Goal: Task Accomplishment & Management: Manage account settings

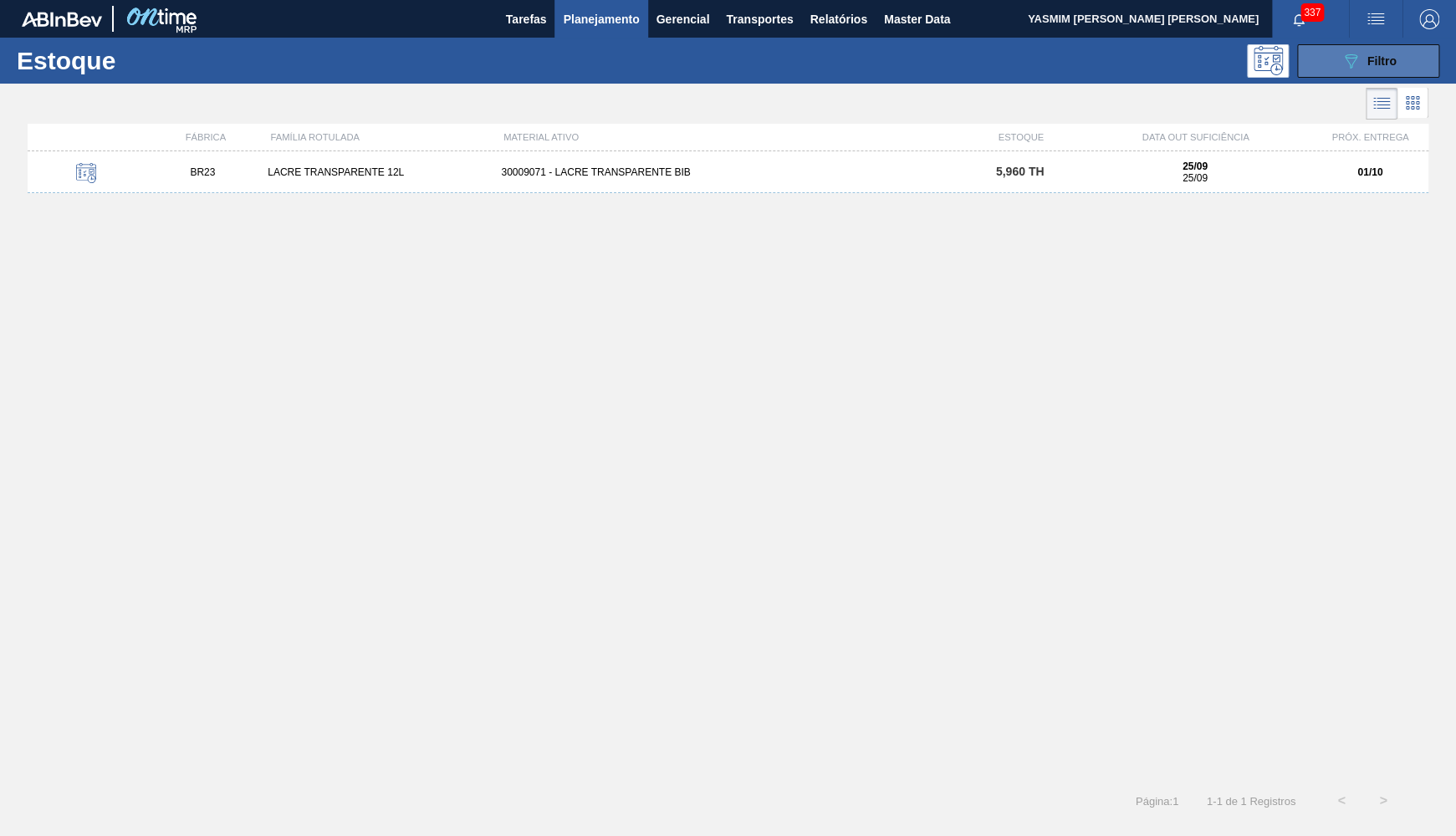
click at [1350, 60] on icon "089F7B8B-B2A5-4AFE-B5C0-19BA573D28AC" at bounding box center [1350, 61] width 20 height 20
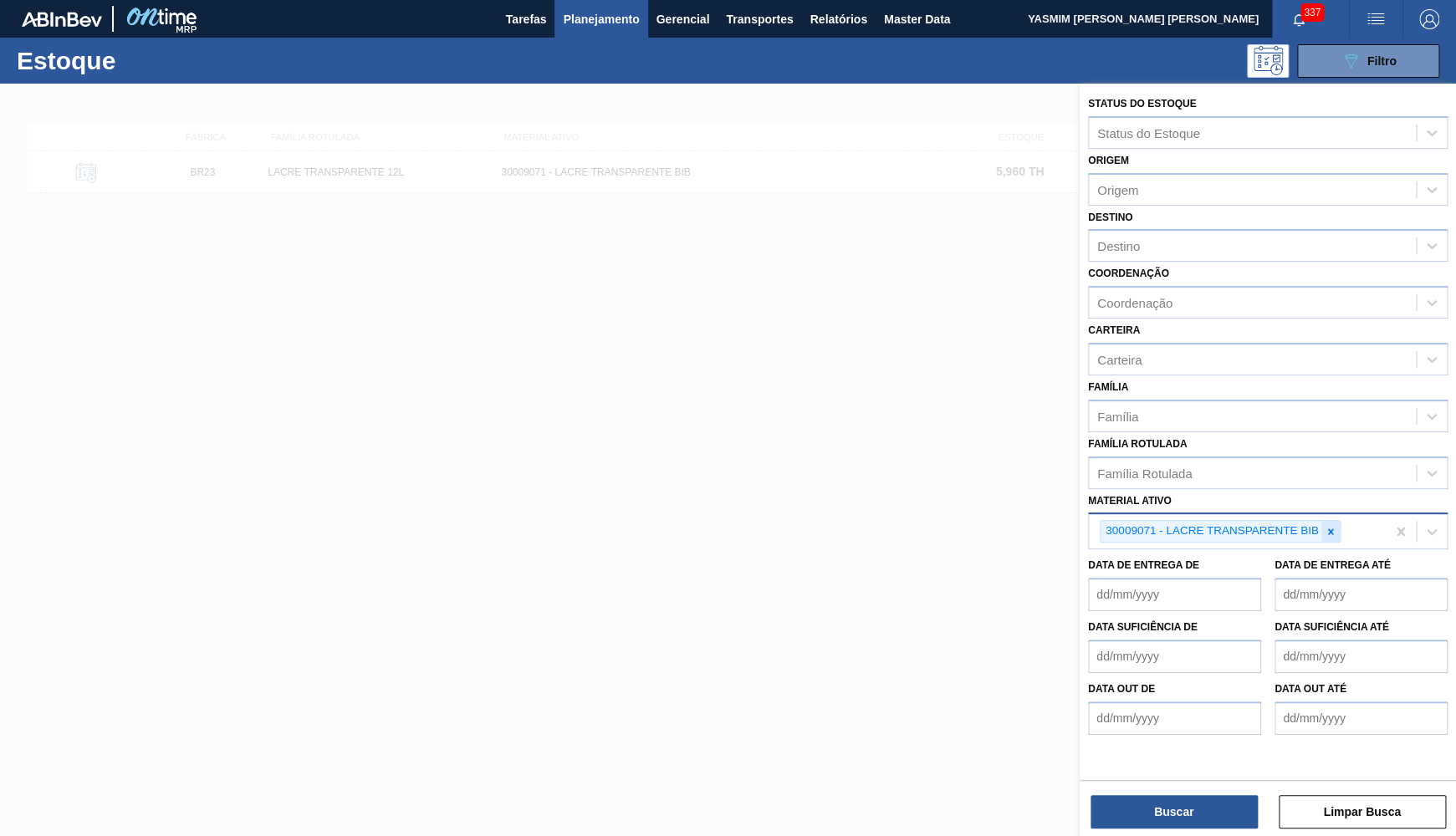
click at [1335, 526] on icon at bounding box center [1330, 531] width 12 height 12
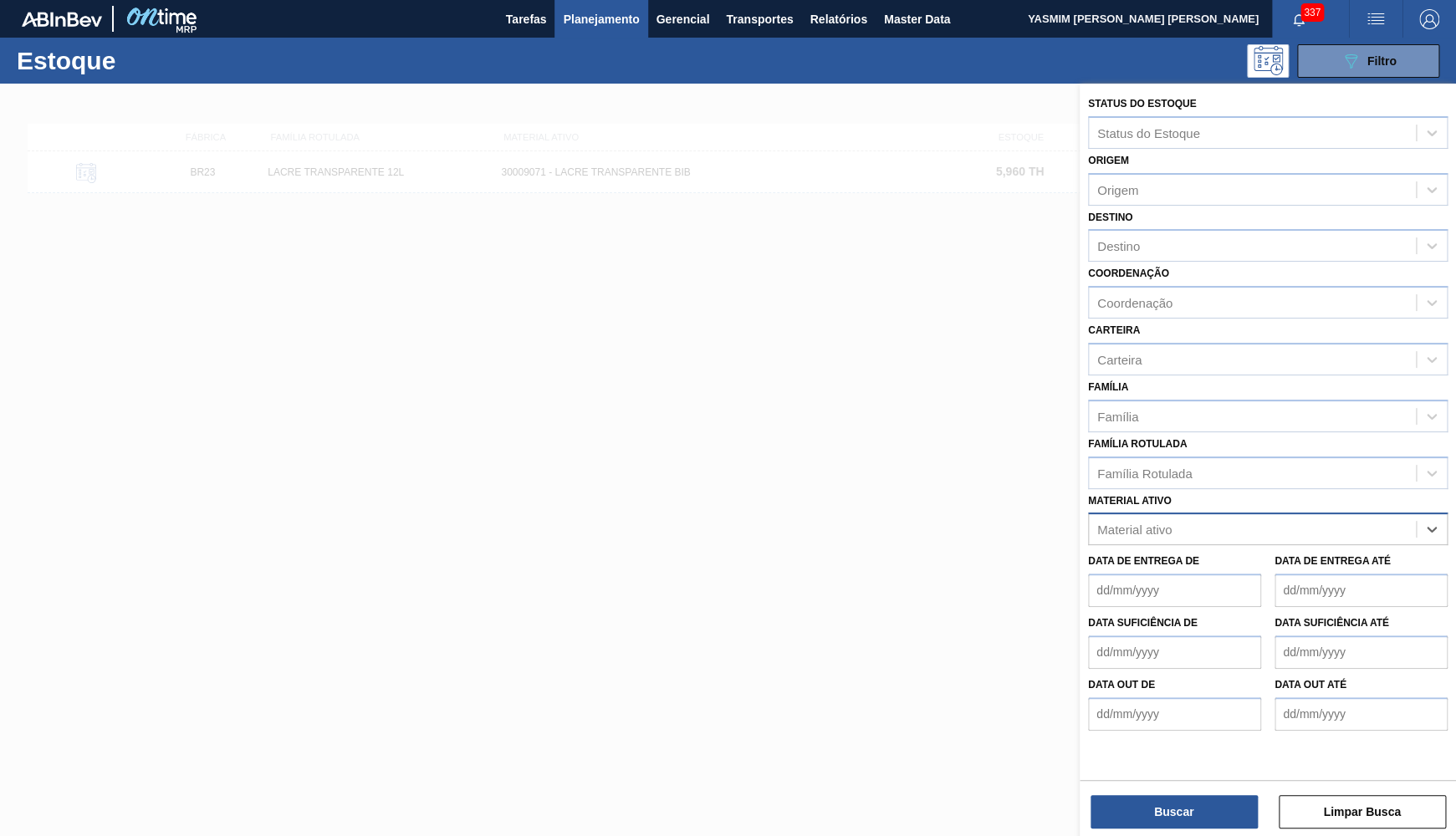
drag, startPoint x: 1292, startPoint y: 491, endPoint x: 1274, endPoint y: 477, distance: 22.8
click at [1286, 489] on div "Material ativo option 30009071 - LACRE TRANSPARENTE BIB, deselected. Select is …" at bounding box center [1267, 517] width 360 height 57
click at [1251, 461] on div "Família Rotulada" at bounding box center [1252, 473] width 327 height 24
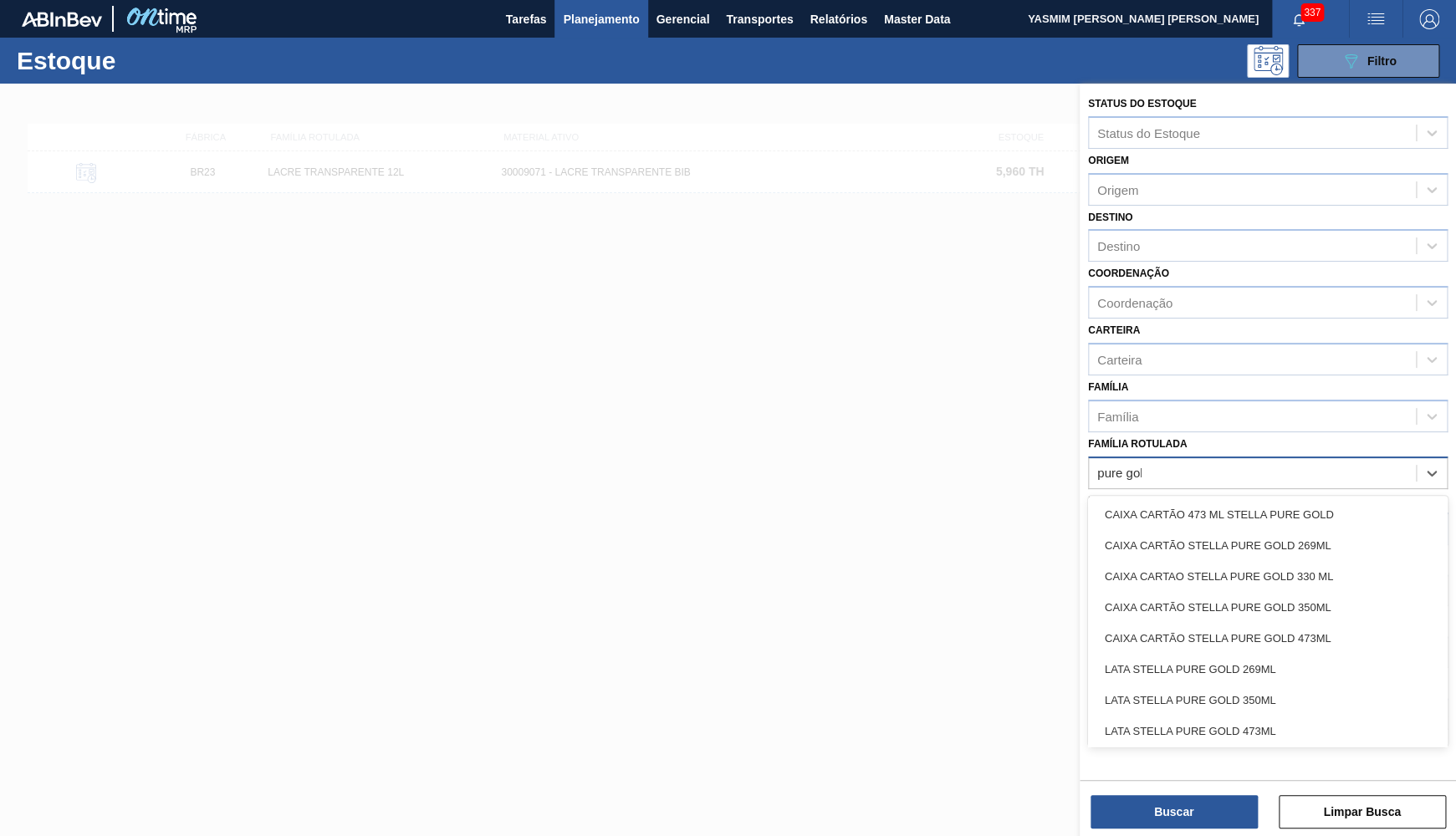
type Rotulada "pure gold"
click at [1182, 530] on div "CAIXA CARTÃO STELLA PURE GOLD 269ML" at bounding box center [1267, 546] width 360 height 31
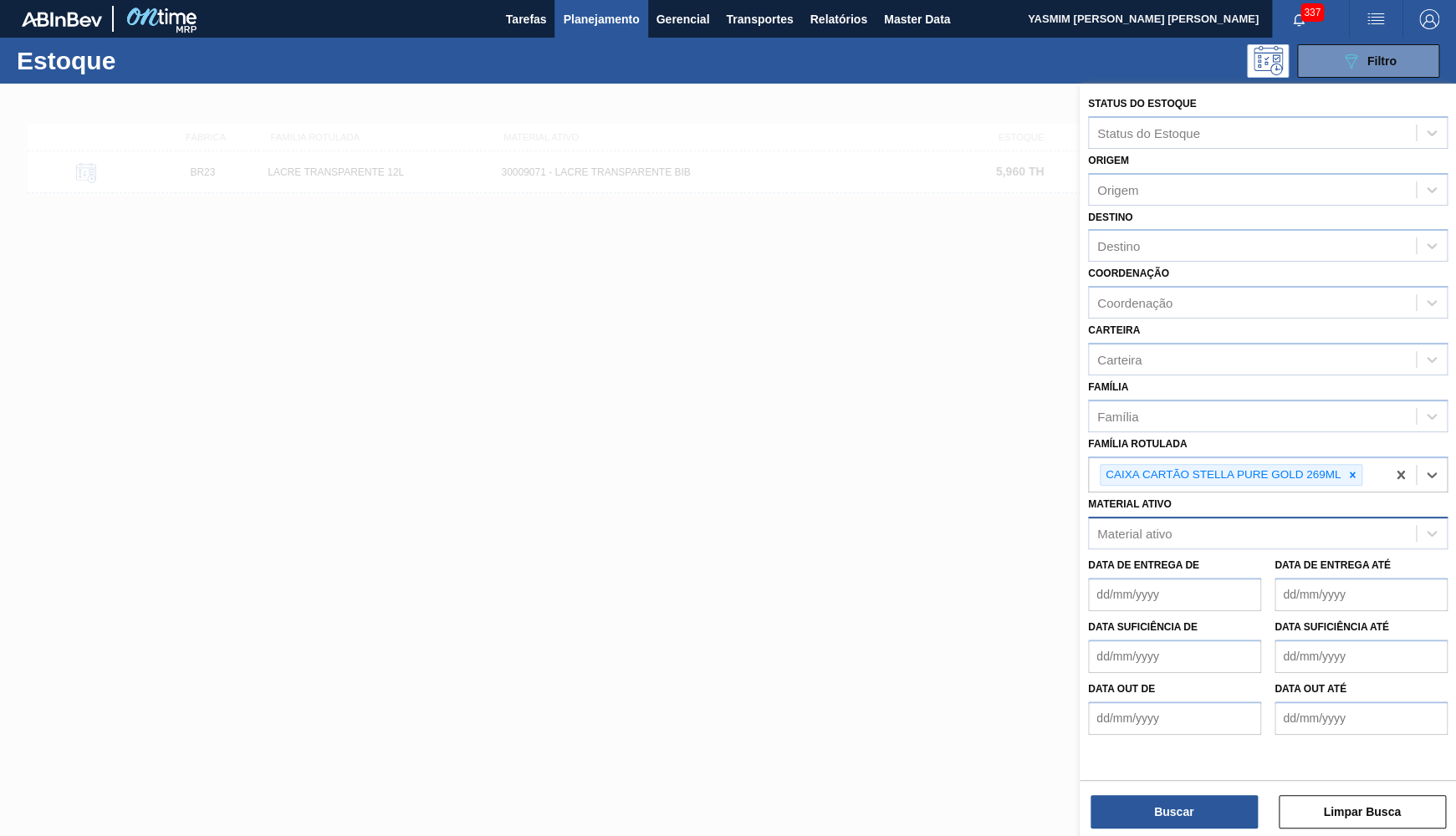
click at [1195, 784] on div "Buscar Limpar Busca" at bounding box center [1267, 804] width 376 height 47
click at [1154, 819] on button "Buscar" at bounding box center [1174, 812] width 167 height 33
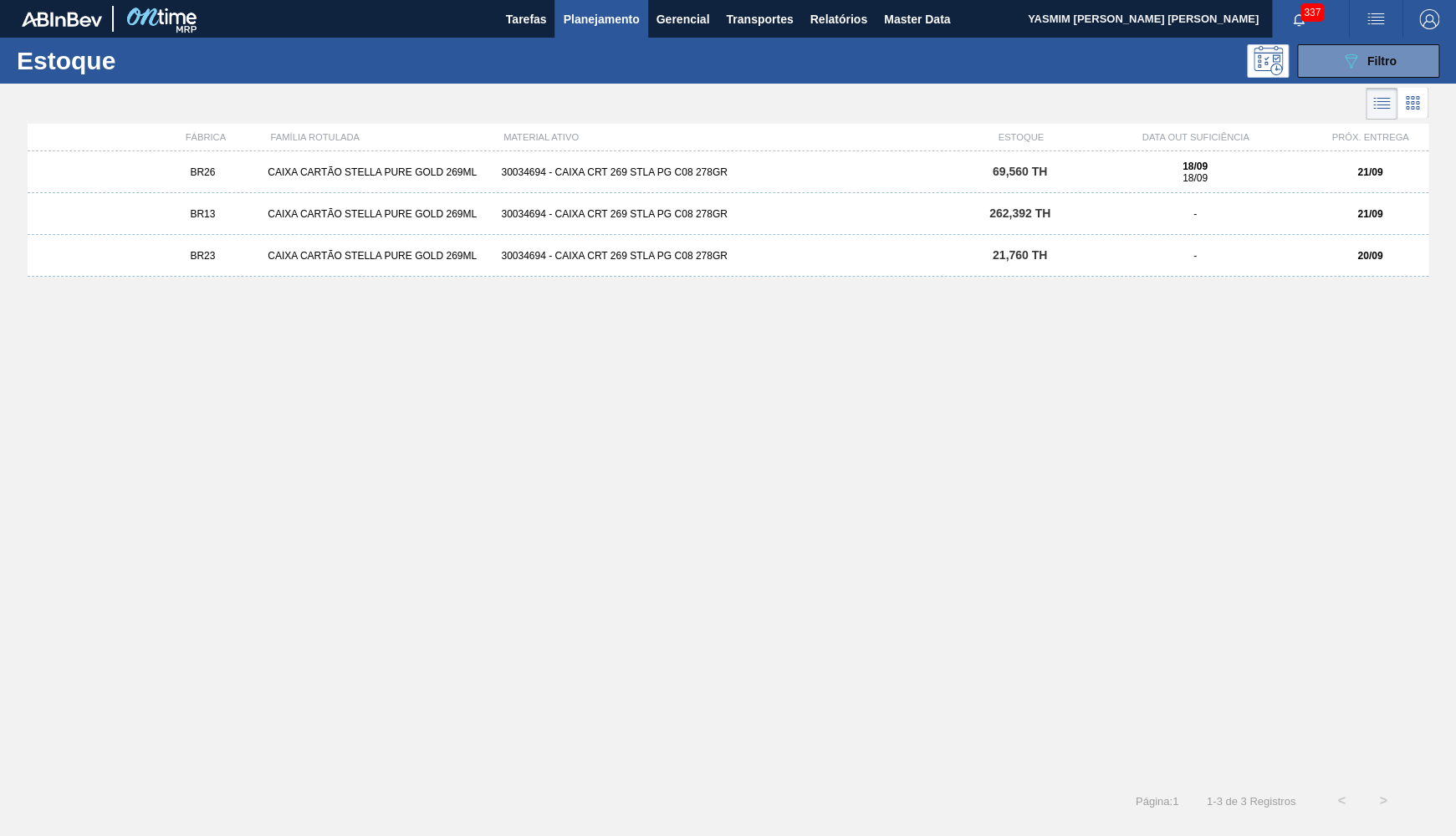
click at [1329, 170] on div "21/09" at bounding box center [1369, 171] width 117 height 12
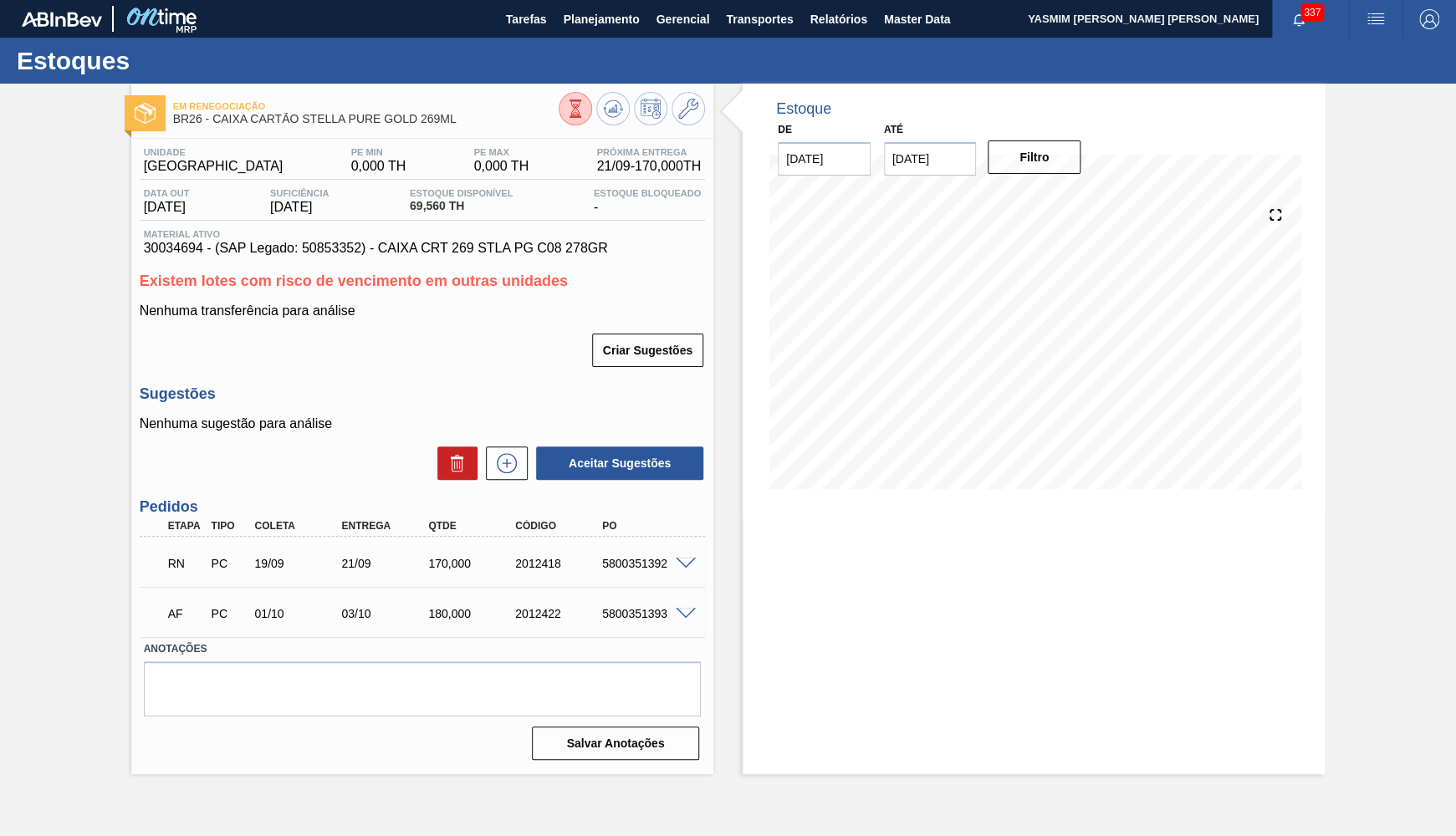
drag, startPoint x: 332, startPoint y: 547, endPoint x: 483, endPoint y: 561, distance: 151.6
click at [335, 545] on div "RN PC 19/09 21/09 170,000 2012418 5800351392" at bounding box center [417, 561] width 521 height 33
click at [681, 565] on span at bounding box center [686, 564] width 20 height 13
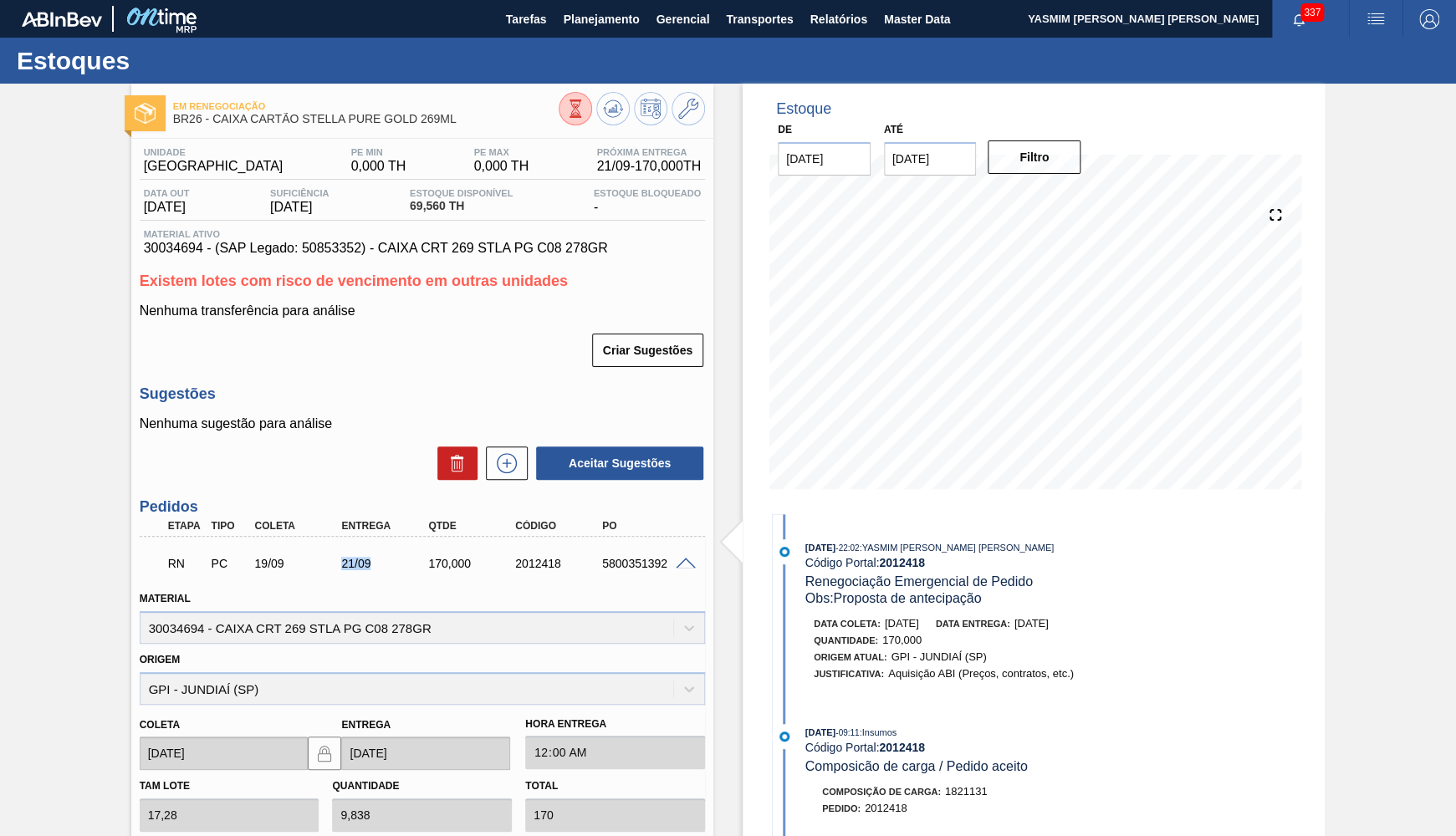
drag, startPoint x: 334, startPoint y: 566, endPoint x: 379, endPoint y: 556, distance: 46.1
click at [379, 556] on div "21/09" at bounding box center [373, 563] width 87 height 14
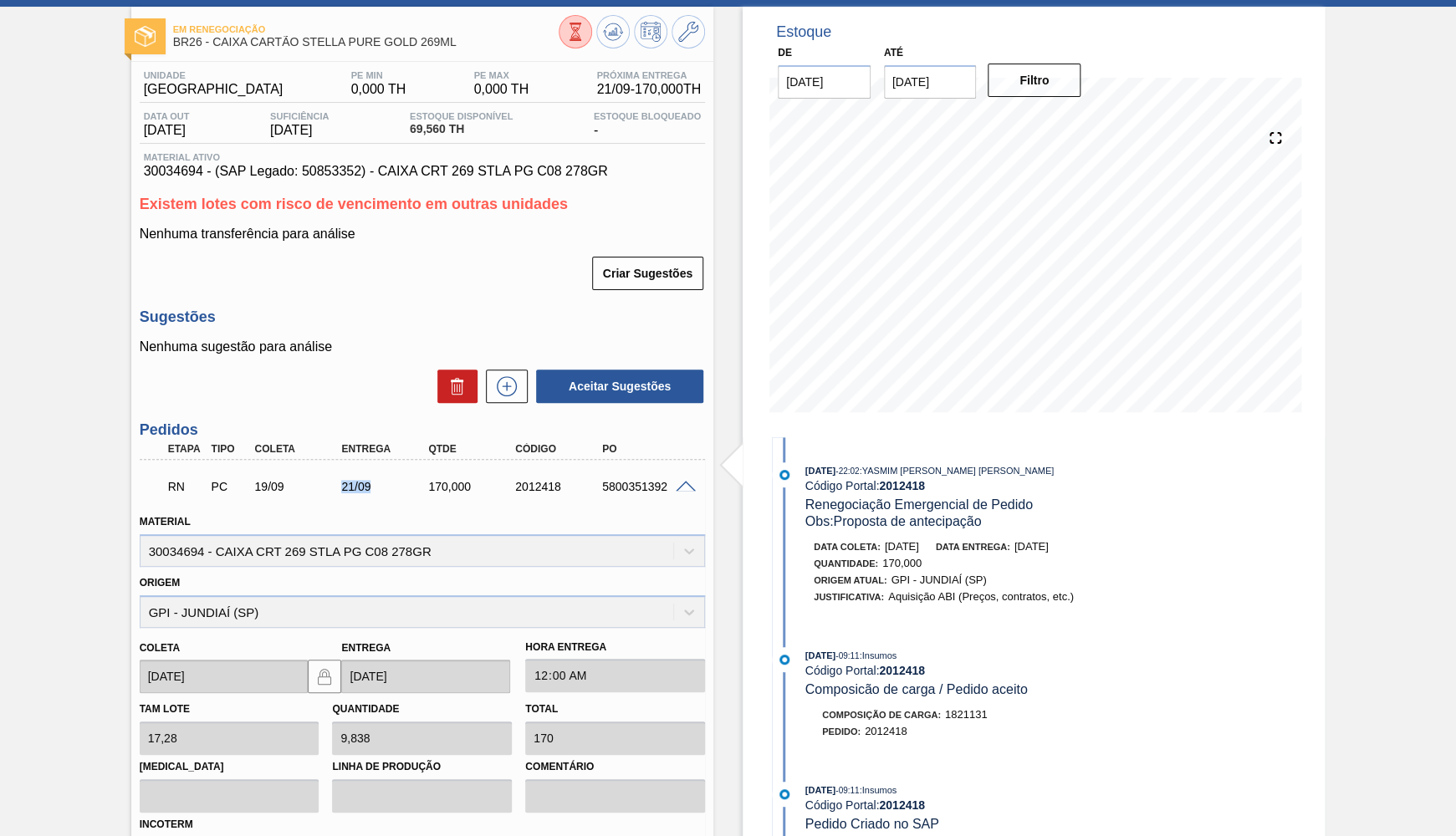
scroll to position [244, 0]
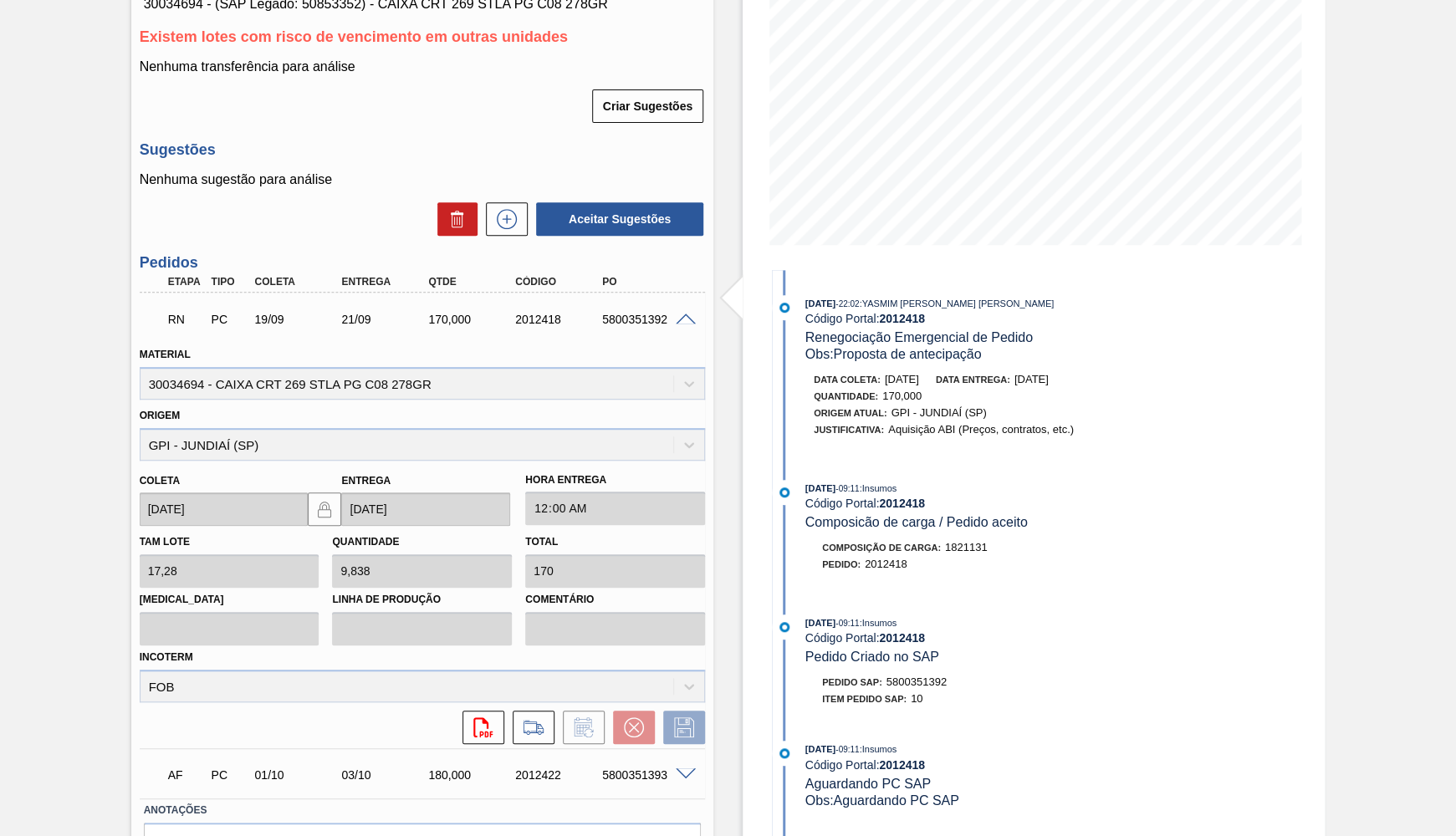
click at [281, 418] on div "Origem GPI - JUNDIAÍ (SP)" at bounding box center [422, 432] width 566 height 57
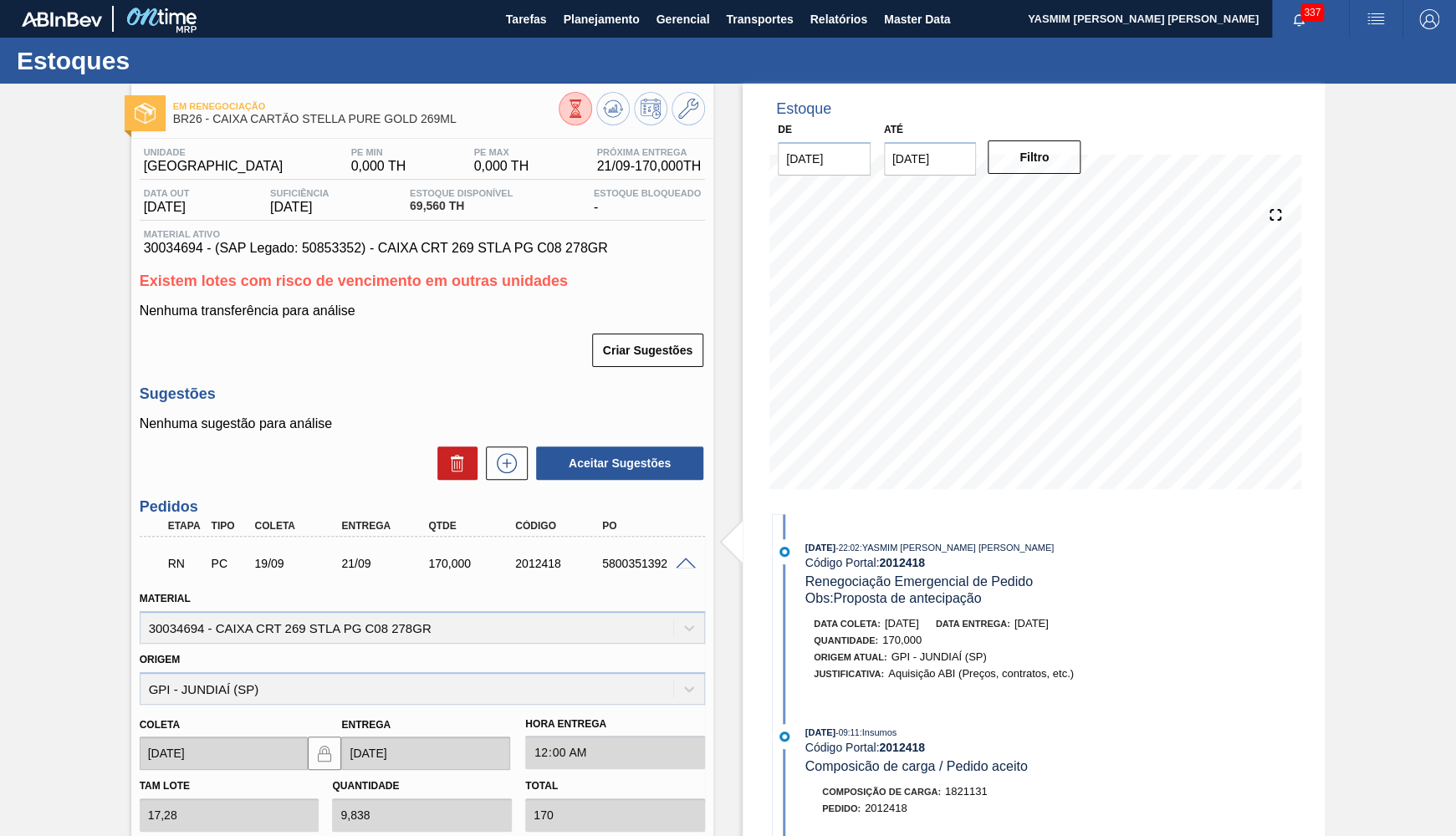
drag, startPoint x: 1030, startPoint y: 625, endPoint x: 1116, endPoint y: 623, distance: 86.0
click at [1116, 623] on div "Data coleta: 13/09/2025 Data entrega: 15/09/2025" at bounding box center [1012, 623] width 397 height 17
click at [1037, 632] on div "Quantidade : 170,000" at bounding box center [1012, 640] width 397 height 17
click at [344, 247] on span "30034694 - (SAP Legado: 50853352) - CAIXA CRT 269 STLA PG C08 278GR" at bounding box center [421, 248] width 557 height 15
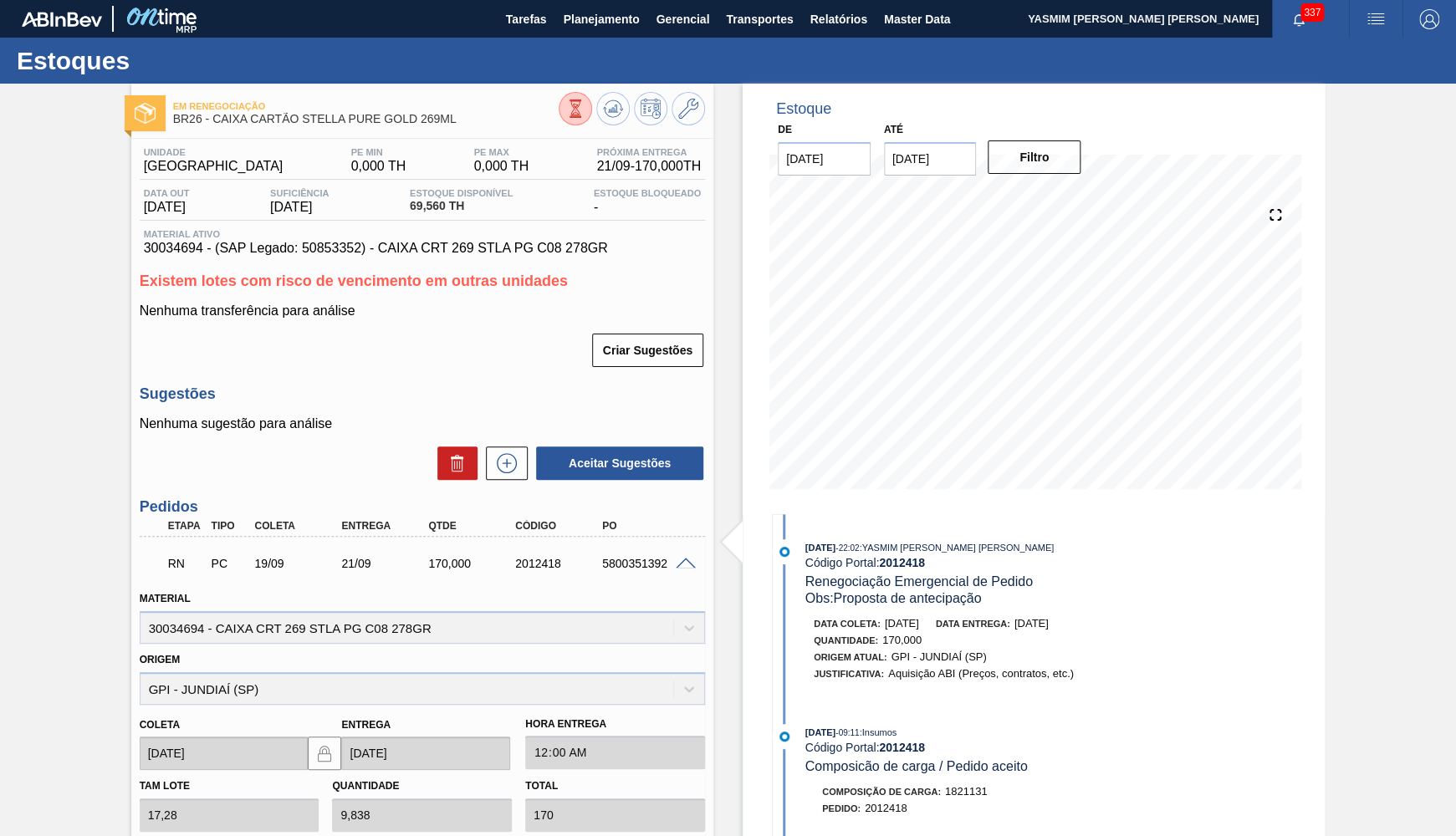
click at [344, 247] on span "30034694 - (SAP Legado: 50853352) - CAIXA CRT 269 STLA PG C08 278GR" at bounding box center [421, 248] width 557 height 15
click at [588, 262] on div "Unidade Uberlândia PE MIN 0,000 TH PE MAX 0,000 TH Próxima Entrega 21/09 - 170,…" at bounding box center [422, 655] width 582 height 1033
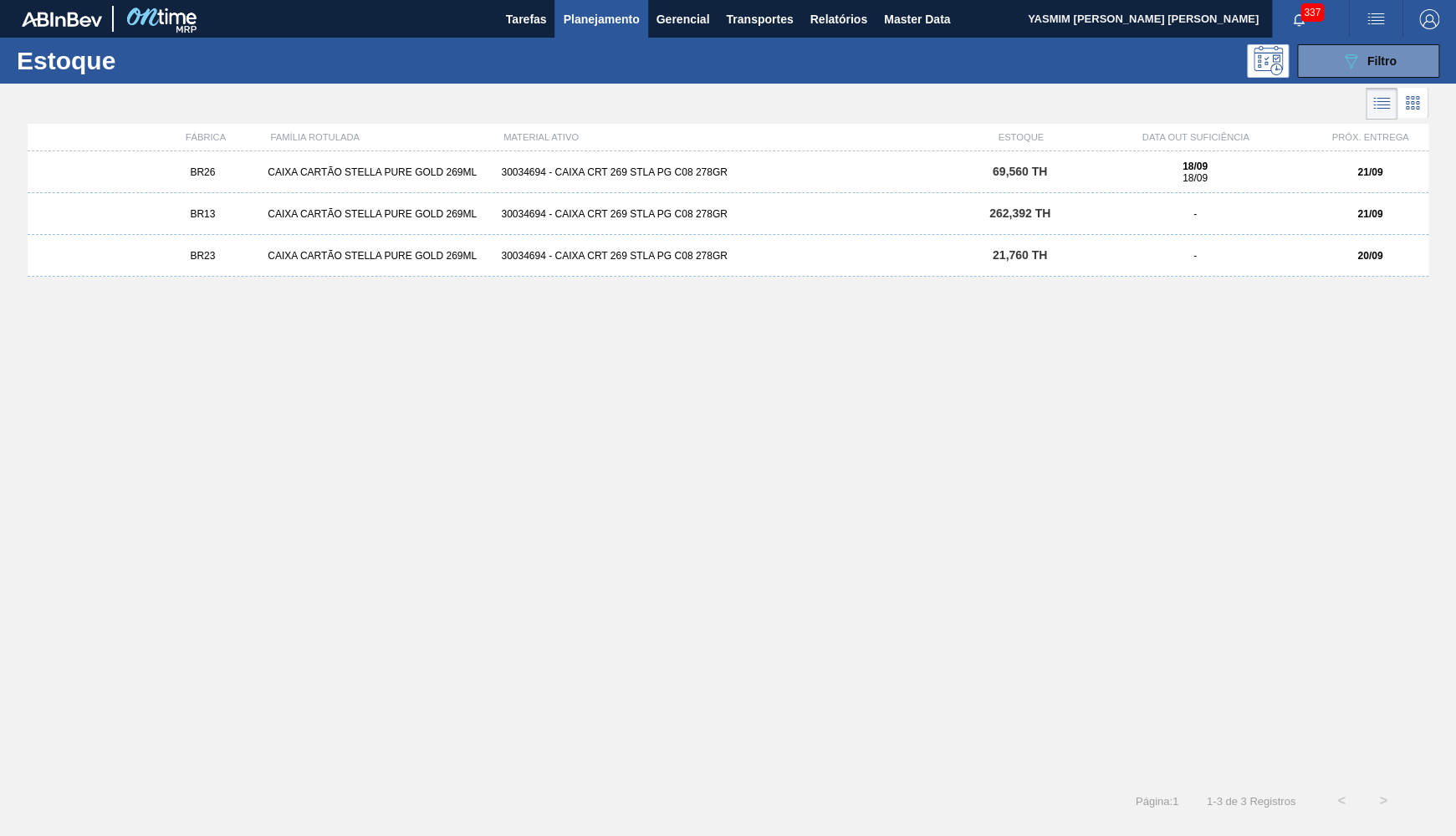
click at [1338, 179] on div "BR26 CAIXA CARTÃO STELLA PURE GOLD 269ML 30034694 - CAIXA CRT 269 STLA PG C08 2…" at bounding box center [728, 172] width 1401 height 41
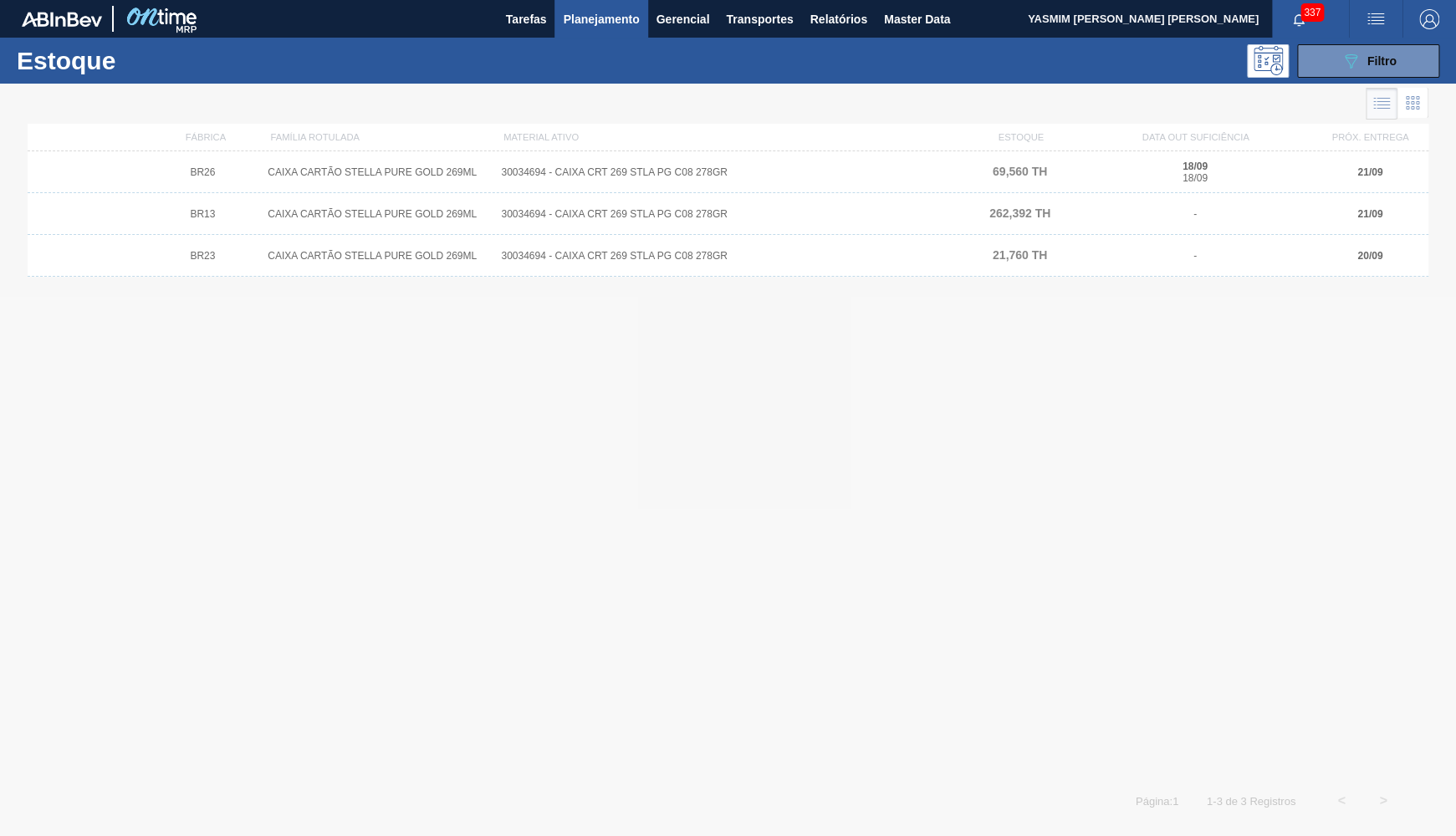
click at [1350, 217] on div at bounding box center [728, 460] width 1456 height 752
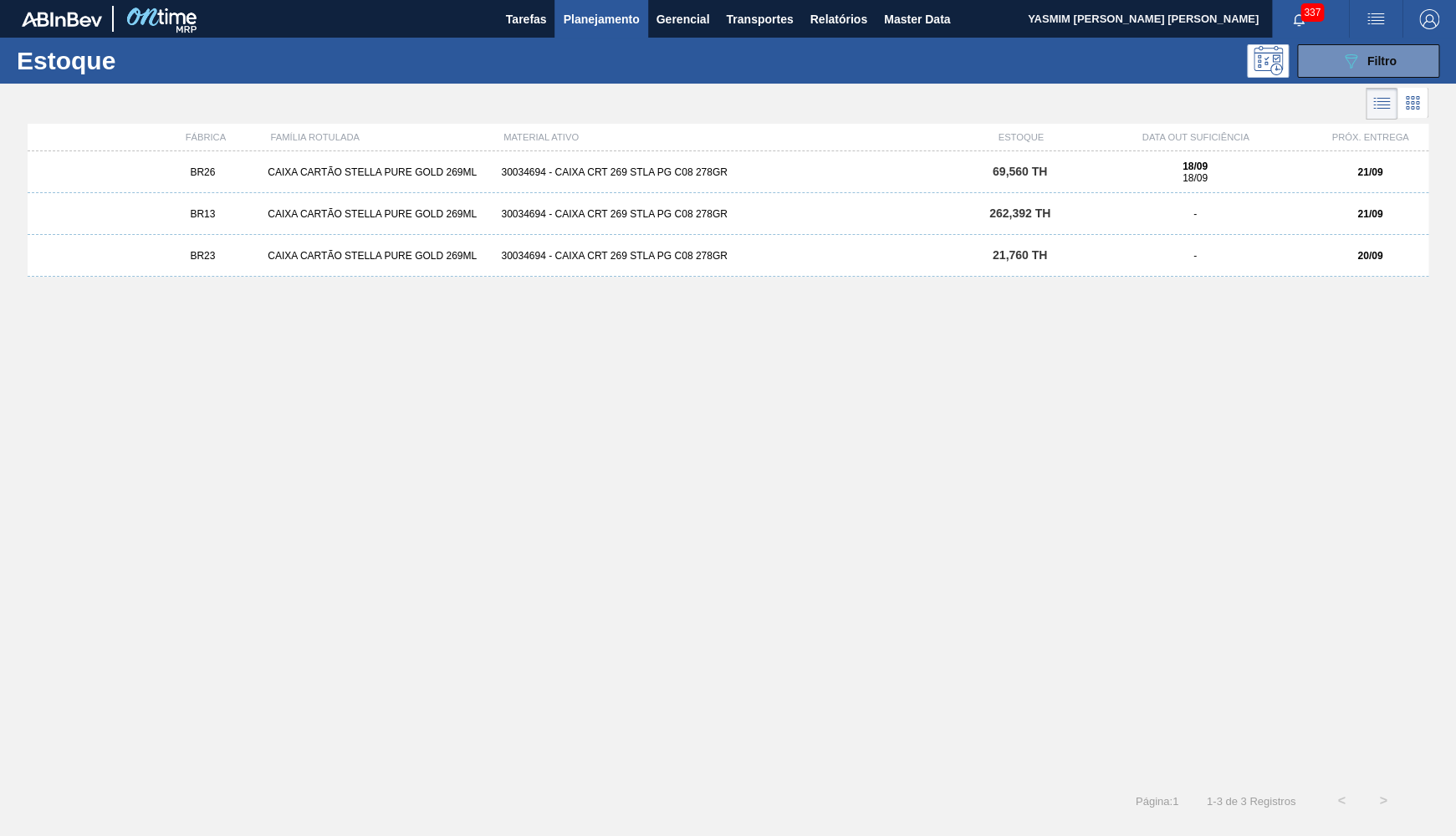
click at [689, 215] on div "30034694 - CAIXA CRT 269 STLA PG C08 278GR" at bounding box center [727, 214] width 466 height 12
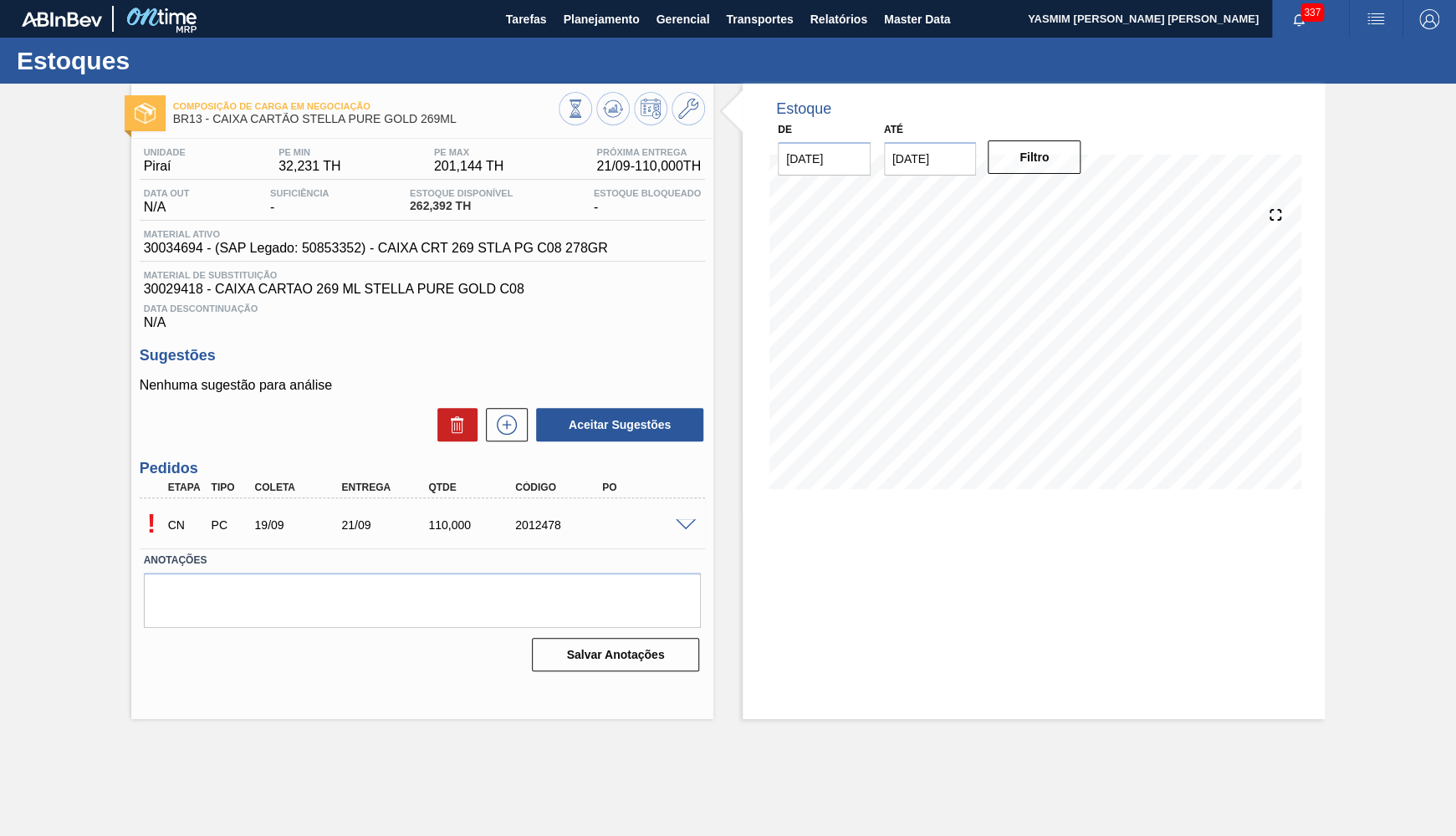
click at [669, 528] on div "CN PC 19/09 21/09 110,000 2012478" at bounding box center [417, 523] width 521 height 33
click at [675, 529] on div at bounding box center [687, 524] width 33 height 13
click at [703, 516] on div "! CN PC 19/09 21/09 110,000 2012478" at bounding box center [422, 523] width 566 height 41
click at [690, 525] on span at bounding box center [686, 526] width 20 height 13
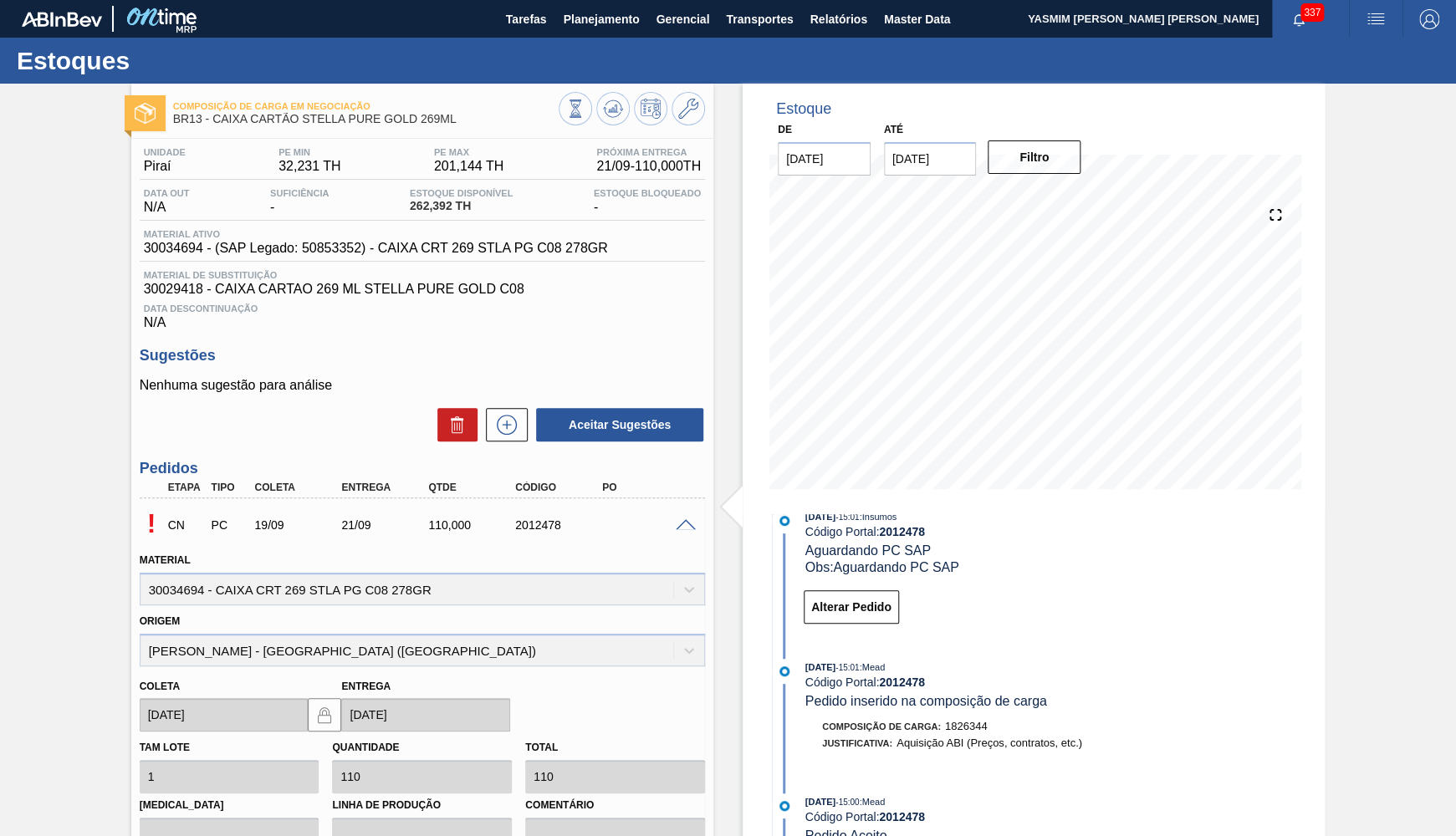
scroll to position [245, 0]
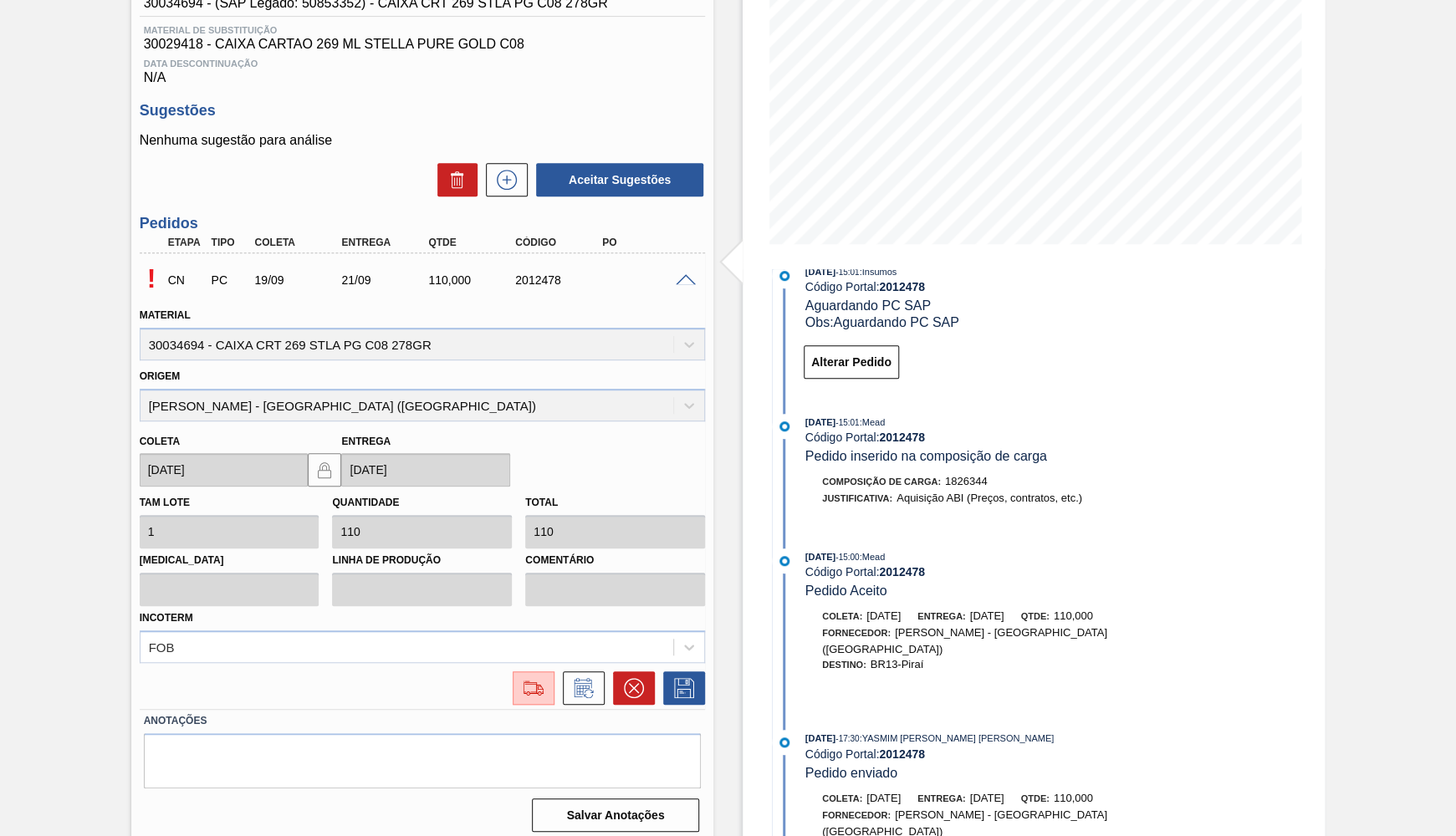
click at [852, 299] on span "Aguardando PC SAP" at bounding box center [868, 306] width 125 height 14
click at [865, 381] on div "27/08/2025 - 15:01 : Insumos Código Portal: 2012478 Aguardando PC SAP Obs: Agua…" at bounding box center [987, 326] width 430 height 125
click at [864, 381] on div "27/08/2025 - 15:01 : Insumos Código Portal: 2012478 Aguardando PC SAP Obs: Agua…" at bounding box center [987, 326] width 430 height 125
click at [857, 364] on button "Alterar Pedido" at bounding box center [852, 362] width 96 height 33
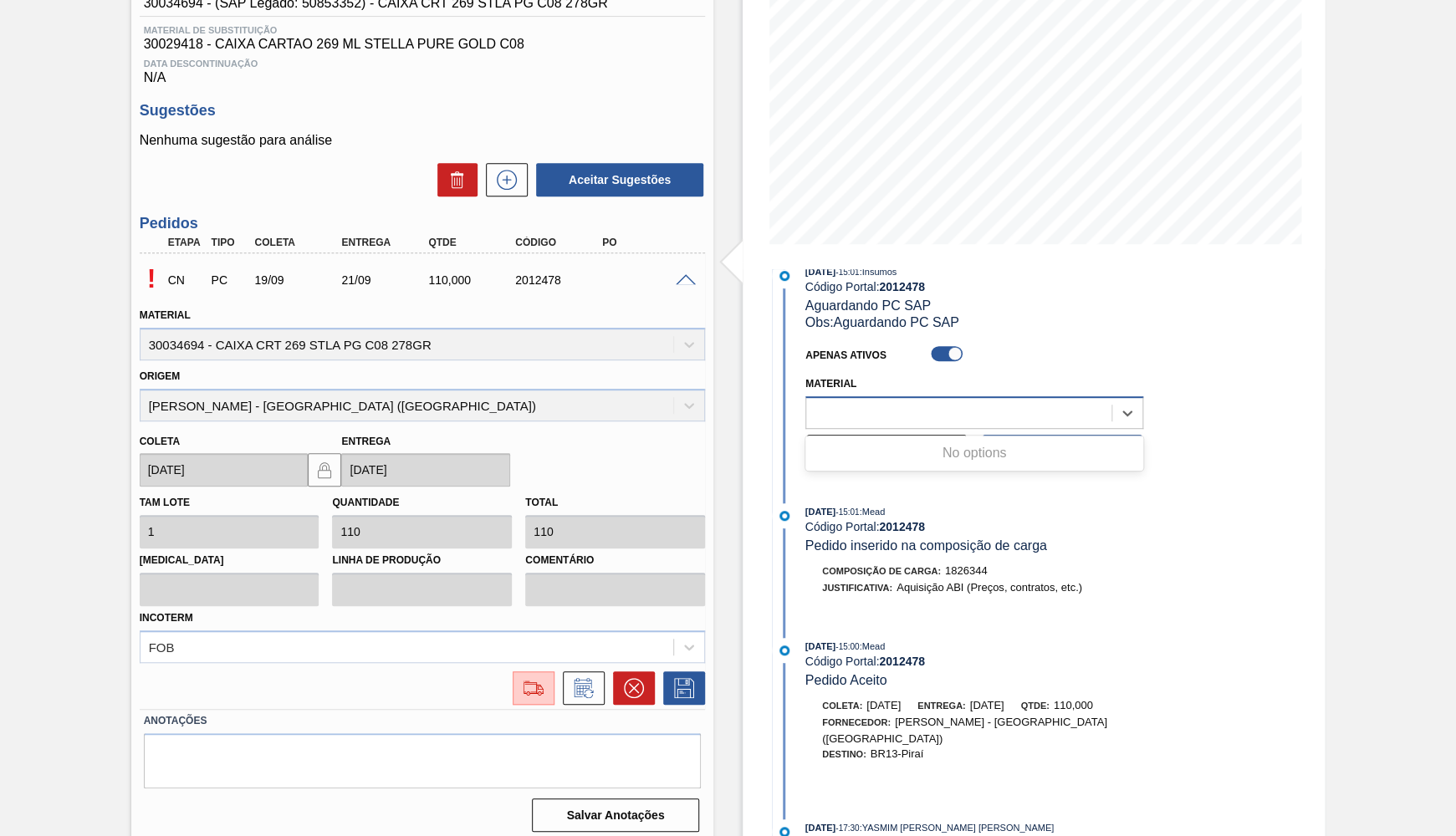
click at [868, 401] on div at bounding box center [959, 412] width 305 height 24
click at [855, 368] on div "Material Use Up and Down to choose options, press Enter to select the currently…" at bounding box center [973, 399] width 351 height 61
click at [939, 363] on div at bounding box center [945, 355] width 59 height 24
click at [946, 357] on div at bounding box center [946, 354] width 32 height 15
click at [1056, 462] on button "Enviar" at bounding box center [1062, 451] width 159 height 33
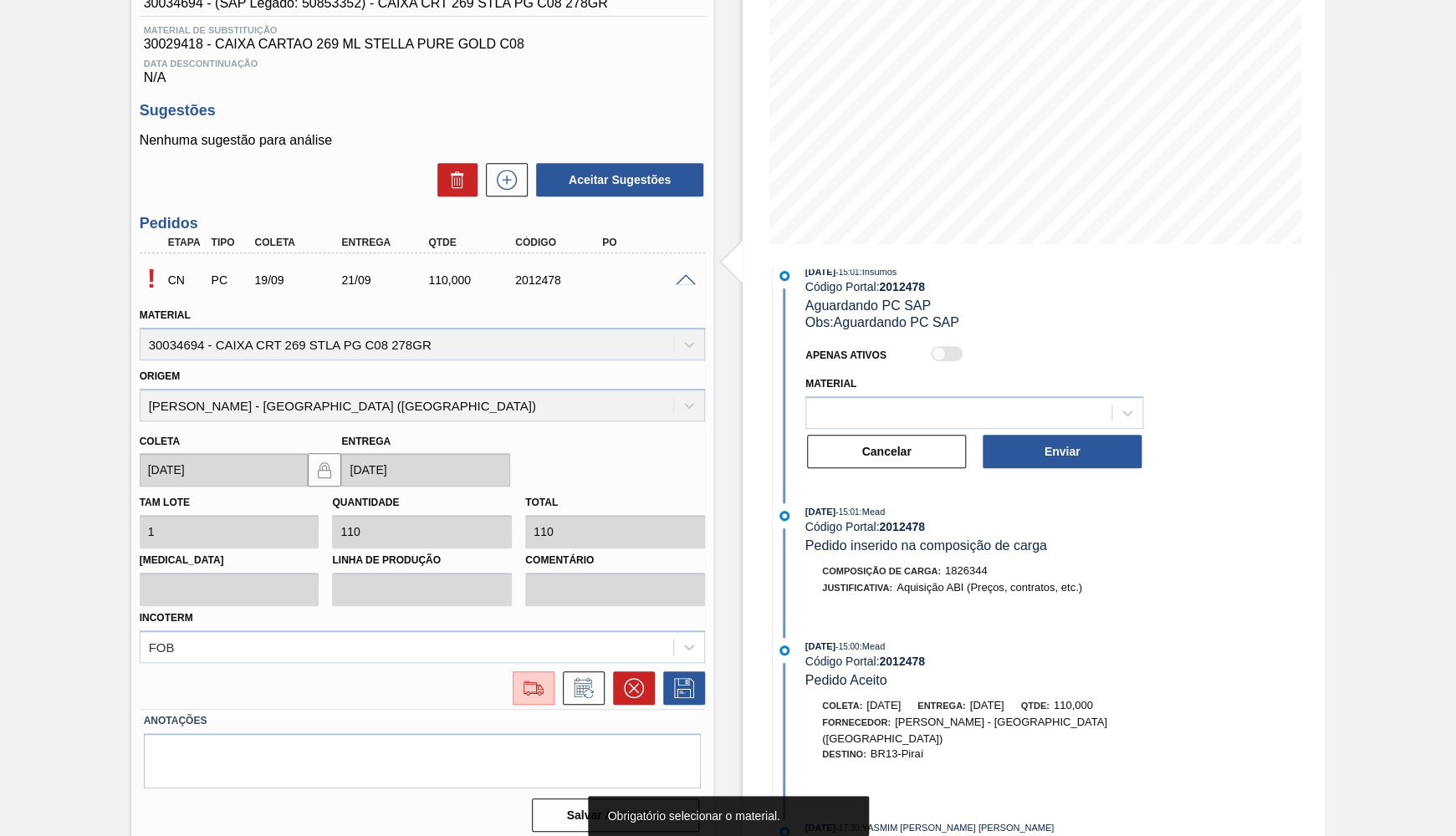
click at [948, 346] on div at bounding box center [946, 354] width 32 height 15
checkbox input "true"
click at [975, 409] on div at bounding box center [959, 412] width 305 height 24
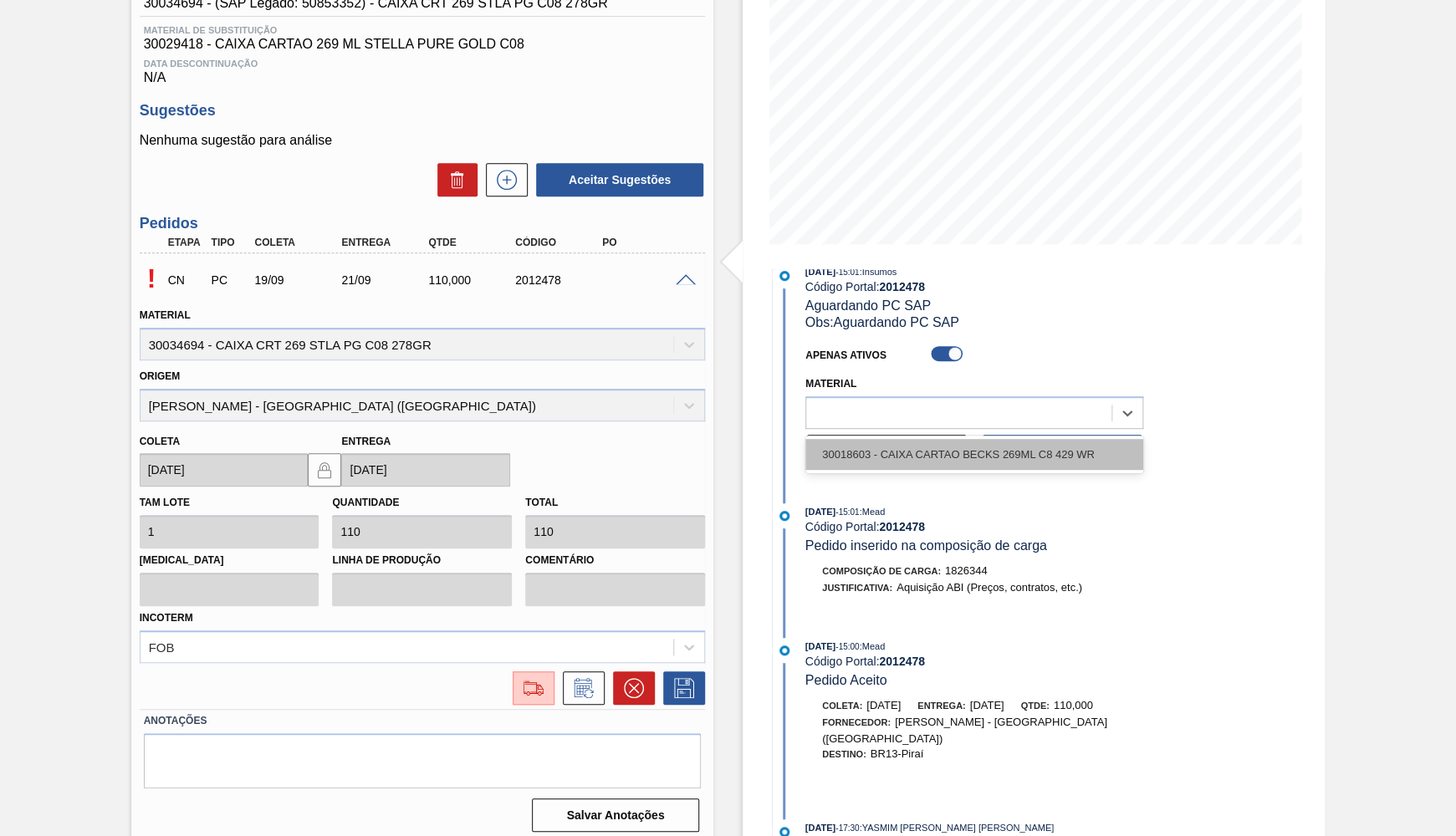
click at [1001, 444] on div "30018603 - CAIXA CARTAO BECKS 269ML C8 429 WR" at bounding box center [974, 455] width 337 height 31
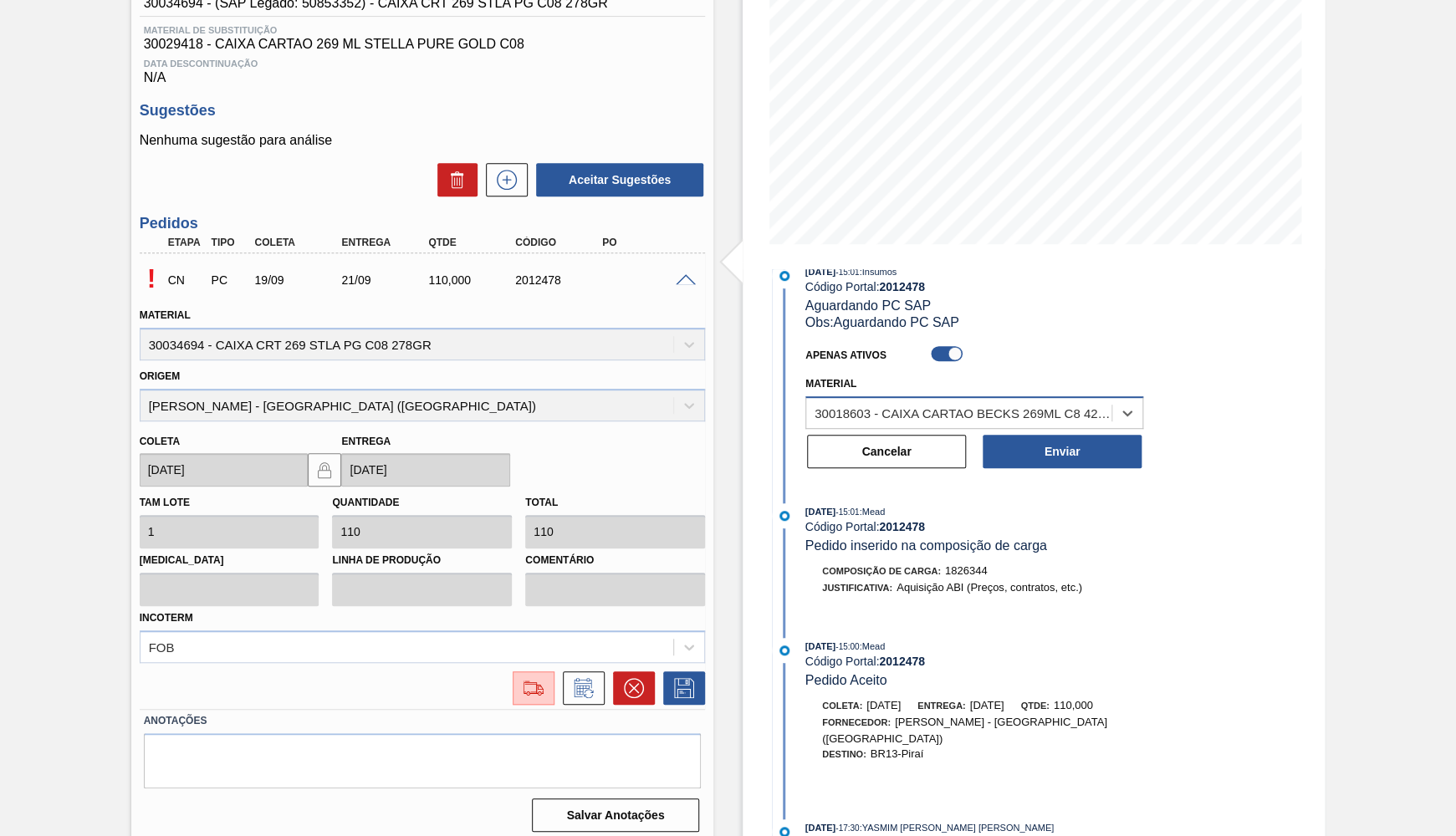
click at [954, 406] on div "30018603 - CAIXA CARTAO BECKS 269ML C8 429 WR" at bounding box center [963, 413] width 299 height 14
click at [882, 538] on span "Pedido inserido na composição de carga" at bounding box center [926, 546] width 242 height 14
click at [858, 464] on div "Cancelar" at bounding box center [886, 451] width 176 height 37
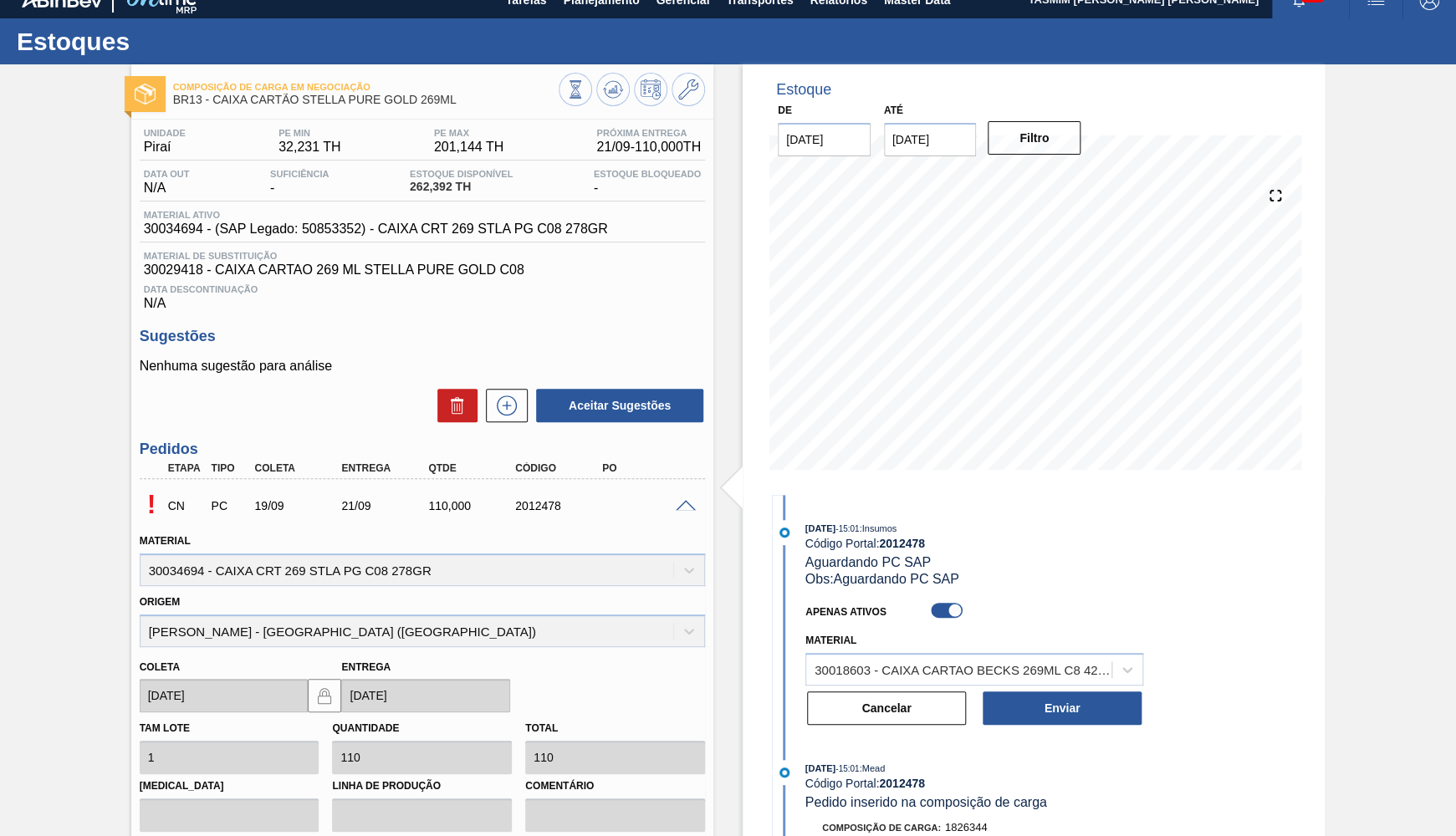
scroll to position [0, 0]
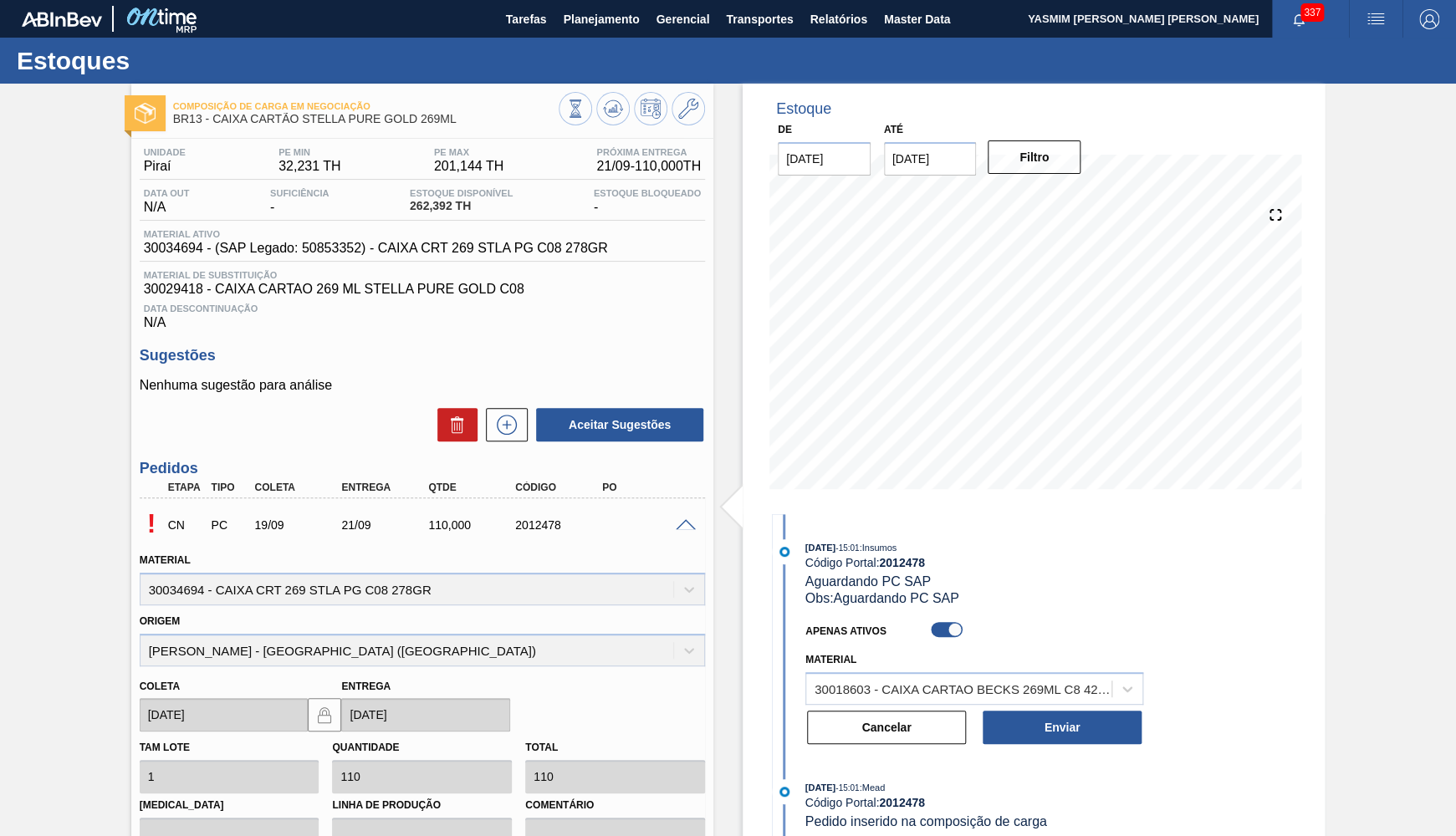
click at [605, 81] on div "Estoques" at bounding box center [728, 60] width 1456 height 46
click at [623, 133] on div "Composição de Carga em Negociação BR13 - CAIXA CARTÃO STELLA PURE GOLD 269ML Un…" at bounding box center [422, 587] width 582 height 1007
click at [620, 113] on icon at bounding box center [613, 113] width 17 height 8
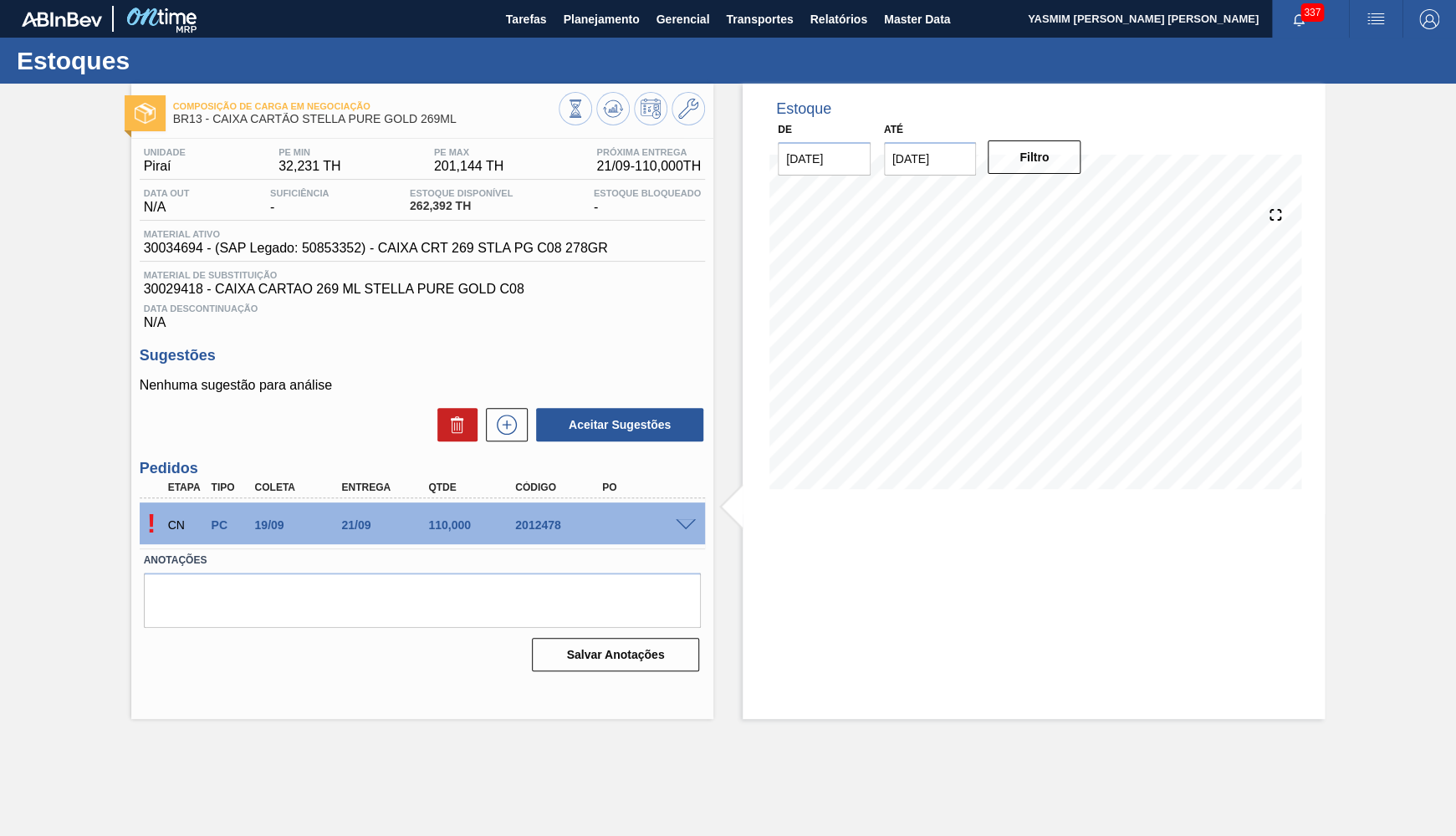
click at [691, 532] on div "! CN PC 19/09 21/09 110,000 2012478" at bounding box center [422, 523] width 566 height 41
click at [687, 528] on span at bounding box center [686, 526] width 20 height 13
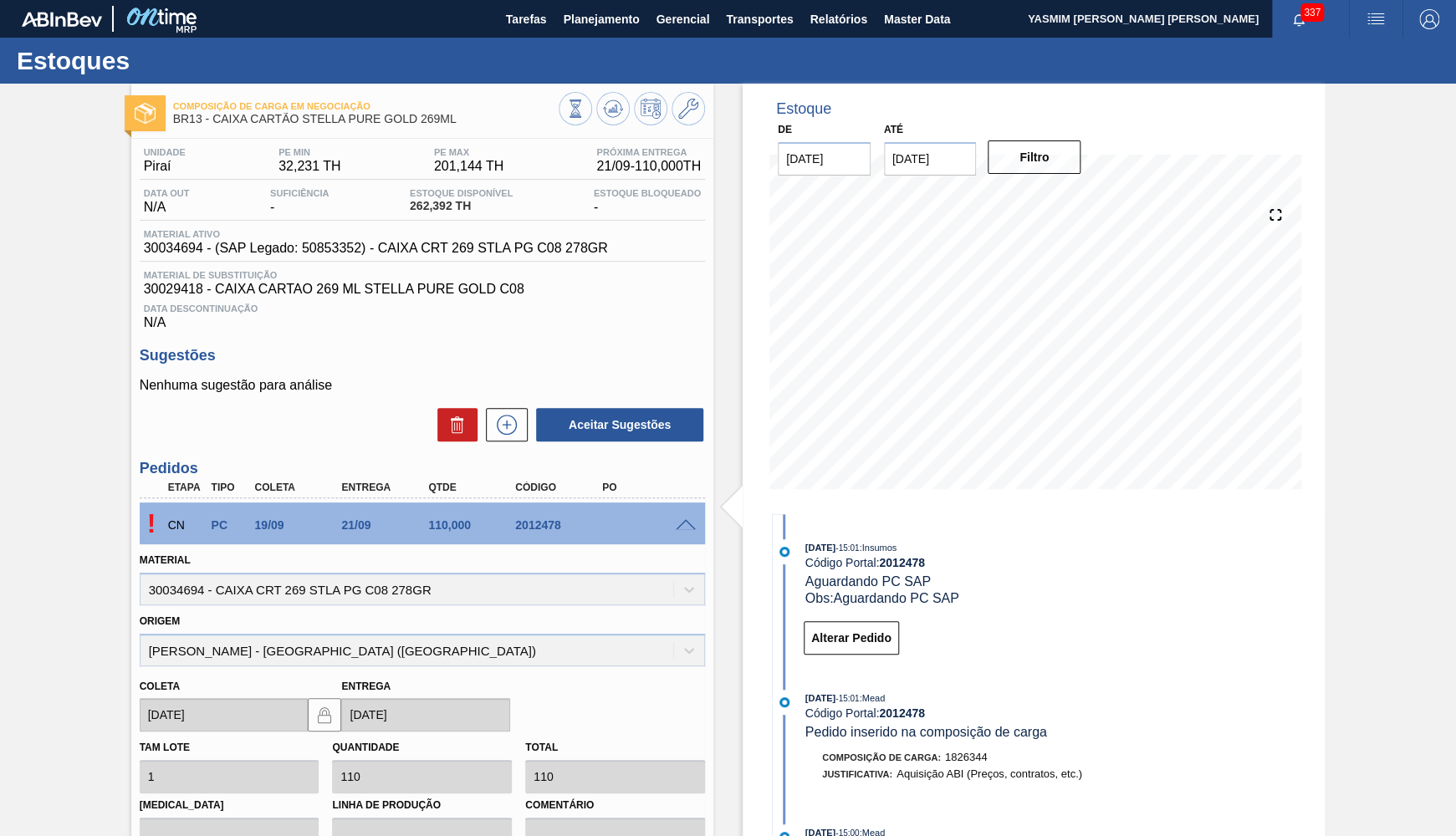
scroll to position [81, 0]
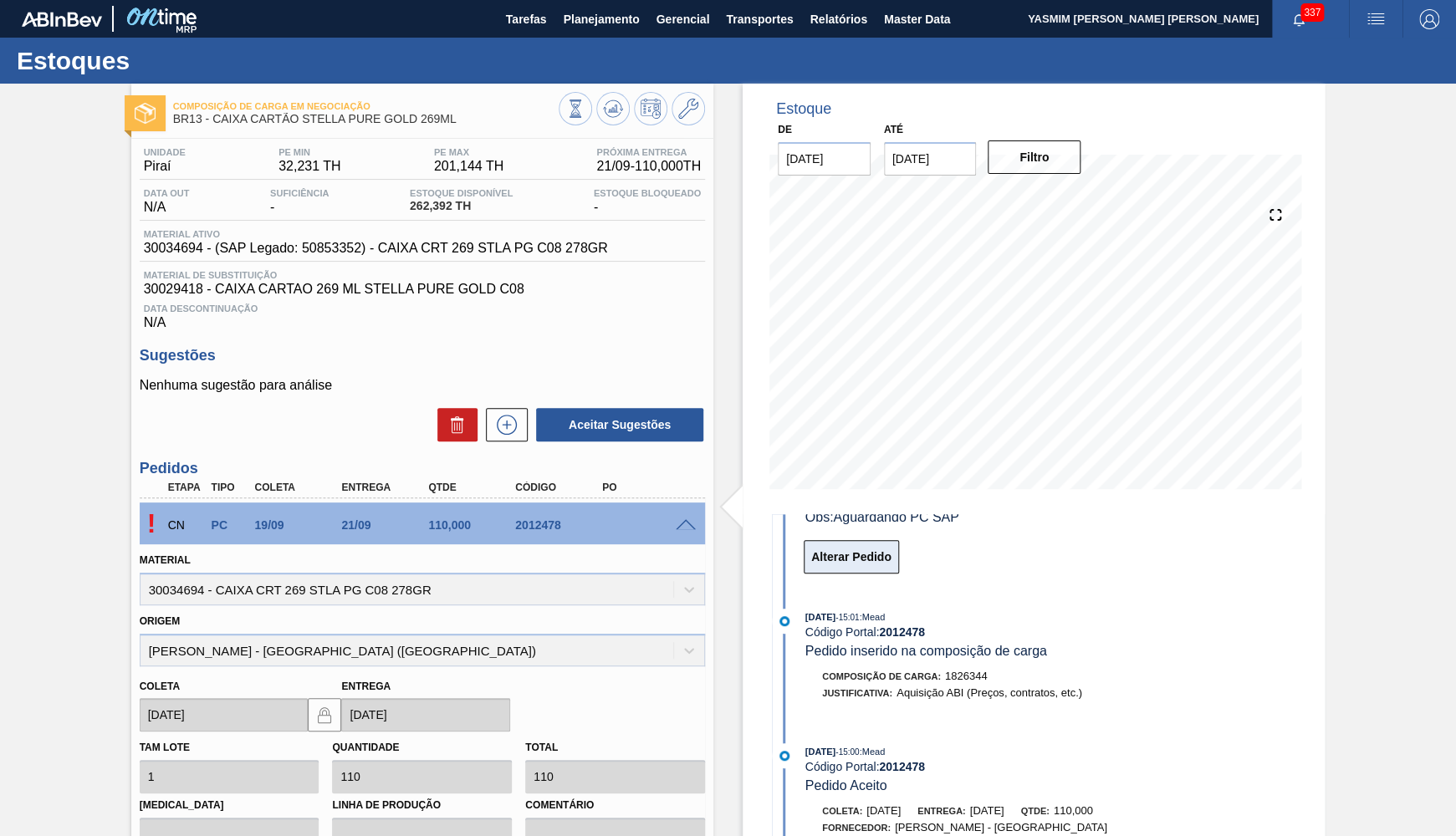
click at [847, 553] on button "Alterar Pedido" at bounding box center [852, 556] width 96 height 33
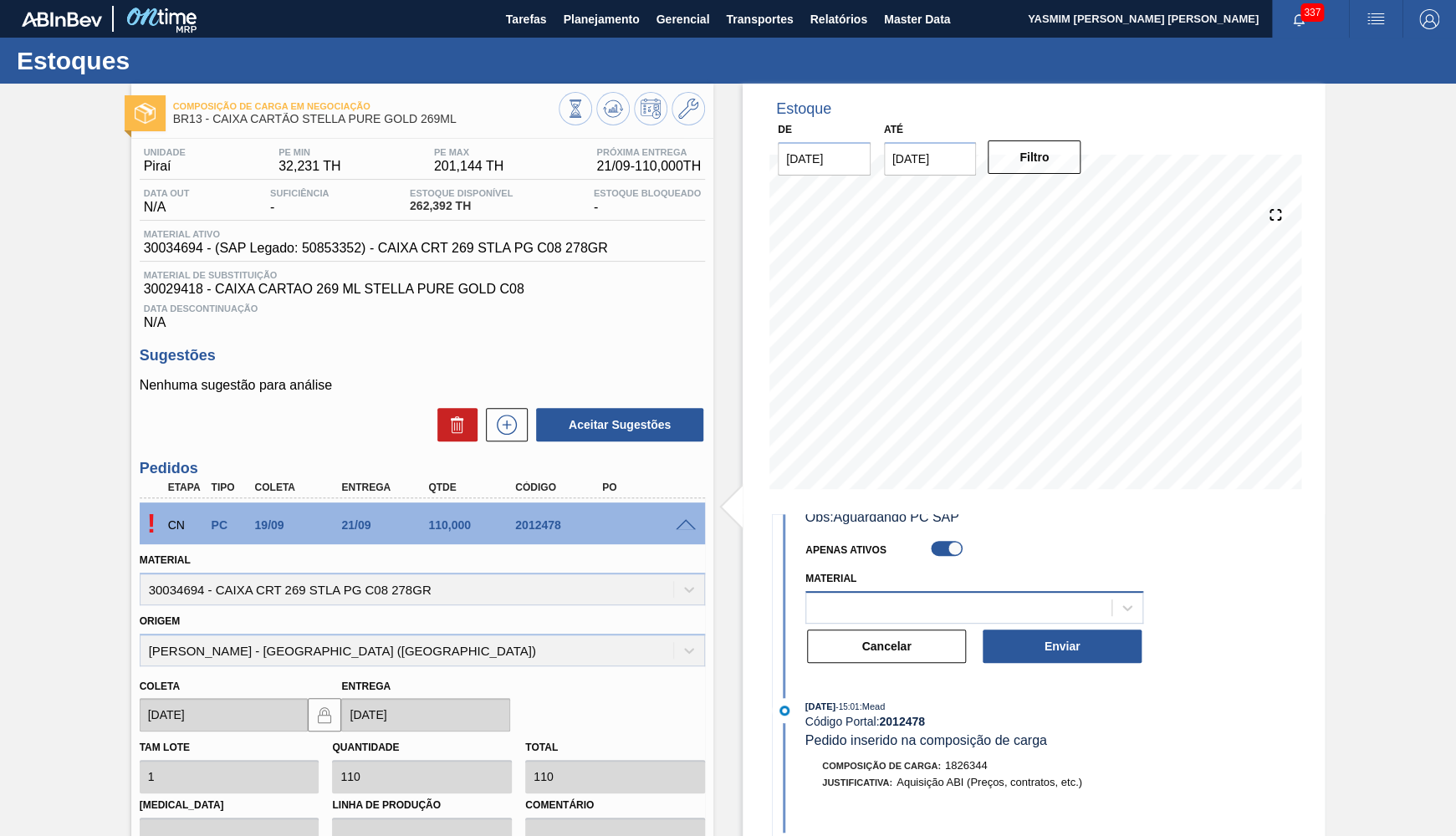
click at [1083, 591] on div at bounding box center [974, 607] width 337 height 32
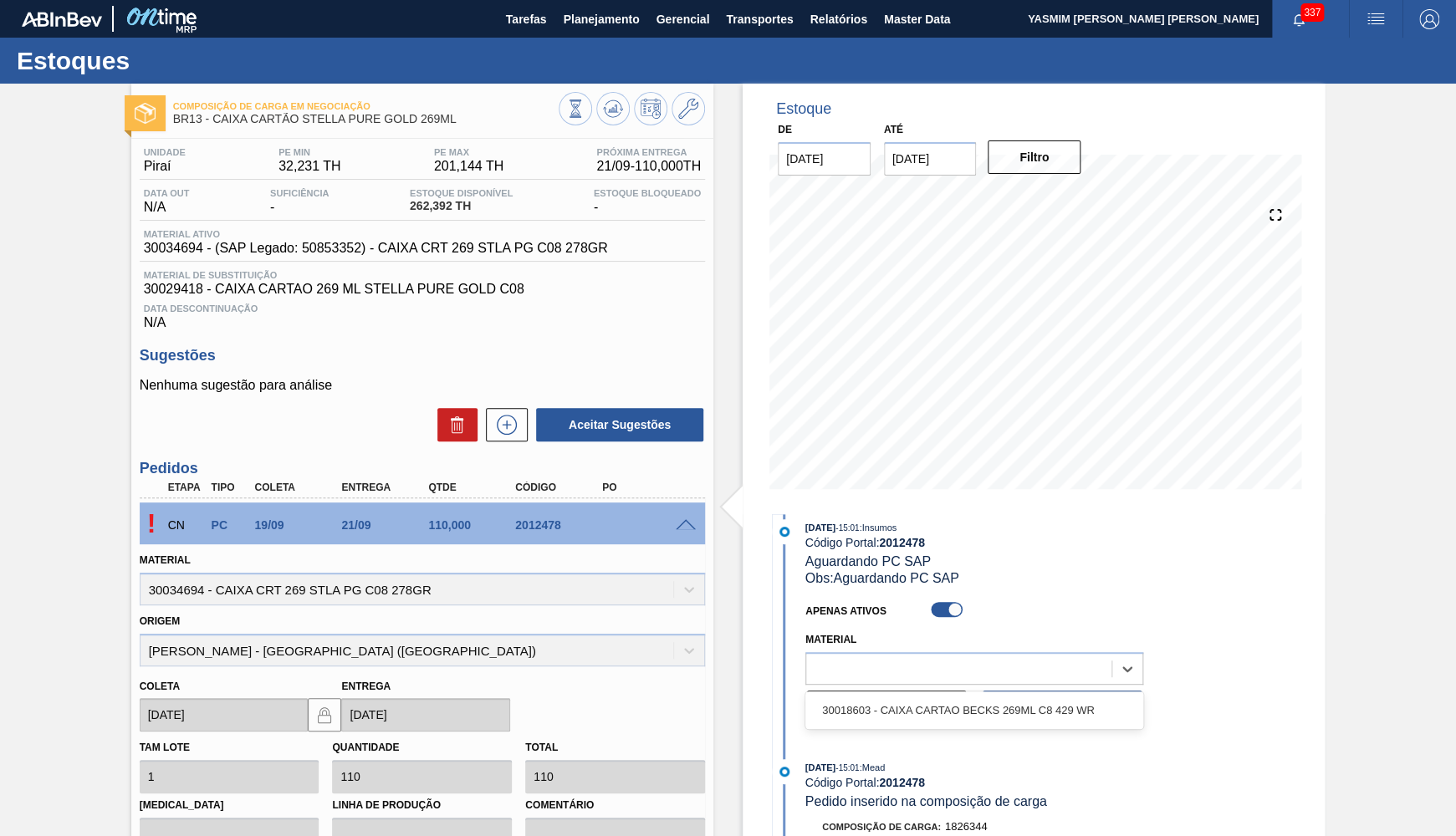
scroll to position [0, 0]
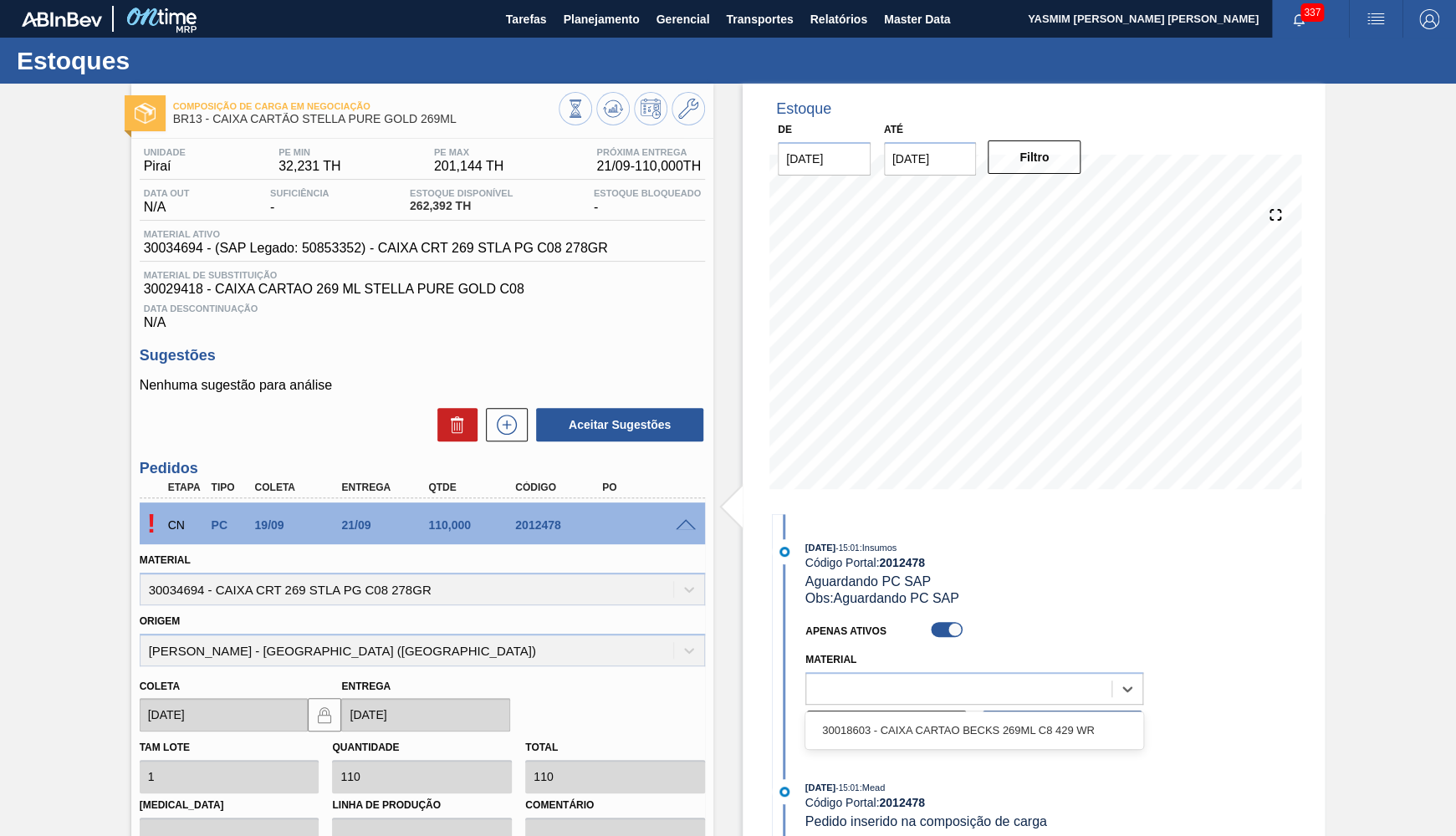
click at [552, 260] on div "Material ativo 30034694 - (SAP Legado: 50853352) - CAIXA CRT 269 STLA PG C08 27…" at bounding box center [422, 245] width 566 height 32
click at [888, 578] on span "Aguardando PC SAP" at bounding box center [868, 582] width 125 height 14
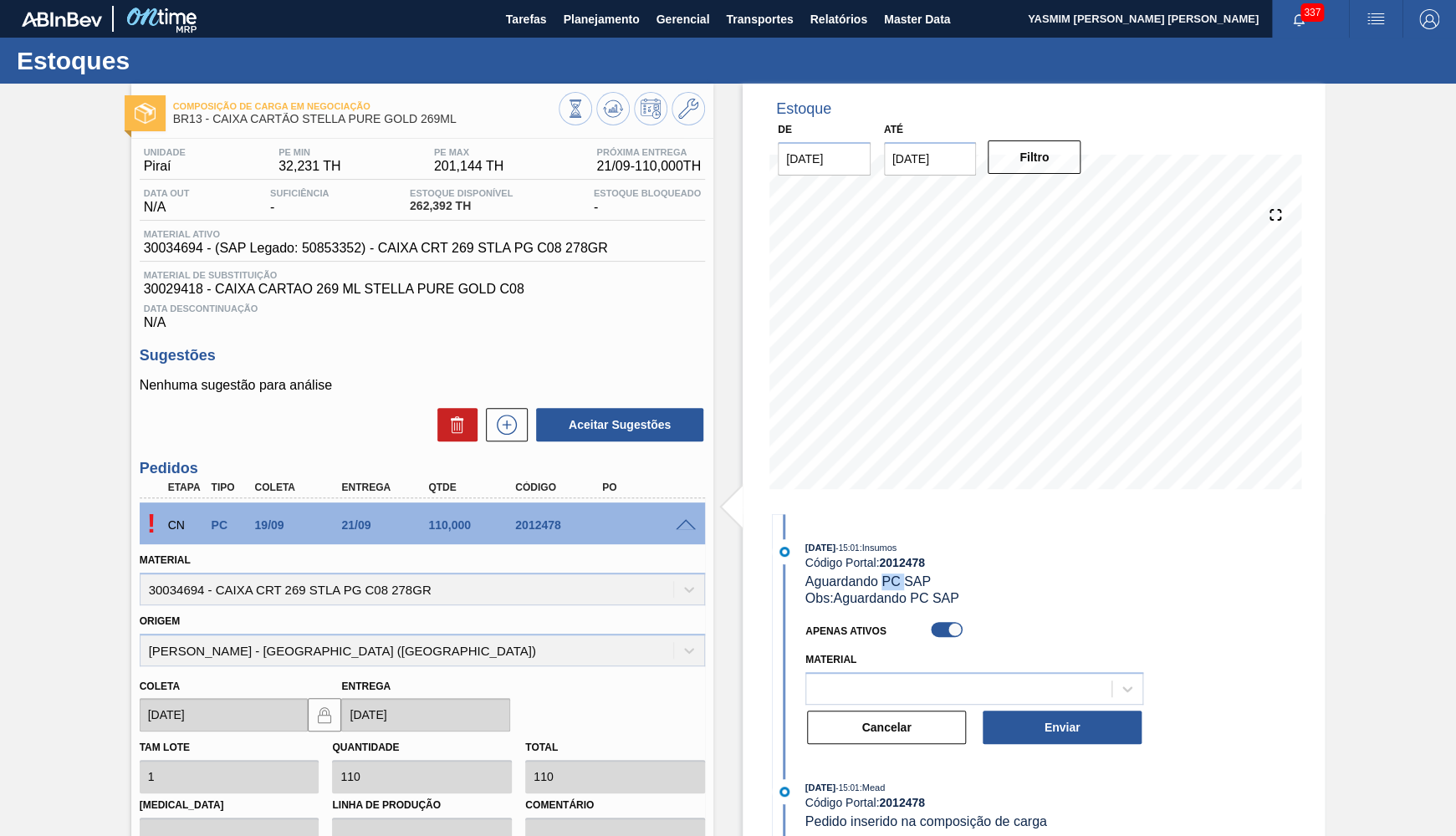
click at [888, 578] on span "Aguardando PC SAP" at bounding box center [868, 582] width 125 height 14
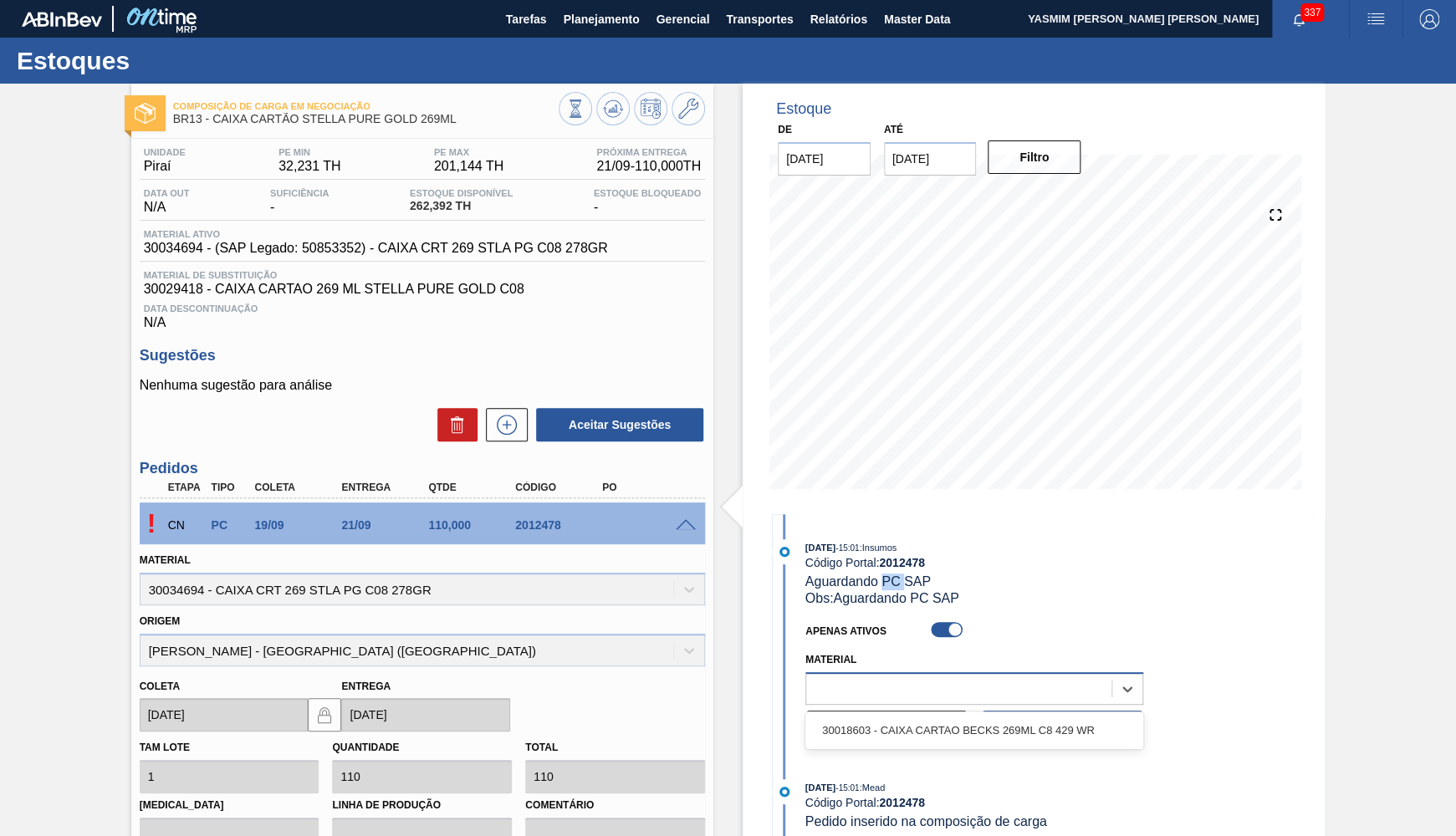
click at [942, 686] on div at bounding box center [959, 688] width 305 height 24
click at [1056, 578] on div "27/08/2025 - 15:01 : Insumos Código Portal: 2012478 Aguardando PC SAP Obs: Agua…" at bounding box center [1004, 573] width 397 height 68
click at [953, 694] on div at bounding box center [959, 688] width 305 height 24
click at [1094, 779] on div "27/08/2025 - 15:01 : Mead" at bounding box center [1004, 787] width 397 height 17
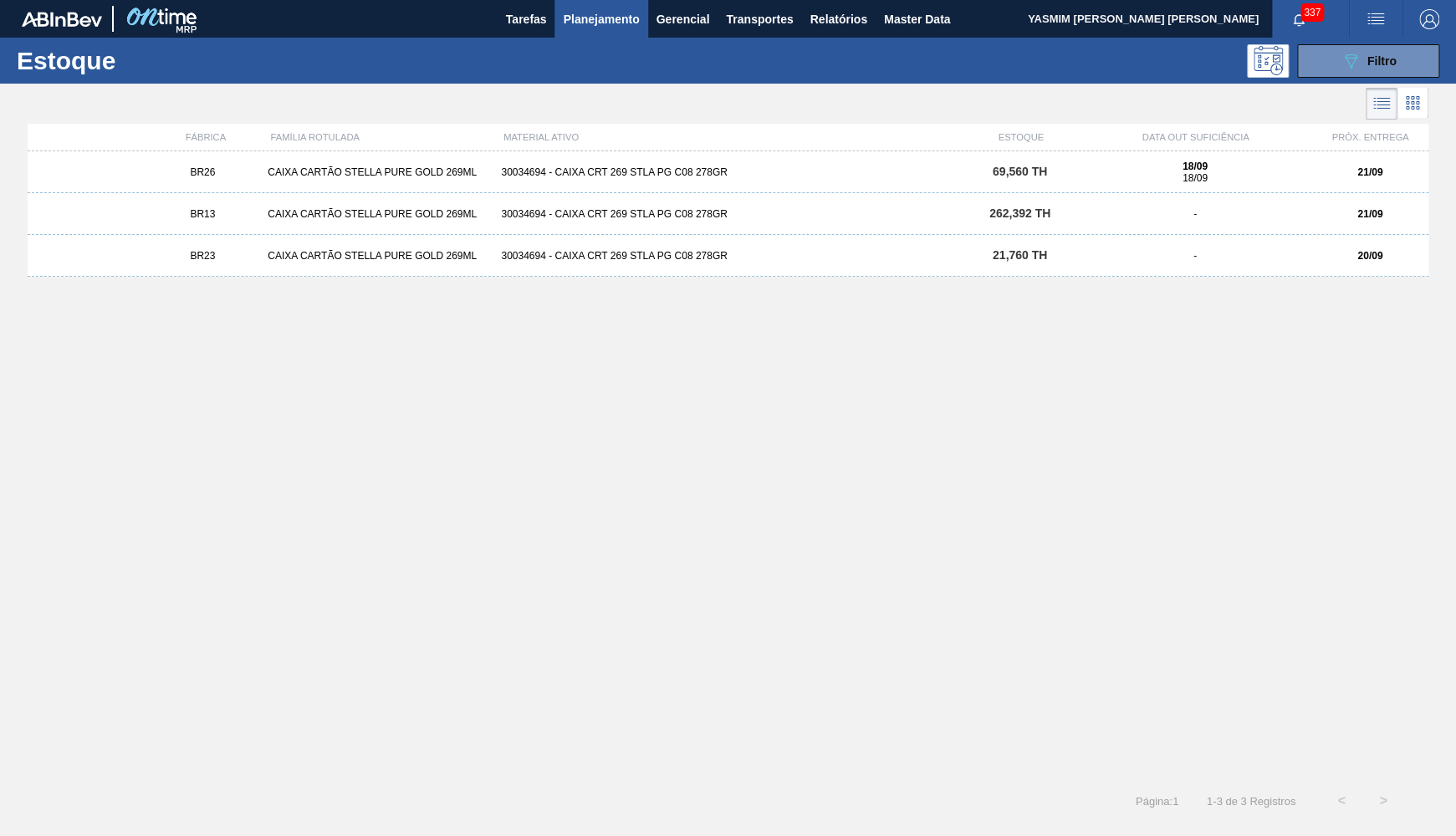
click at [1364, 275] on div "BR23 CAIXA CARTÃO STELLA PURE GOLD 269ML 30034694 - CAIXA CRT 269 STLA PG C08 2…" at bounding box center [728, 255] width 1401 height 41
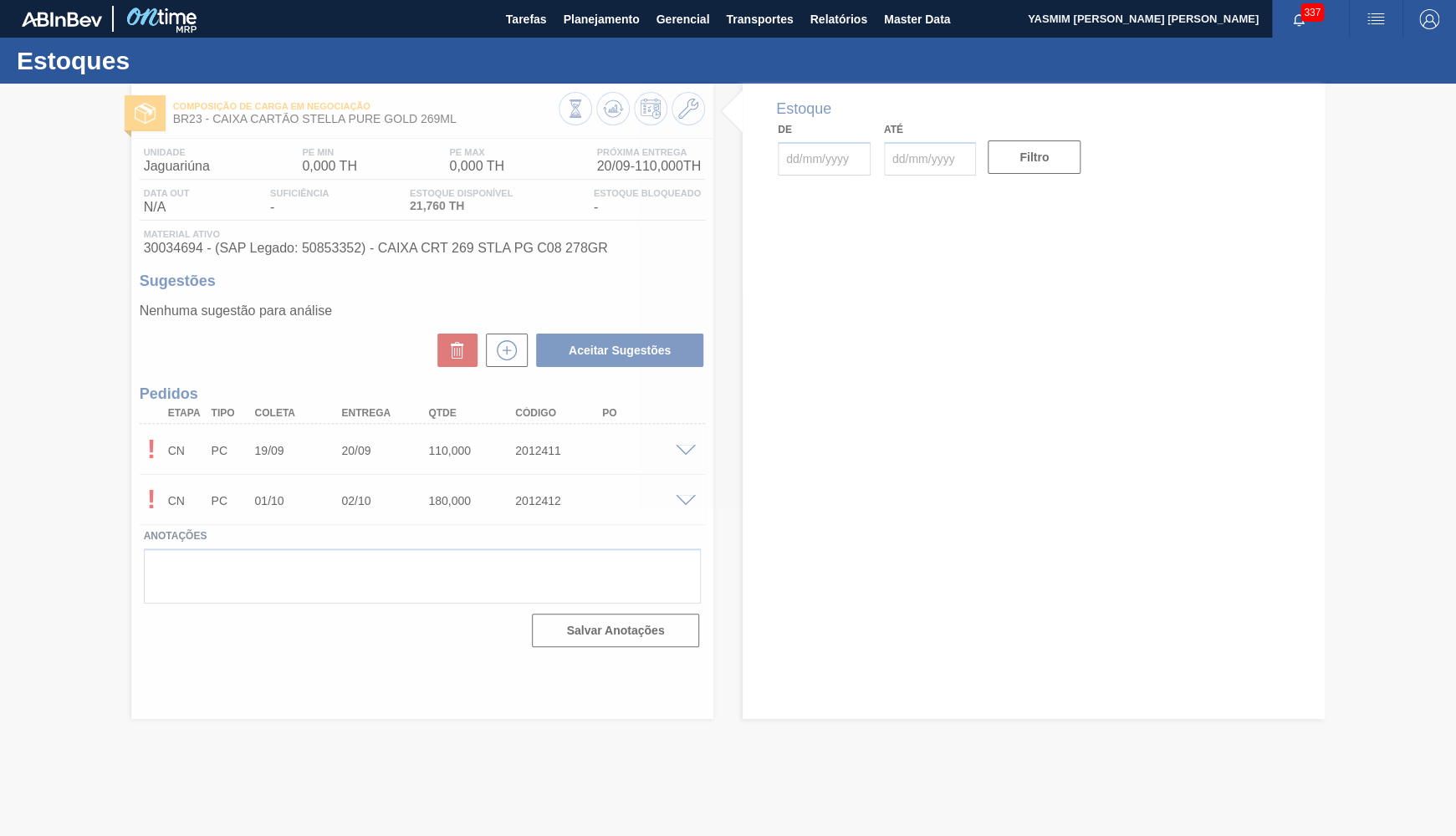
type input "[DATE]"
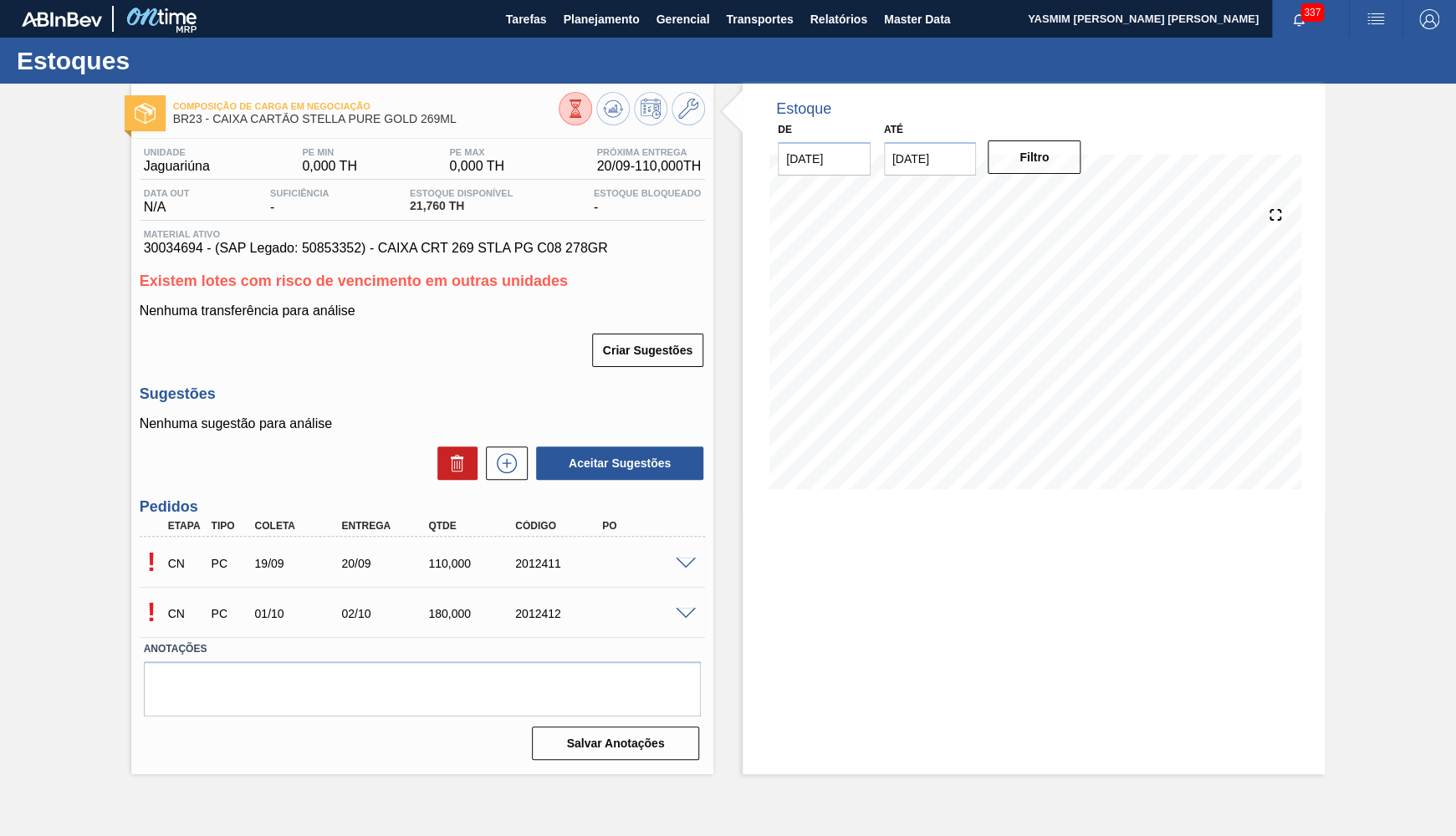
click at [667, 553] on div "CN PC 19/09 20/09 110,000 2012411" at bounding box center [417, 561] width 521 height 33
click at [690, 559] on span at bounding box center [686, 564] width 20 height 13
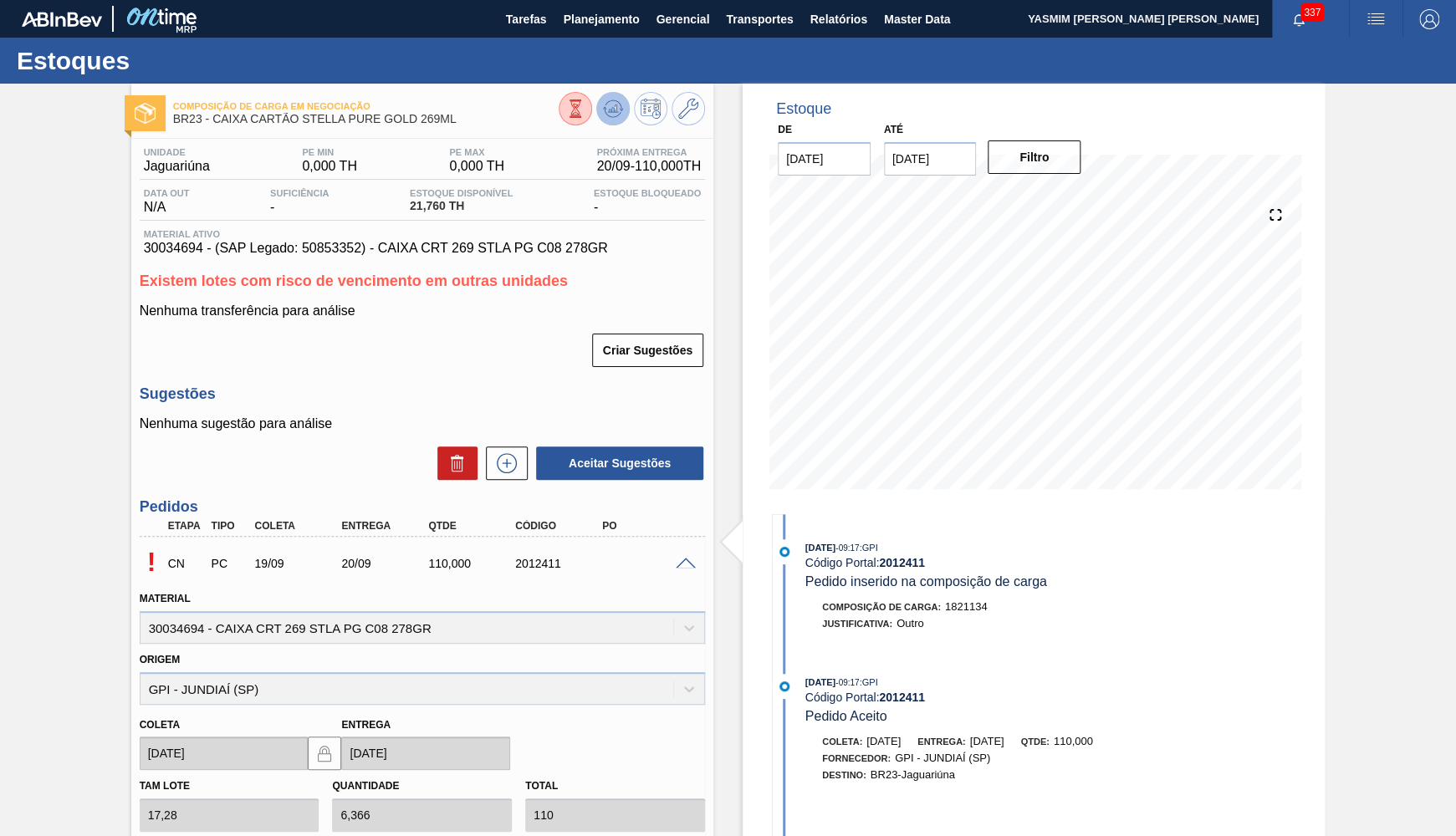
click at [614, 106] on icon at bounding box center [613, 108] width 11 height 7
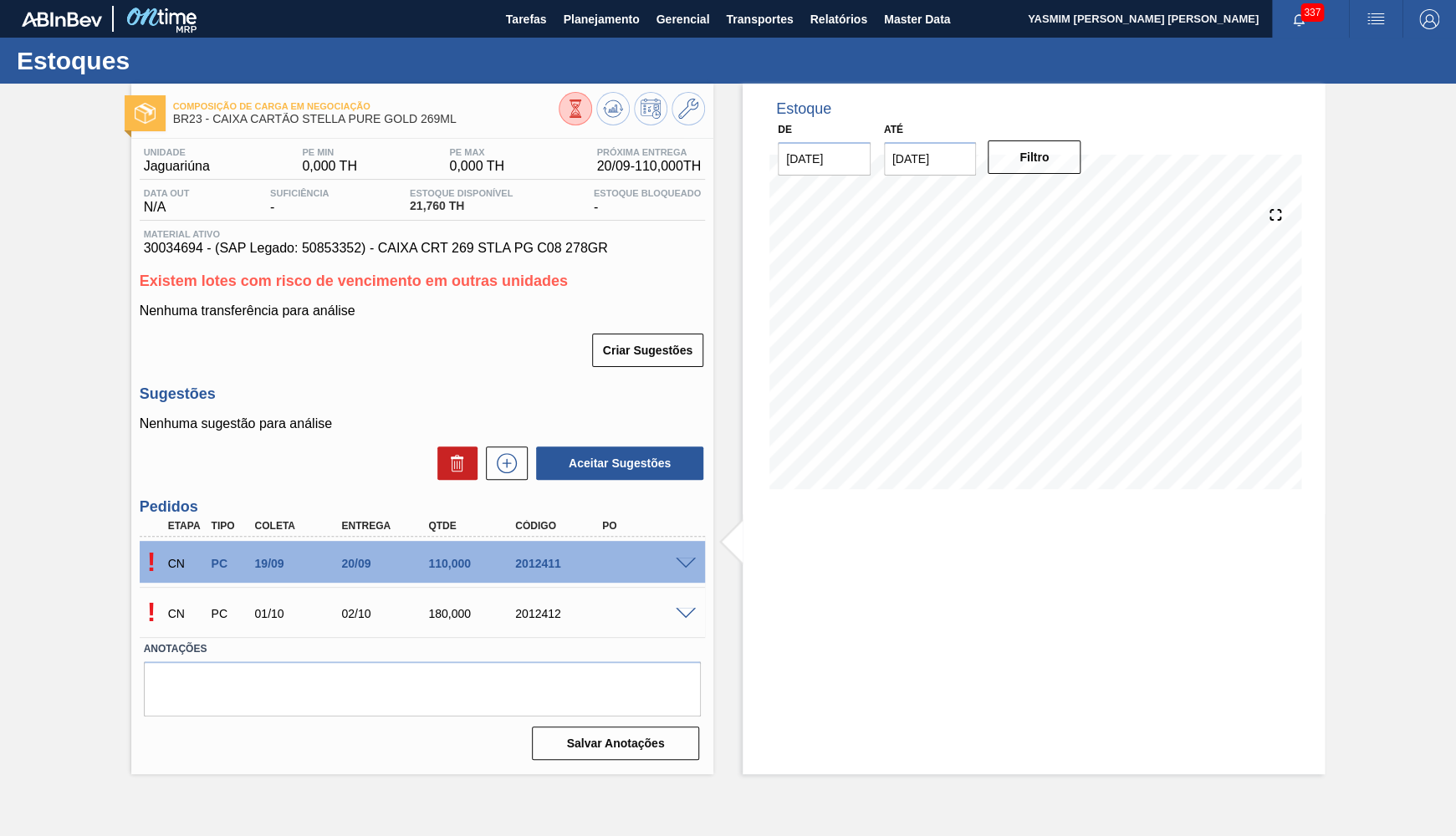
click at [690, 561] on span at bounding box center [686, 564] width 20 height 13
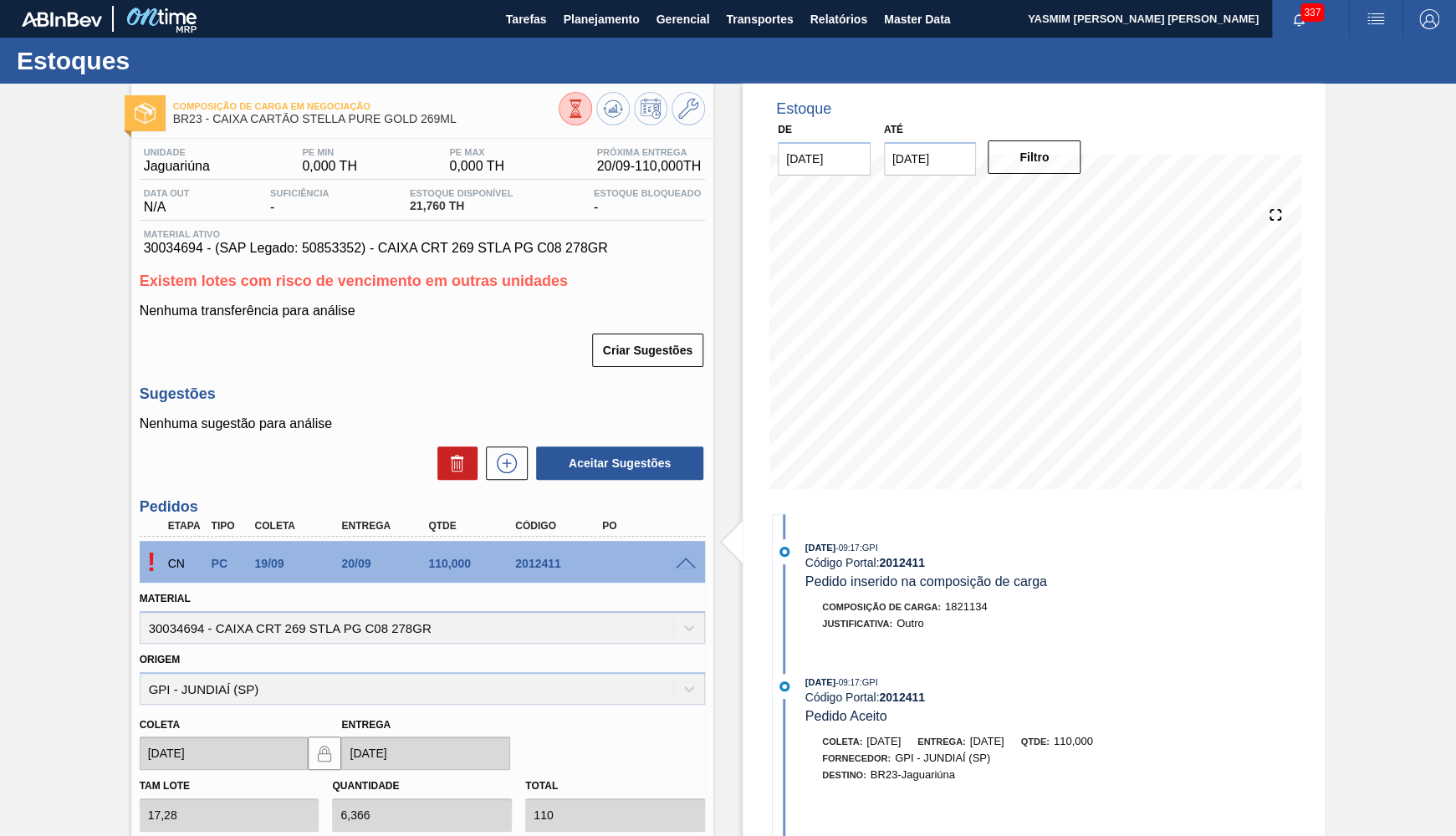
click at [290, 269] on div "Unidade Jaguariúna PE MIN 0,000 TH PE MAX 0,000 TH Próxima Entrega 20/09 - 110,…" at bounding box center [422, 655] width 582 height 1033
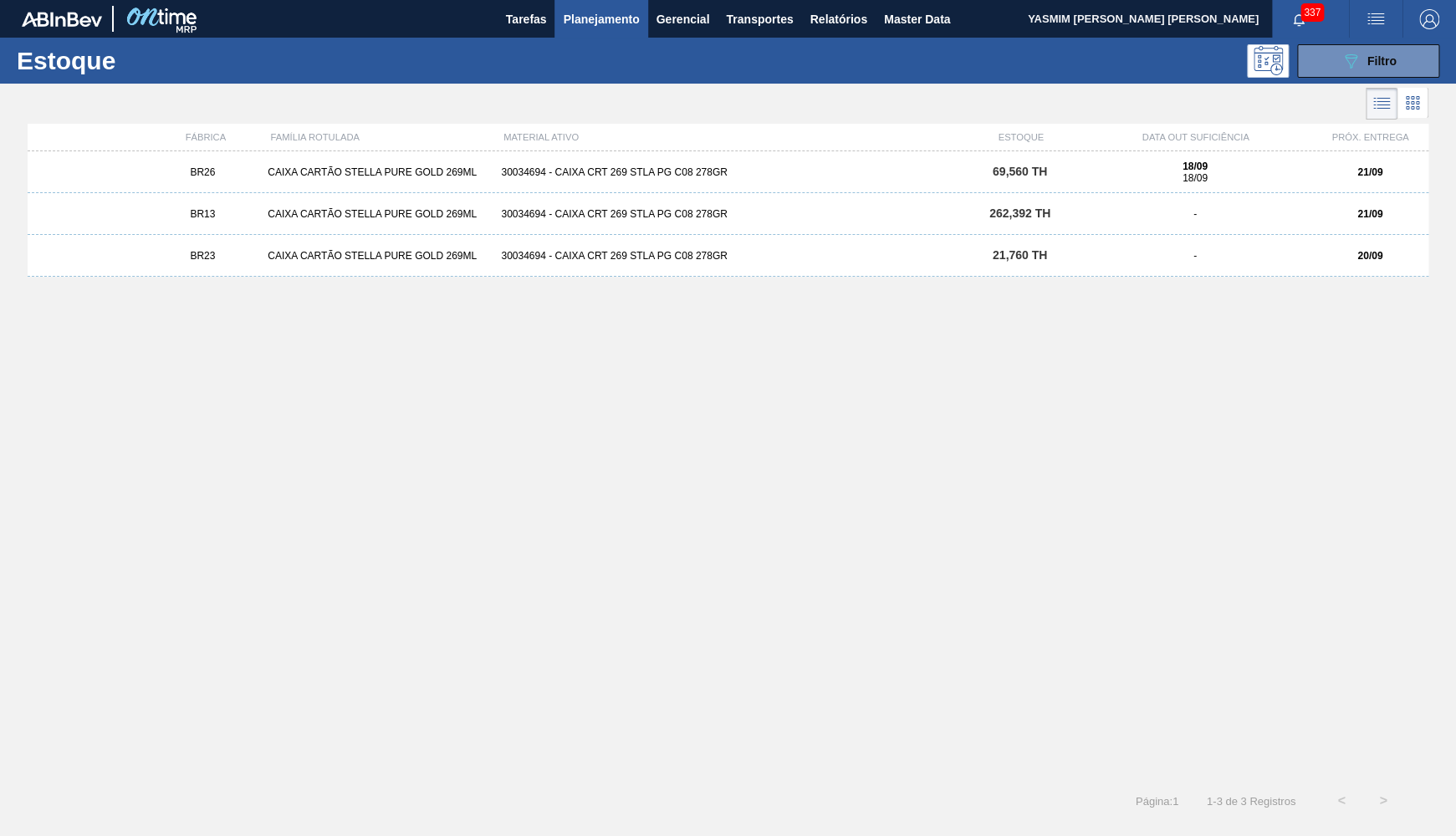
click at [427, 169] on div "CAIXA CARTÃO STELLA PURE GOLD 269ML" at bounding box center [377, 171] width 234 height 12
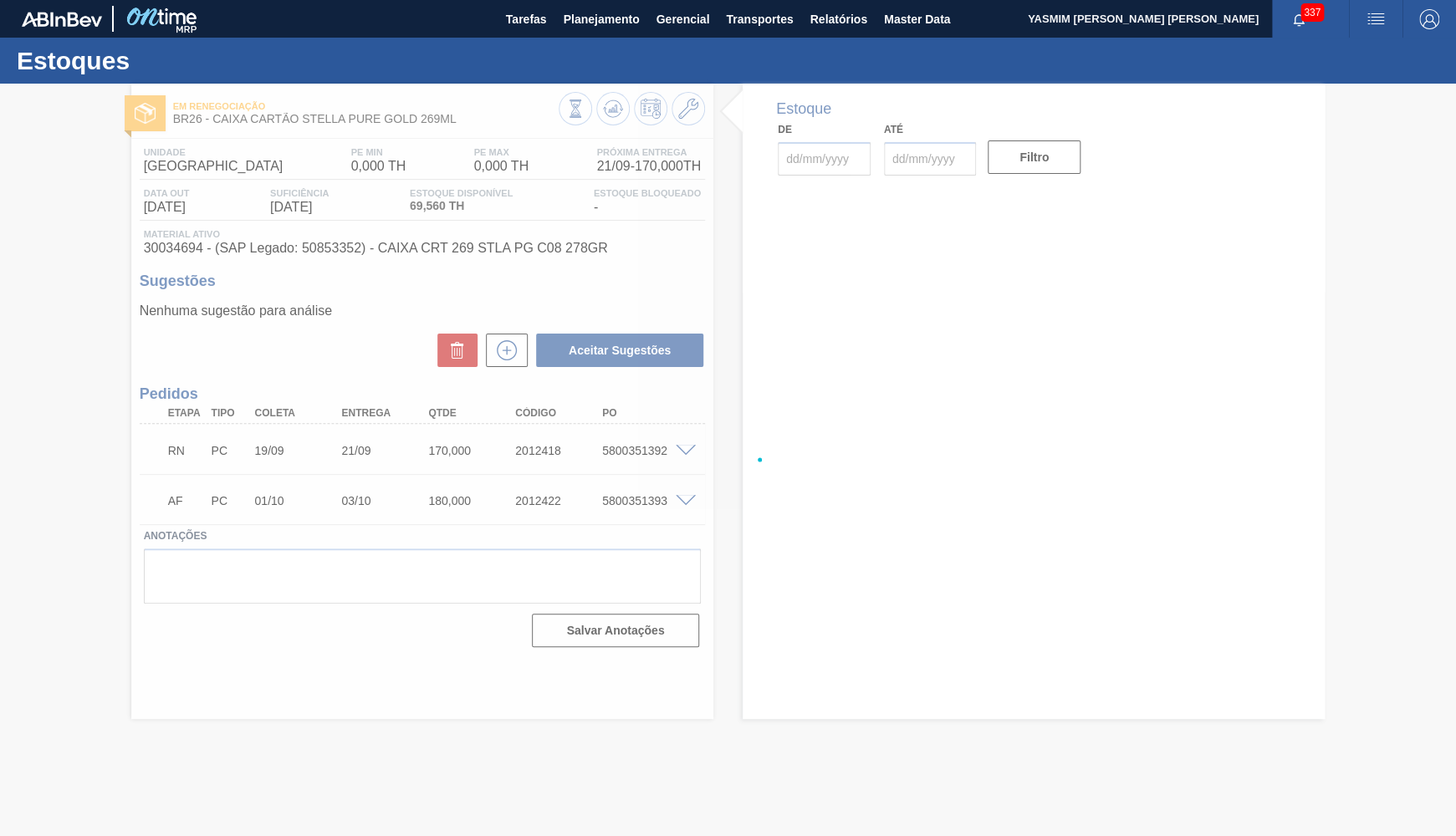
type input "[DATE]"
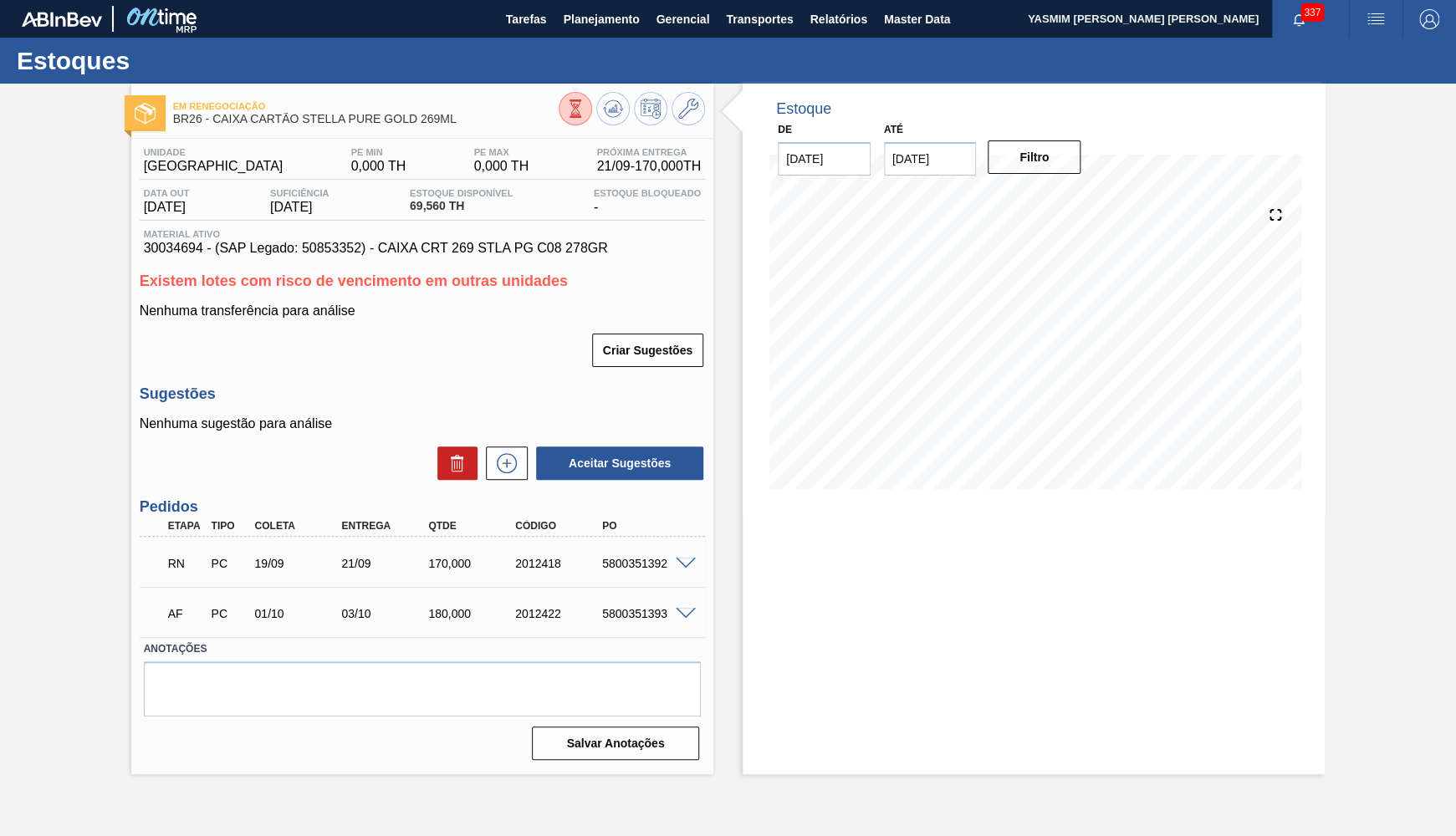
click at [677, 560] on span at bounding box center [686, 564] width 20 height 13
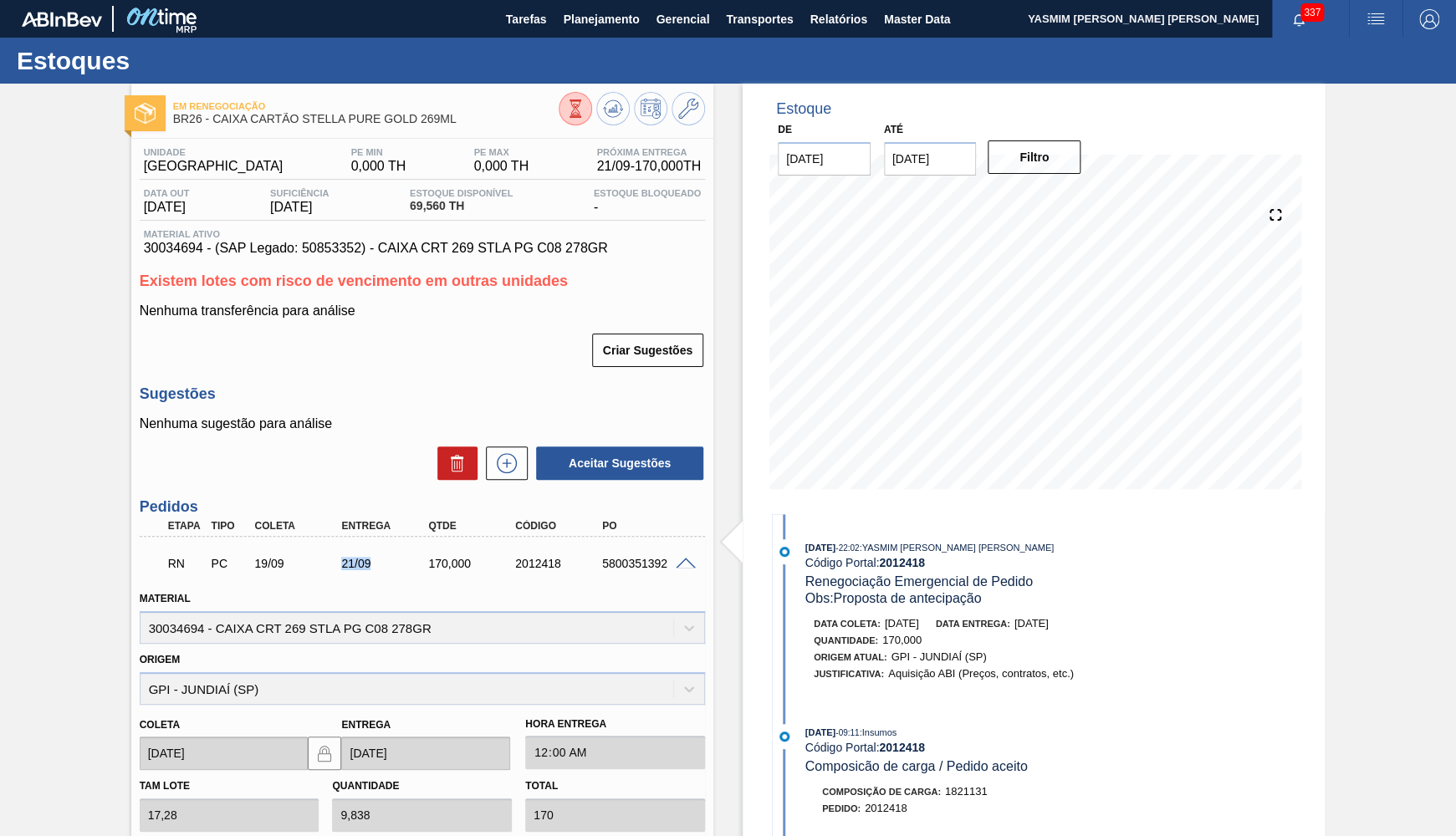
drag, startPoint x: 384, startPoint y: 564, endPoint x: 312, endPoint y: 576, distance: 73.0
click at [337, 570] on div "21/09" at bounding box center [385, 563] width 97 height 14
drag, startPoint x: 585, startPoint y: 575, endPoint x: 601, endPoint y: 577, distance: 16.1
click at [592, 576] on div "RN PC 19/09 21/09 170,000 2012418 5800351392" at bounding box center [417, 561] width 521 height 33
click at [632, 566] on div "5800351392" at bounding box center [646, 563] width 97 height 14
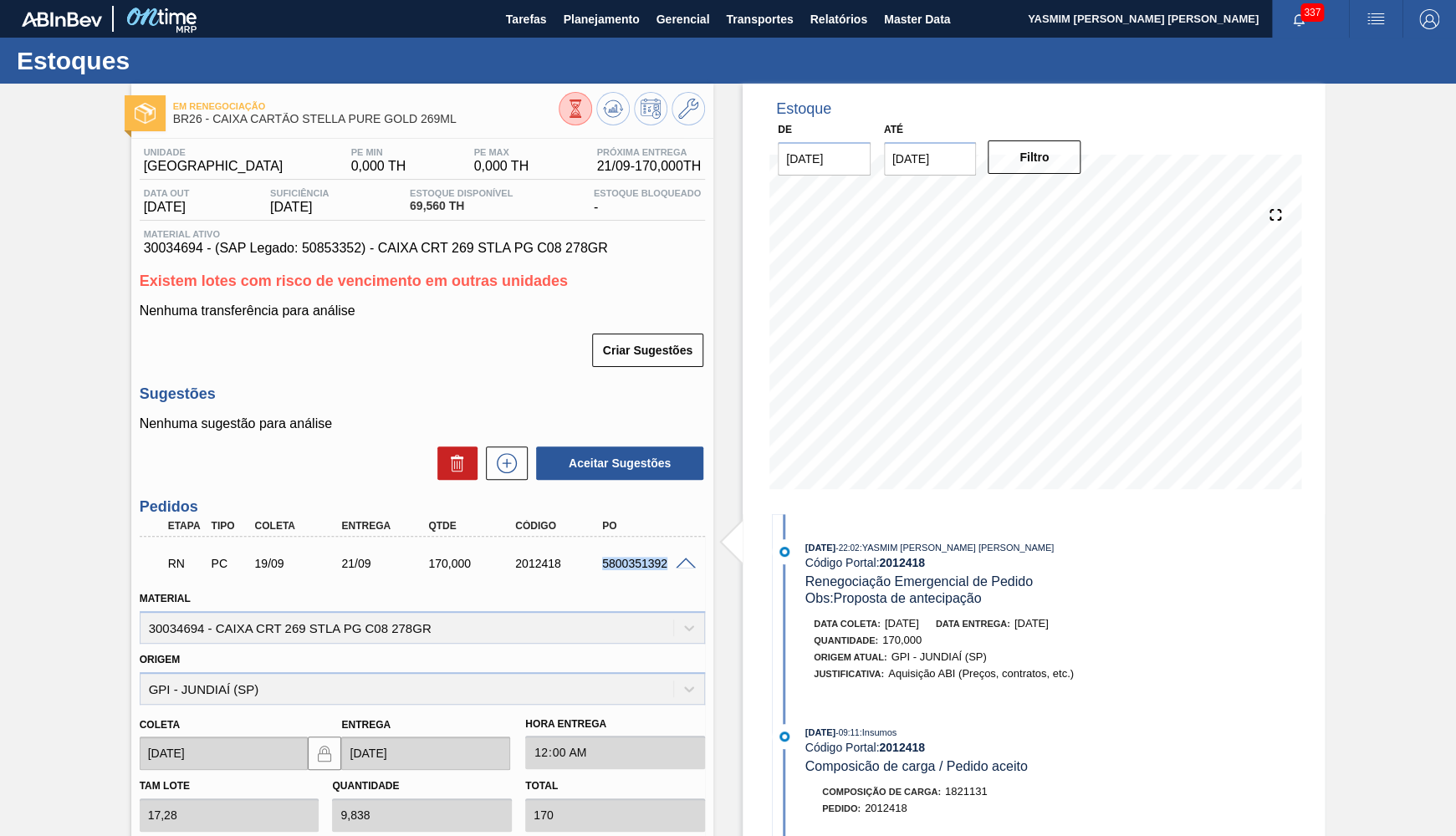
click at [632, 566] on div "5800351392" at bounding box center [646, 563] width 97 height 14
copy div "5800351392"
click at [429, 250] on span "30034694 - (SAP Legado: 50853352) - CAIXA CRT 269 STLA PG C08 278GR" at bounding box center [421, 248] width 557 height 15
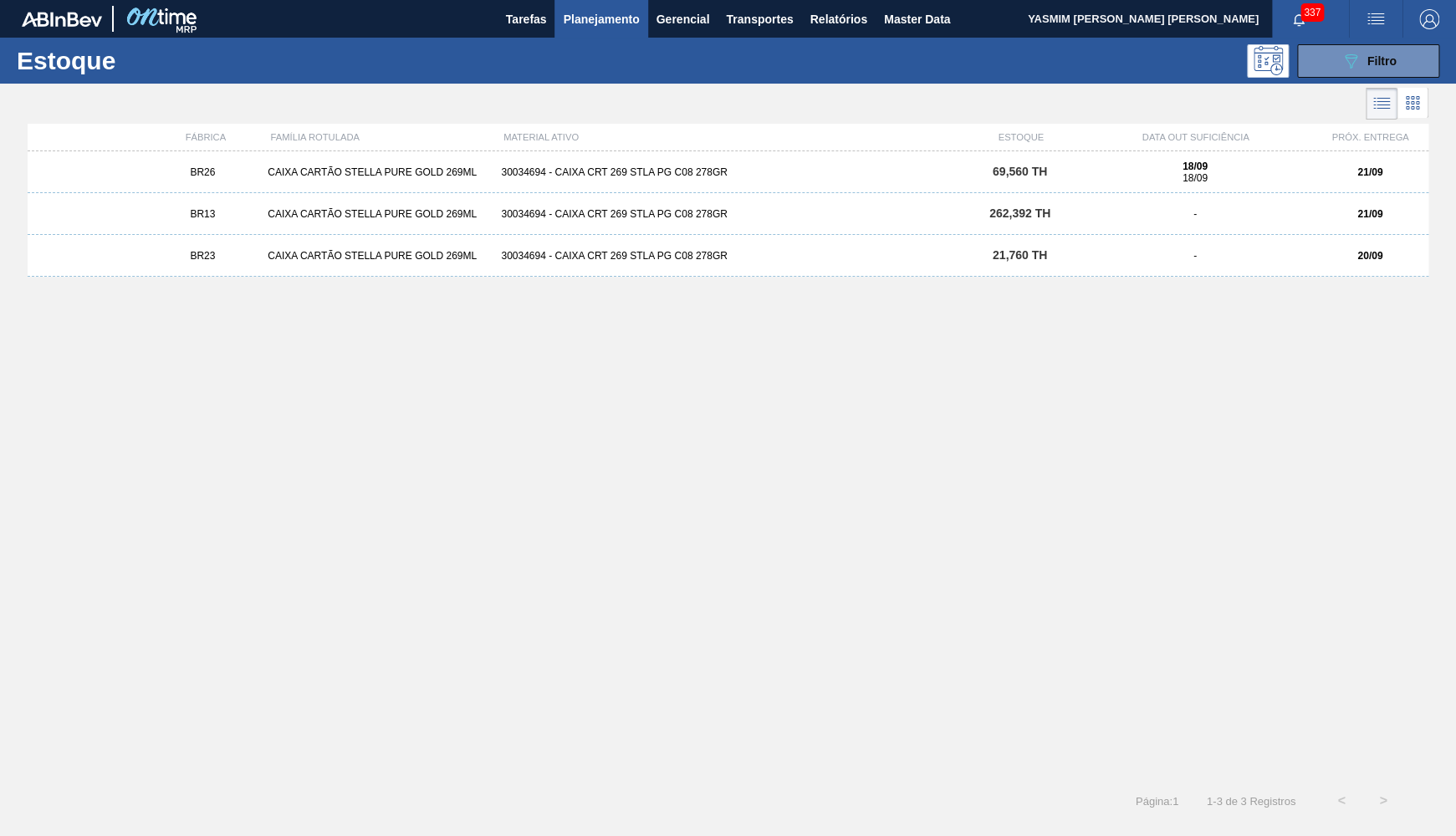
click at [349, 252] on div "CAIXA CARTÃO STELLA PURE GOLD 269ML" at bounding box center [377, 255] width 234 height 12
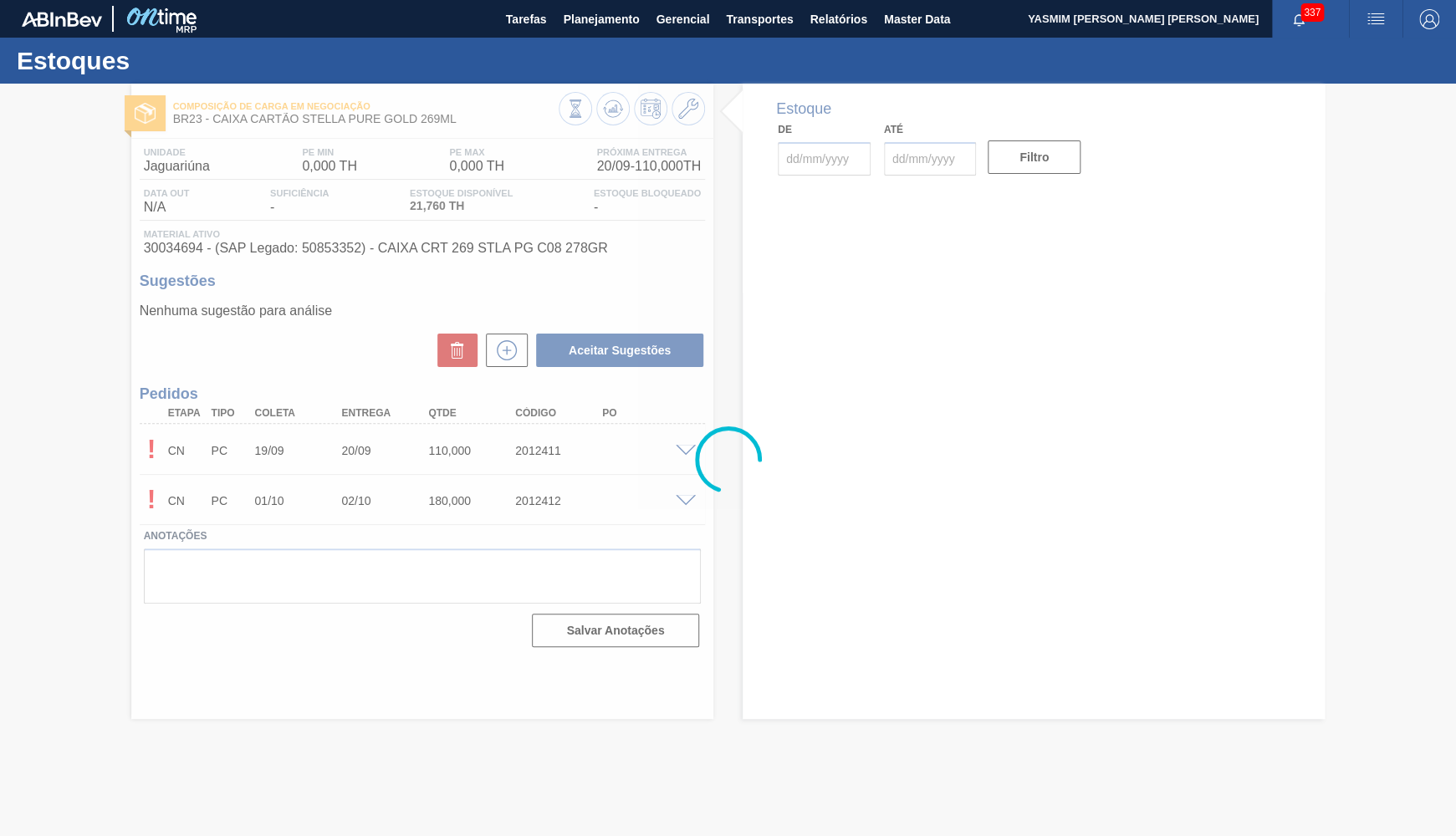
type input "[DATE]"
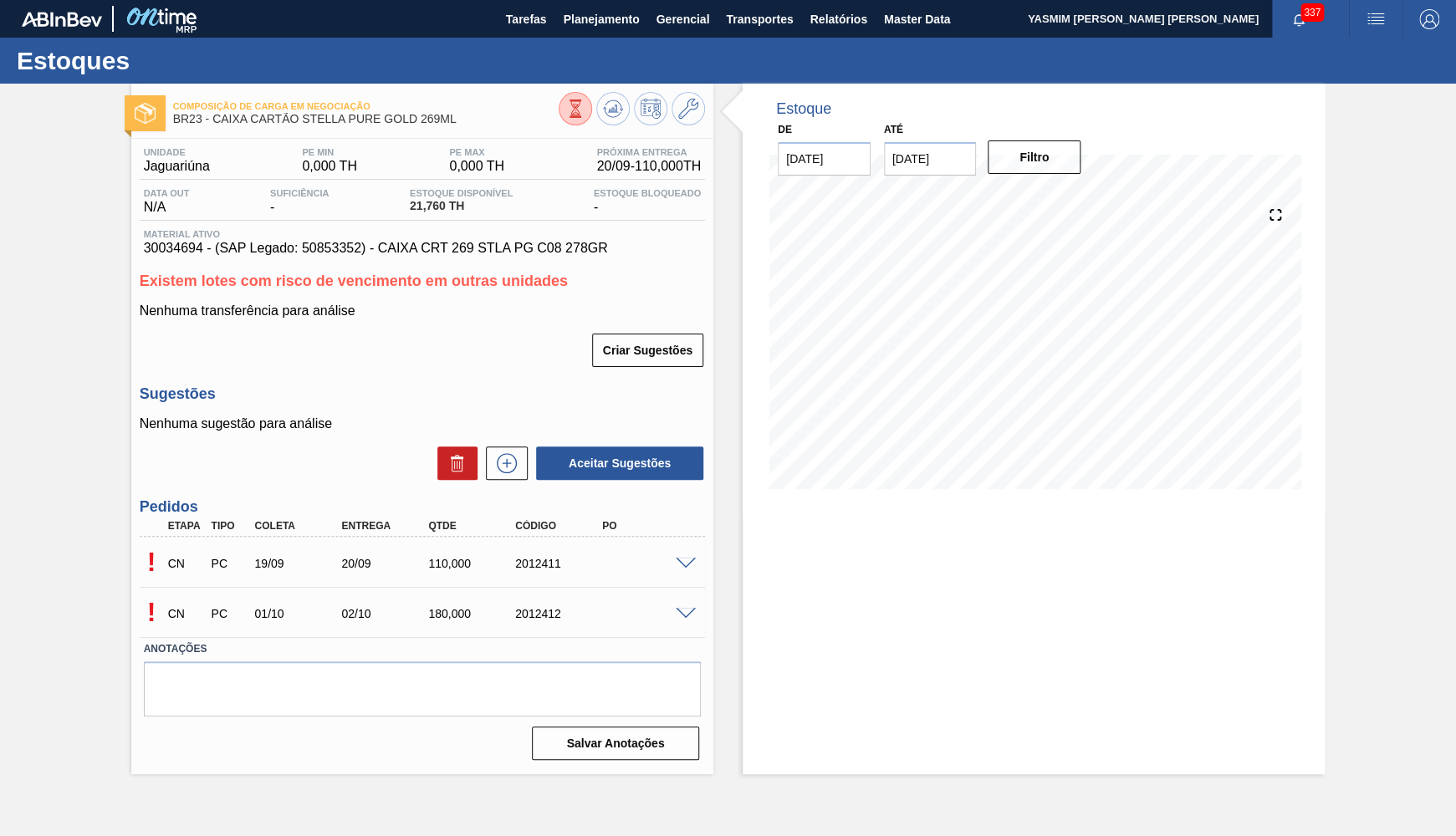
click at [676, 571] on div "CN PC 19/09 20/09 110,000 2012411" at bounding box center [417, 561] width 521 height 33
click at [684, 573] on div "! CN PC 19/09 20/09 110,000 2012411" at bounding box center [422, 562] width 566 height 41
click at [684, 569] on div "! CN PC 19/09 20/09 110,000 2012411" at bounding box center [422, 562] width 566 height 41
click at [689, 552] on div "! CN PC 19/09 20/09 110,000 2012411" at bounding box center [422, 562] width 566 height 41
click at [670, 560] on div "CN PC 19/09 20/09 110,000 2012411" at bounding box center [417, 561] width 521 height 33
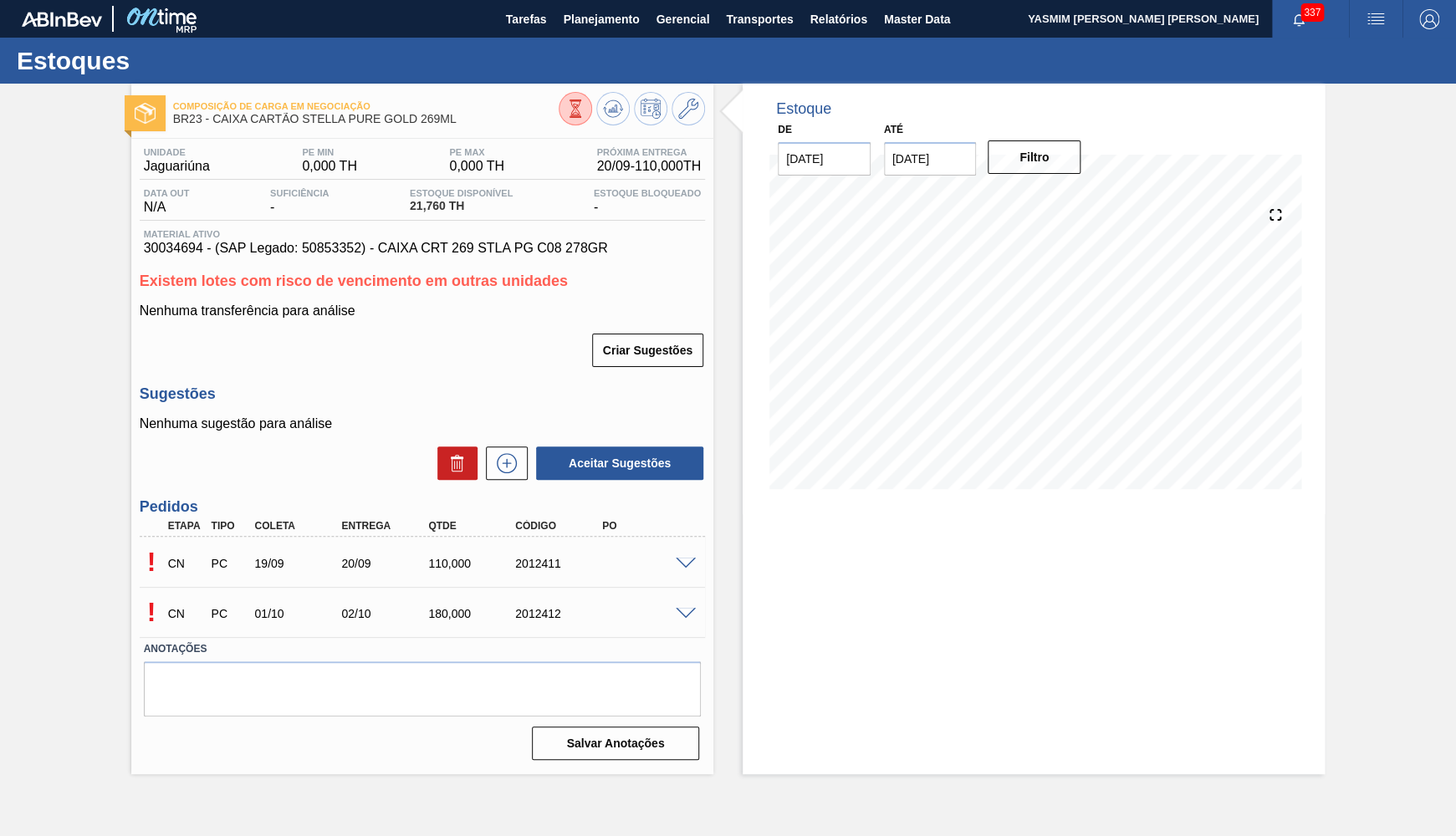
click at [689, 565] on span at bounding box center [686, 564] width 20 height 13
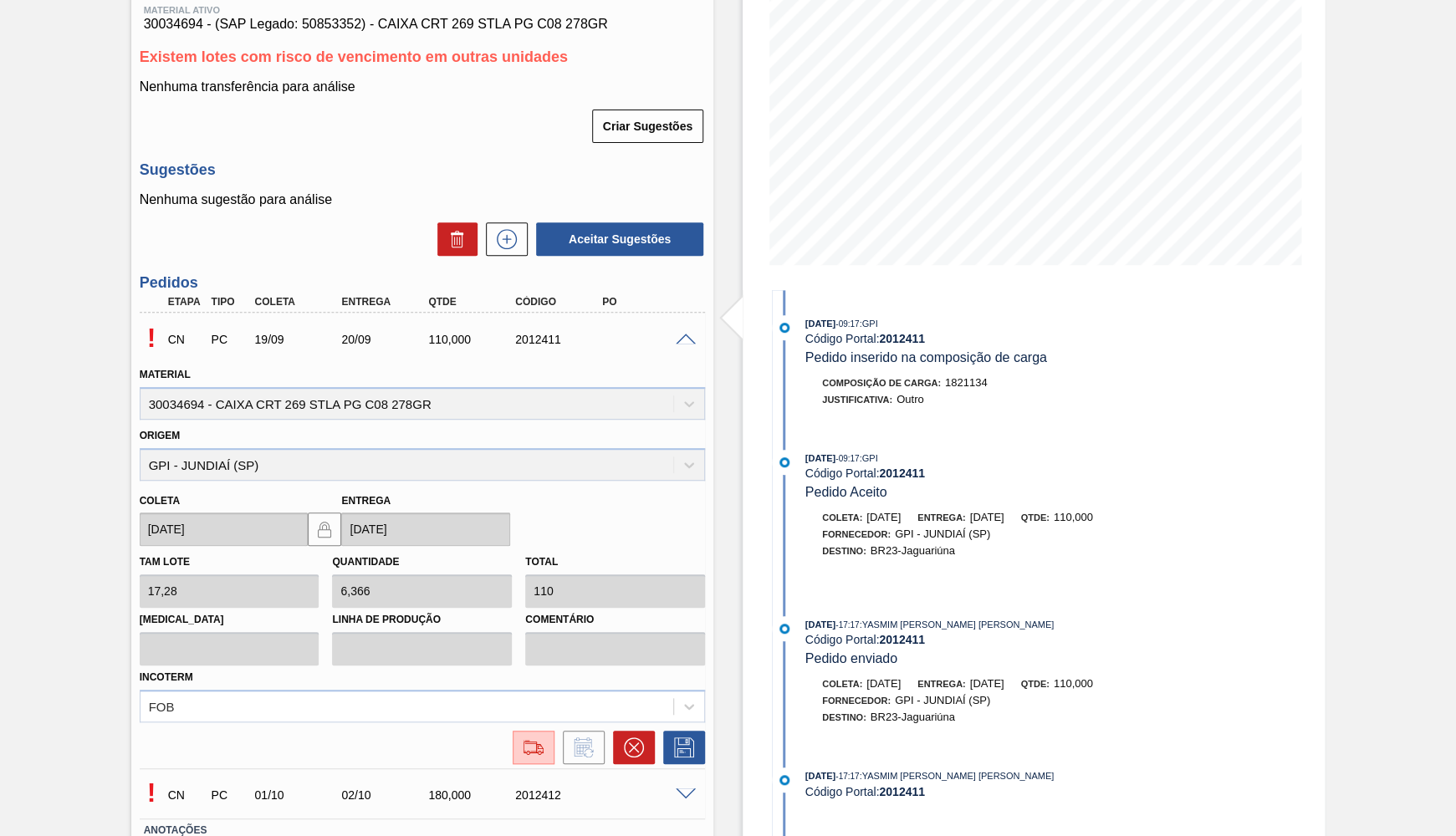
scroll to position [244, 0]
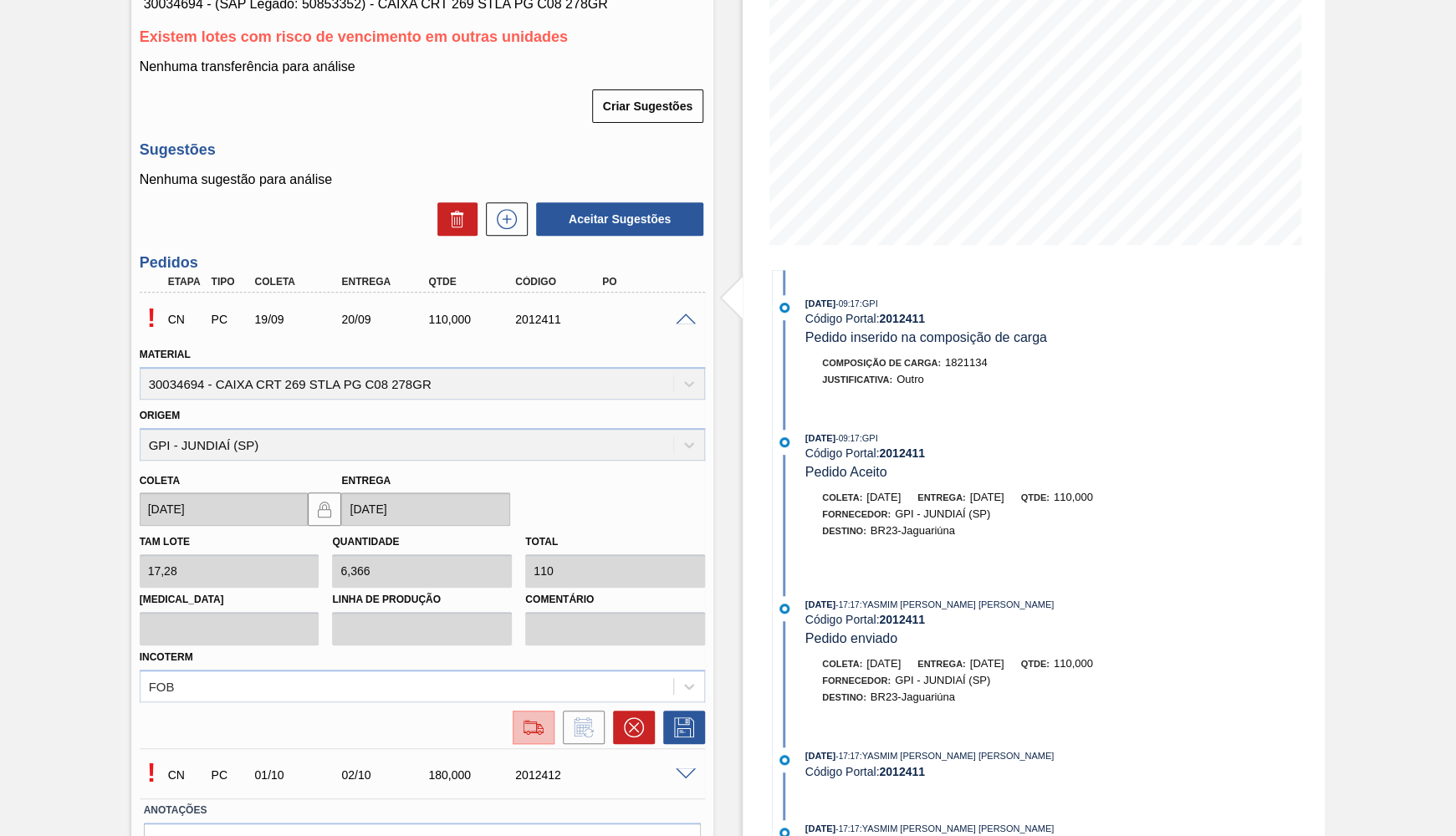
click at [521, 717] on img at bounding box center [534, 727] width 27 height 20
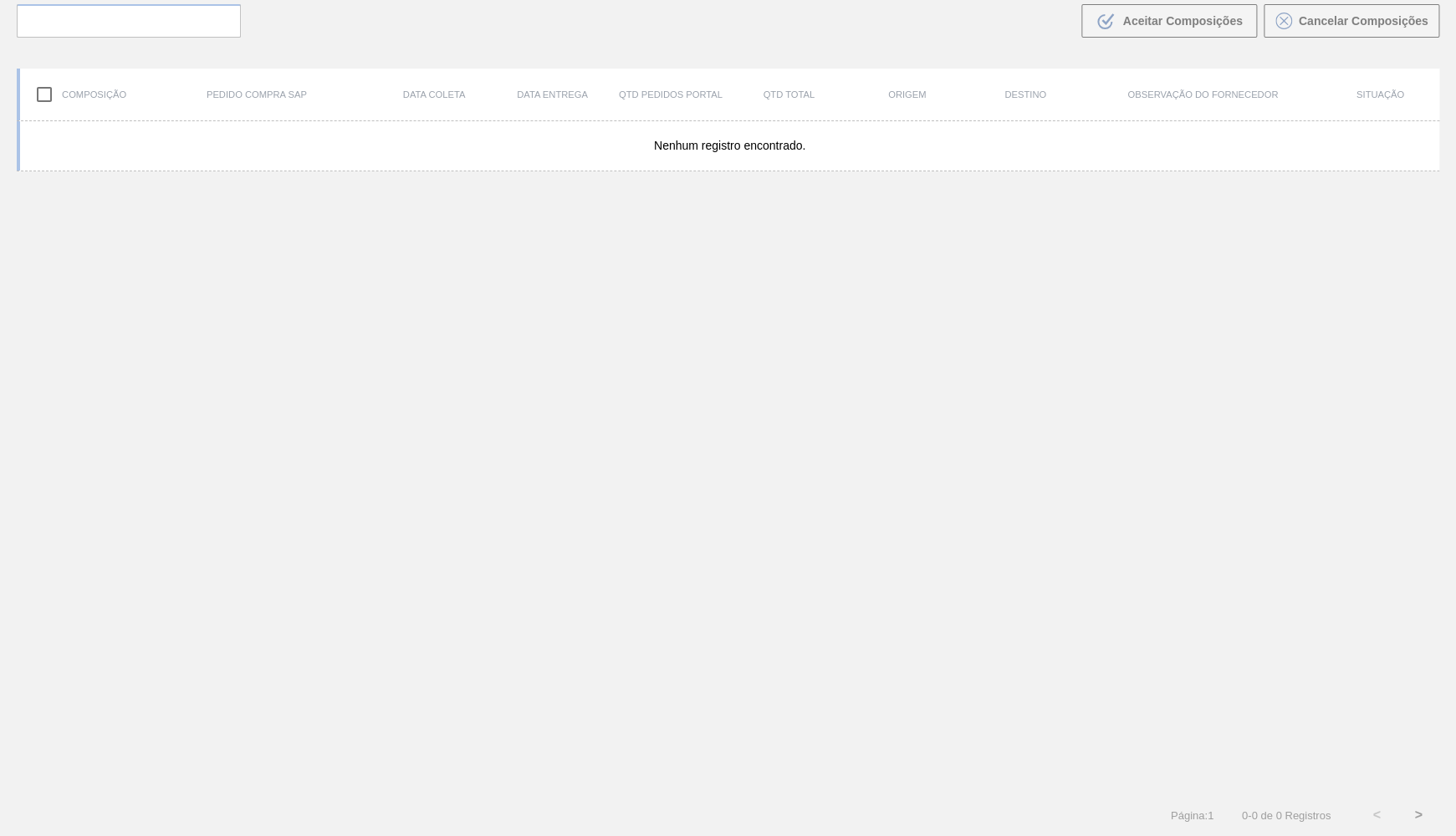
scroll to position [117, 0]
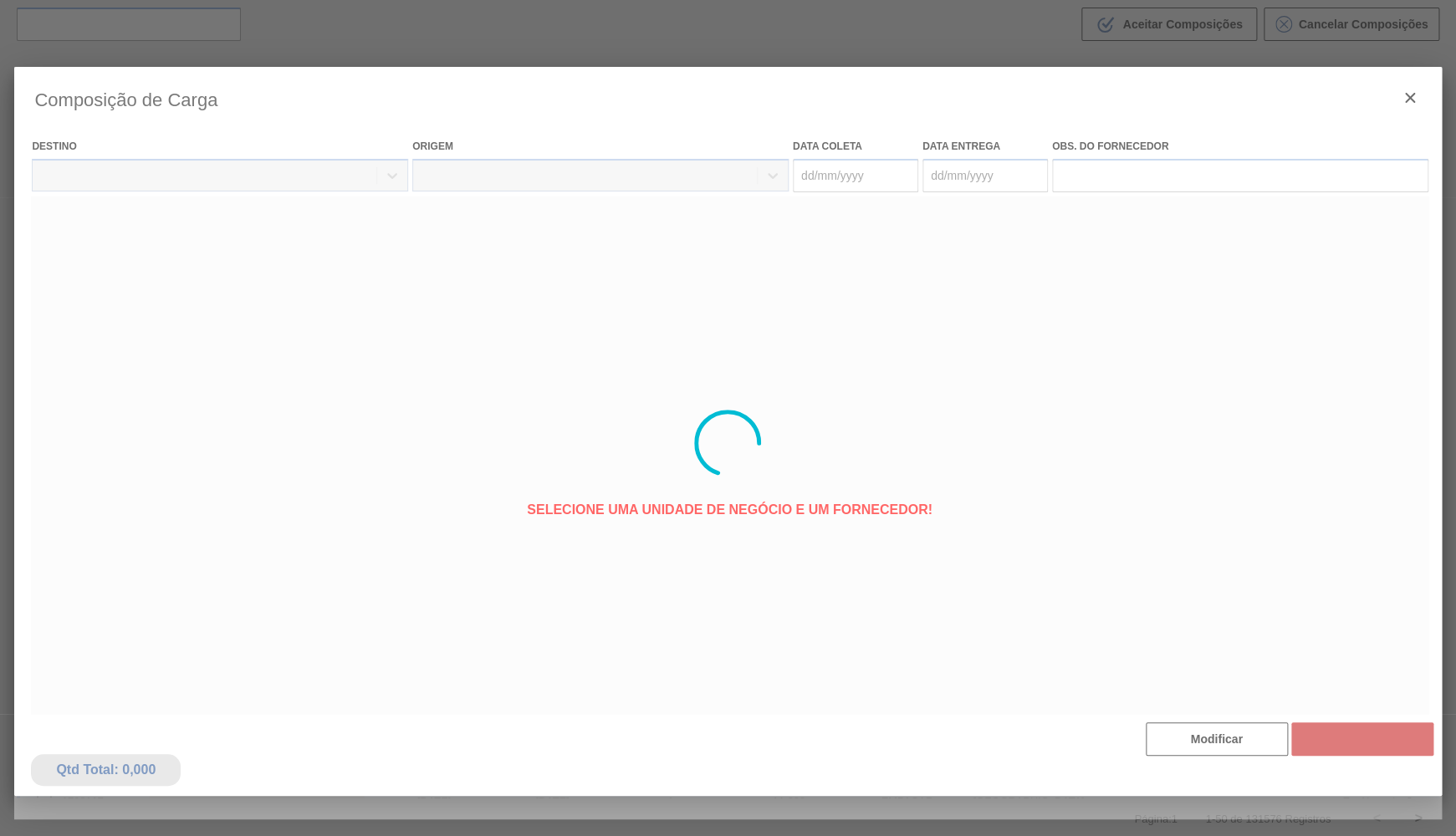
type coleta "[DATE]"
type entrega "20/09/2025"
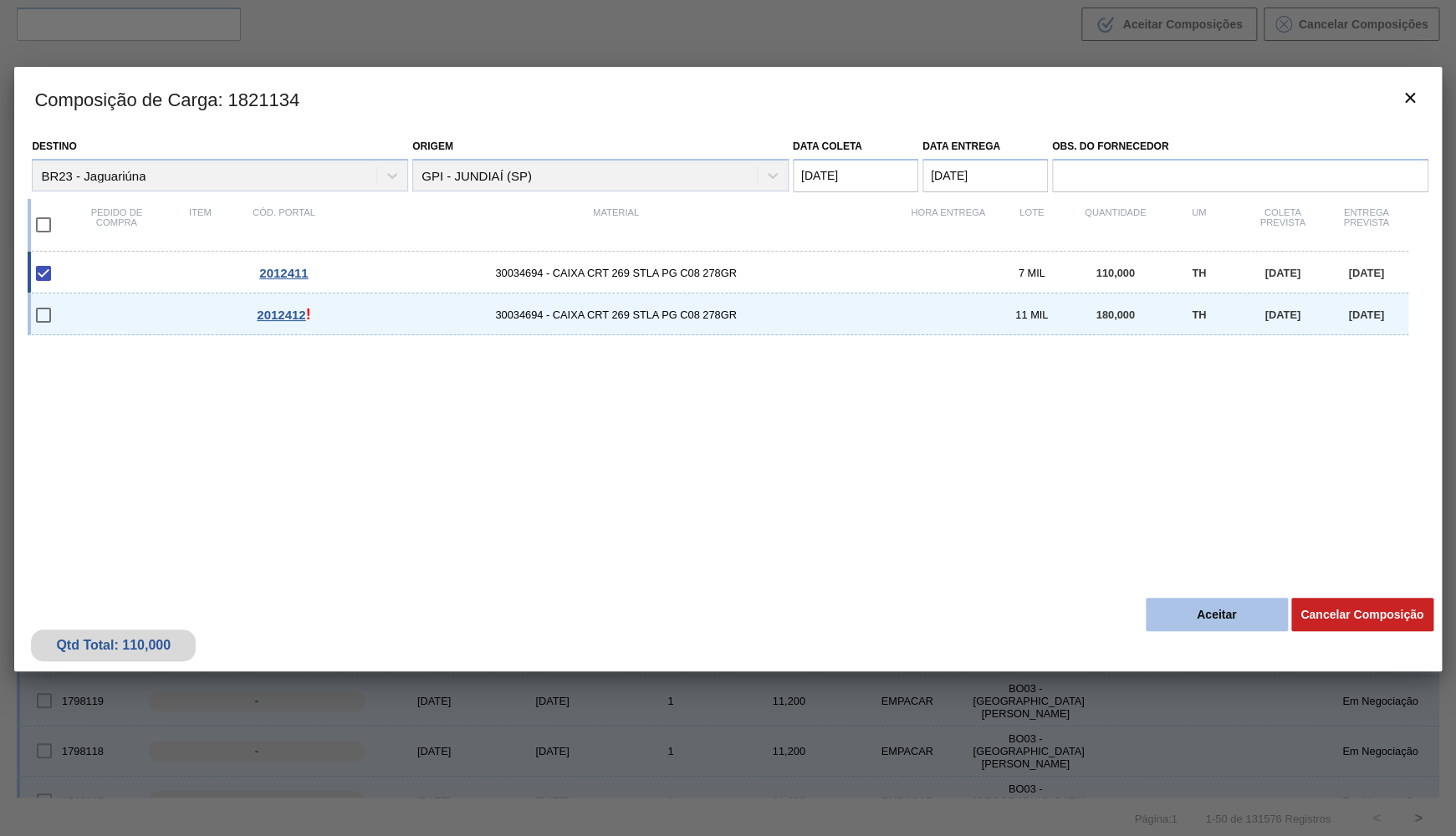
click at [1195, 612] on button "Aceitar" at bounding box center [1217, 614] width 143 height 33
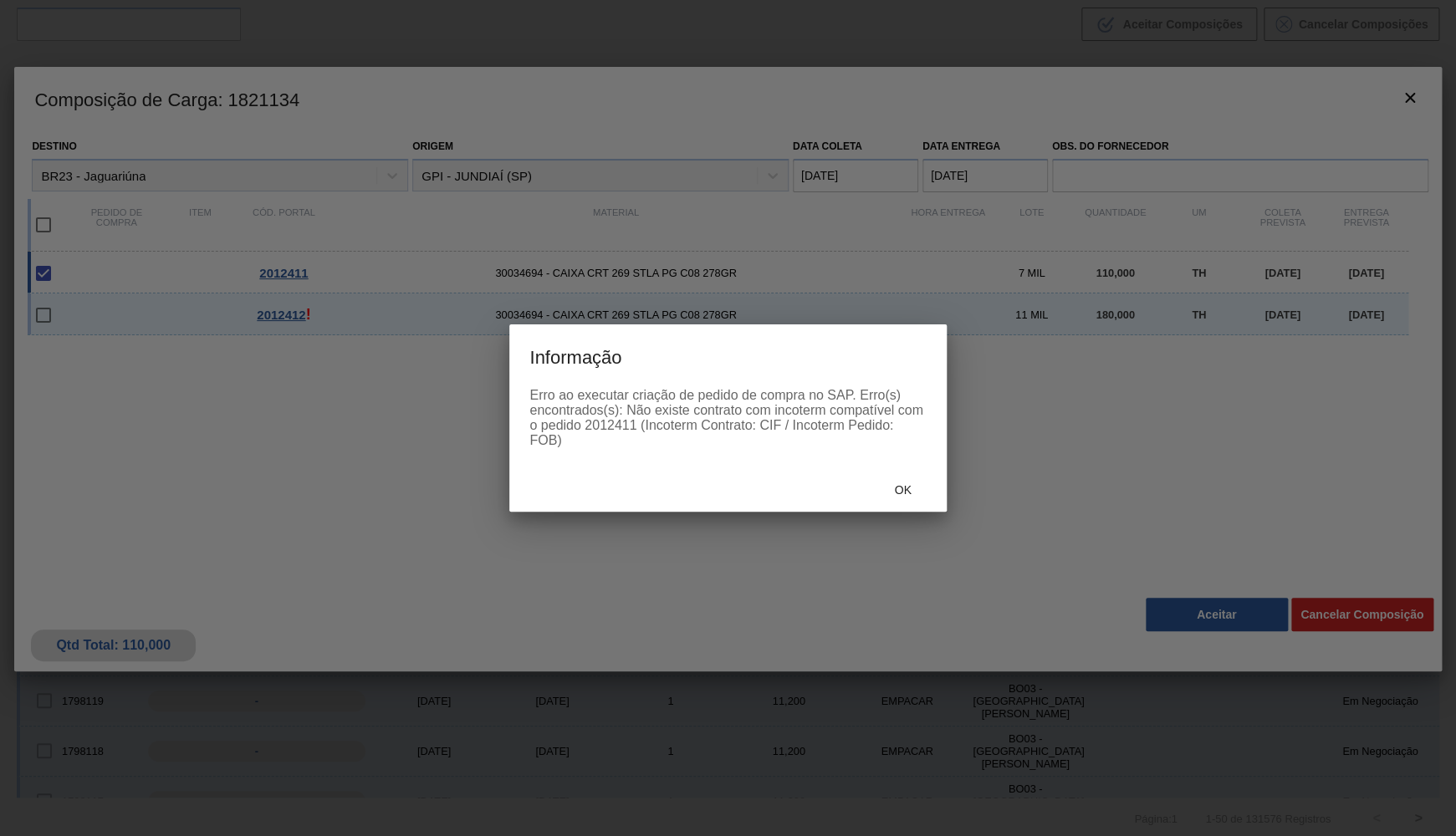
click at [918, 473] on div "Ok" at bounding box center [727, 490] width 437 height 43
click at [887, 497] on span "Ok" at bounding box center [903, 490] width 43 height 14
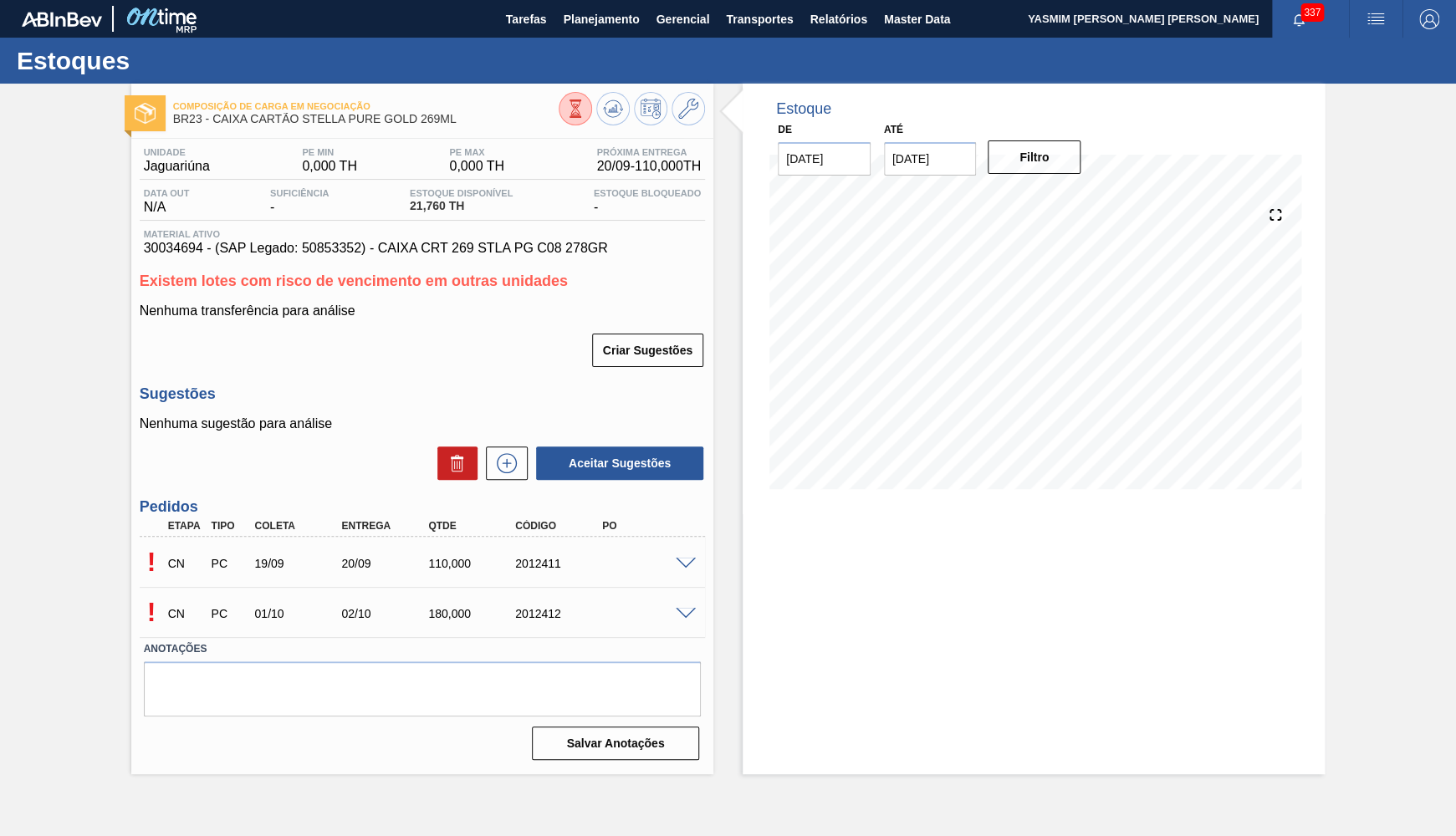
click at [681, 552] on div "! CN PC 19/09 20/09 110,000 2012411" at bounding box center [422, 562] width 566 height 41
click at [699, 574] on div "! CN PC 19/09 20/09 110,000 2012411" at bounding box center [422, 562] width 566 height 41
click at [684, 563] on span at bounding box center [686, 564] width 20 height 13
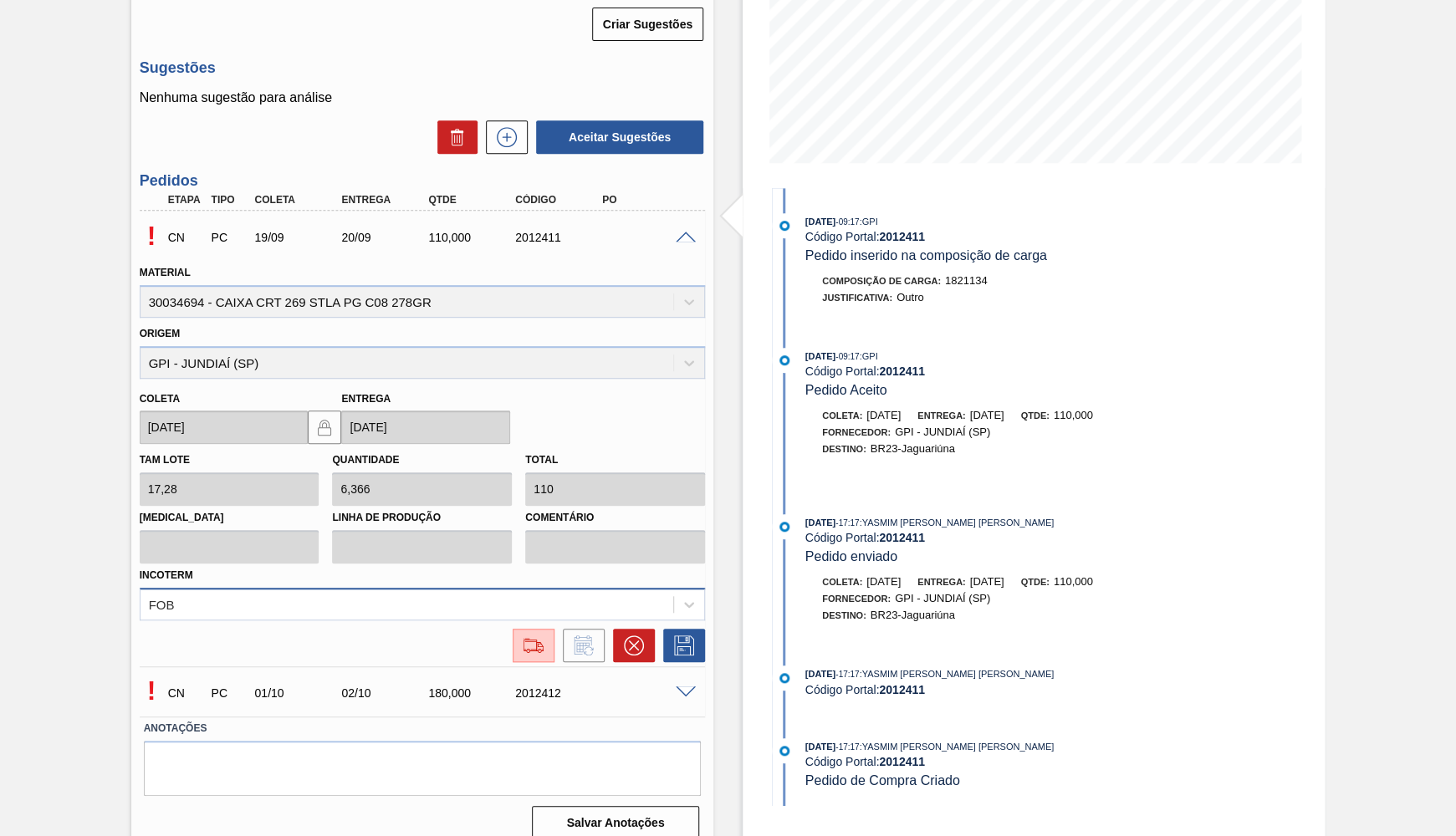
click at [210, 593] on div "FOB" at bounding box center [422, 604] width 566 height 32
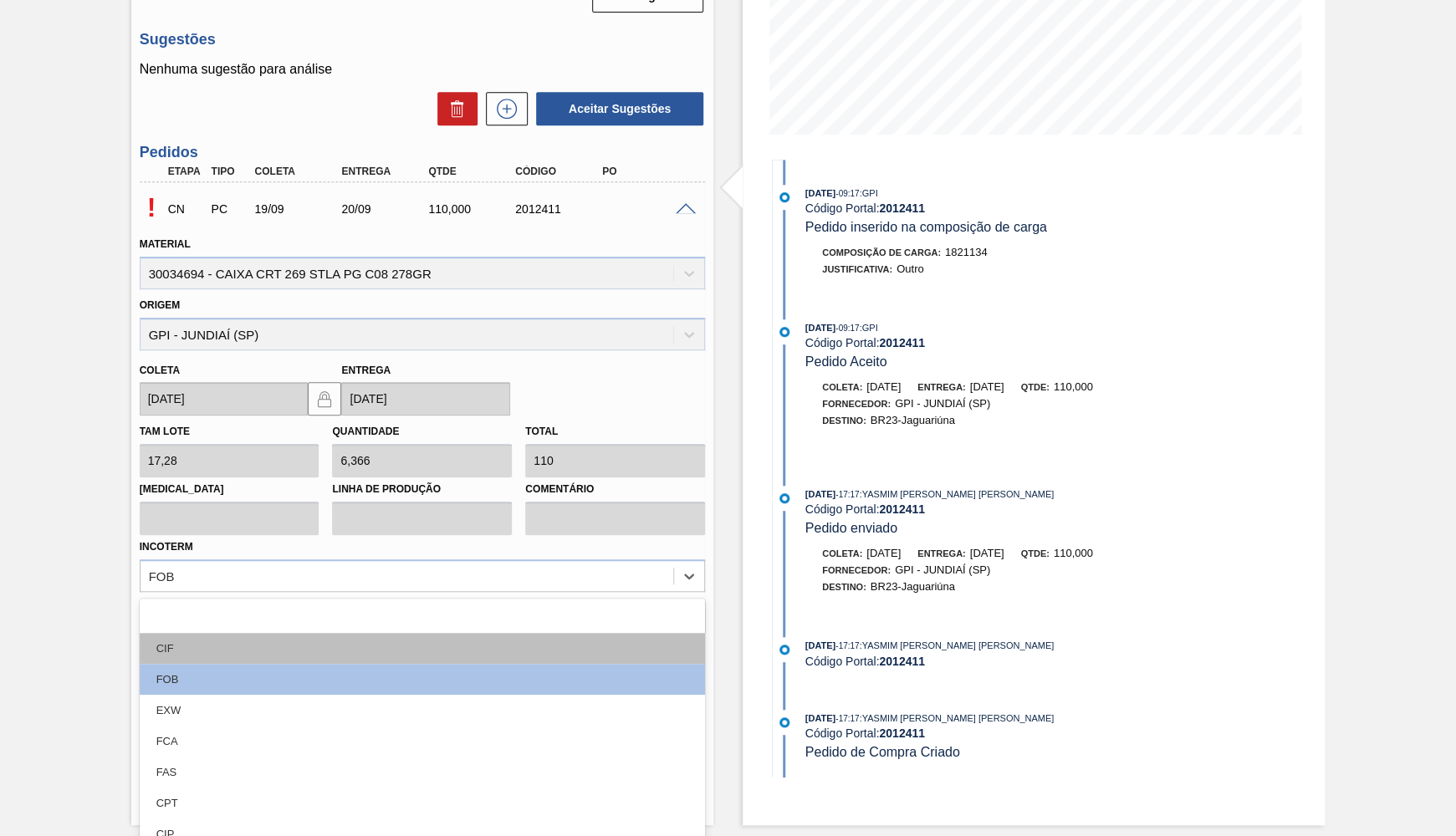
click at [199, 633] on div "CIF" at bounding box center [422, 648] width 566 height 31
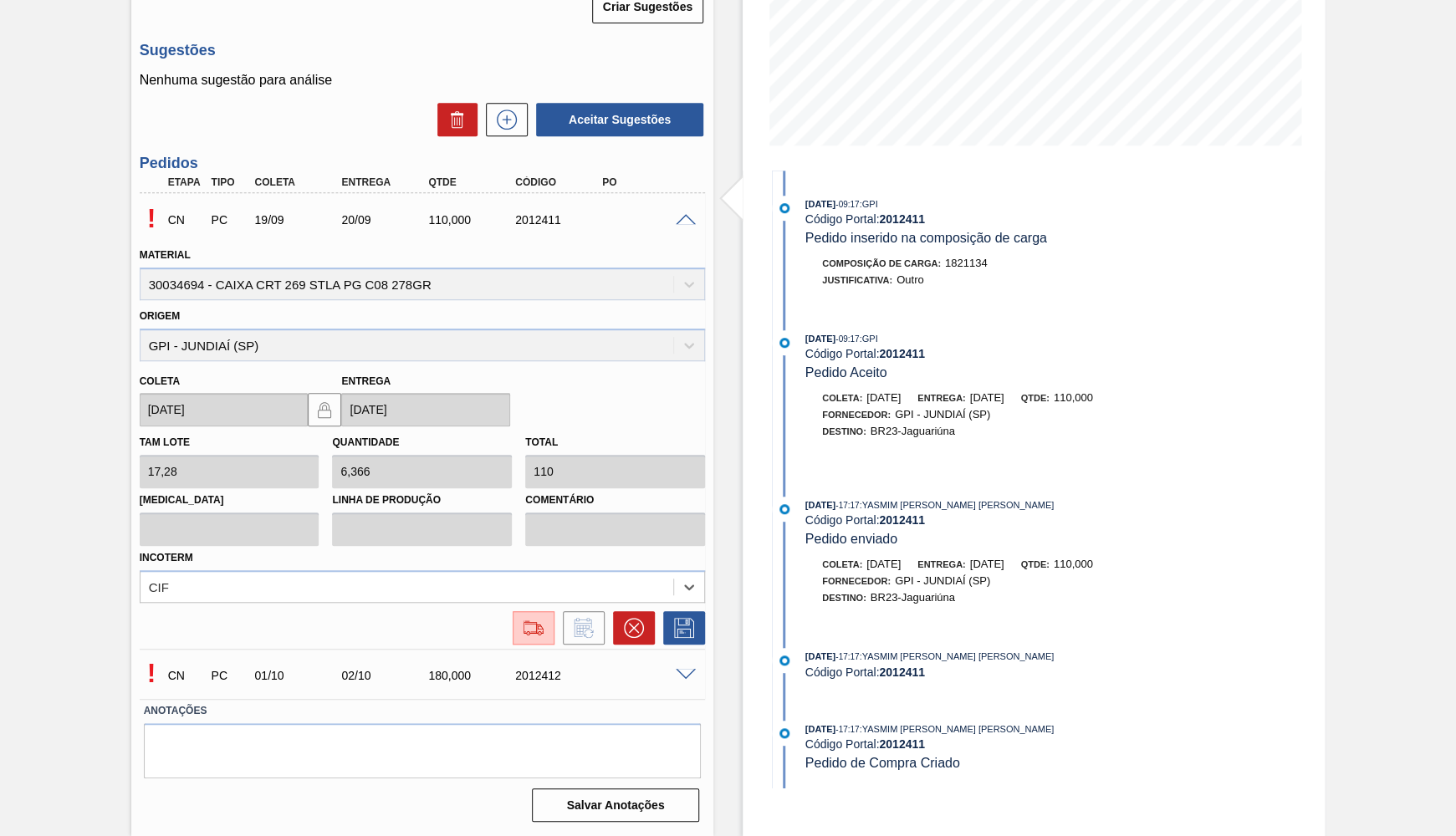
scroll to position [331, 0]
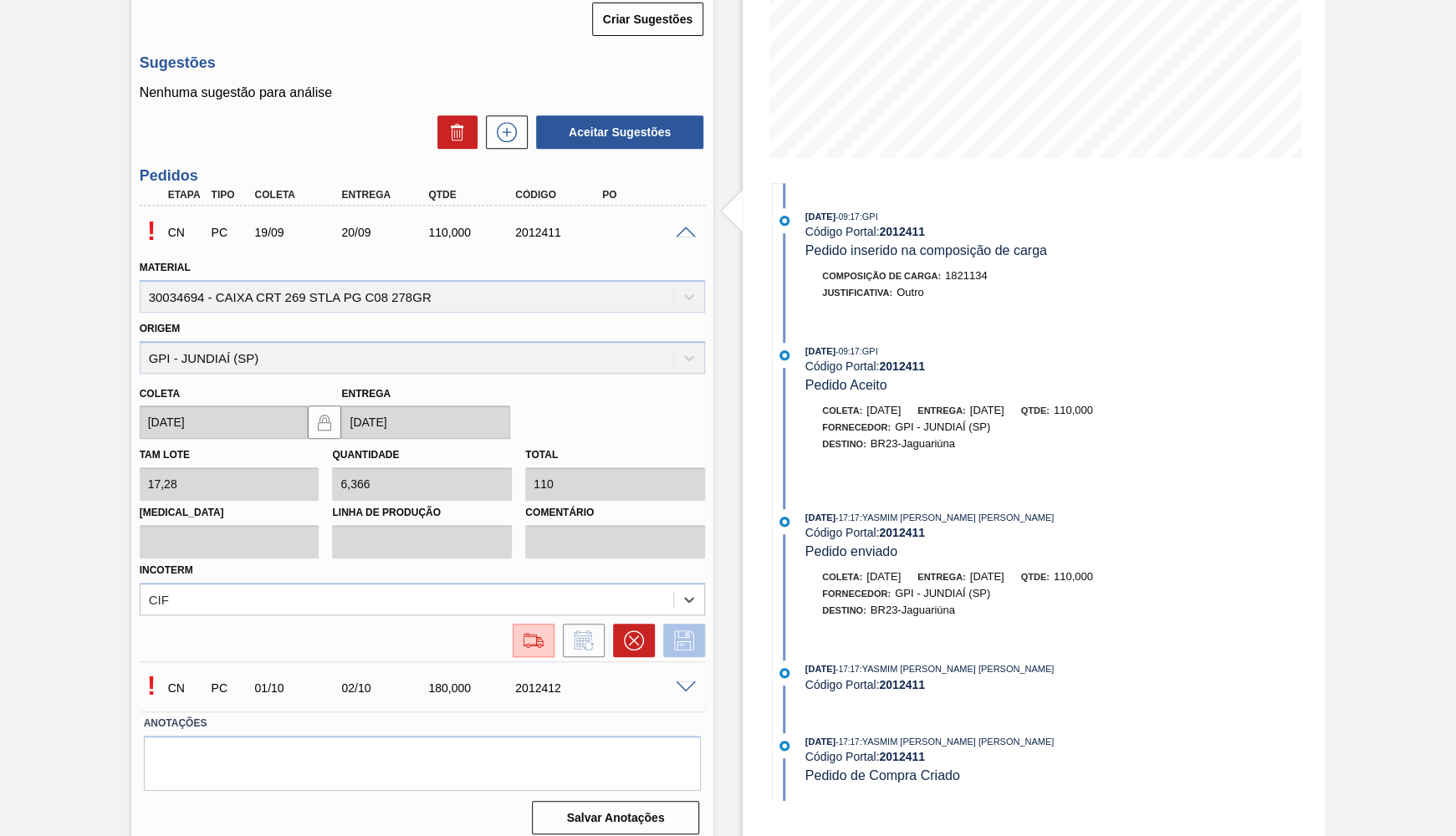
click at [683, 635] on icon at bounding box center [684, 640] width 27 height 20
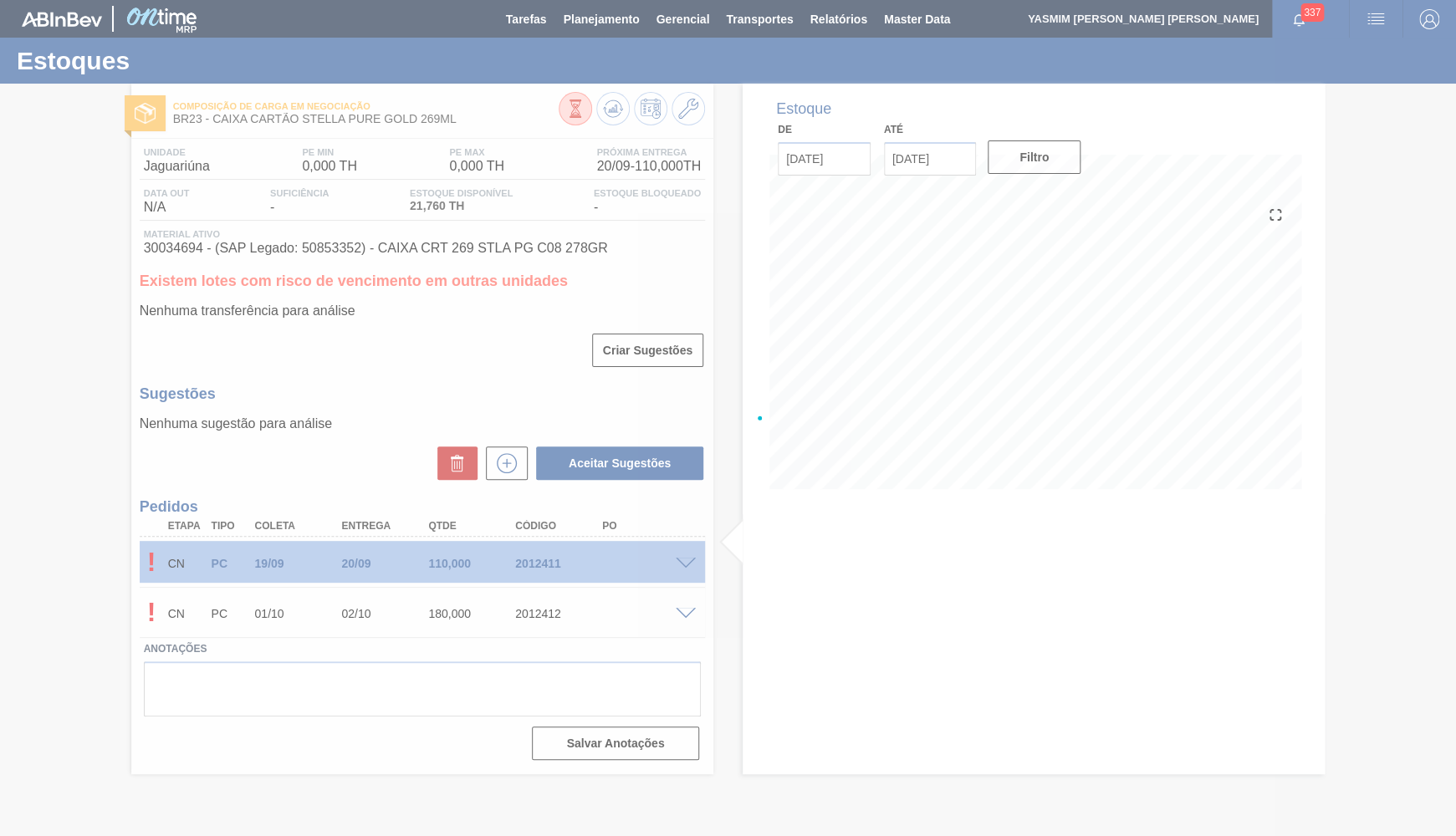
scroll to position [0, 0]
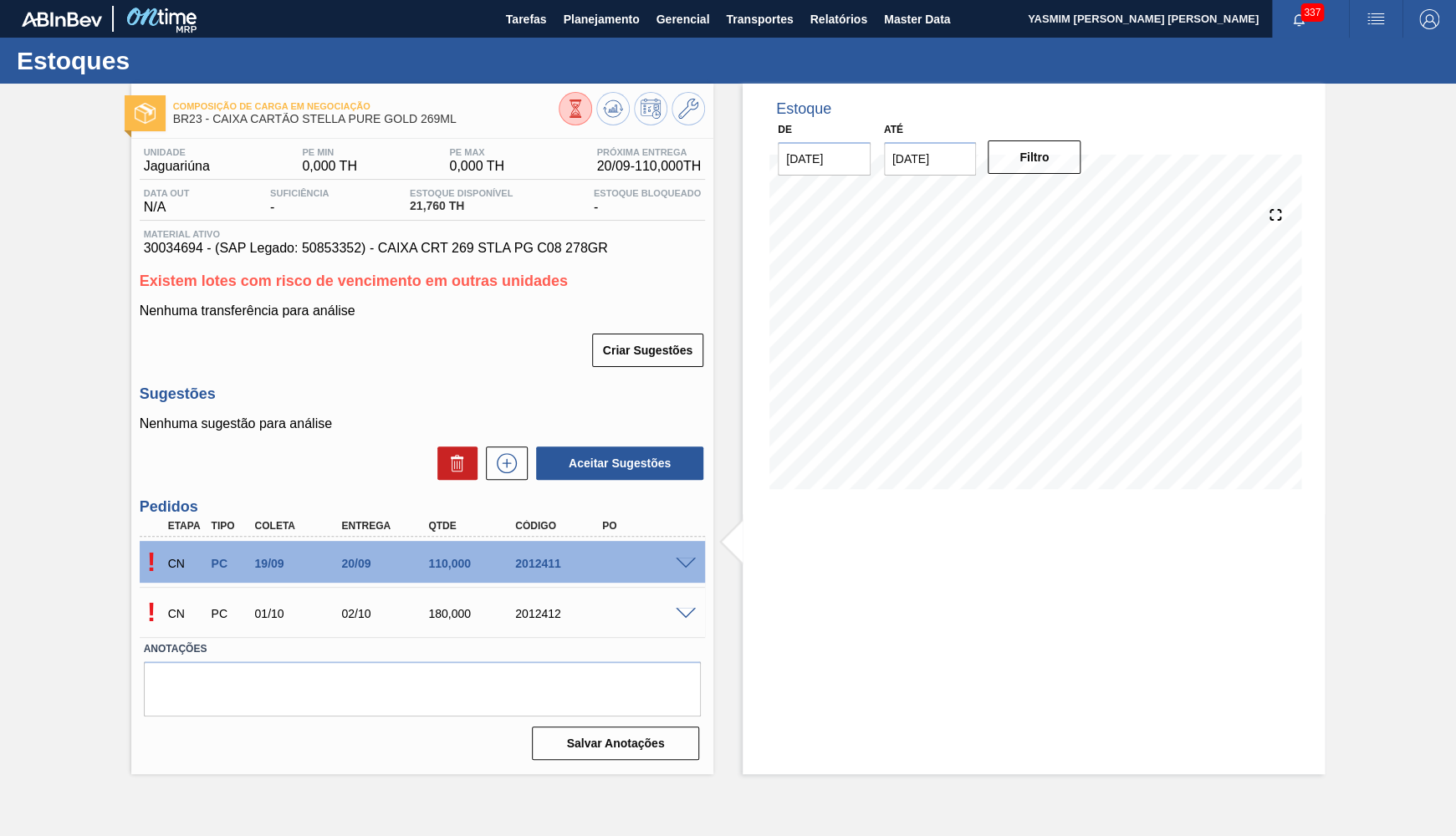
click at [689, 608] on span at bounding box center [686, 614] width 20 height 13
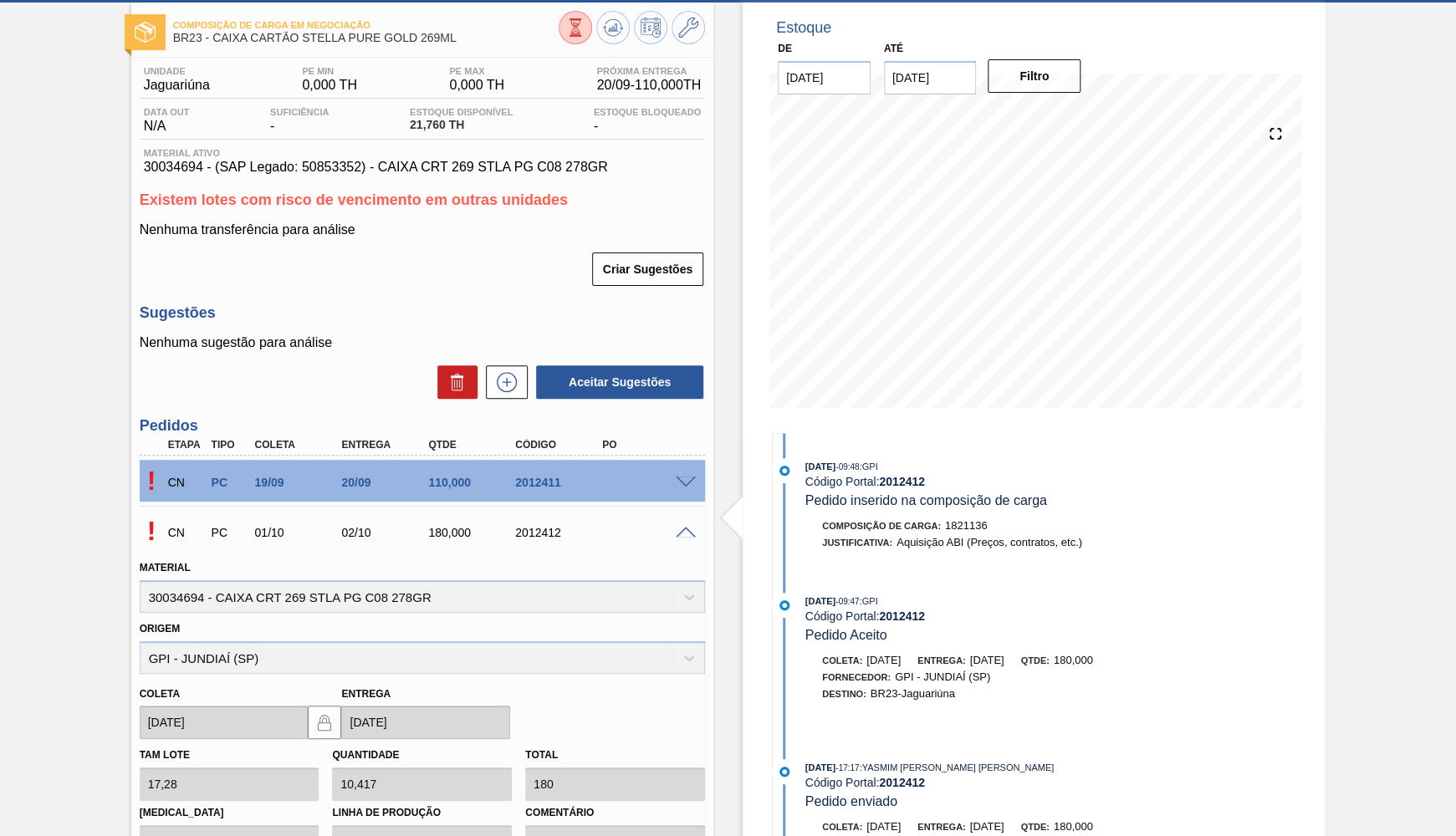
scroll to position [331, 0]
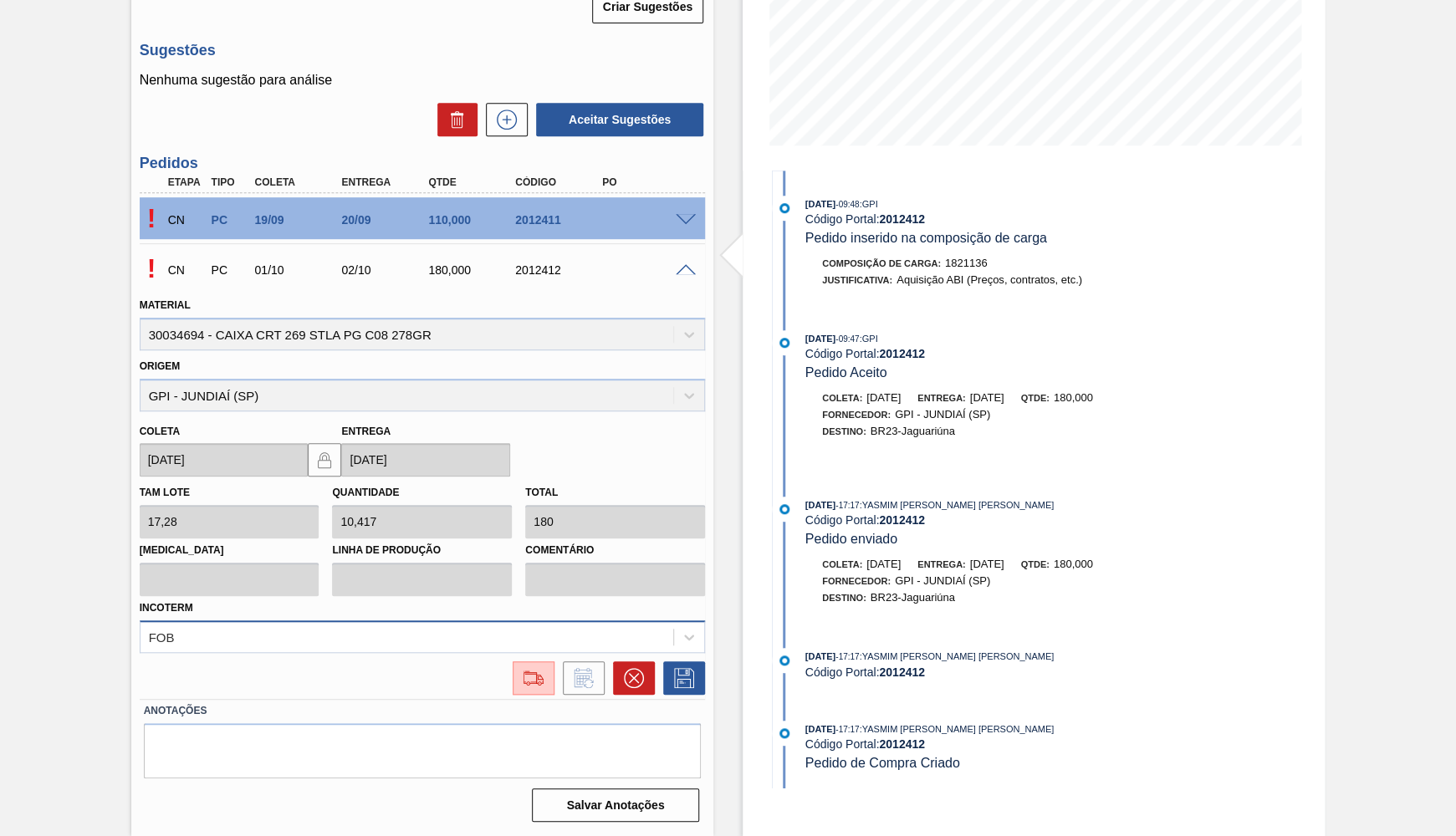
click at [454, 629] on div "FOB" at bounding box center [422, 637] width 566 height 32
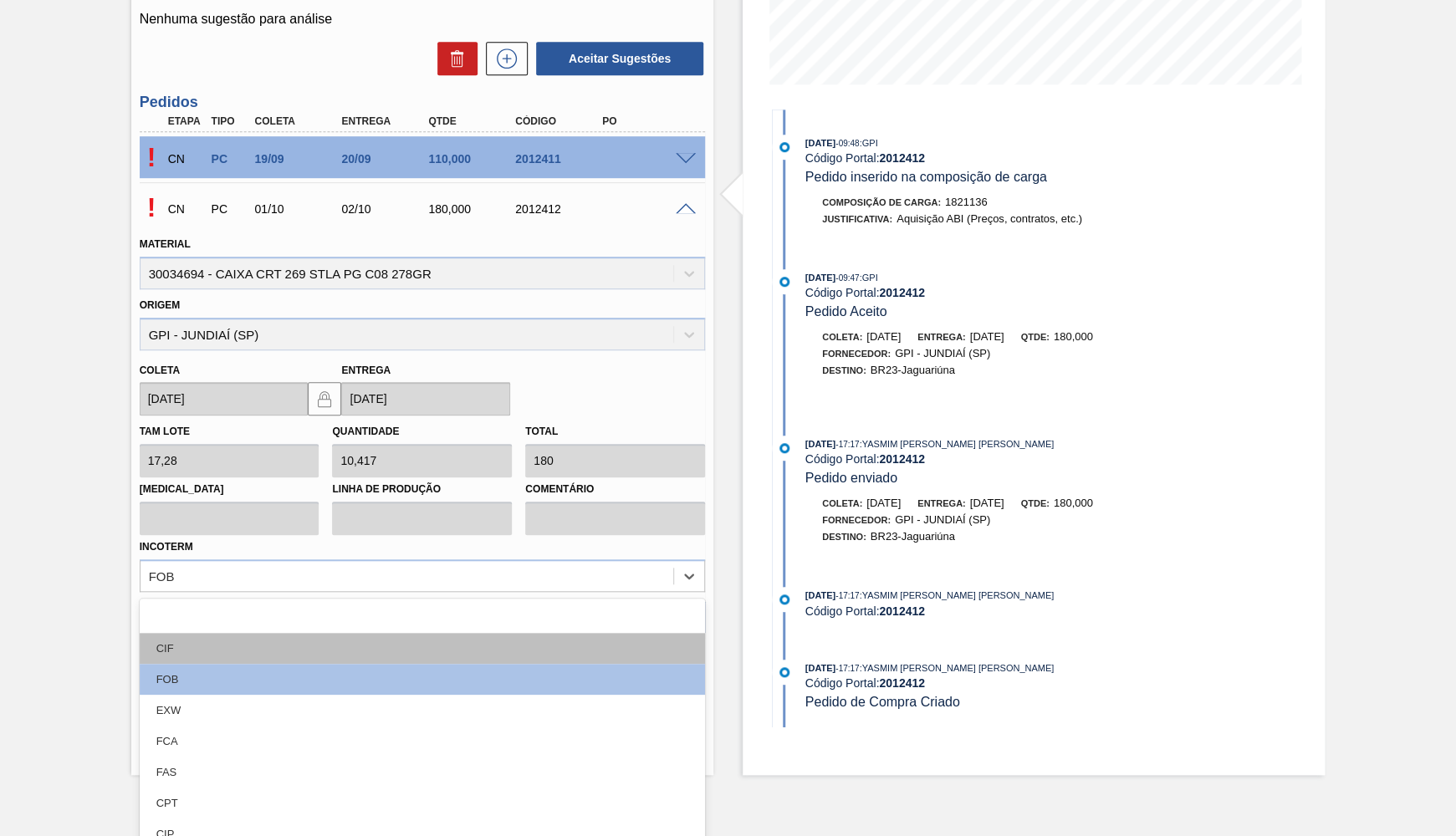
click at [273, 633] on div "CIF" at bounding box center [422, 648] width 566 height 31
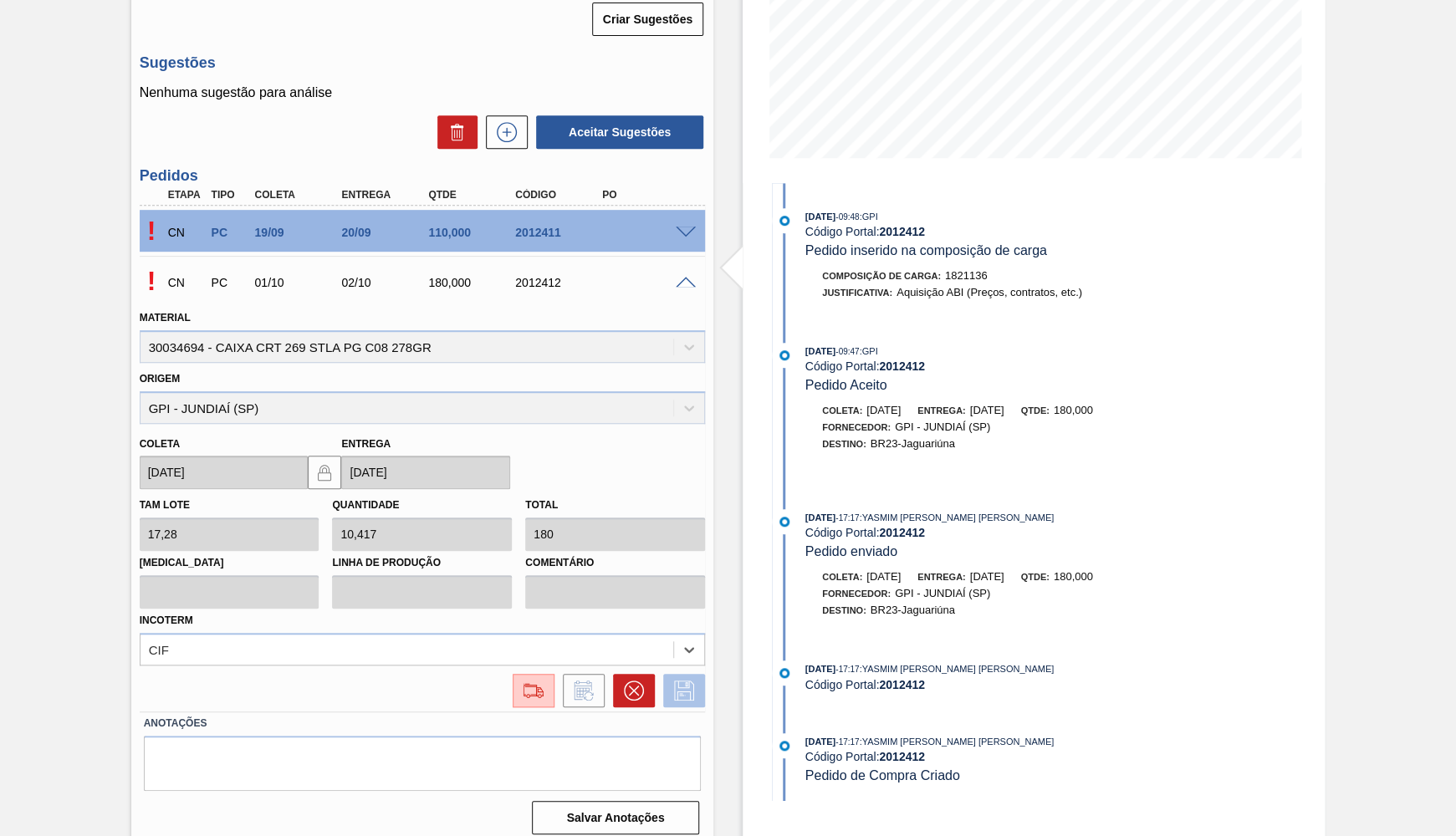
click at [689, 681] on icon at bounding box center [684, 691] width 27 height 20
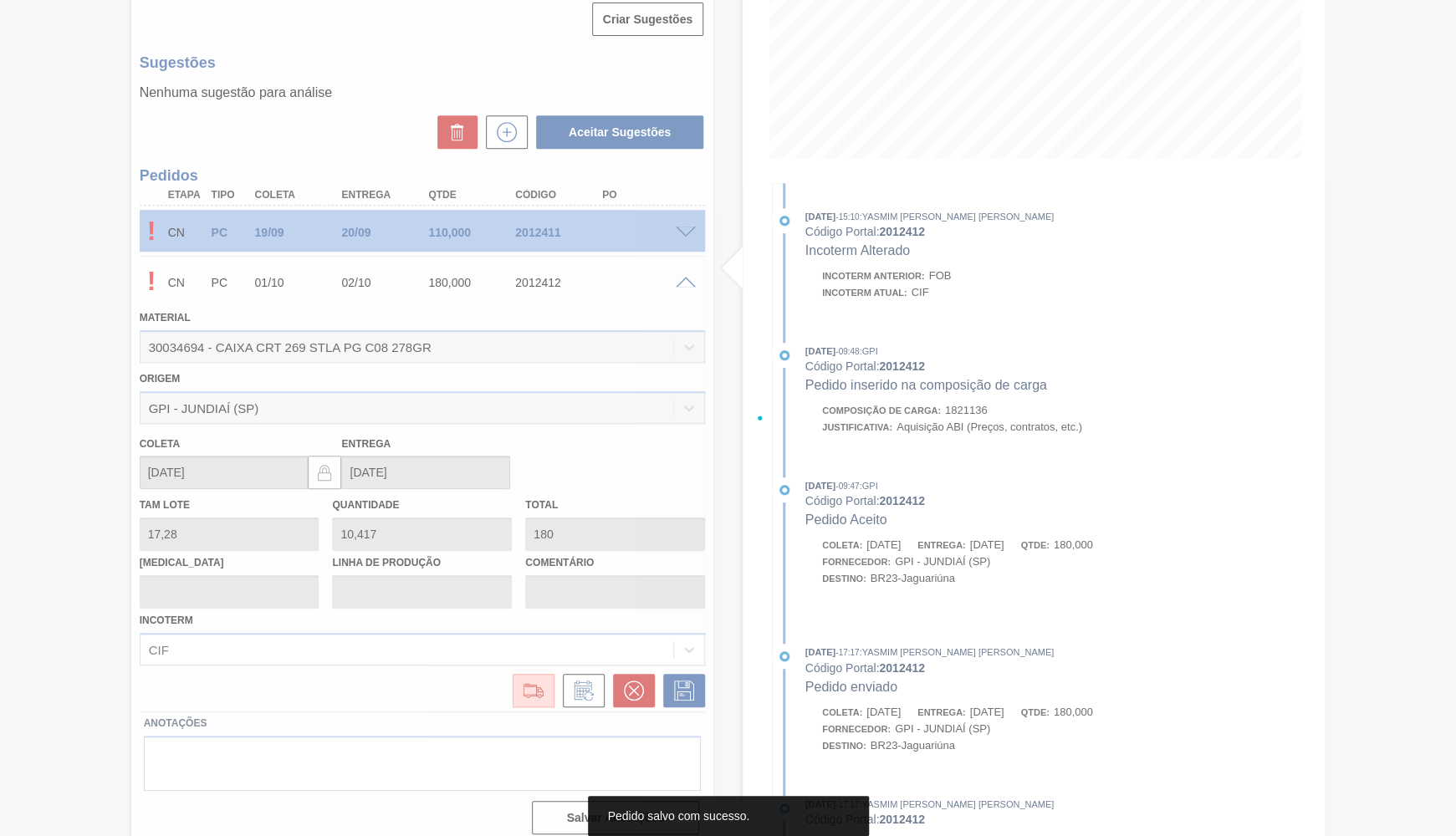
scroll to position [0, 0]
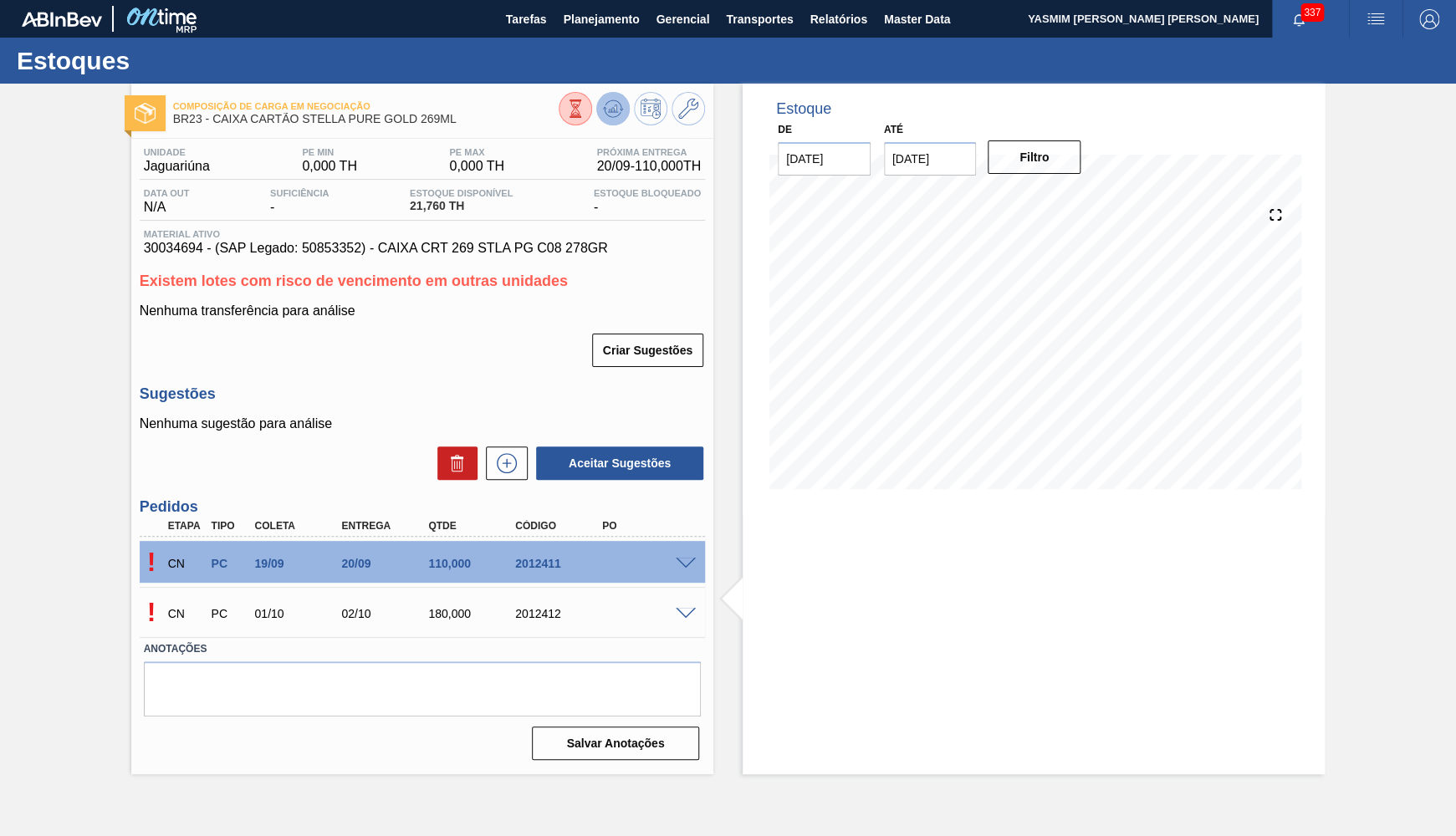
click at [613, 112] on icon at bounding box center [613, 108] width 11 height 7
click at [597, 0] on button "Planejamento" at bounding box center [601, 19] width 93 height 38
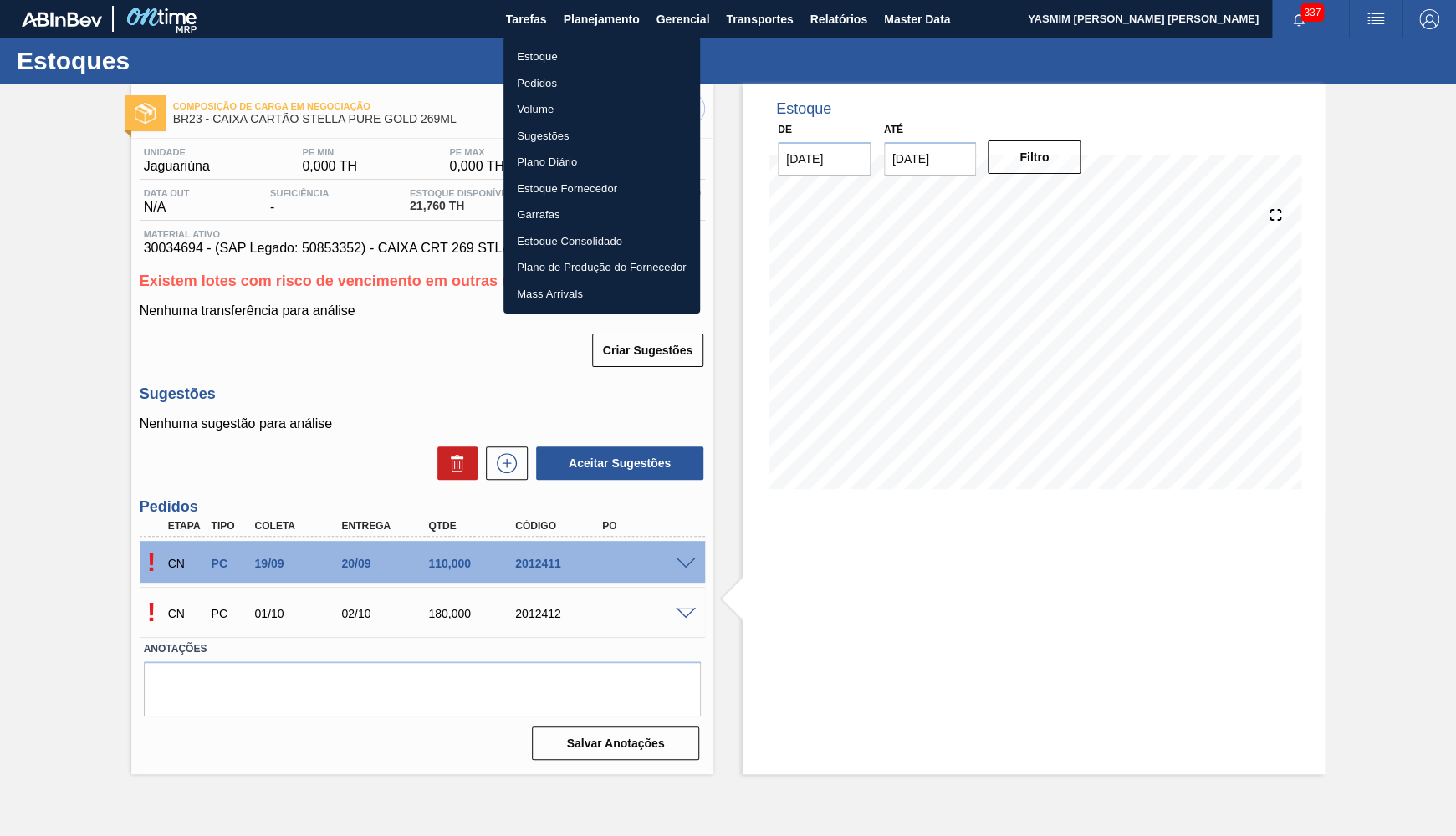
click at [540, 358] on div at bounding box center [728, 418] width 1456 height 836
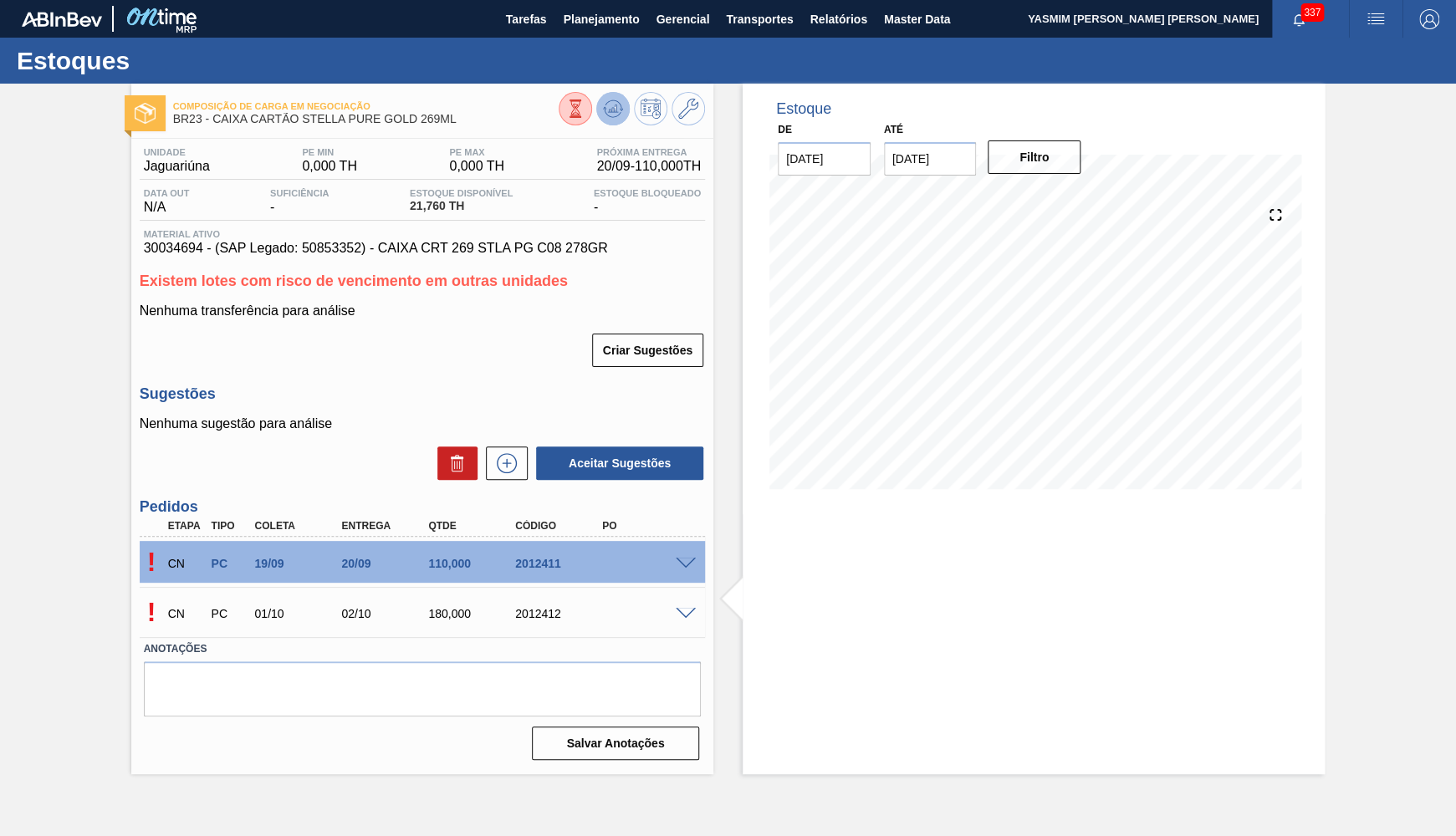
click at [607, 118] on icon at bounding box center [613, 108] width 20 height 20
click at [600, 120] on div at bounding box center [631, 111] width 146 height 38
click at [607, 115] on icon at bounding box center [613, 113] width 17 height 8
click at [615, 4] on button "Planejamento" at bounding box center [601, 19] width 93 height 38
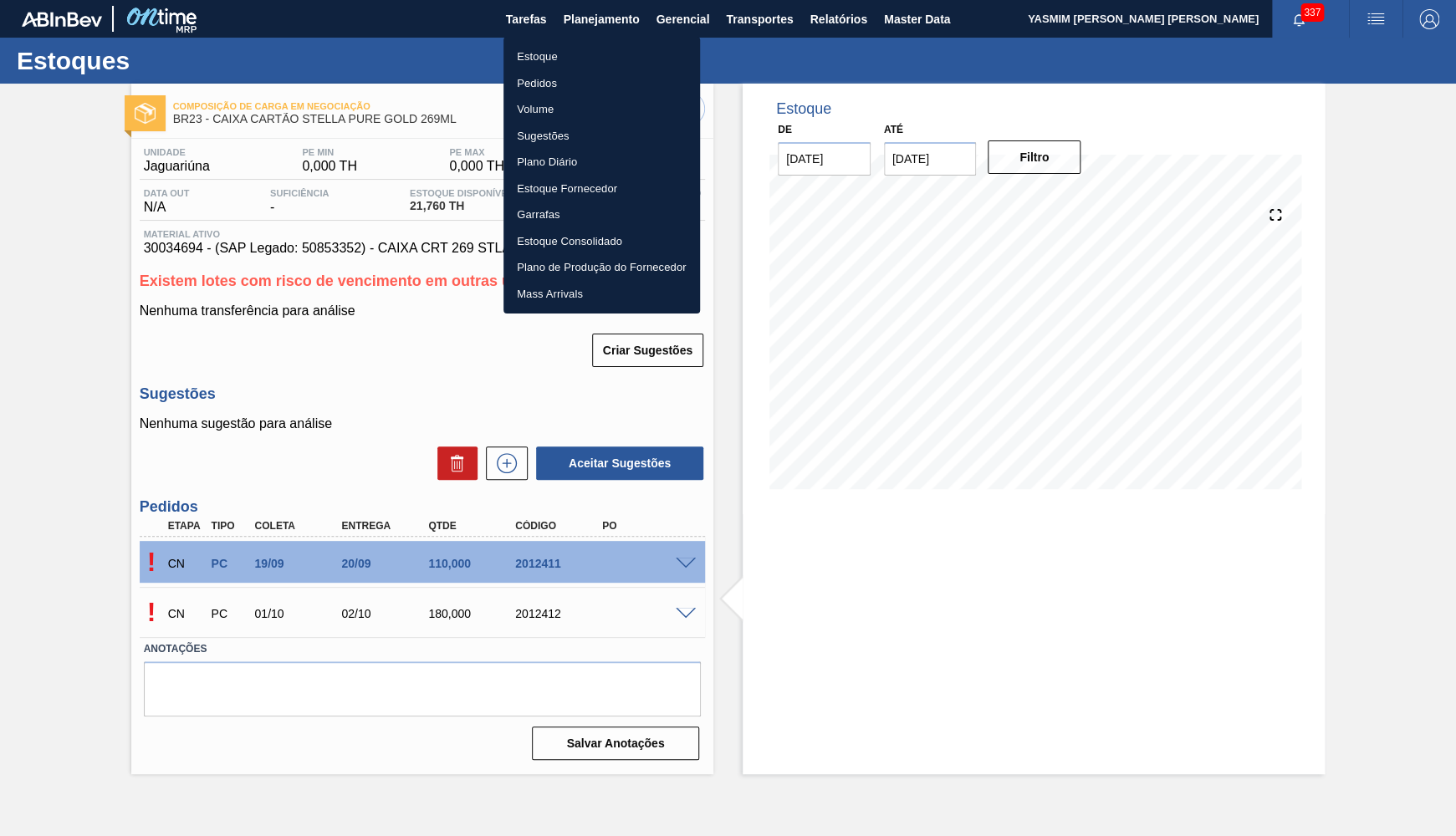
click at [590, 47] on li "Estoque" at bounding box center [602, 57] width 197 height 27
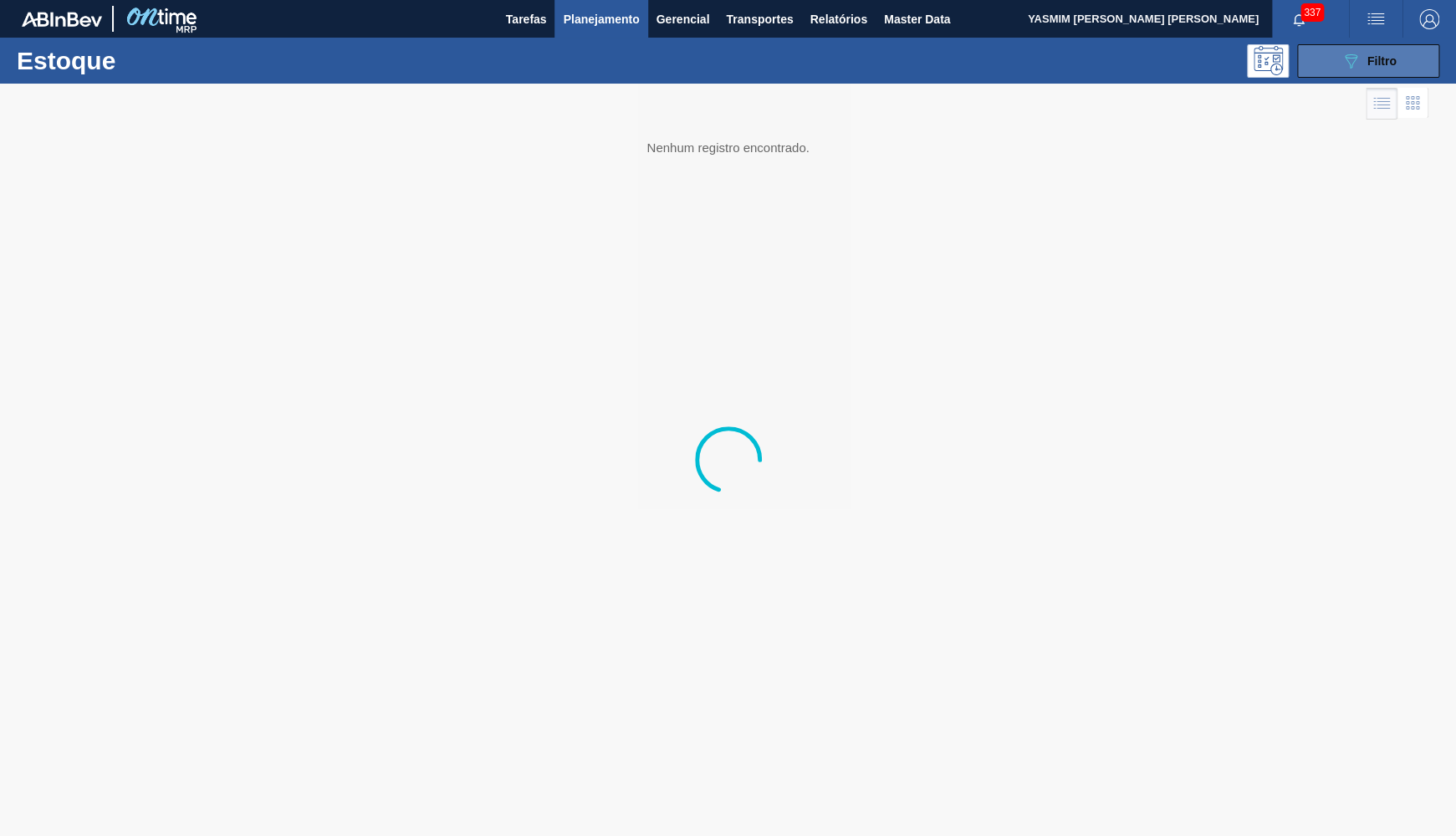
click at [1406, 69] on button "089F7B8B-B2A5-4AFE-B5C0-19BA573D28AC Filtro" at bounding box center [1368, 60] width 143 height 33
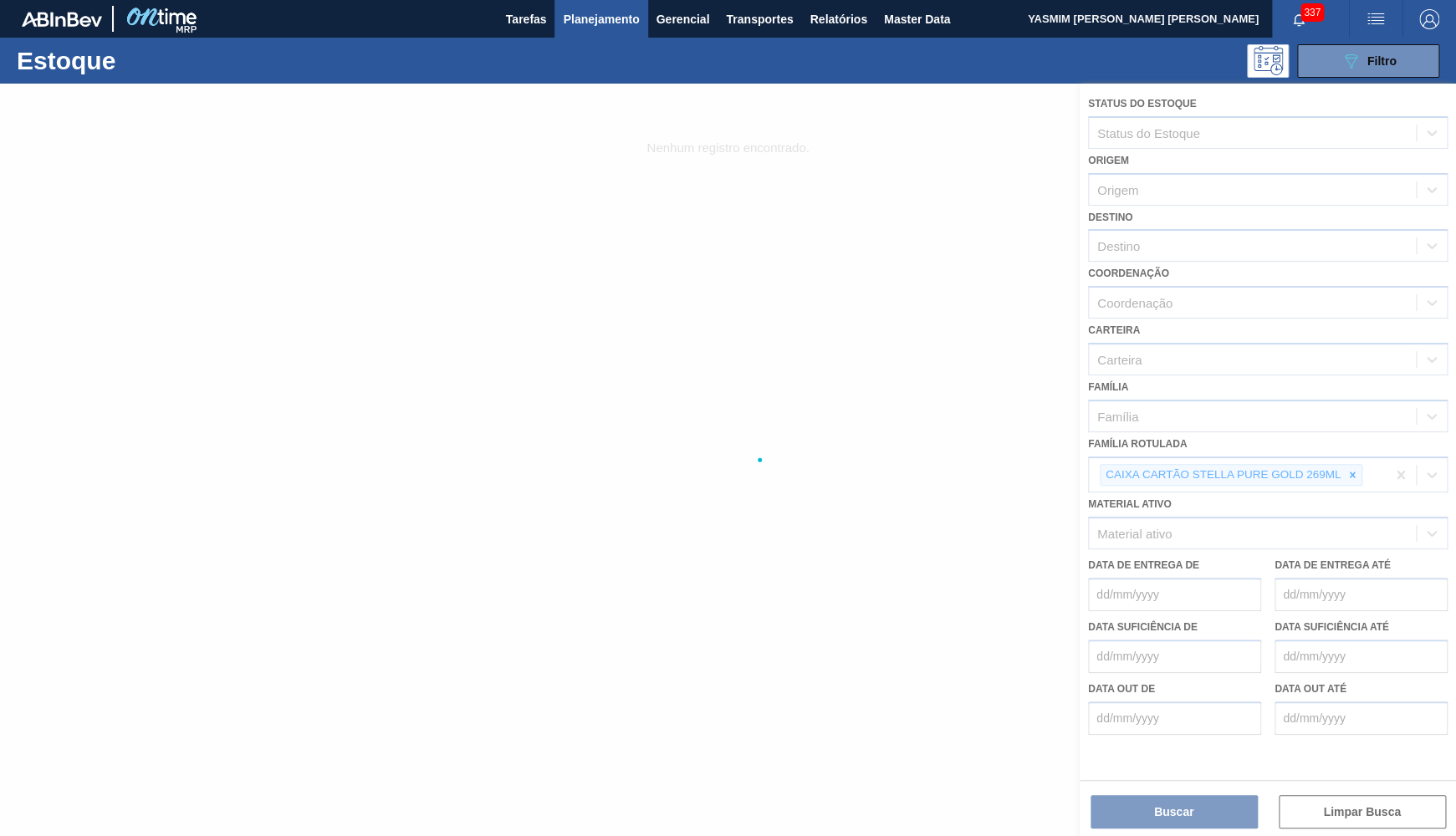
click at [1355, 465] on div at bounding box center [728, 460] width 1456 height 752
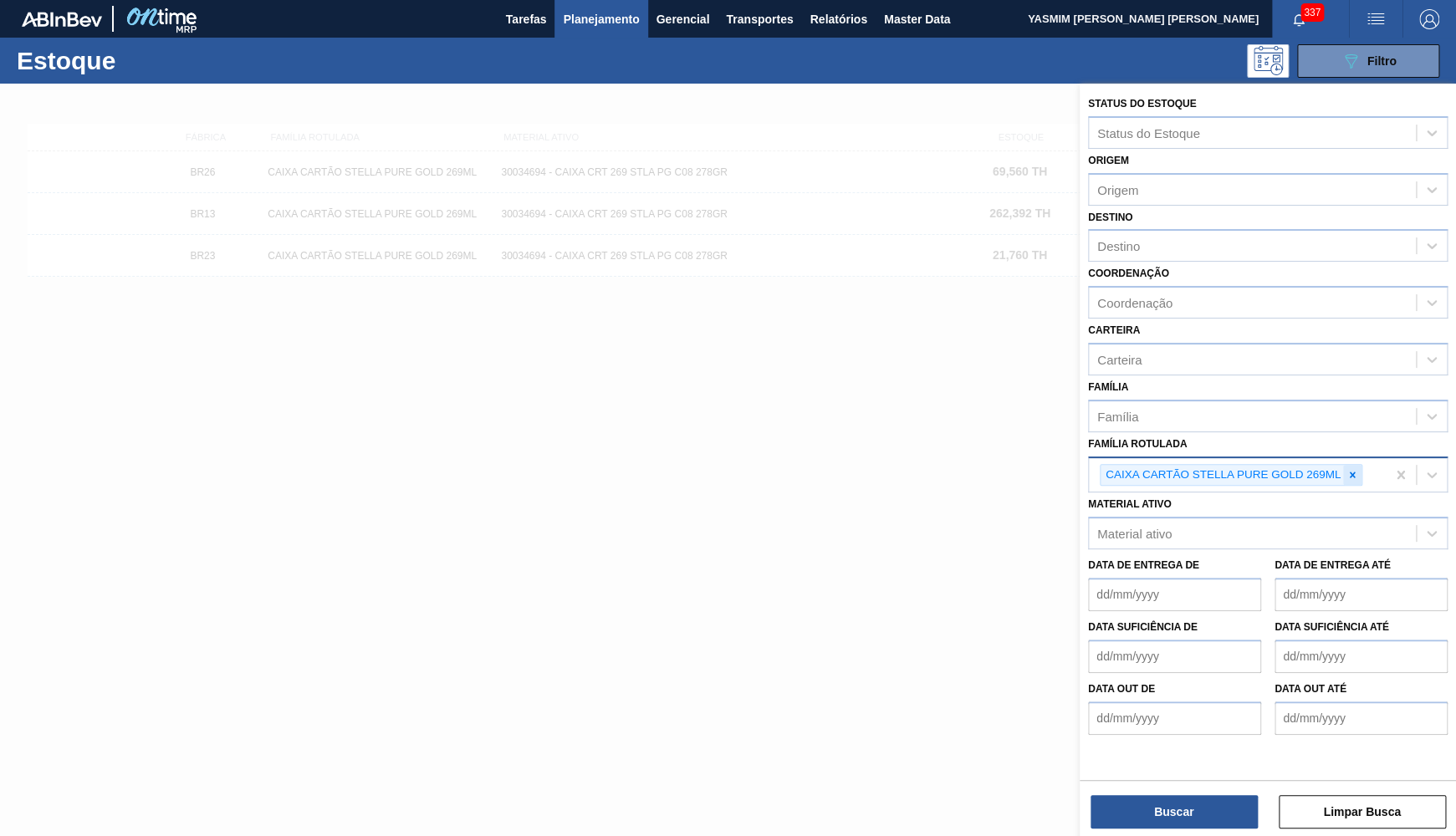
click at [1353, 472] on icon at bounding box center [1352, 474] width 5 height 5
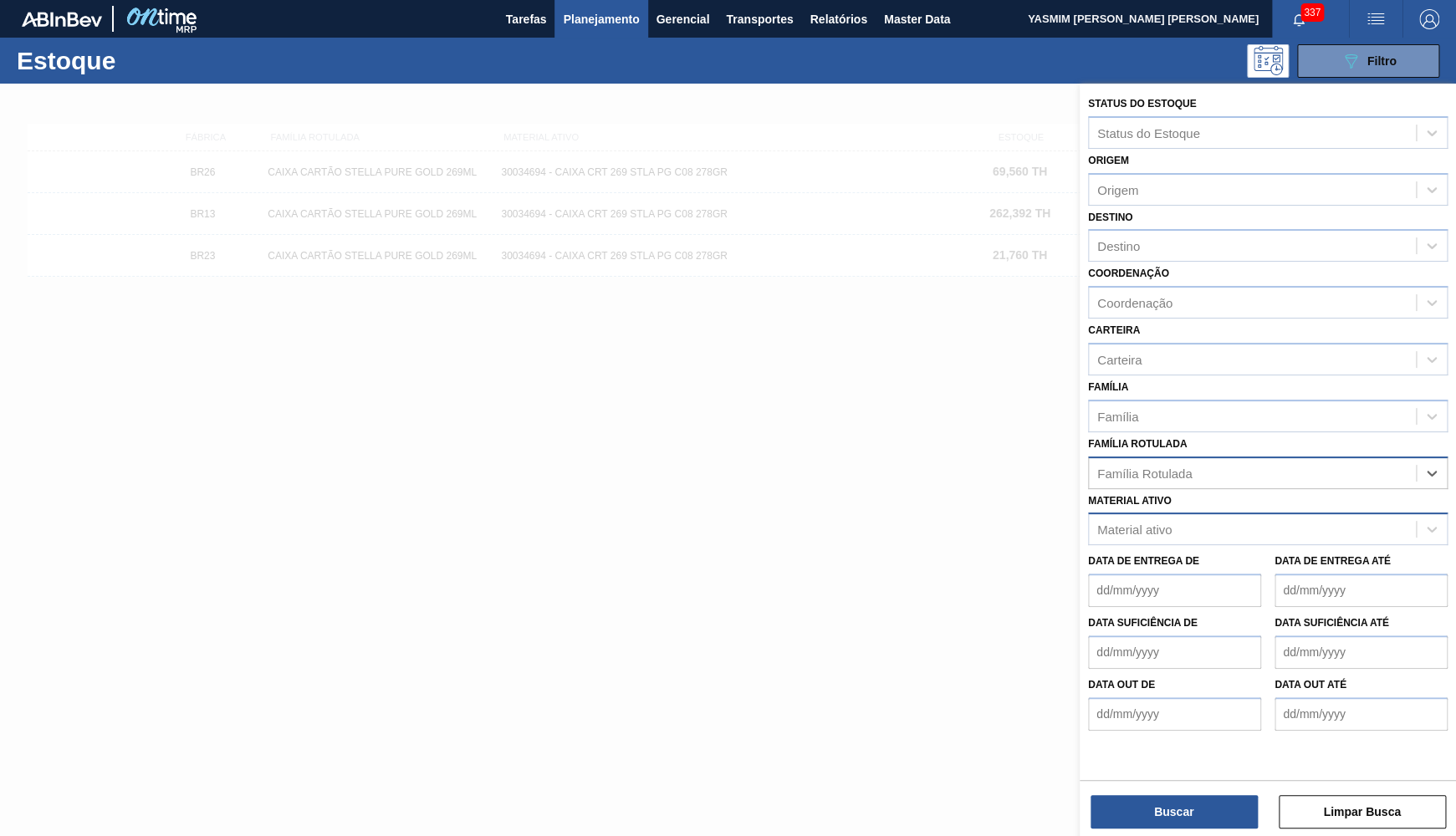
click at [1284, 518] on div "Material ativo" at bounding box center [1252, 529] width 327 height 24
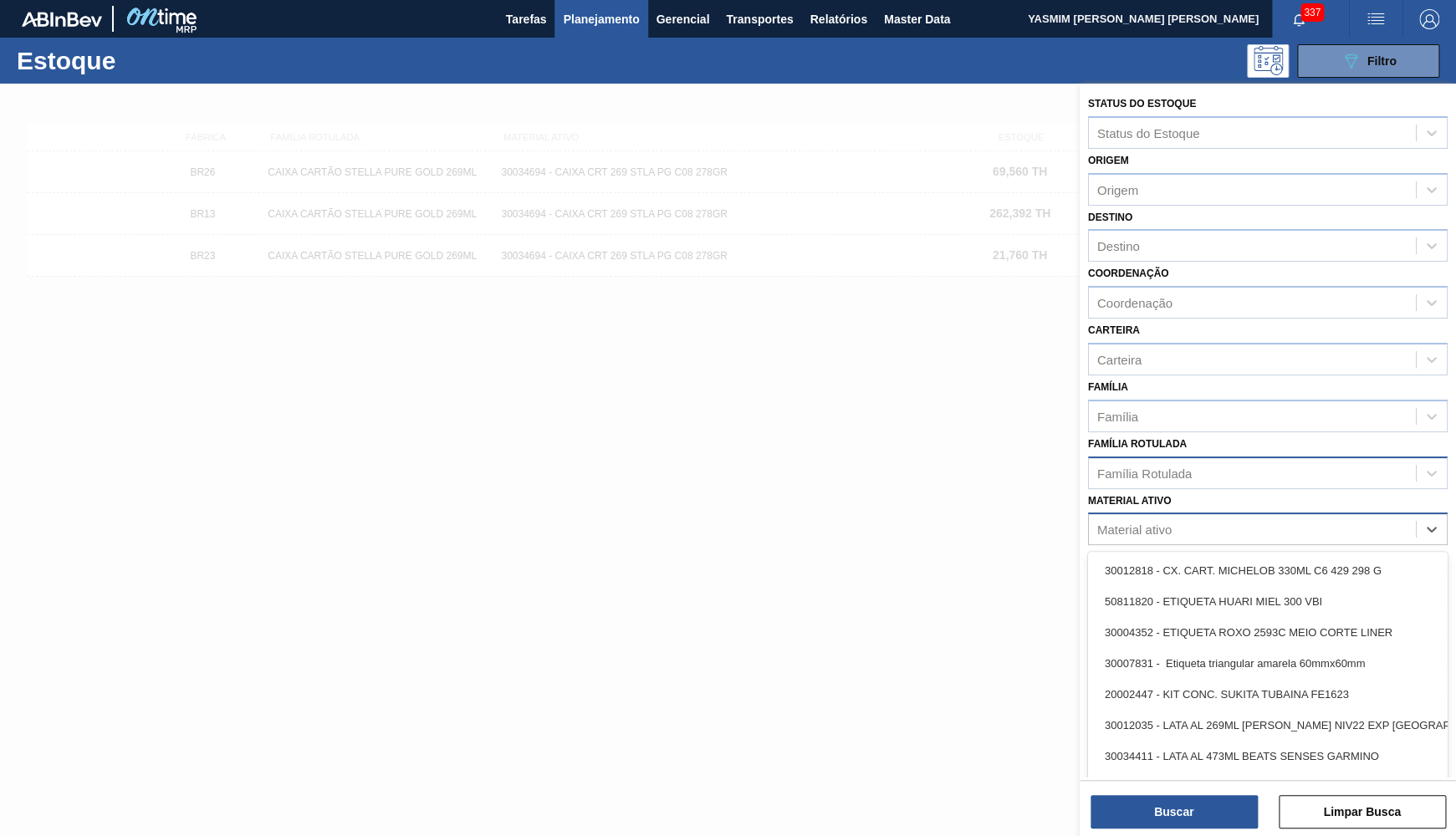
paste ativo "30030823"
type ativo "3003082"
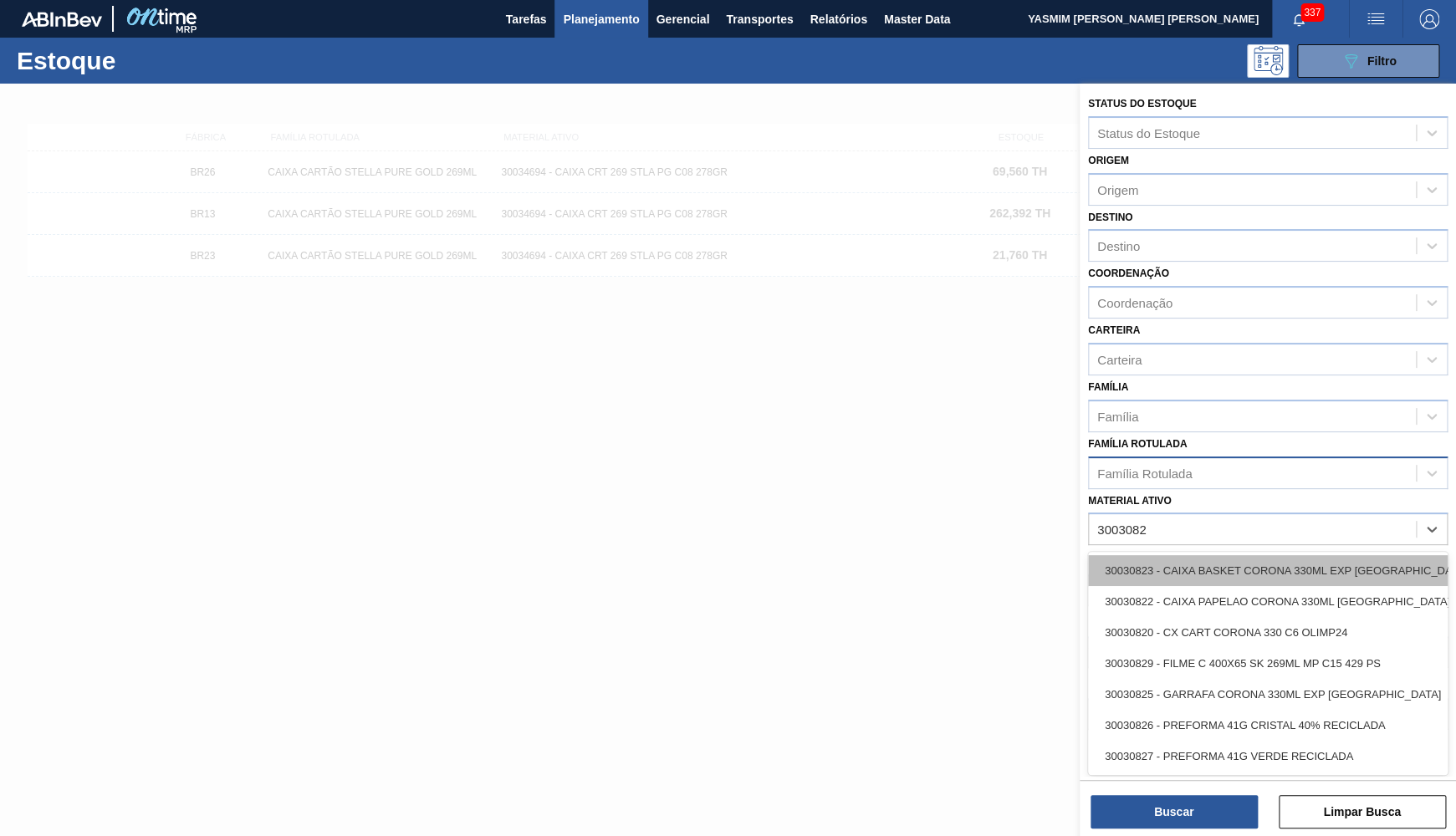
click at [1353, 555] on div "30030823 - CAIXA BASKET CORONA 330ML EXP [GEOGRAPHIC_DATA]" at bounding box center [1267, 570] width 360 height 31
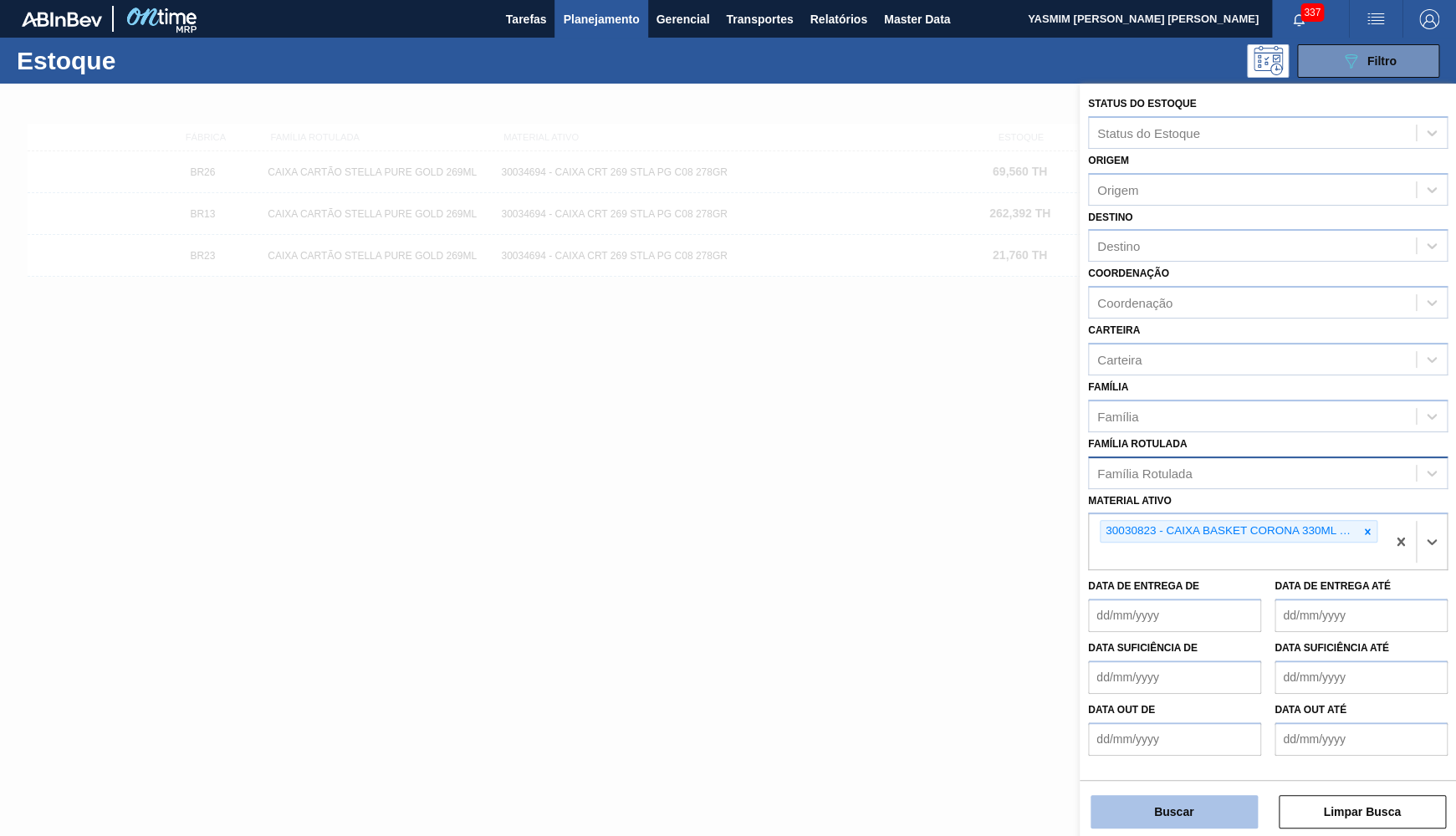
click at [1196, 826] on button "Buscar" at bounding box center [1174, 812] width 167 height 33
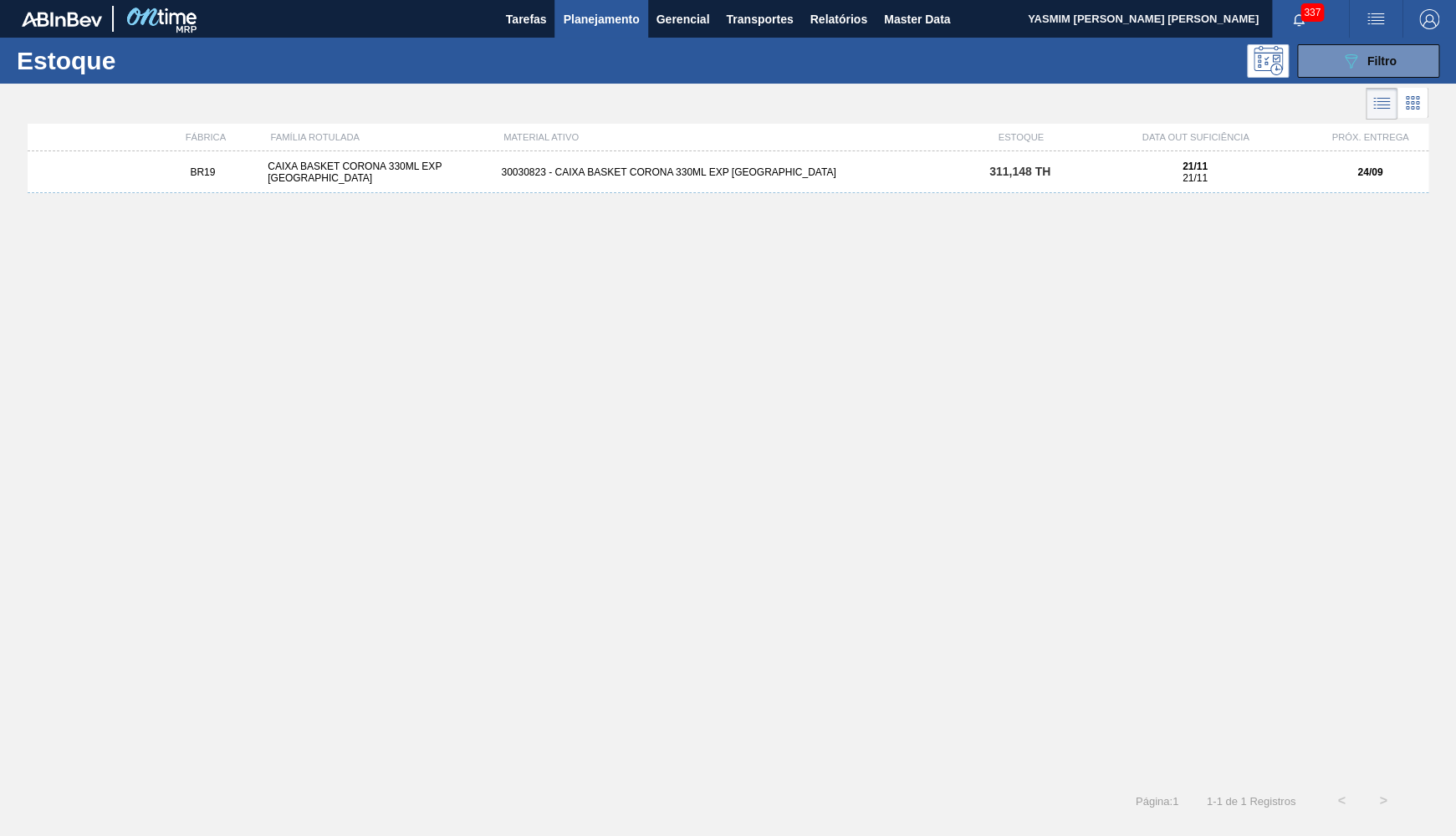
click at [349, 188] on div "BR19 CAIXA BASKET CORONA 330ML EXP BOLIVIA 30030823 - CAIXA BASKET CORONA 330ML…" at bounding box center [728, 172] width 1401 height 41
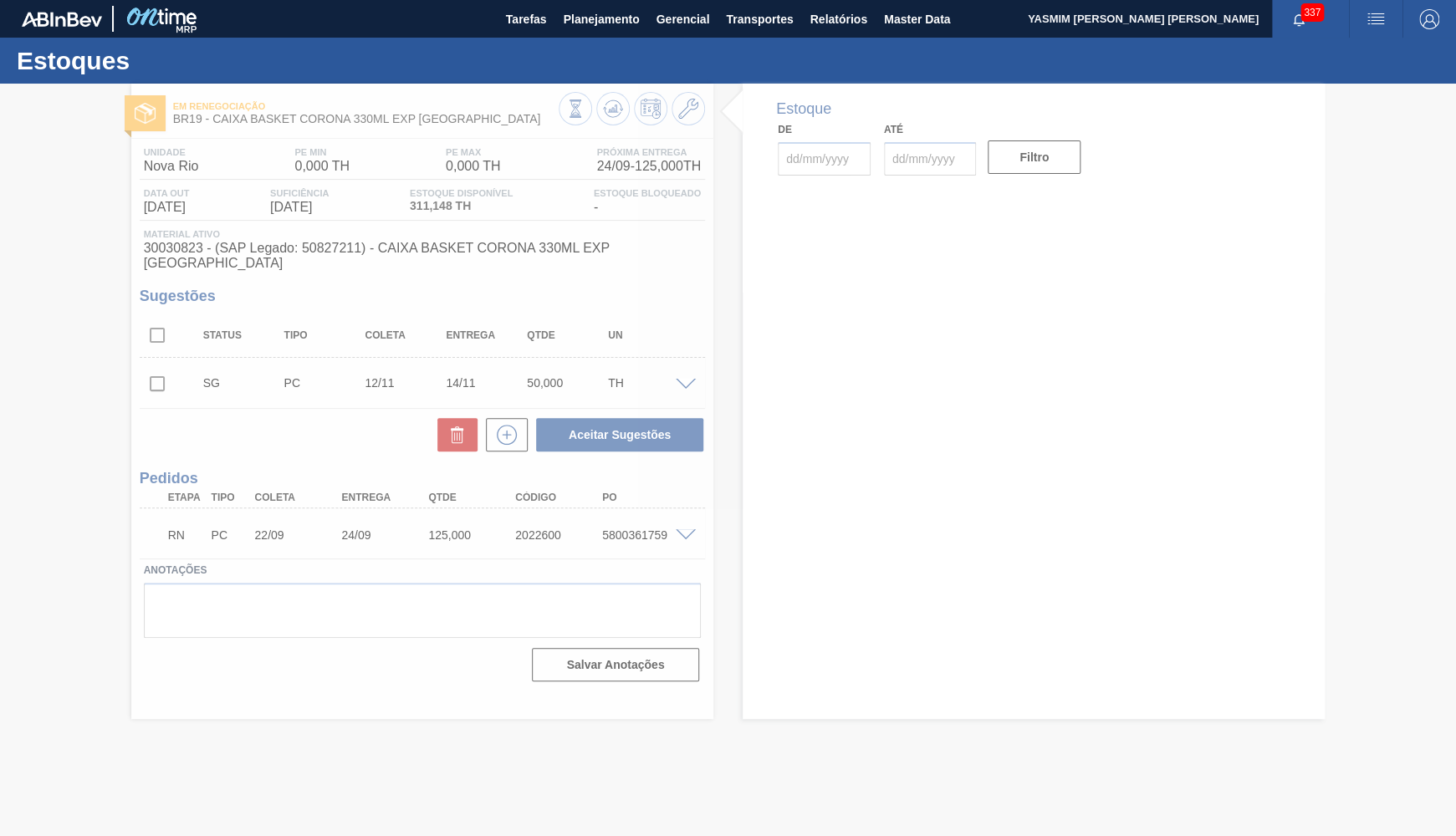
type input "[DATE]"
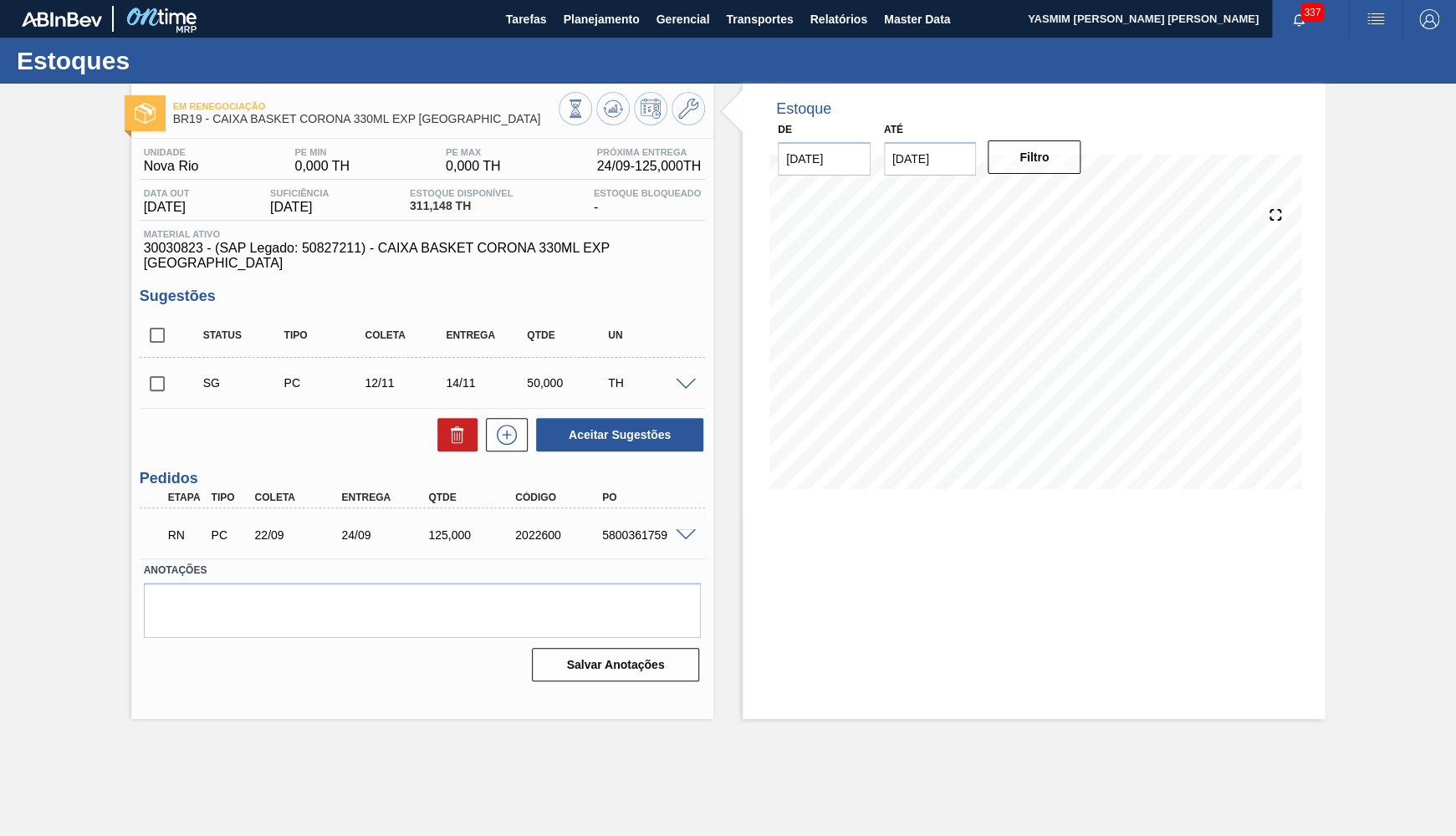
click at [682, 529] on span at bounding box center [686, 536] width 20 height 13
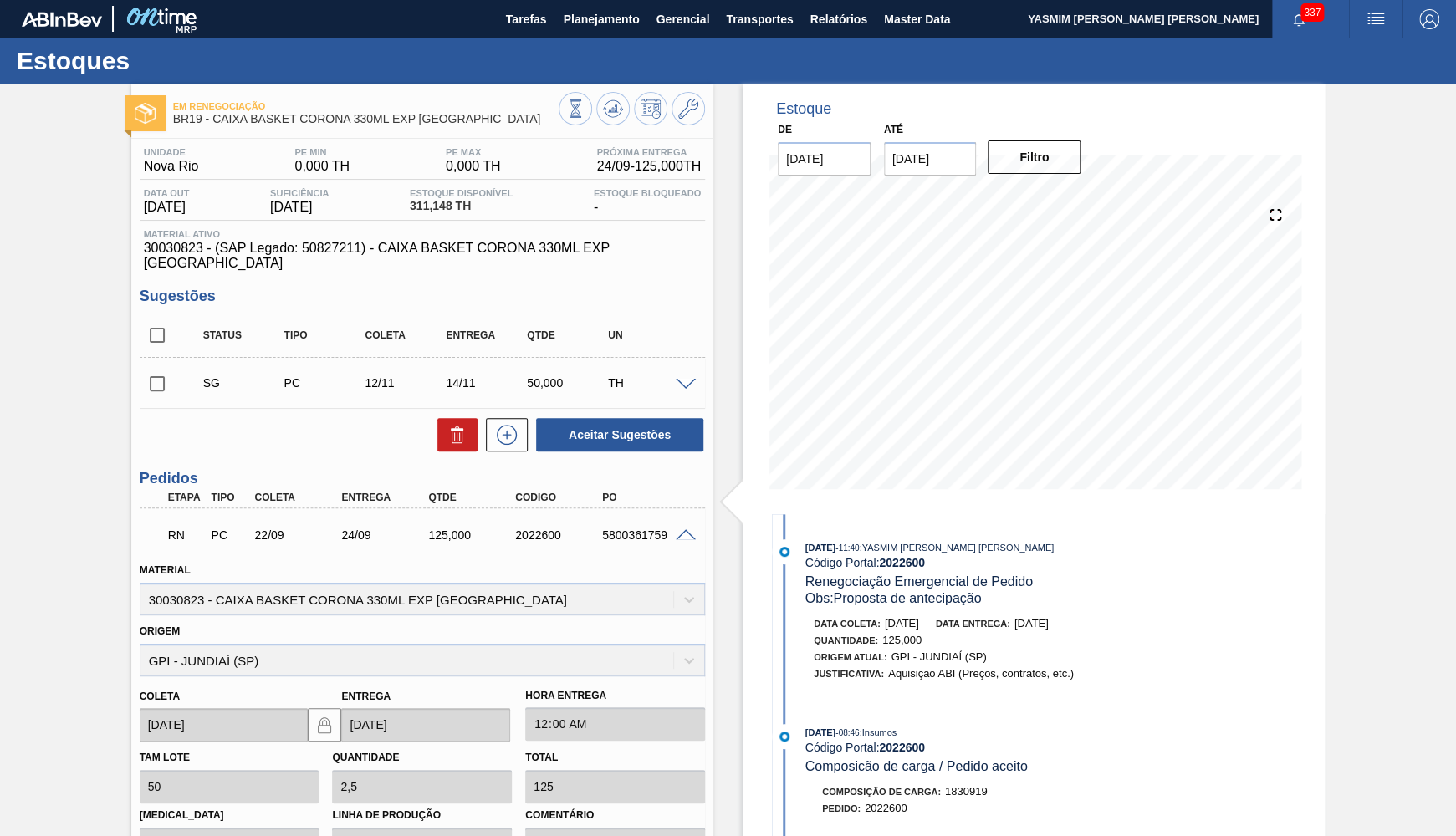
click at [392, 225] on div "Unidade Nova Rio PE MIN 0,000 TH PE MAX 0,000 TH Próxima Entrega 24/09 - 125,00…" at bounding box center [422, 208] width 566 height 124
click at [392, 257] on span "30030823 - (SAP Legado: 50827211) - CAIXA BASKET CORONA 330ML EXP BOLIVIA" at bounding box center [421, 255] width 557 height 30
click at [670, 216] on div "Data out 21/11/2025 Suficiência 21/11/2025 Estoque Disponível 311,148 TH Estoqu…" at bounding box center [422, 205] width 566 height 32
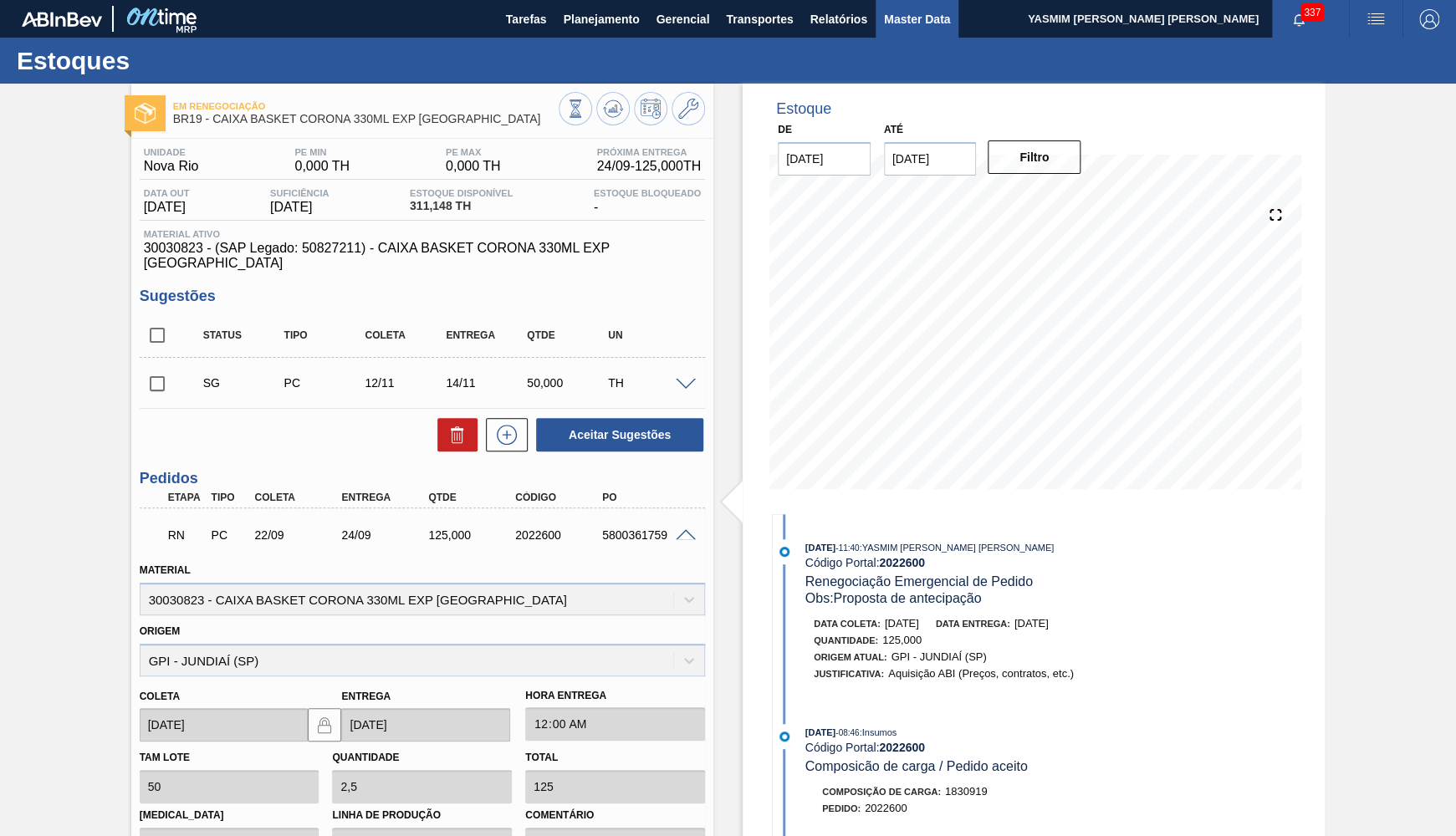
click at [922, 18] on span "Master Data" at bounding box center [917, 19] width 66 height 20
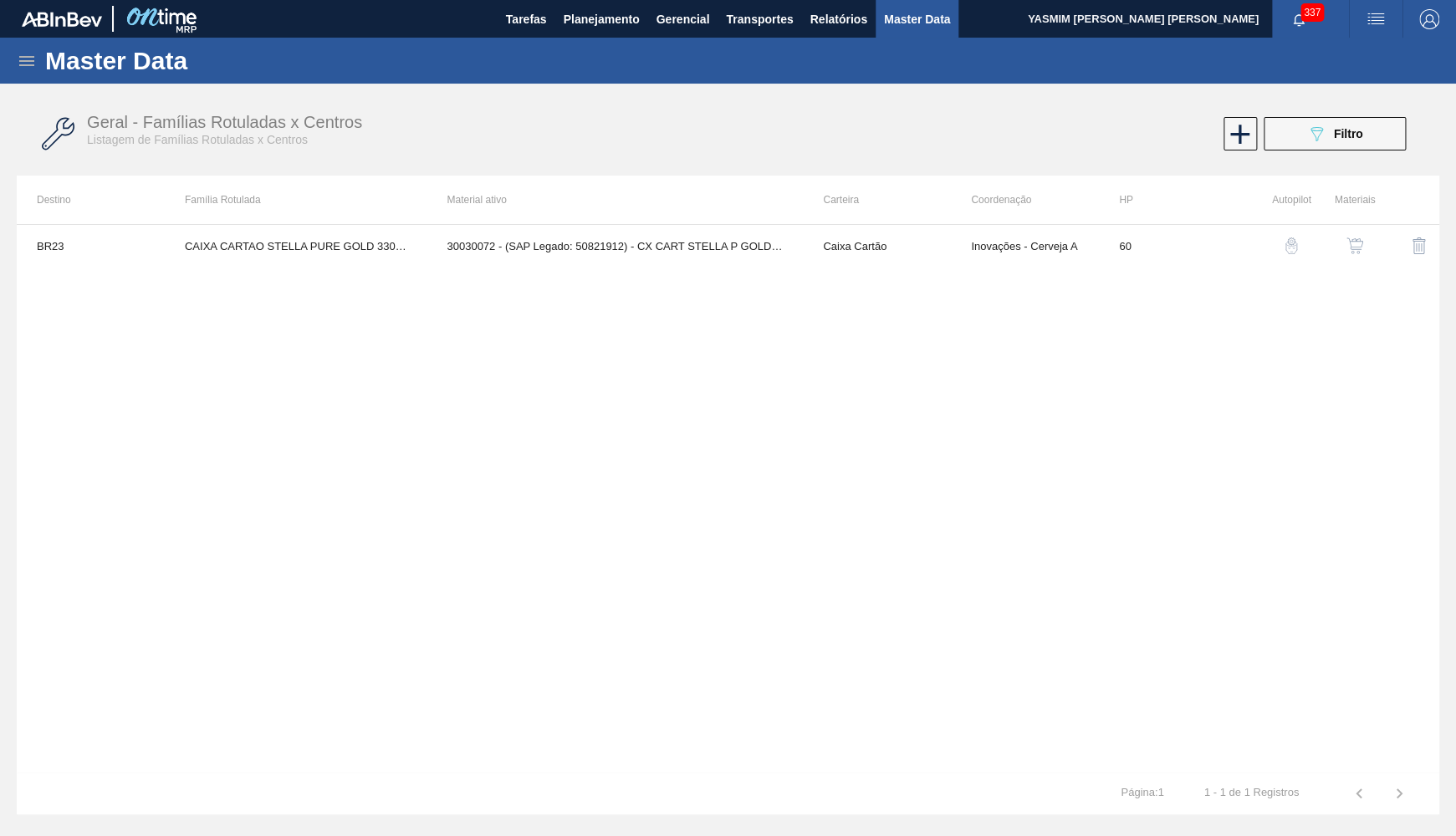
click at [28, 62] on icon at bounding box center [27, 61] width 20 height 20
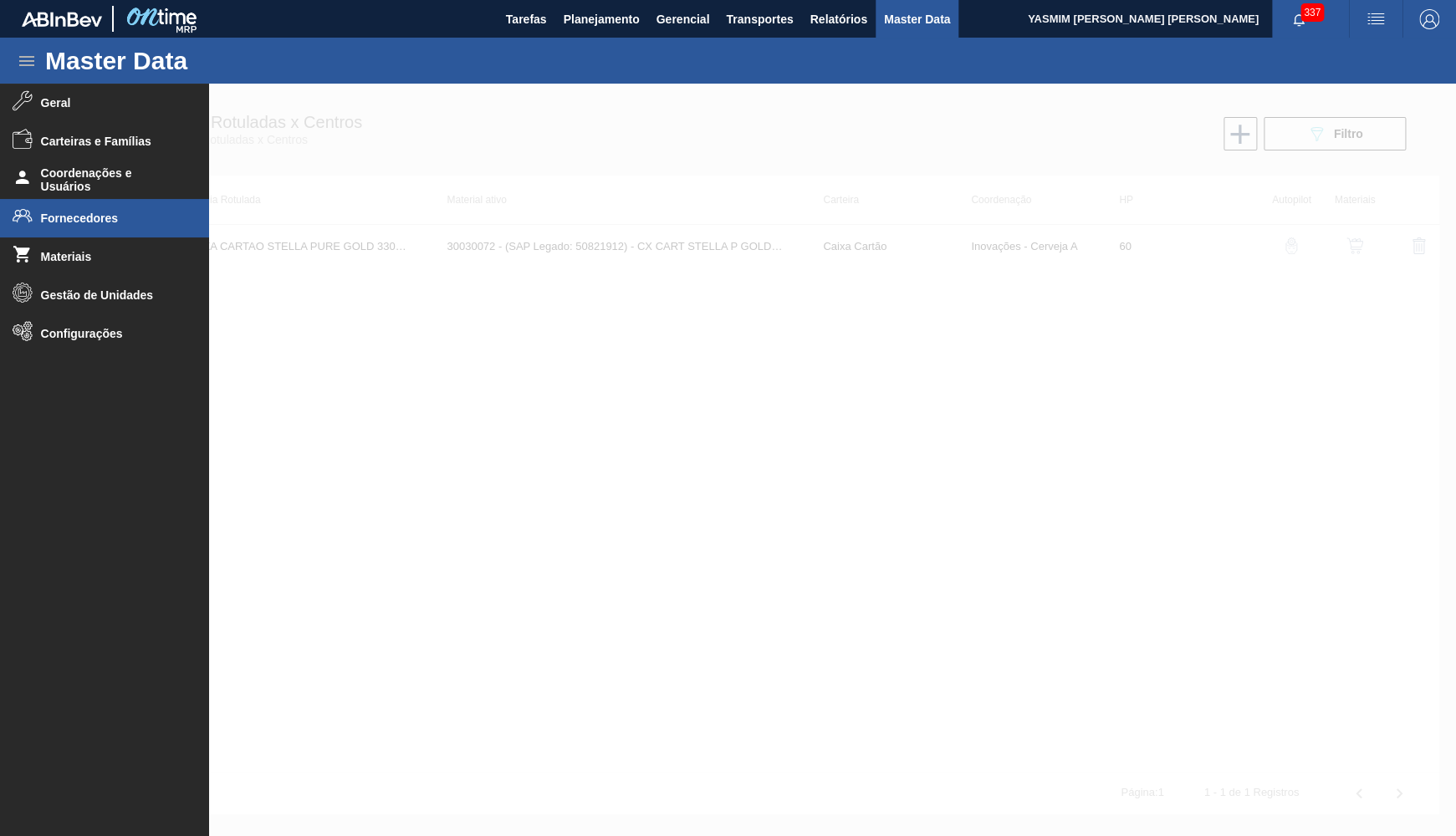
click at [51, 207] on li "Fornecedores" at bounding box center [105, 218] width 209 height 39
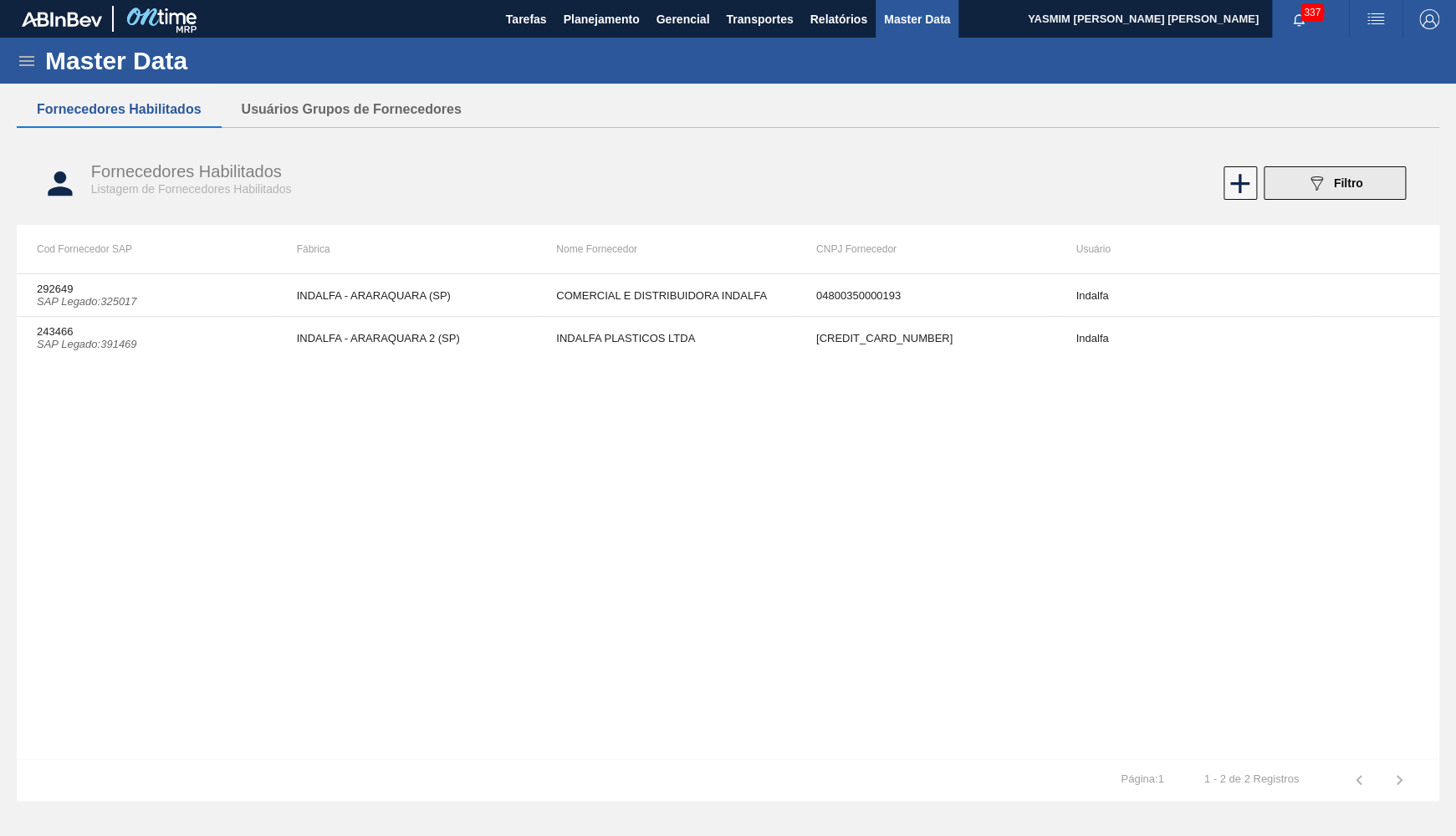
click at [1356, 193] on div "089F7B8B-B2A5-4AFE-B5C0-19BA573D28AC Filtro" at bounding box center [1334, 183] width 56 height 20
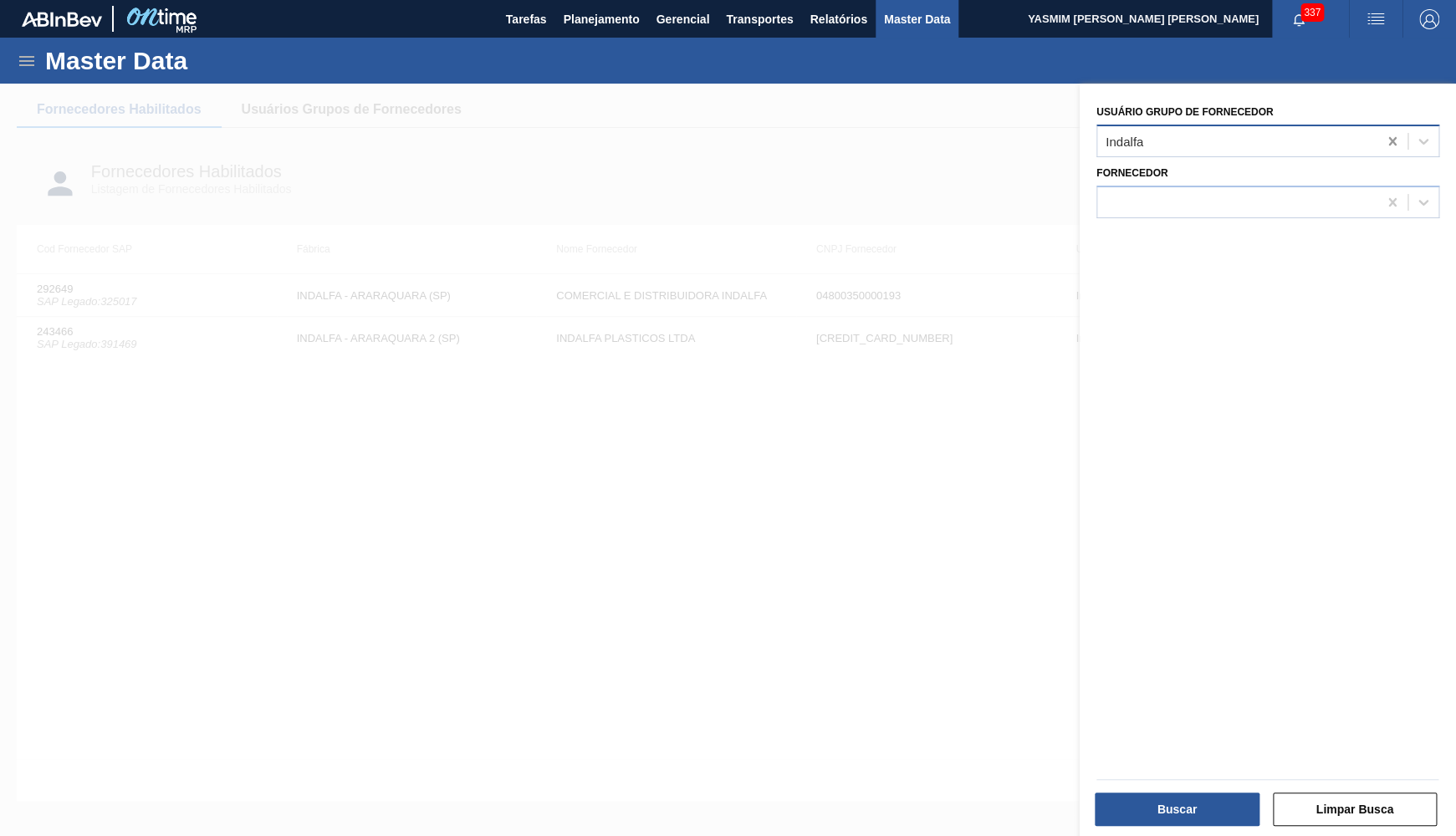
click at [1381, 138] on div at bounding box center [1392, 141] width 30 height 30
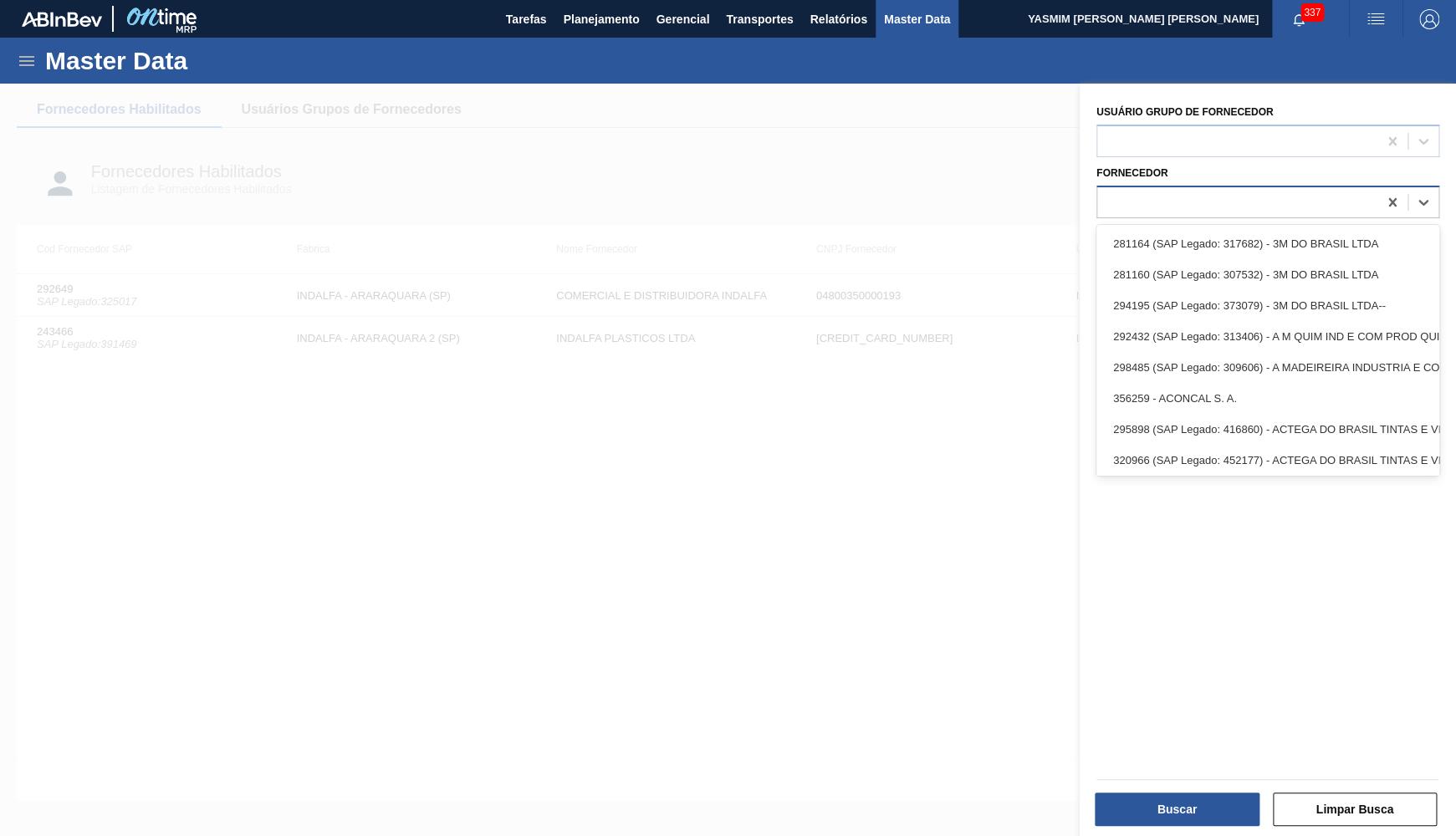
click at [1329, 191] on div at bounding box center [1237, 201] width 281 height 24
paste input "387430"
type input "387430"
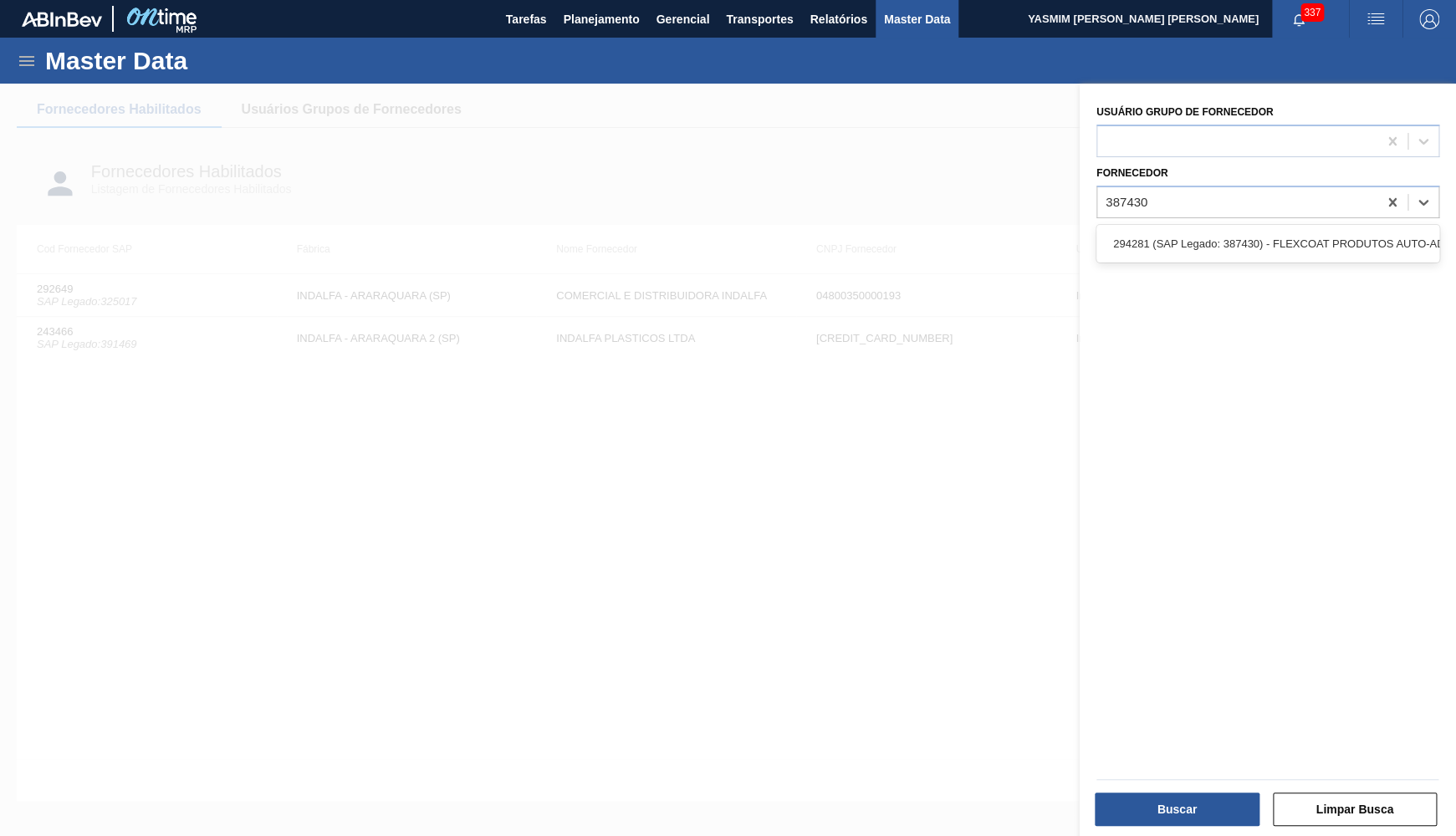
drag, startPoint x: 1315, startPoint y: 245, endPoint x: 1303, endPoint y: 249, distance: 12.6
click at [1304, 248] on div "294281 (SAP Legado: 387430) - FLEXCOAT PRODUTOS AUTO-ADESIVOS S/A-ADESIVOS SA-" at bounding box center [1267, 243] width 343 height 38
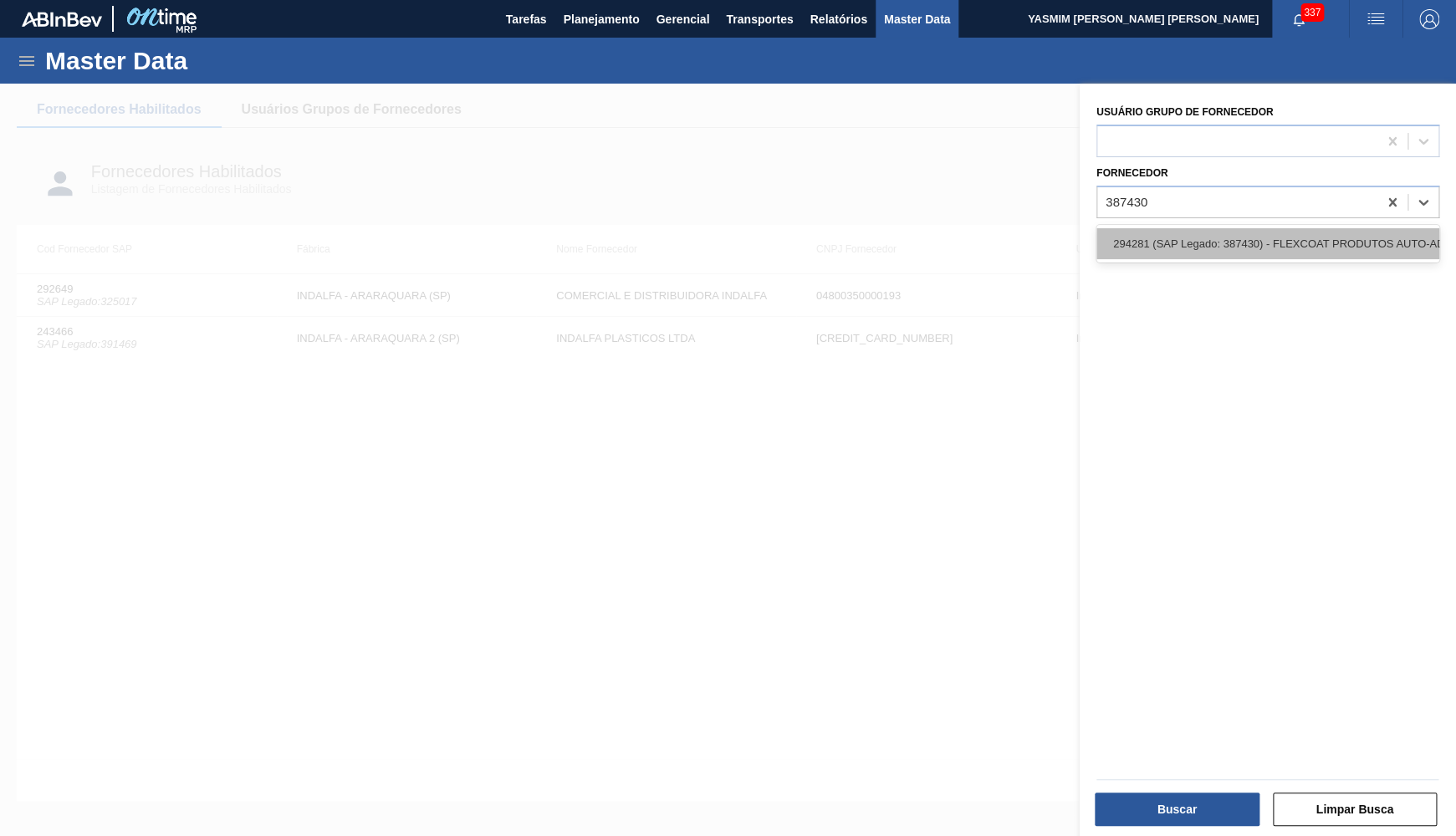
click at [1244, 244] on div "294281 (SAP Legado: 387430) - FLEXCOAT PRODUTOS AUTO-ADESIVOS S/A-ADESIVOS SA-" at bounding box center [1267, 243] width 343 height 31
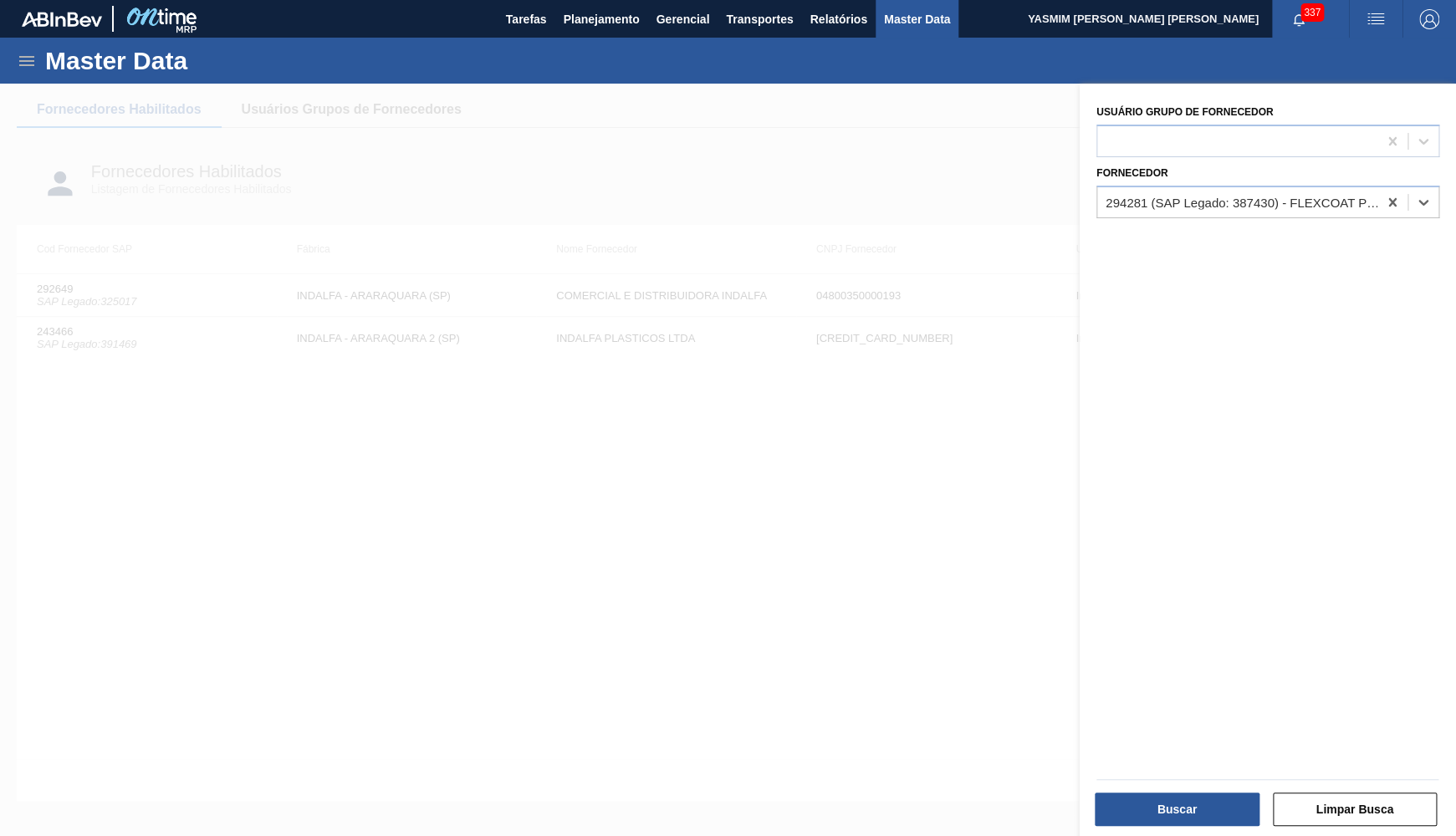
click at [1184, 831] on div "Buscar Limpar Busca" at bounding box center [1260, 798] width 376 height 85
click at [1176, 819] on button "Buscar" at bounding box center [1176, 809] width 165 height 33
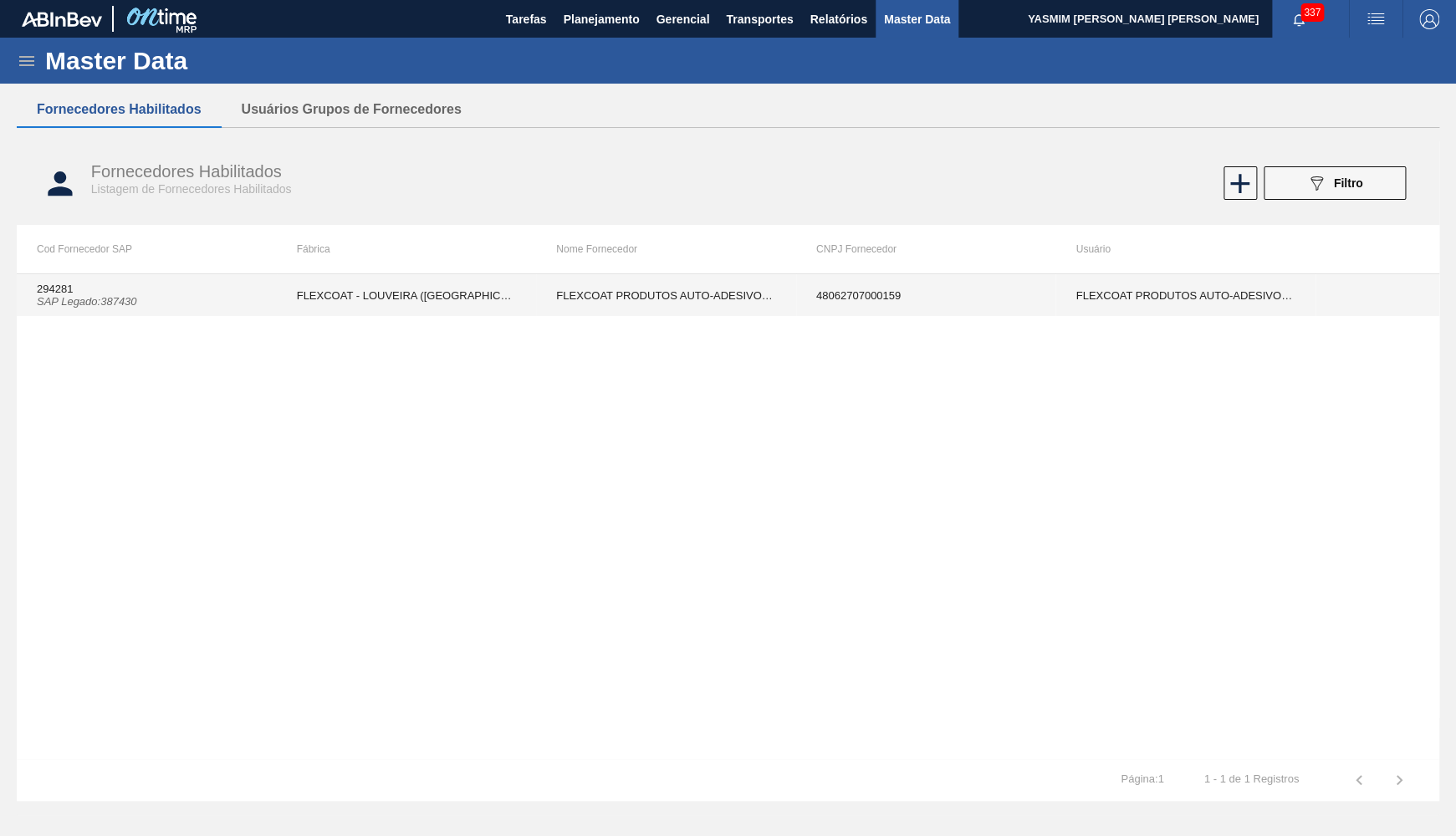
click at [485, 294] on td "FLEXCOAT - LOUVEIRA ([GEOGRAPHIC_DATA])" at bounding box center [407, 295] width 260 height 41
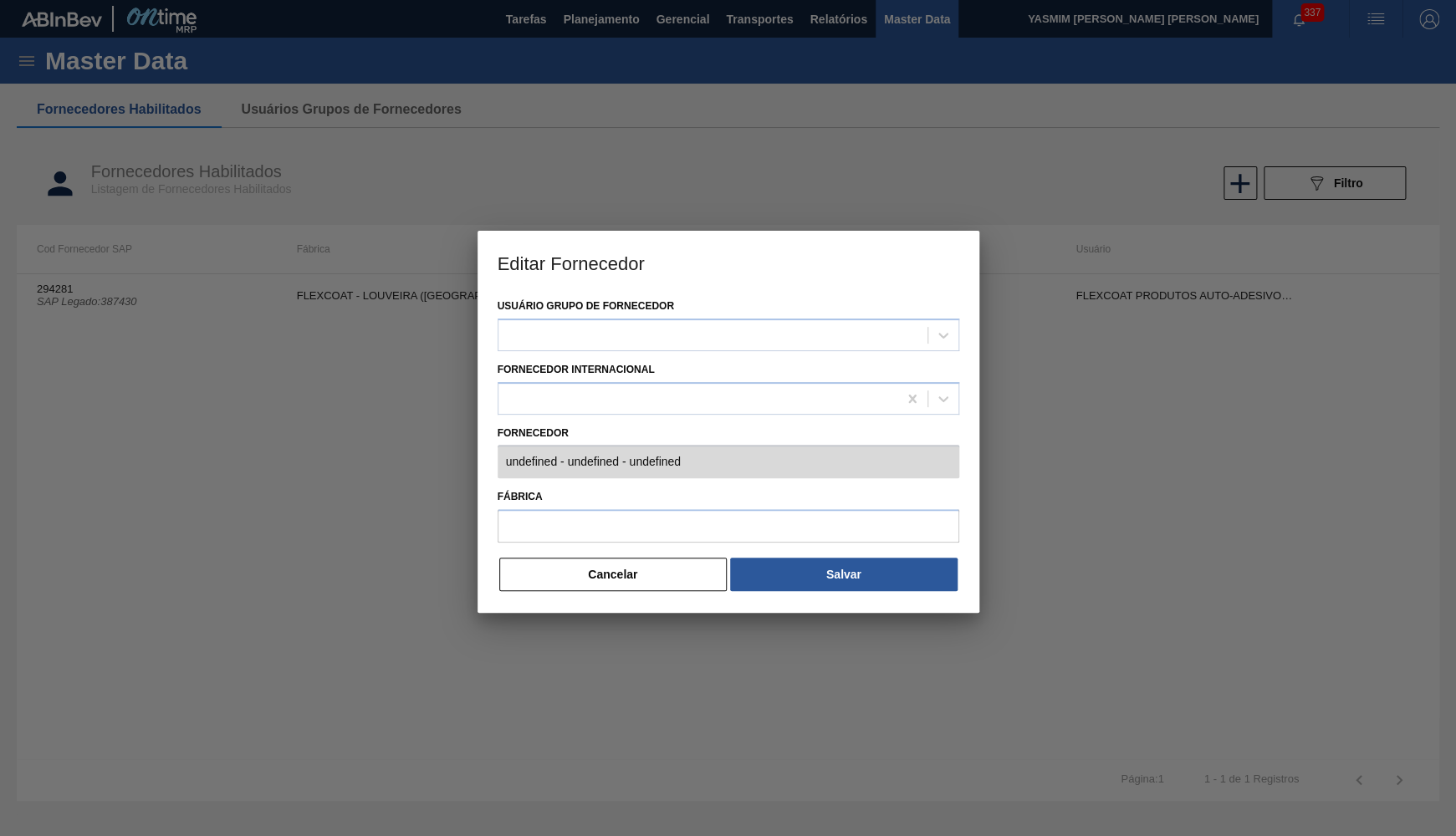
type input "294281 (SAP Legado: 387430) - FLEXCOAT PRODUTOS AUTO-ADESIVOS S/A-ADESIVOS SA- …"
type input "FLEXCOAT - LOUVEIRA ([GEOGRAPHIC_DATA])"
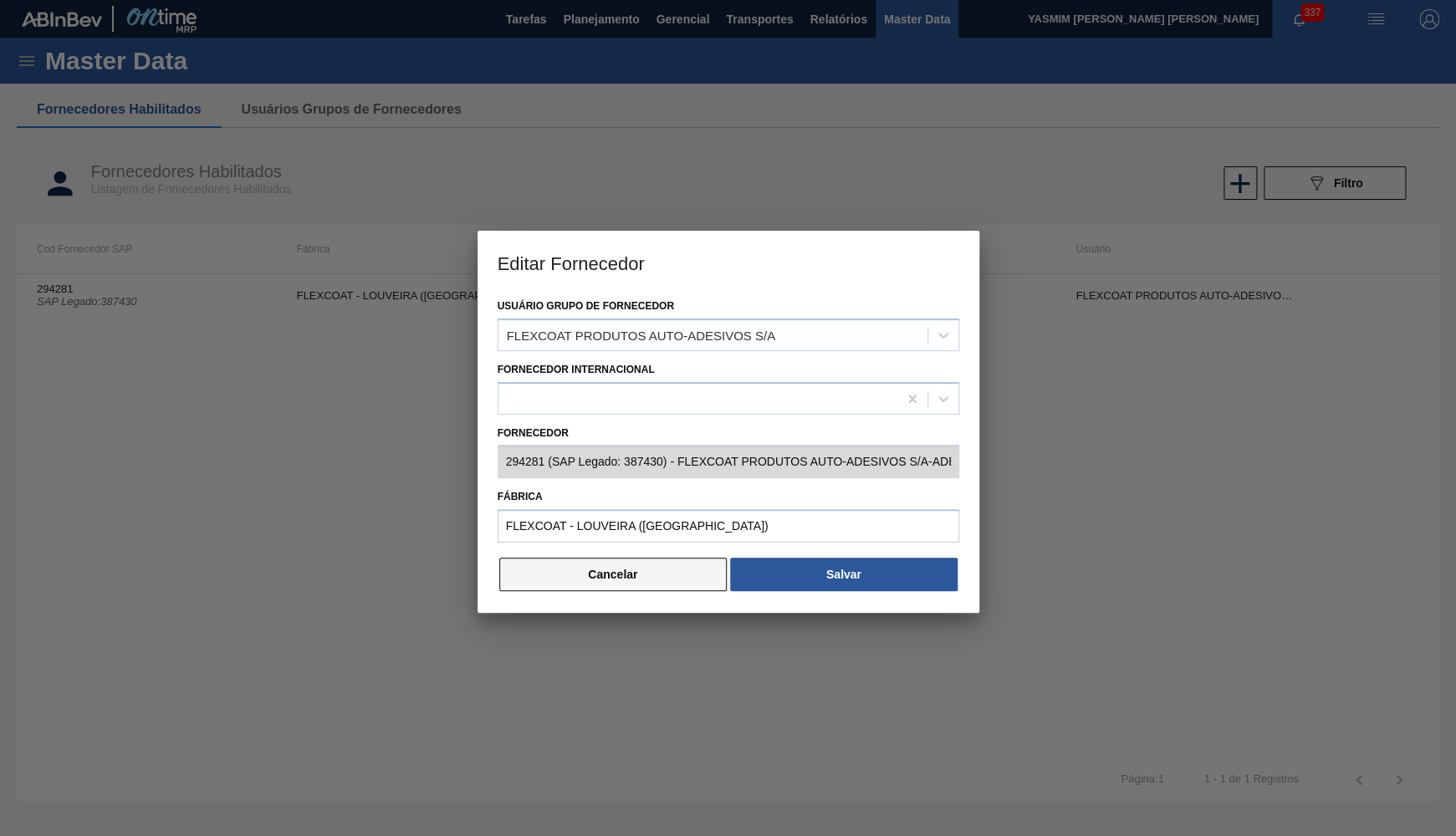
click at [633, 574] on button "Cancelar" at bounding box center [613, 574] width 228 height 33
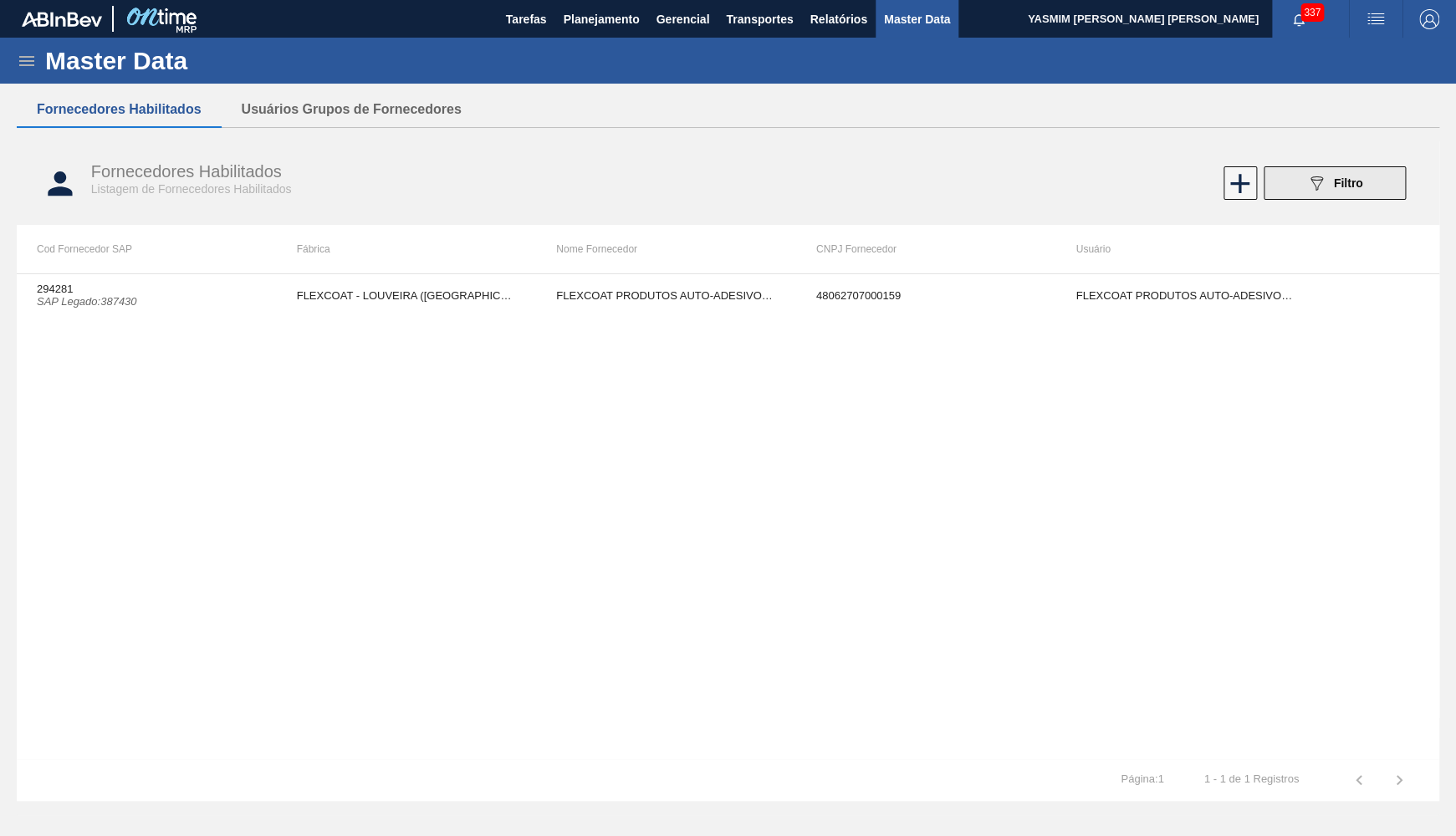
click at [1325, 183] on icon "089F7B8B-B2A5-4AFE-B5C0-19BA573D28AC" at bounding box center [1316, 183] width 20 height 20
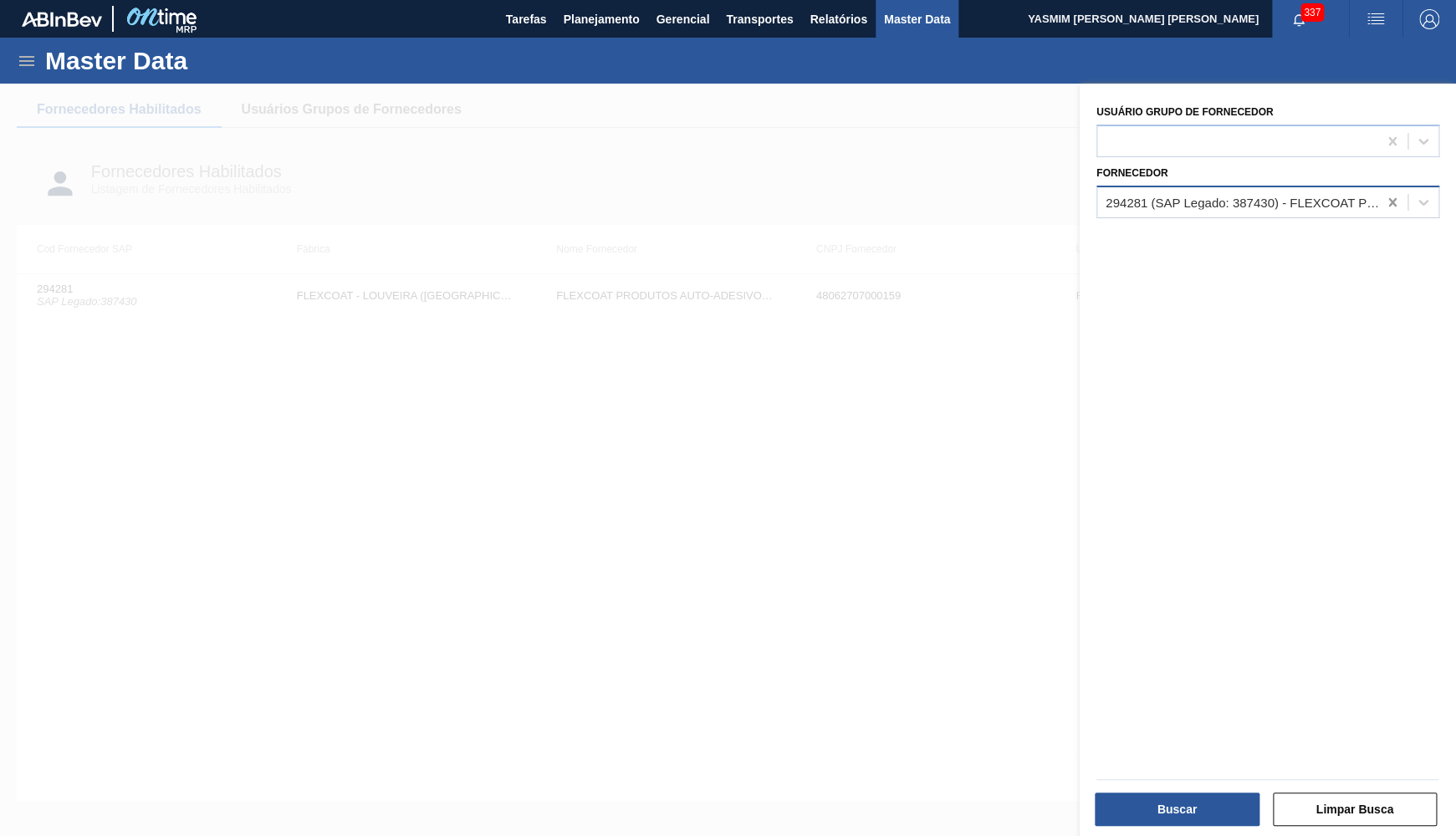
click at [1387, 194] on icon at bounding box center [1392, 202] width 17 height 17
paste input "311612"
type input "311612"
click at [1233, 228] on div "280665 (SAP Legado: 311612) - GRAPHIC PACKAGING INTERNATIONAL DO" at bounding box center [1267, 243] width 343 height 31
click at [1156, 817] on button "Buscar" at bounding box center [1176, 809] width 165 height 33
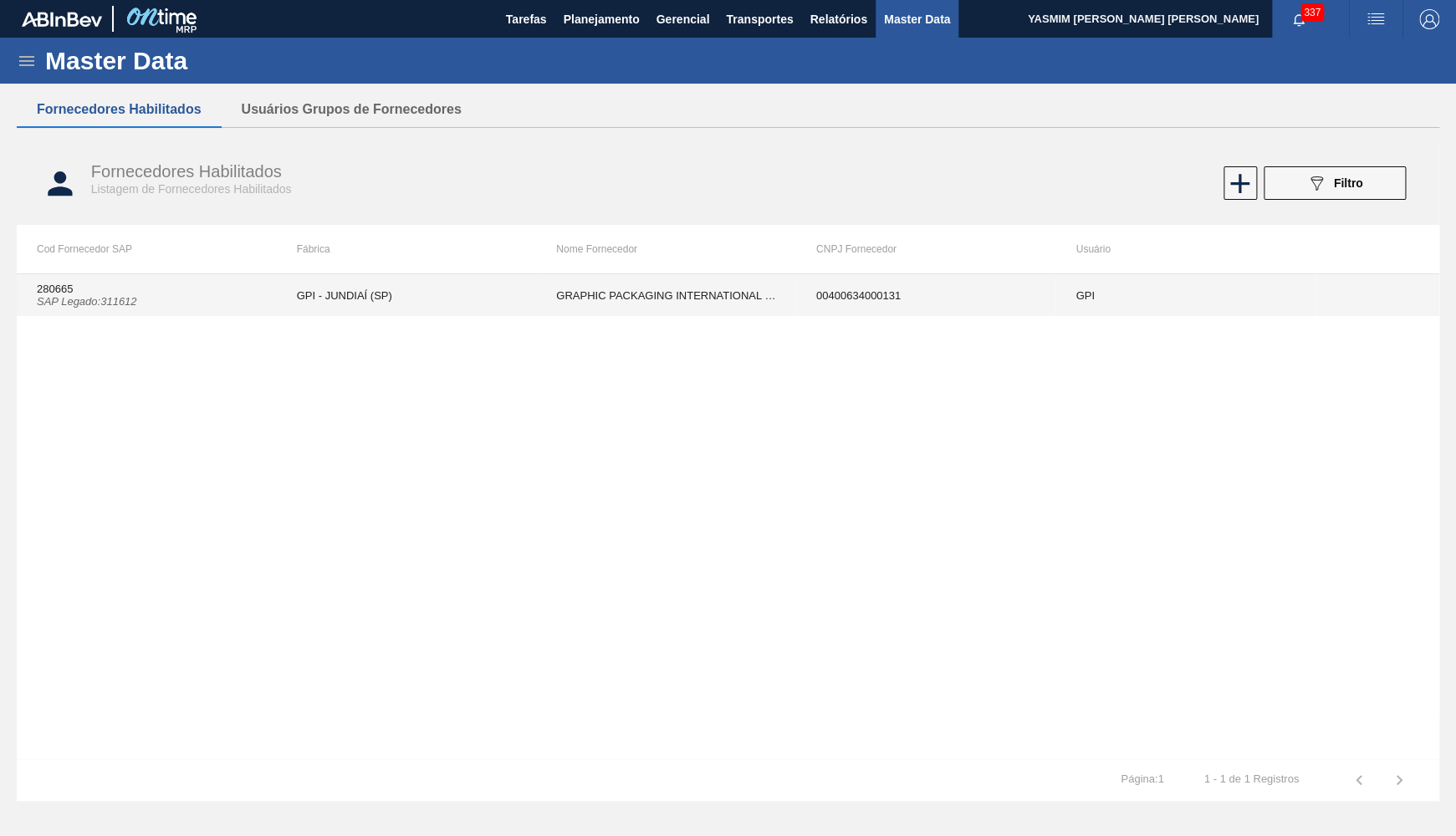
click at [555, 304] on td "GRAPHIC PACKAGING INTERNATIONAL DO" at bounding box center [666, 295] width 260 height 41
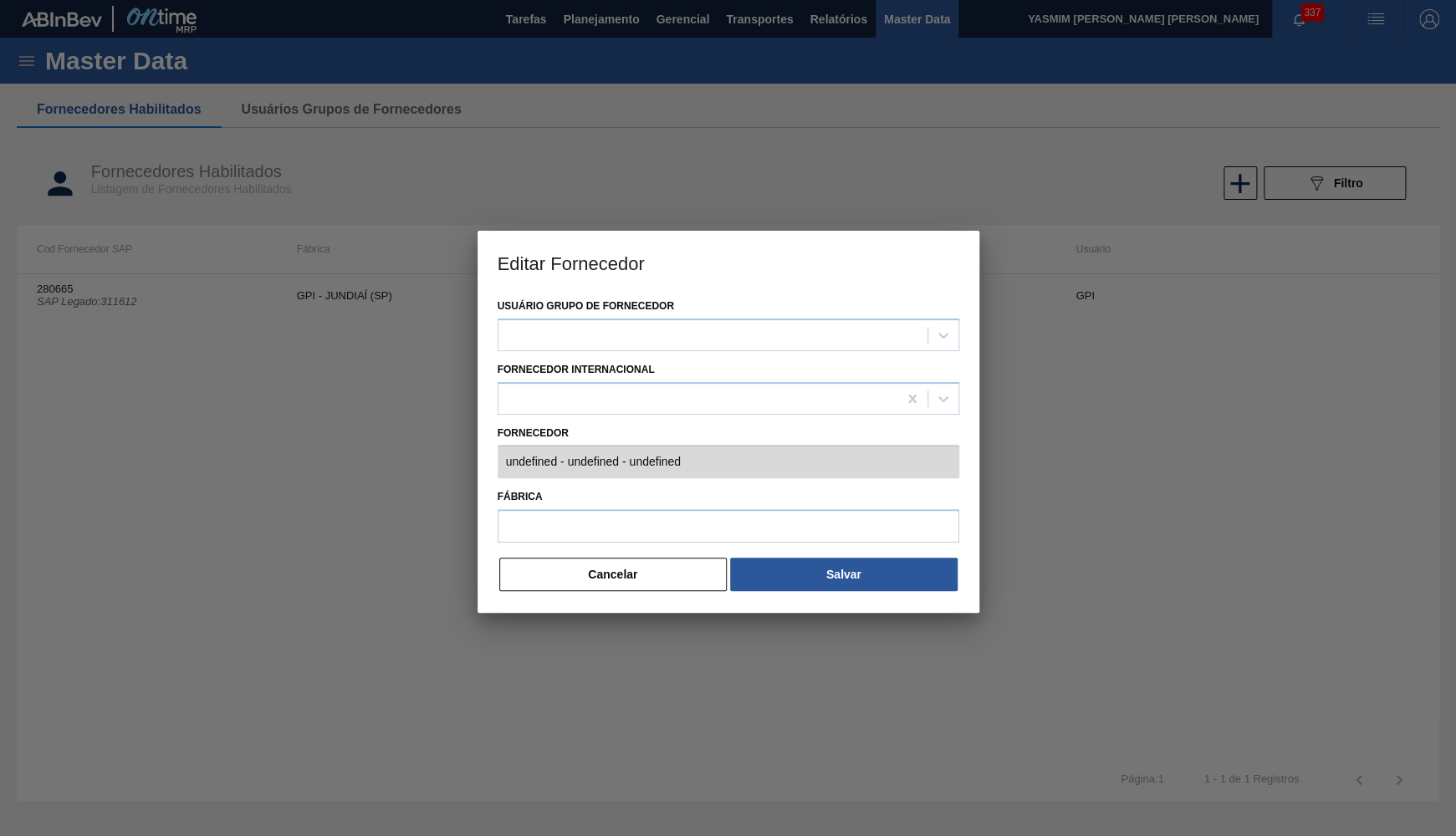
type input "280665 (SAP Legado: 311612) - GRAPHIC PACKAGING INTERNATIONAL DO - 004006340001…"
type input "GPI - JUNDIAÍ (SP)"
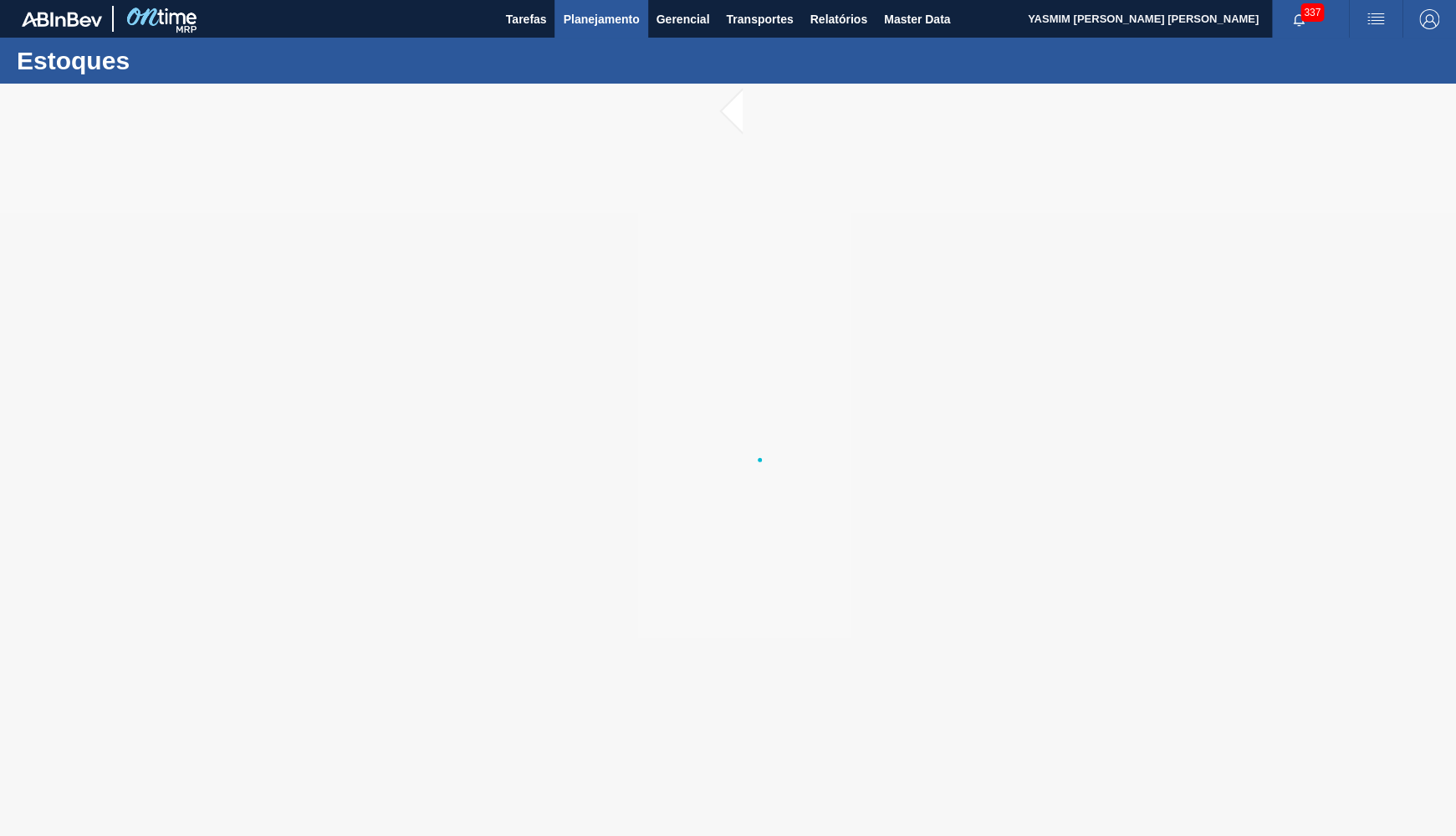
click at [601, 23] on span "Planejamento" at bounding box center [601, 19] width 76 height 20
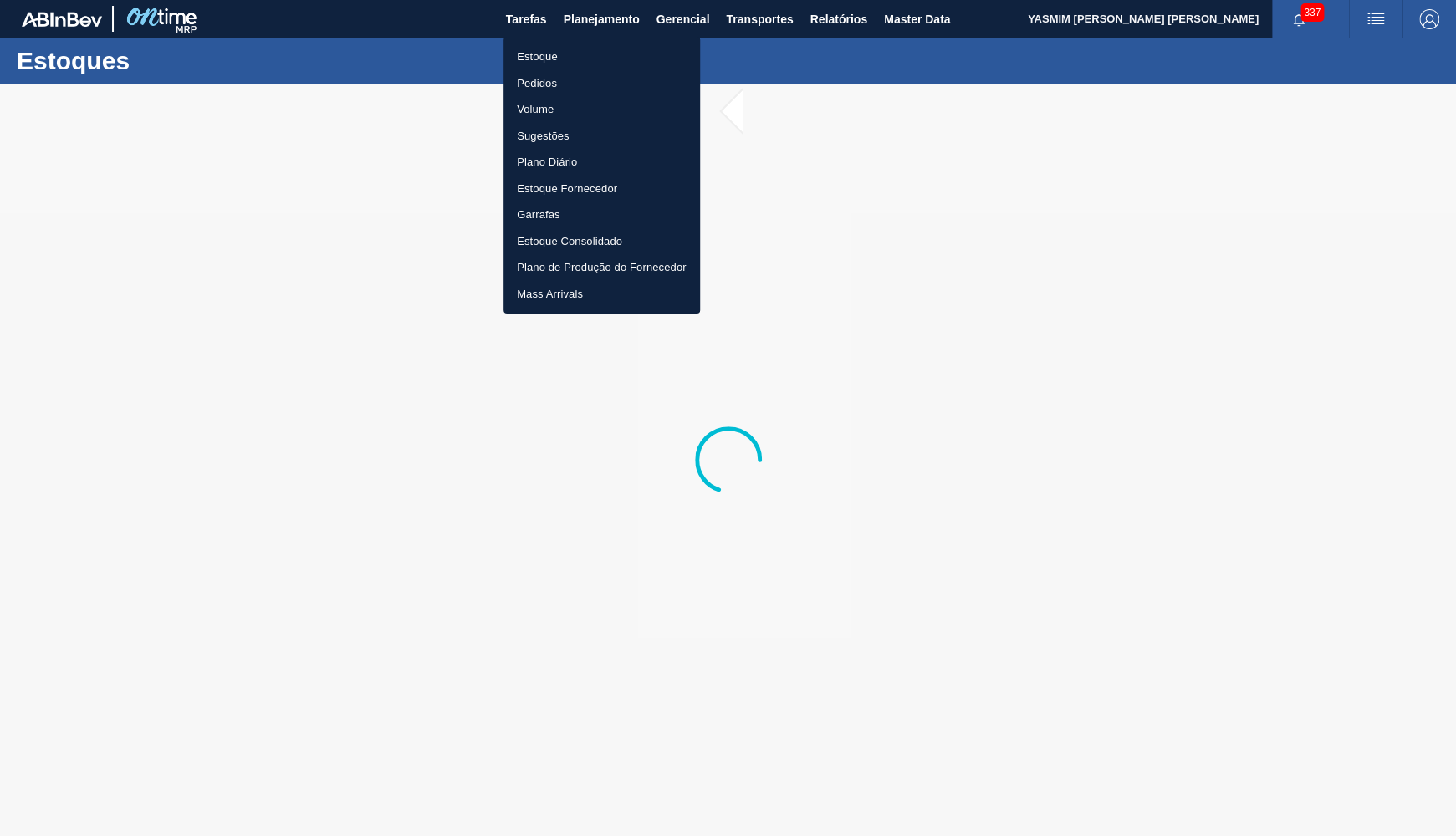
click at [589, 63] on li "Estoque" at bounding box center [602, 57] width 197 height 27
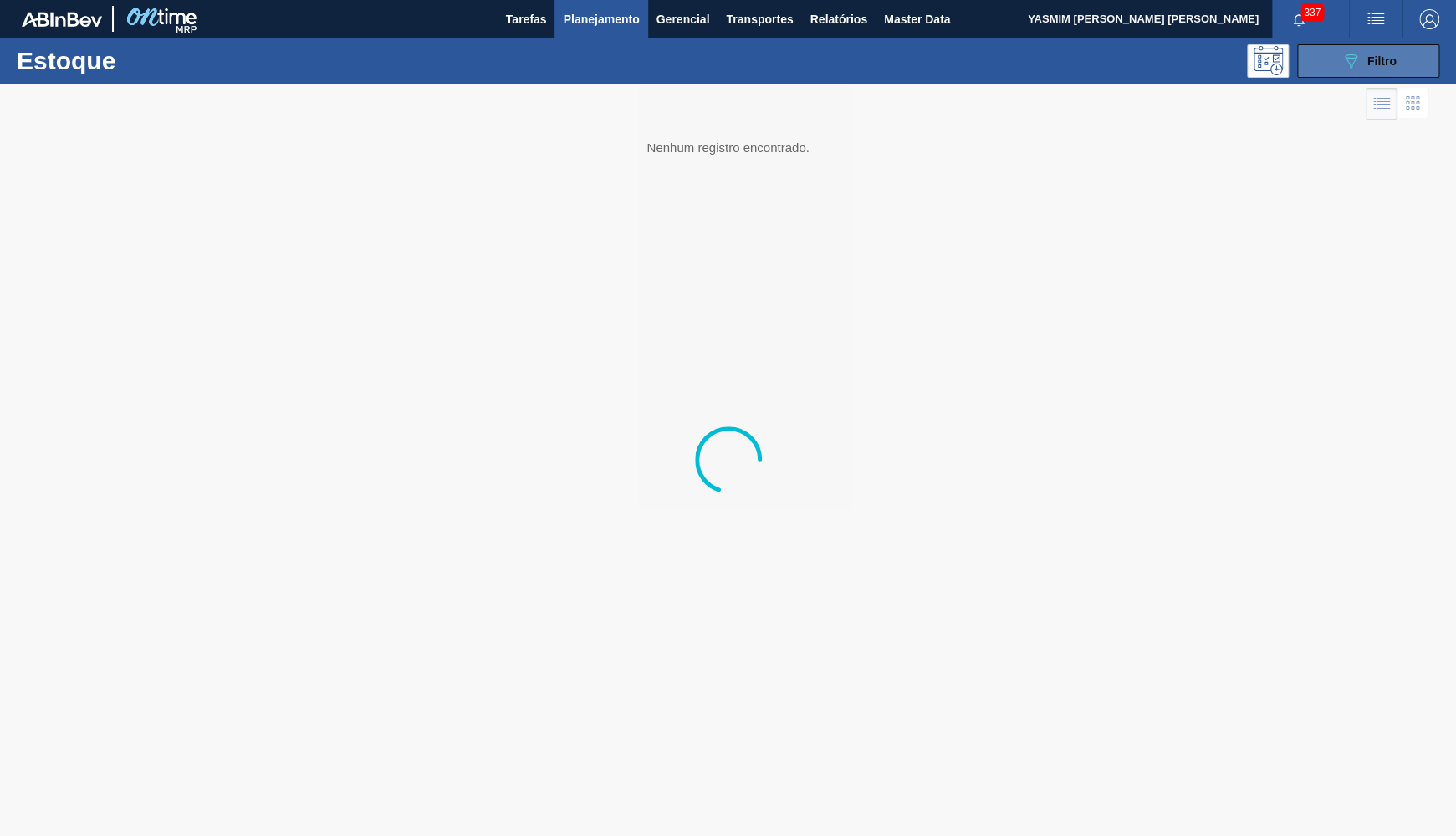
click at [1335, 74] on button "089F7B8B-B2A5-4AFE-B5C0-19BA573D28AC Filtro" at bounding box center [1368, 60] width 143 height 33
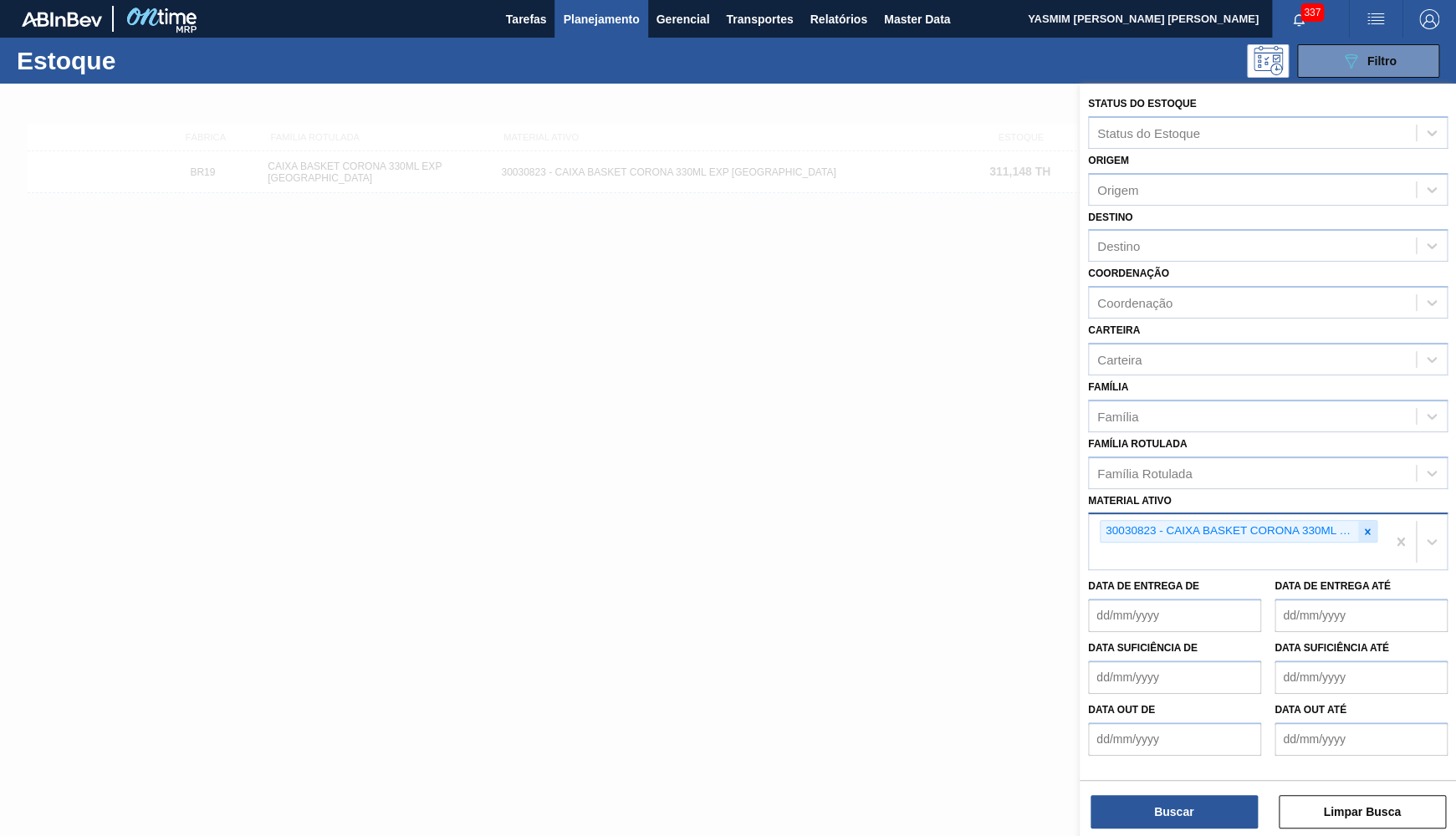
click at [1366, 526] on icon at bounding box center [1367, 531] width 12 height 12
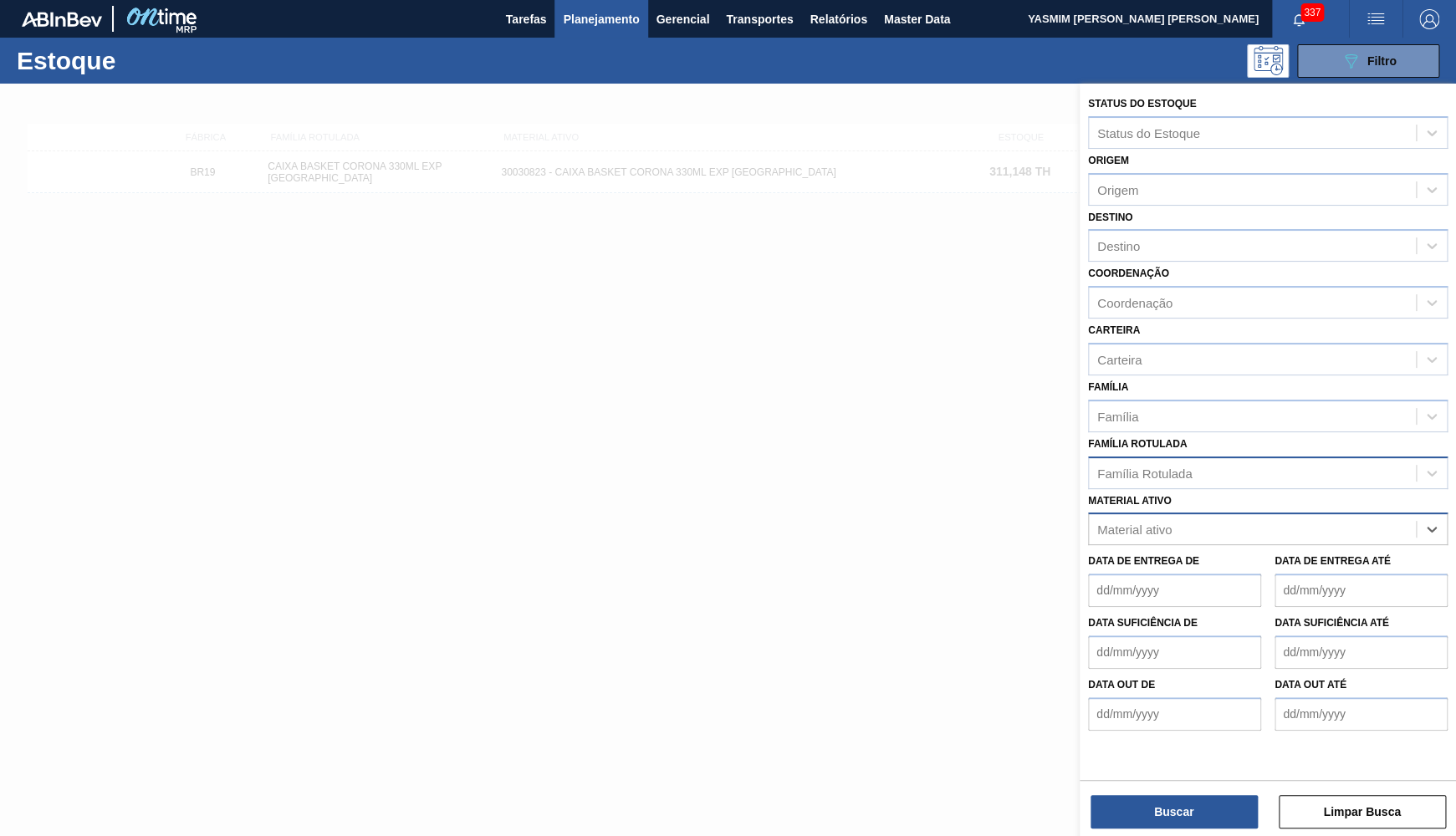
click at [1283, 462] on div "Família Rotulada" at bounding box center [1252, 473] width 327 height 24
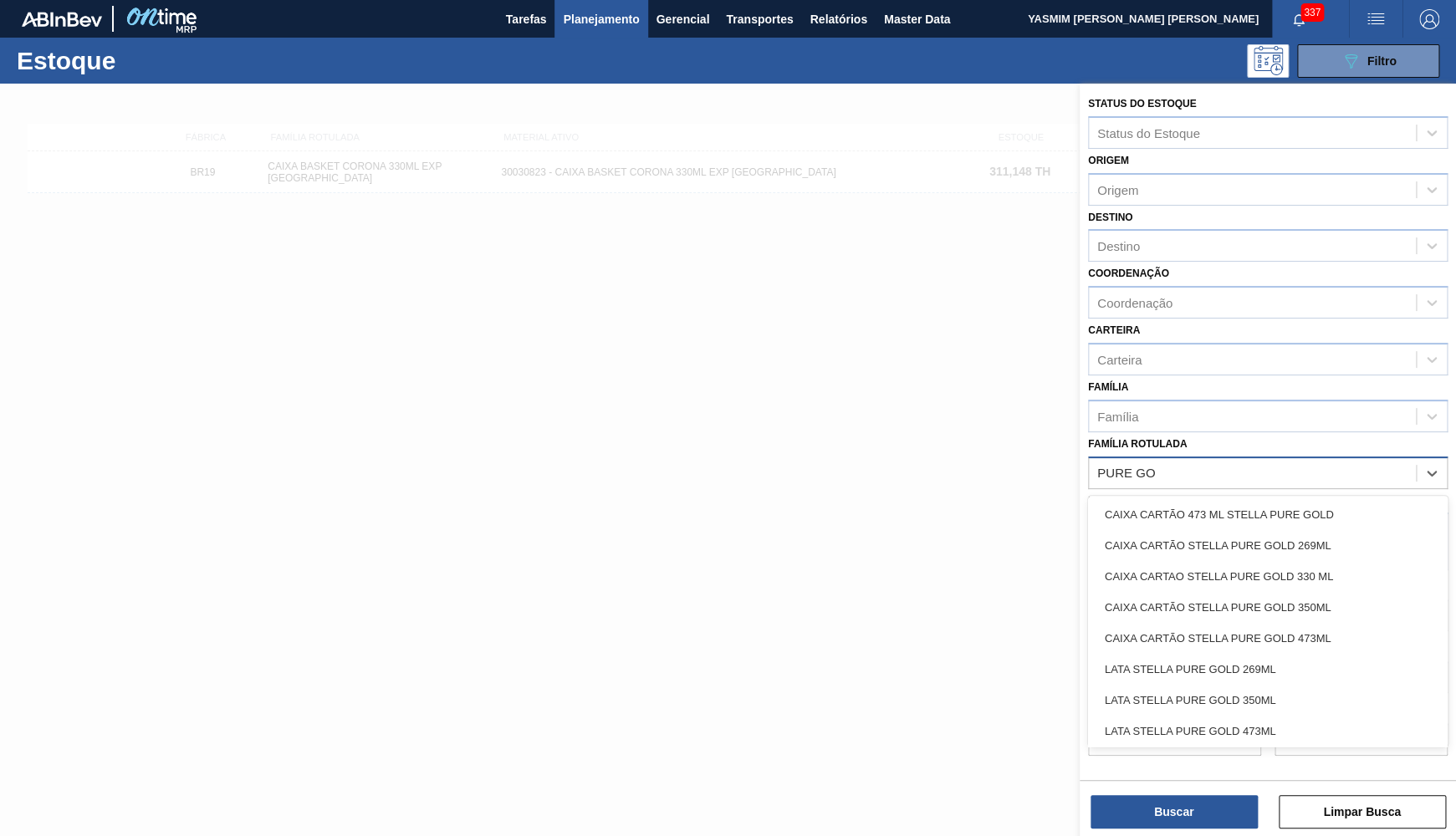
type Rotulada "PURE GOL"
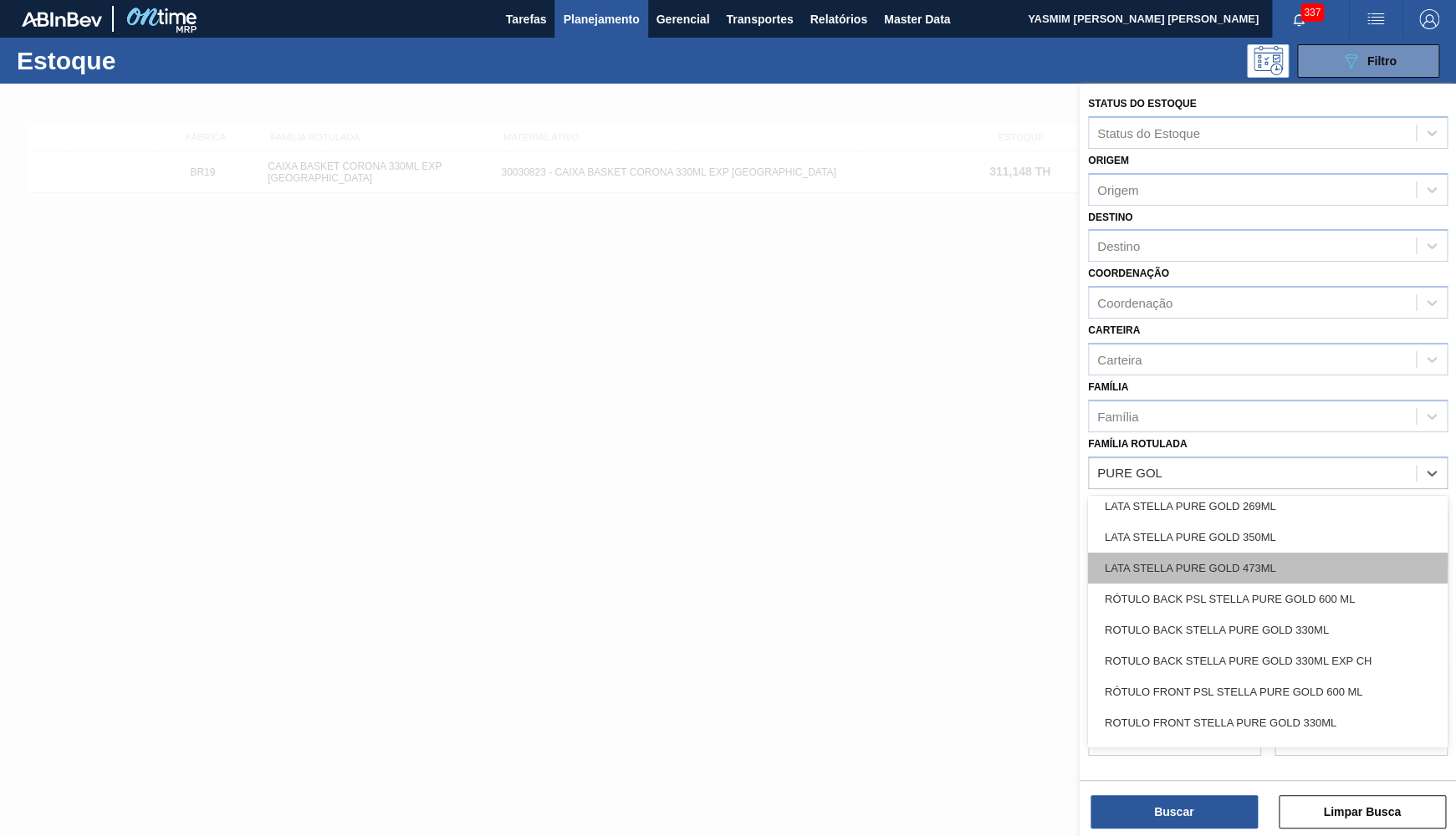
scroll to position [220, 0]
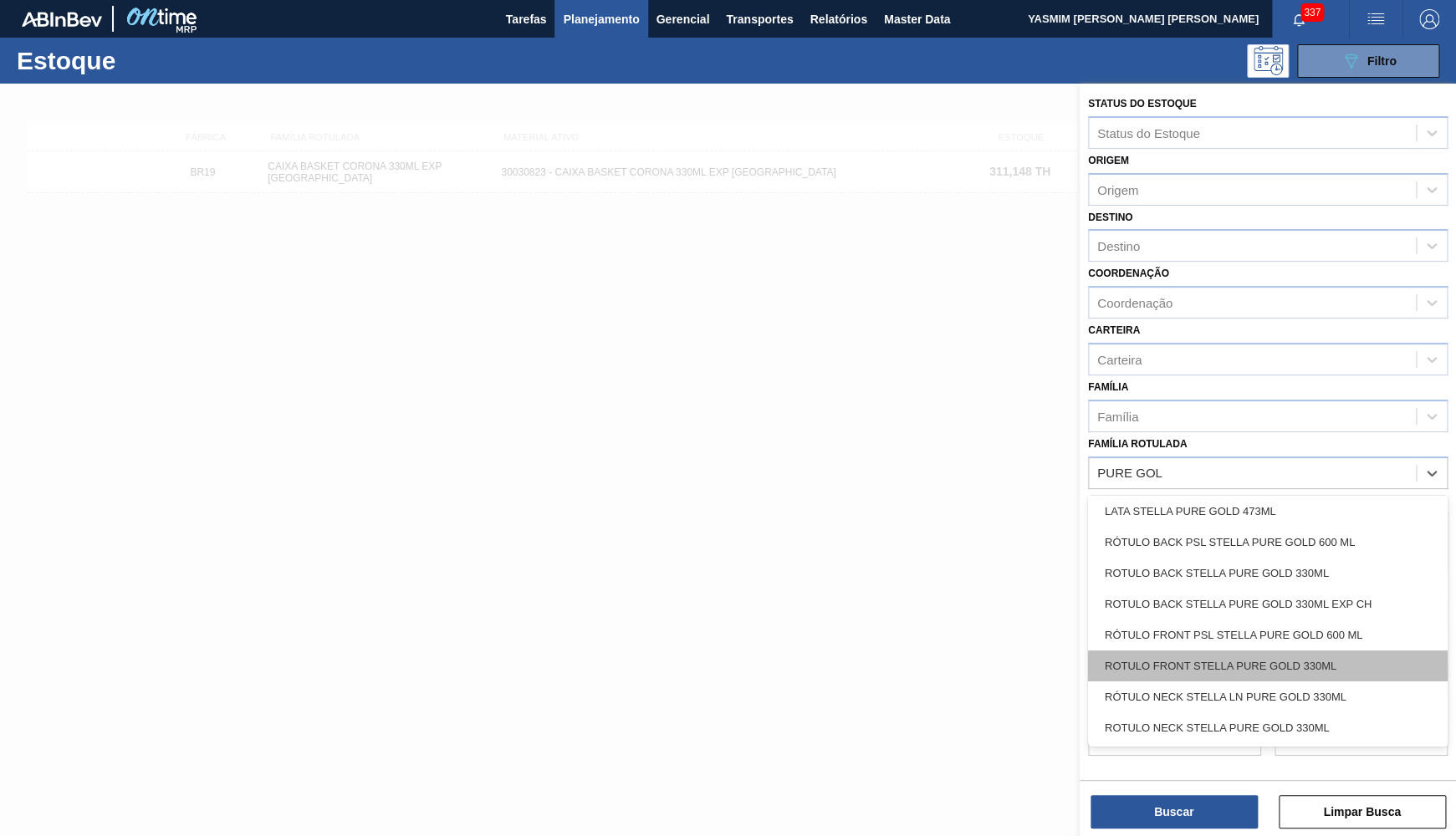
drag, startPoint x: 1195, startPoint y: 629, endPoint x: 1145, endPoint y: 638, distance: 50.8
click at [1145, 638] on div "CAIXA CARTÃO 473 [PERSON_NAME] PURE GOLD CAIXA CARTÃO STELLA PURE GOLD 269ML CA…" at bounding box center [1267, 621] width 360 height 251
click at [1145, 650] on div "ROTULO FRONT STELLA PURE GOLD 330ML" at bounding box center [1267, 666] width 360 height 31
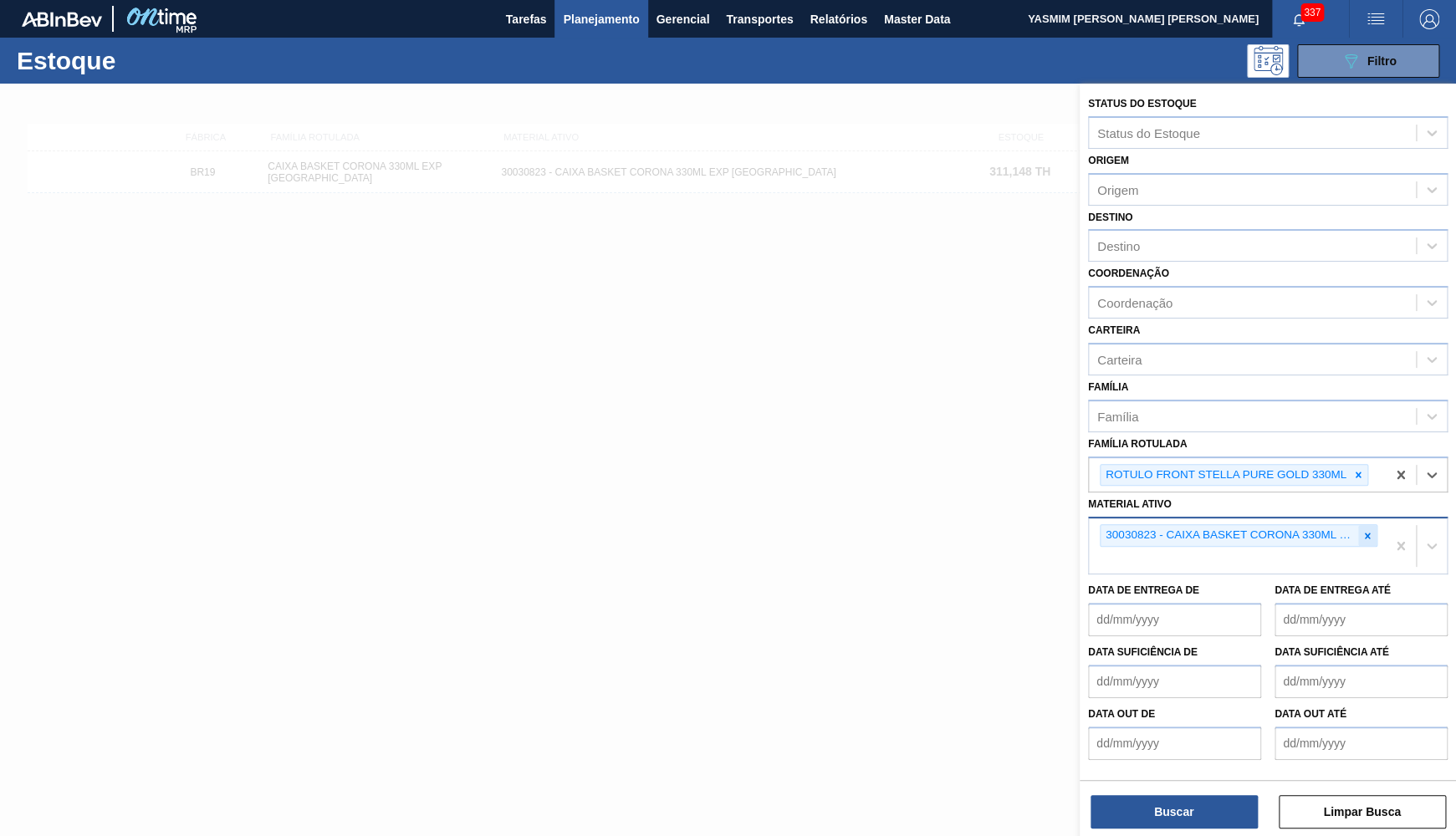
click at [1366, 532] on icon at bounding box center [1368, 535] width 5 height 5
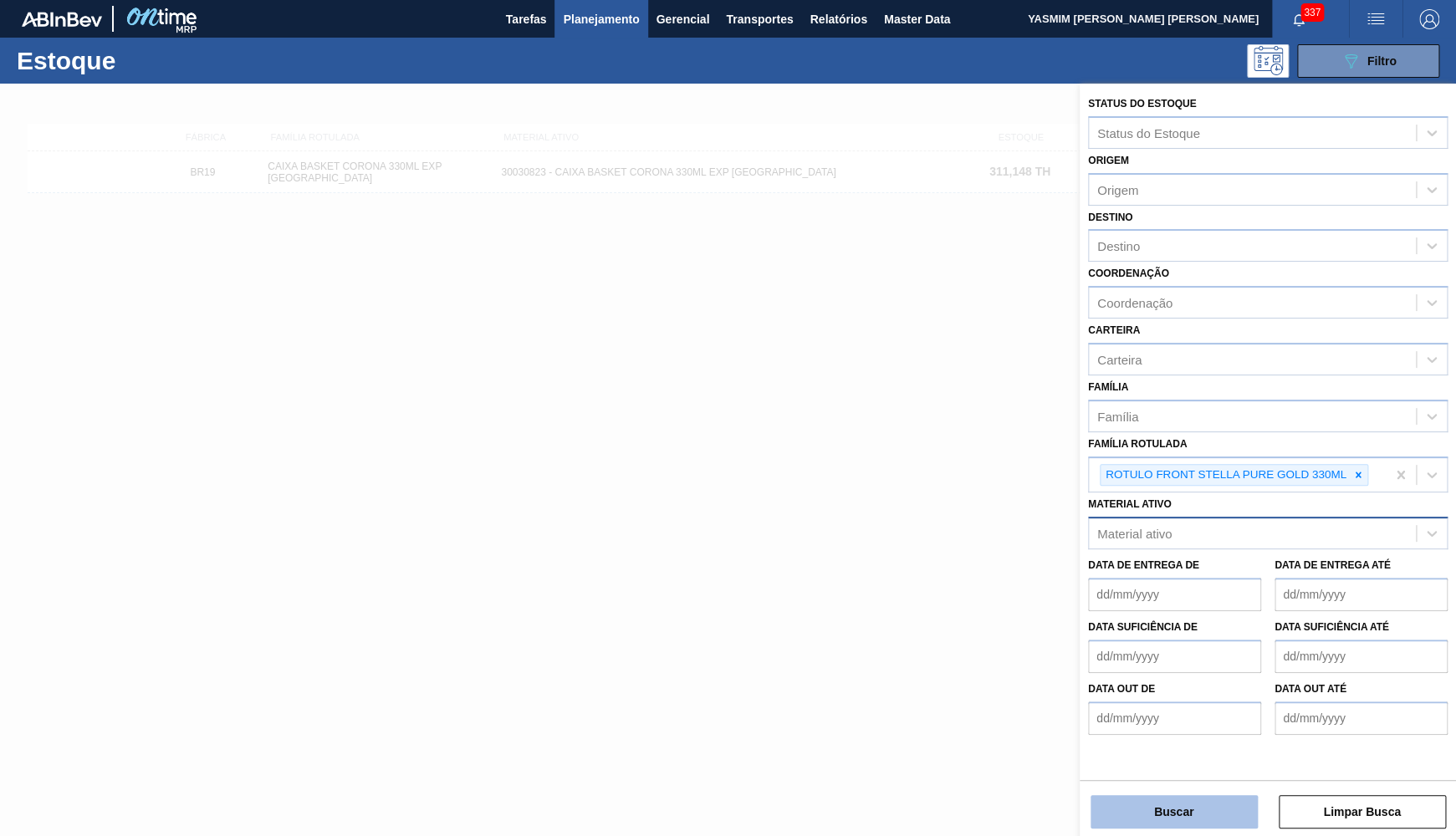
click at [1150, 816] on button "Buscar" at bounding box center [1174, 812] width 167 height 33
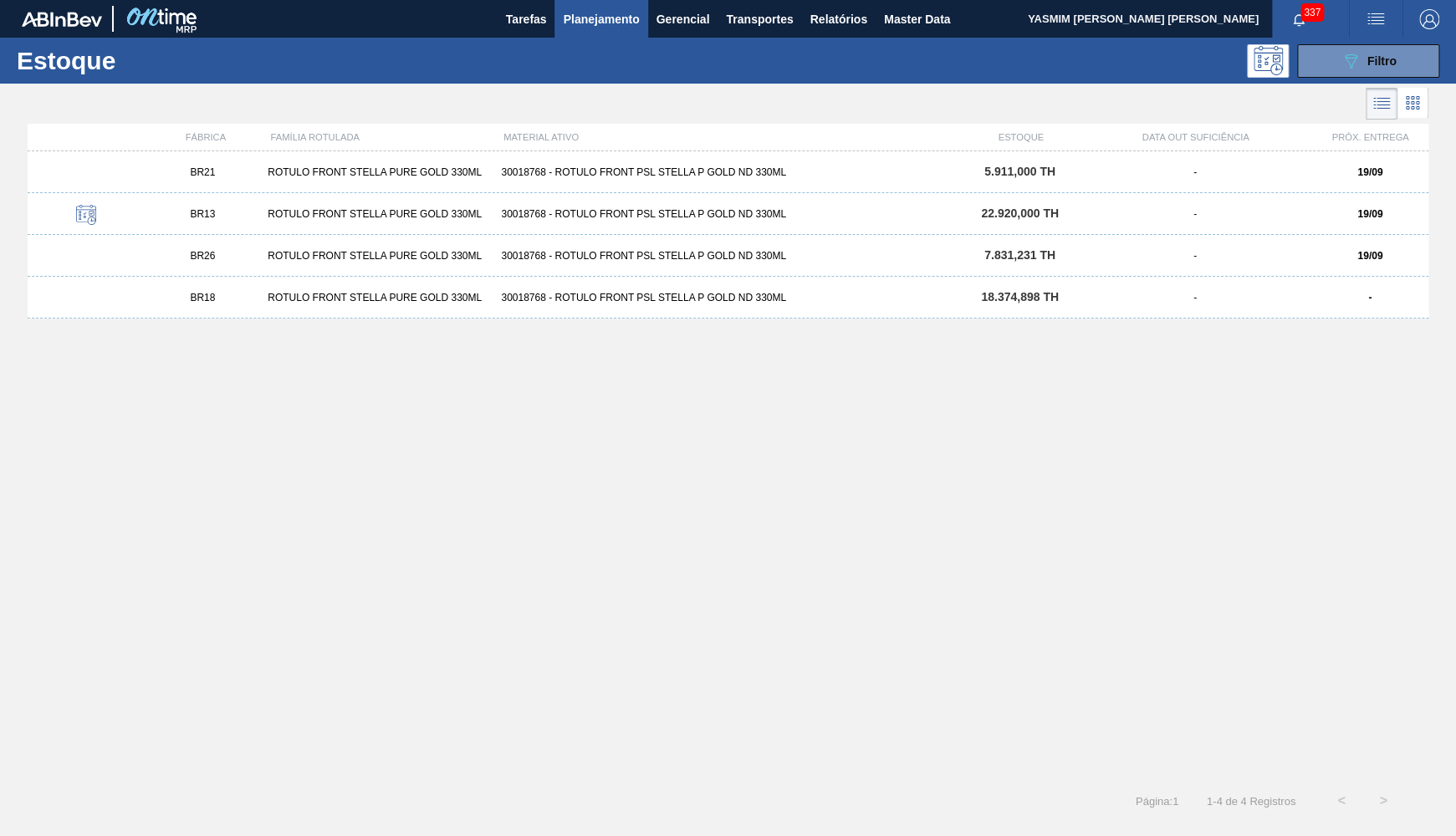
click at [197, 310] on div "BR18 ROTULO FRONT STELLA PURE GOLD 330ML 30018768 - ROTULO FRONT PSL STELLA P G…" at bounding box center [728, 298] width 1401 height 41
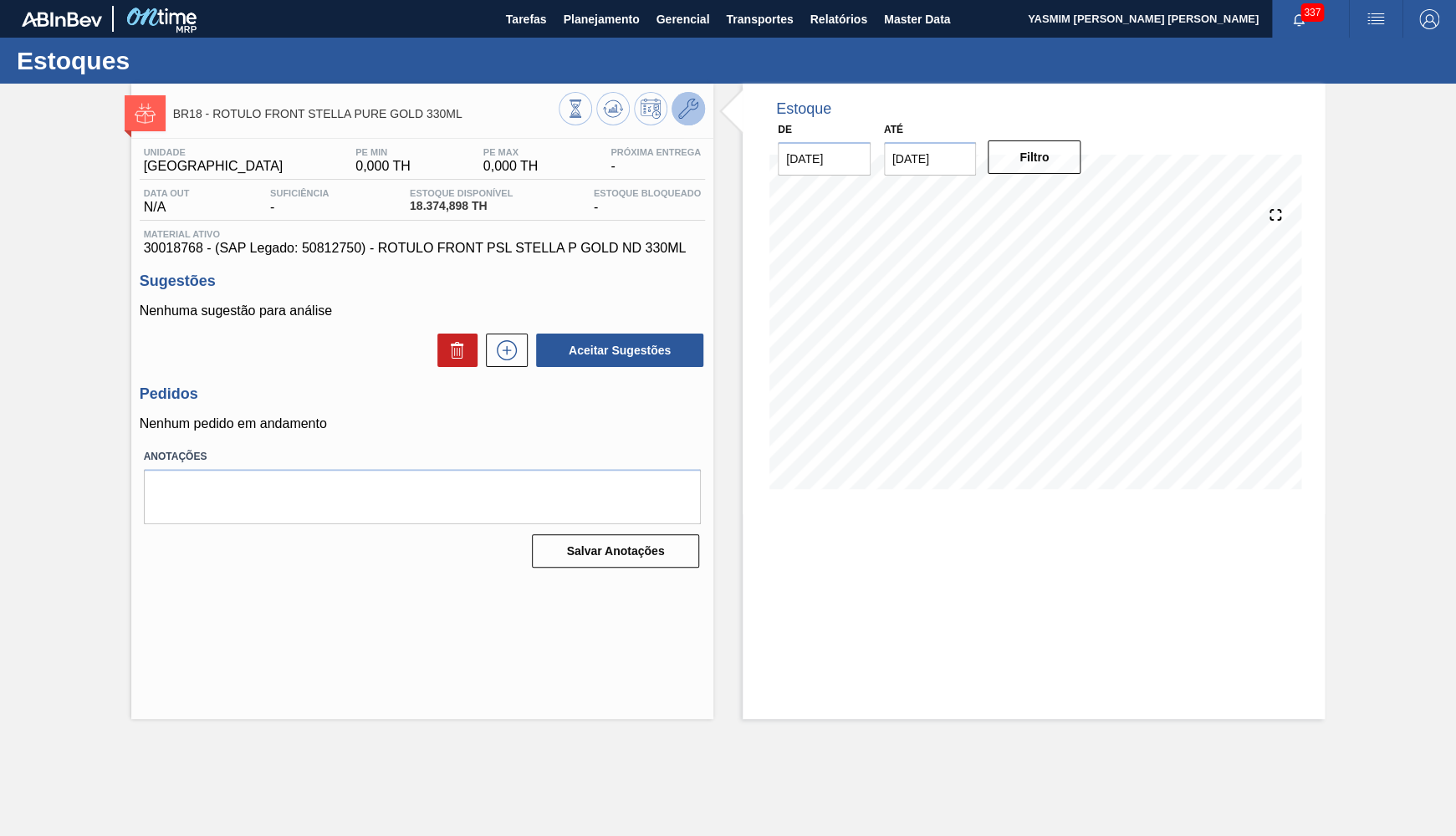
click at [701, 111] on button at bounding box center [687, 108] width 33 height 33
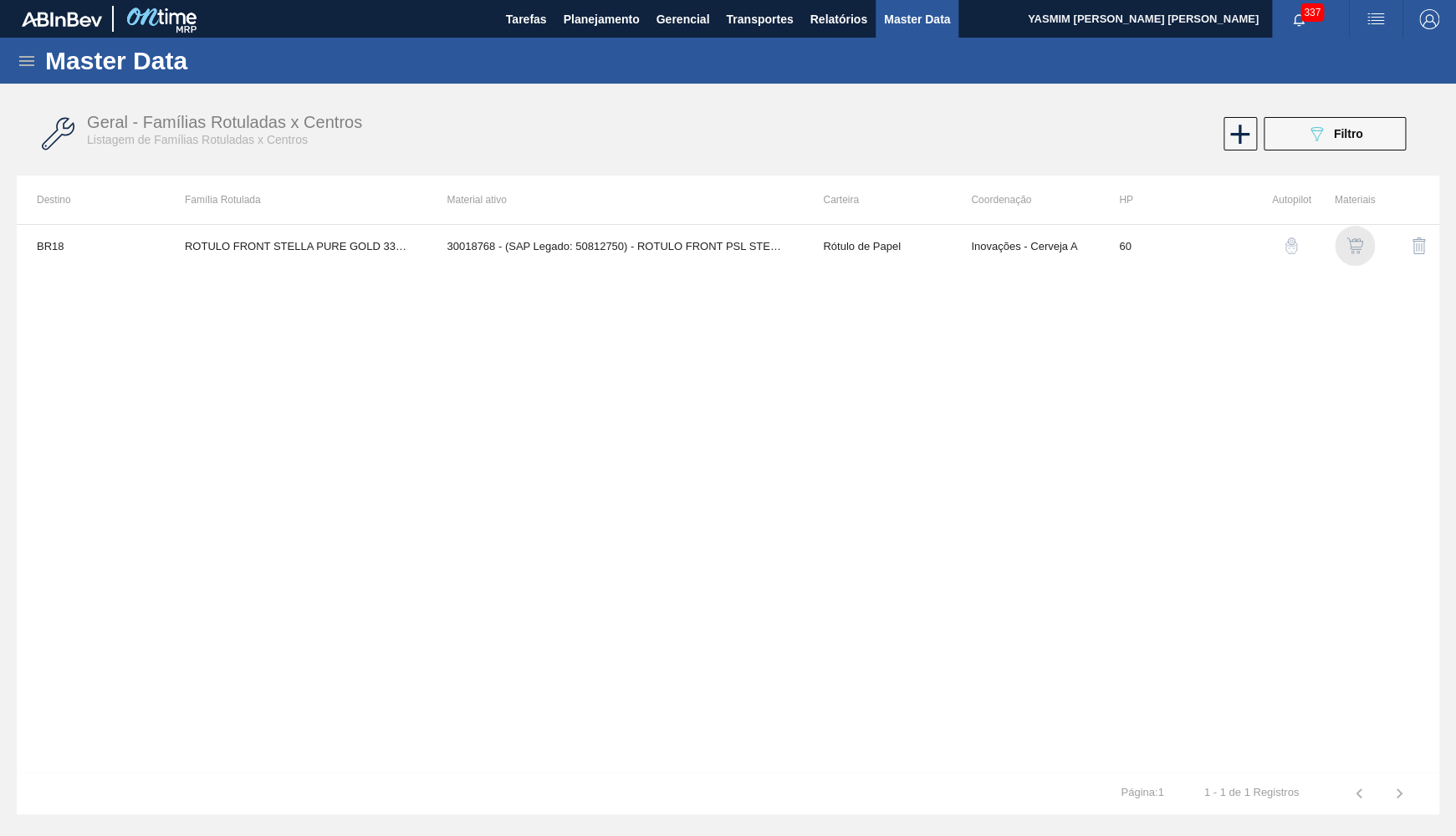
click at [1350, 248] on img "button" at bounding box center [1354, 245] width 17 height 17
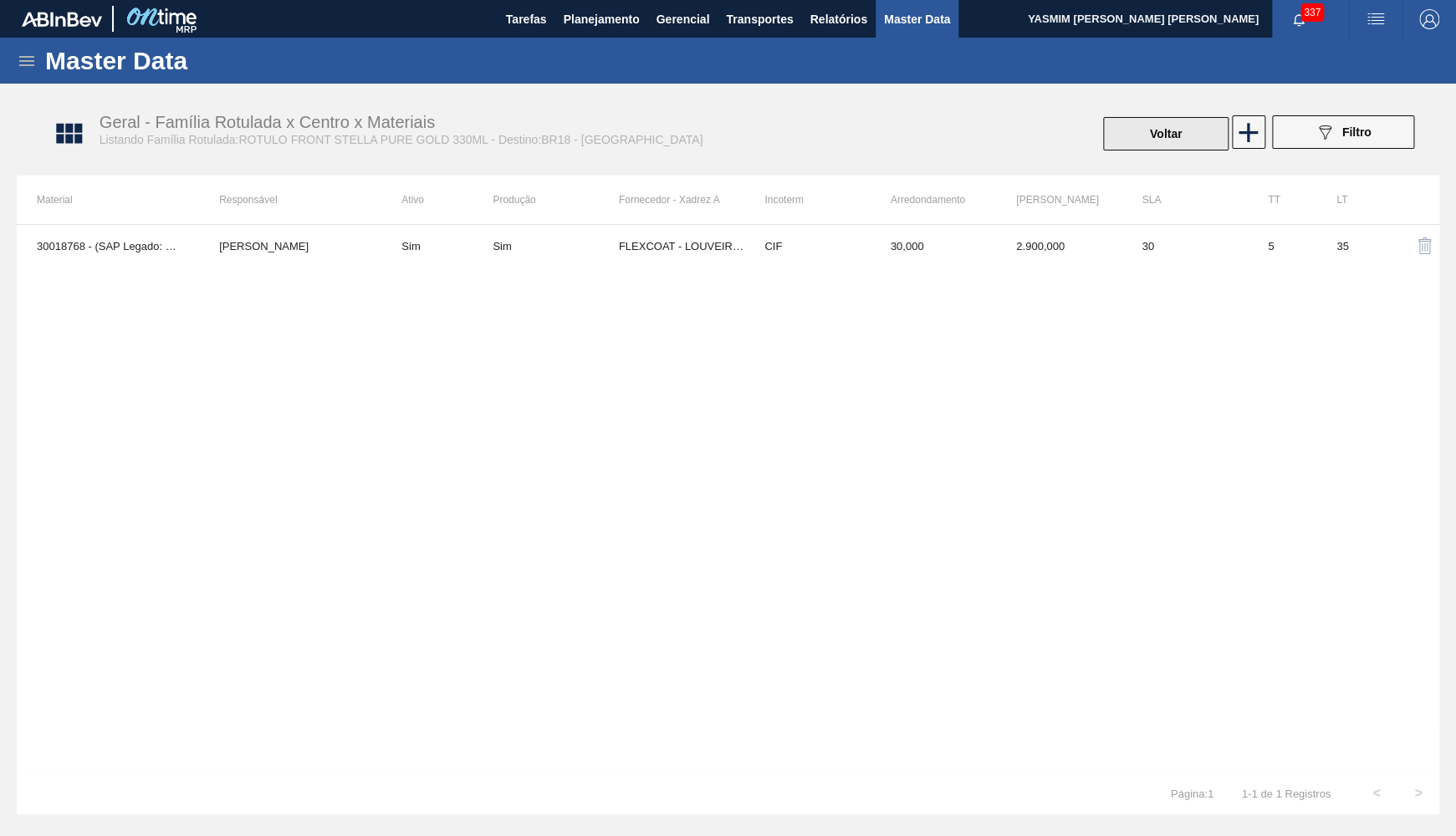
click at [1212, 145] on button "Voltar" at bounding box center [1166, 133] width 125 height 33
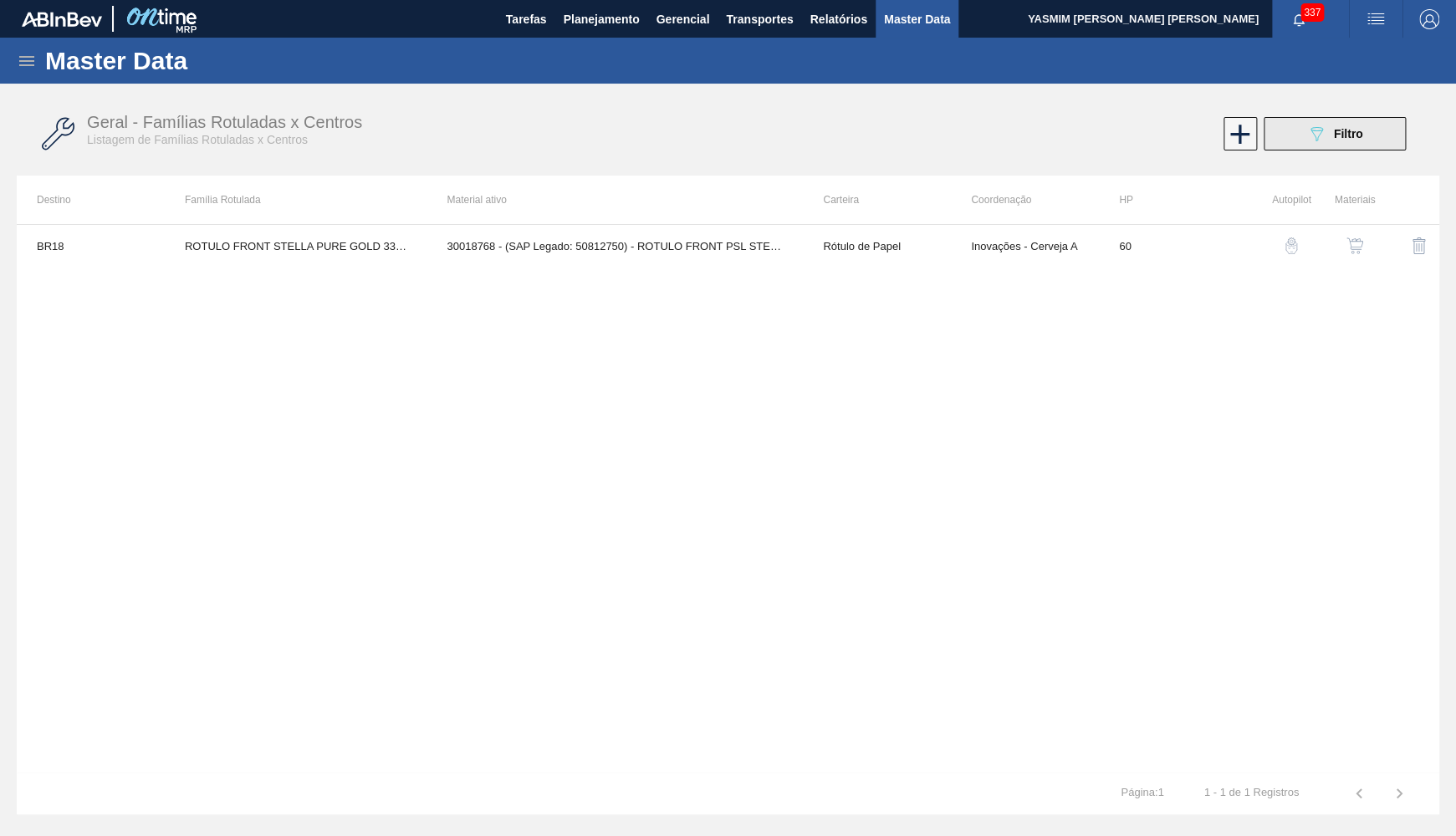
click at [1358, 124] on div "089F7B8B-B2A5-4AFE-B5C0-19BA573D28AC Filtro" at bounding box center [1334, 133] width 56 height 20
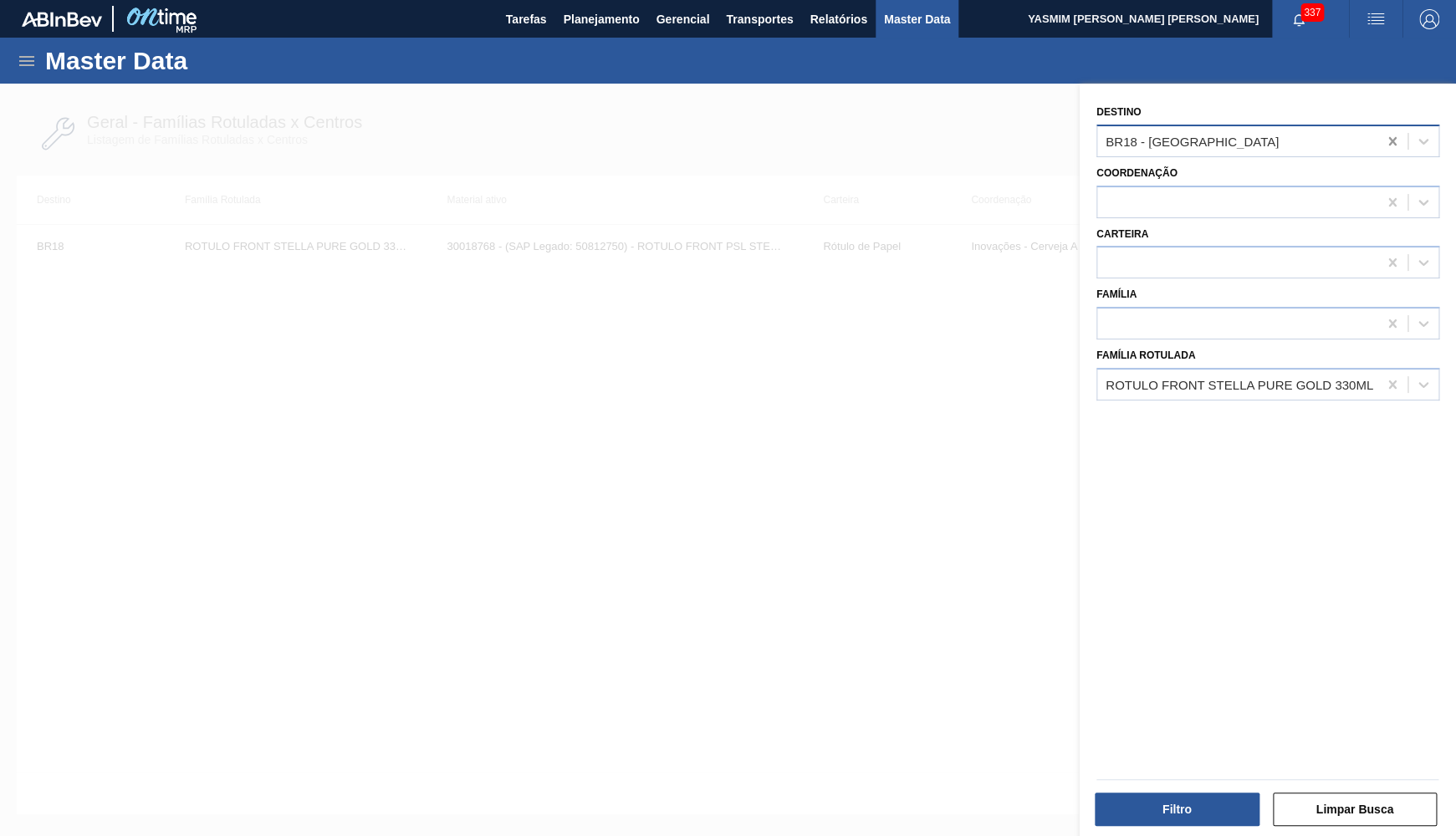
click at [1383, 145] on div at bounding box center [1392, 141] width 30 height 30
click at [1108, 811] on button "Filtro" at bounding box center [1176, 809] width 165 height 33
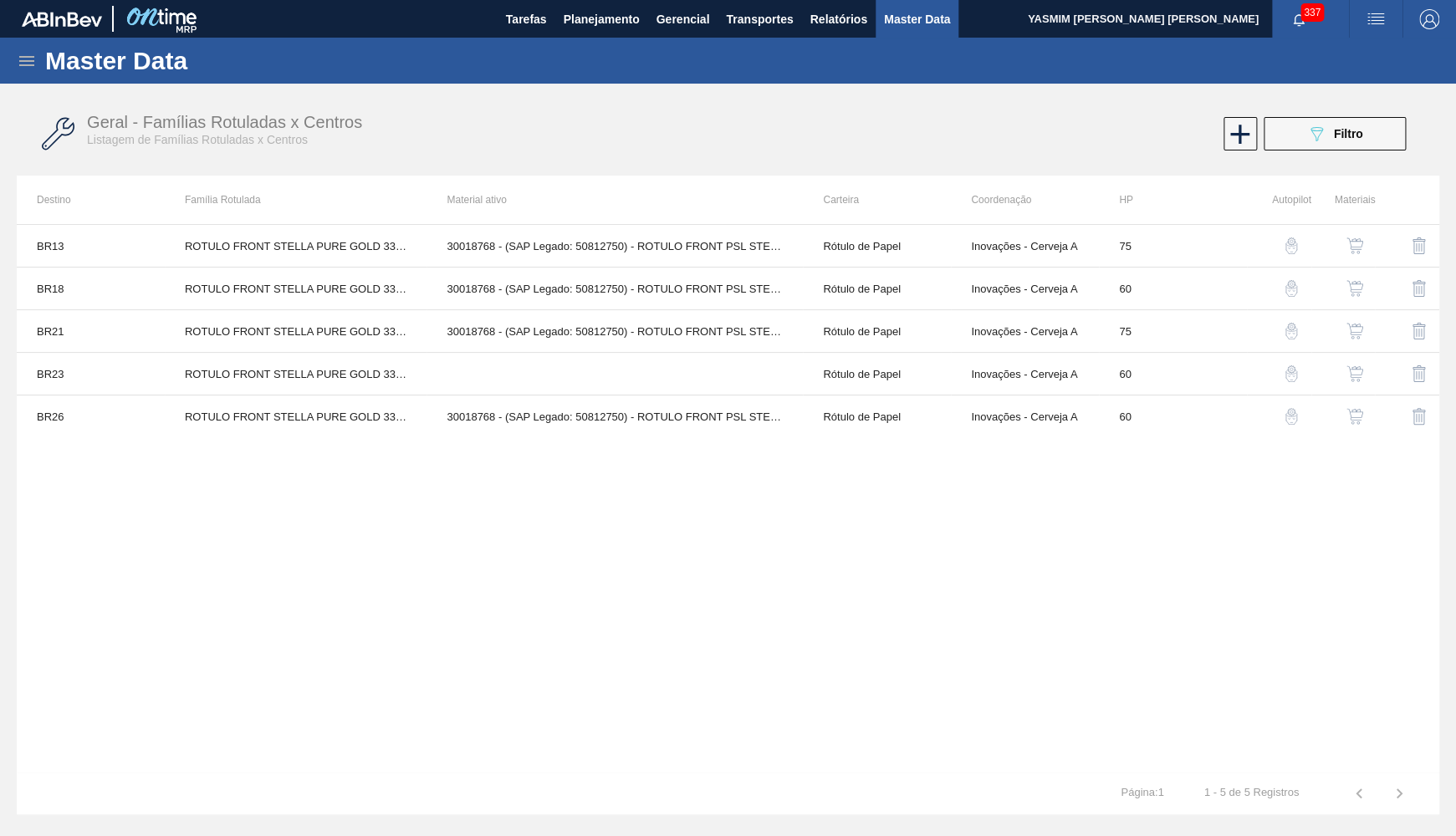
click at [1360, 373] on img "button" at bounding box center [1354, 373] width 17 height 17
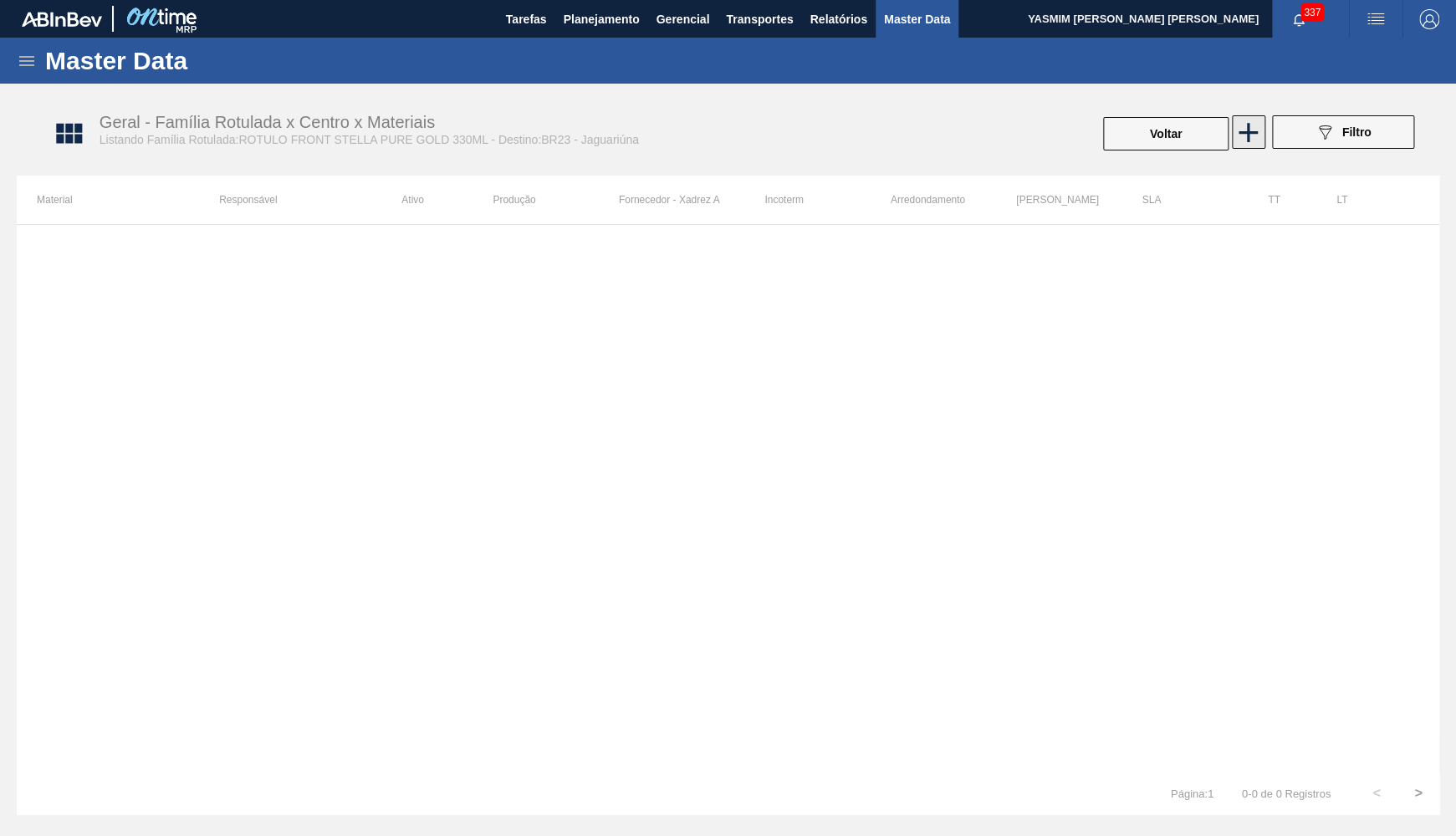
click at [1255, 118] on icon at bounding box center [1248, 133] width 32 height 32
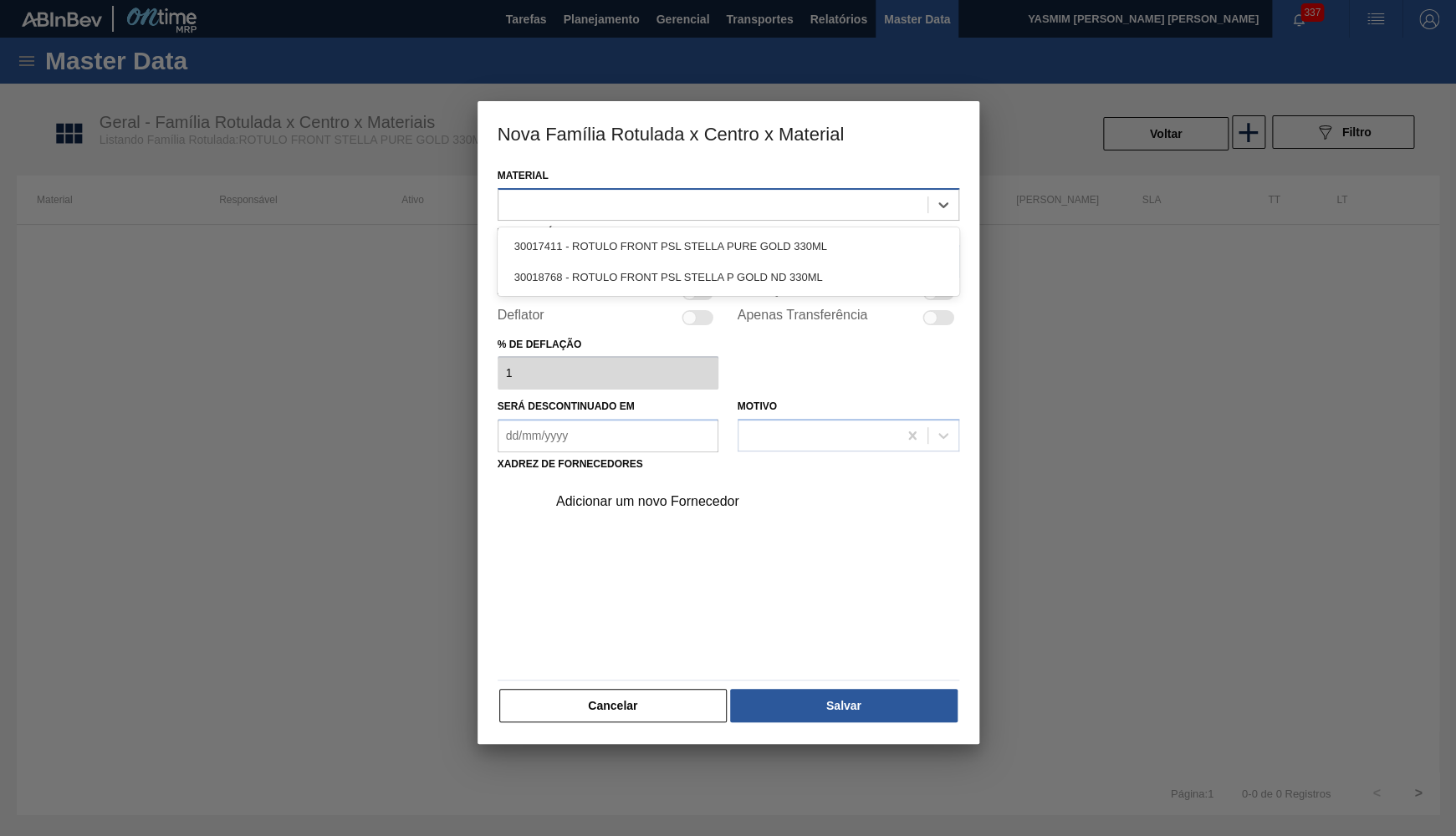
click at [746, 192] on div at bounding box center [713, 204] width 429 height 24
click at [606, 706] on button "Cancelar" at bounding box center [613, 705] width 228 height 33
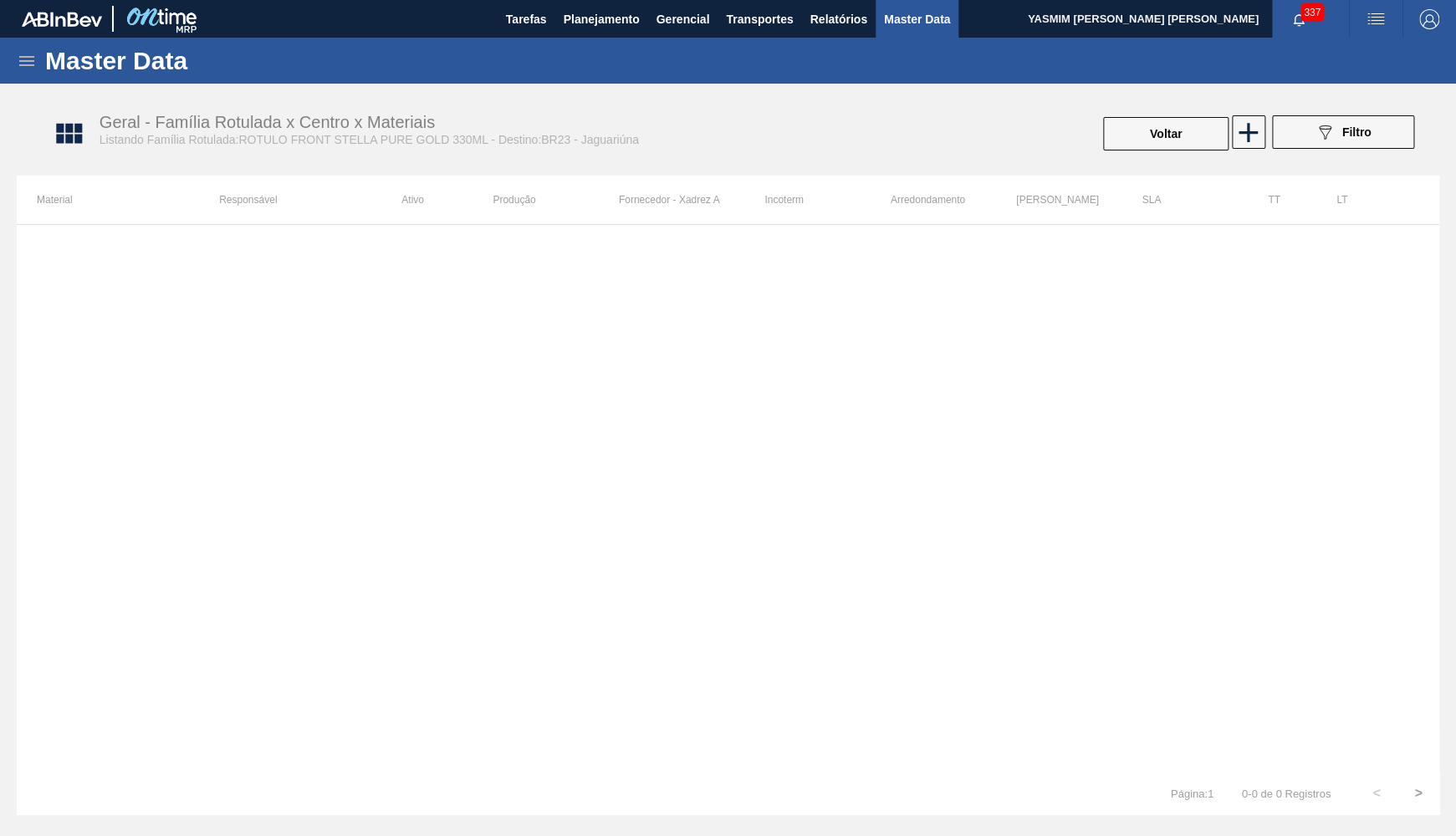
click at [1123, 115] on div "Voltar" at bounding box center [1166, 133] width 129 height 37
click at [1129, 141] on button "Voltar" at bounding box center [1166, 133] width 125 height 33
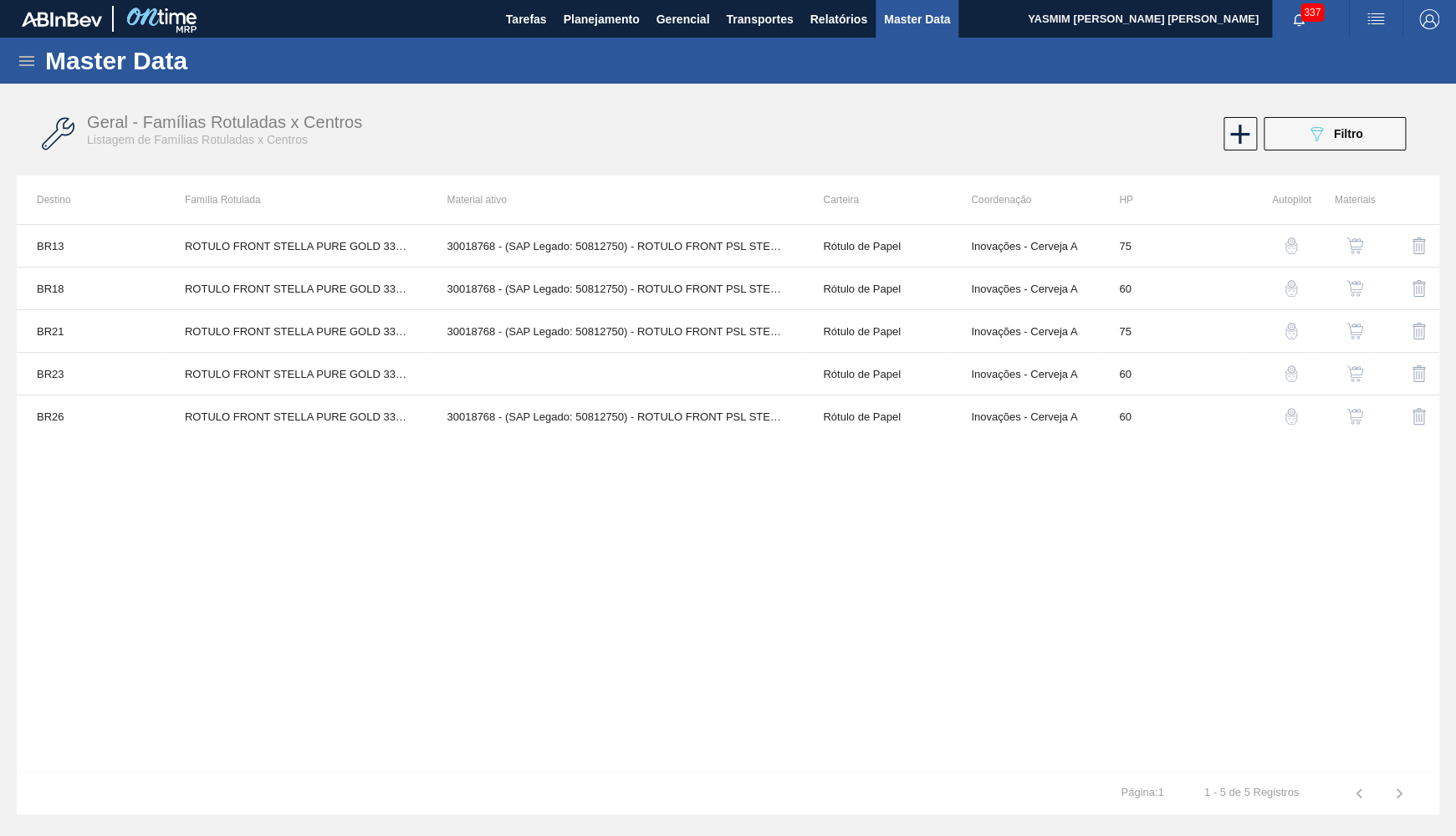
click at [1361, 372] on img "button" at bounding box center [1354, 373] width 17 height 17
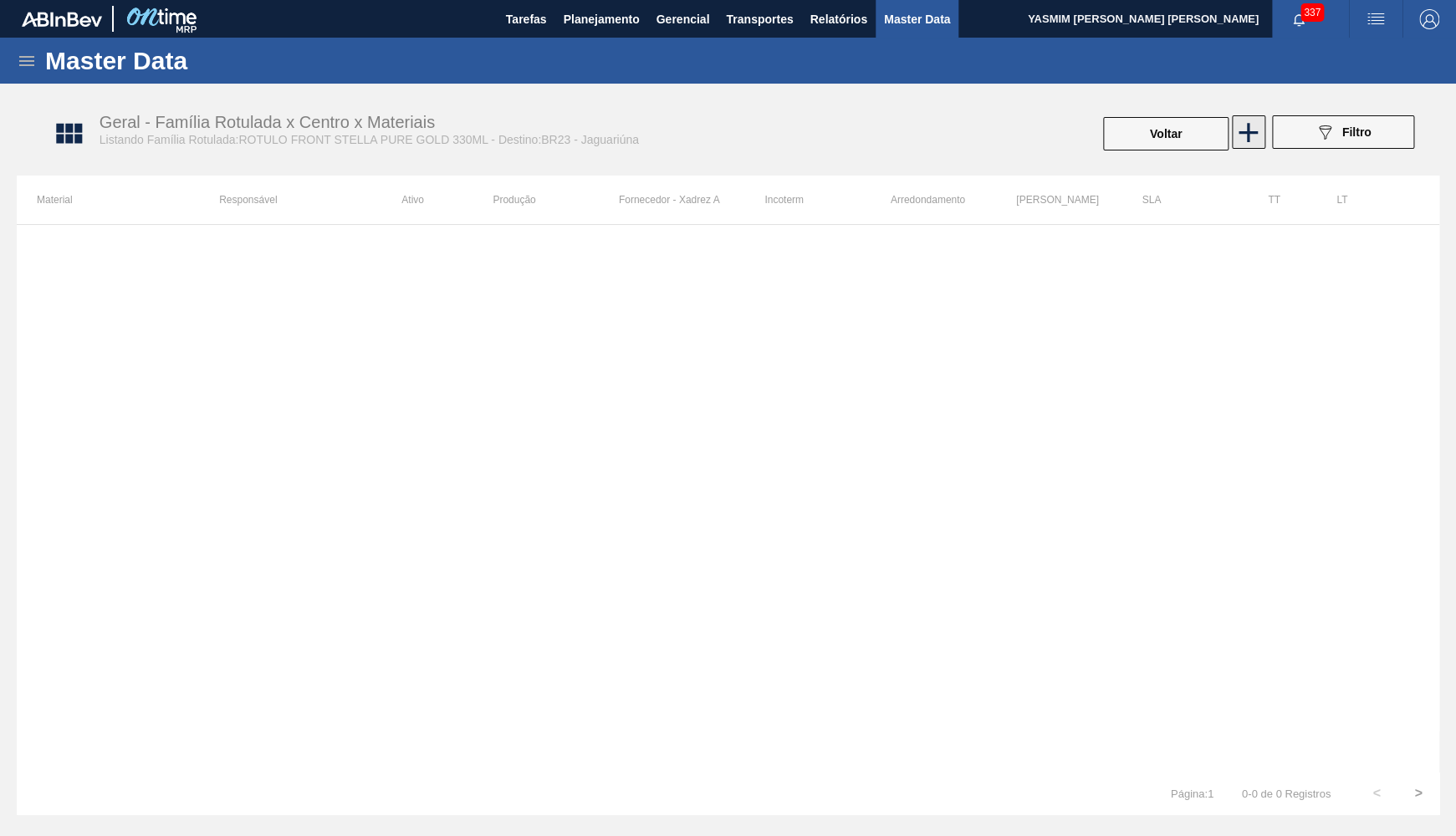
click at [1261, 141] on icon at bounding box center [1248, 133] width 32 height 32
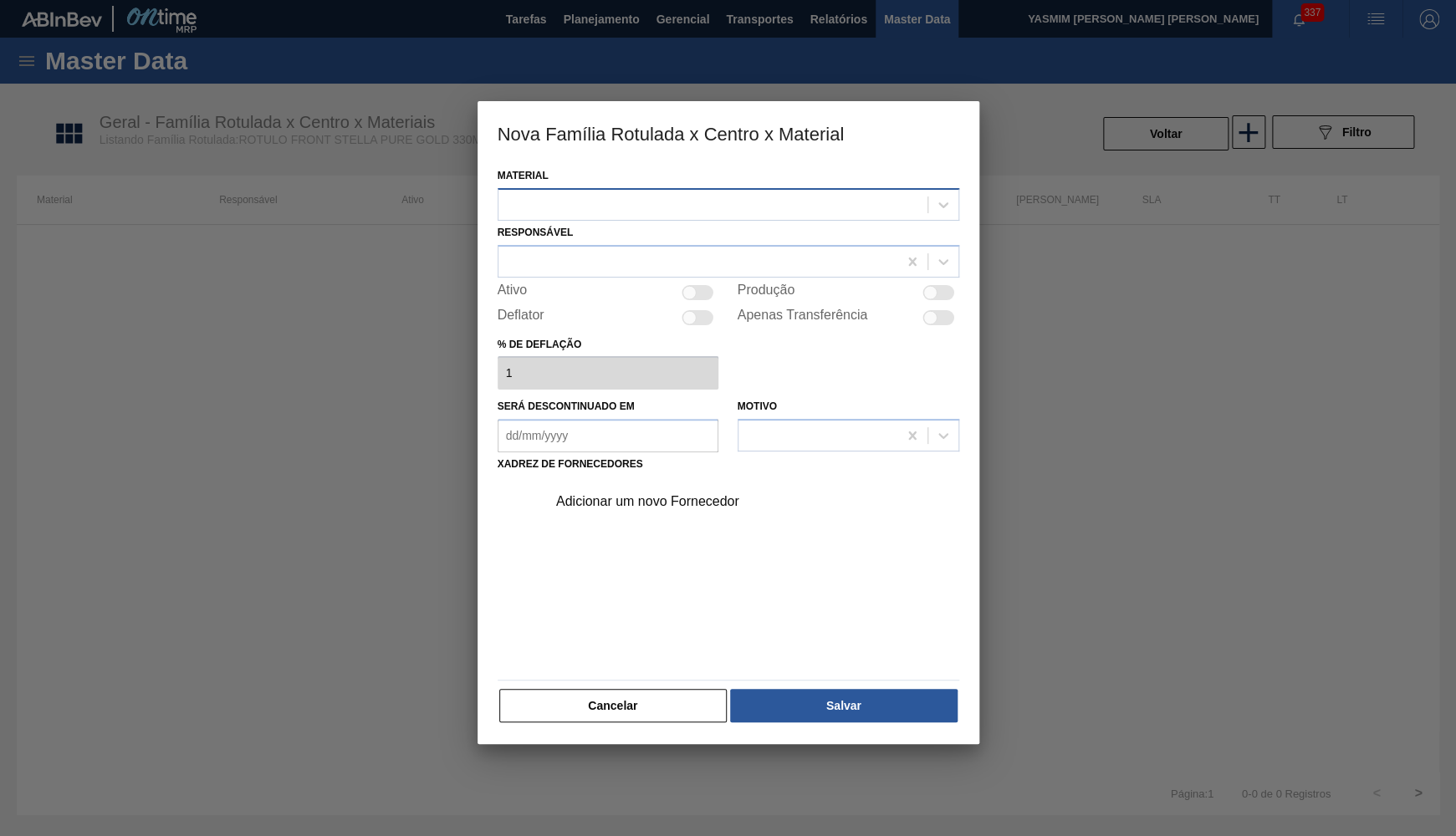
drag, startPoint x: 805, startPoint y: 219, endPoint x: 787, endPoint y: 215, distance: 18.4
click at [804, 221] on div "Responsável" at bounding box center [729, 249] width 462 height 57
click at [608, 189] on div at bounding box center [729, 205] width 462 height 32
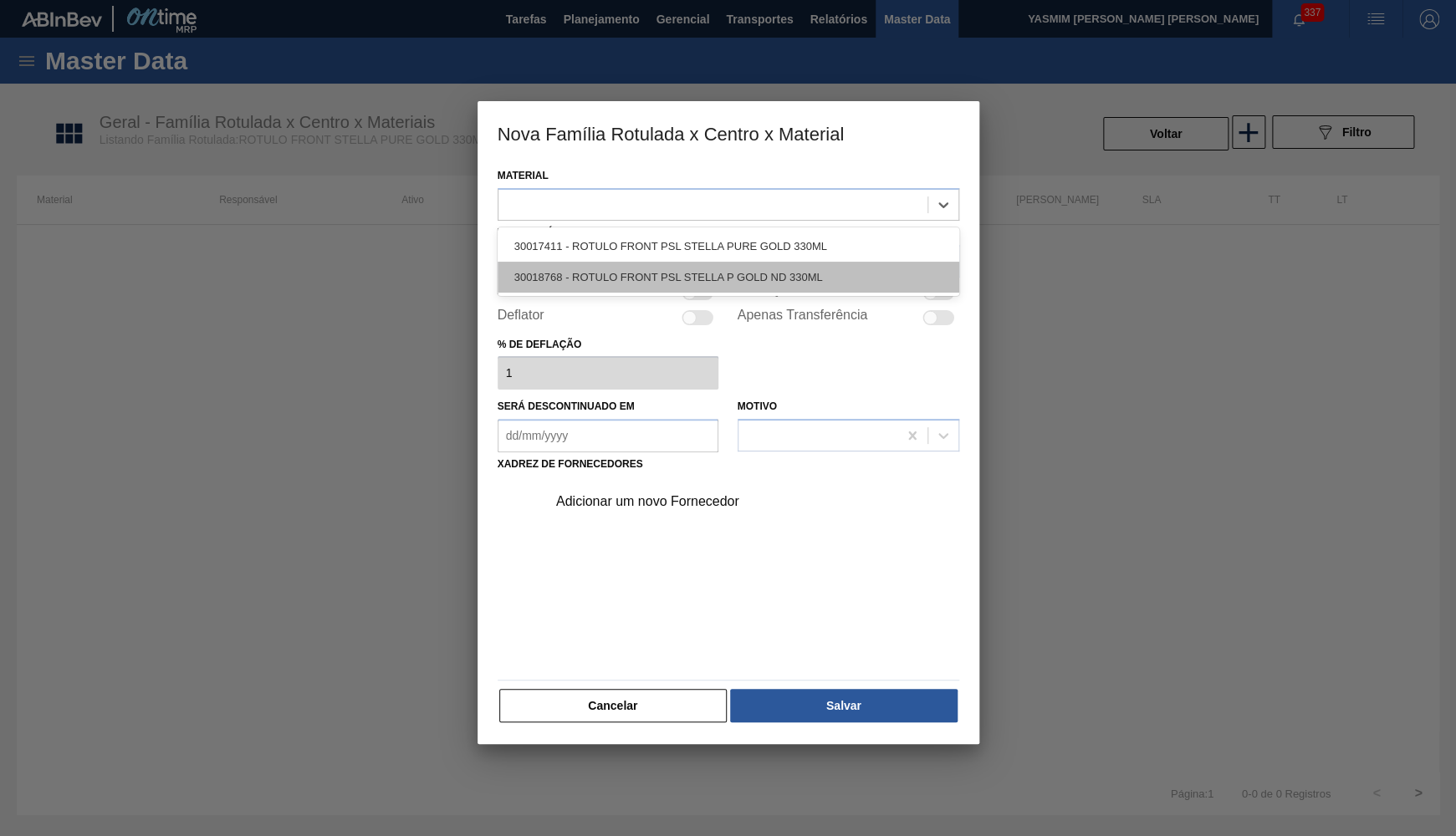
click at [582, 262] on div "30018768 - ROTULO FRONT PSL STELLA P GOLD ND 330ML" at bounding box center [729, 277] width 462 height 31
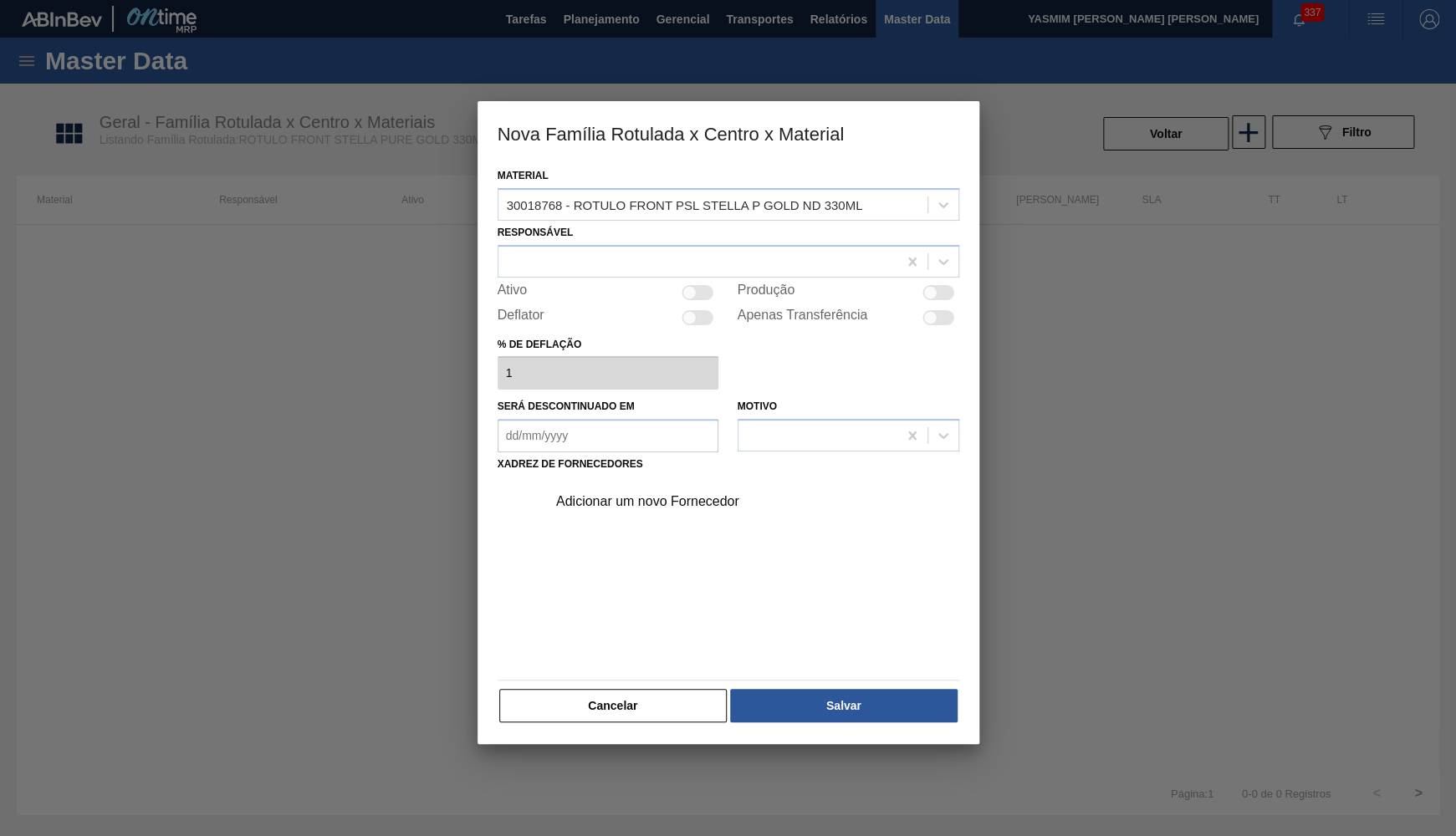
click at [694, 285] on div at bounding box center [697, 292] width 32 height 15
checkbox input "true"
click at [631, 253] on div at bounding box center [697, 261] width 399 height 24
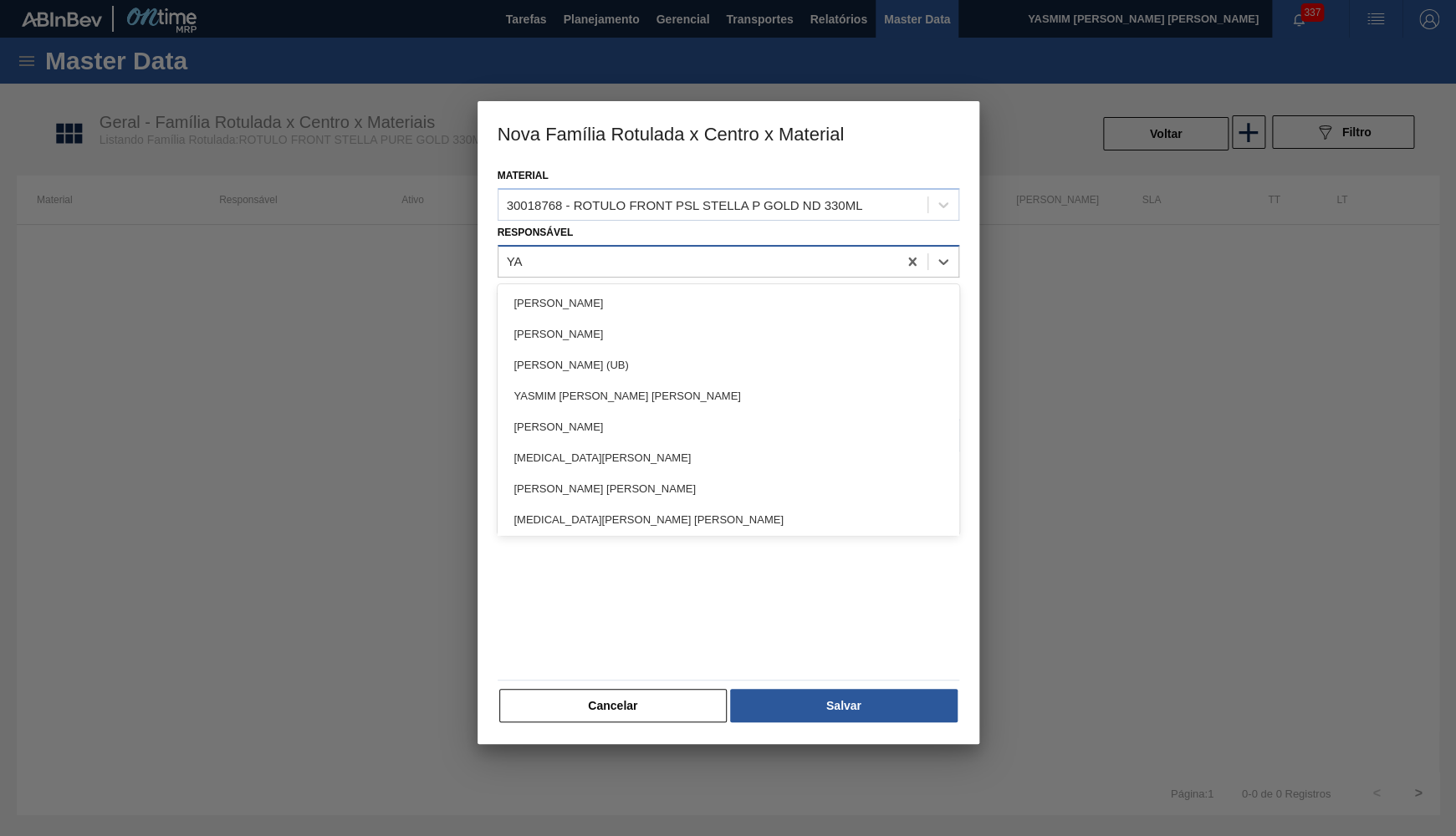
type input "YAS"
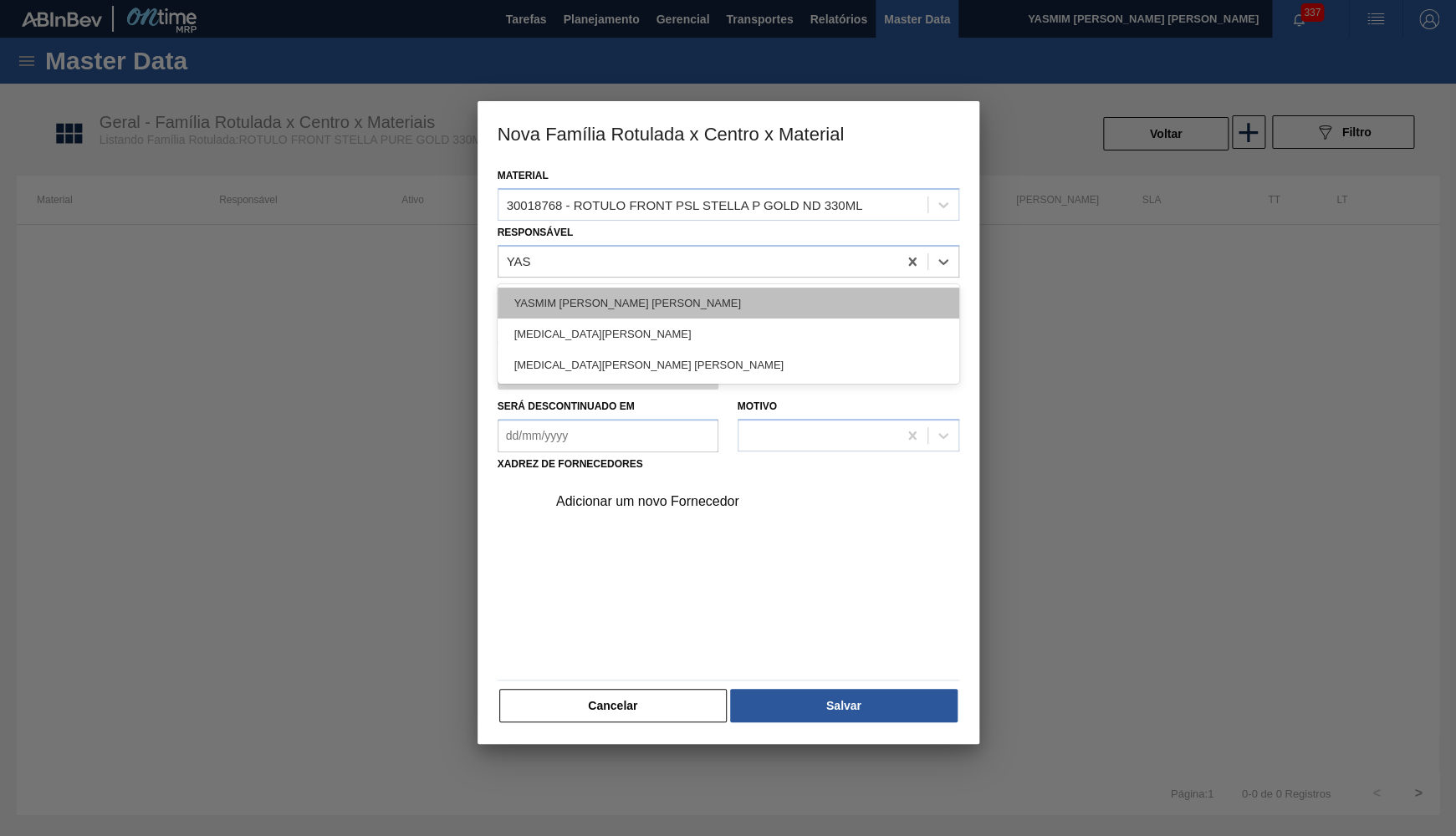
click at [668, 311] on div "YASMIM [PERSON_NAME] [PERSON_NAME]" at bounding box center [729, 303] width 462 height 31
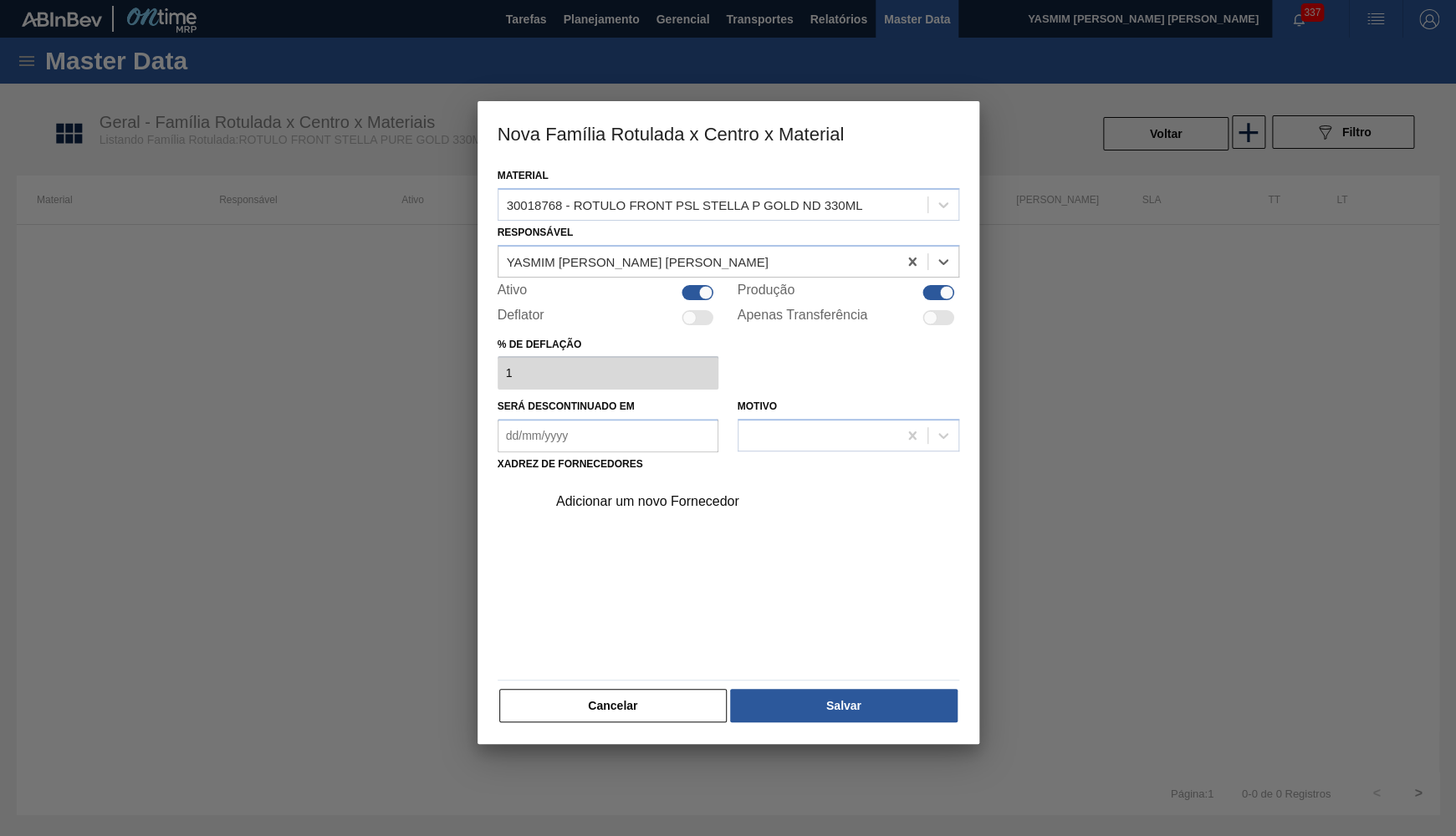
click at [687, 498] on div "Adicionar um novo Fornecedor" at bounding box center [719, 501] width 327 height 15
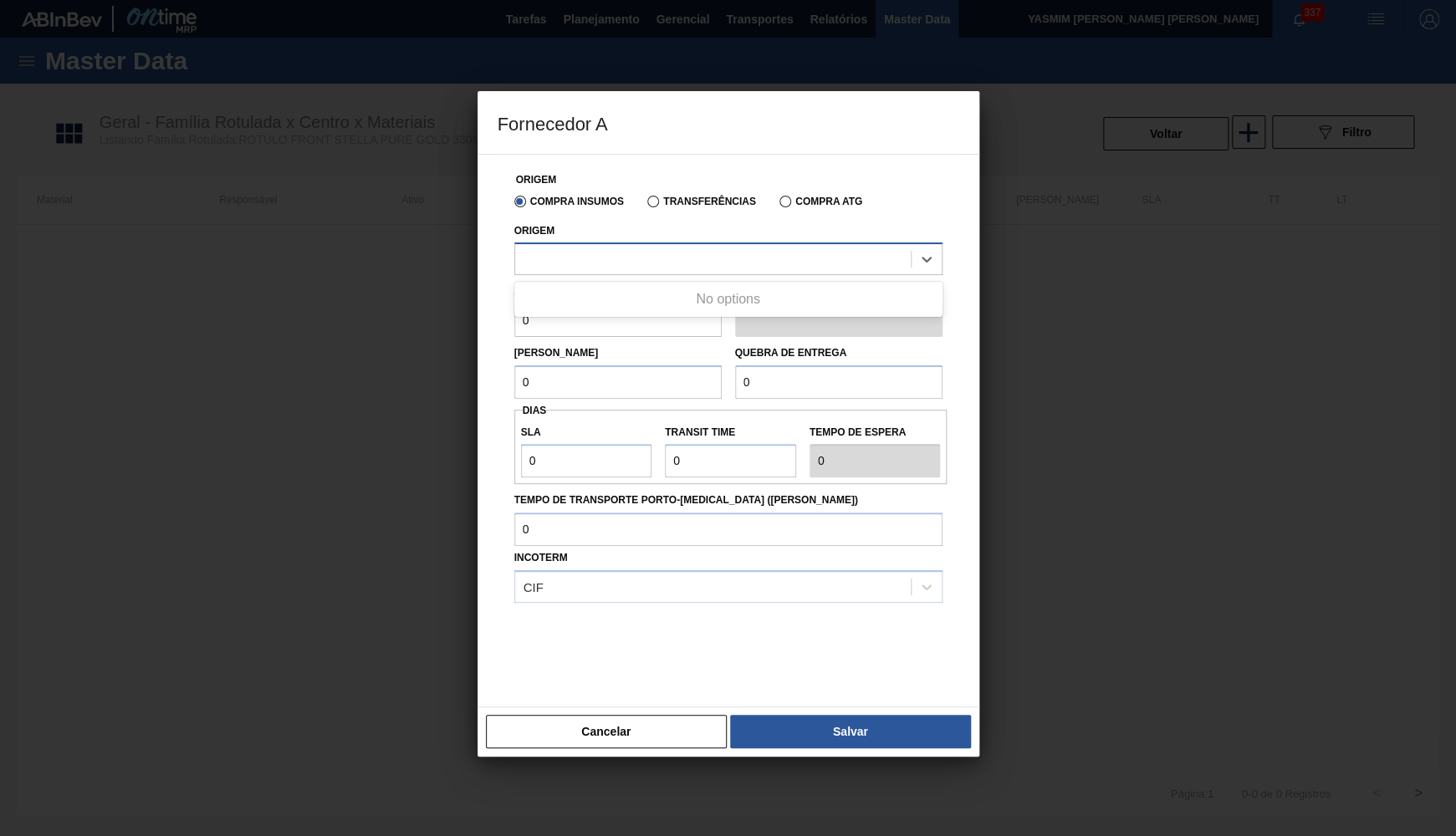
click at [647, 252] on div at bounding box center [713, 259] width 395 height 24
click at [678, 297] on div "No options" at bounding box center [728, 299] width 429 height 29
click at [685, 220] on div "Origem Use Up and Down to choose options, press Enter to select the currently f…" at bounding box center [728, 247] width 429 height 57
click at [673, 199] on label "Transferências" at bounding box center [701, 201] width 109 height 12
click at [645, 205] on input "Transferências" at bounding box center [645, 205] width 0 height 0
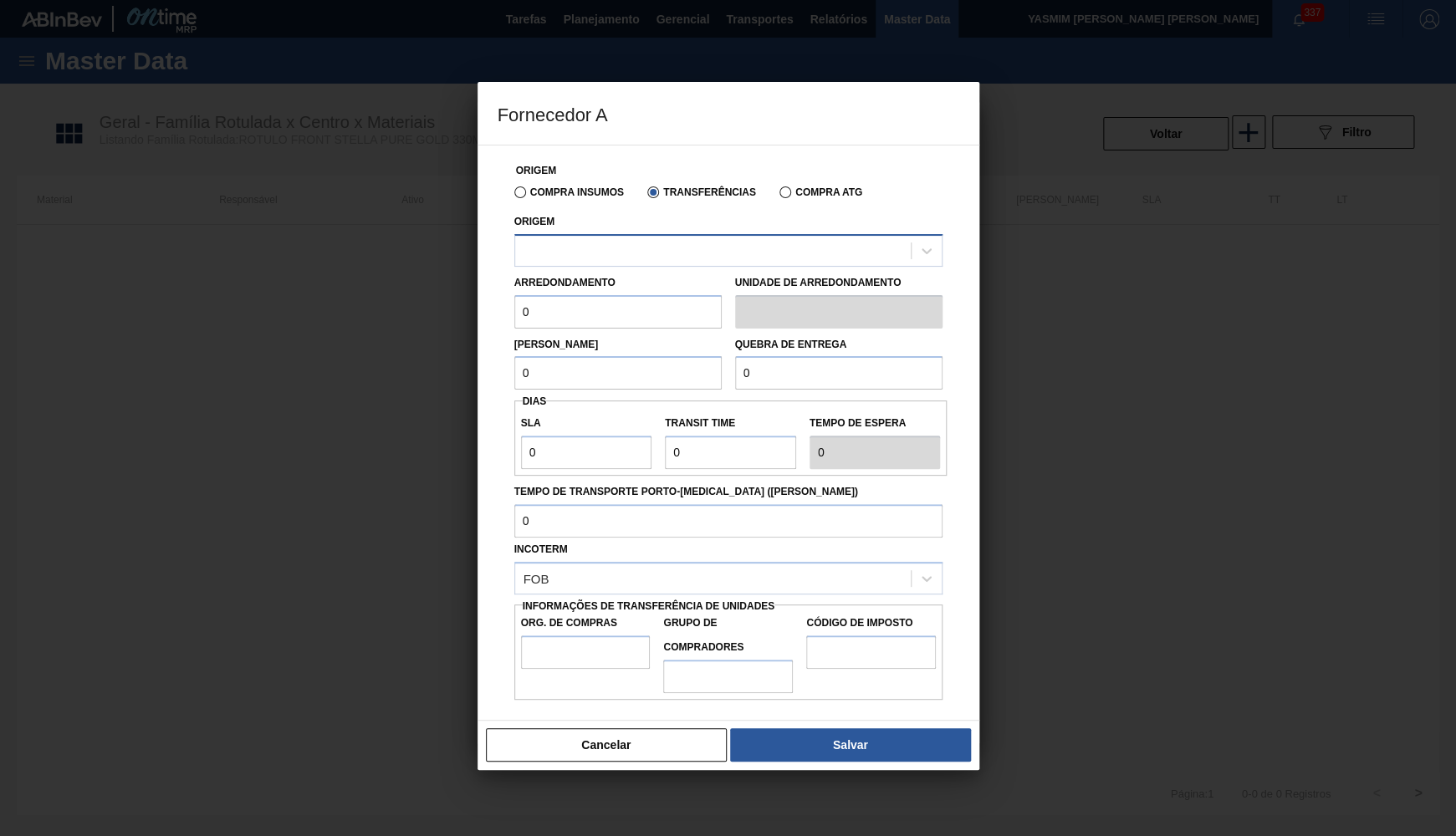
click at [627, 255] on div at bounding box center [713, 250] width 395 height 24
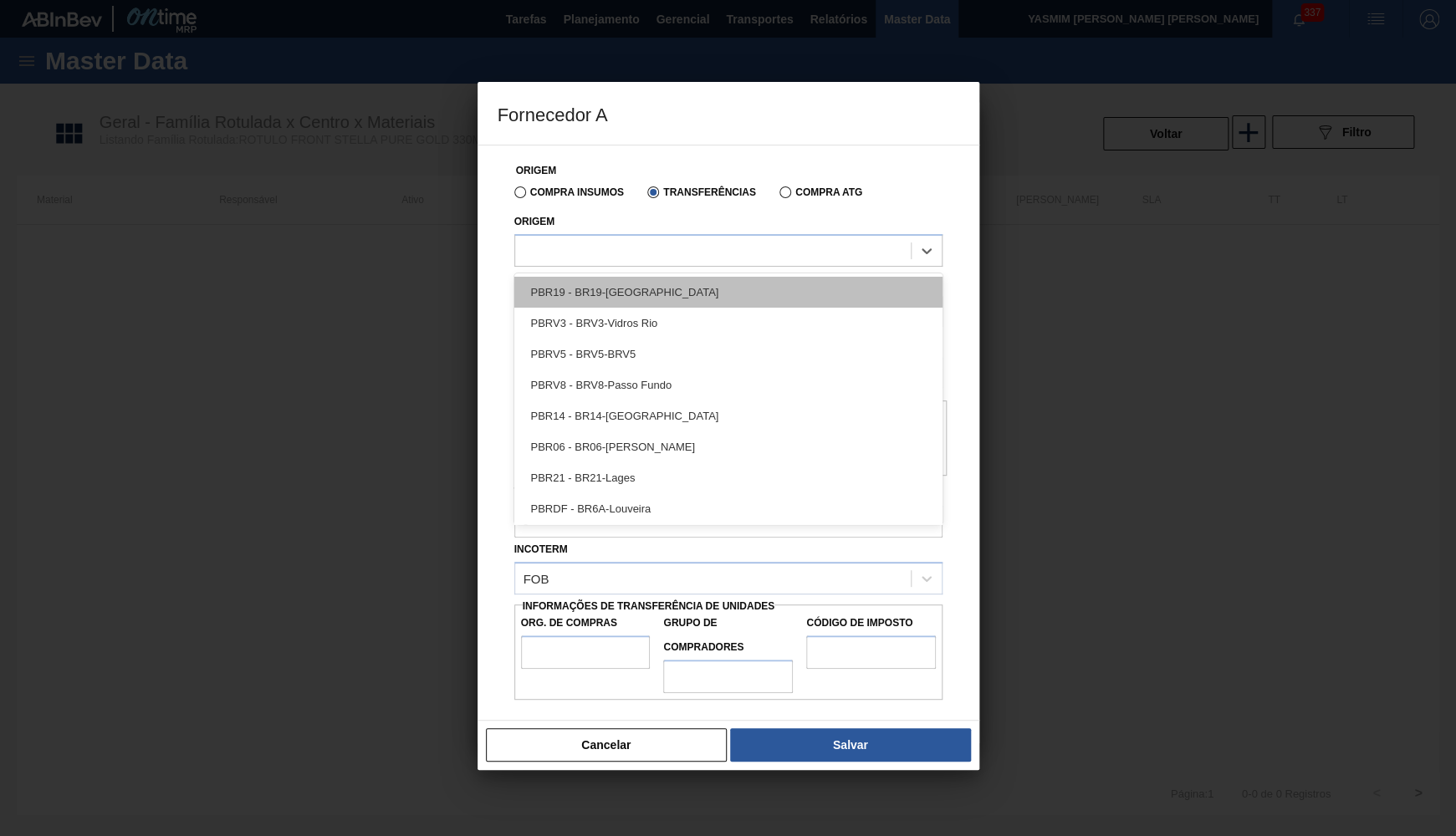
click at [611, 279] on div "PBR19 - BR19-[GEOGRAPHIC_DATA]" at bounding box center [728, 292] width 429 height 31
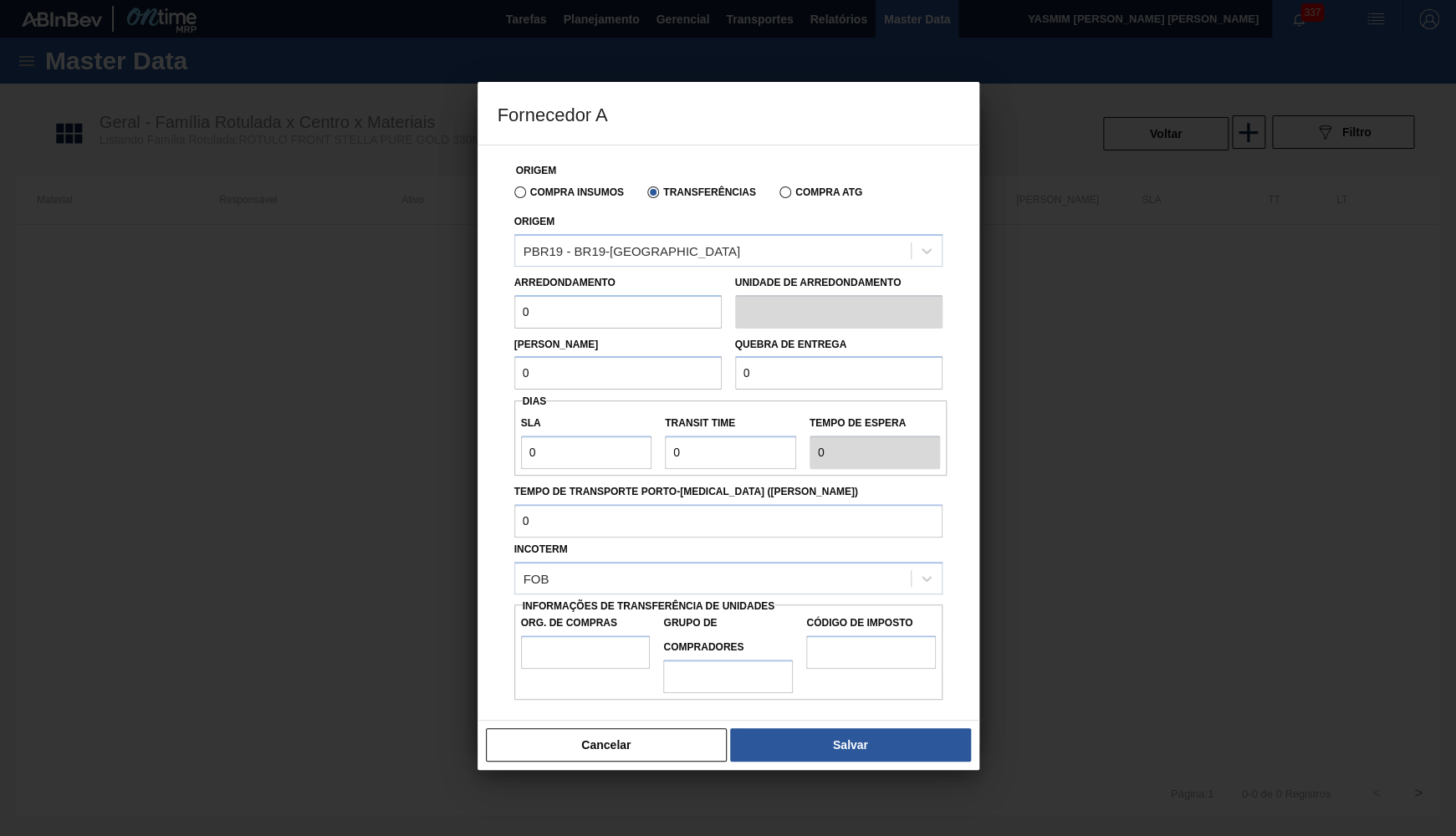
click at [584, 333] on div "Lote Mínimo 0" at bounding box center [618, 362] width 207 height 58
drag, startPoint x: 549, startPoint y: 310, endPoint x: 414, endPoint y: 307, distance: 135.0
click at [514, 307] on input "0" at bounding box center [618, 311] width 207 height 33
type input "10"
drag, startPoint x: 571, startPoint y: 319, endPoint x: 345, endPoint y: 317, distance: 226.0
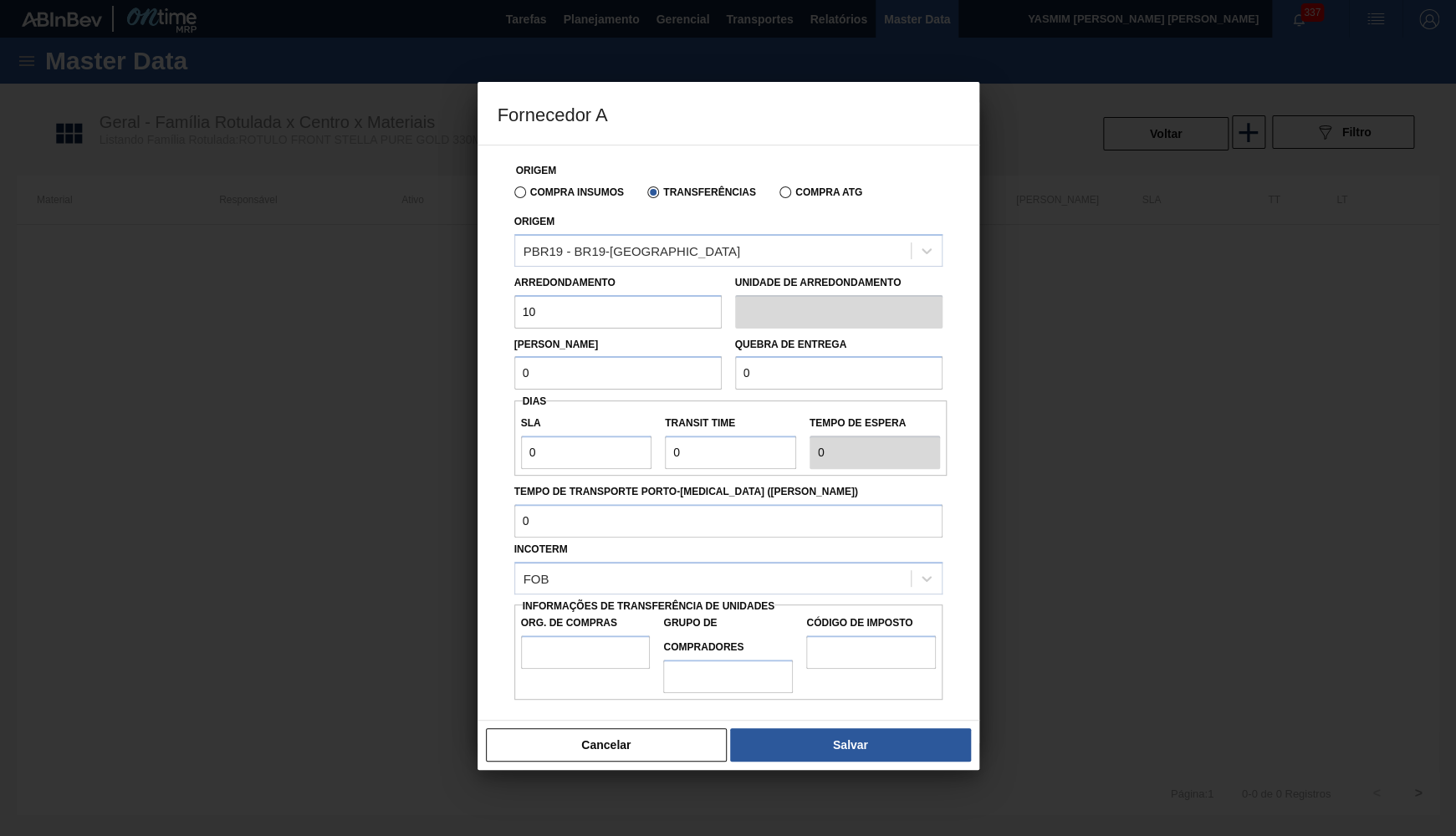
click at [514, 317] on input "10" at bounding box center [618, 311] width 207 height 33
drag, startPoint x: 556, startPoint y: 391, endPoint x: 287, endPoint y: 394, distance: 269.0
click at [477, 394] on div "Origem Compra Insumos Transferências Compra ATG Origem PBR19 - BR19-Nova Rio Ar…" at bounding box center [728, 432] width 502 height 576
click at [525, 389] on div "Origem Compra Insumos Transferências Compra ATG Origem PBR19 - BR19-Nova Rio Ar…" at bounding box center [729, 422] width 462 height 555
drag, startPoint x: 558, startPoint y: 354, endPoint x: 462, endPoint y: 358, distance: 96.1
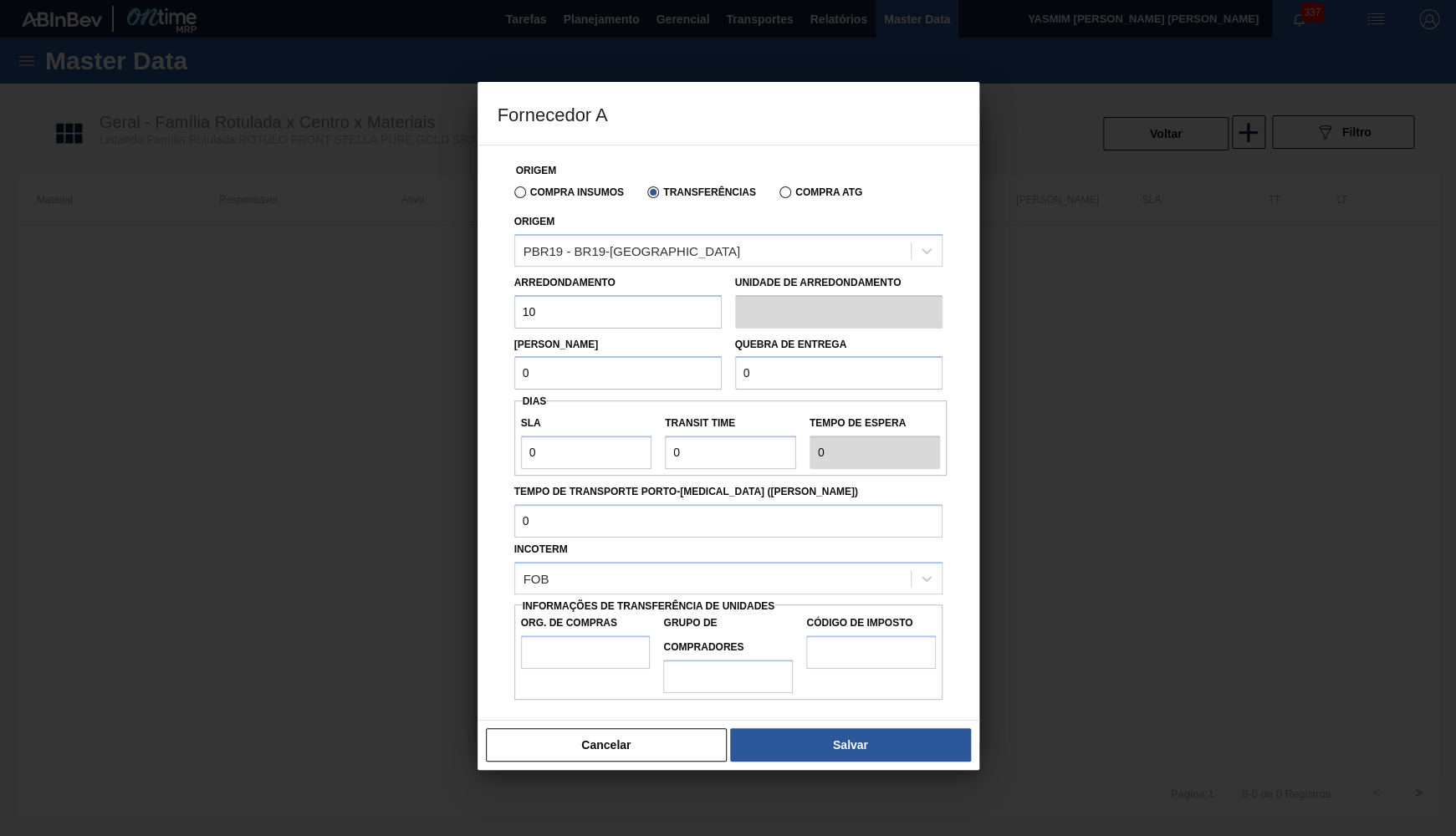
click at [514, 358] on input "0" at bounding box center [618, 372] width 207 height 33
paste input "1"
type input "10"
drag, startPoint x: 668, startPoint y: 368, endPoint x: 641, endPoint y: 364, distance: 27.3
click at [735, 364] on input "0" at bounding box center [839, 372] width 207 height 33
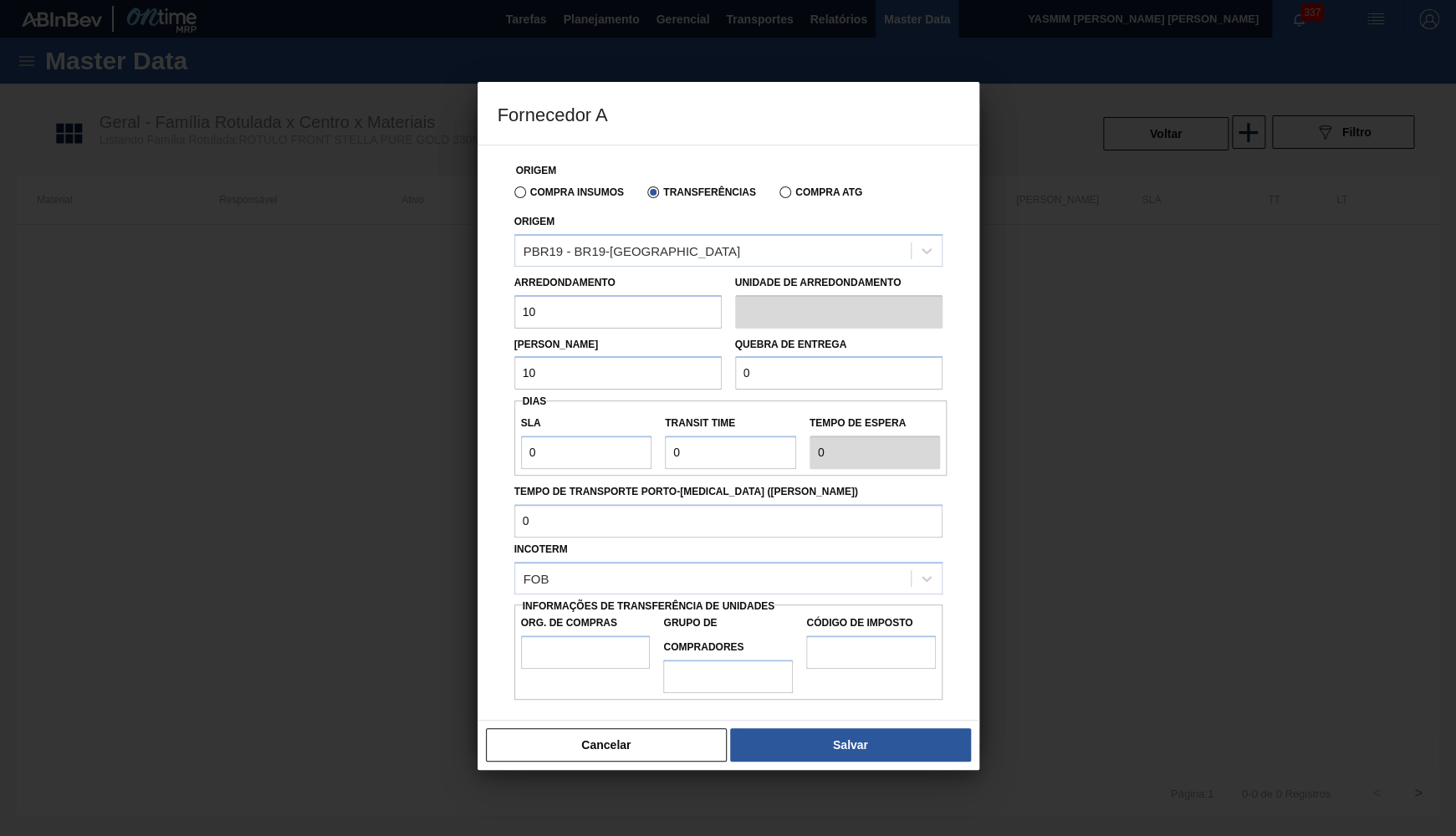
paste input "1"
type input "10"
drag, startPoint x: 502, startPoint y: 430, endPoint x: 469, endPoint y: 435, distance: 33.4
click at [477, 431] on div "Origem Compra Insumos Transferências Compra ATG Origem PBR19 - BR19-[GEOGRAPHIC…" at bounding box center [728, 432] width 502 height 576
type input "30"
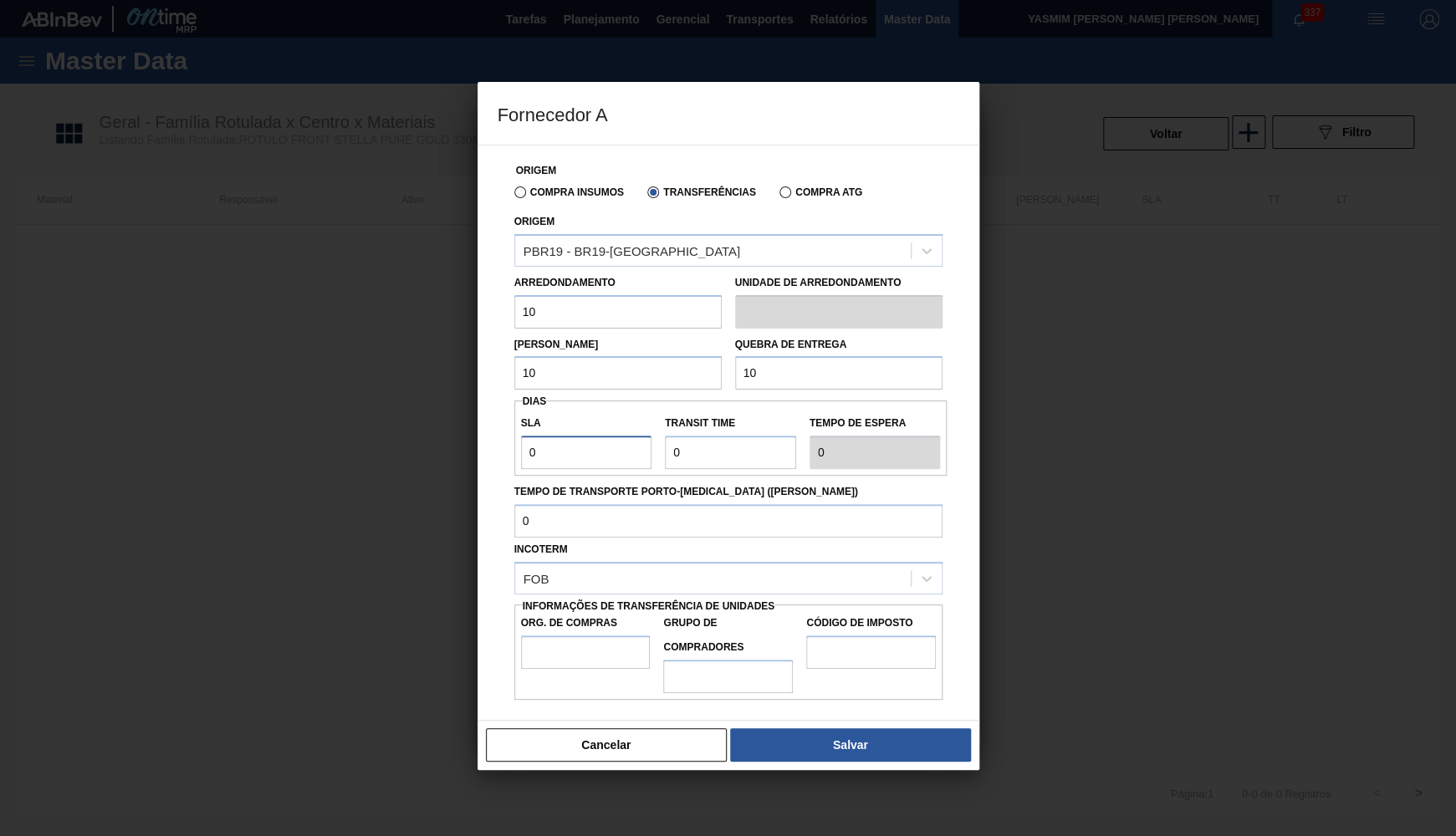
type input "30"
type input "300"
click at [607, 457] on input "300" at bounding box center [586, 452] width 132 height 33
type input "30"
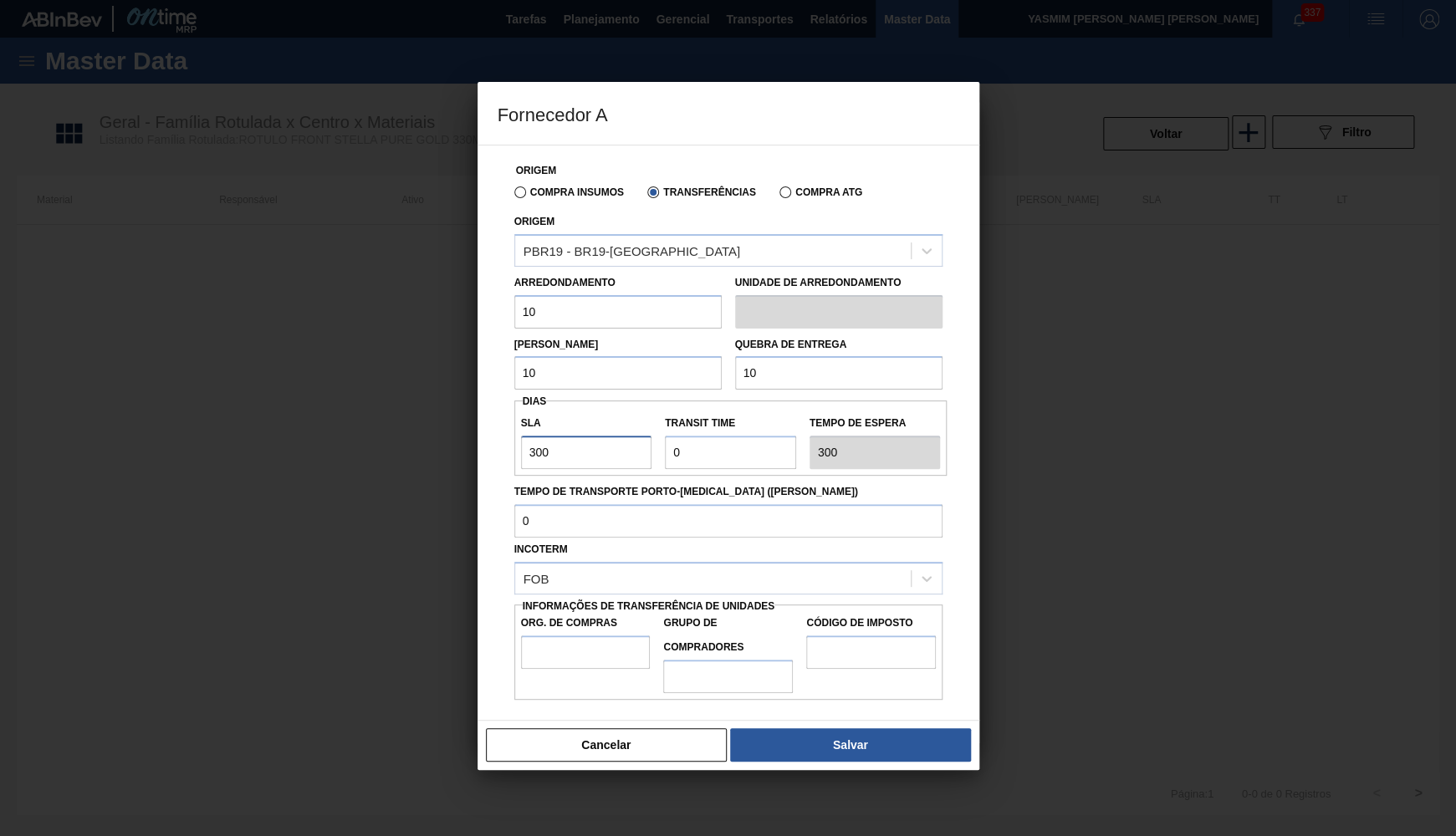
type input "30"
click at [650, 451] on input "30" at bounding box center [586, 452] width 132 height 33
type input "30"
drag, startPoint x: 681, startPoint y: 446, endPoint x: 612, endPoint y: 434, distance: 70.0
click at [665, 436] on input "Transit Time" at bounding box center [731, 452] width 132 height 33
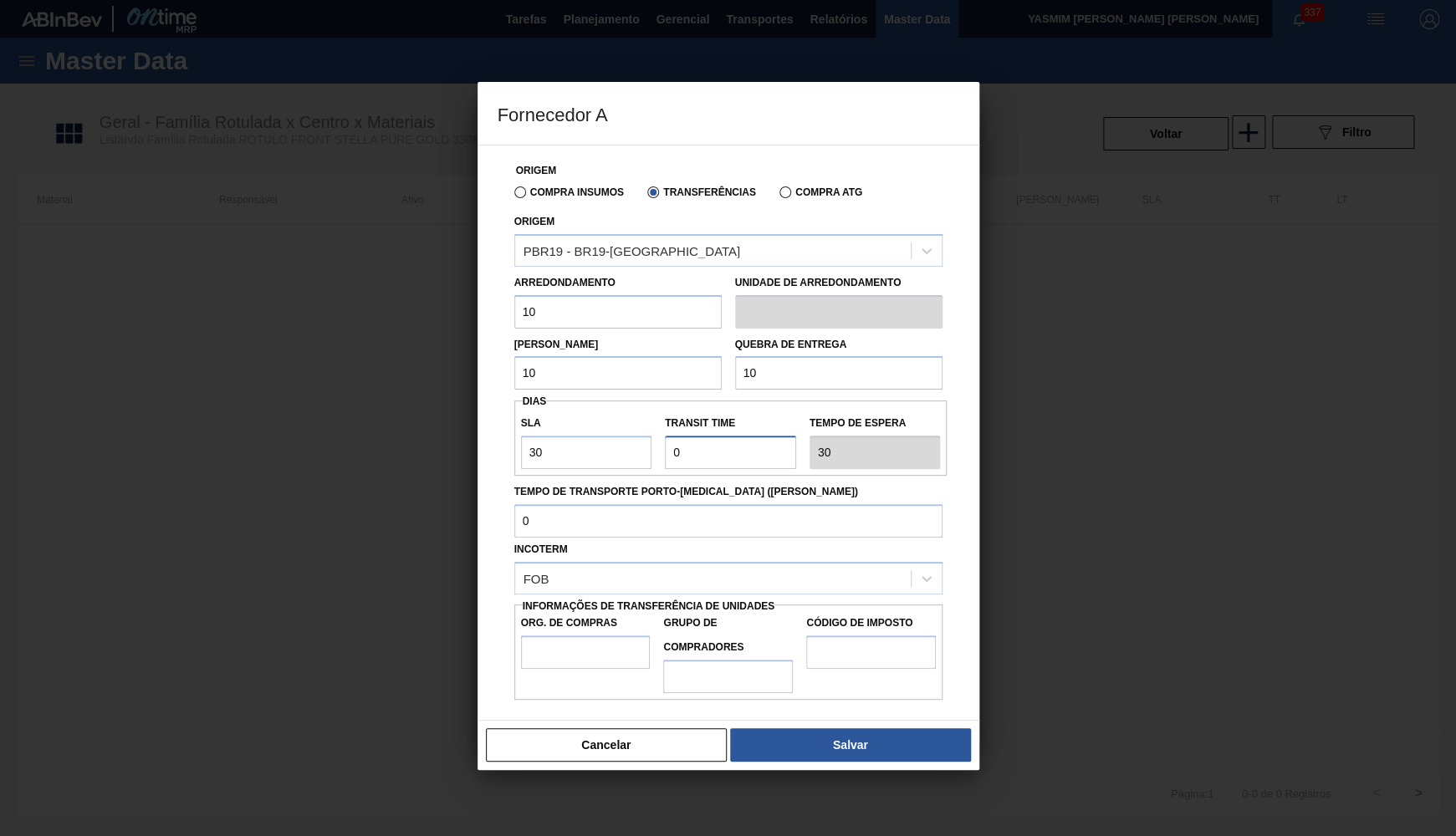
type input "1"
type input "31"
type input "1"
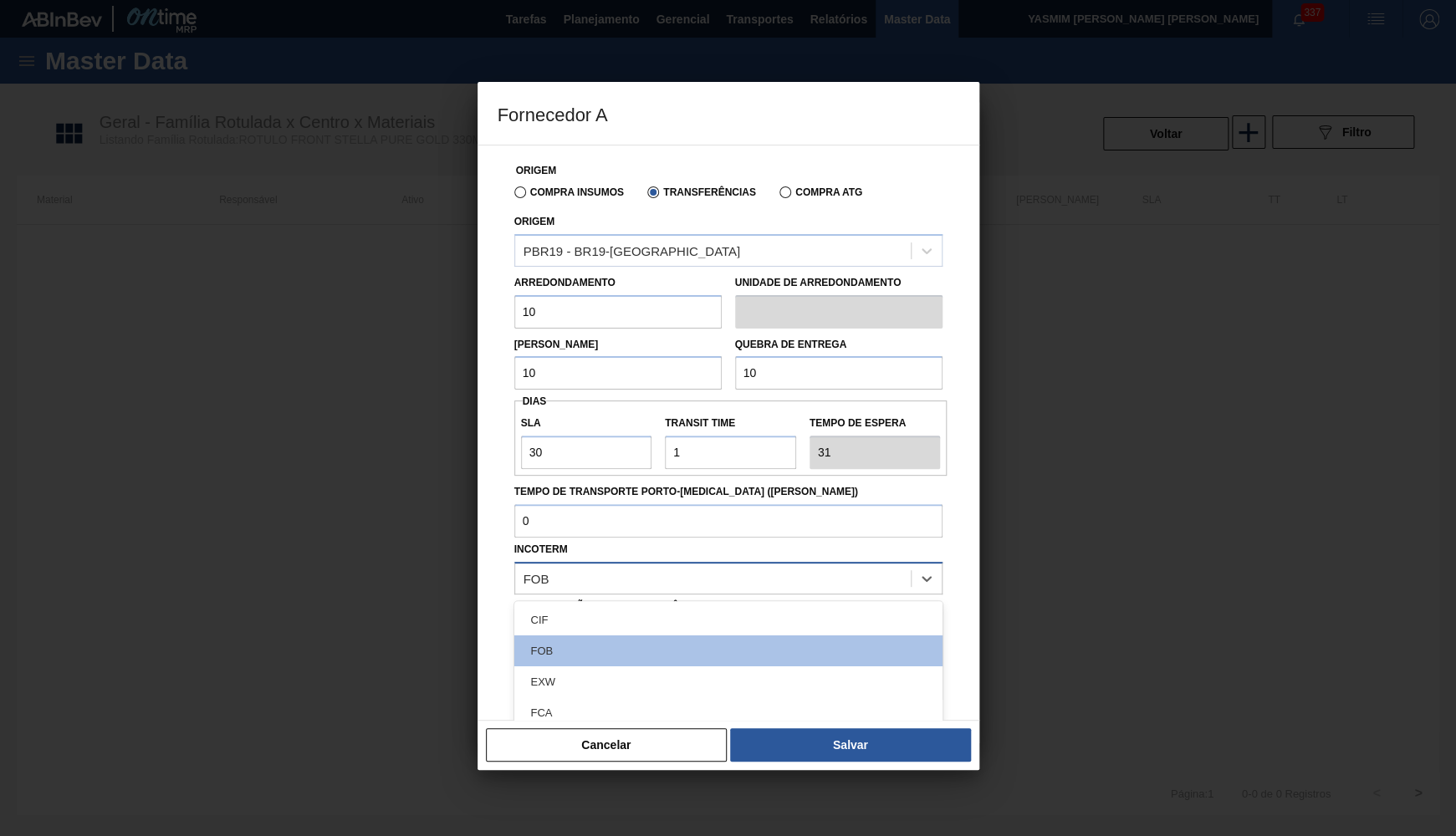
click at [552, 566] on div "FOB" at bounding box center [713, 578] width 395 height 24
click at [778, 537] on div "Incoterm option CIF focused, 1 of 11. 11 results available. Use Up and Down to …" at bounding box center [728, 565] width 429 height 57
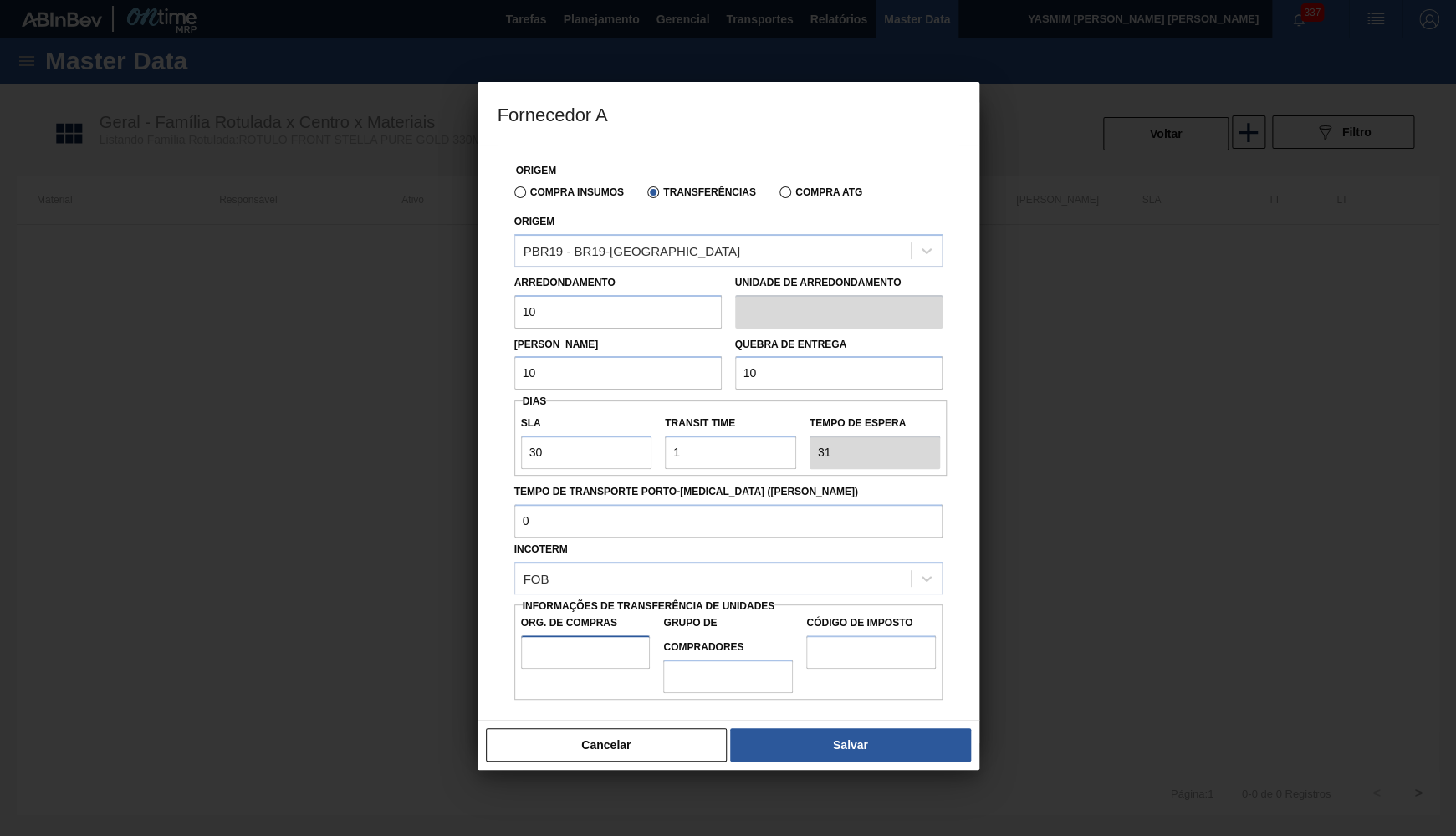
click at [596, 635] on input "Org. de Compras" at bounding box center [585, 651] width 130 height 33
type input "BR00"
click at [660, 652] on div "Grupo de Compradores" at bounding box center [728, 652] width 143 height 82
click at [704, 659] on input "Grupo de Compradores" at bounding box center [728, 675] width 130 height 33
type input "B02"
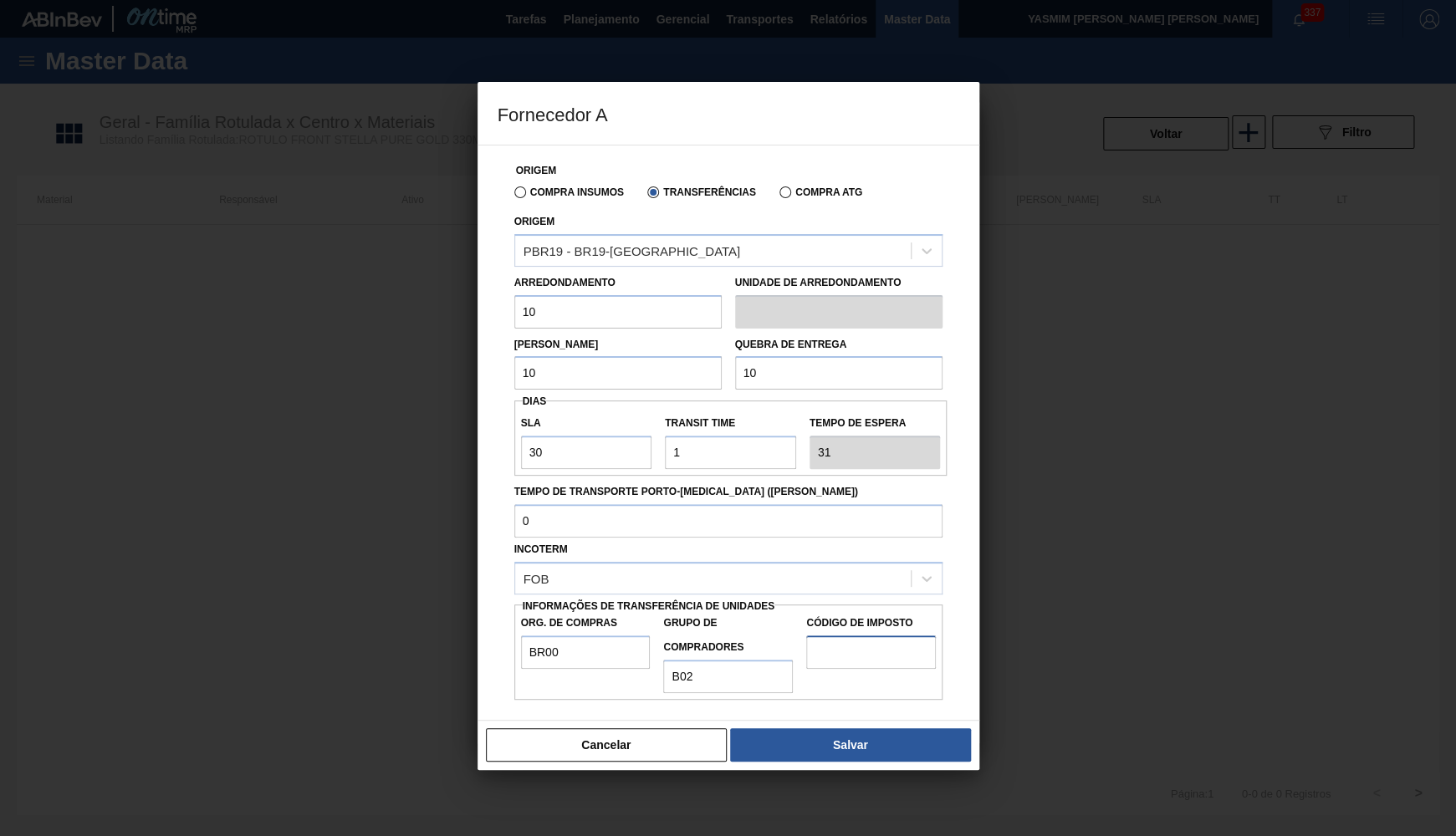
click at [901, 648] on input "Código de Imposto" at bounding box center [871, 651] width 130 height 33
type input "IZ"
click at [866, 728] on button "Salvar" at bounding box center [850, 744] width 240 height 33
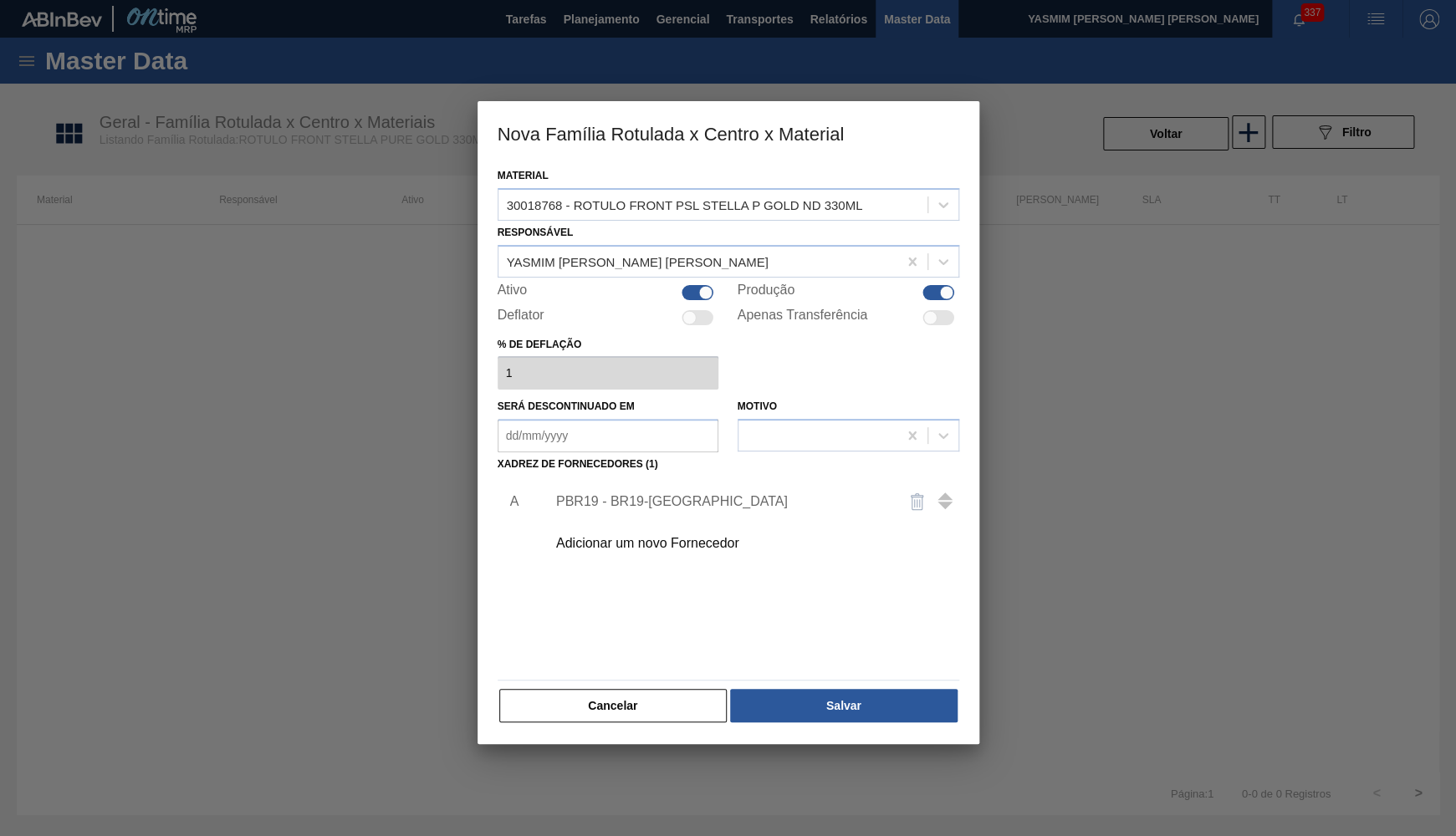
click at [848, 662] on div "A PBR19 - BR19-Nova Rio Adicionar um novo Fornecedor" at bounding box center [729, 574] width 462 height 197
click at [839, 689] on button "Salvar" at bounding box center [843, 705] width 226 height 33
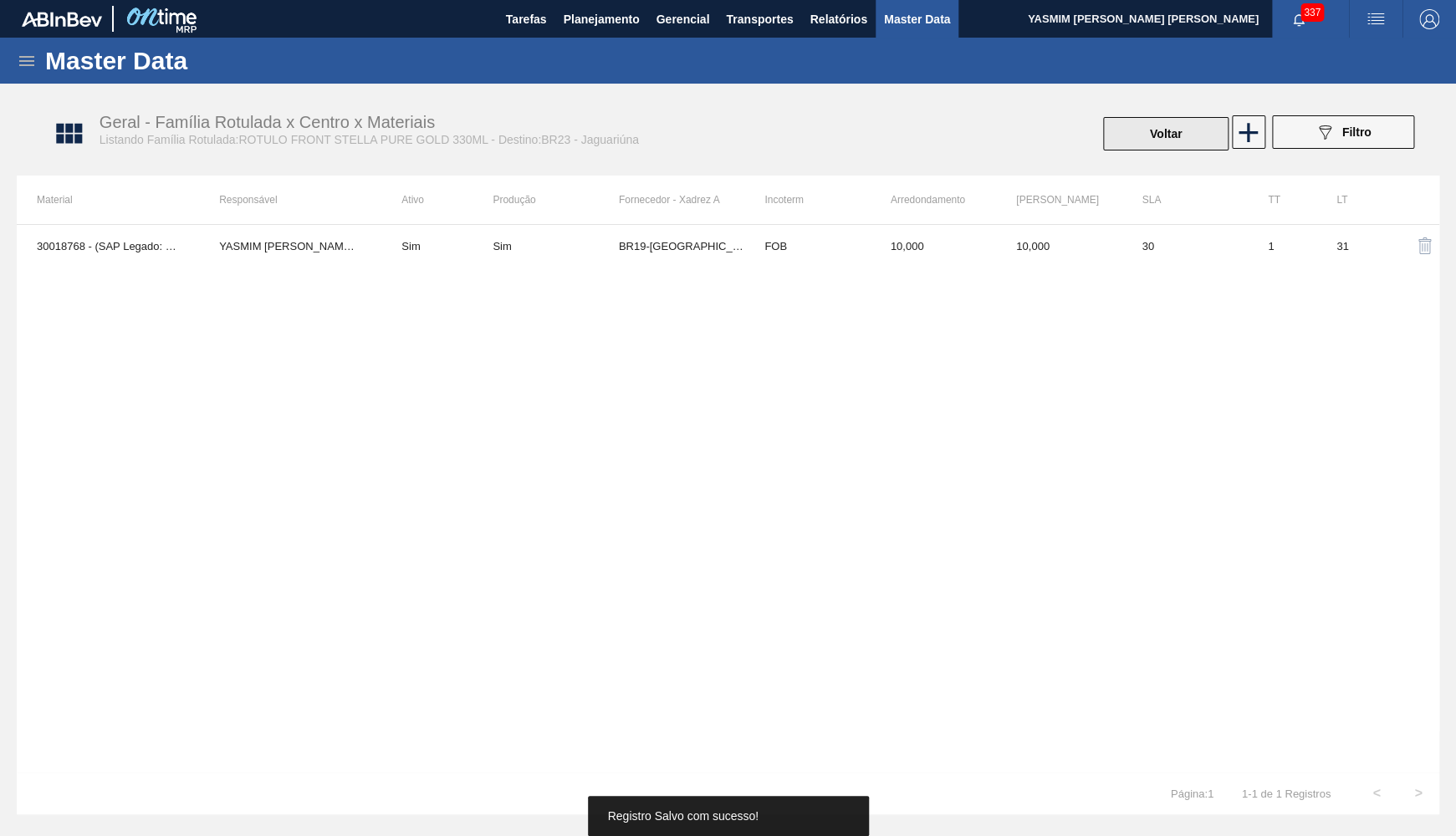
click at [1172, 133] on button "Voltar" at bounding box center [1166, 133] width 125 height 33
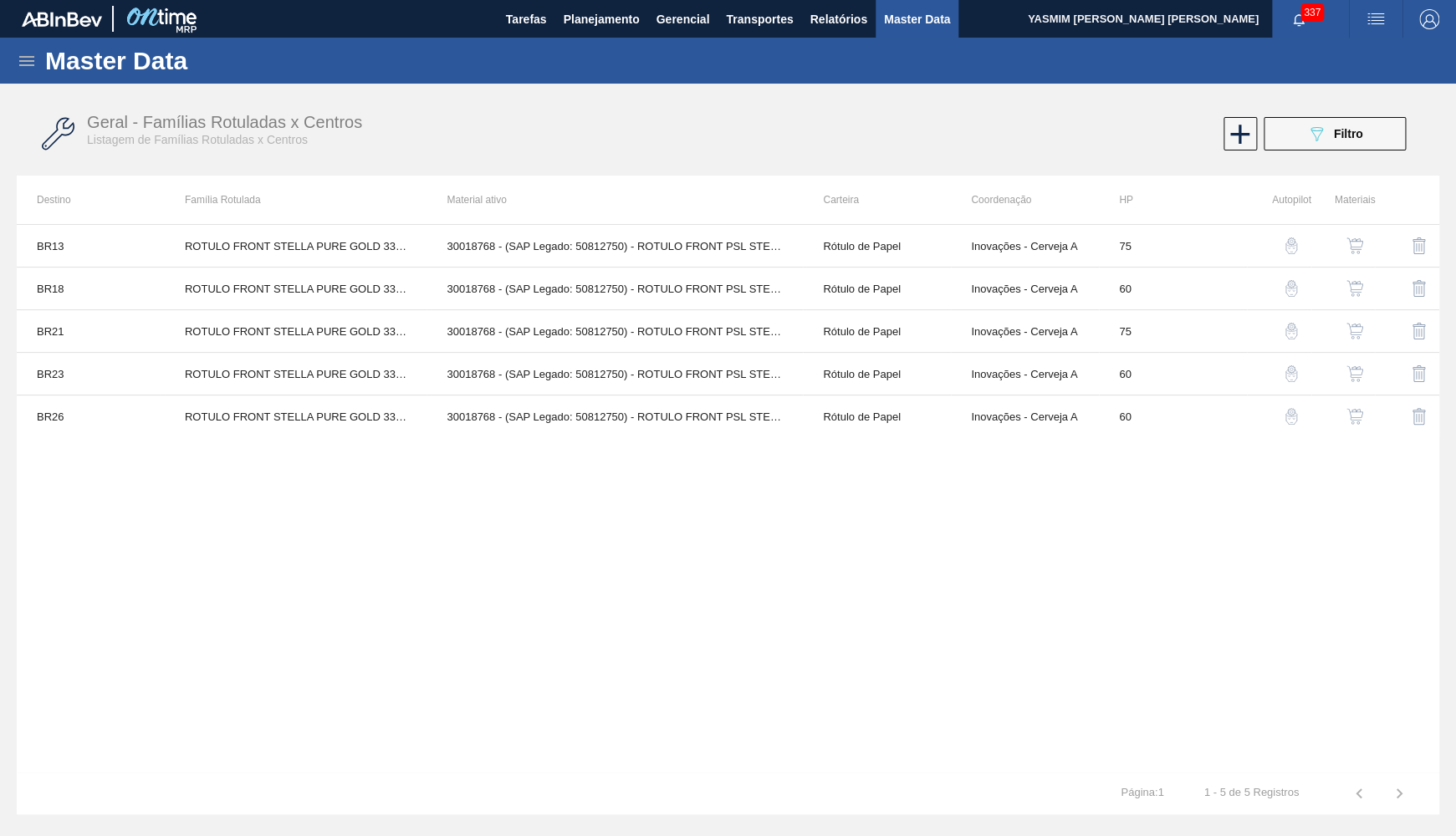
click at [1344, 386] on button "button" at bounding box center [1354, 373] width 40 height 40
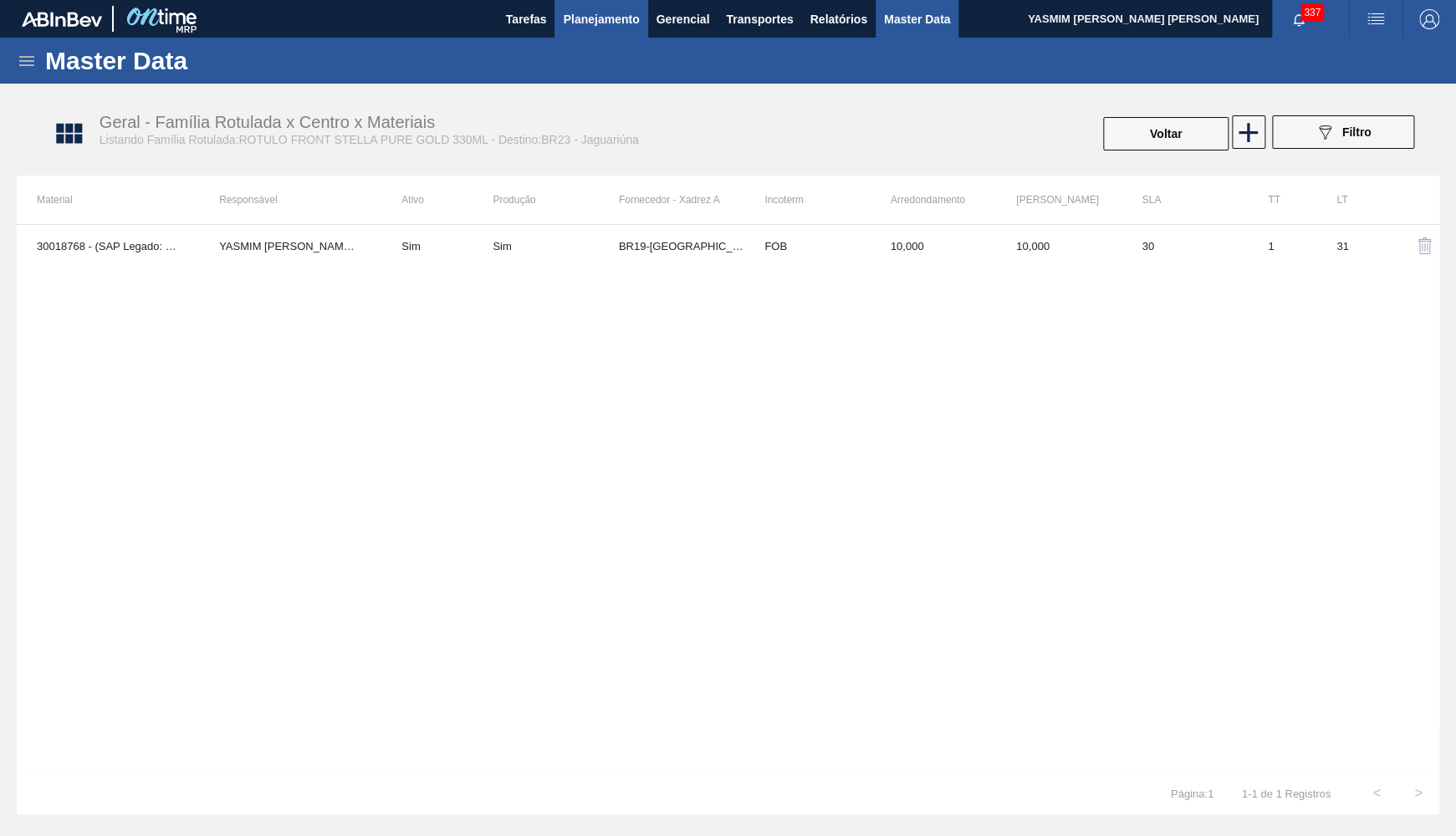
click at [594, 24] on span "Planejamento" at bounding box center [601, 19] width 76 height 20
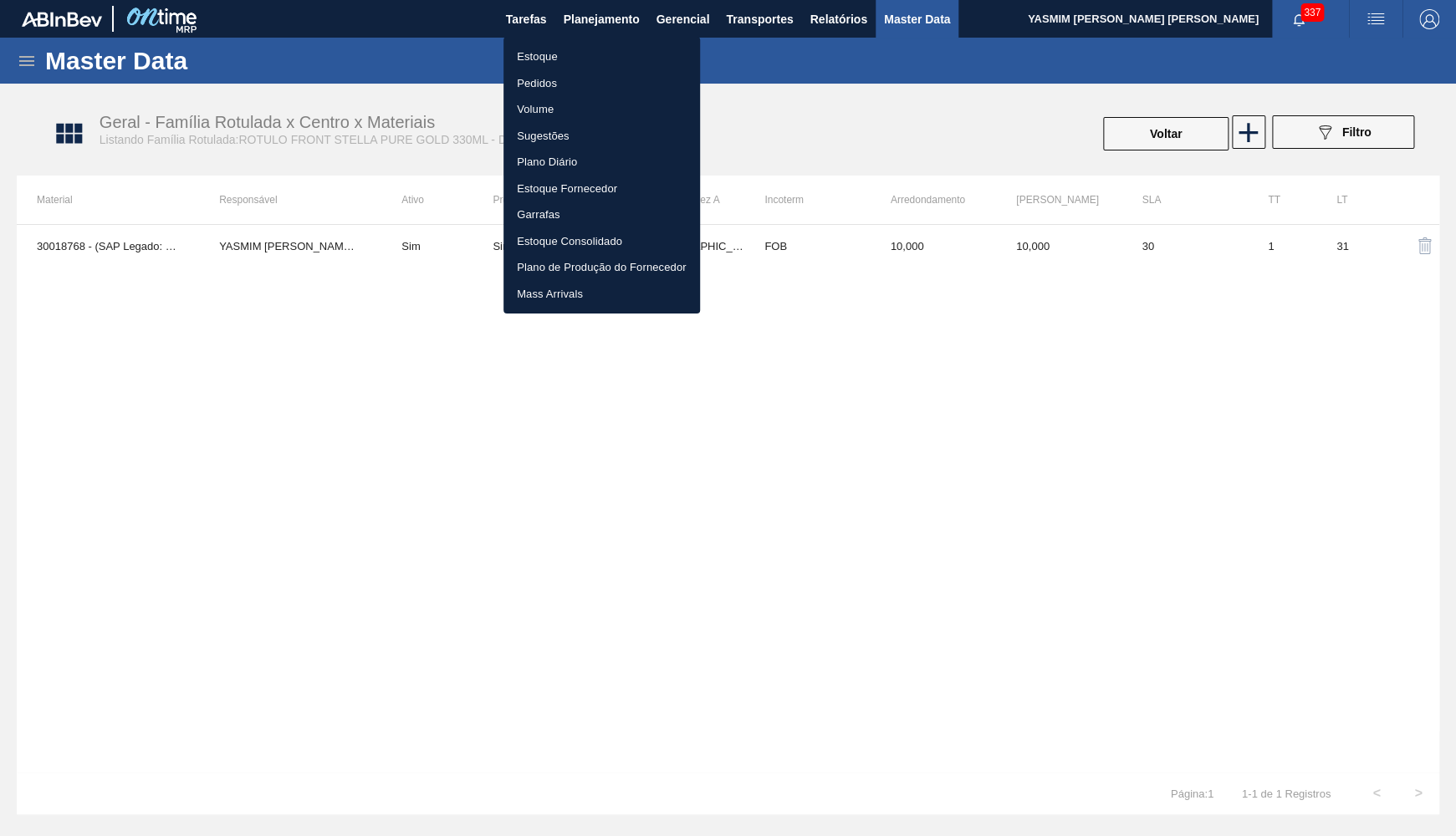
click at [563, 52] on li "Estoque" at bounding box center [602, 57] width 197 height 27
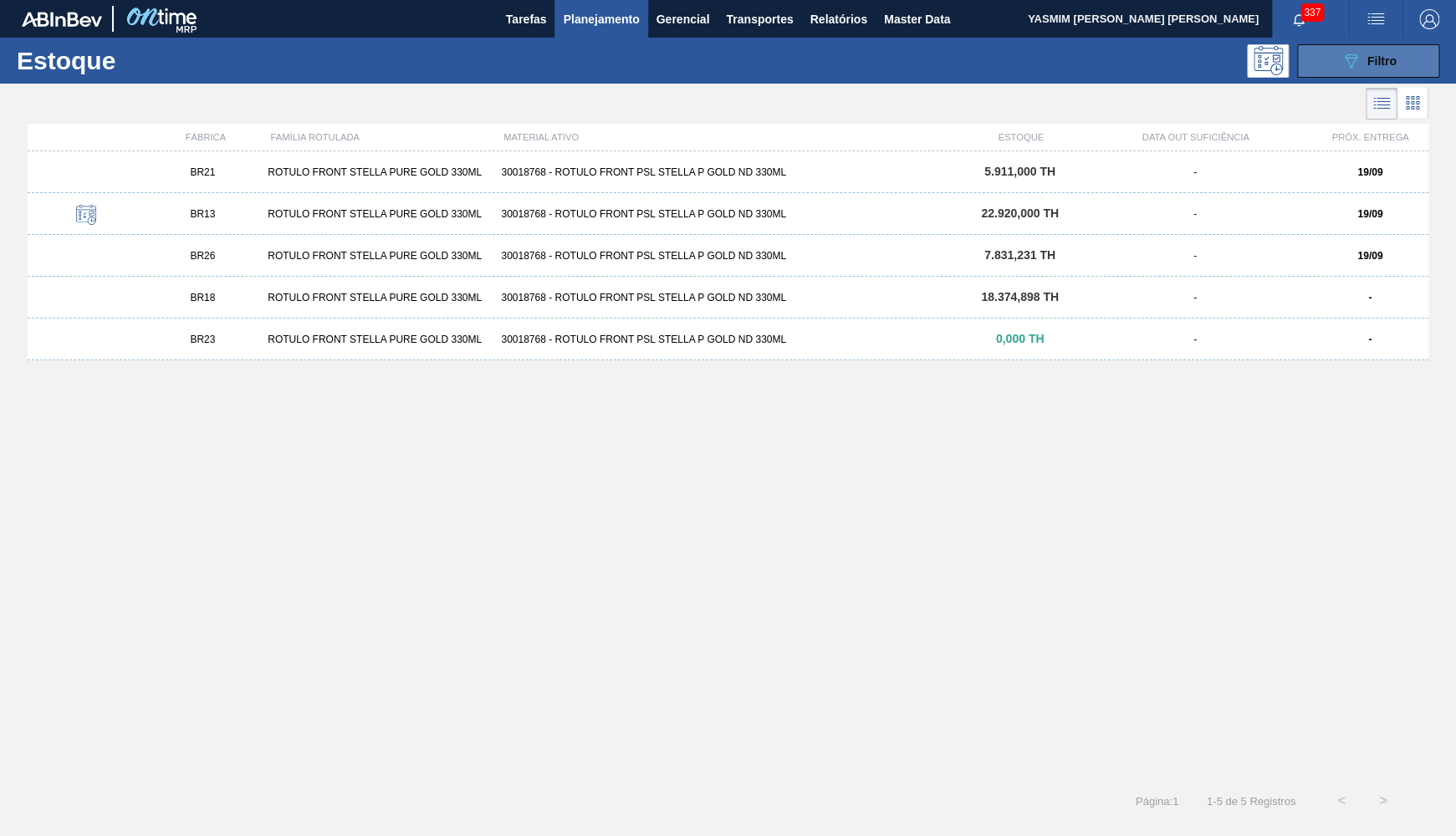
click at [1365, 67] on div "089F7B8B-B2A5-4AFE-B5C0-19BA573D28AC Filtro" at bounding box center [1368, 61] width 56 height 20
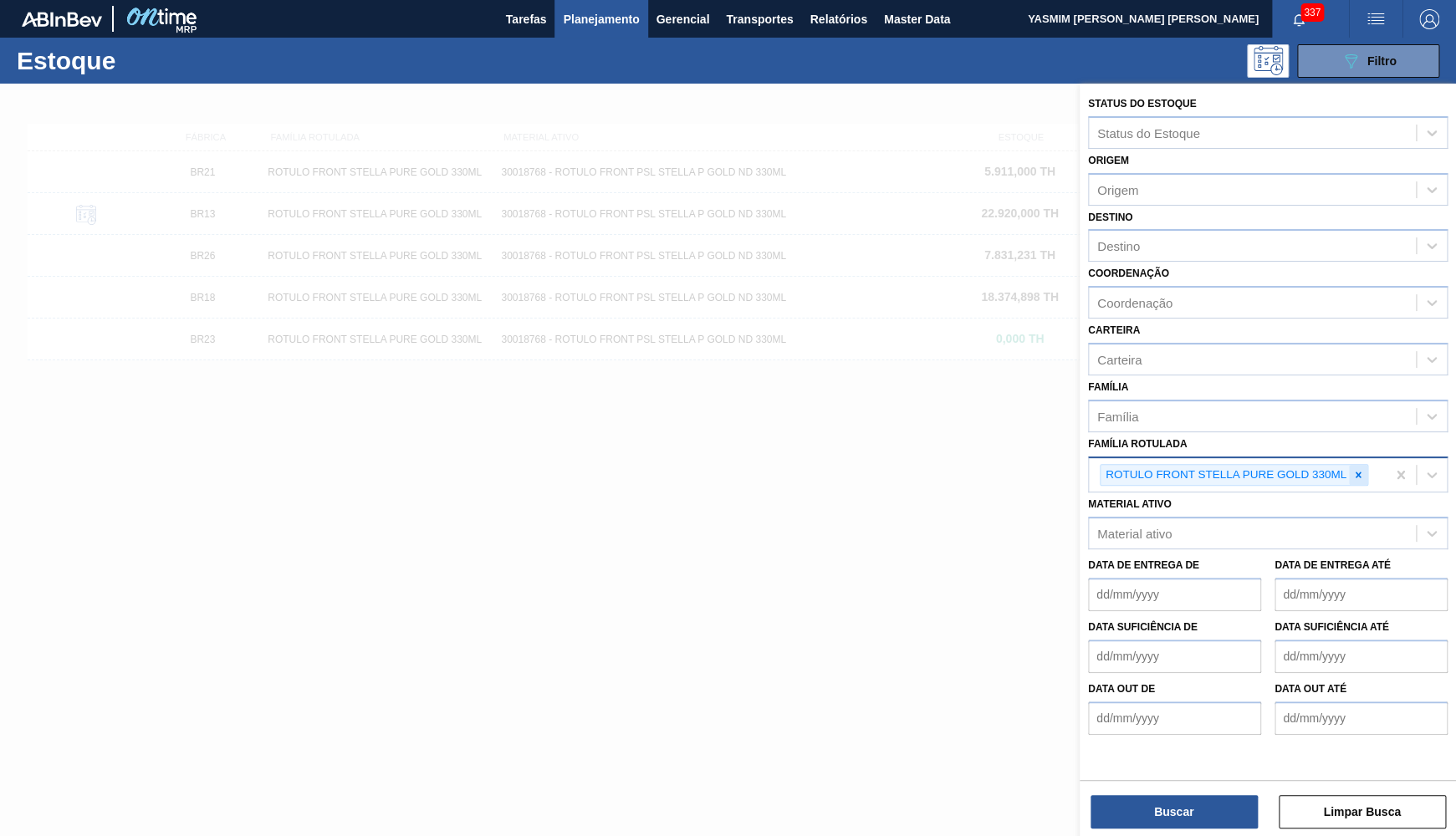
click at [1361, 464] on div at bounding box center [1358, 474] width 18 height 21
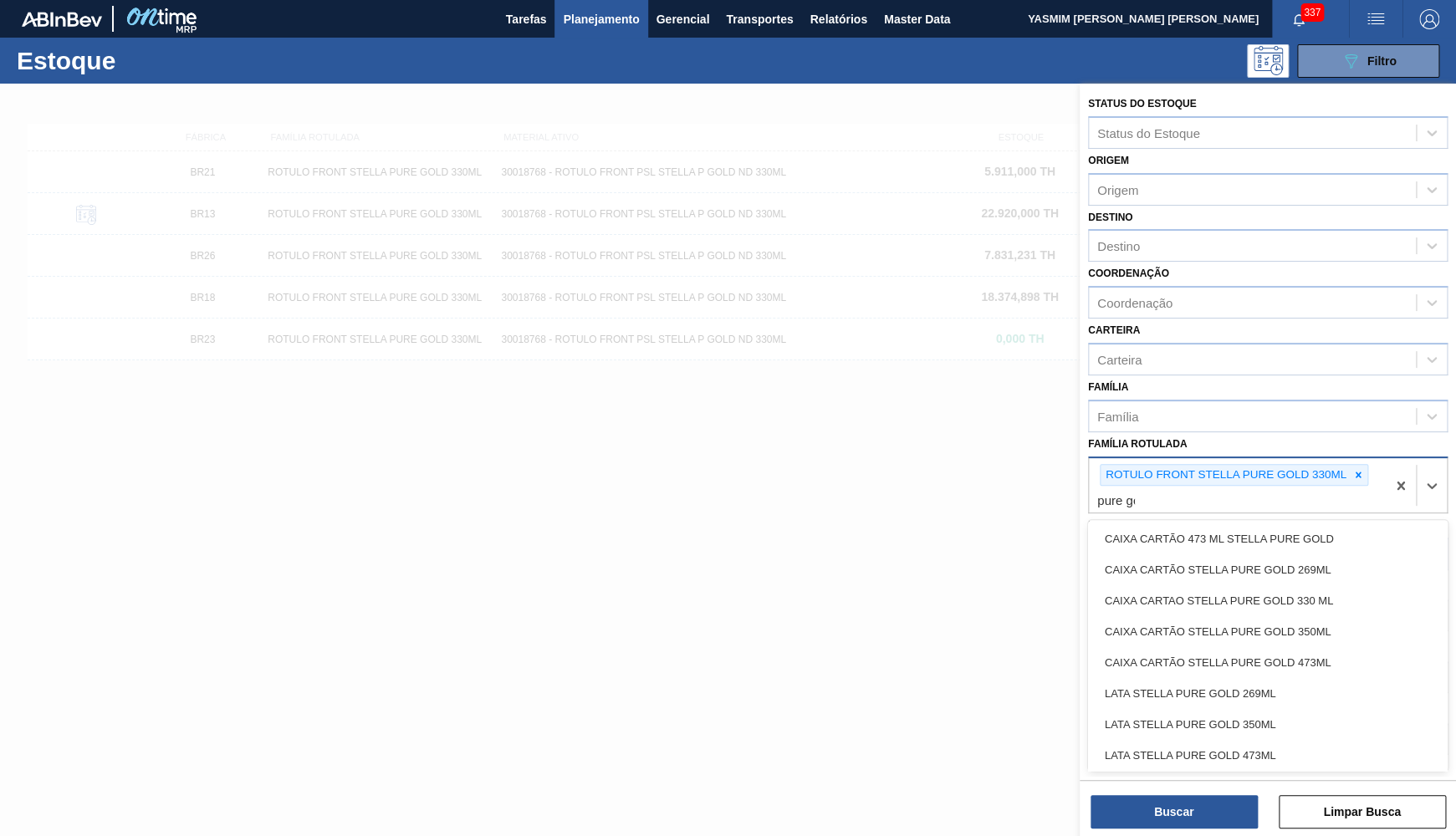
type Rotulada "pure gold"
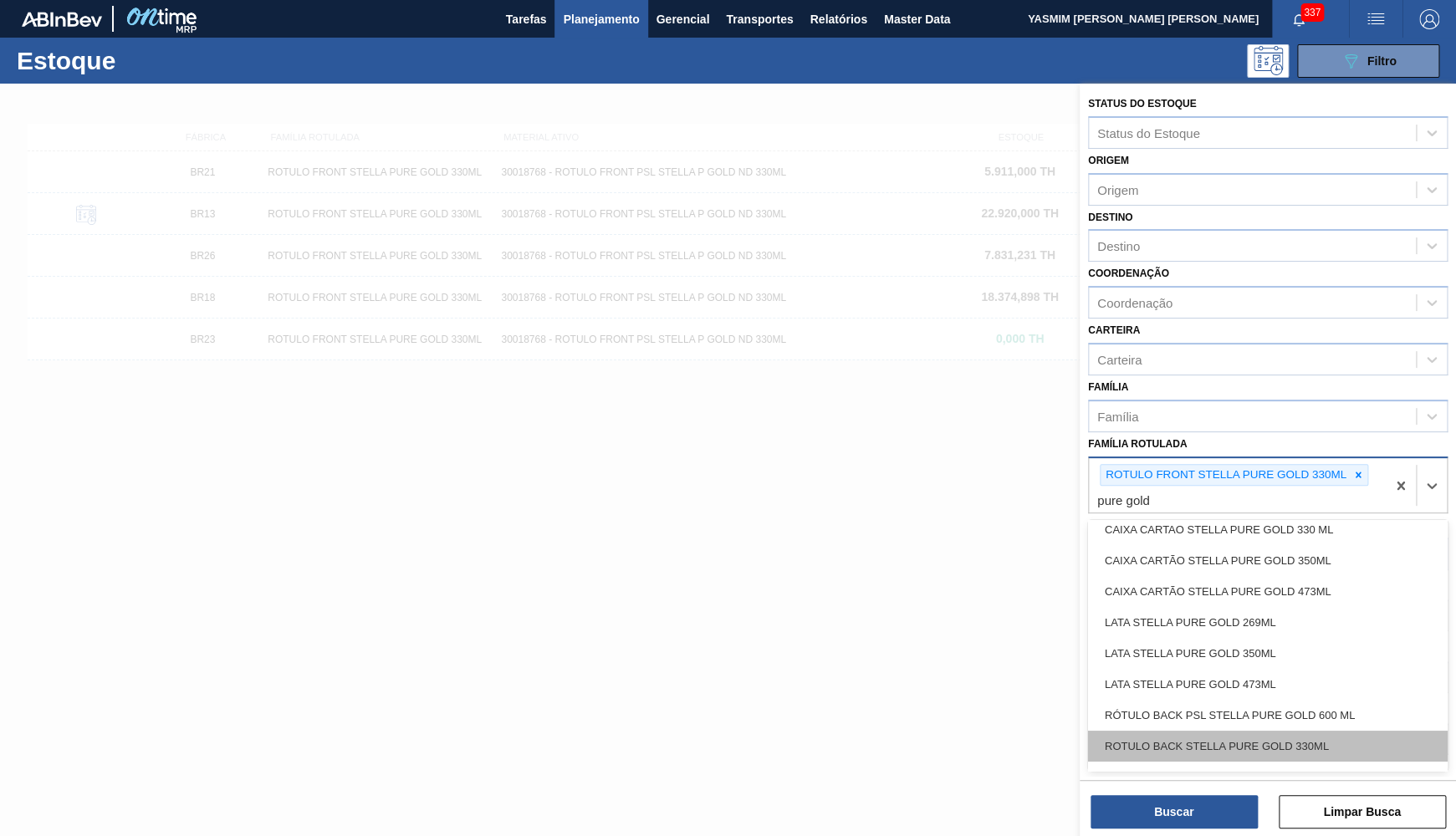
scroll to position [188, 0]
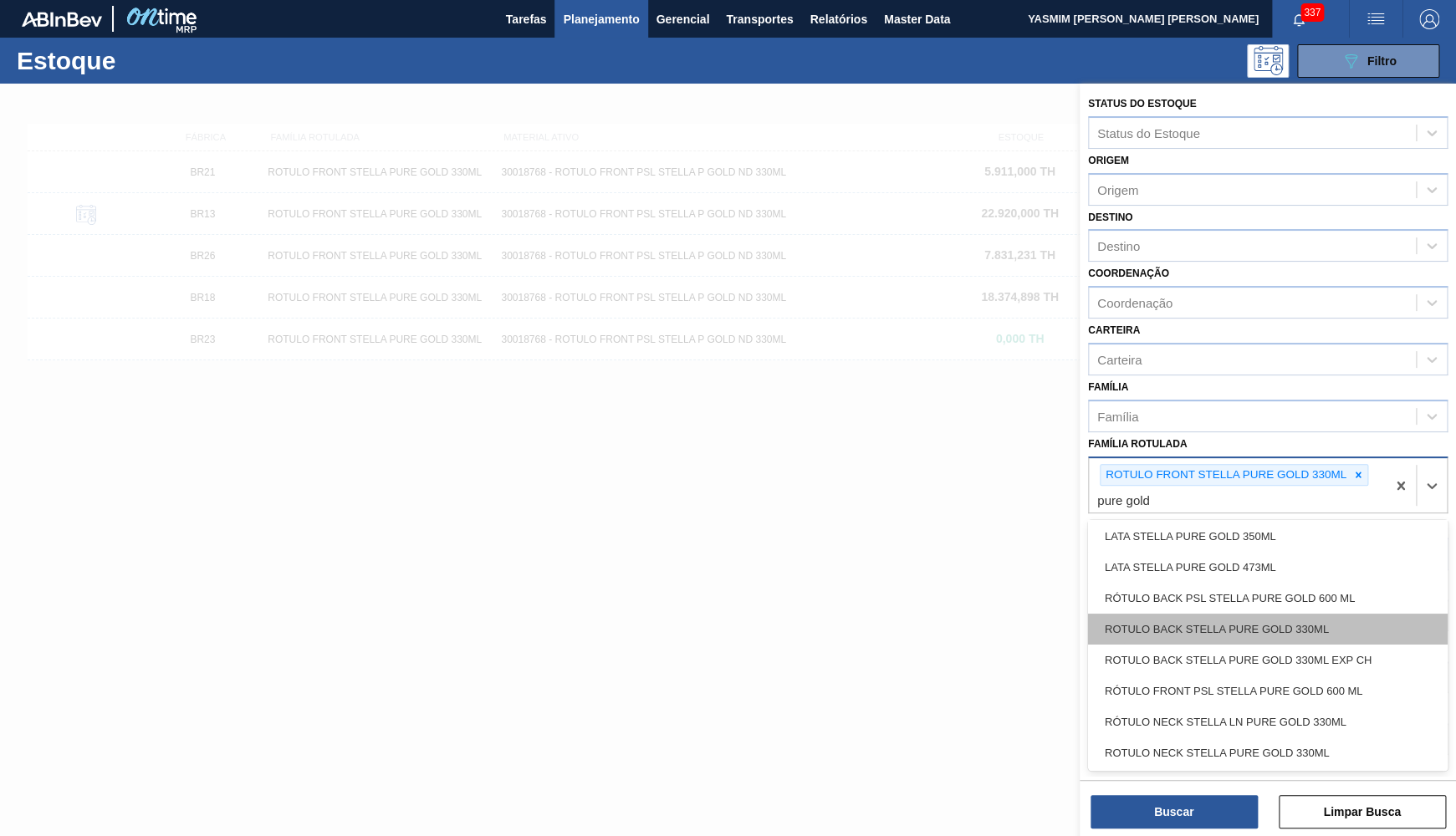
click at [1252, 623] on div "ROTULO BACK STELLA PURE GOLD 330ML" at bounding box center [1267, 629] width 360 height 31
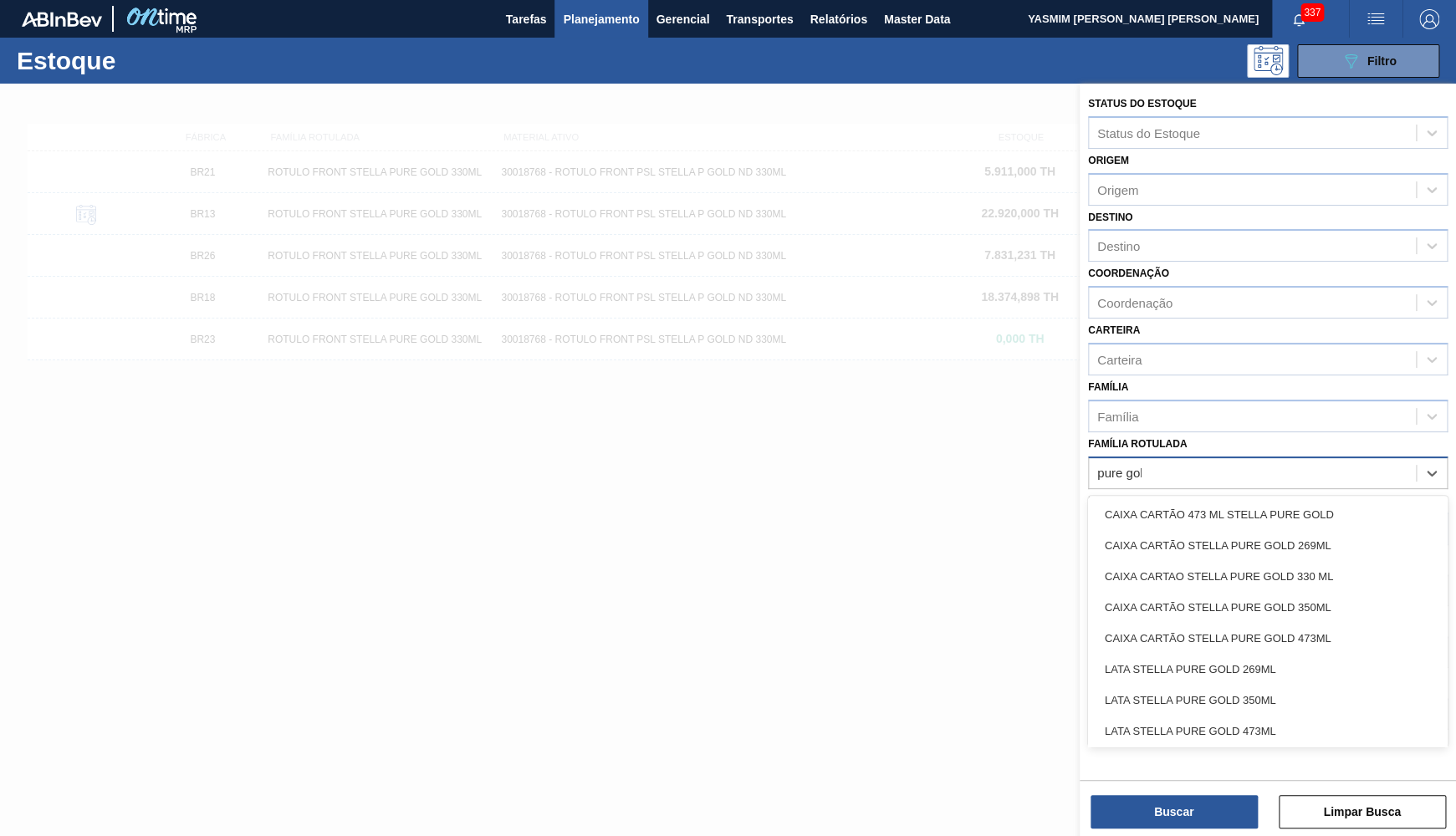
type Rotulada "pure gold"
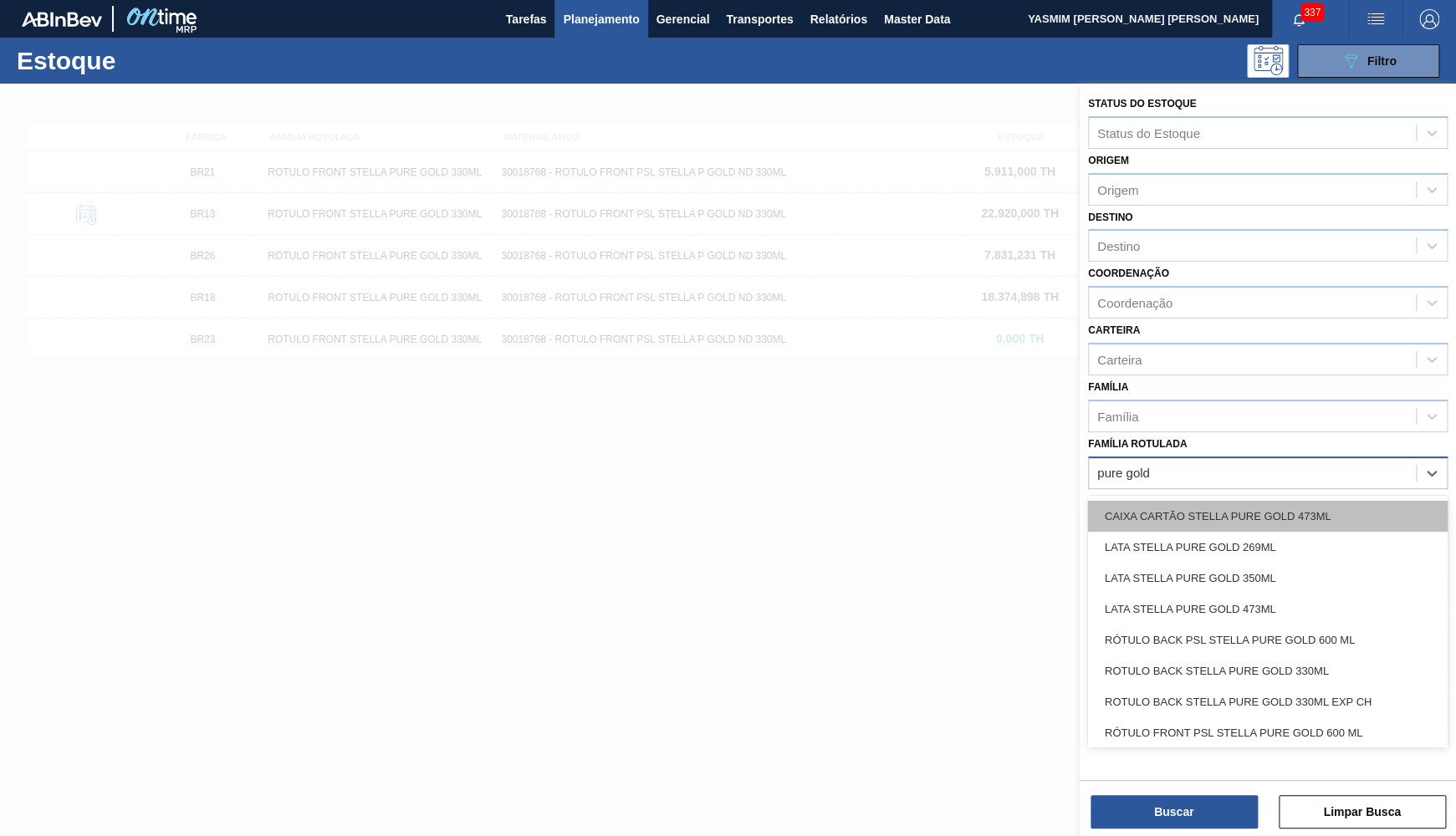
scroll to position [220, 0]
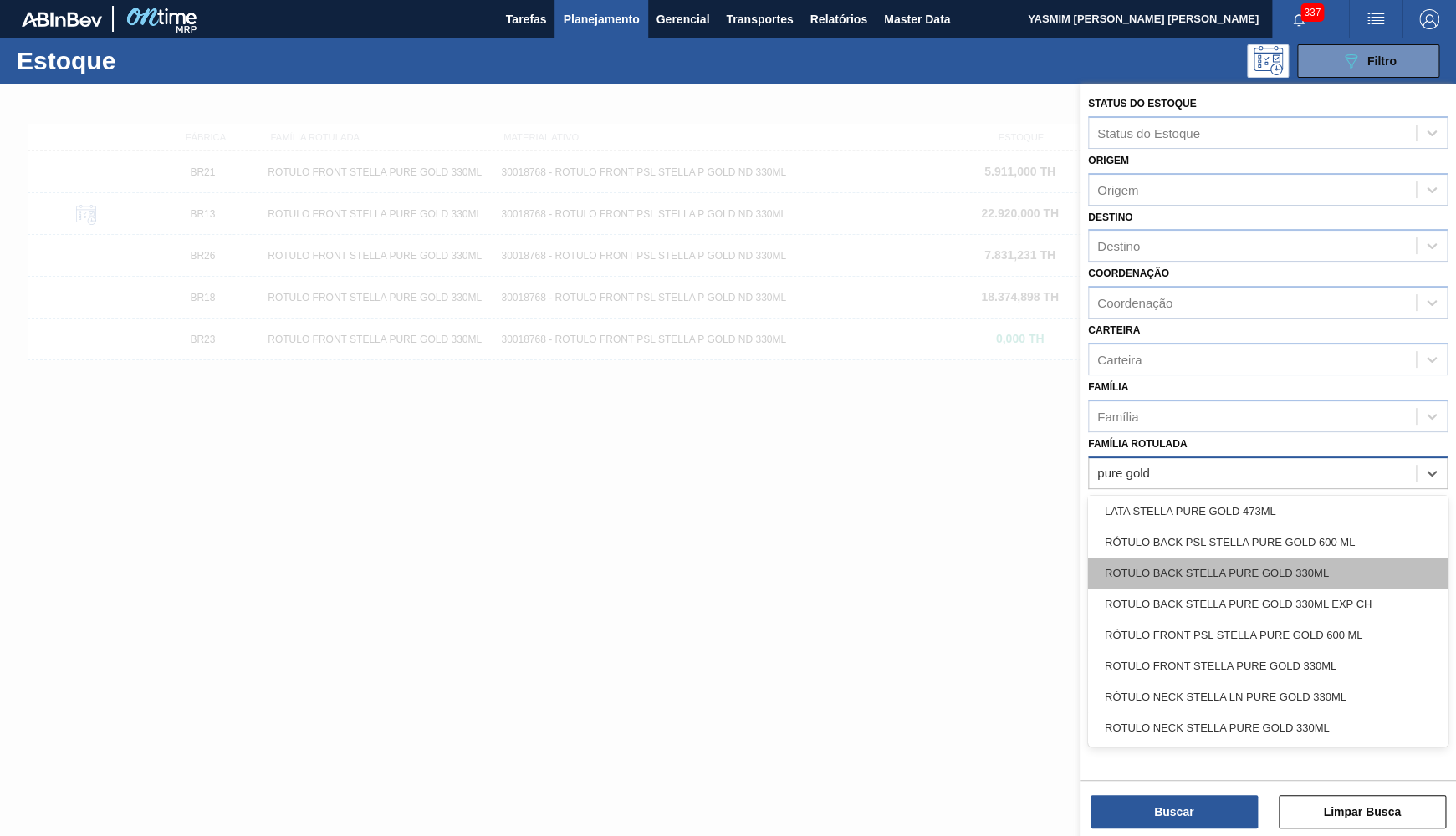
click at [1182, 565] on div "ROTULO BACK STELLA PURE GOLD 330ML" at bounding box center [1267, 573] width 360 height 31
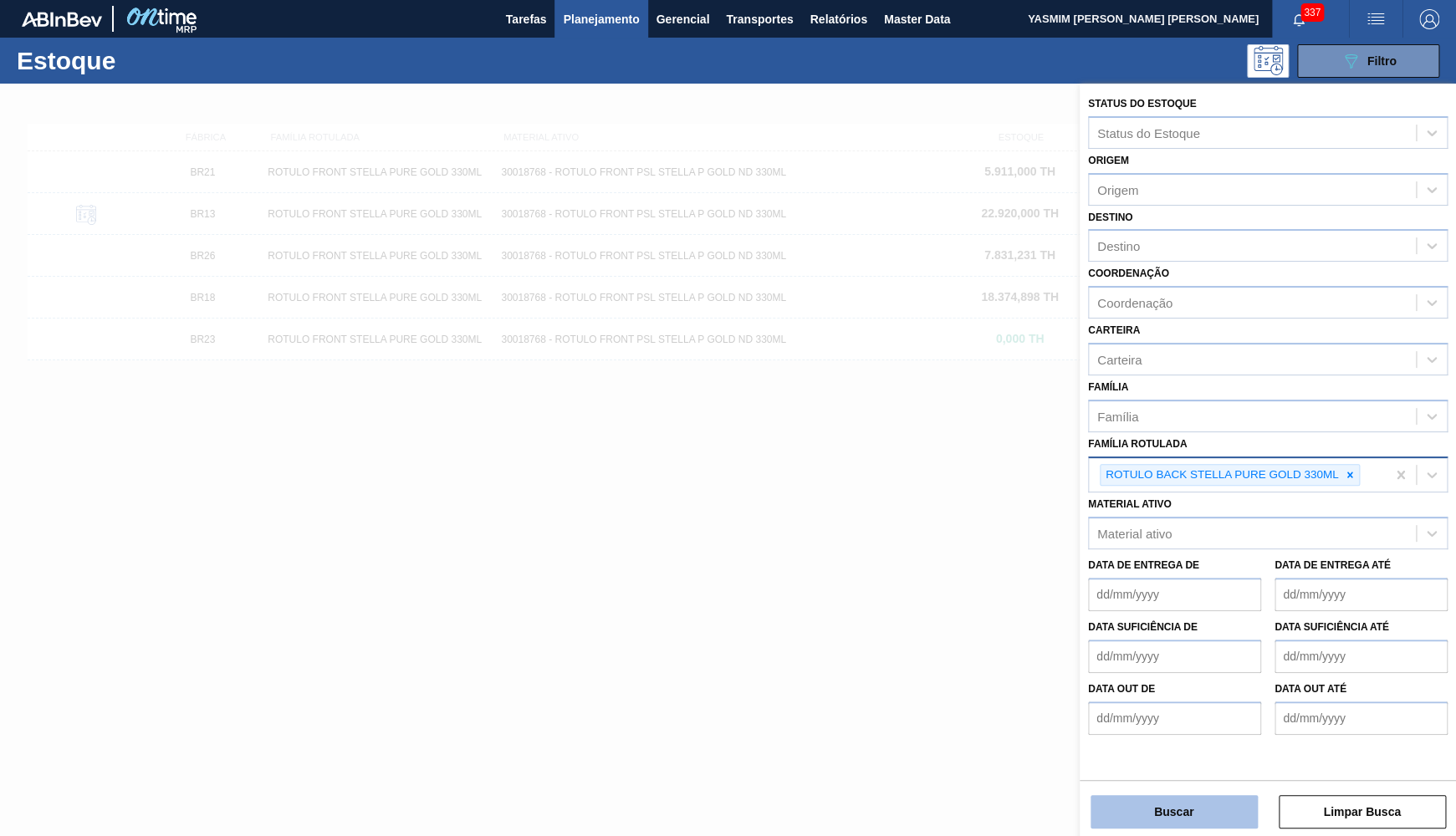
click at [1168, 826] on button "Buscar" at bounding box center [1174, 812] width 167 height 33
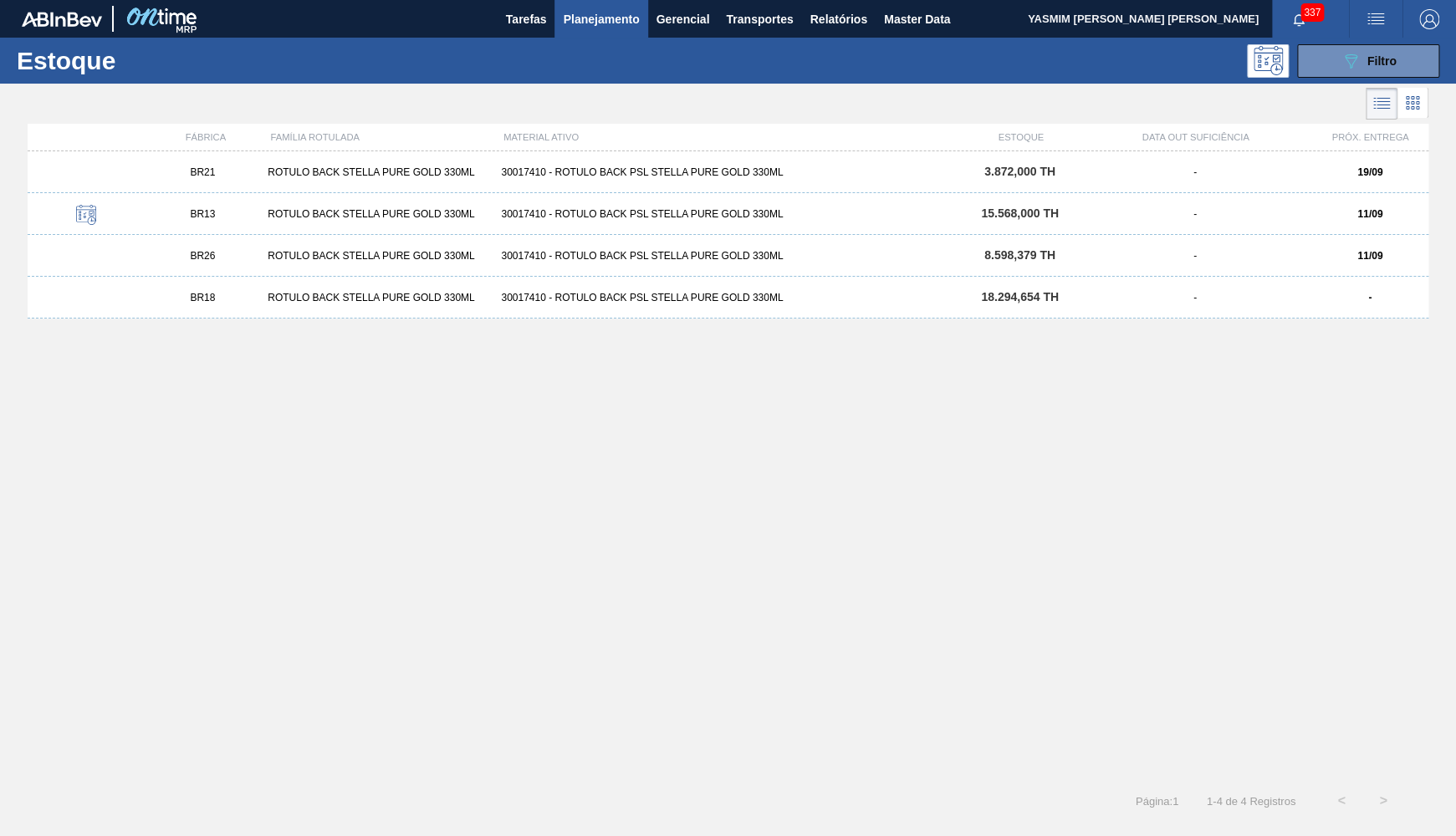
click at [274, 305] on div "BR18 ROTULO BACK STELLA PURE GOLD 330ML 30017410 - ROTULO BACK PSL STELLA PURE …" at bounding box center [728, 298] width 1401 height 41
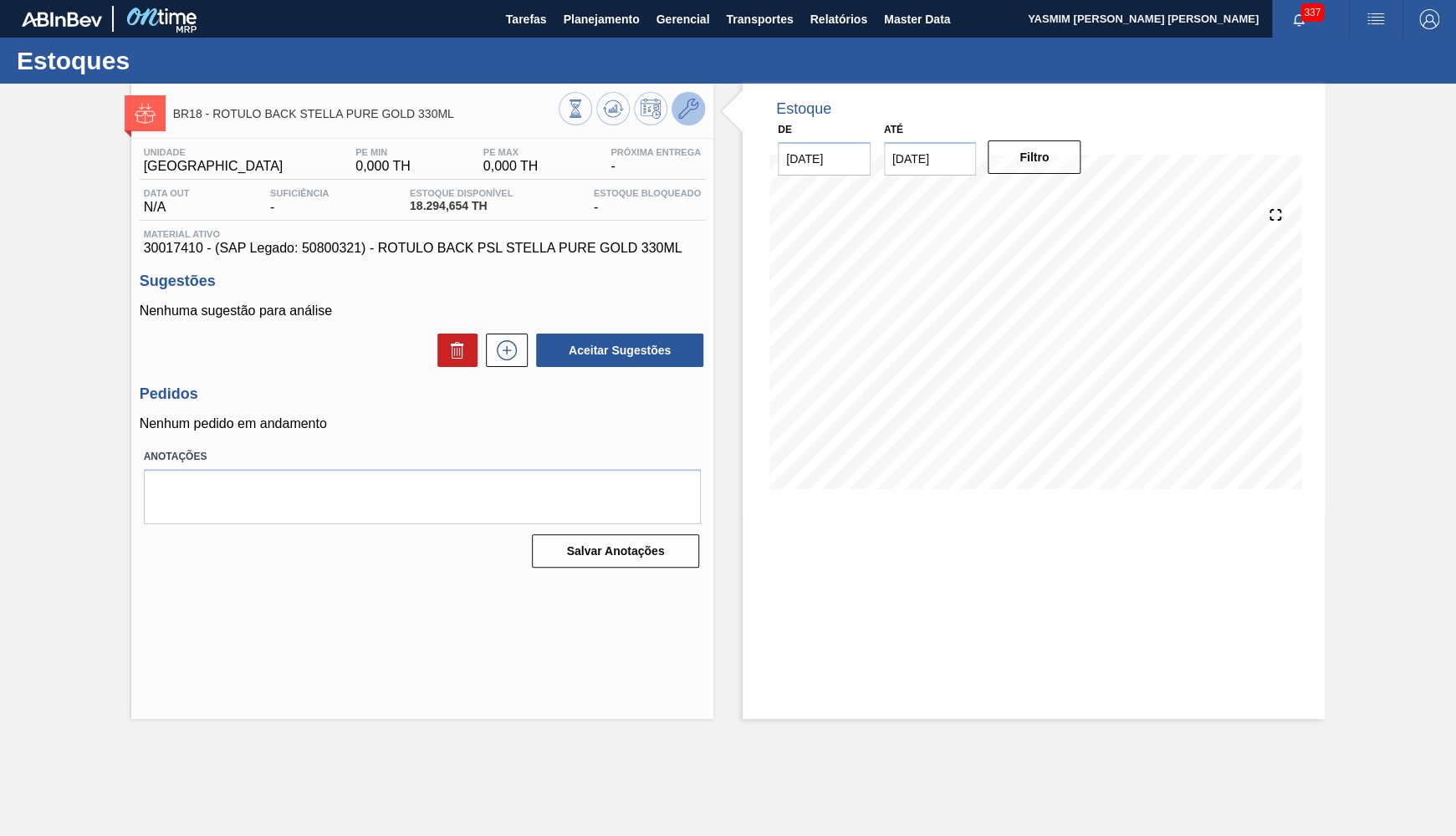
click at [687, 104] on icon at bounding box center [688, 108] width 20 height 20
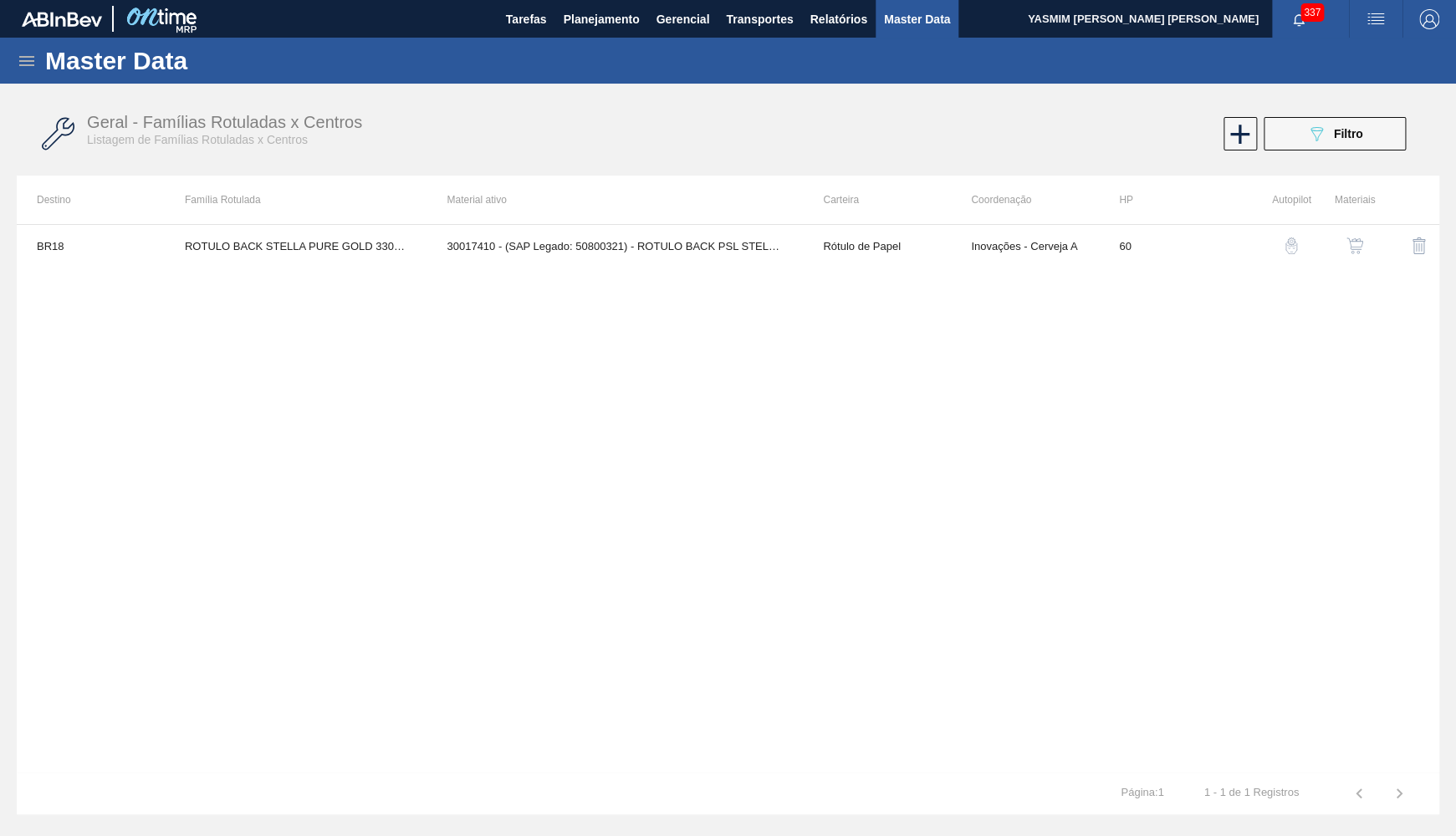
click at [1368, 247] on button "button" at bounding box center [1354, 245] width 40 height 40
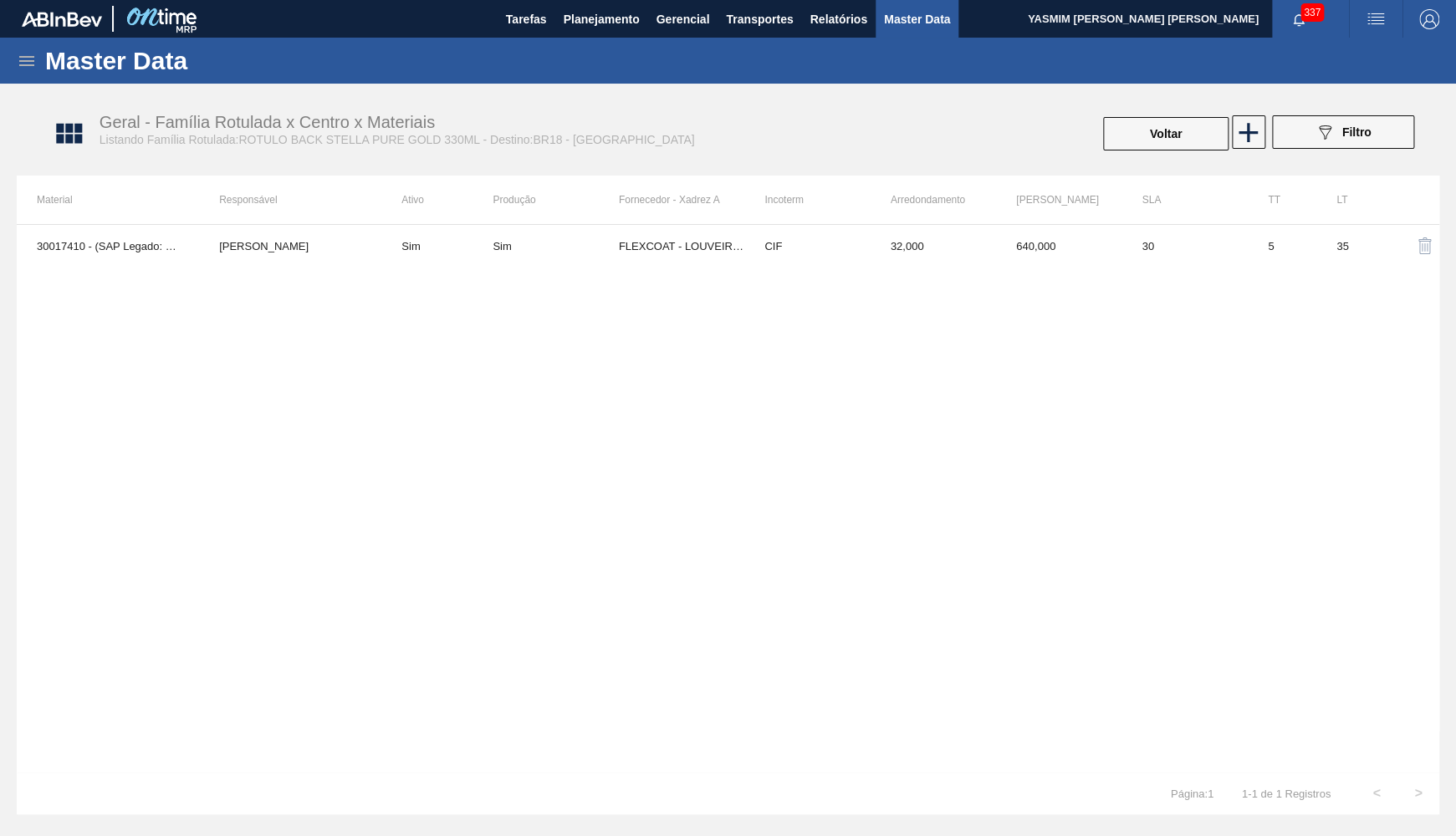
click at [830, 271] on div "30017410 - (SAP Legado: 50800321) - ROTULO BACK PSL STELLA PURE GOLD 330ML [PER…" at bounding box center [728, 498] width 1423 height 548
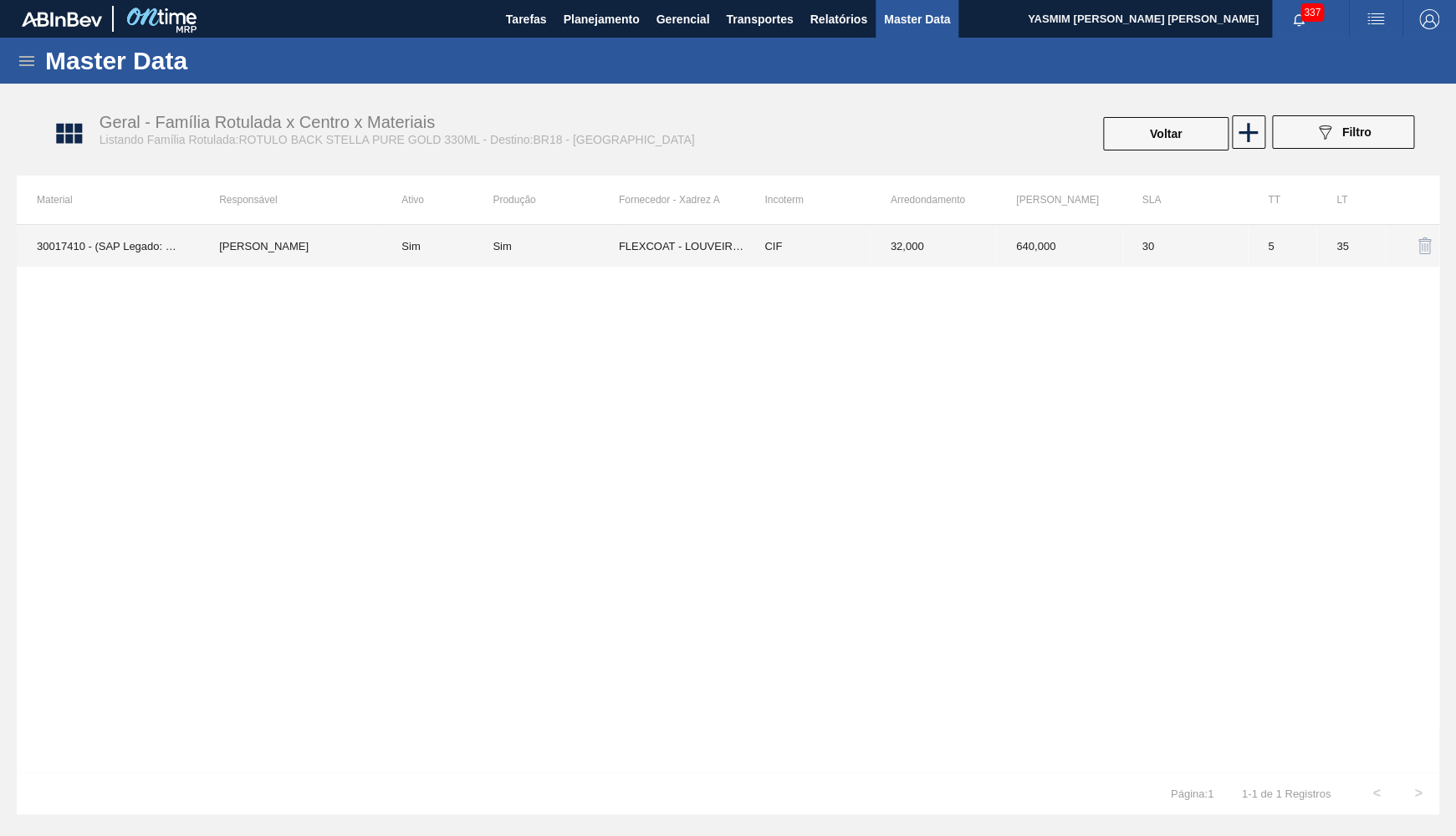
click at [811, 240] on td "CIF" at bounding box center [806, 245] width 125 height 41
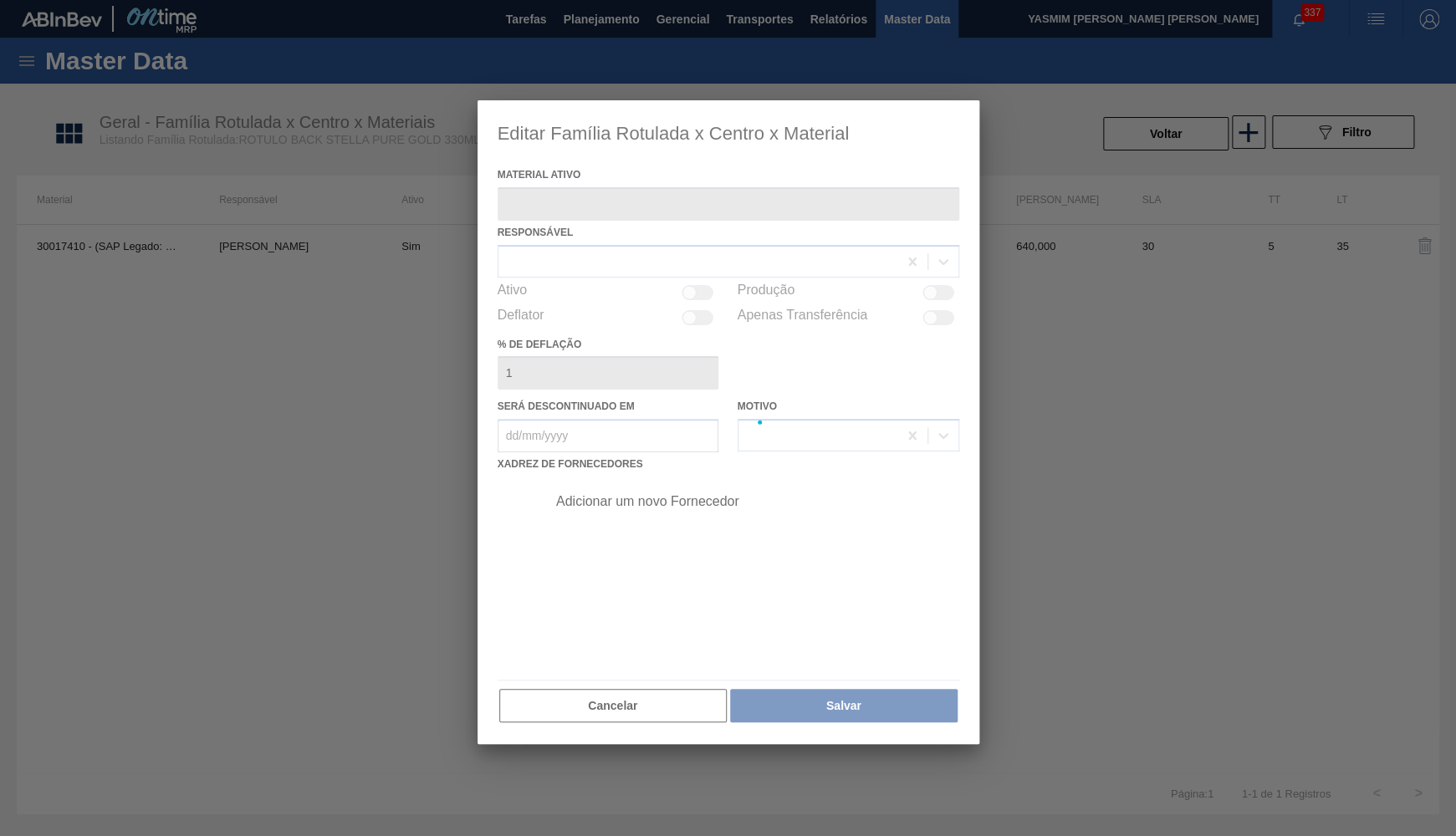
type ativo "30017410 - (SAP Legado: 50800321) - ROTULO BACK PSL STELLA PURE GOLD 330ML"
checkbox input "true"
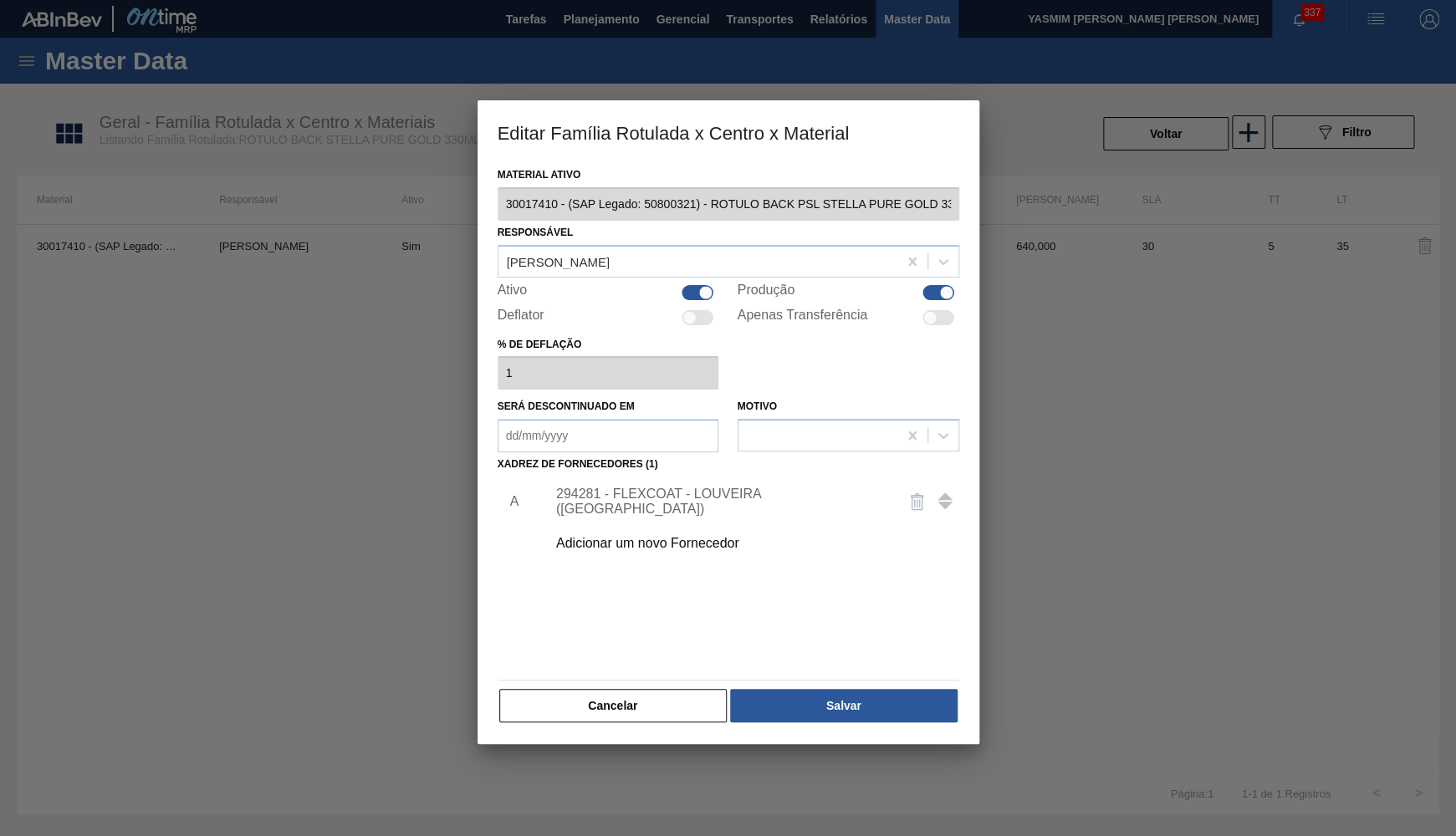
click at [643, 678] on div "Material ativo 30017410 - (SAP Legado: 50800321) - ROTULO BACK PSL STELLA PURE …" at bounding box center [729, 444] width 462 height 561
click at [638, 690] on button "Cancelar" at bounding box center [613, 705] width 228 height 33
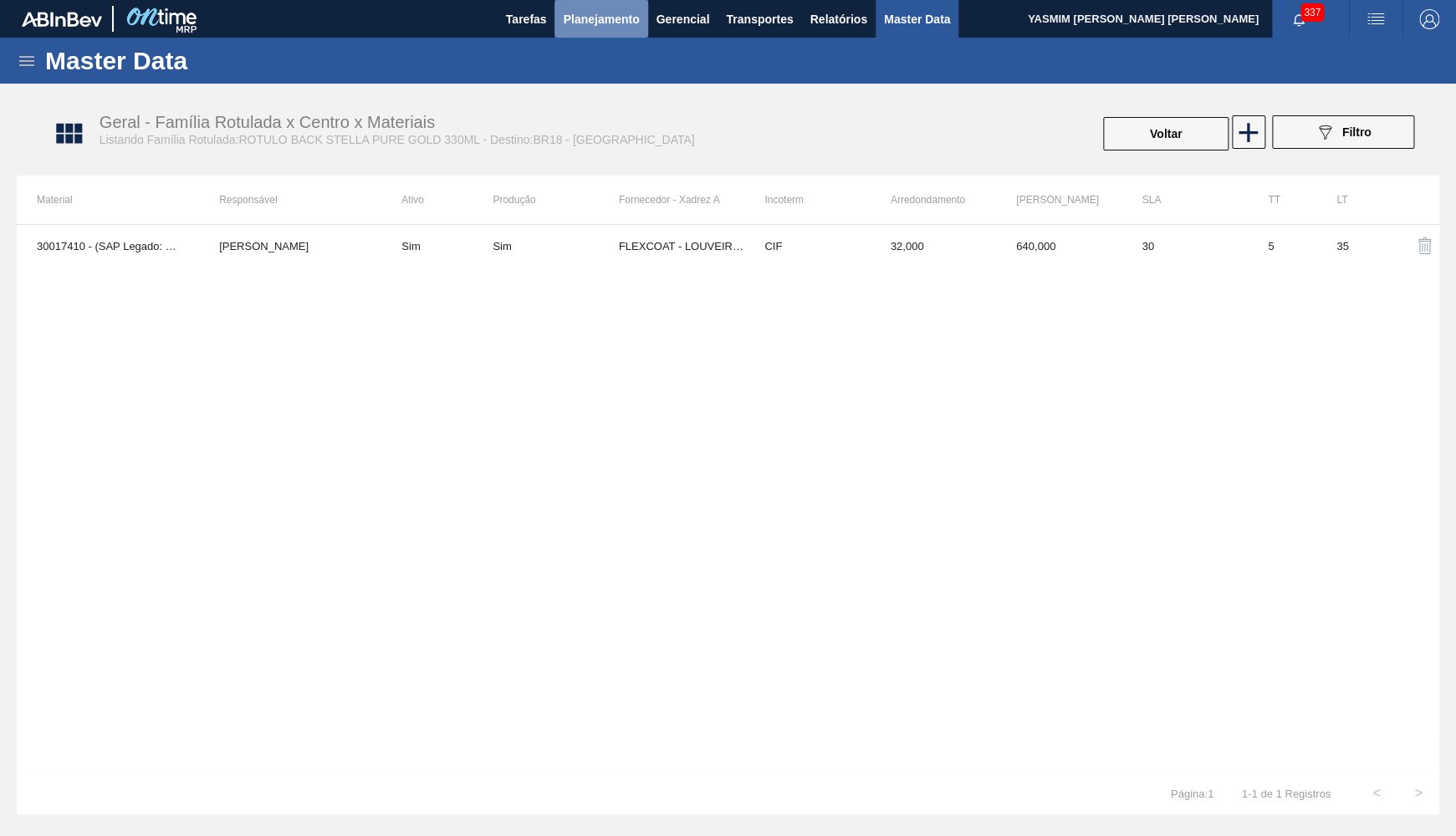
click at [572, 34] on button "Planejamento" at bounding box center [601, 19] width 93 height 38
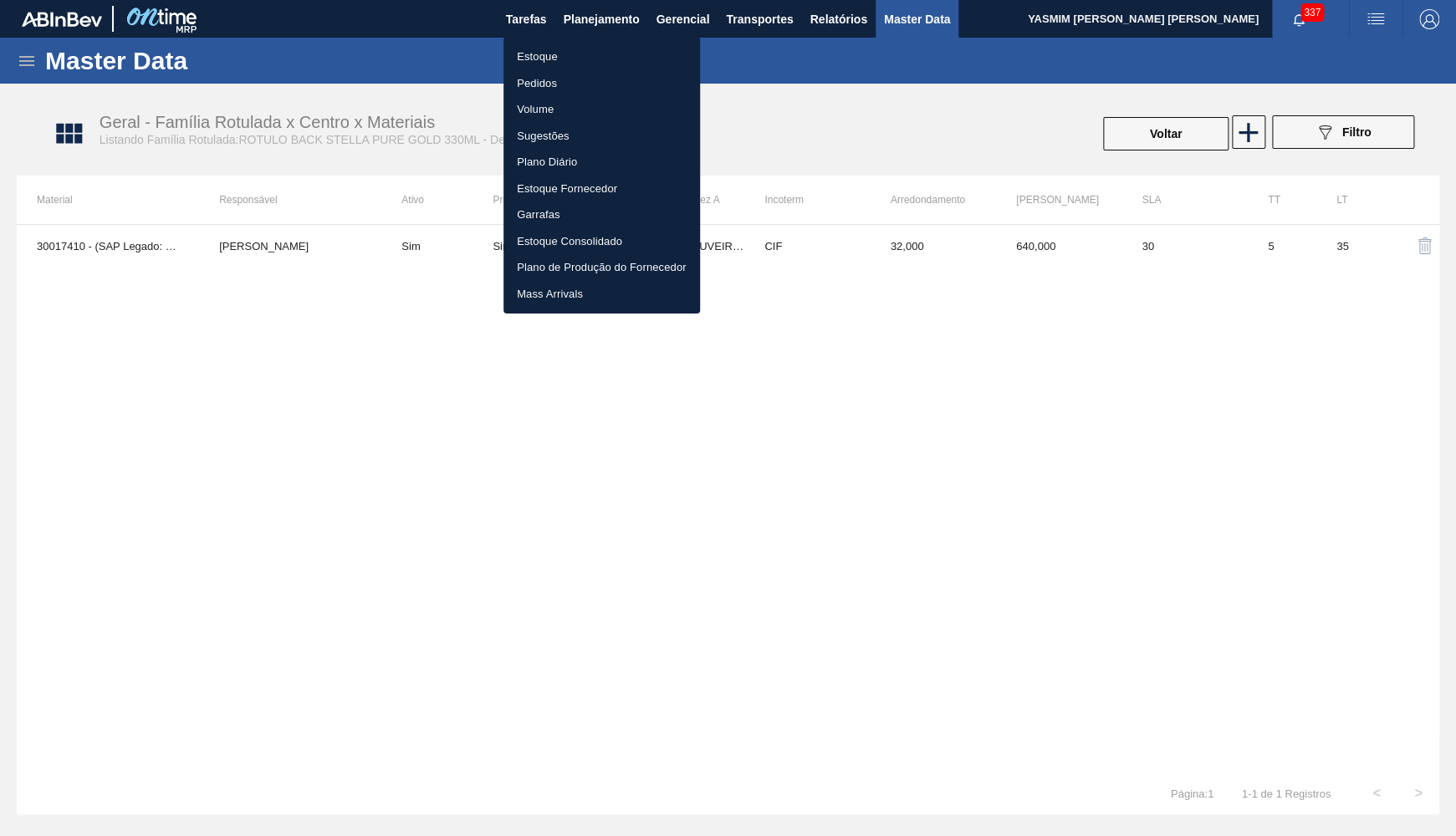
click at [561, 53] on li "Estoque" at bounding box center [602, 57] width 197 height 27
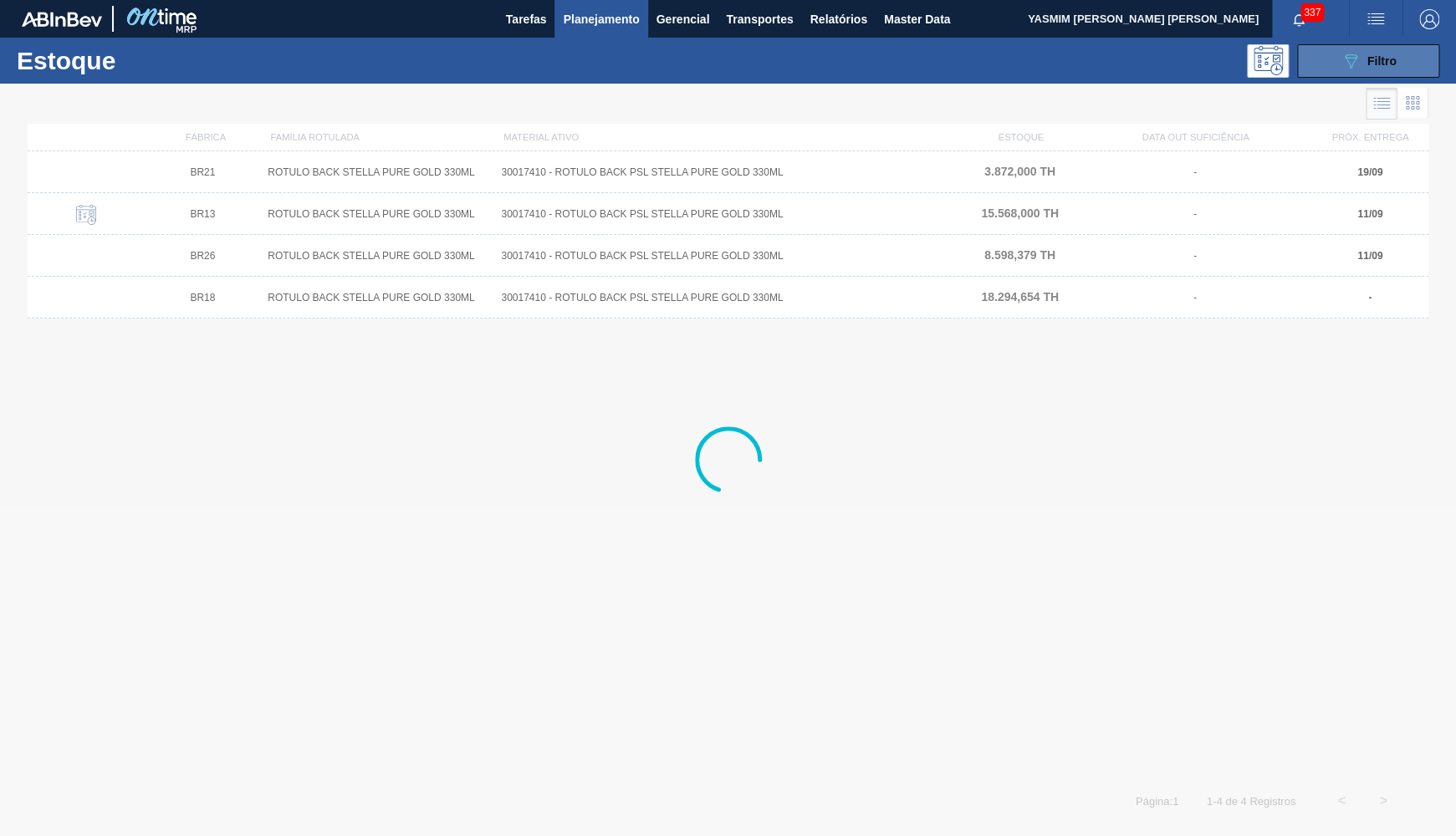
click at [1344, 54] on icon "089F7B8B-B2A5-4AFE-B5C0-19BA573D28AC" at bounding box center [1350, 61] width 20 height 20
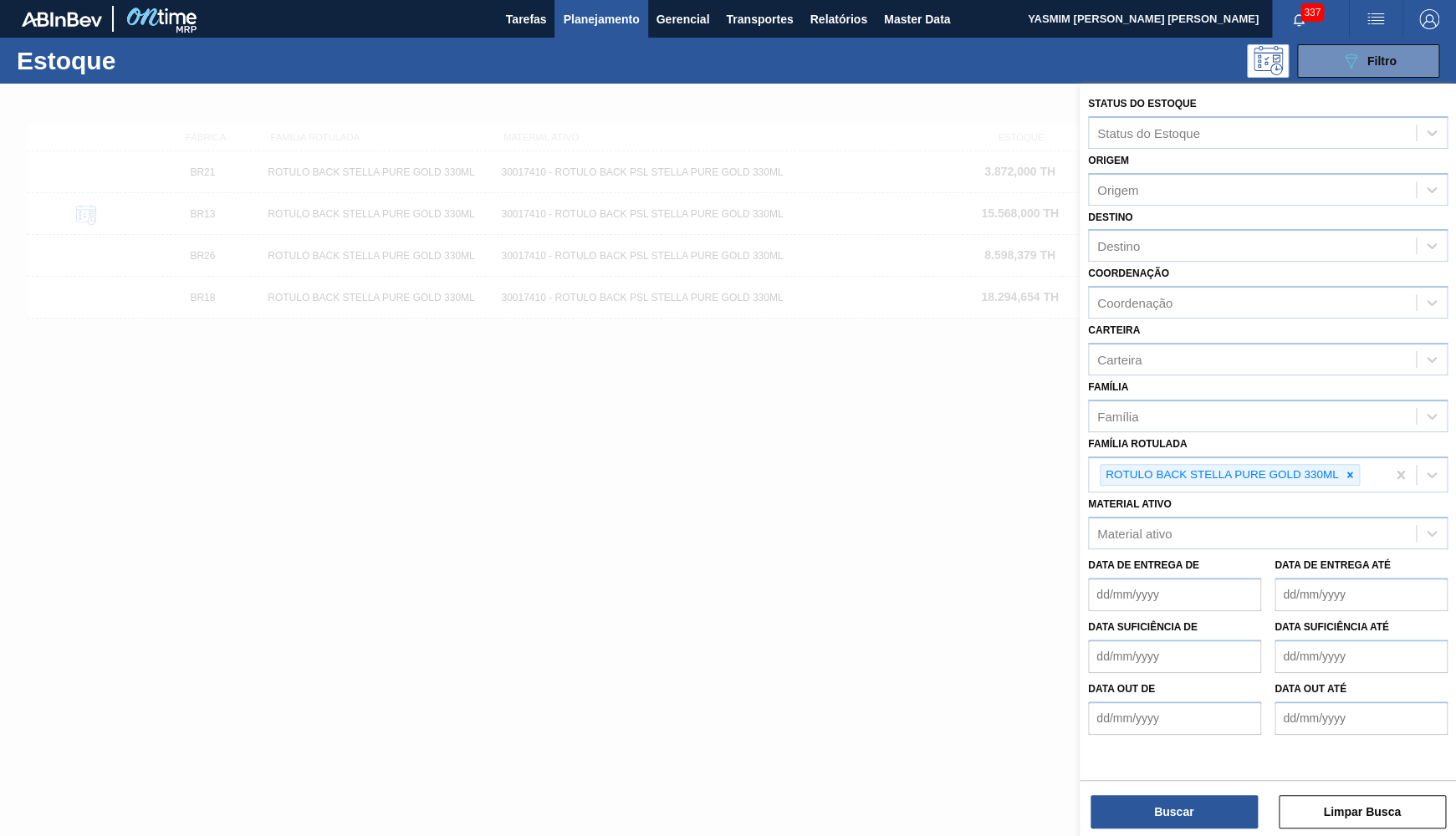
click at [821, 417] on div at bounding box center [728, 501] width 1456 height 836
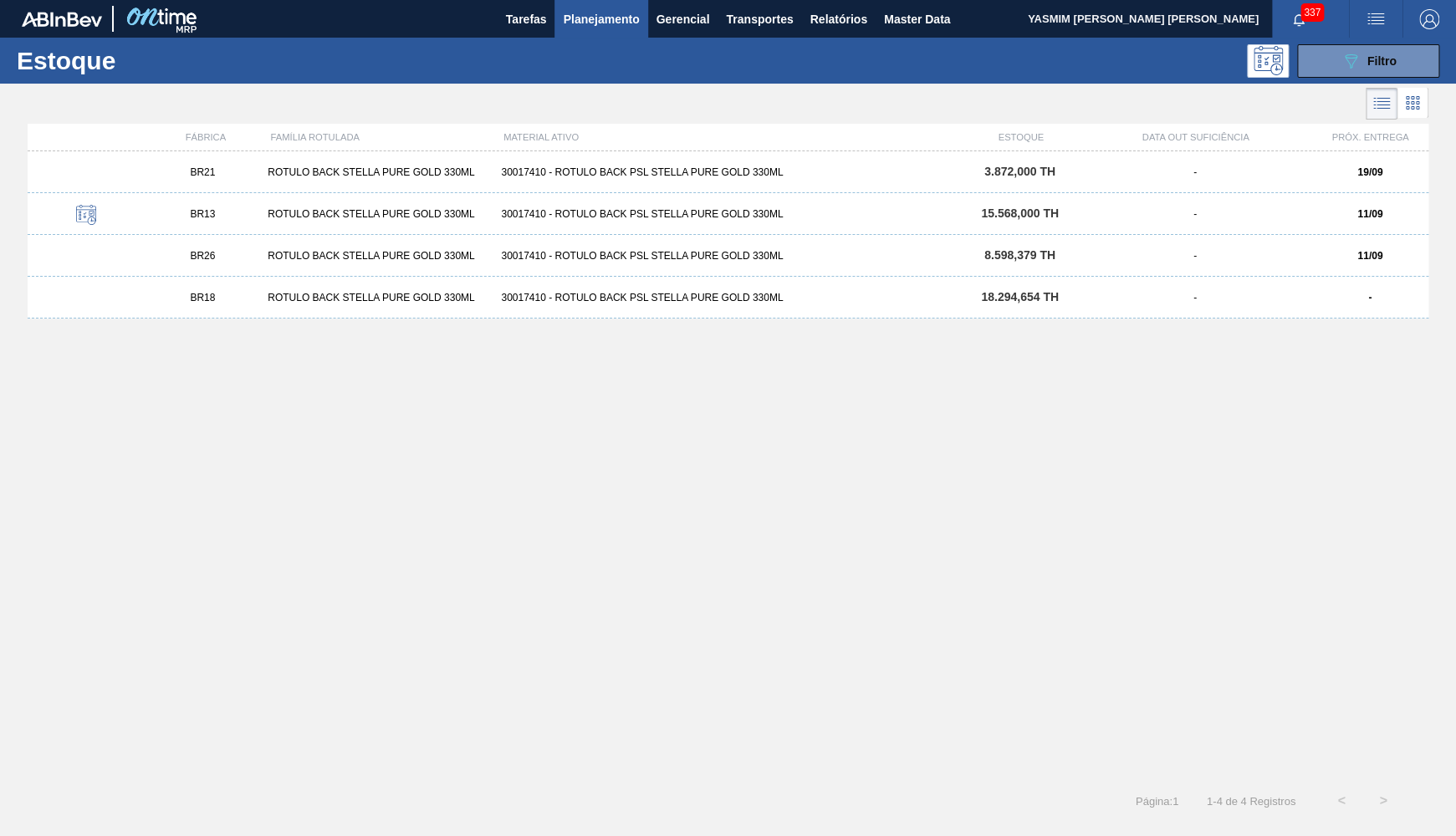
click at [1085, 309] on div "BR18 ROTULO BACK STELLA PURE GOLD 330ML 30017410 - ROTULO BACK PSL STELLA PURE …" at bounding box center [728, 298] width 1401 height 41
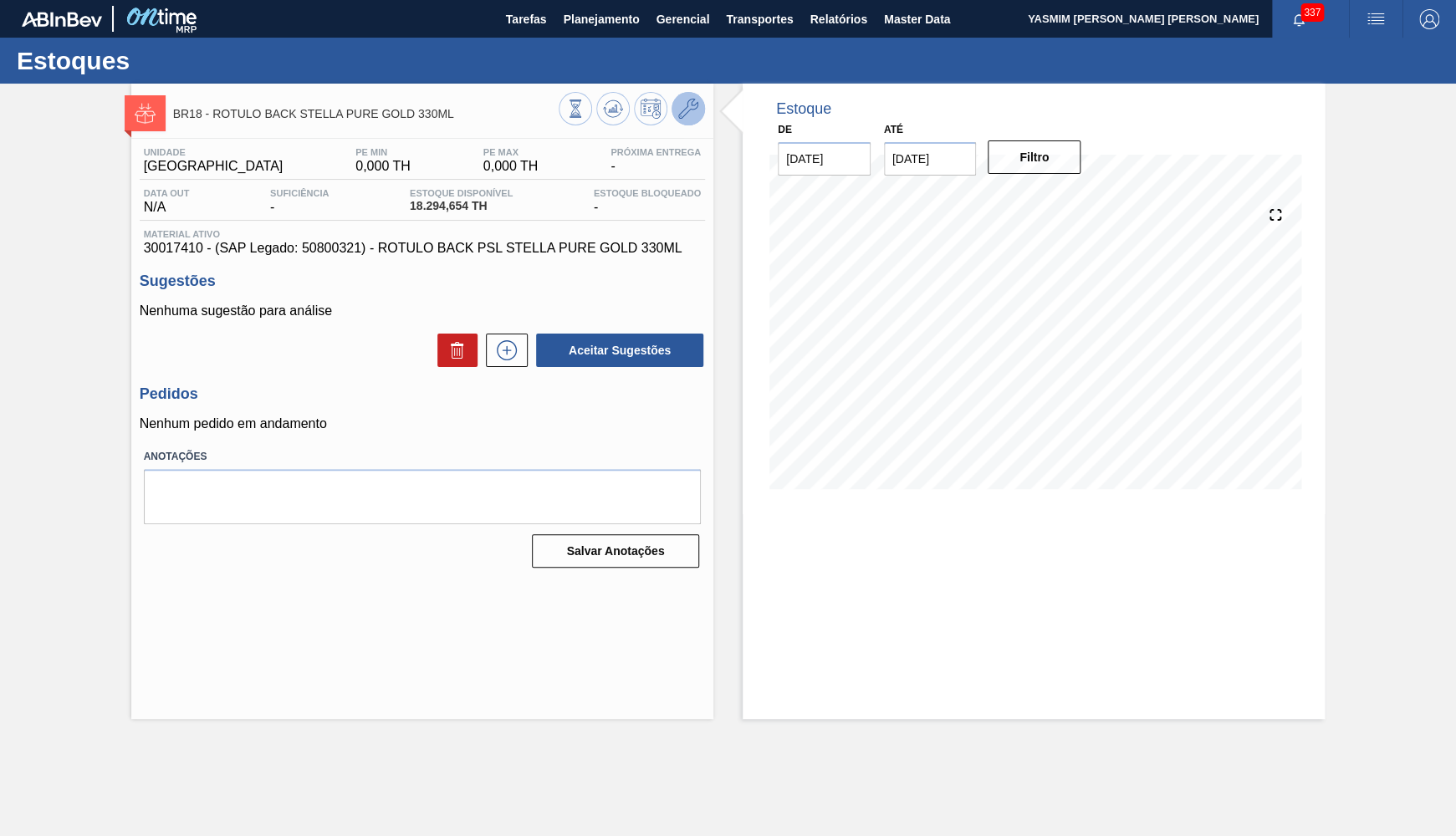
click at [677, 98] on button at bounding box center [687, 108] width 33 height 33
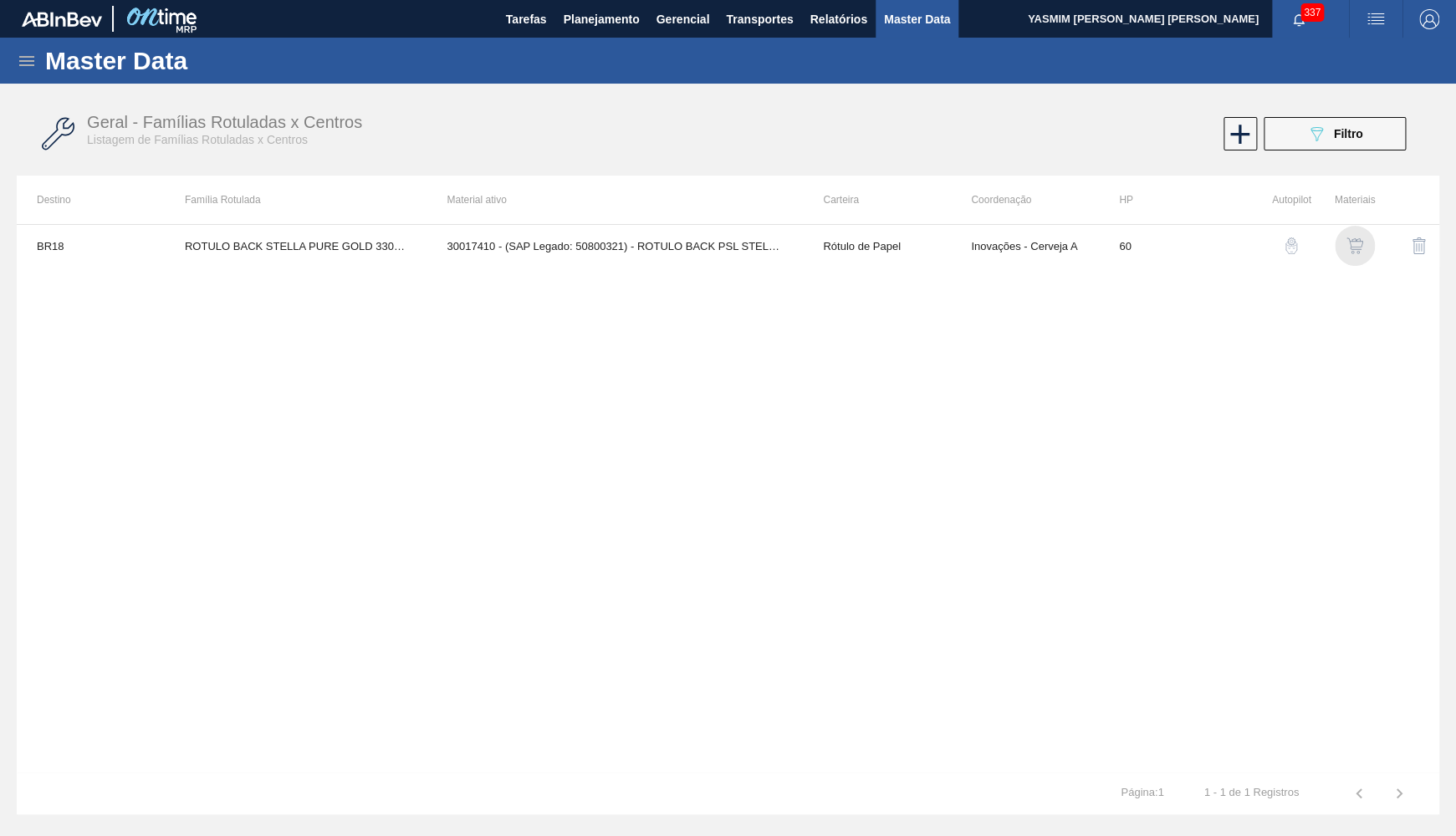
click at [1357, 243] on img "button" at bounding box center [1354, 245] width 17 height 17
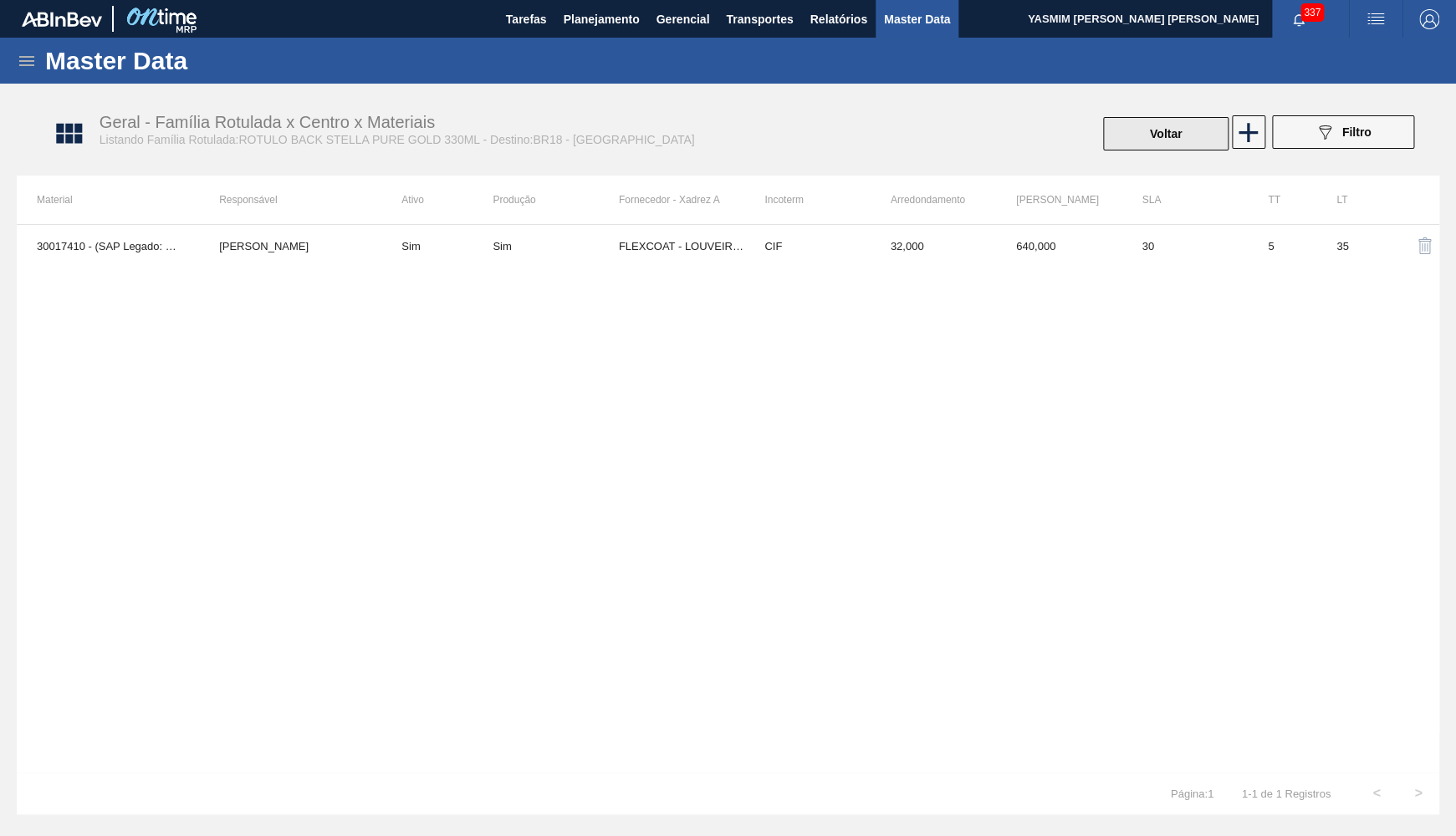
click at [1158, 124] on button "Voltar" at bounding box center [1166, 133] width 125 height 33
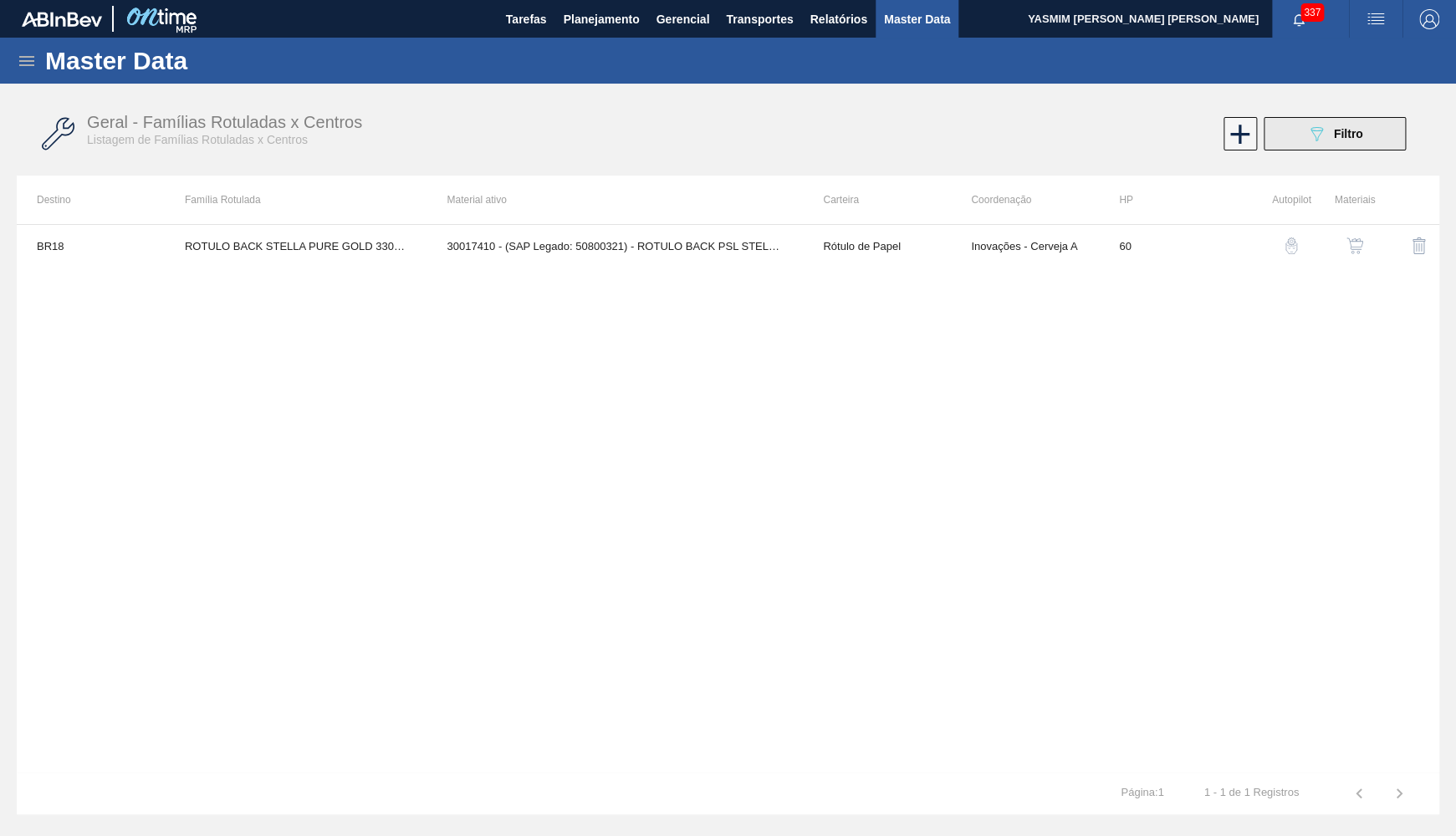
click at [1313, 135] on icon at bounding box center [1316, 134] width 13 height 14
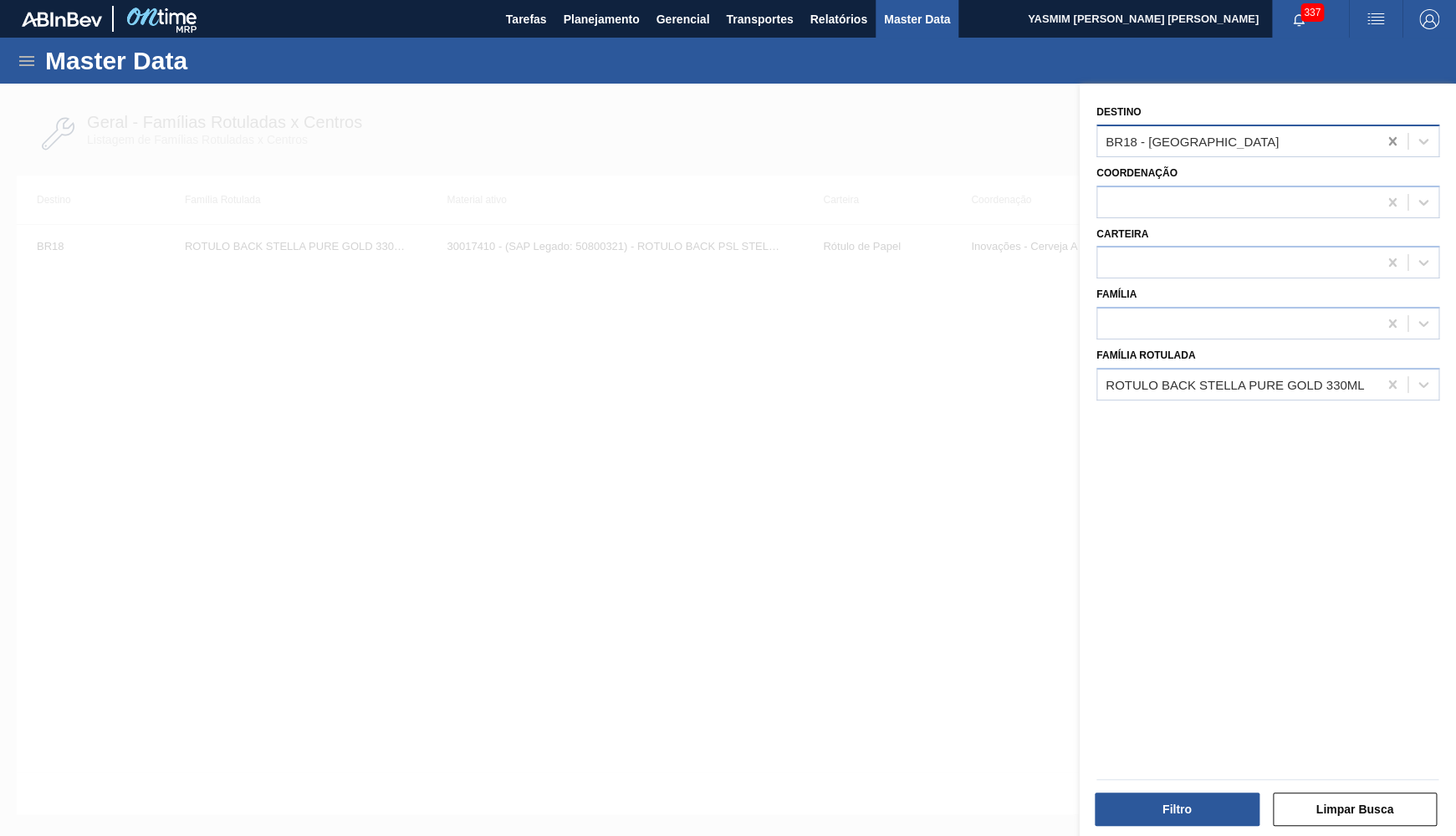
click at [1395, 146] on icon at bounding box center [1392, 141] width 17 height 17
click at [1188, 831] on div "Filtro Limpar Busca" at bounding box center [1260, 798] width 376 height 85
click at [1183, 817] on button "Filtro" at bounding box center [1176, 809] width 165 height 33
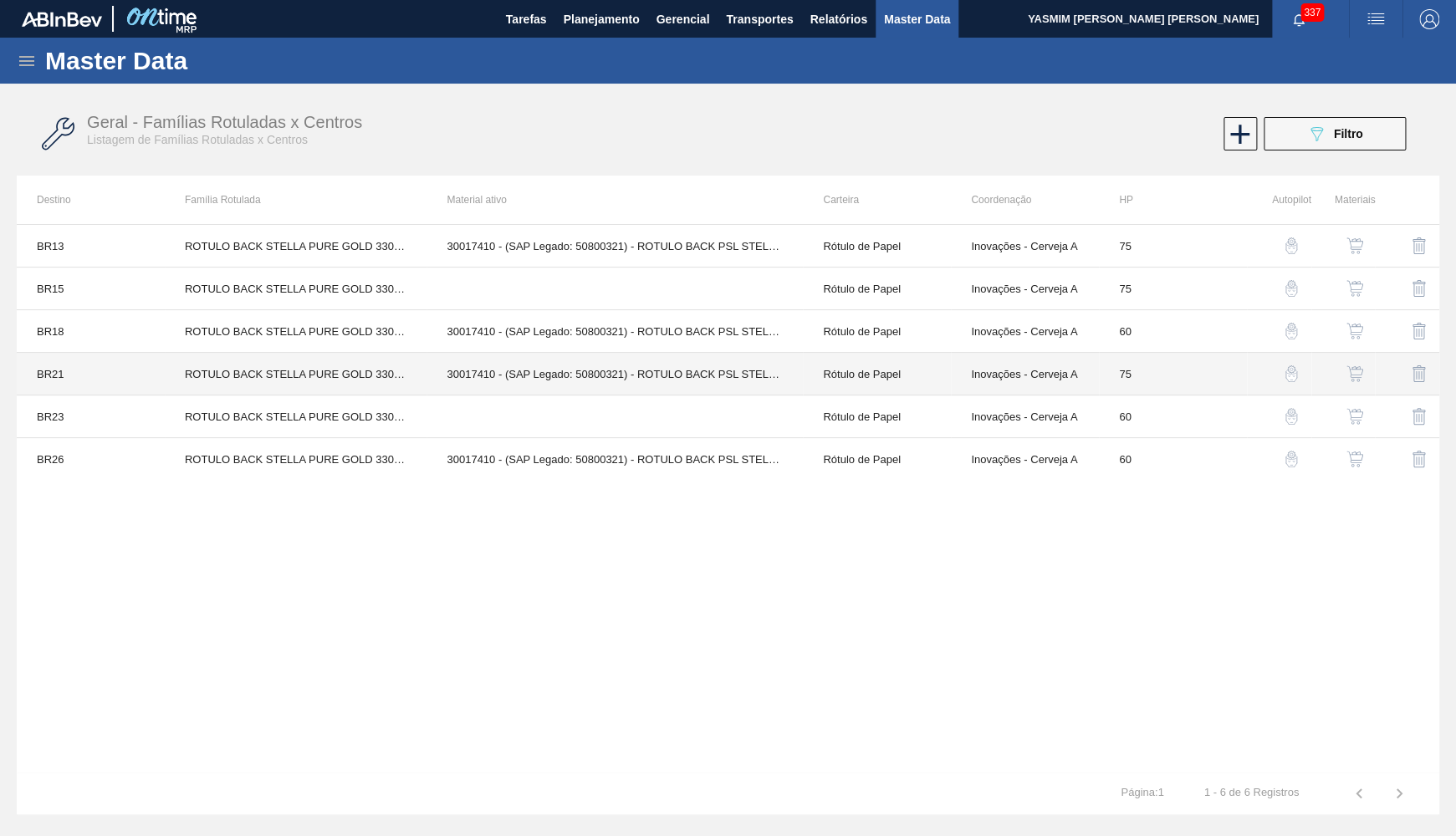
click at [1112, 354] on td "75" at bounding box center [1173, 373] width 148 height 42
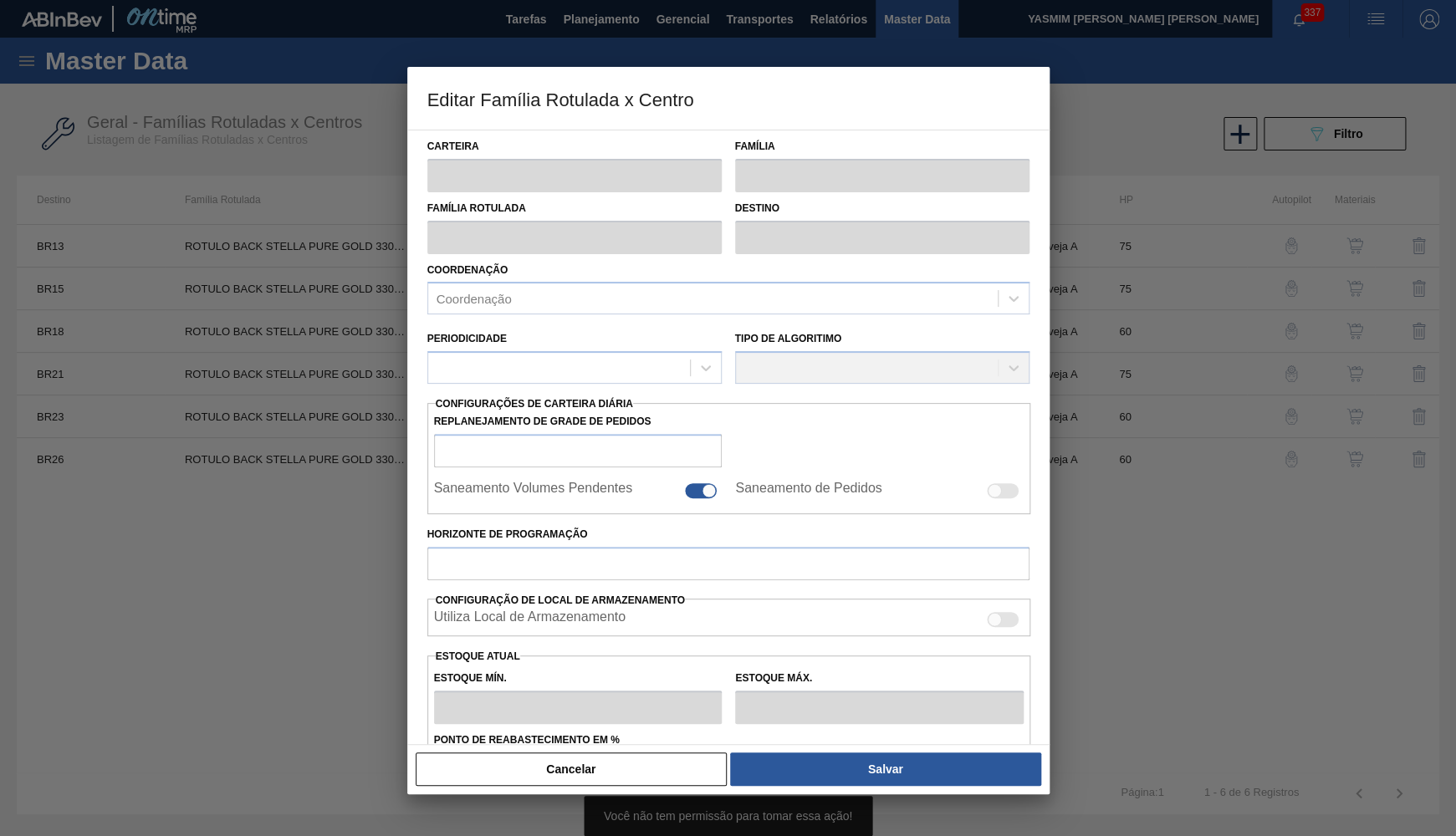
scroll to position [260, 0]
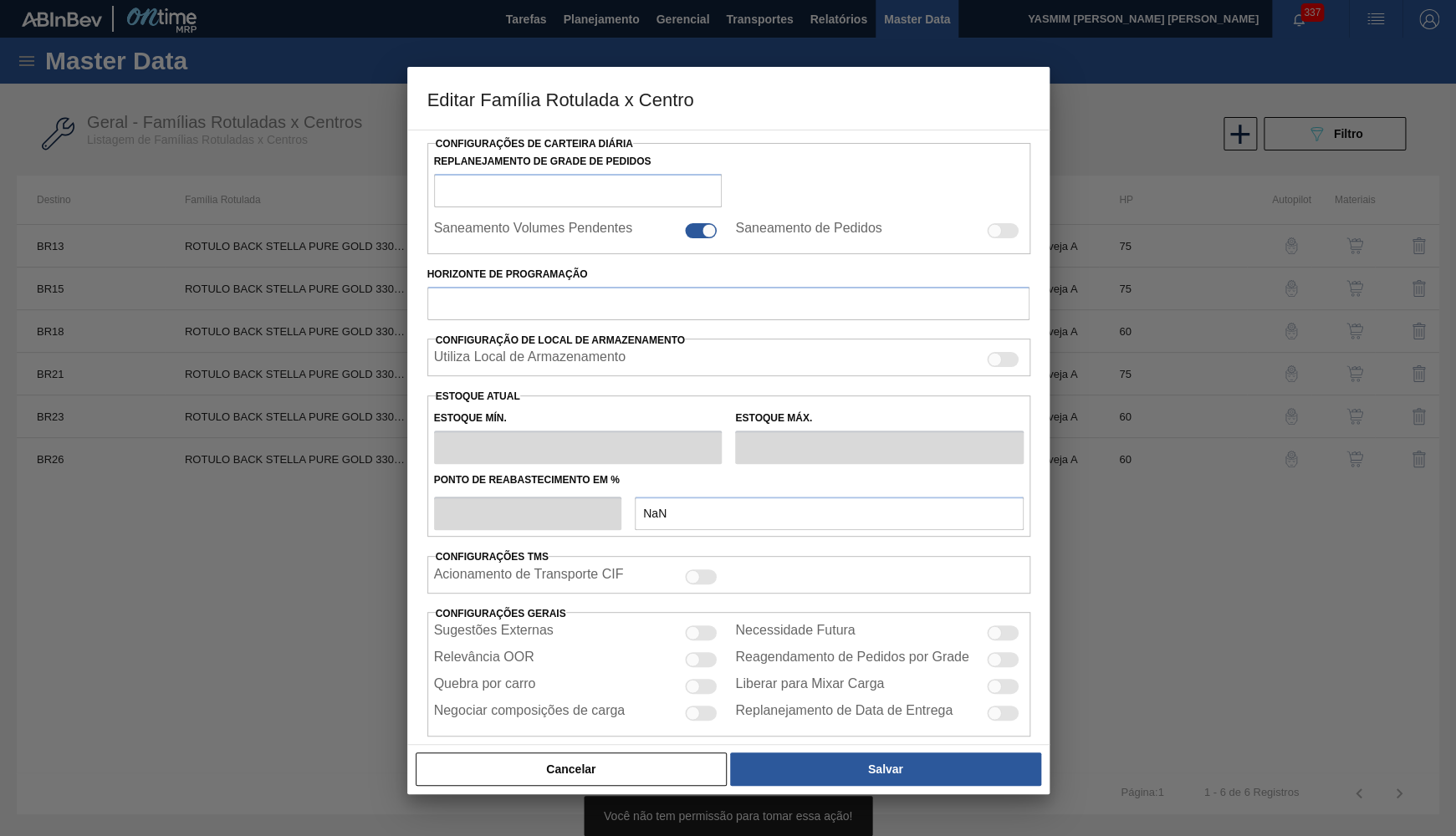
click at [608, 791] on div "Cancelar Salvar" at bounding box center [728, 769] width 642 height 51
type input "Rótulo de Papel"
type input "Rótulo de papel"
type input "ROTULO BACK STELLA PURE GOLD 330ML"
type input "BR21 - Lages"
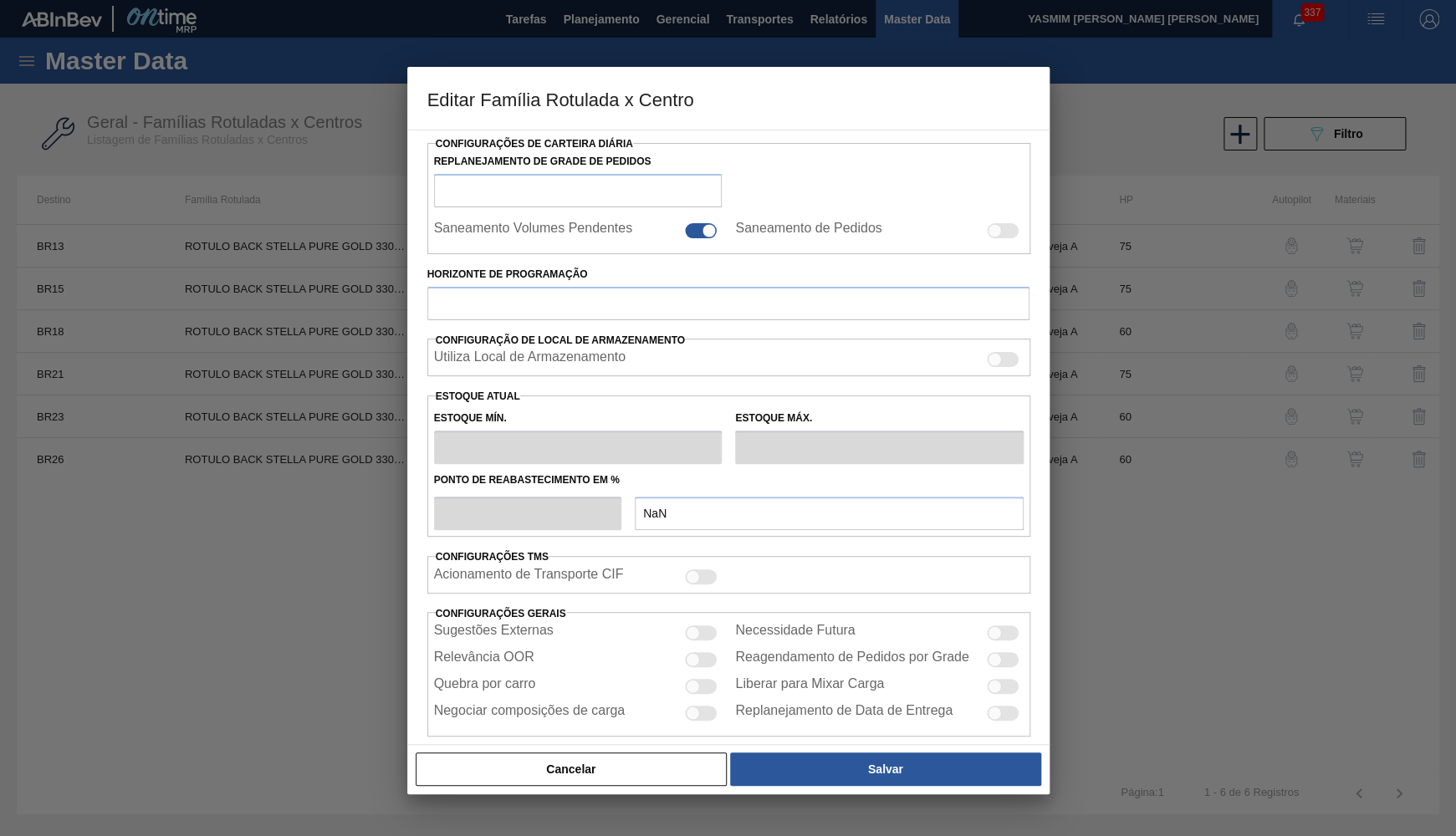
type input "75"
type input "0"
type input "100"
type input "0,000"
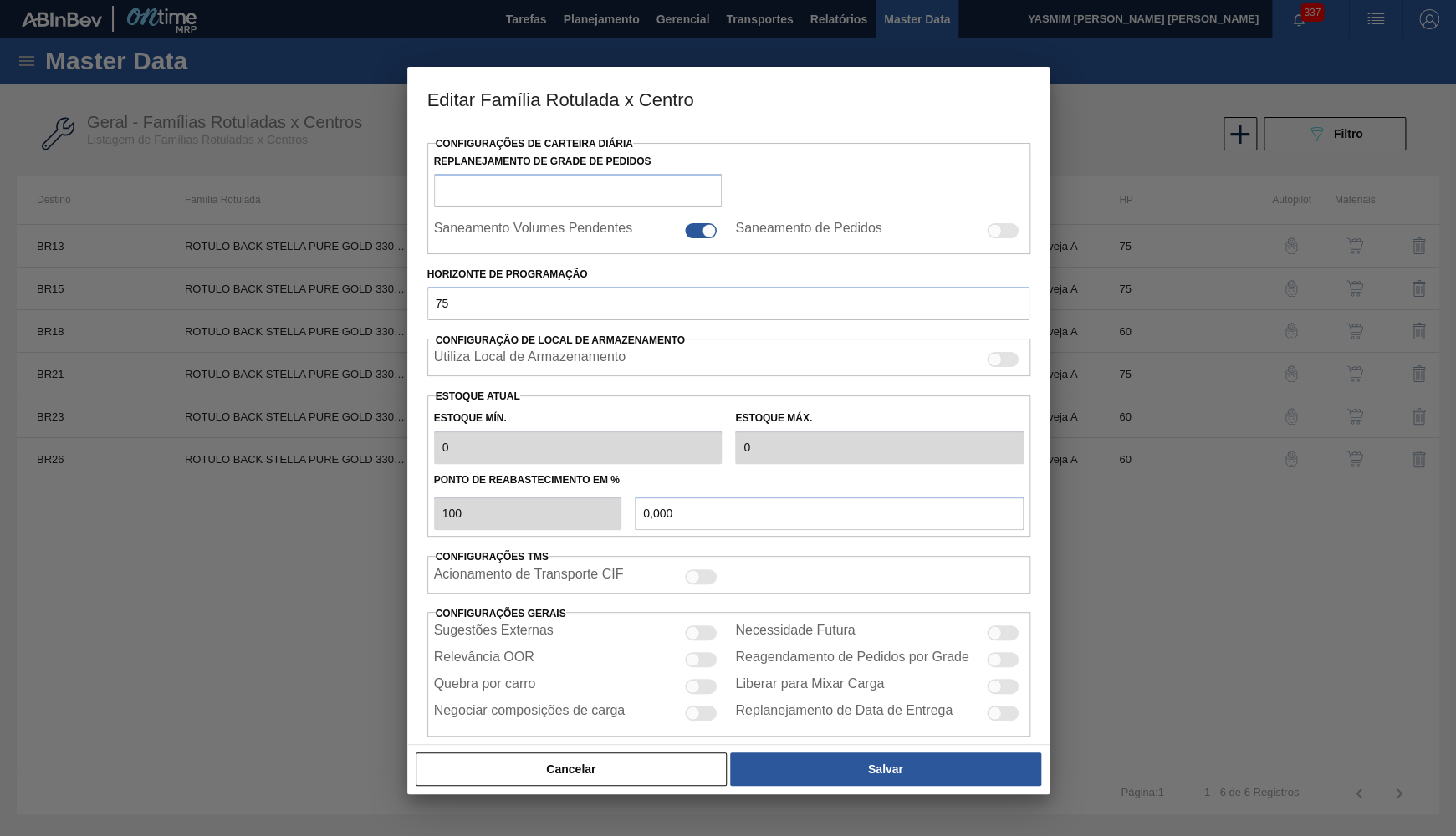
checkbox input "true"
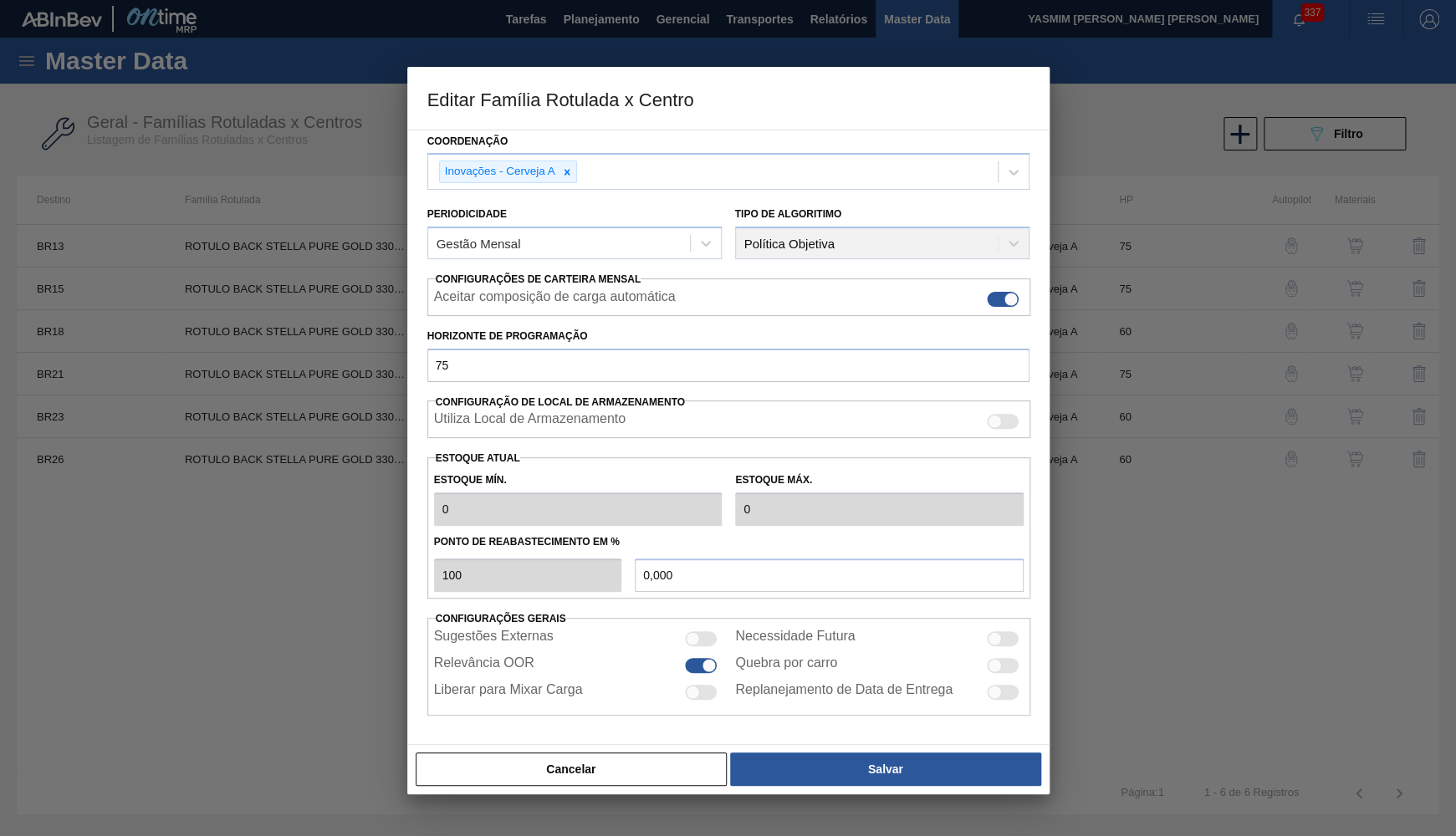
scroll to position [110, 0]
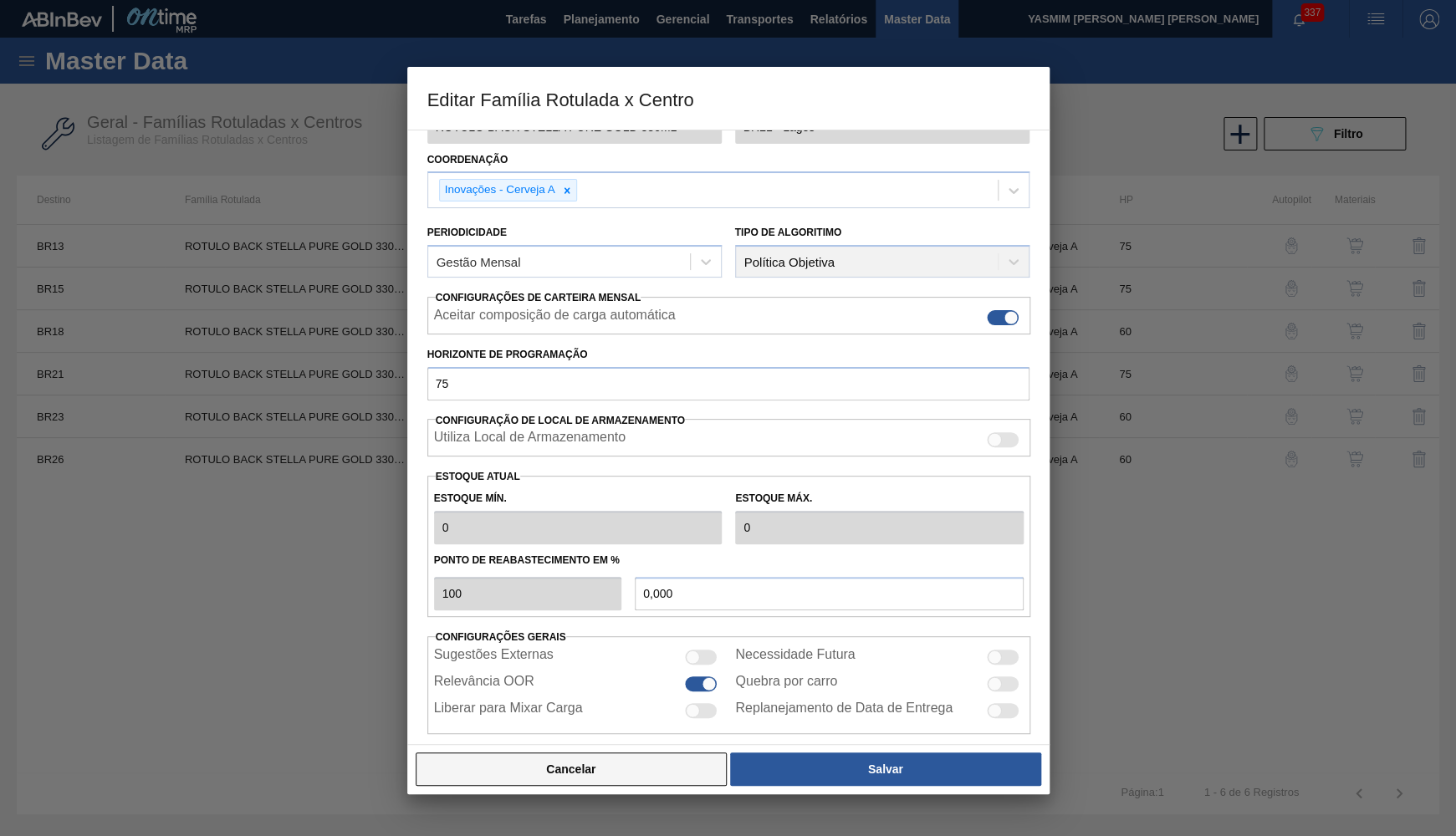
click at [638, 755] on button "Cancelar" at bounding box center [572, 768] width 312 height 33
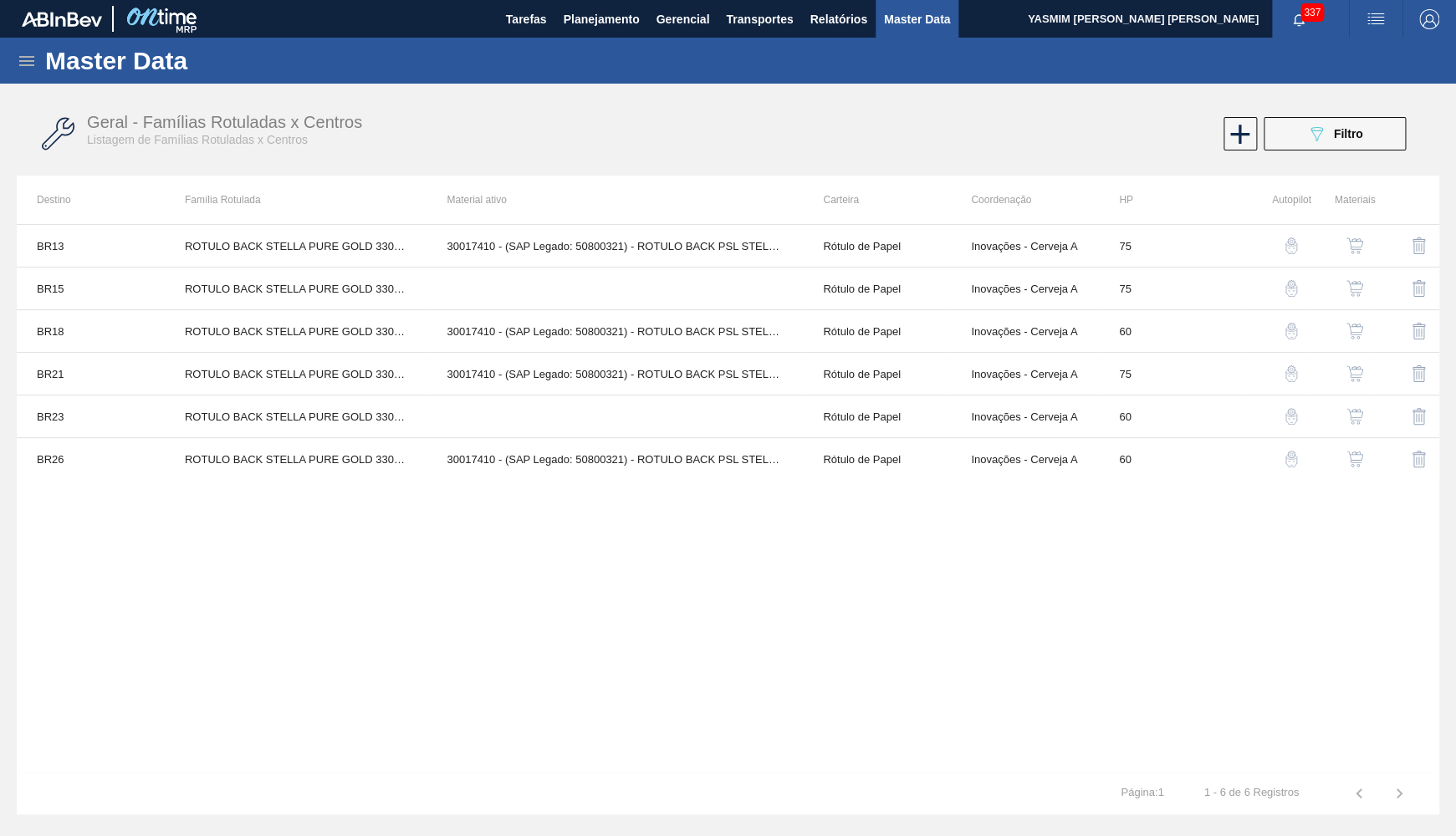
click at [755, 623] on div "BR13 ROTULO BACK STELLA PURE GOLD 330ML 30017410 - (SAP Legado: 50800321) - ROT…" at bounding box center [728, 498] width 1423 height 548
click at [1358, 417] on img "button" at bounding box center [1354, 416] width 17 height 17
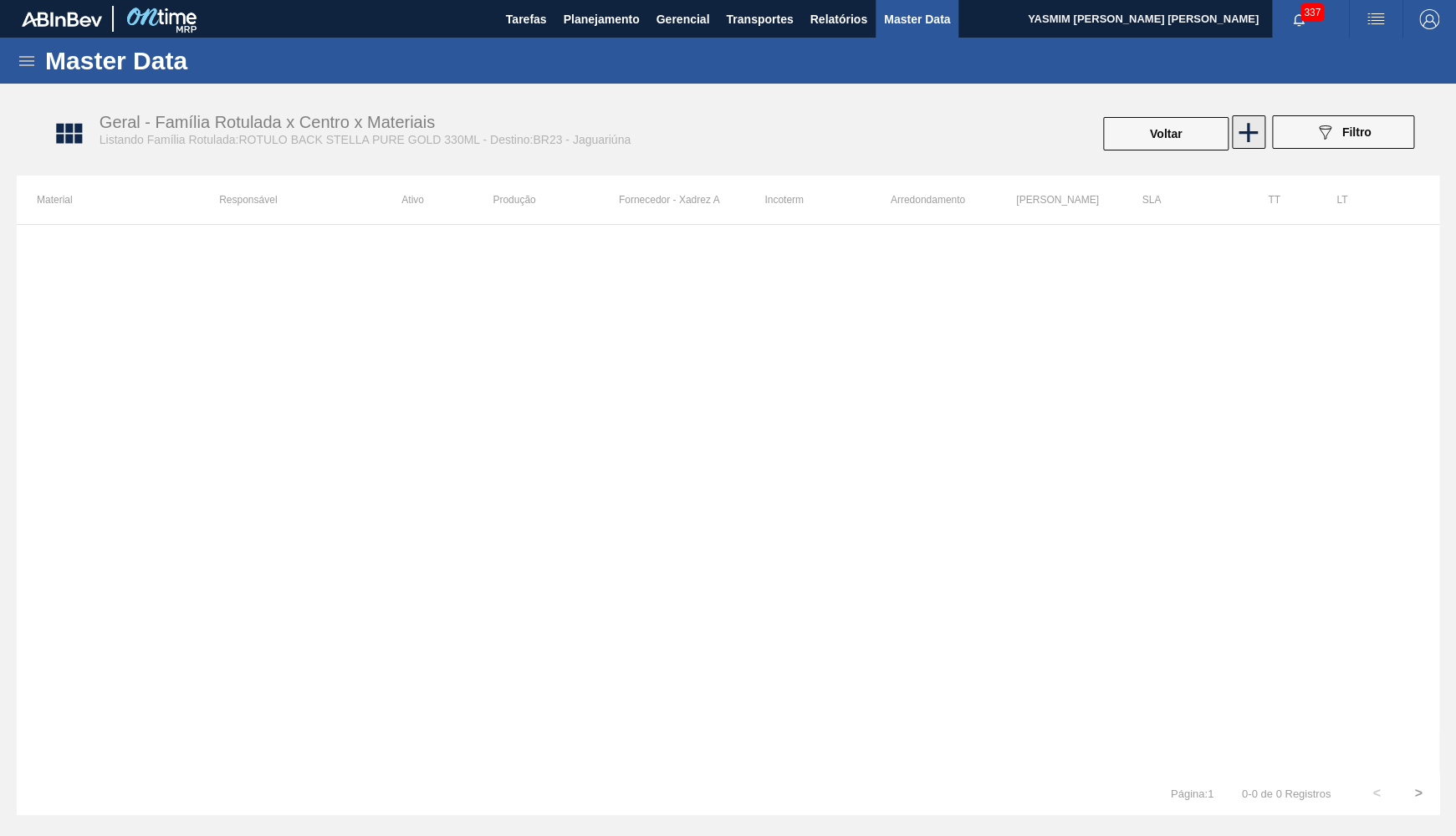
click at [1241, 142] on icon at bounding box center [1248, 133] width 32 height 32
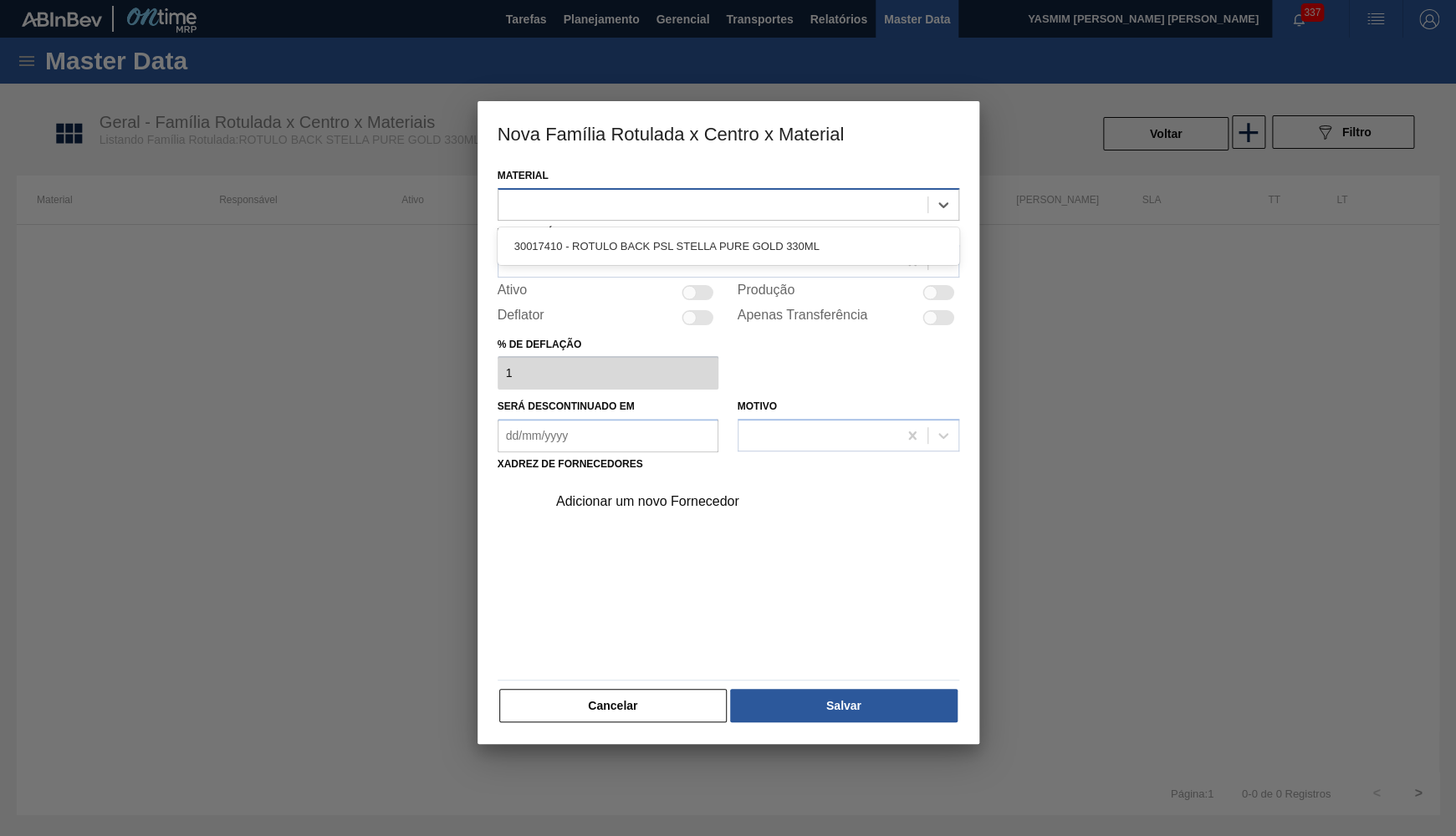
click at [621, 206] on div at bounding box center [713, 204] width 429 height 24
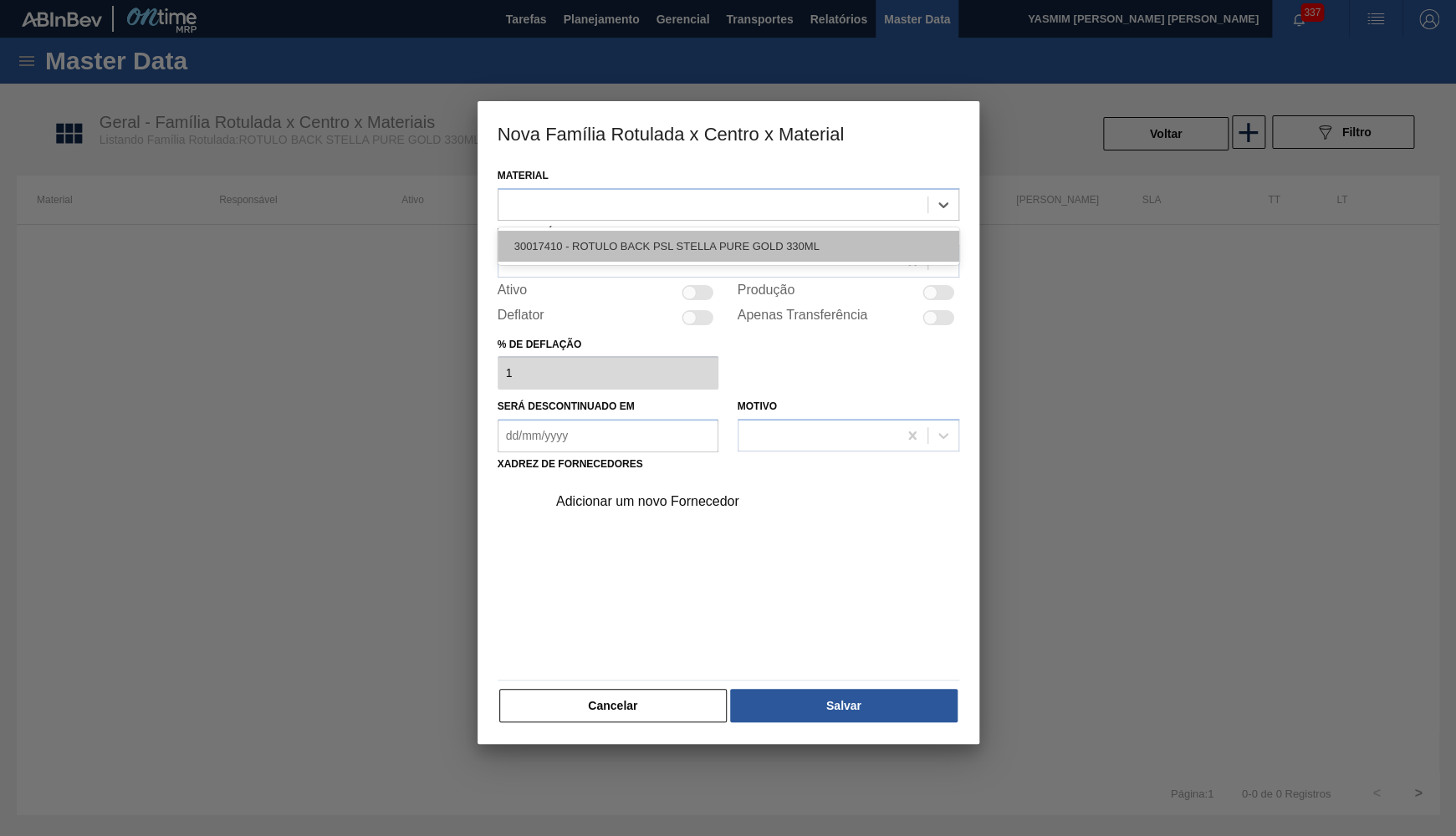
click at [647, 241] on div "30017410 - ROTULO BACK PSL STELLA PURE GOLD 330ML" at bounding box center [729, 246] width 462 height 31
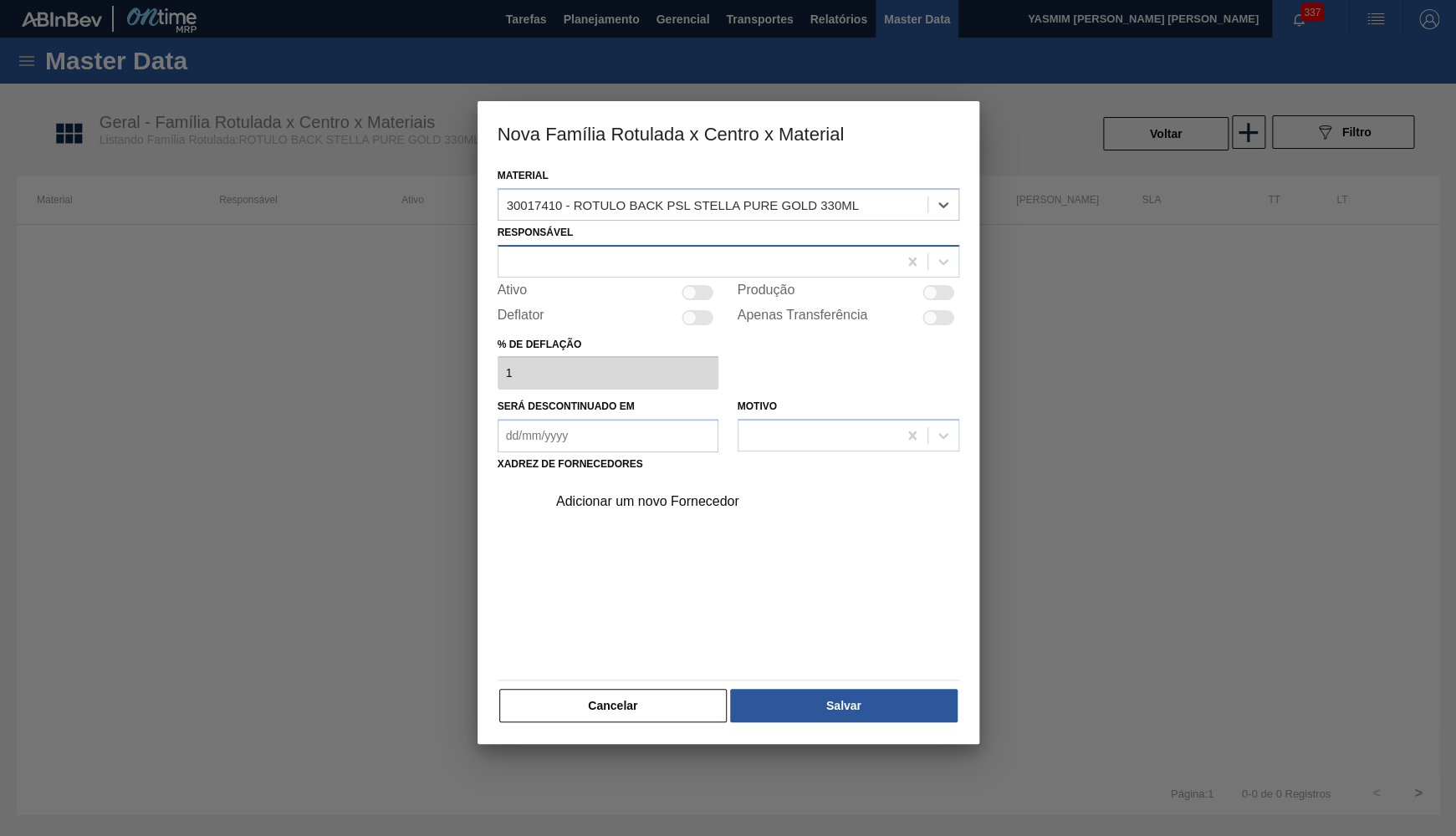
click at [612, 249] on div at bounding box center [697, 261] width 399 height 24
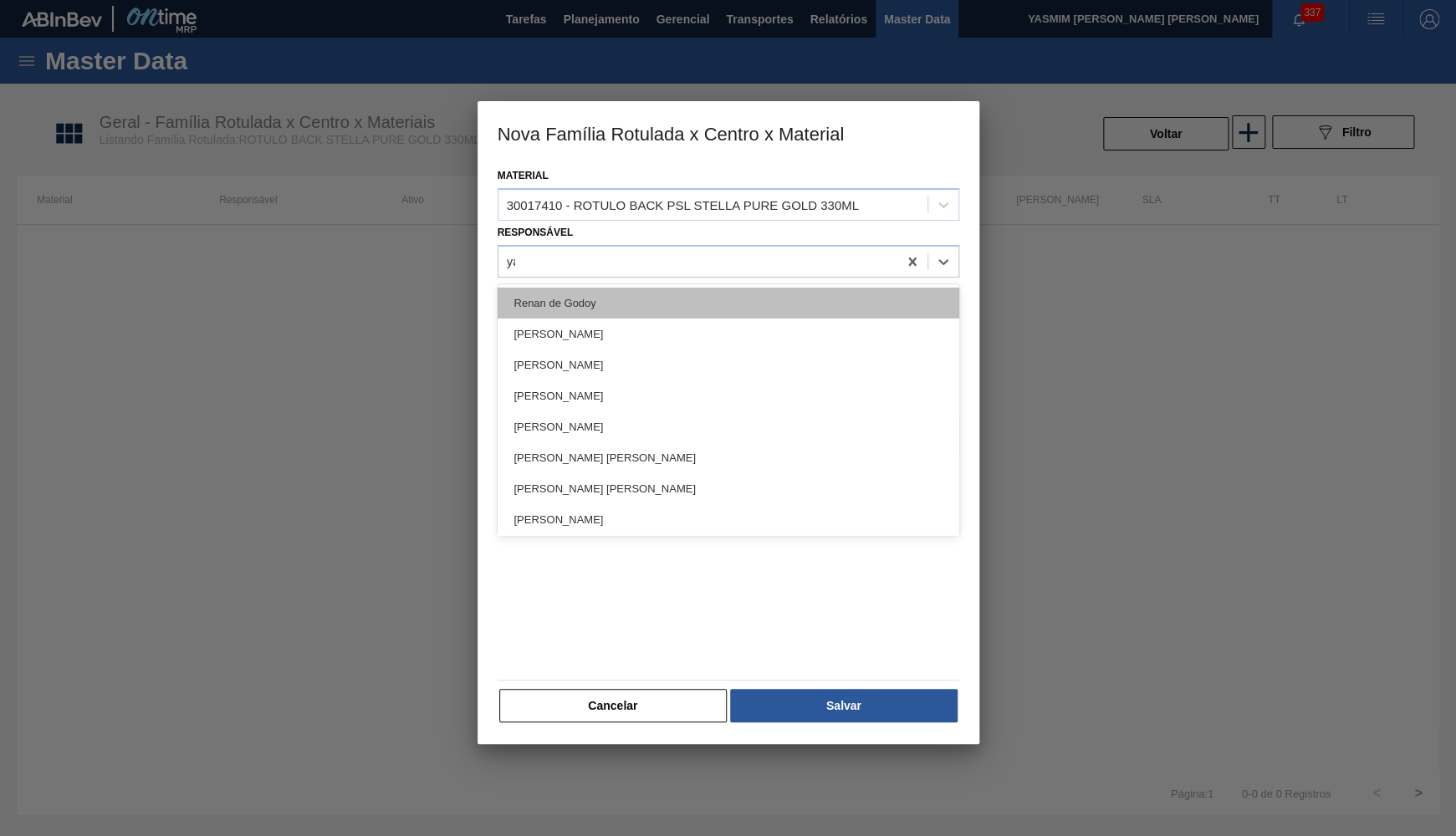
type input "yas"
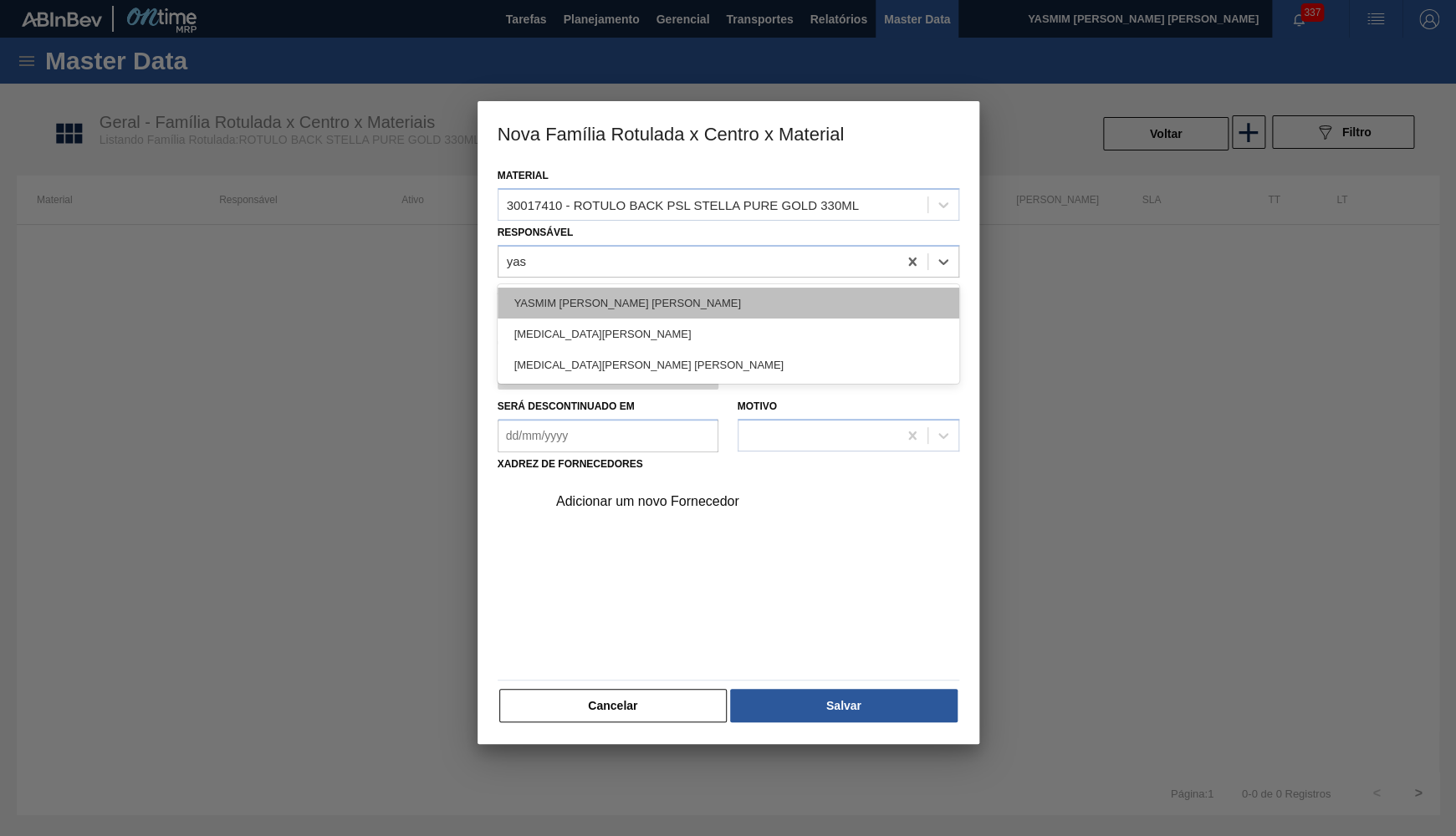
click at [640, 298] on div "YASMIM [PERSON_NAME] [PERSON_NAME]" at bounding box center [729, 303] width 462 height 31
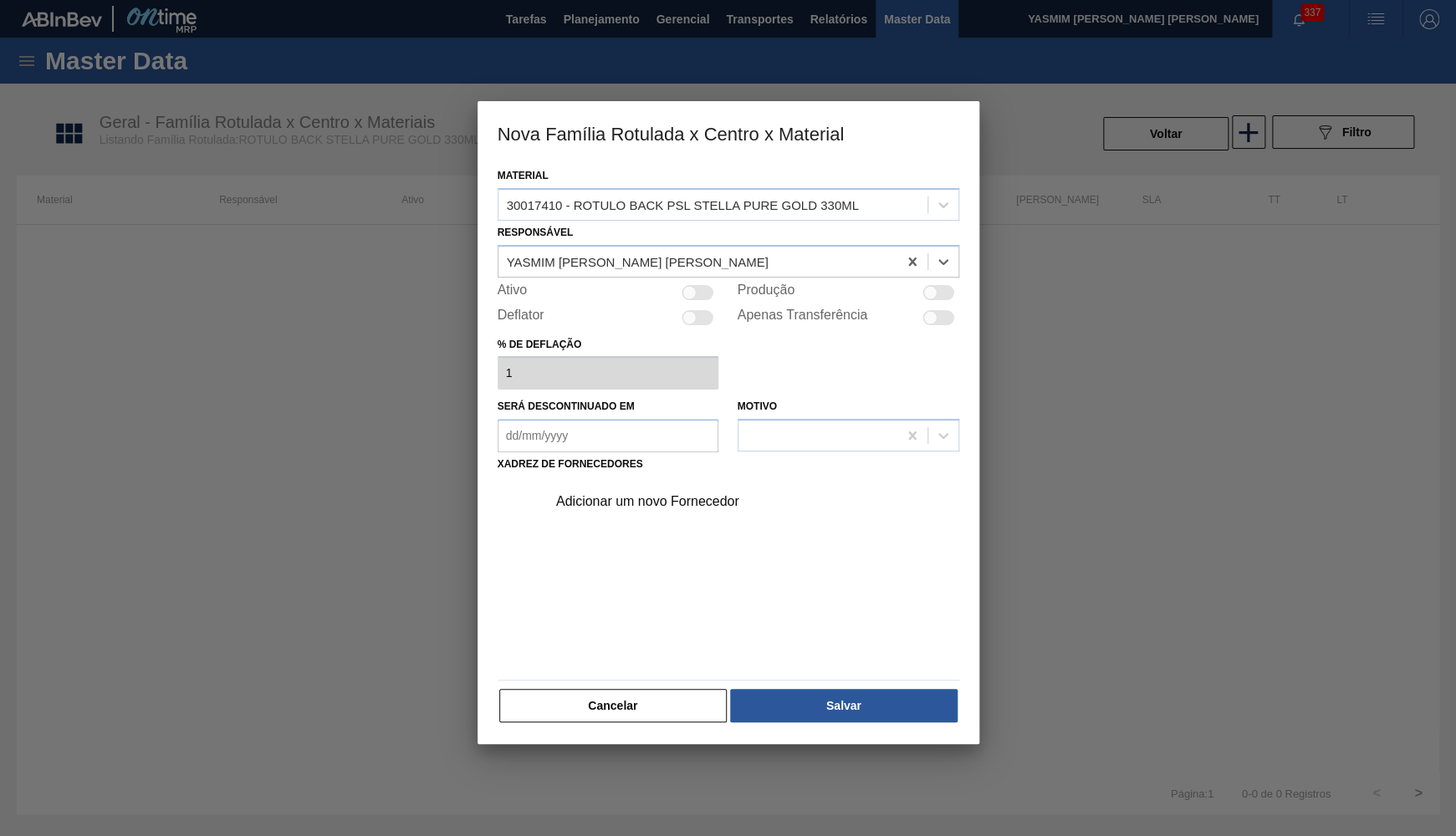
click at [713, 285] on div at bounding box center [697, 292] width 32 height 15
checkbox input "true"
click at [680, 500] on div "Adicionar um novo Fornecedor" at bounding box center [719, 501] width 327 height 15
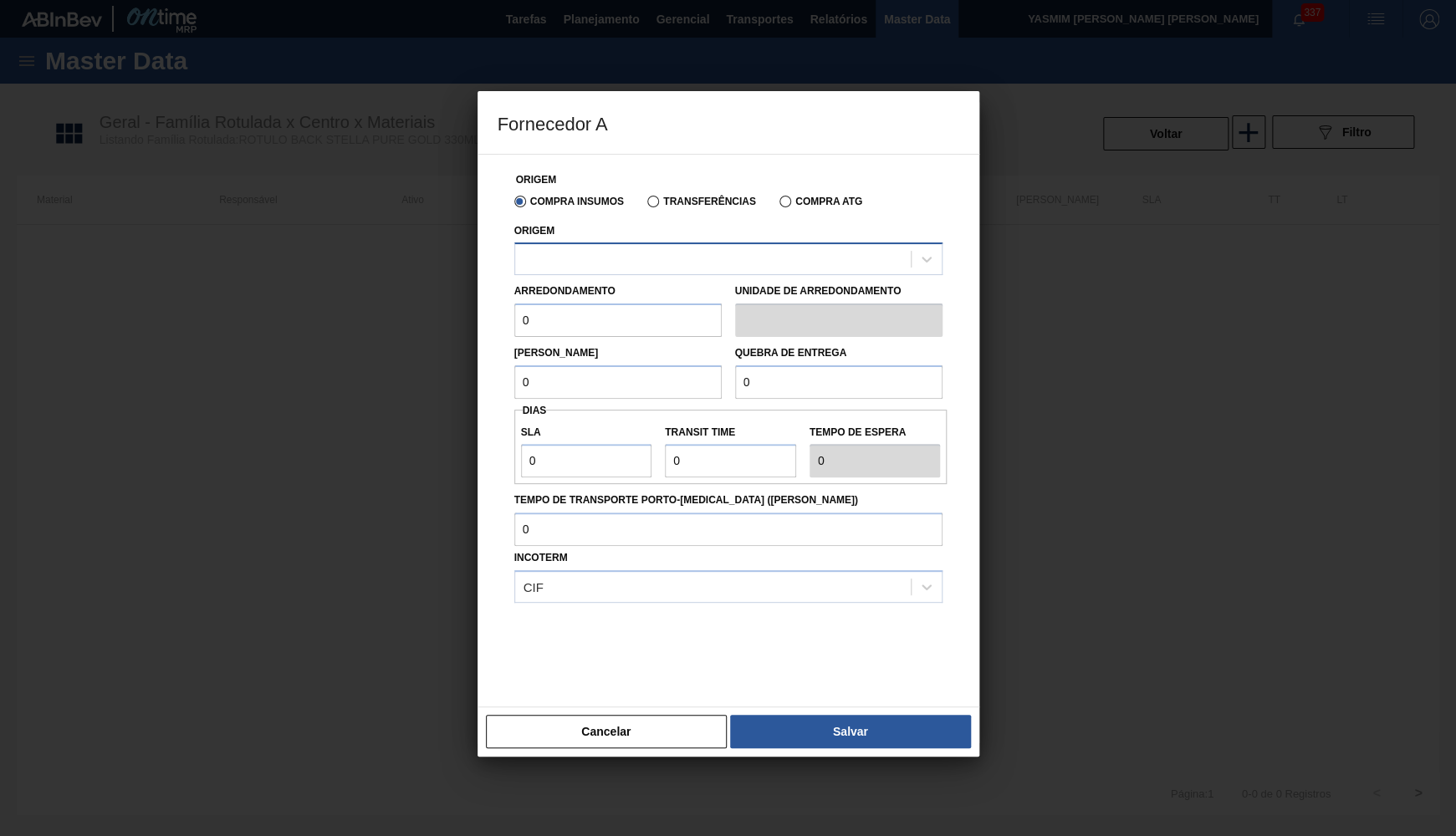
click at [629, 265] on div at bounding box center [713, 259] width 395 height 24
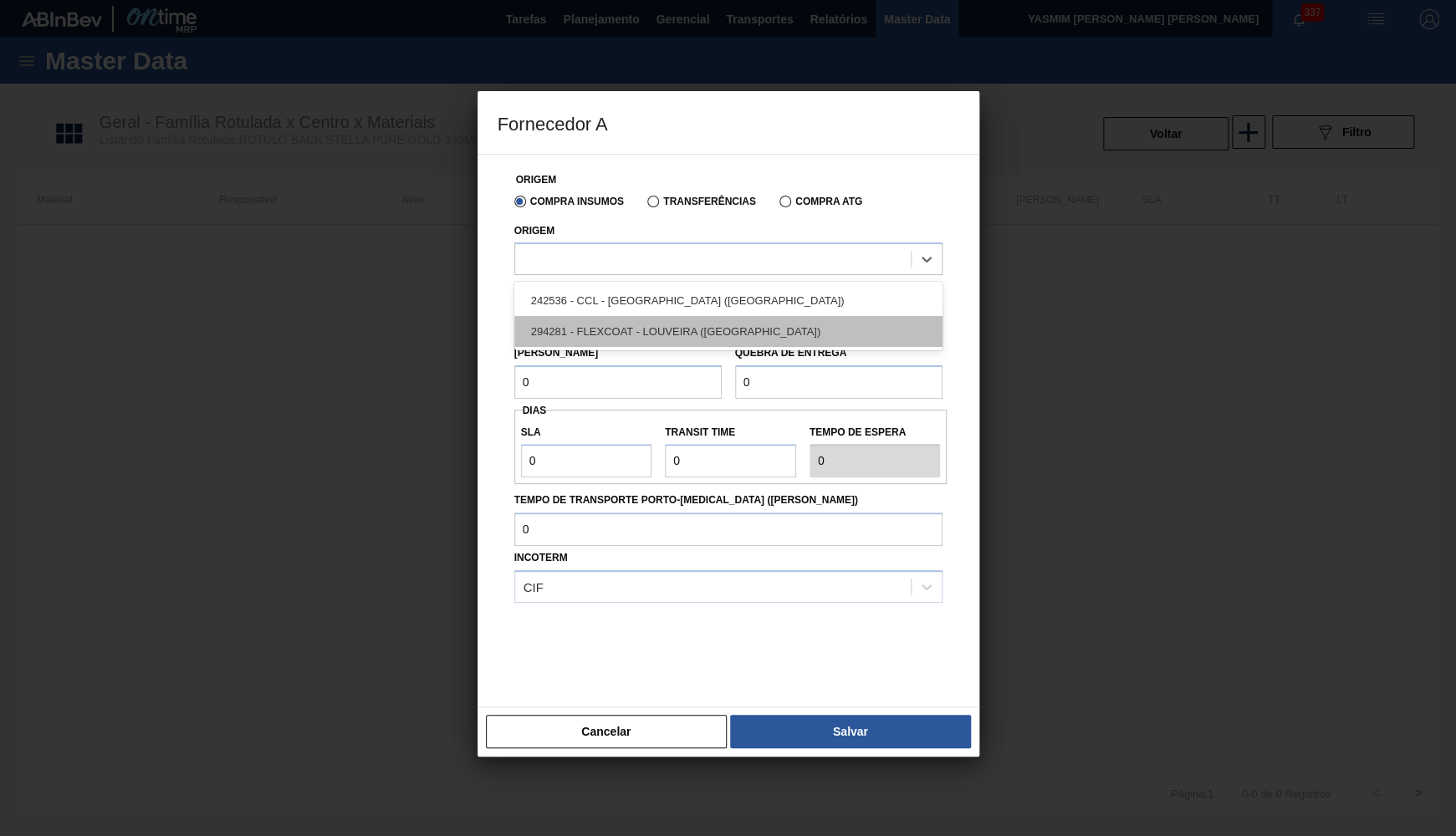
click at [708, 322] on div "294281 - FLEXCOAT - LOUVEIRA ([GEOGRAPHIC_DATA])" at bounding box center [728, 331] width 429 height 31
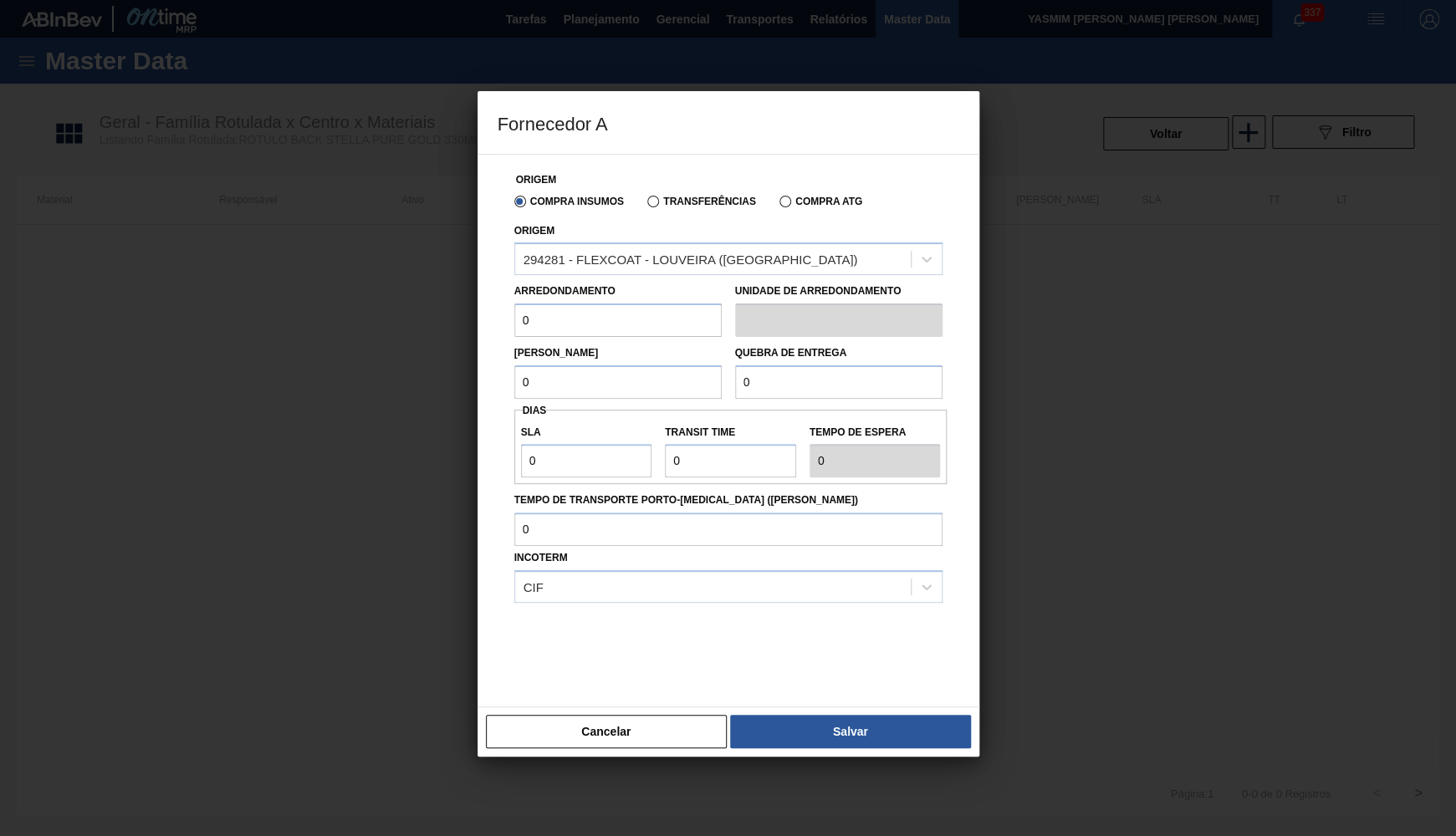
drag, startPoint x: 488, startPoint y: 313, endPoint x: 418, endPoint y: 309, distance: 70.1
click at [514, 309] on input "0" at bounding box center [618, 319] width 207 height 33
type input "1"
type input "0"
type input "2"
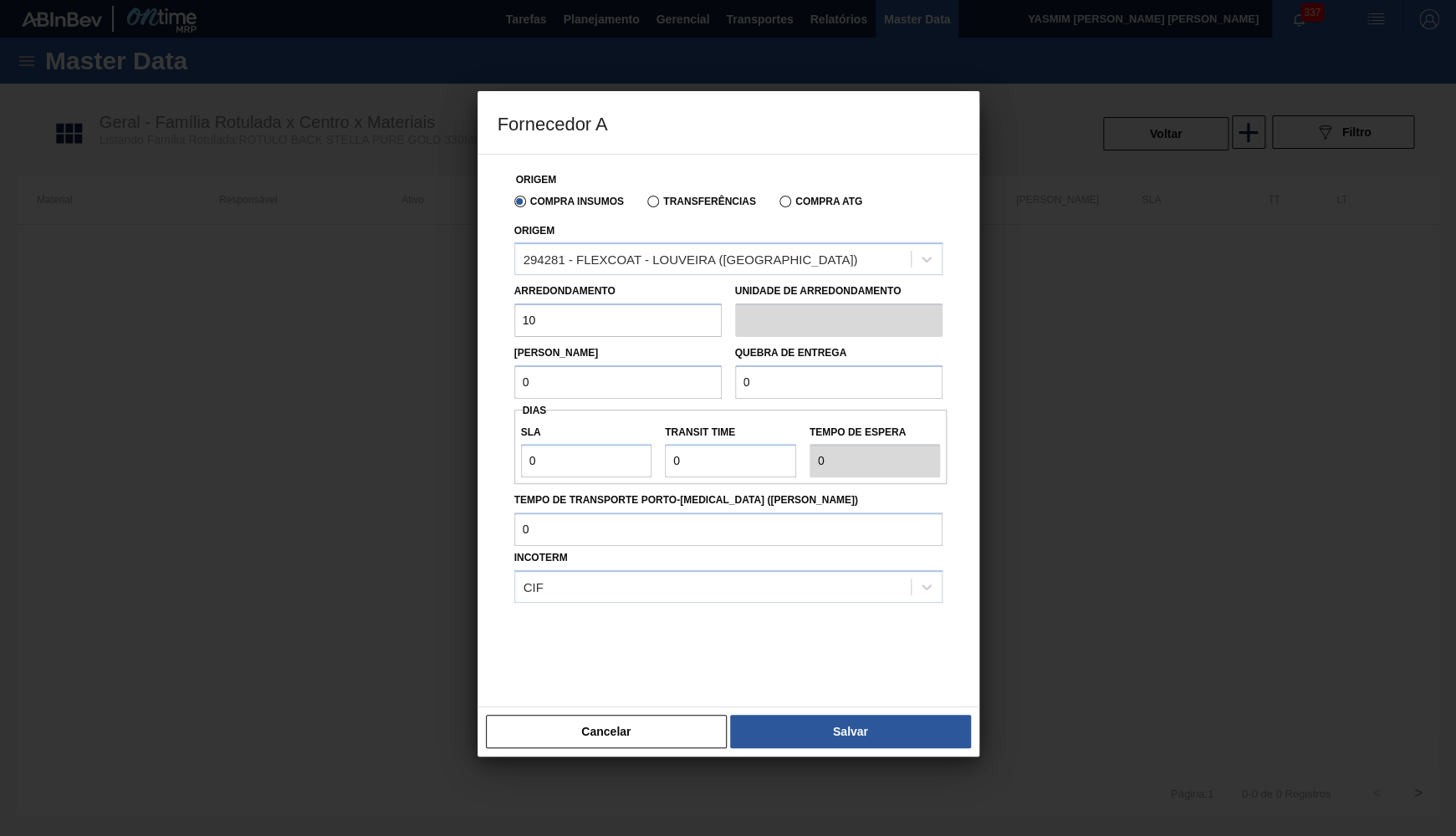
type input "10"
drag, startPoint x: 565, startPoint y: 383, endPoint x: 438, endPoint y: 362, distance: 128.7
click at [514, 365] on input "0" at bounding box center [618, 381] width 207 height 33
paste input "1"
type input "10"
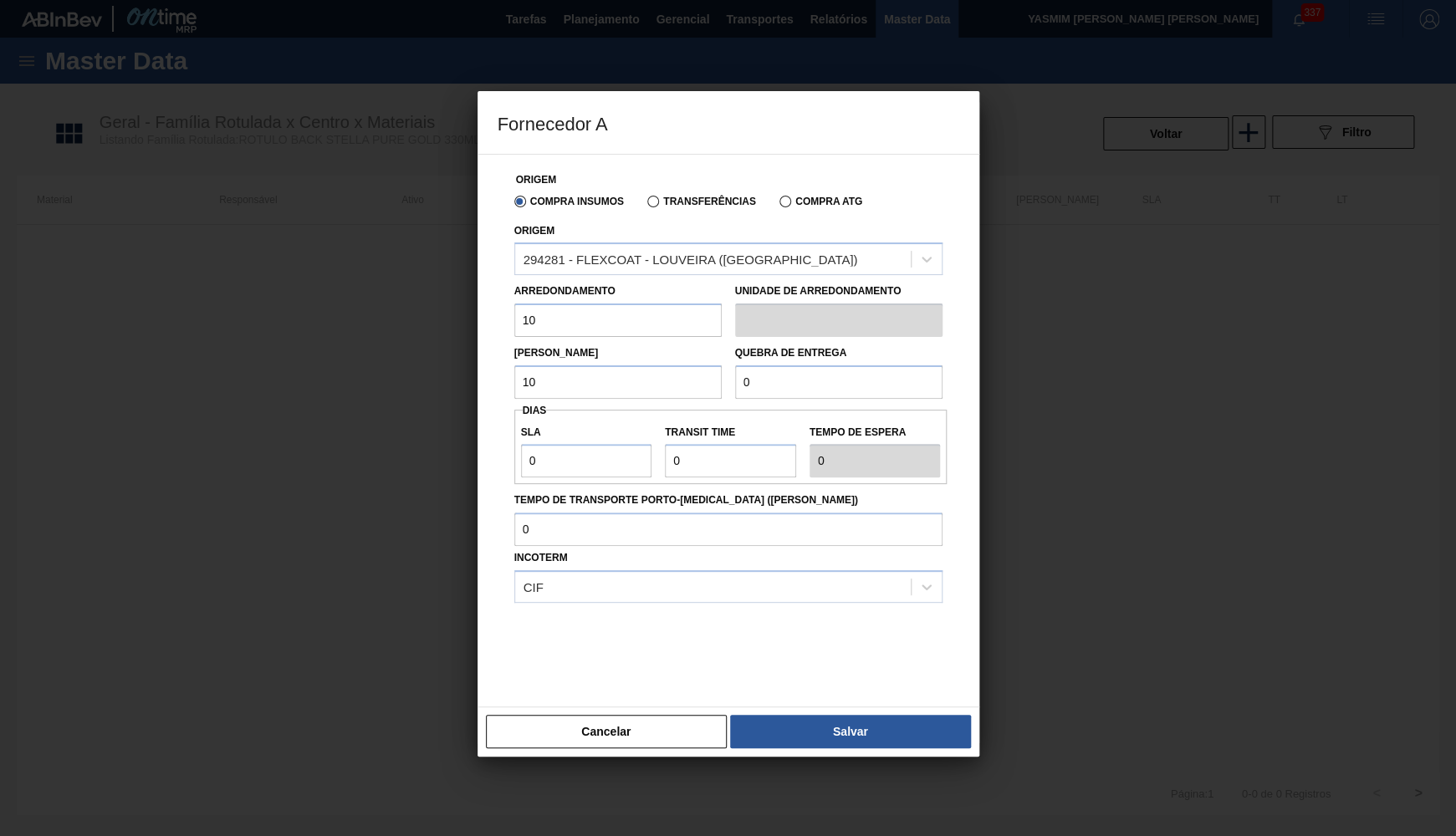
drag, startPoint x: 833, startPoint y: 389, endPoint x: 504, endPoint y: 352, distance: 331.1
click at [735, 365] on input "0" at bounding box center [839, 381] width 207 height 33
paste input "1"
type input "10"
drag, startPoint x: 574, startPoint y: 446, endPoint x: 336, endPoint y: 427, distance: 238.8
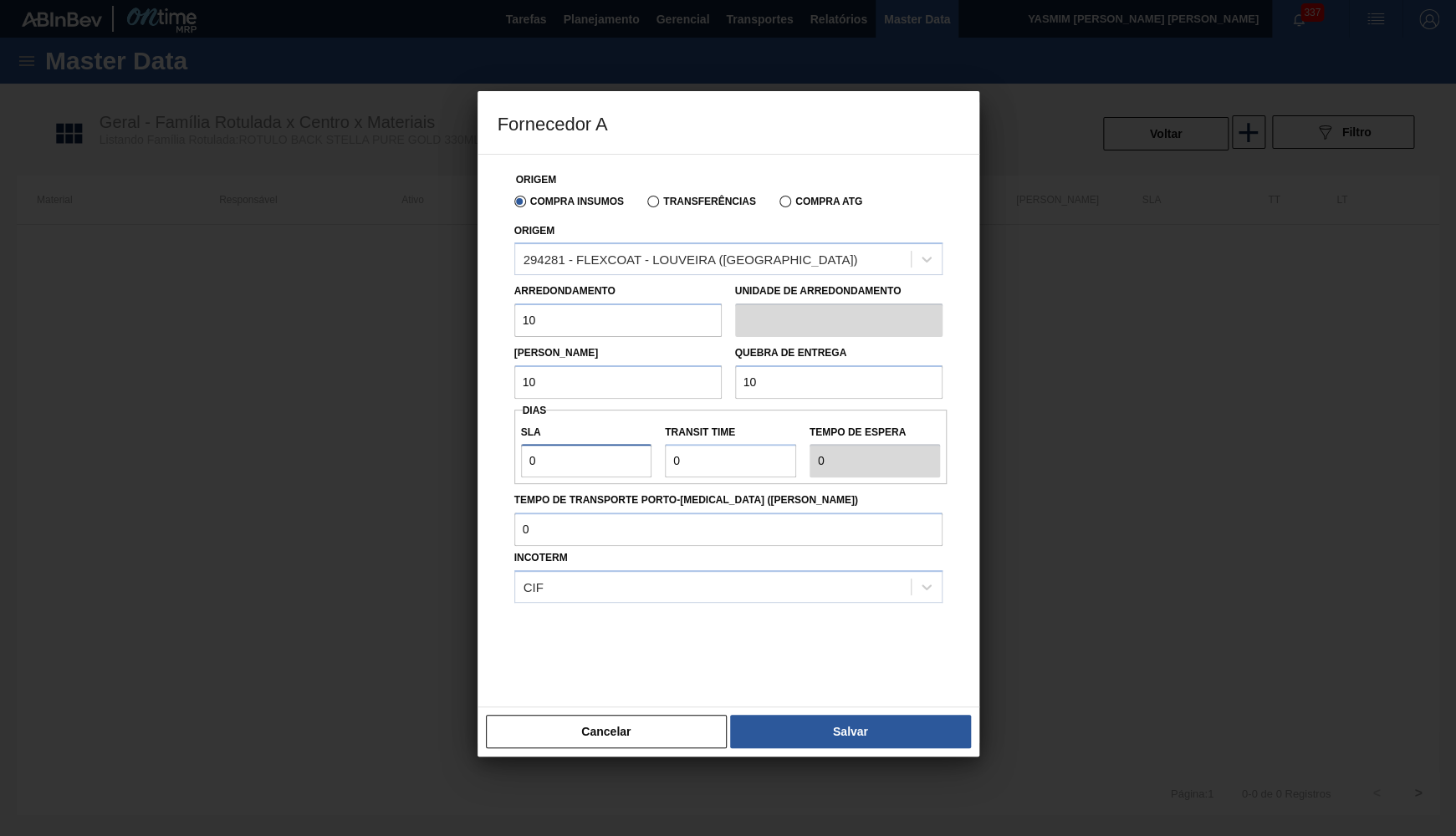
click at [521, 444] on input "0" at bounding box center [586, 460] width 132 height 33
paste input "1"
type input "10"
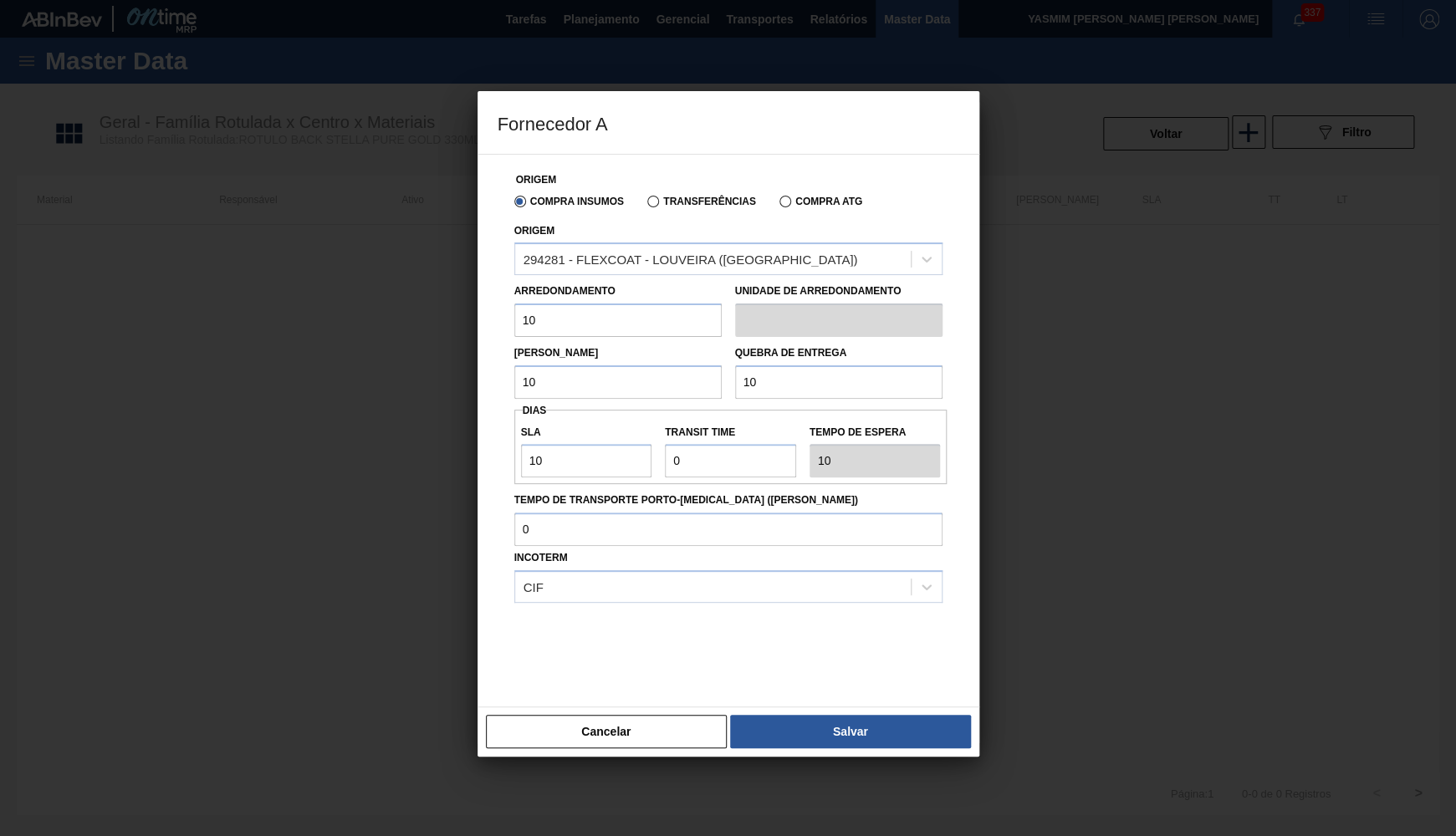
drag, startPoint x: 546, startPoint y: 712, endPoint x: 449, endPoint y: 681, distance: 101.8
click at [522, 715] on button "Cancelar" at bounding box center [607, 731] width 242 height 33
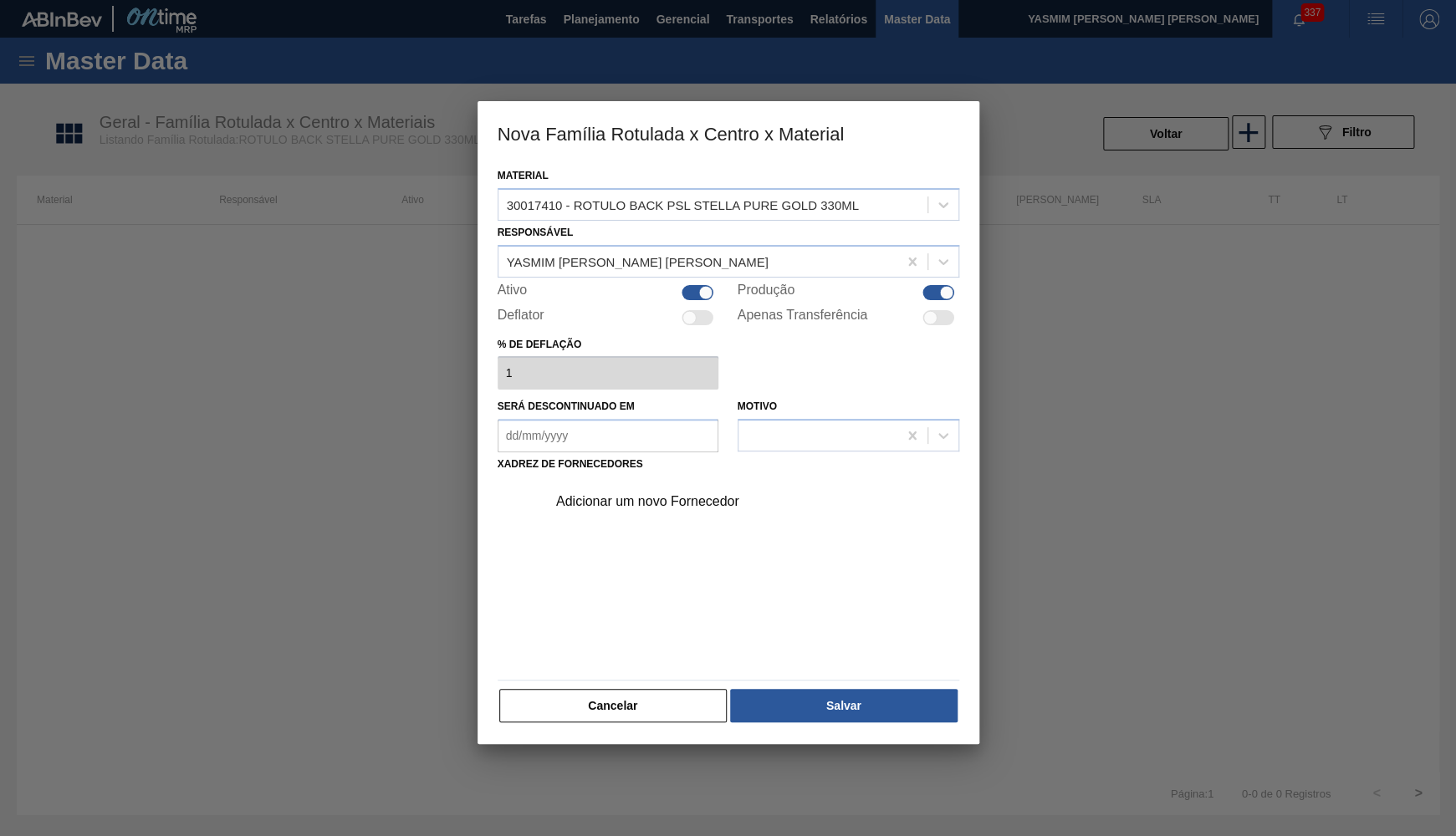
click at [675, 513] on div "Adicionar um novo Fornecedor" at bounding box center [729, 574] width 462 height 197
click at [661, 496] on div "Adicionar um novo Fornecedor" at bounding box center [719, 501] width 327 height 15
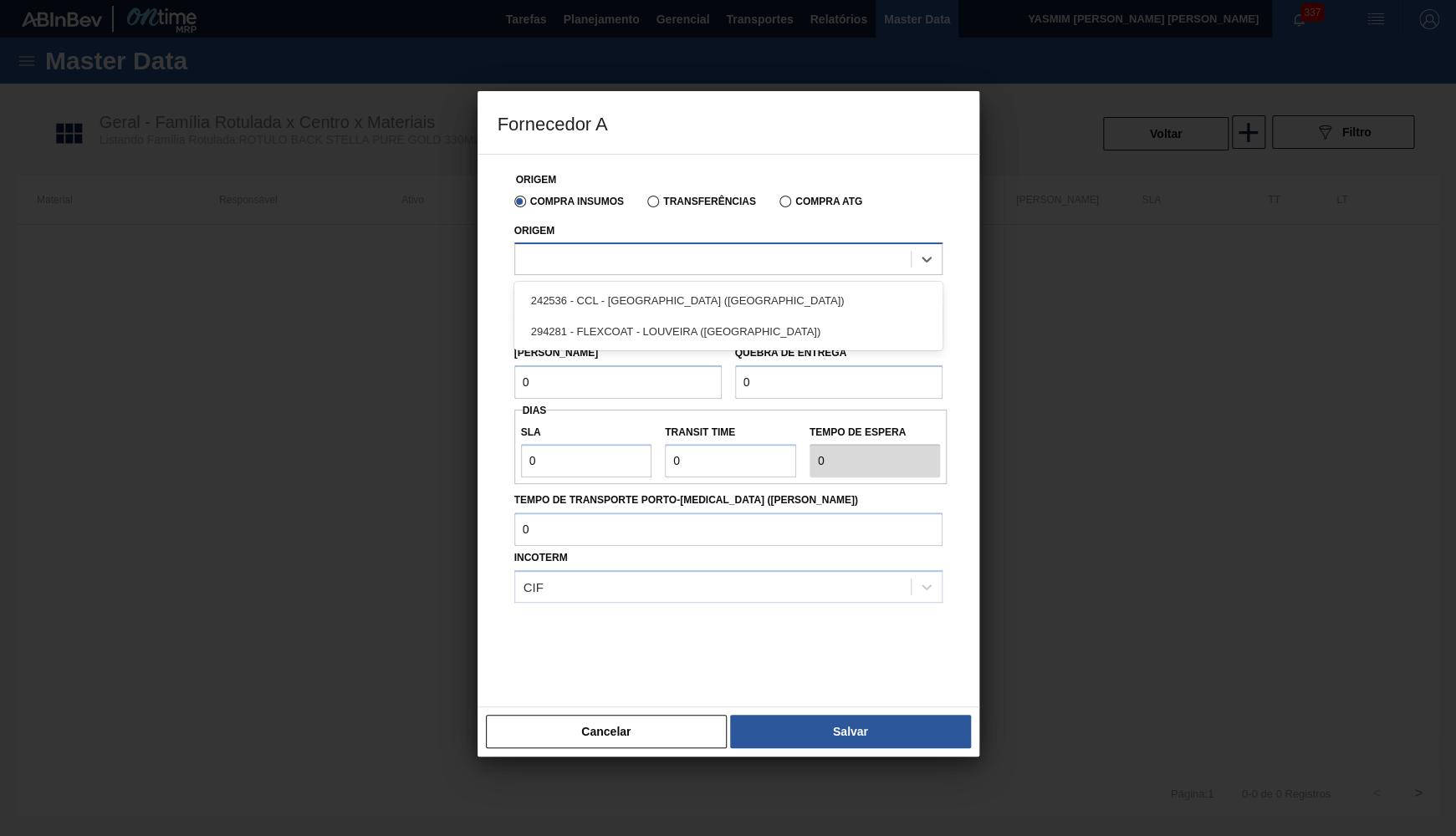
click at [620, 265] on div at bounding box center [713, 259] width 395 height 24
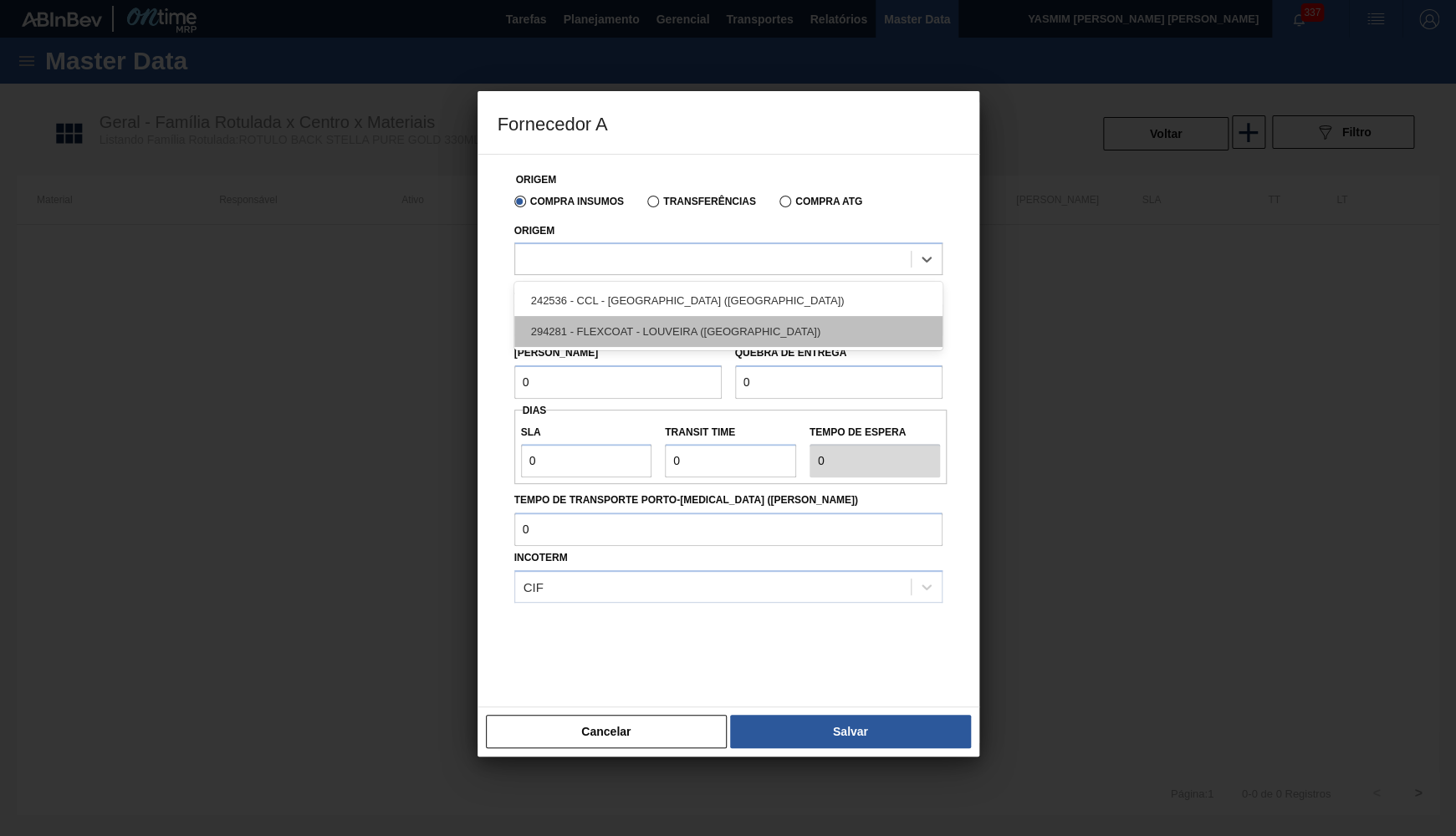
click at [619, 335] on div "294281 - FLEXCOAT - LOUVEIRA ([GEOGRAPHIC_DATA])" at bounding box center [728, 331] width 429 height 31
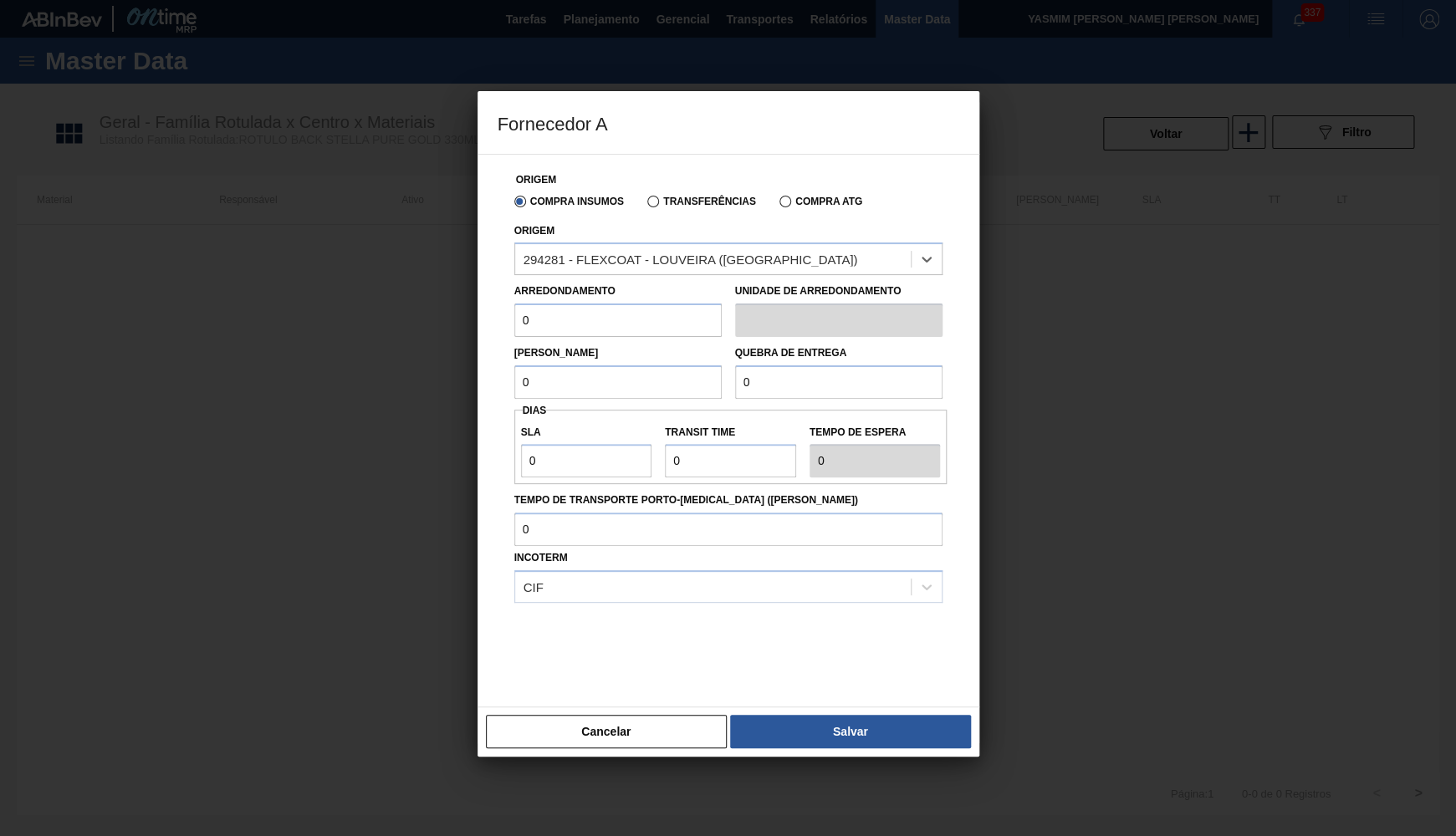
click at [386, 315] on div at bounding box center [728, 418] width 1456 height 836
drag, startPoint x: 552, startPoint y: 328, endPoint x: 346, endPoint y: 342, distance: 206.5
click at [514, 337] on input "0" at bounding box center [618, 319] width 207 height 33
paste input "32"
type input "32"
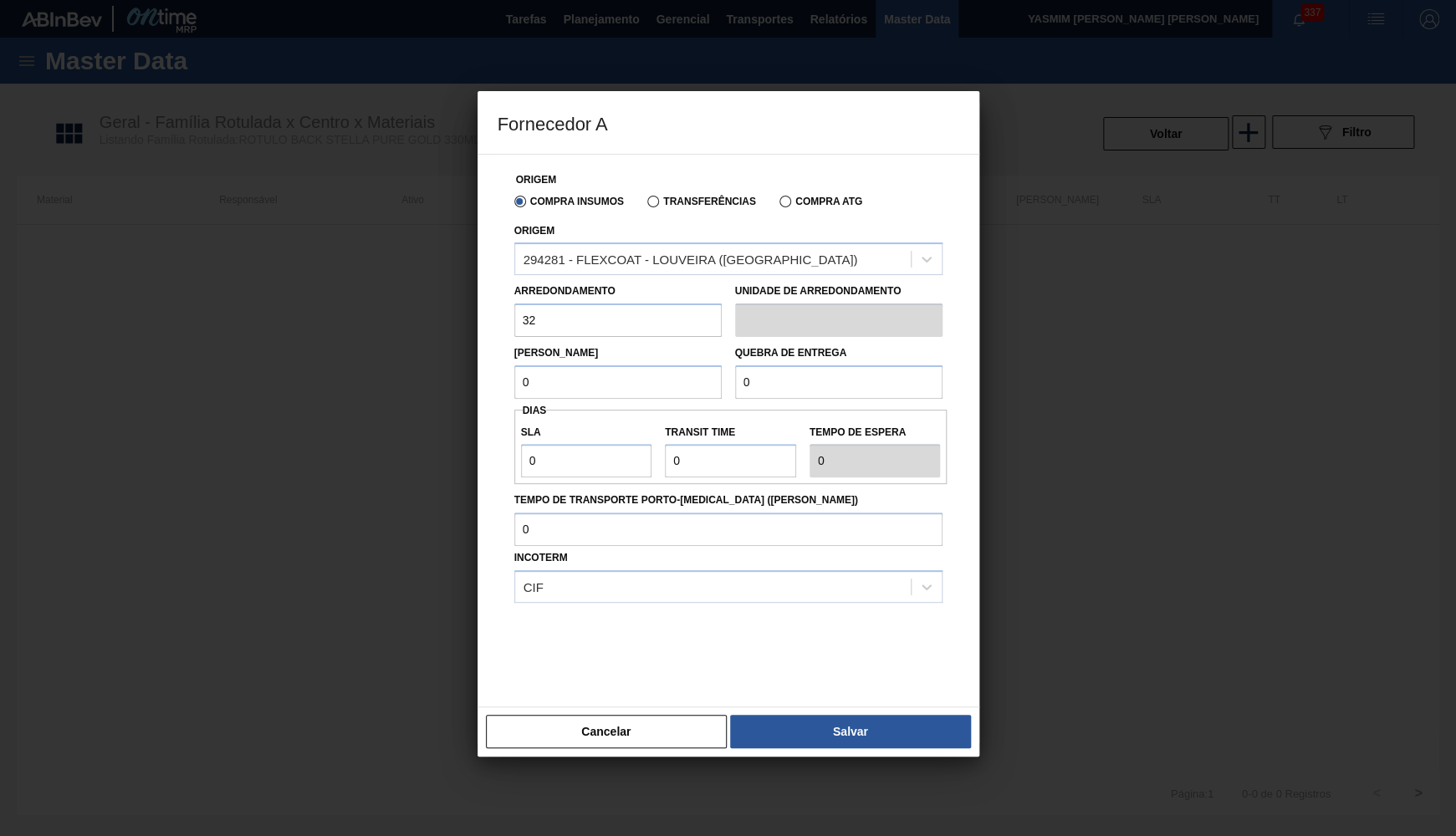
drag, startPoint x: 533, startPoint y: 384, endPoint x: 178, endPoint y: 383, distance: 355.0
click at [514, 383] on input "0" at bounding box center [618, 381] width 207 height 33
paste input "64"
type input "640"
drag, startPoint x: 797, startPoint y: 377, endPoint x: 506, endPoint y: 397, distance: 291.7
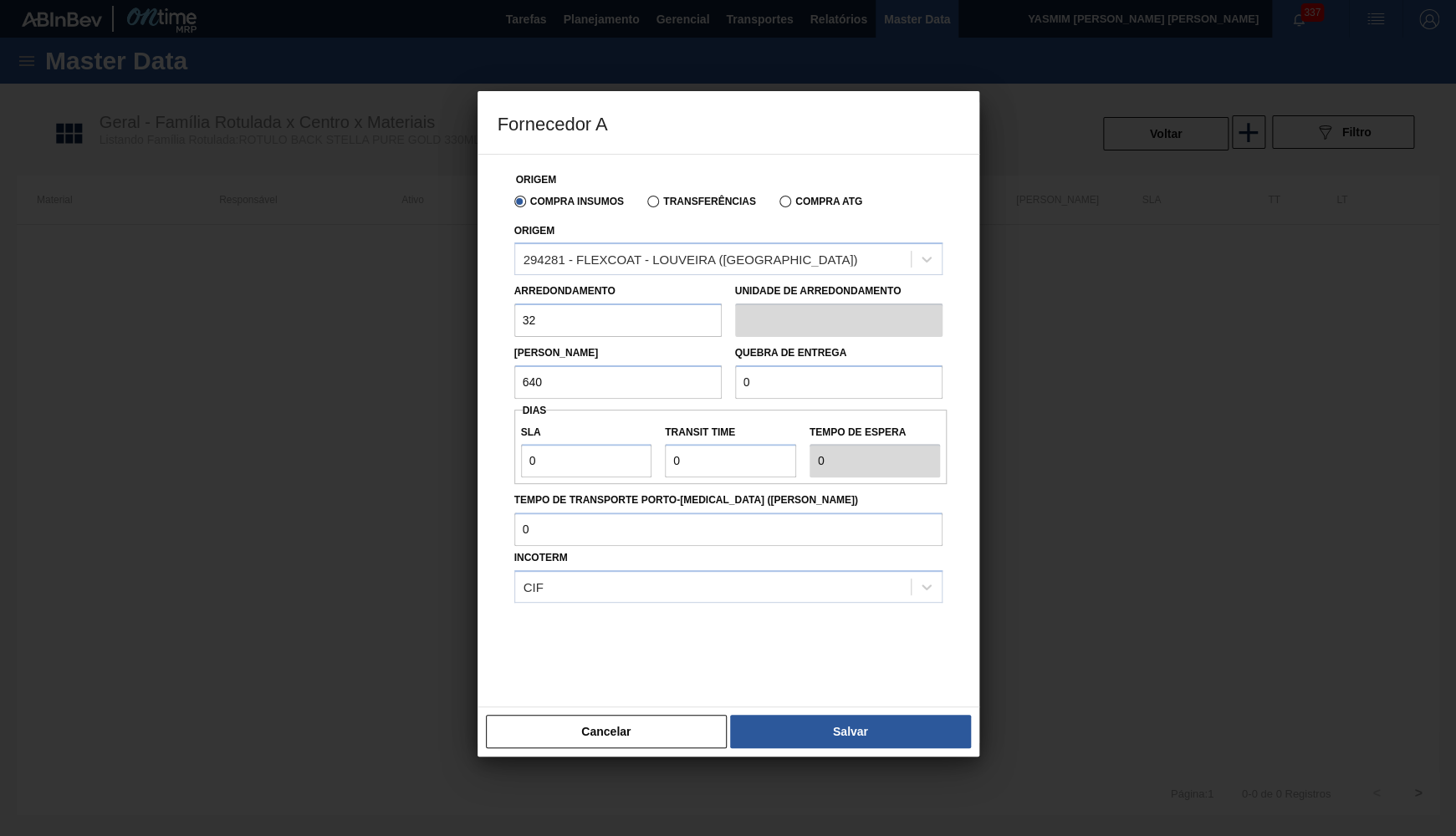
click at [735, 397] on input "0" at bounding box center [839, 381] width 207 height 33
paste input "6.40"
type input "6.400"
drag, startPoint x: 498, startPoint y: 437, endPoint x: 454, endPoint y: 434, distance: 44.1
click at [521, 444] on input "0" at bounding box center [586, 460] width 132 height 33
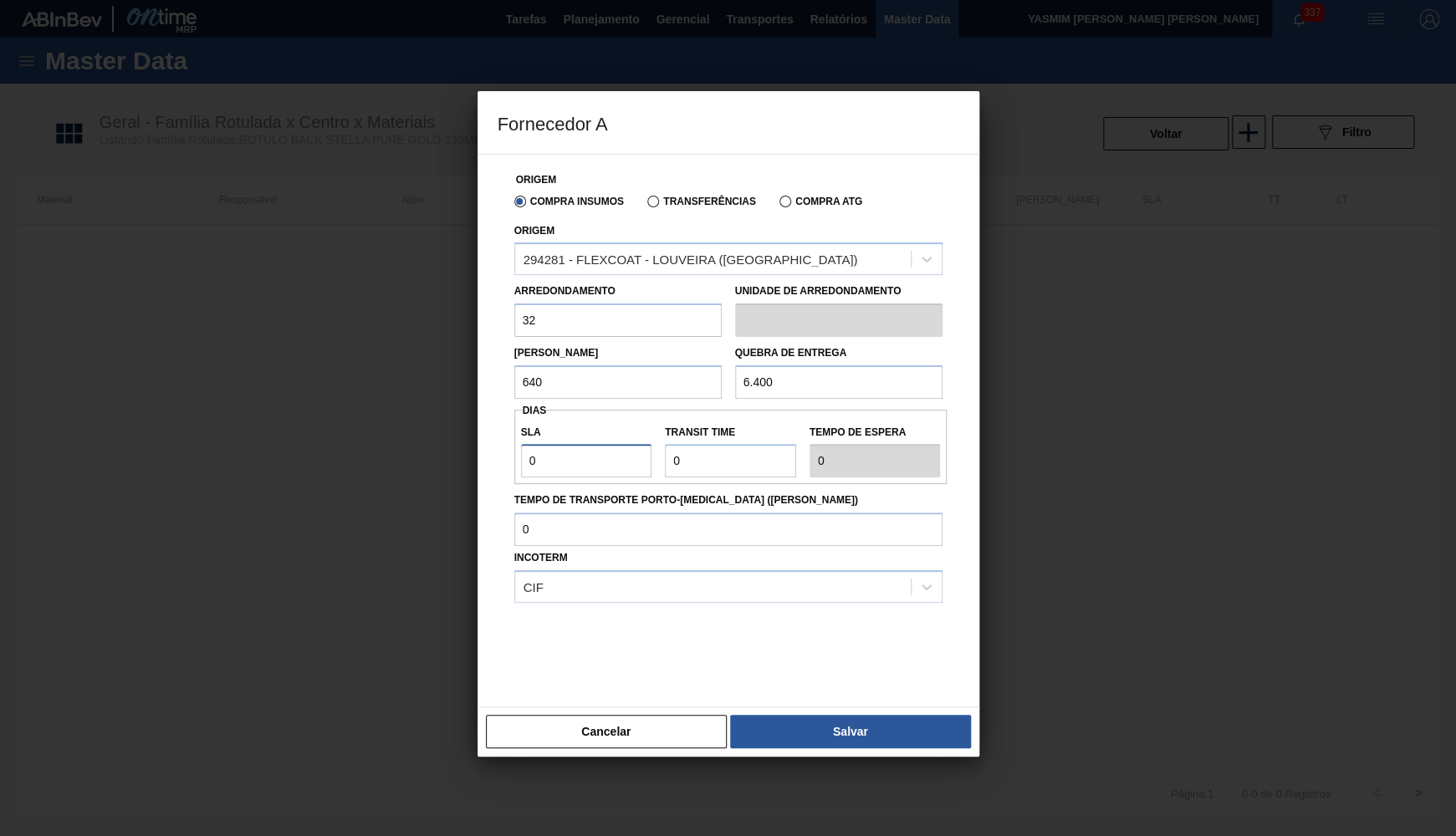
paste input "3"
type input "30"
drag, startPoint x: 506, startPoint y: 441, endPoint x: 438, endPoint y: 440, distance: 68.0
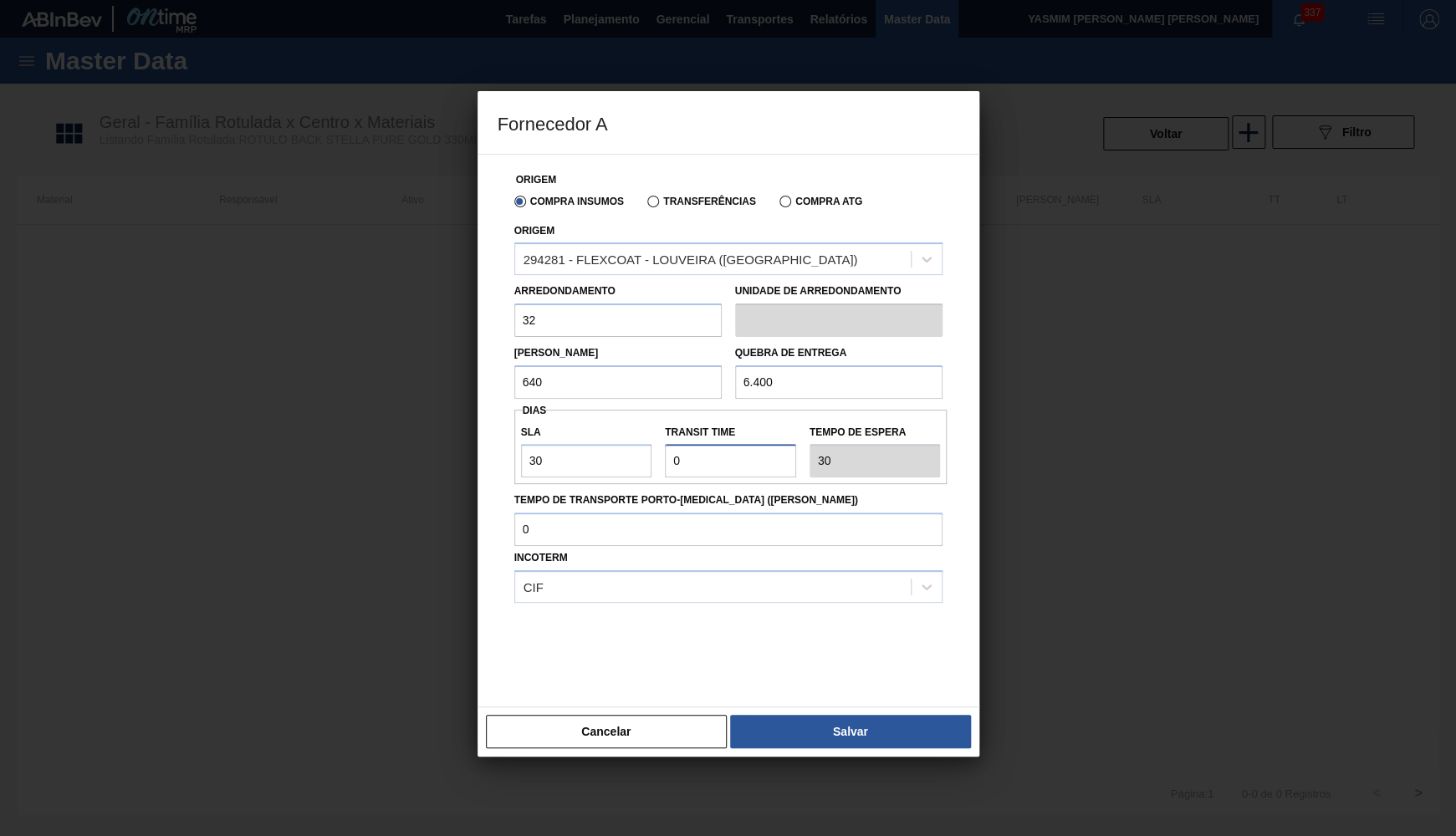
click at [665, 444] on input "Transit Time" at bounding box center [731, 460] width 132 height 33
type input "1"
type input "31"
type input "1"
click at [602, 575] on div "CIF" at bounding box center [713, 587] width 395 height 24
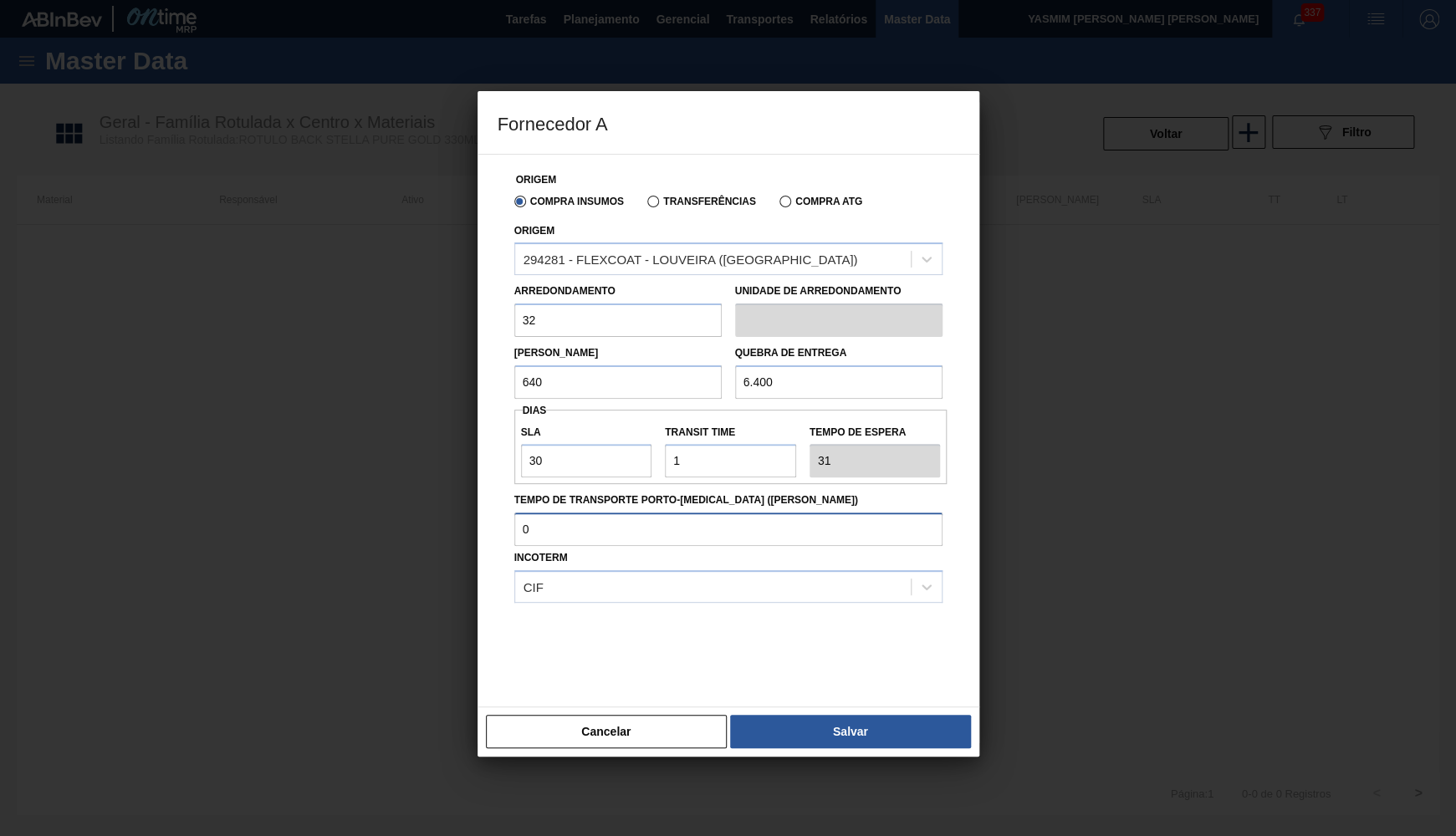
click at [593, 523] on input "Tempo de Transporte Porto-[MEDICAL_DATA] ([PERSON_NAME])" at bounding box center [728, 528] width 429 height 33
click at [888, 719] on button "Salvar" at bounding box center [850, 731] width 240 height 33
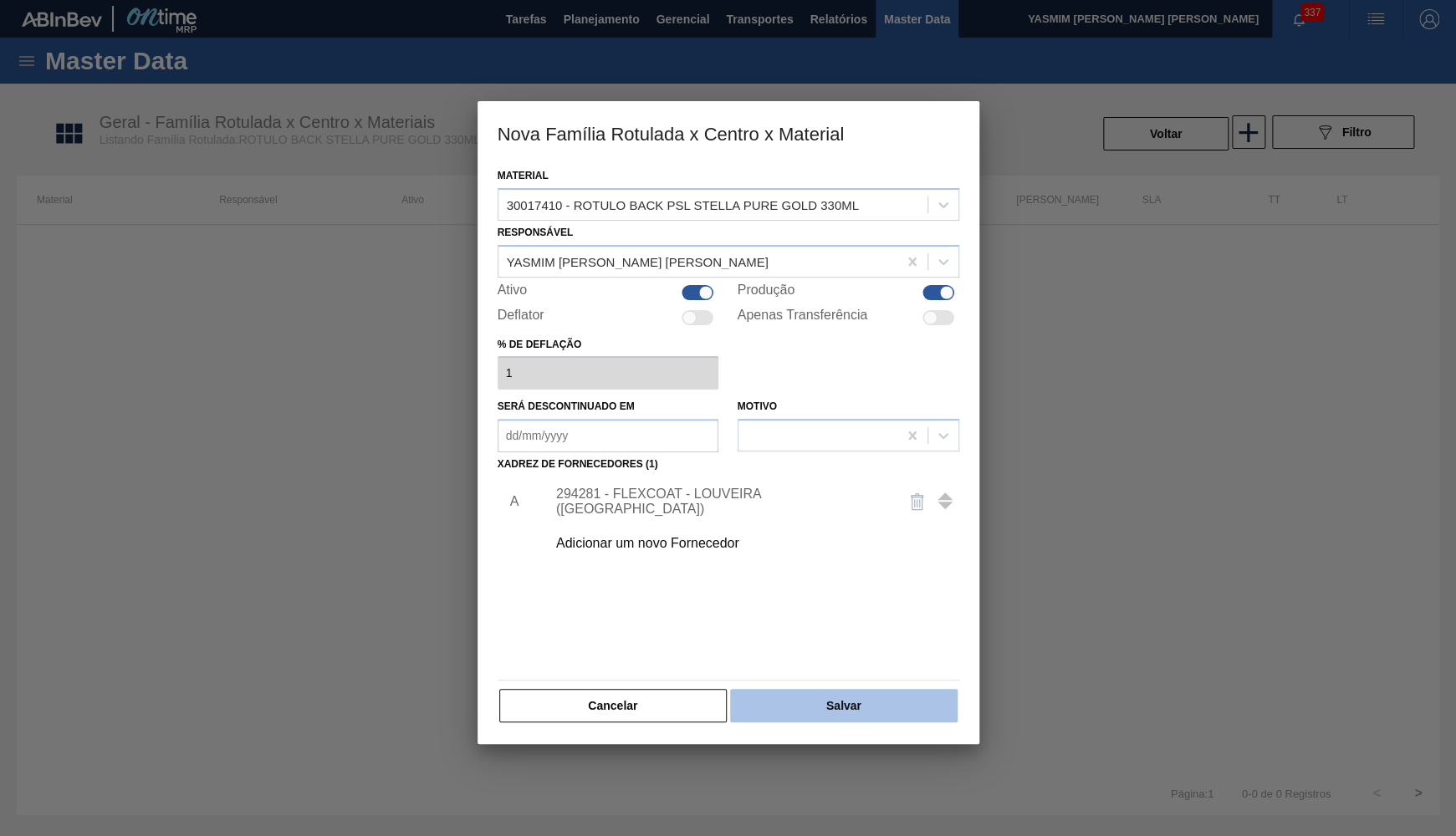
click at [825, 689] on button "Salvar" at bounding box center [843, 705] width 226 height 33
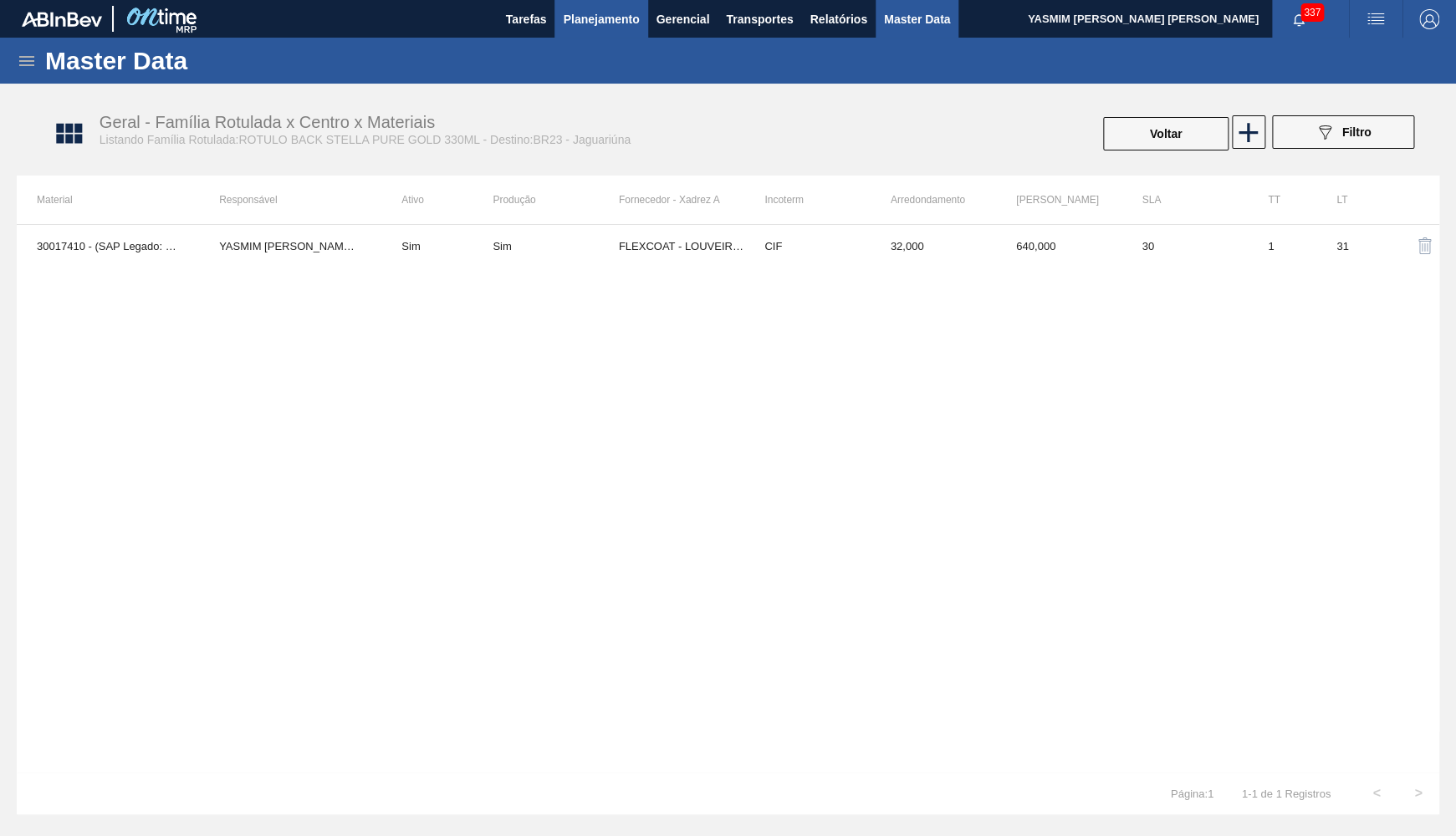
click at [584, 23] on span "Planejamento" at bounding box center [601, 19] width 76 height 20
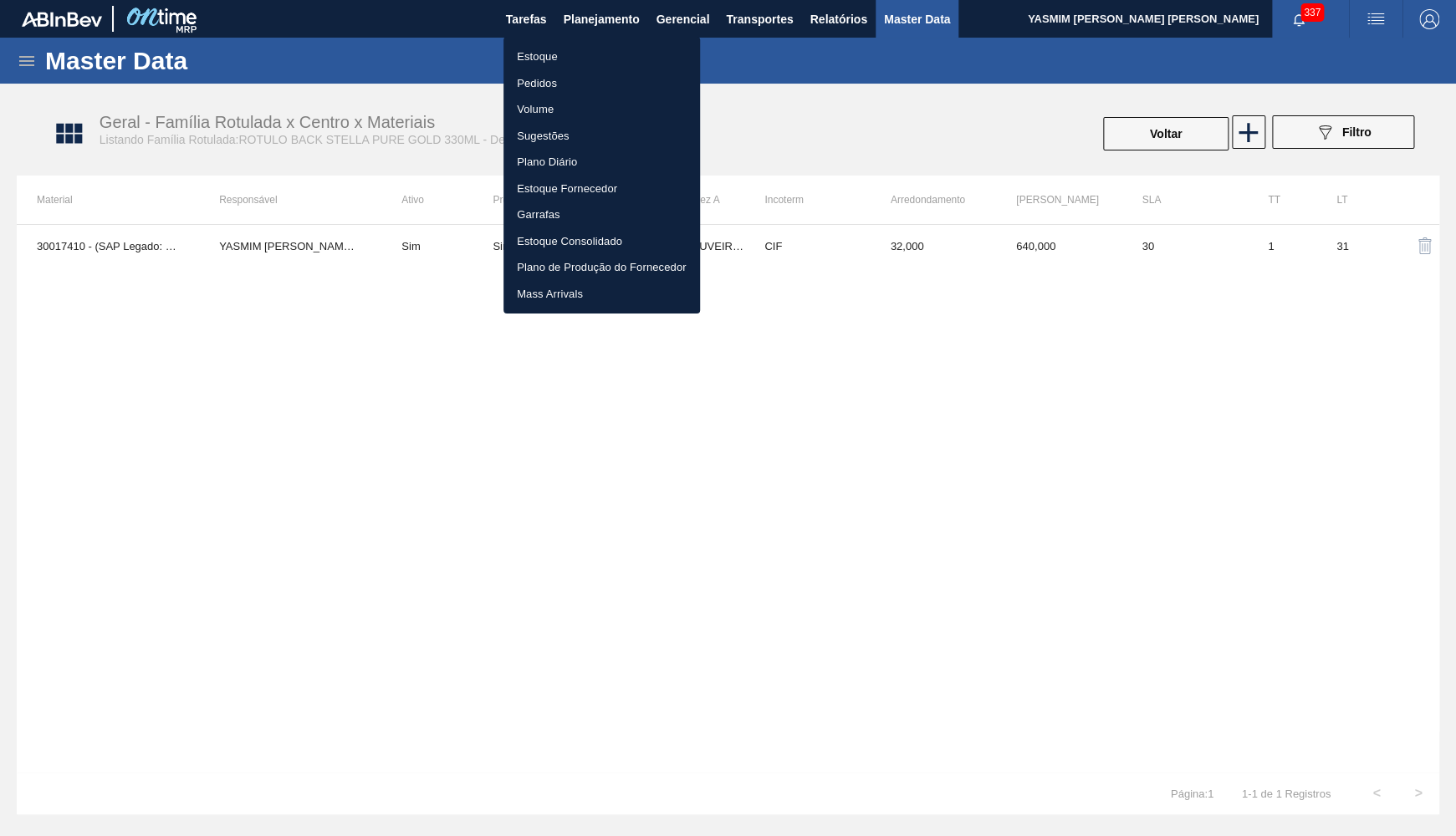
click at [576, 51] on li "Estoque" at bounding box center [602, 57] width 197 height 27
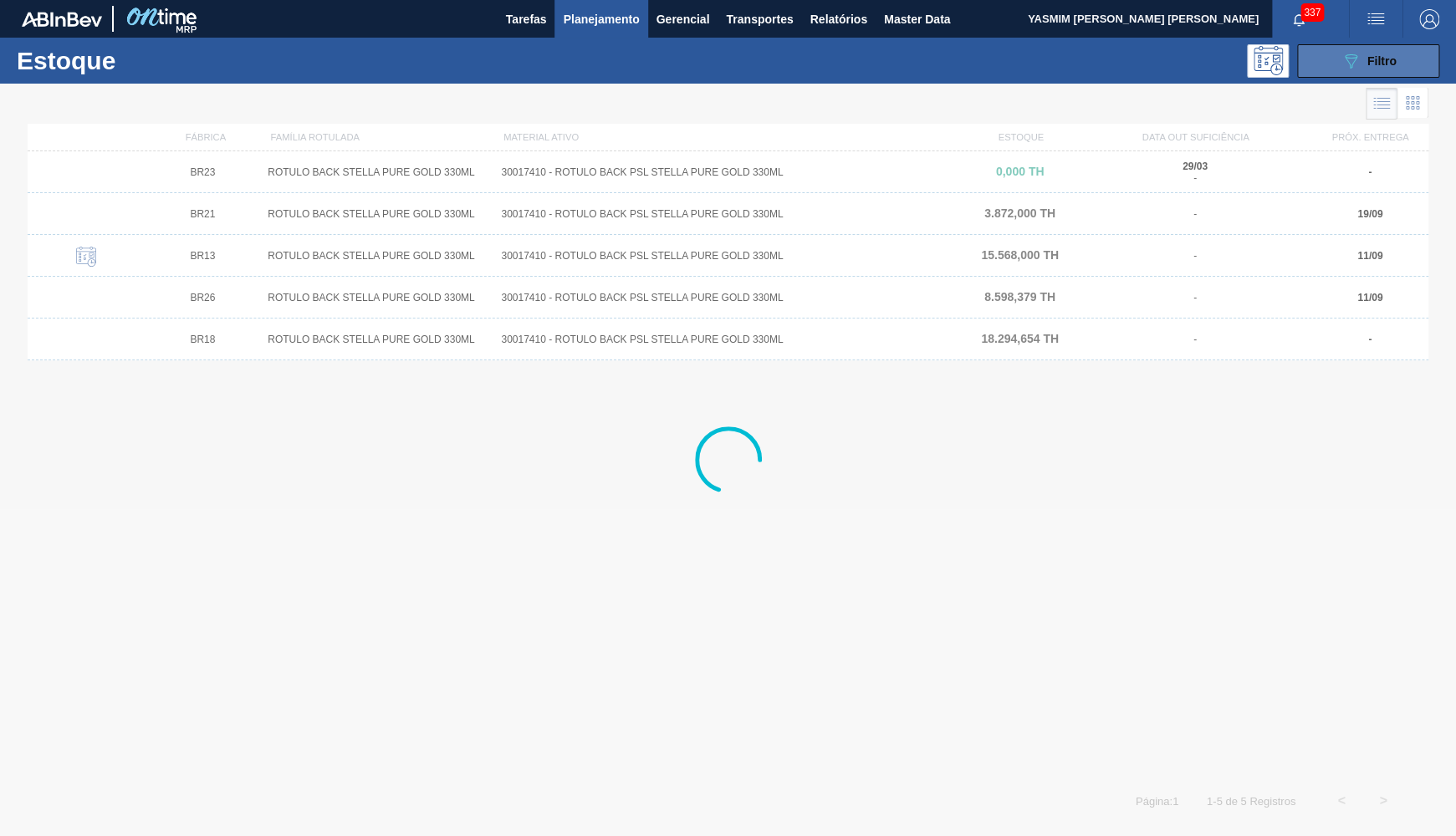
click at [1372, 58] on span "Filtro" at bounding box center [1382, 60] width 29 height 14
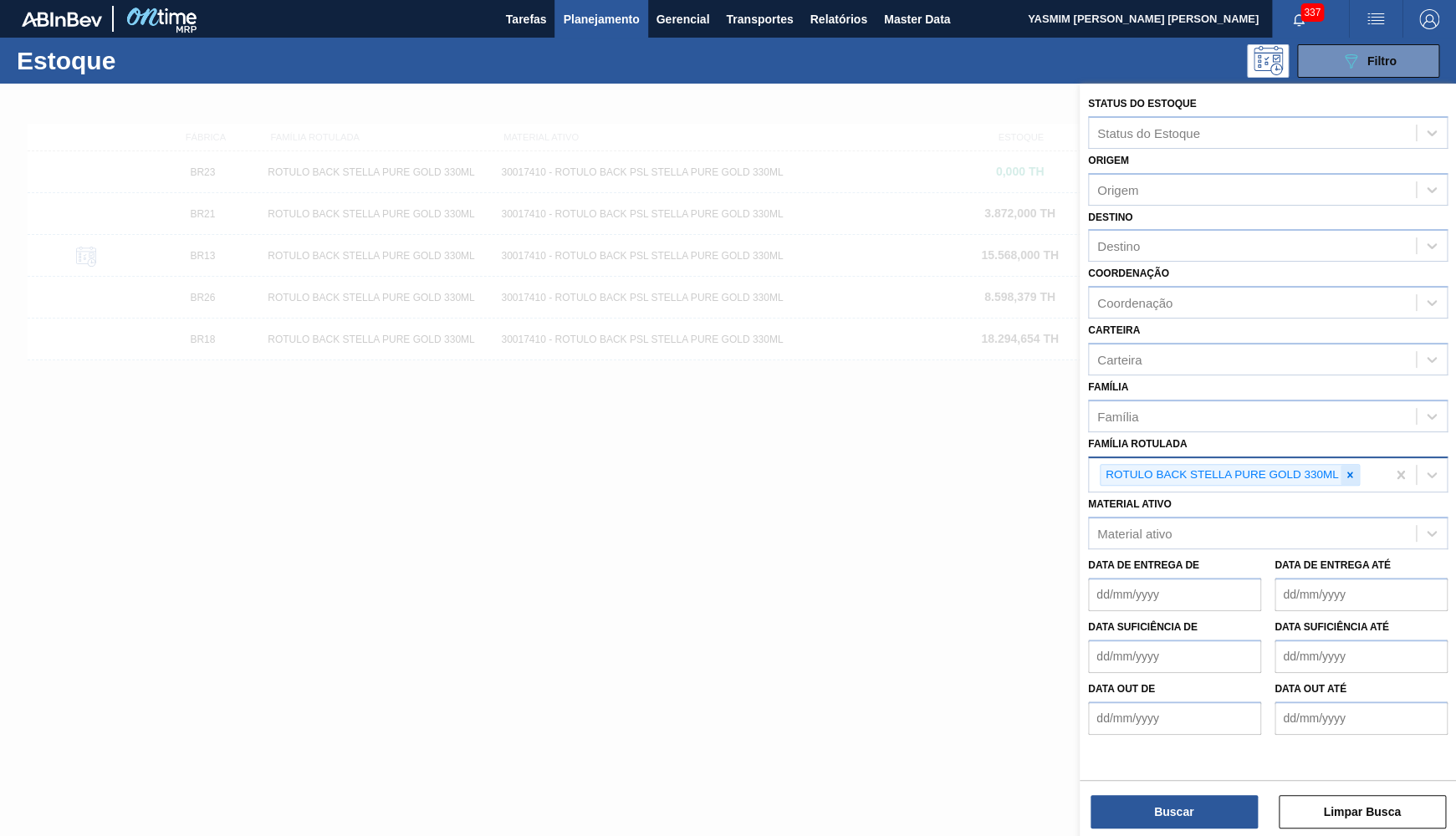
click at [1356, 464] on div at bounding box center [1350, 474] width 18 height 21
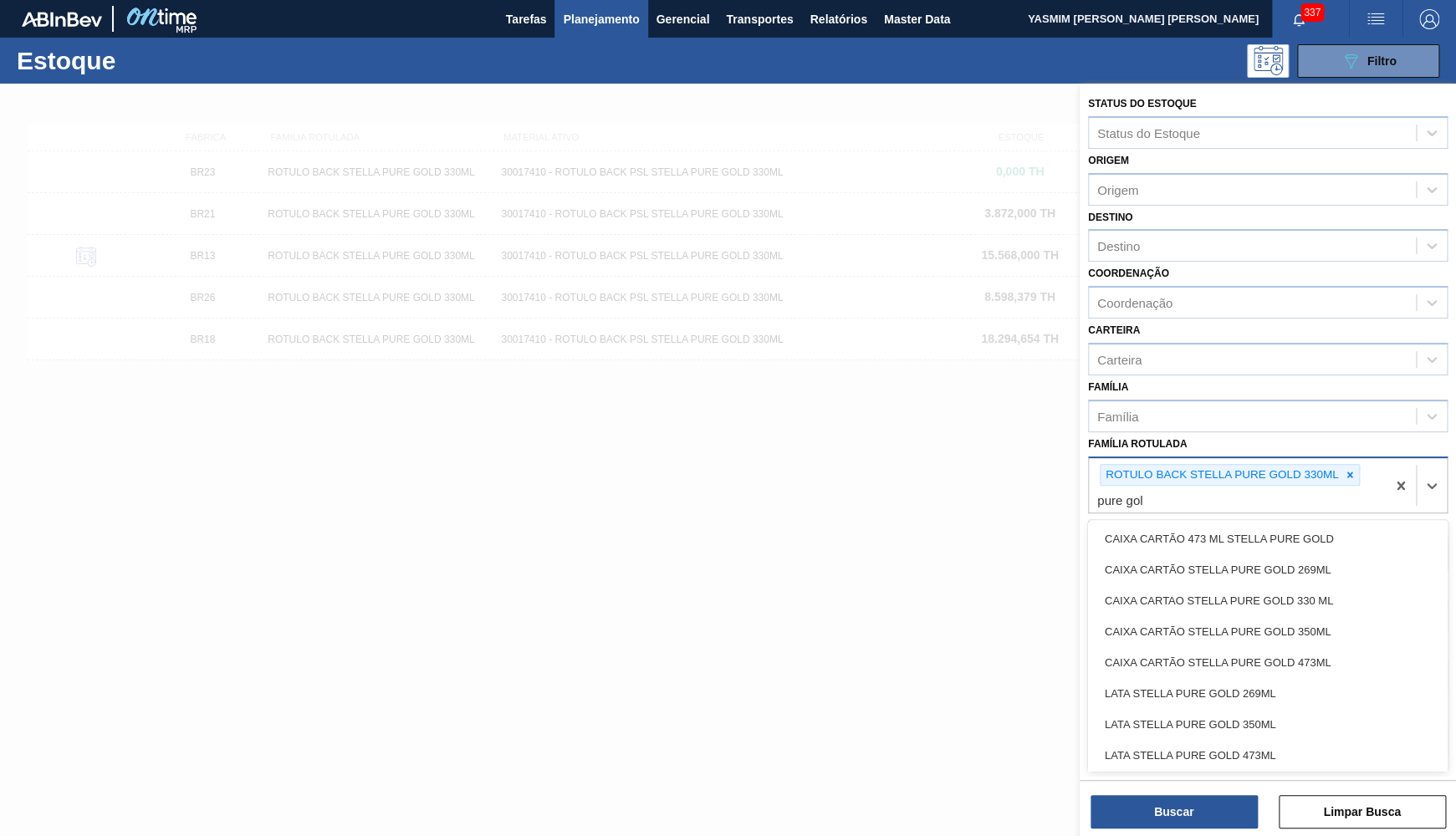
type Rotulada "pure gold"
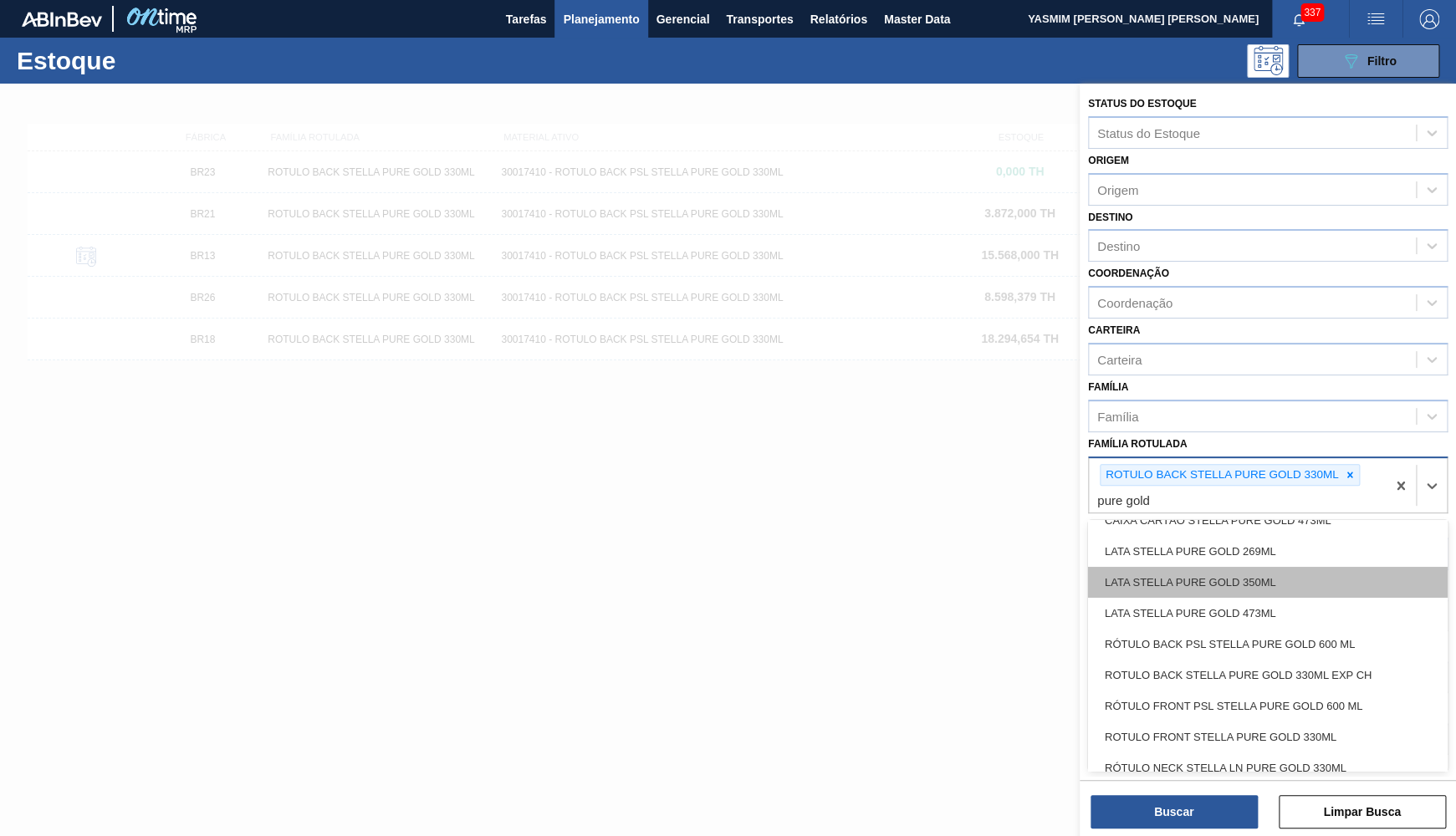
scroll to position [188, 0]
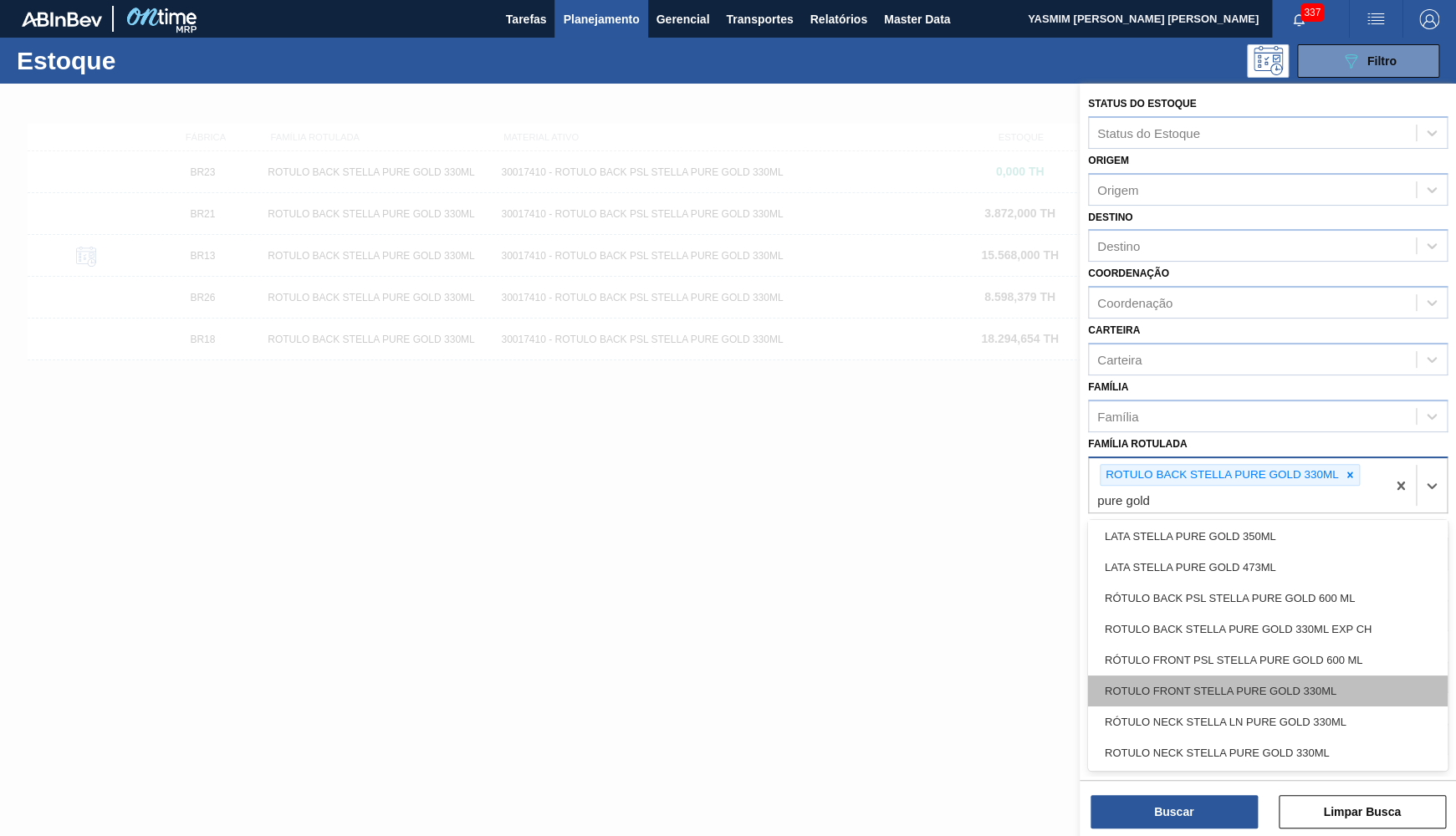
click at [1234, 675] on div "ROTULO FRONT STELLA PURE GOLD 330ML" at bounding box center [1267, 691] width 360 height 31
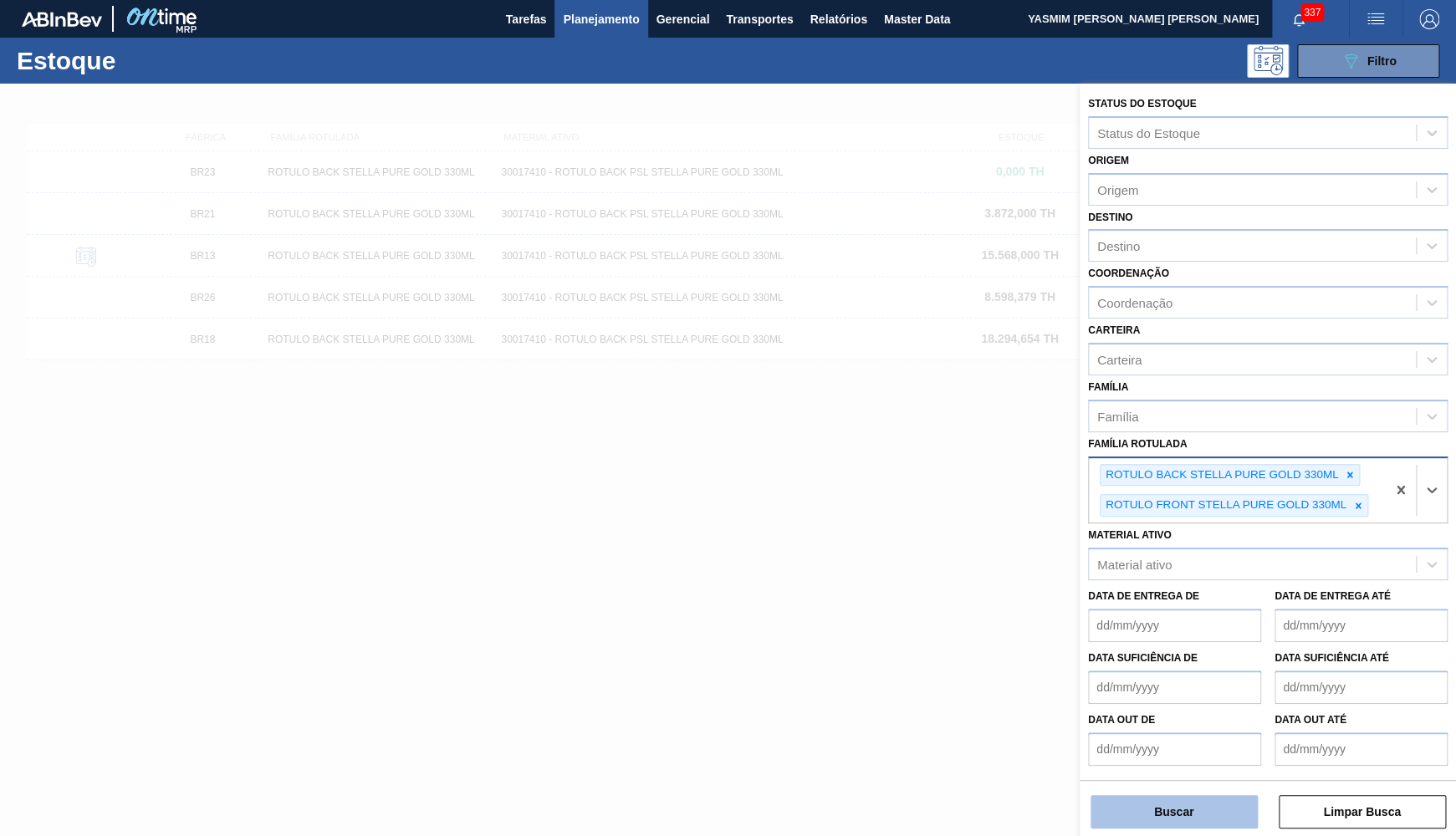
click at [1165, 807] on button "Buscar" at bounding box center [1174, 812] width 167 height 33
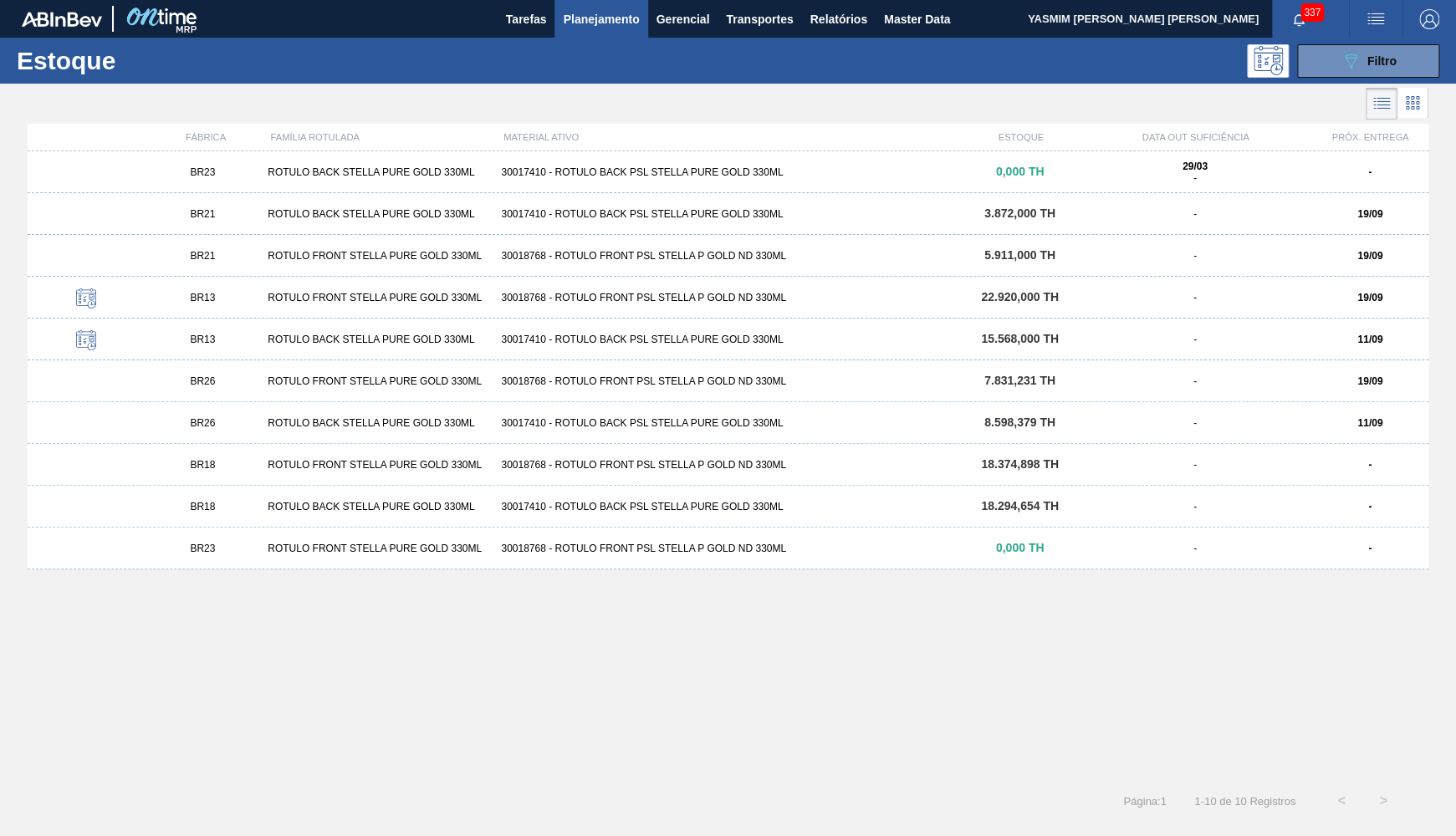
click at [1136, 558] on div "BR23 ROTULO FRONT STELLA PURE GOLD 330ML 30018768 - ROTULO FRONT PSL STELLA P G…" at bounding box center [728, 548] width 1401 height 41
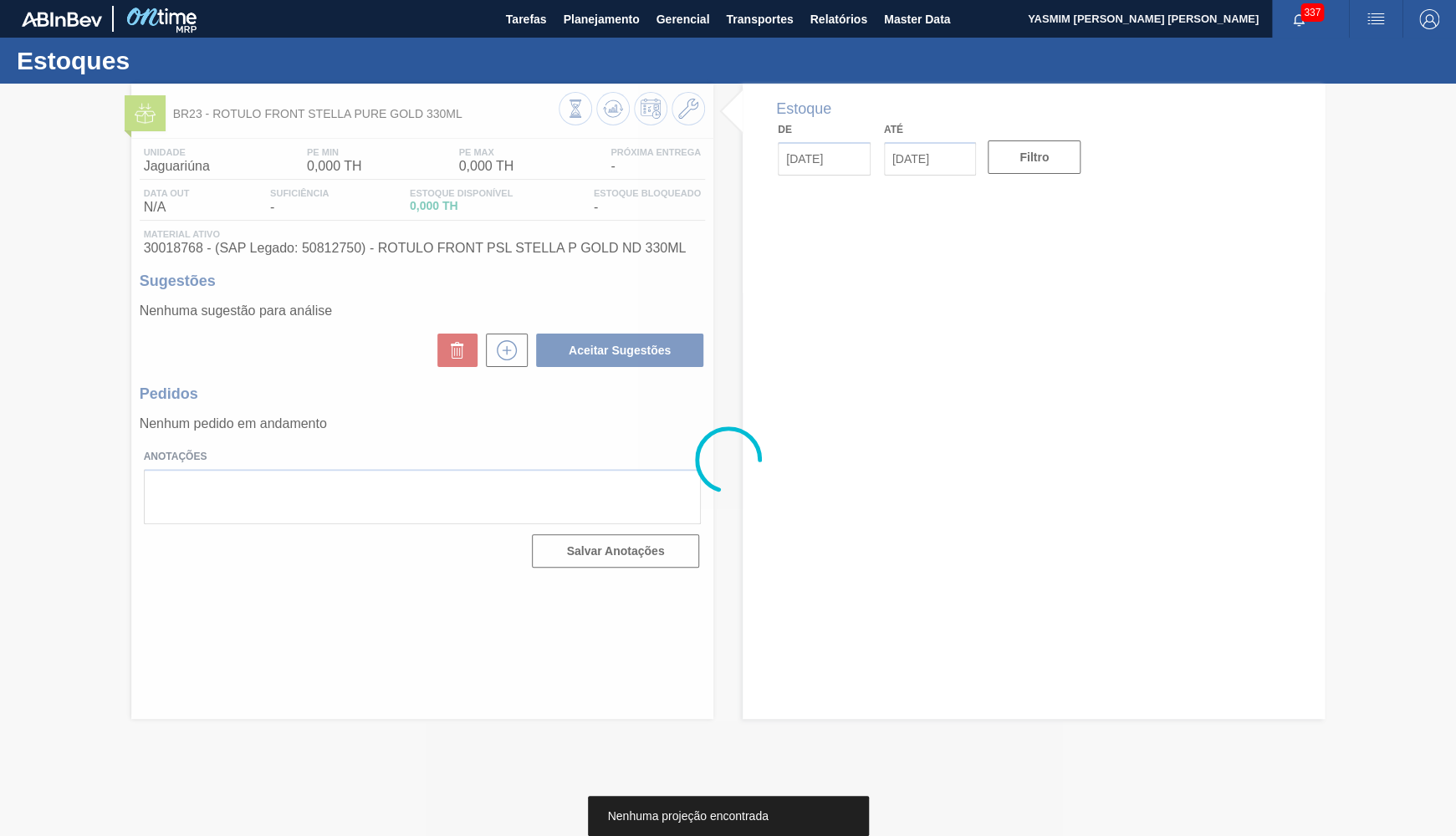
click at [687, 110] on div at bounding box center [728, 460] width 1456 height 752
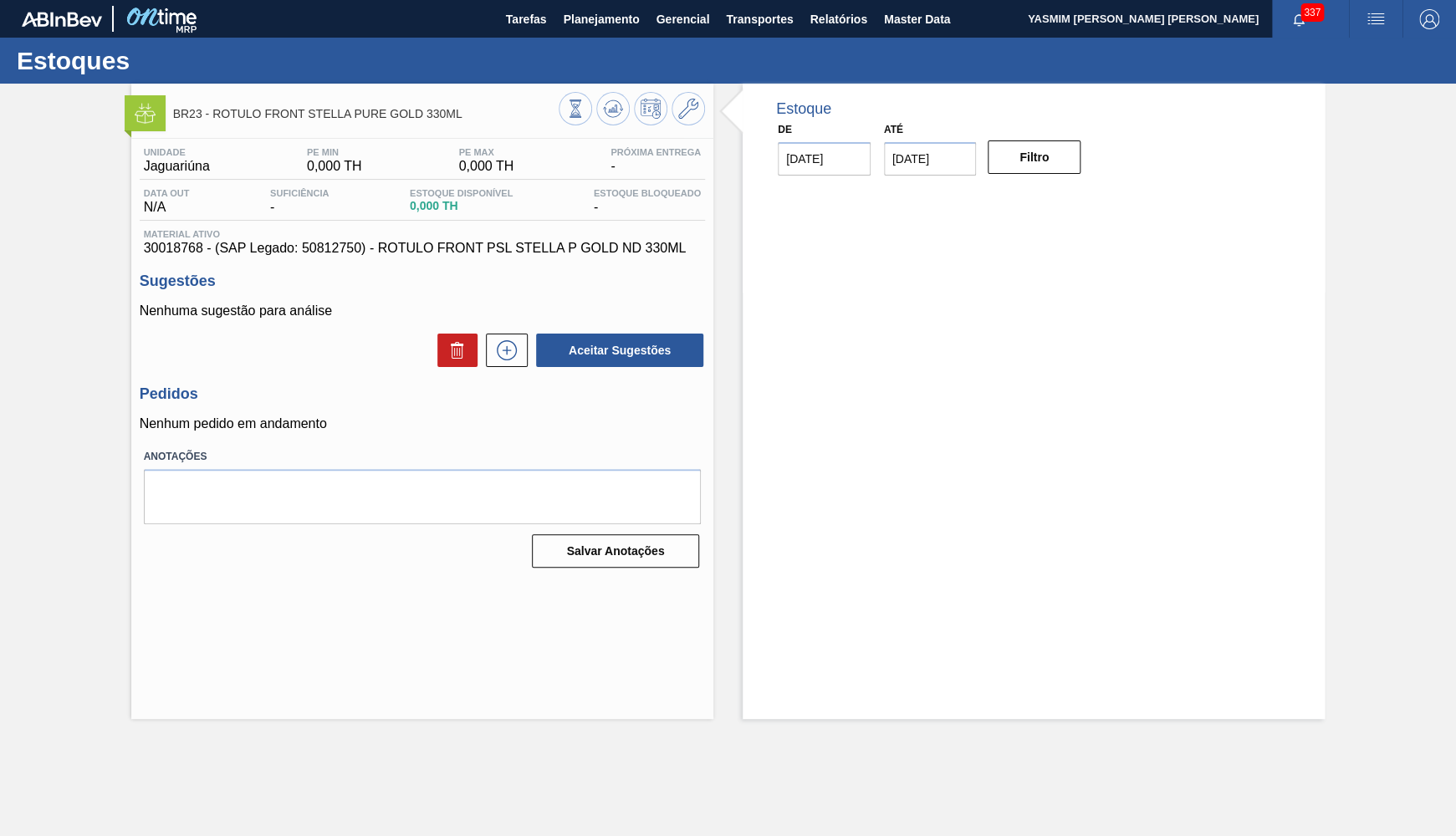
click at [687, 110] on icon at bounding box center [688, 108] width 20 height 20
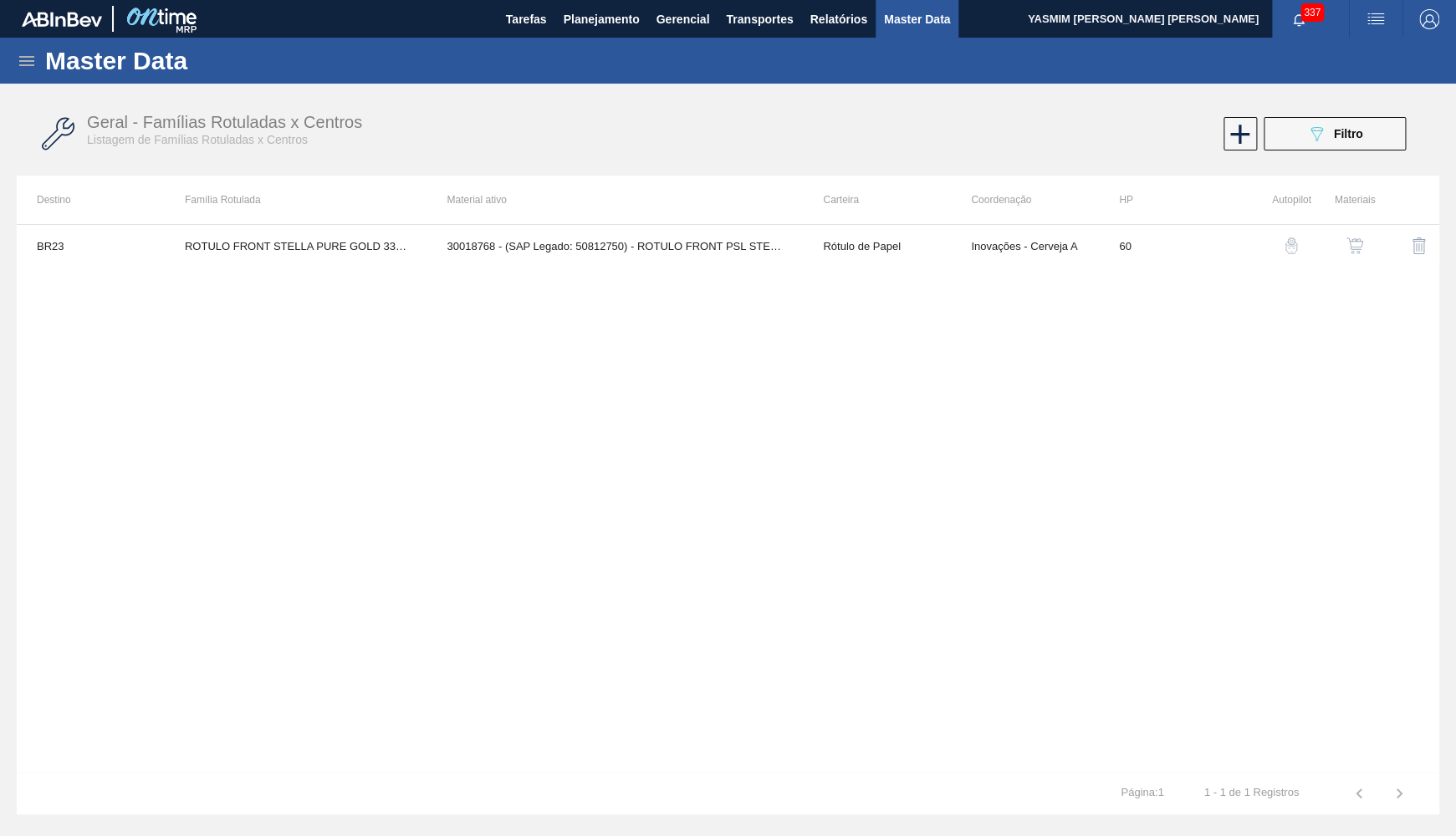
click at [1349, 251] on img "button" at bounding box center [1354, 245] width 17 height 17
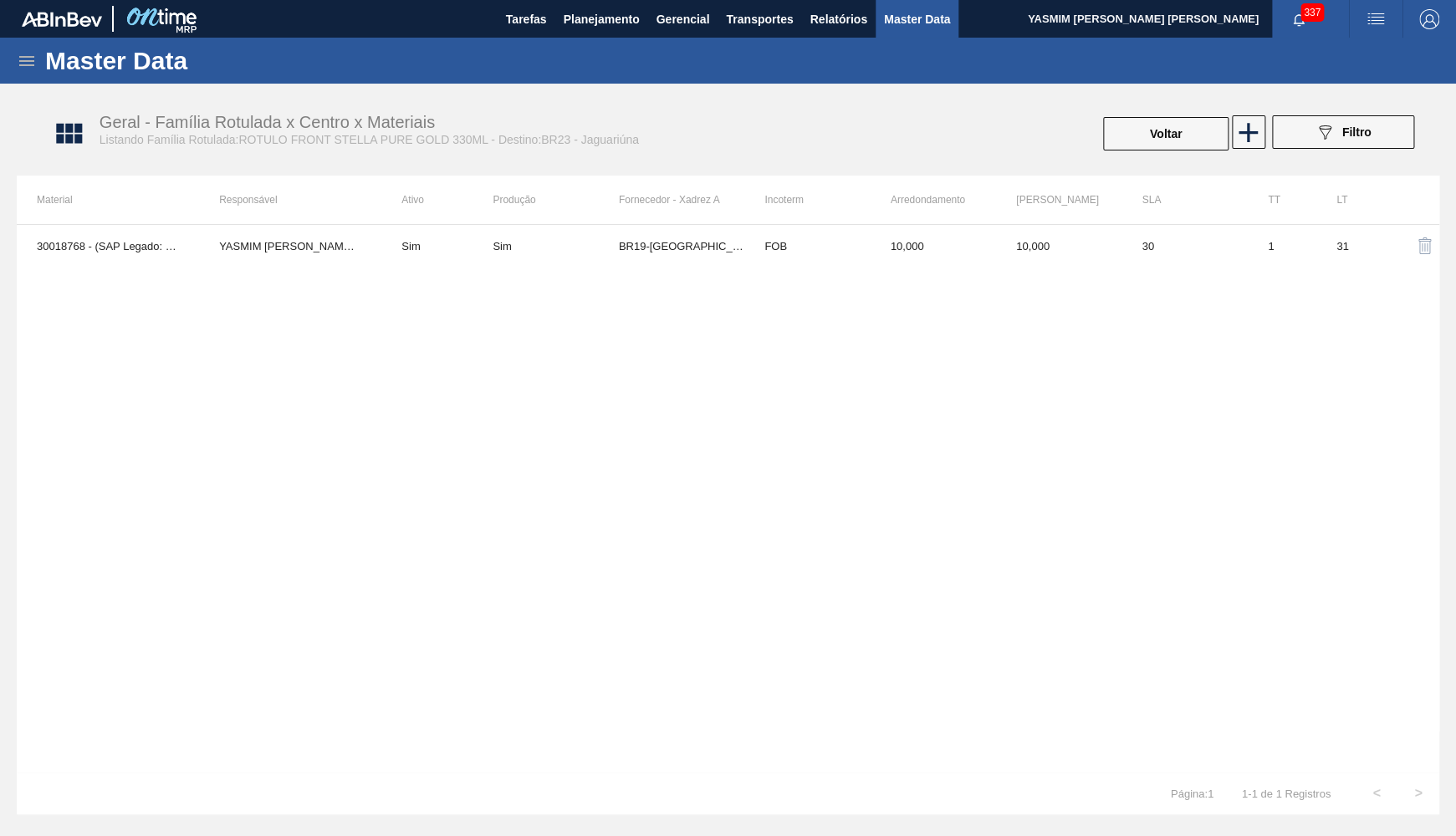
click at [584, 249] on div "Sim" at bounding box center [555, 246] width 125 height 13
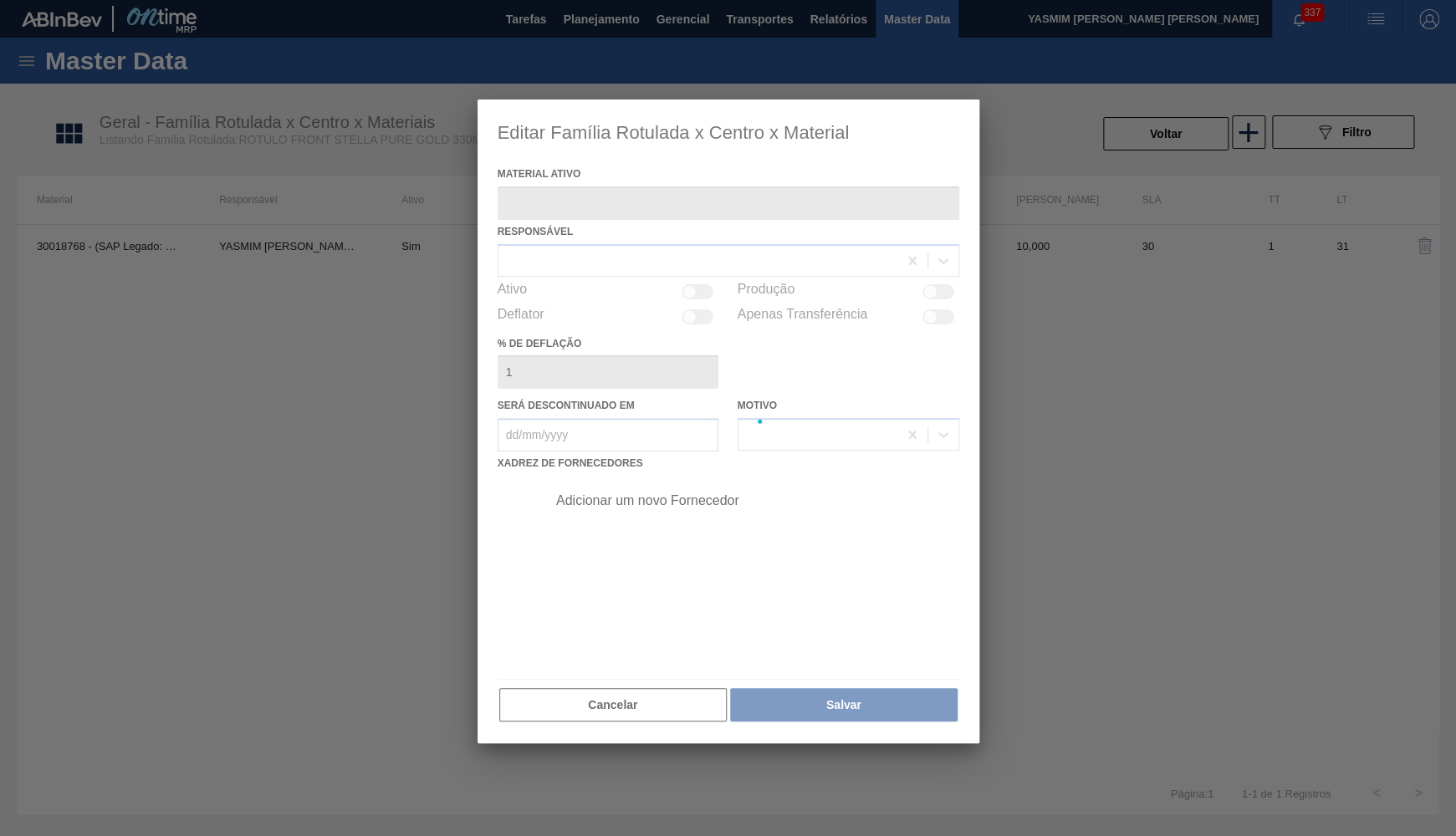
type ativo "30018768 - (SAP Legado: 50812750) - ROTULO FRONT PSL STELLA P GOLD ND 330ML"
checkbox input "true"
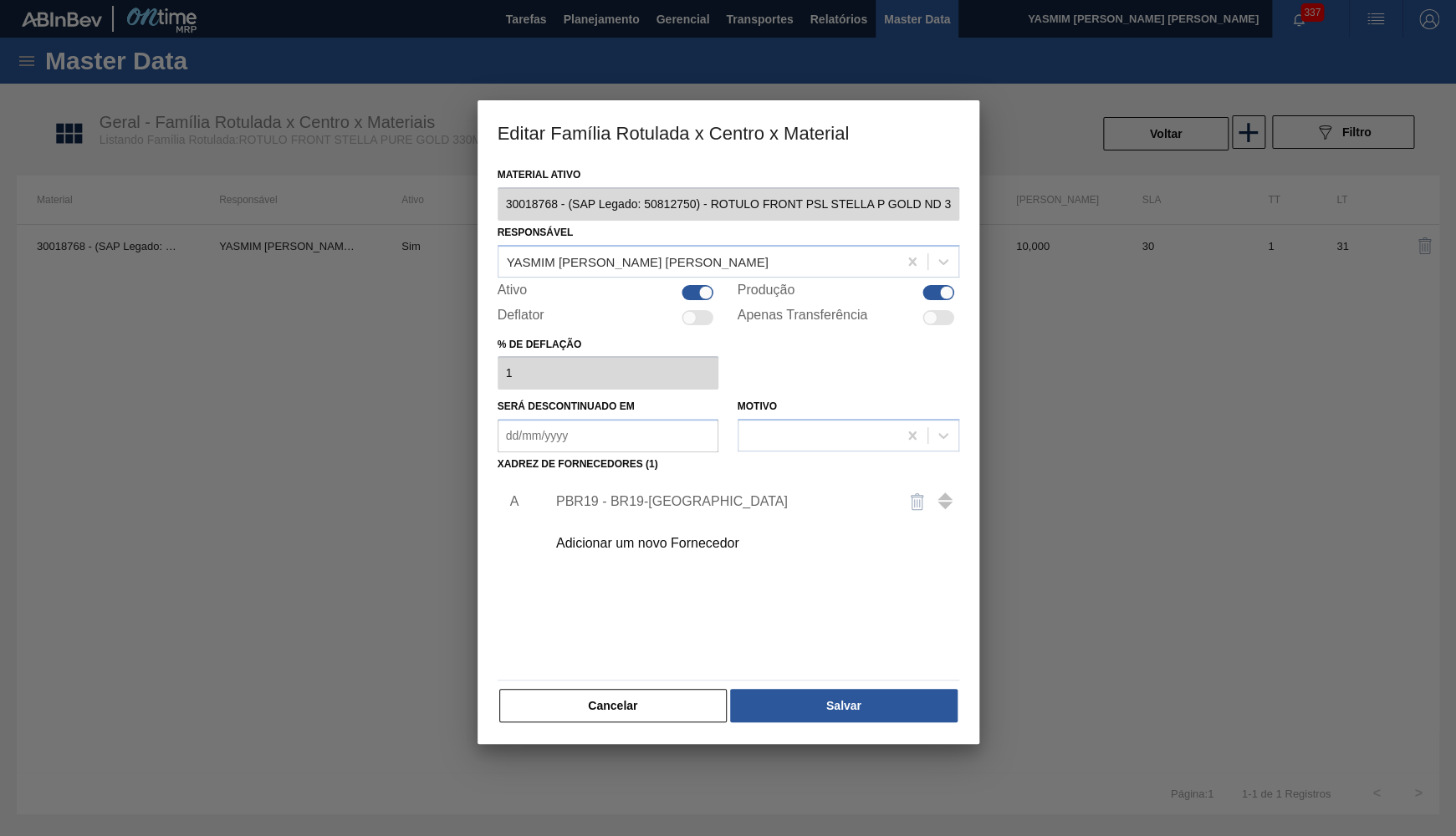
click at [620, 543] on div "Adicionar um novo Fornecedor" at bounding box center [719, 543] width 327 height 15
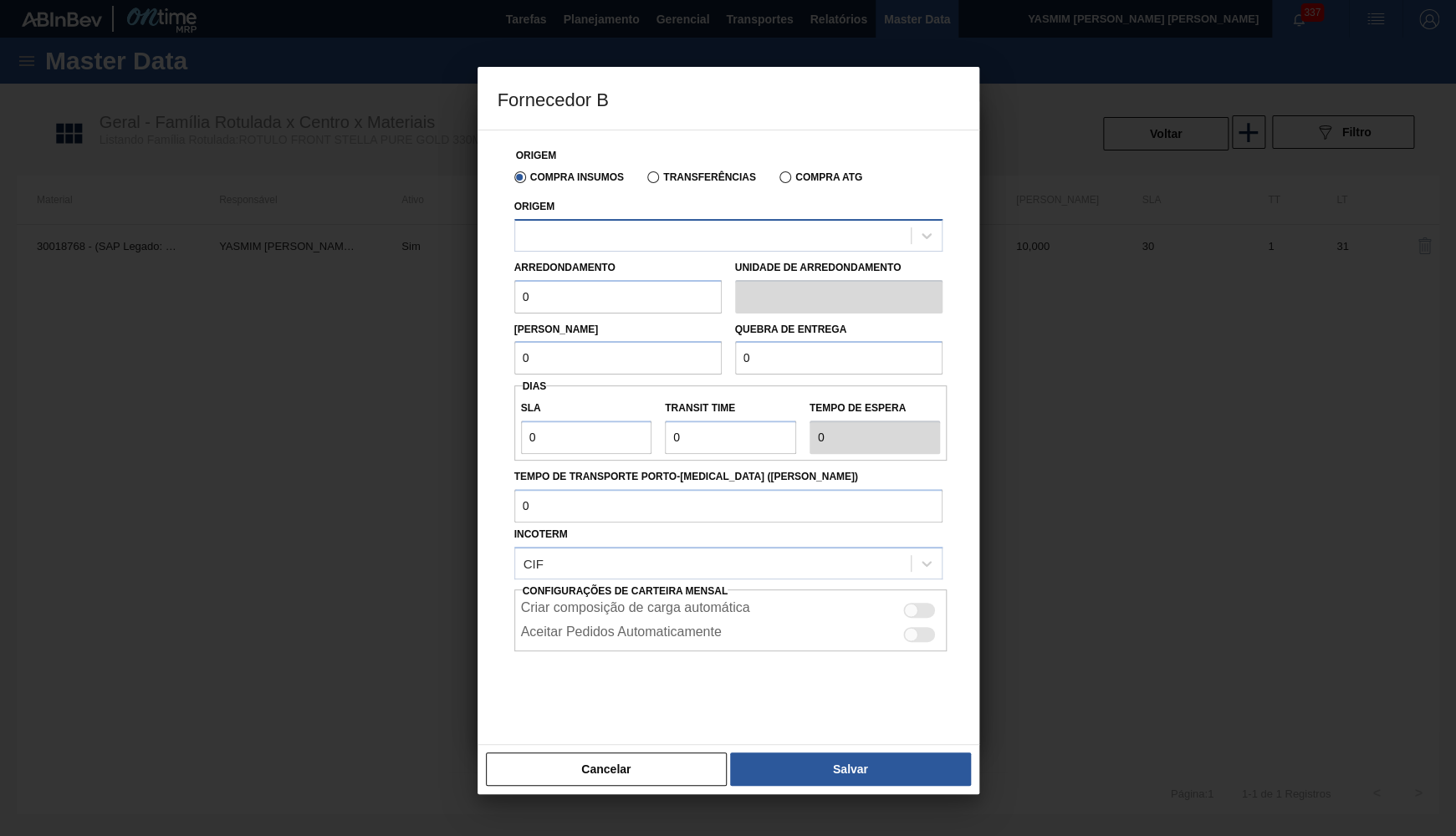
click at [580, 246] on div at bounding box center [713, 234] width 395 height 24
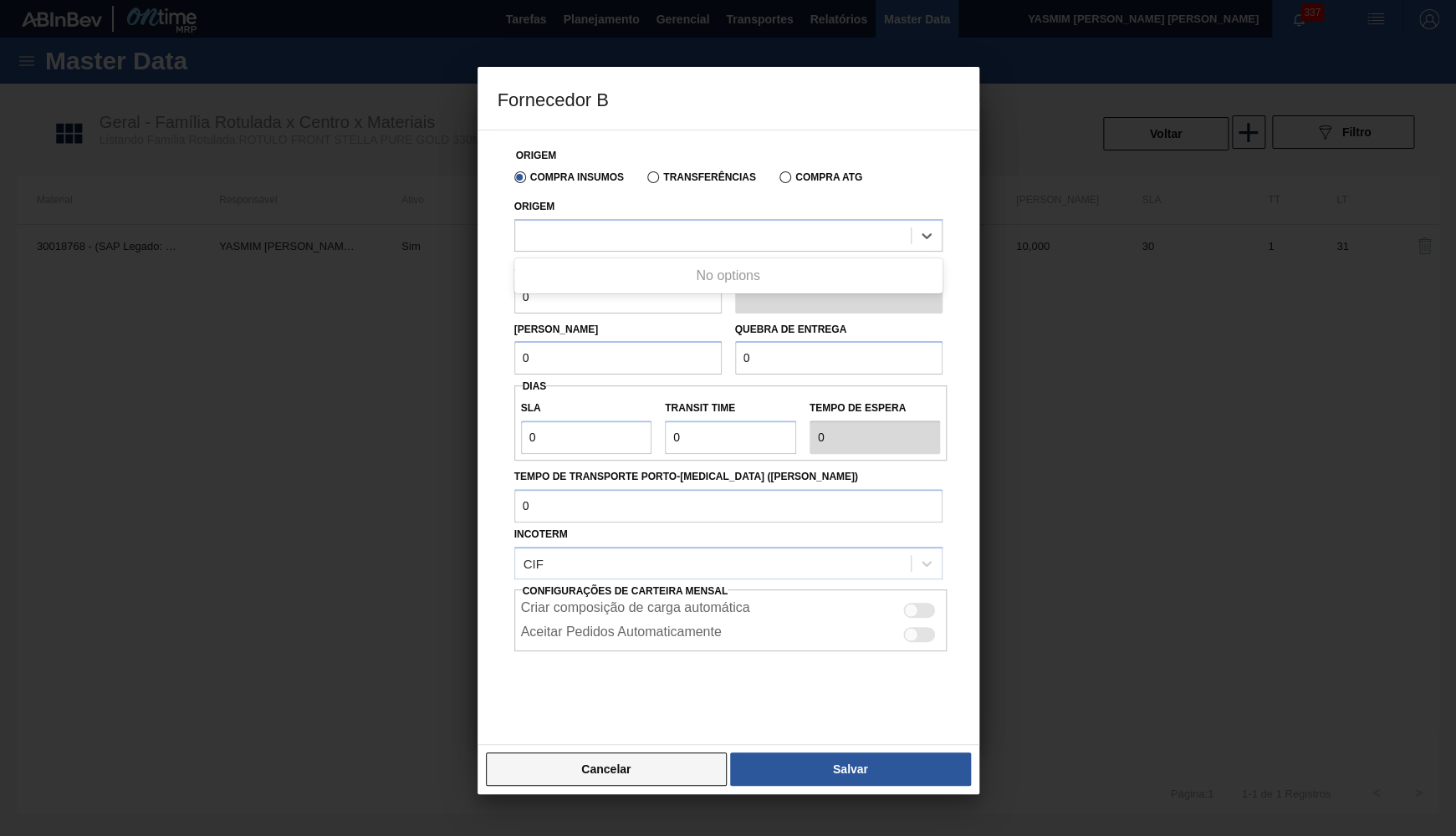
drag, startPoint x: 581, startPoint y: 728, endPoint x: 579, endPoint y: 755, distance: 27.1
click at [579, 745] on div "Origem Compra Insumos Transferências Compra ATG Origem Use Up and Down to choos…" at bounding box center [728, 437] width 502 height 615
click at [581, 773] on button "Cancelar" at bounding box center [607, 768] width 242 height 33
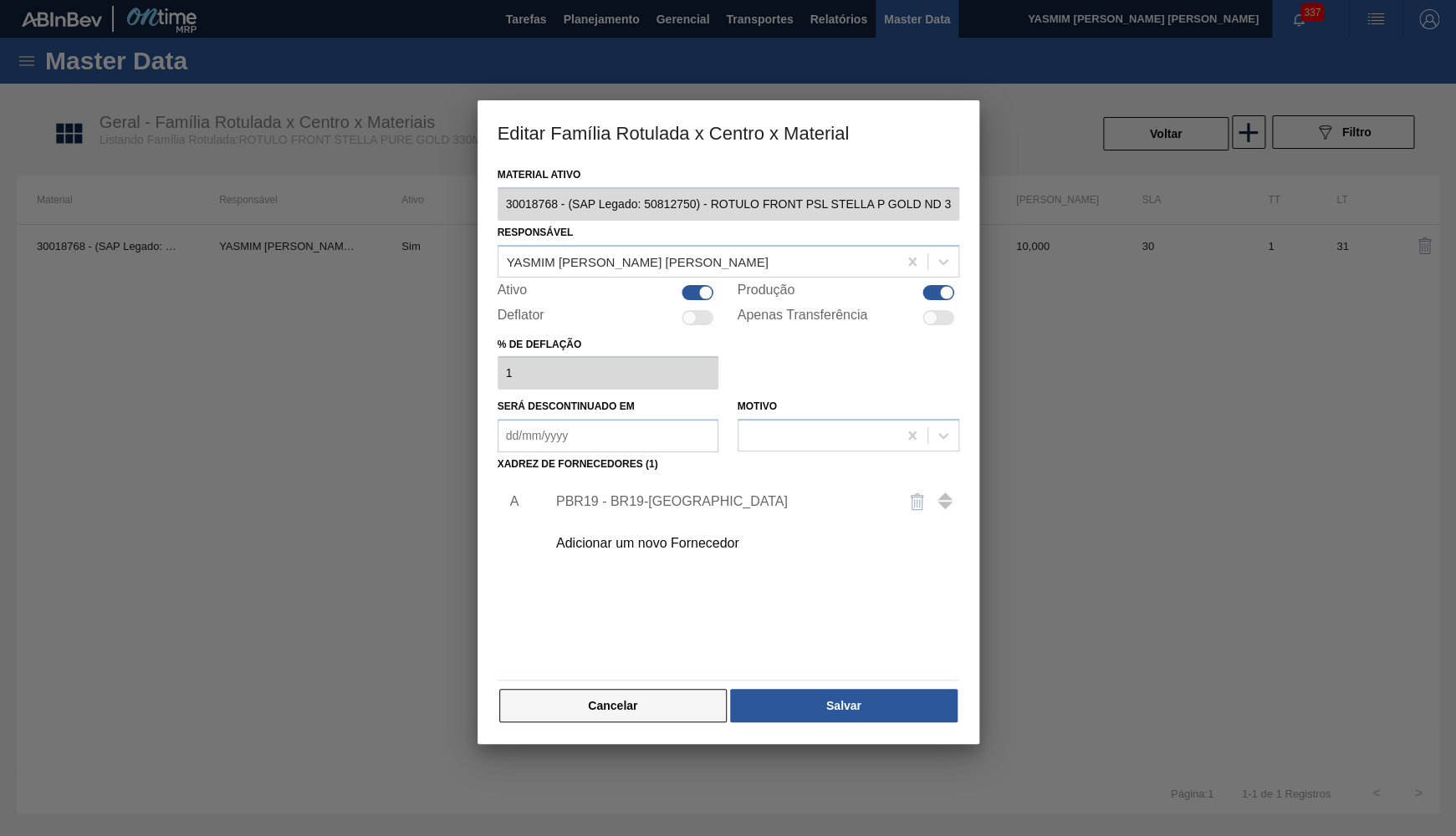
click at [622, 701] on button "Cancelar" at bounding box center [613, 705] width 228 height 33
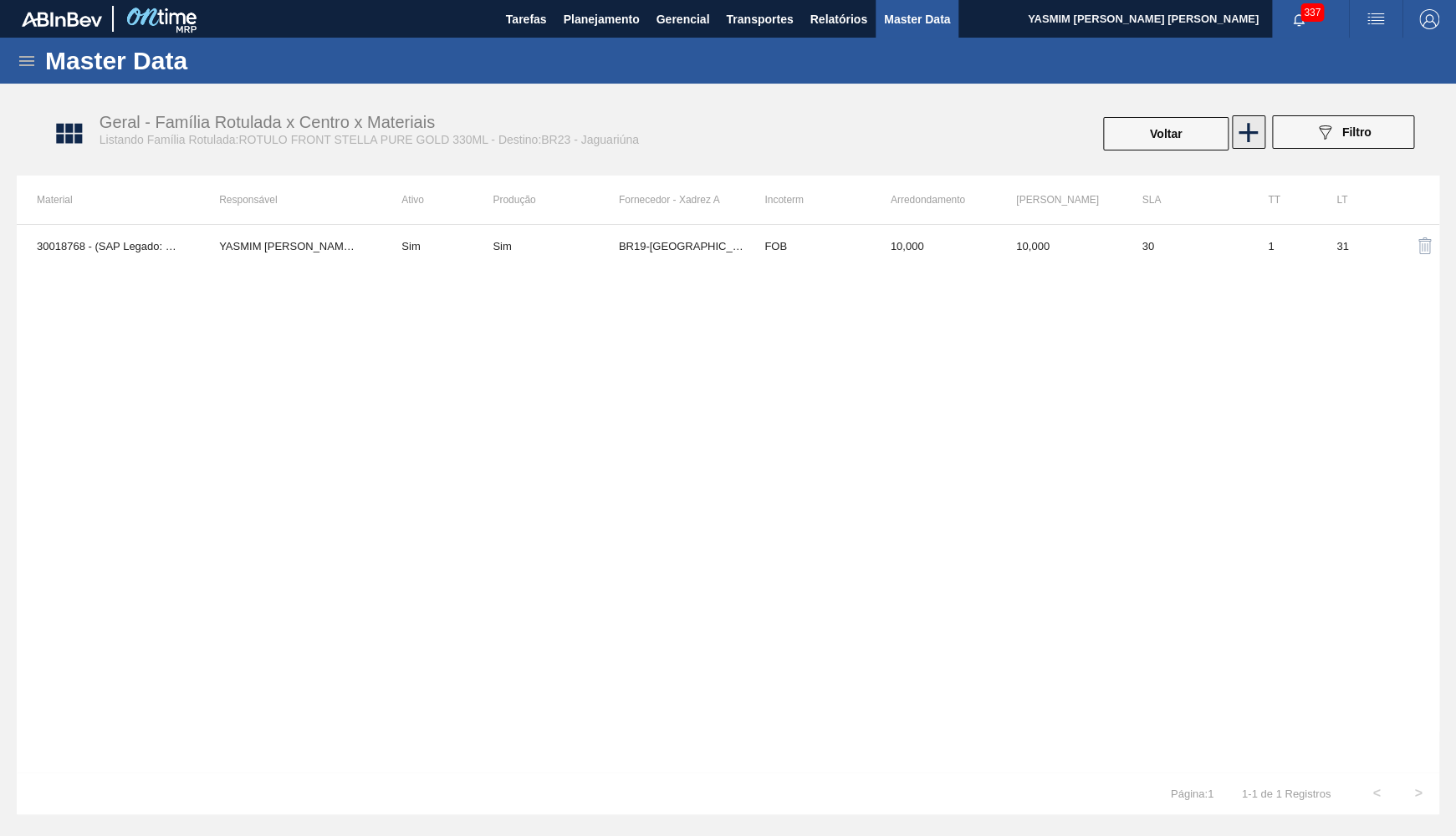
click at [1250, 137] on icon at bounding box center [1248, 133] width 32 height 32
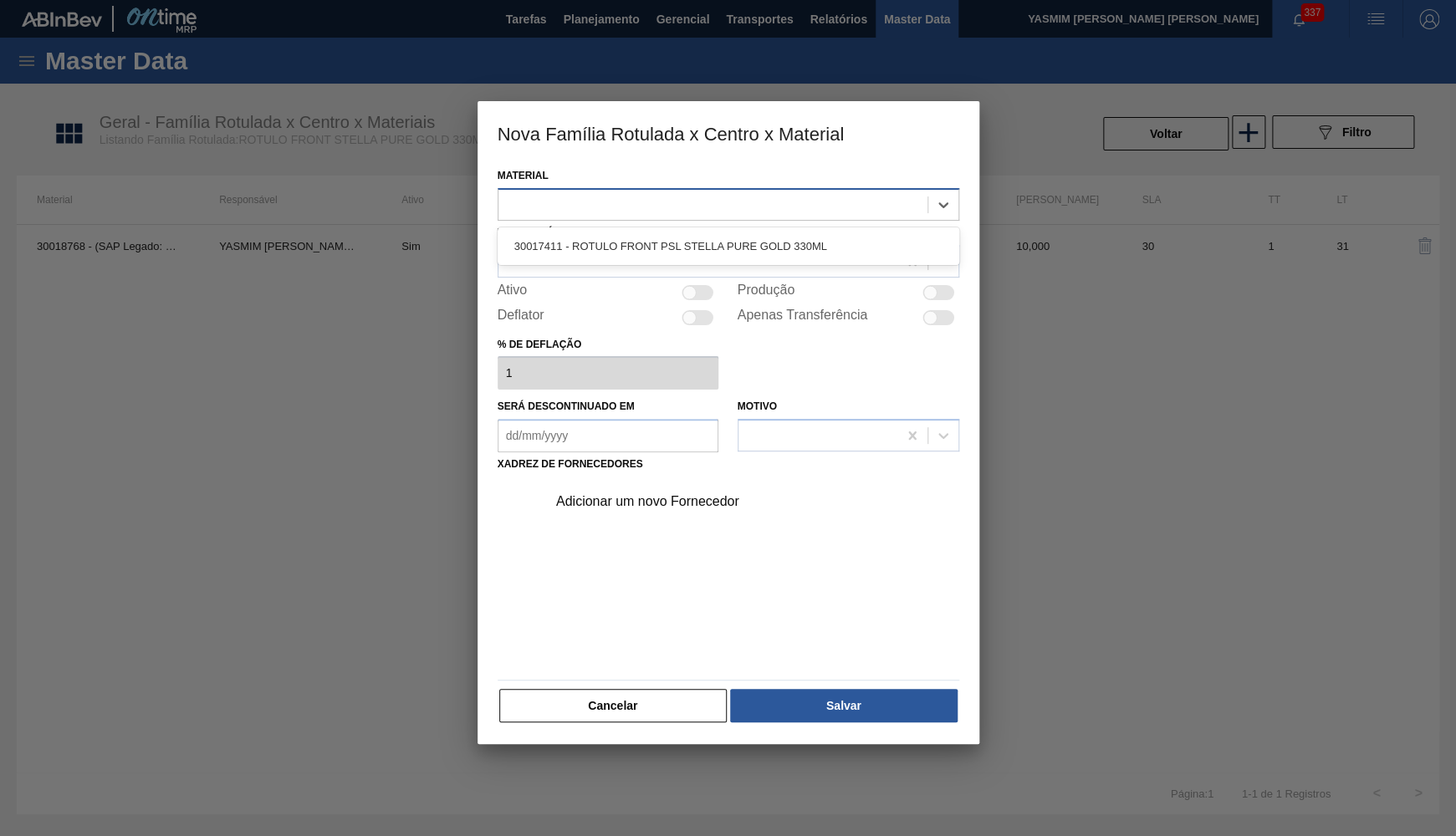
click at [593, 194] on div at bounding box center [713, 204] width 429 height 24
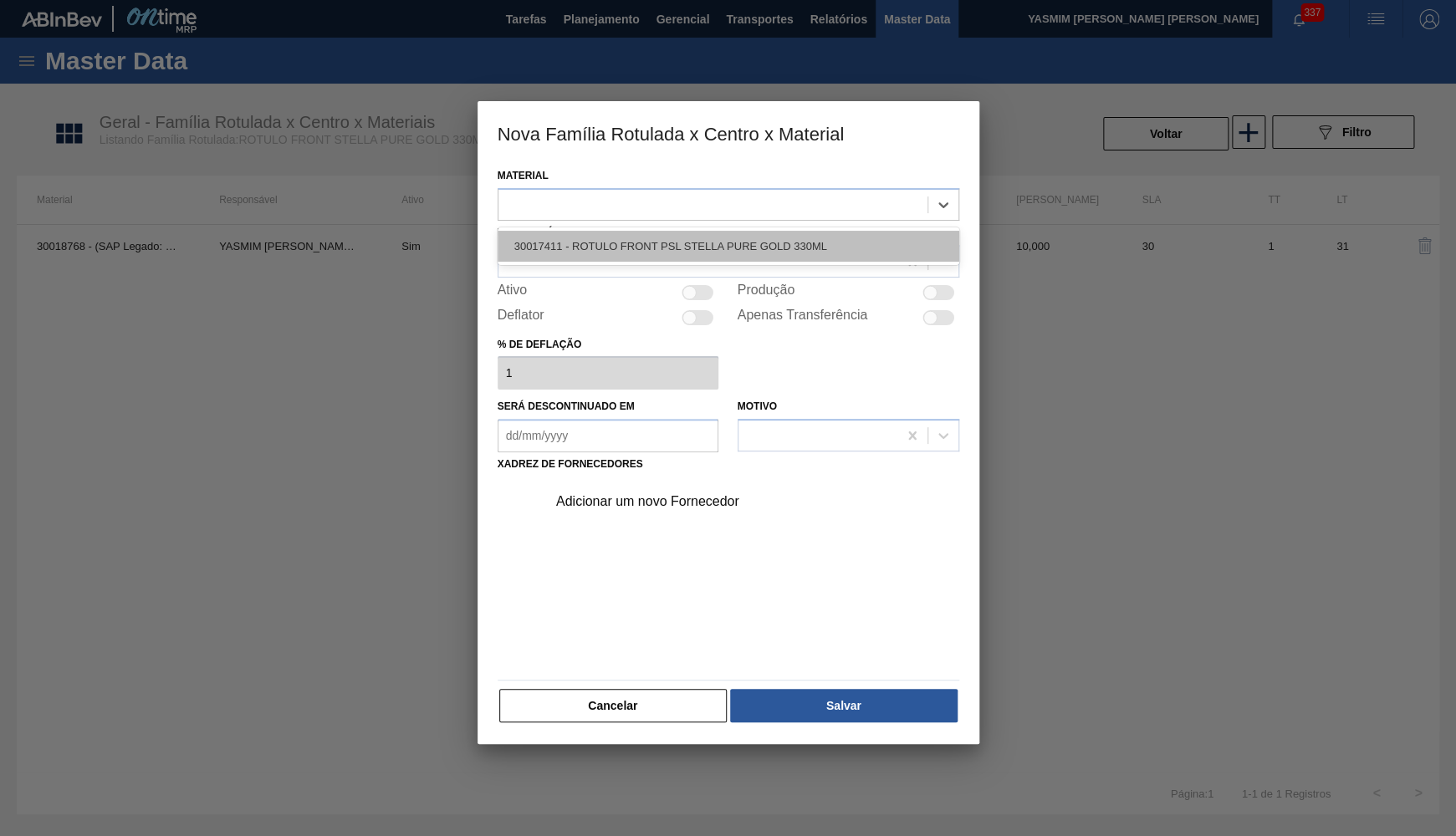
click at [597, 247] on div "30017411 - ROTULO FRONT PSL STELLA PURE GOLD 330ML" at bounding box center [729, 246] width 462 height 31
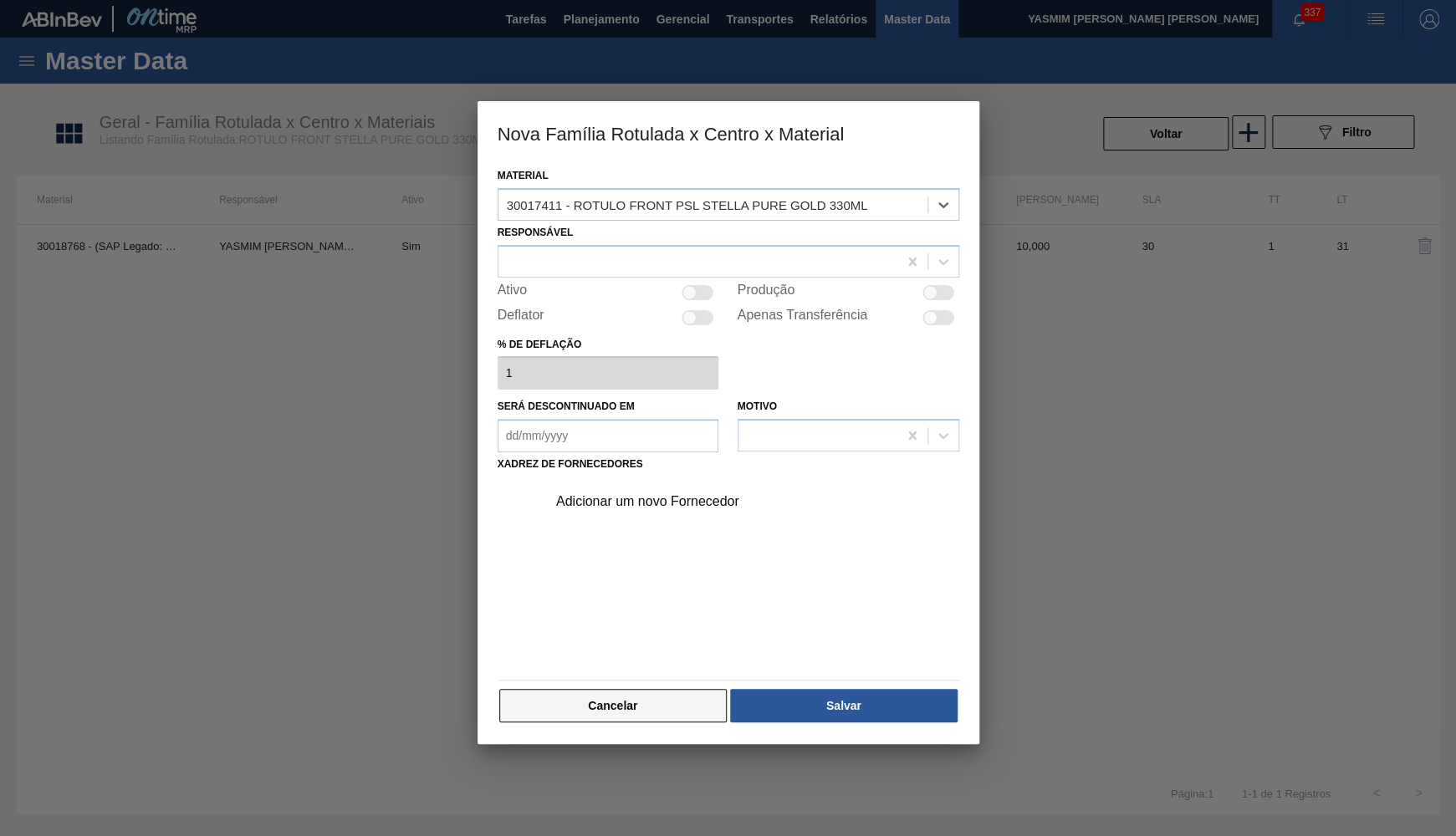
click at [623, 706] on button "Cancelar" at bounding box center [613, 705] width 228 height 33
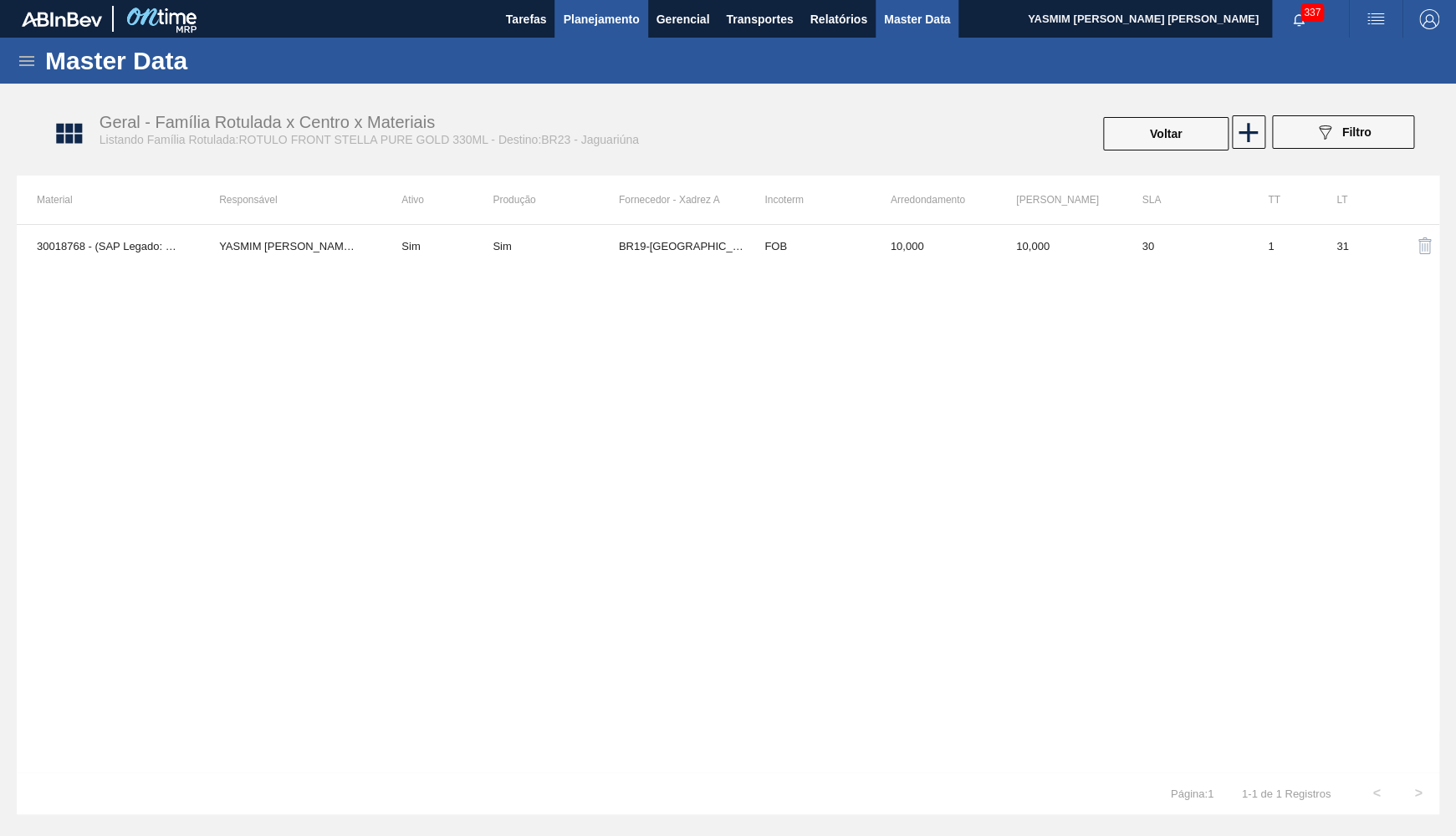
click at [598, 24] on span "Planejamento" at bounding box center [601, 19] width 76 height 20
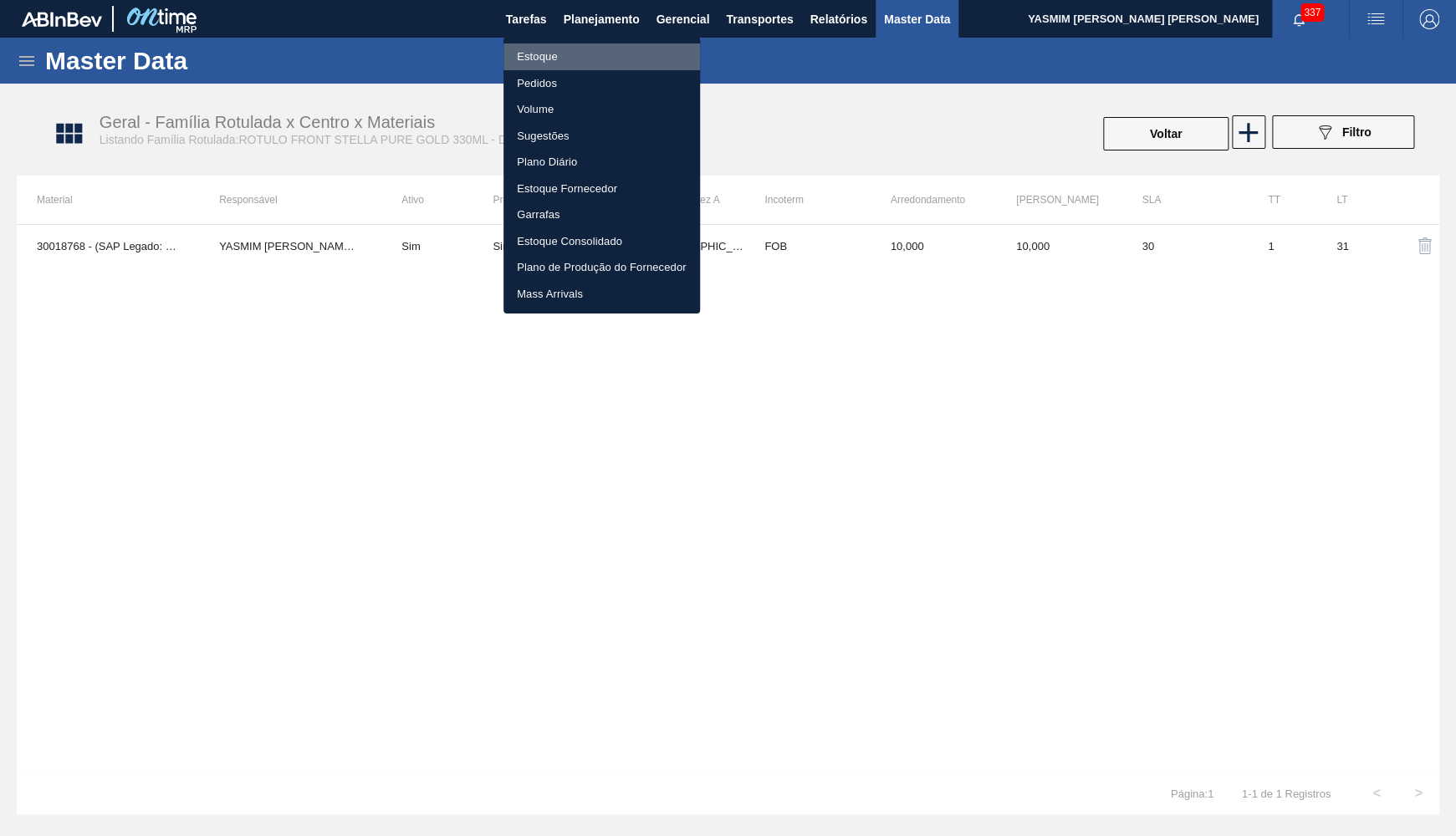
click at [552, 55] on li "Estoque" at bounding box center [602, 57] width 197 height 27
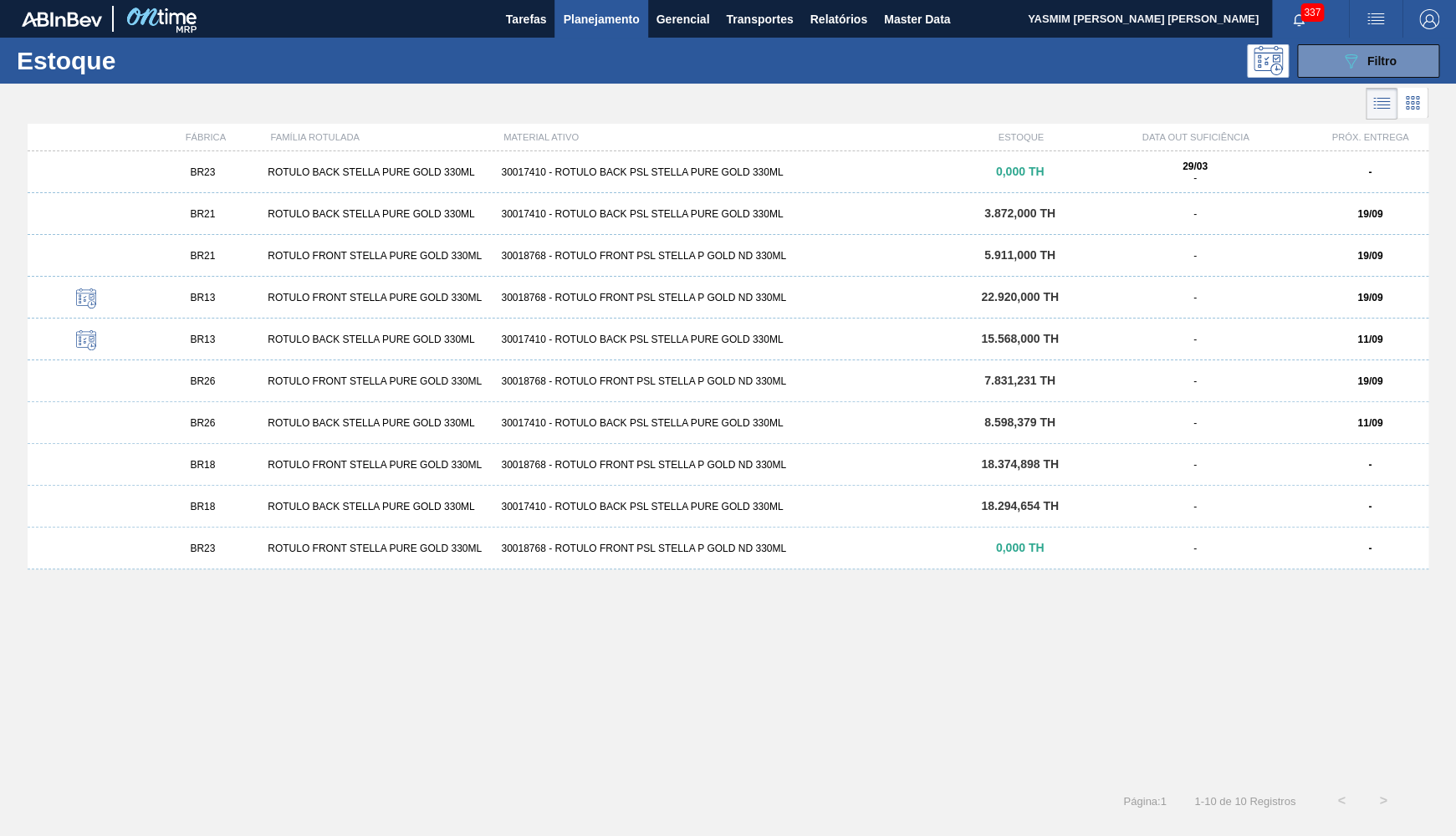
click at [1311, 86] on div at bounding box center [714, 104] width 1428 height 40
click at [1339, 68] on button "089F7B8B-B2A5-4AFE-B5C0-19BA573D28AC Filtro" at bounding box center [1368, 60] width 143 height 33
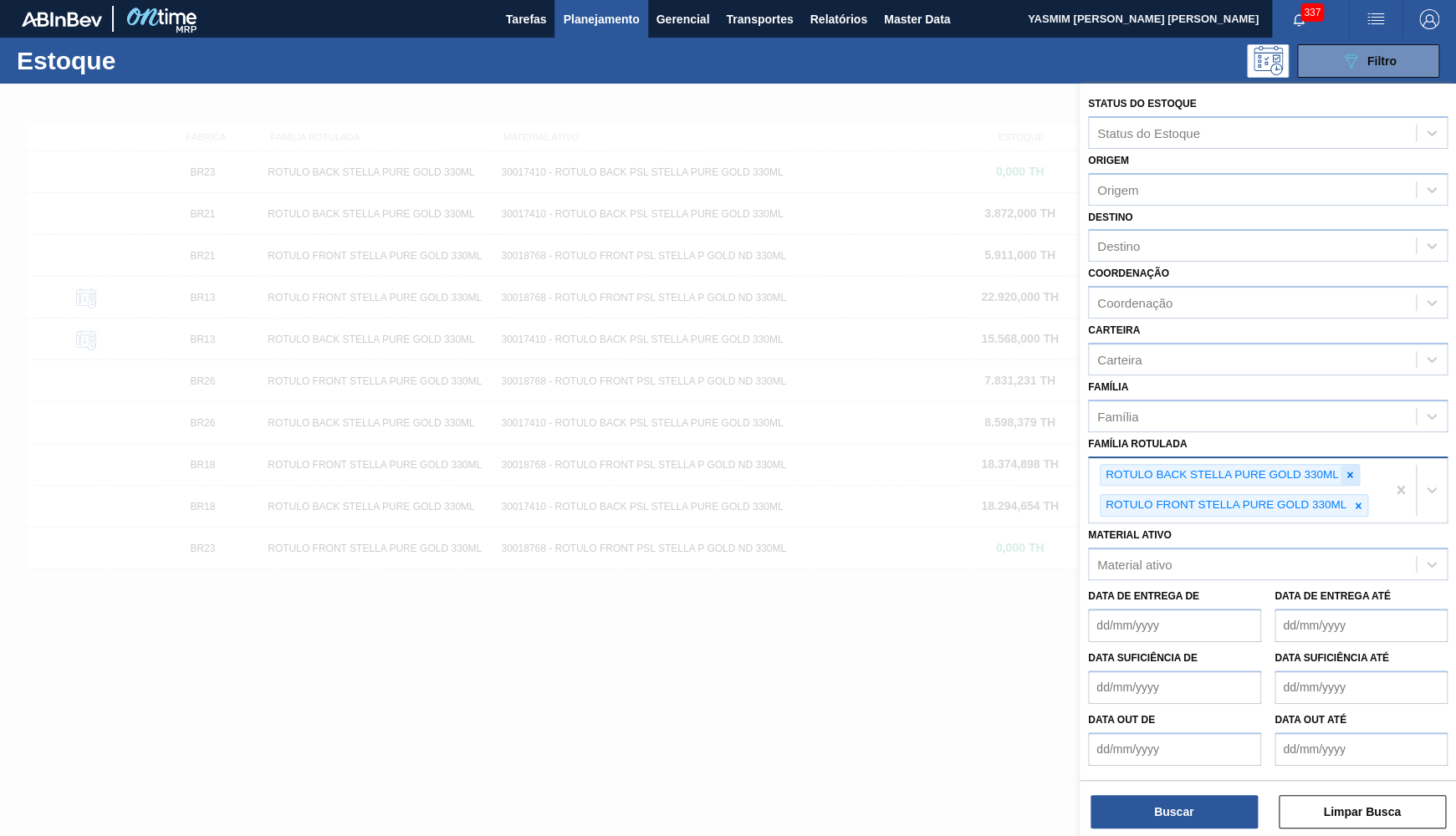
click at [1350, 464] on div at bounding box center [1350, 474] width 18 height 21
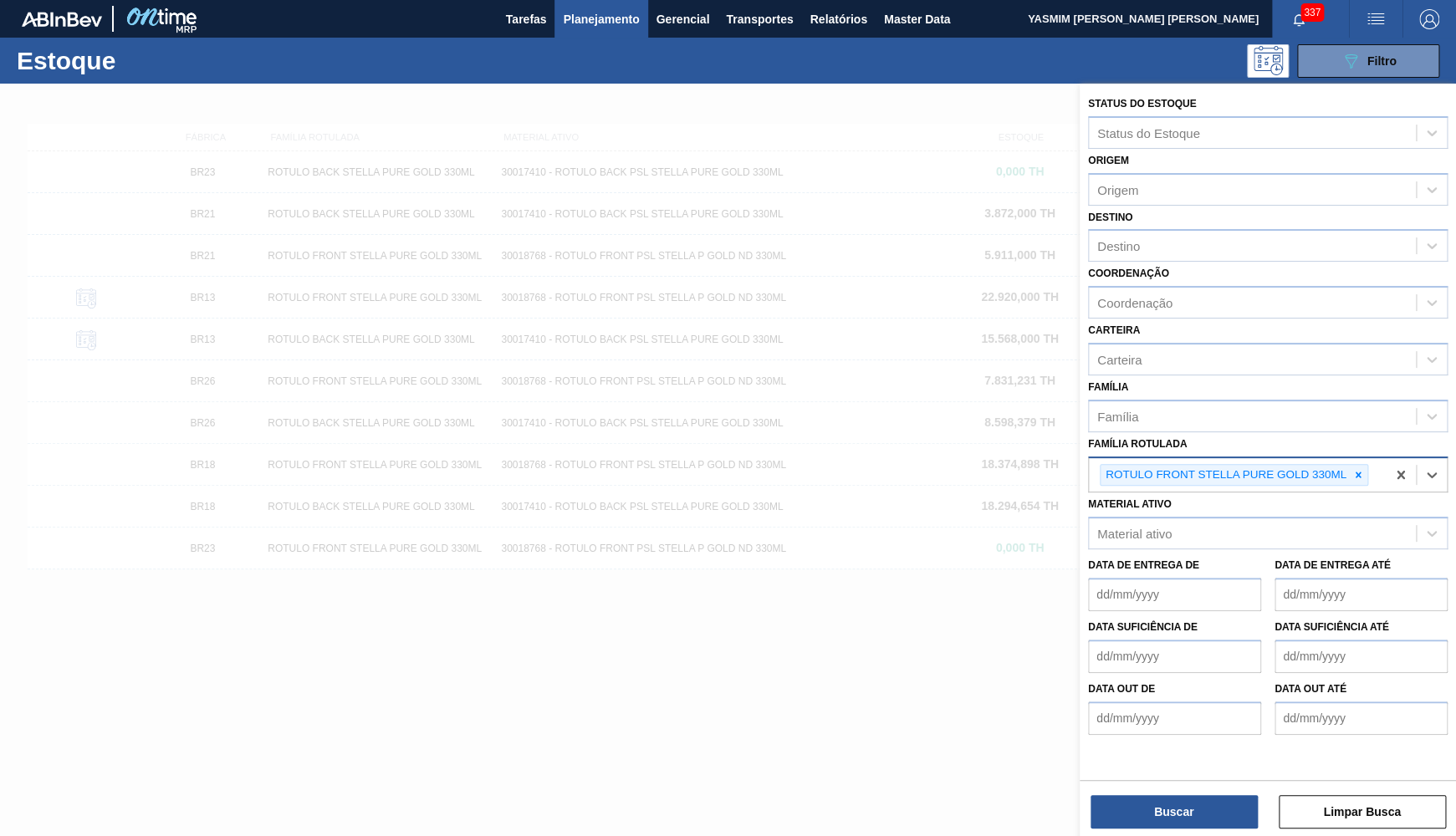
click at [1350, 464] on div at bounding box center [1358, 474] width 18 height 21
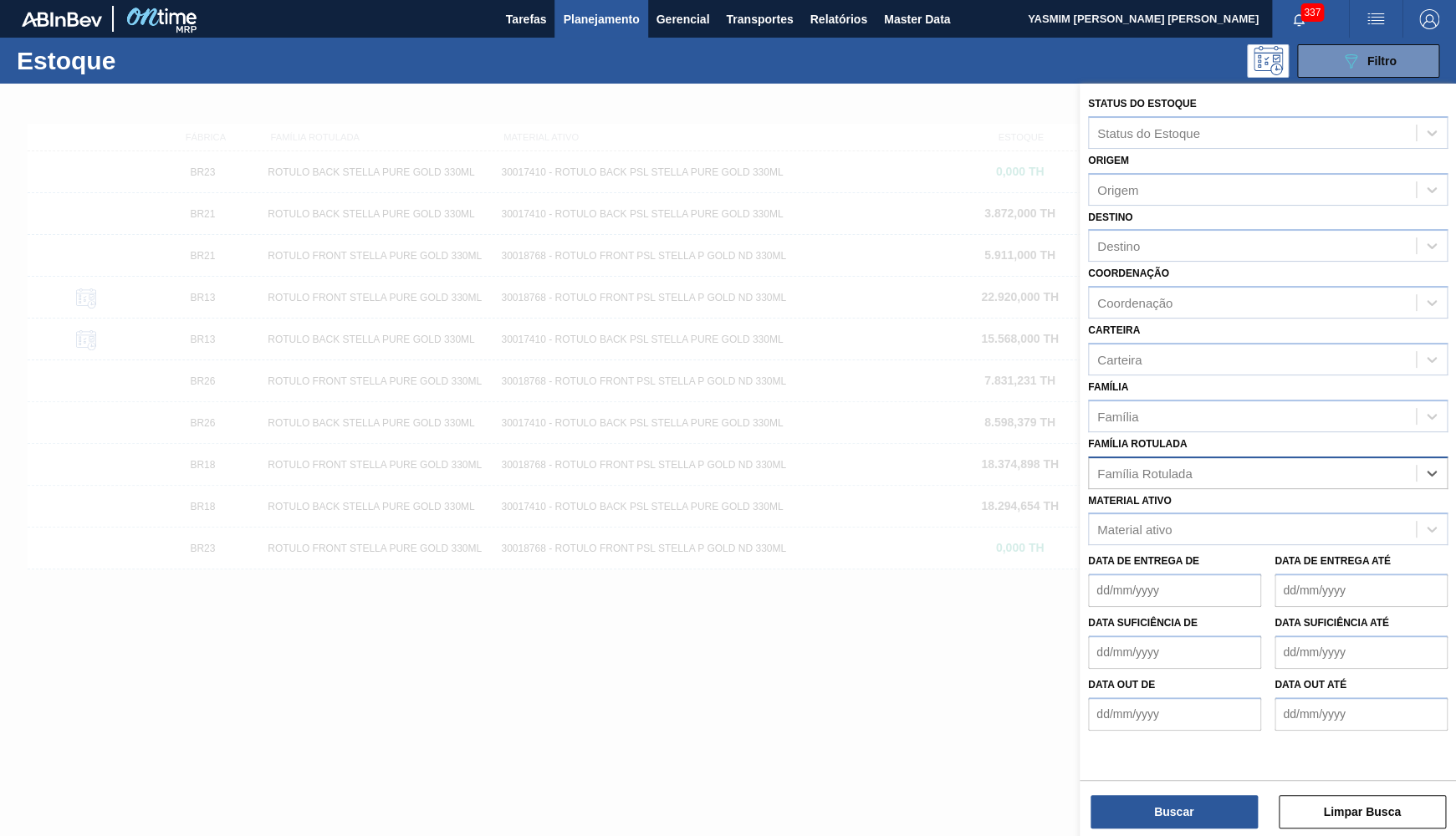
paste Rotulada "311612"
type Rotulada "311612"
paste Rotulada "30030072"
click at [1147, 465] on Rotulada "30030072" at bounding box center [1126, 473] width 58 height 14
type Rotulada "30030072"
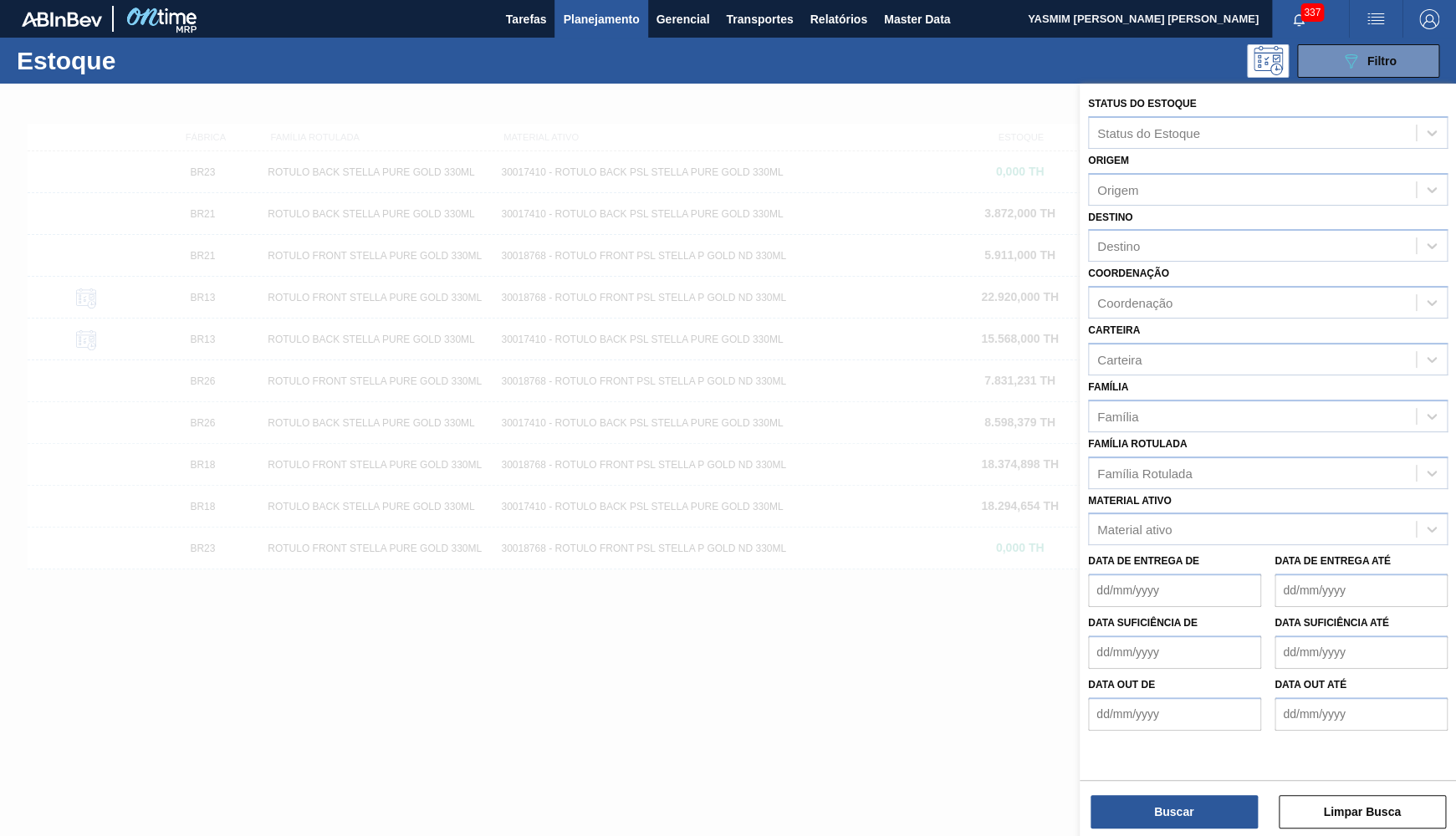
click at [1176, 440] on div "Família Rotulada Família Rotulada" at bounding box center [1267, 460] width 360 height 57
click at [1166, 495] on label "Material ativo" at bounding box center [1129, 501] width 84 height 12
click at [1099, 522] on ativo "Material ativo" at bounding box center [1098, 529] width 2 height 14
click at [1158, 523] on div "Material ativo" at bounding box center [1267, 528] width 360 height 32
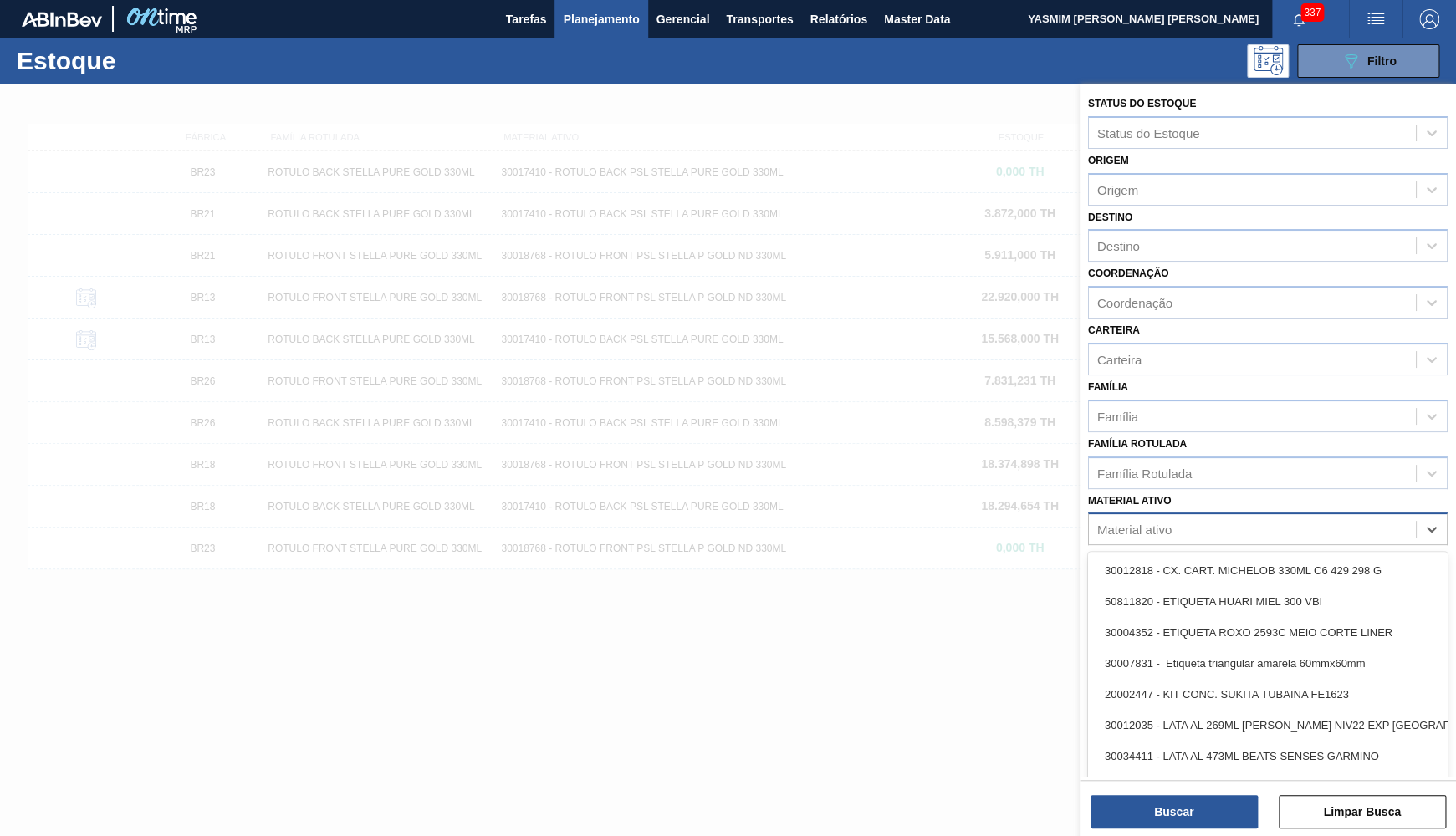
paste ativo "30030072"
type ativo "30030072"
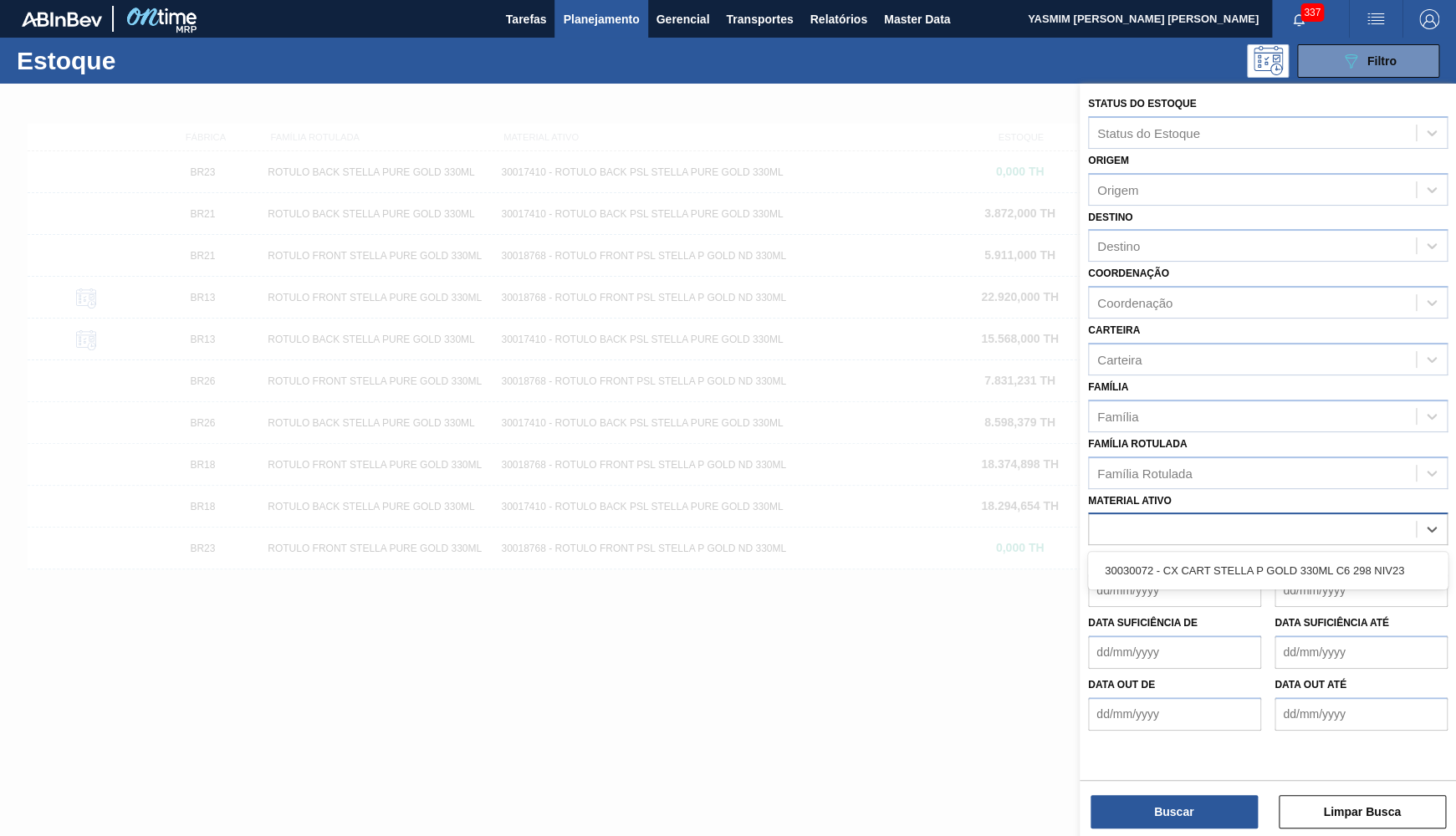
click at [1157, 525] on div "30030072" at bounding box center [1267, 528] width 360 height 32
paste ativo "30030072"
type ativo "30030072"
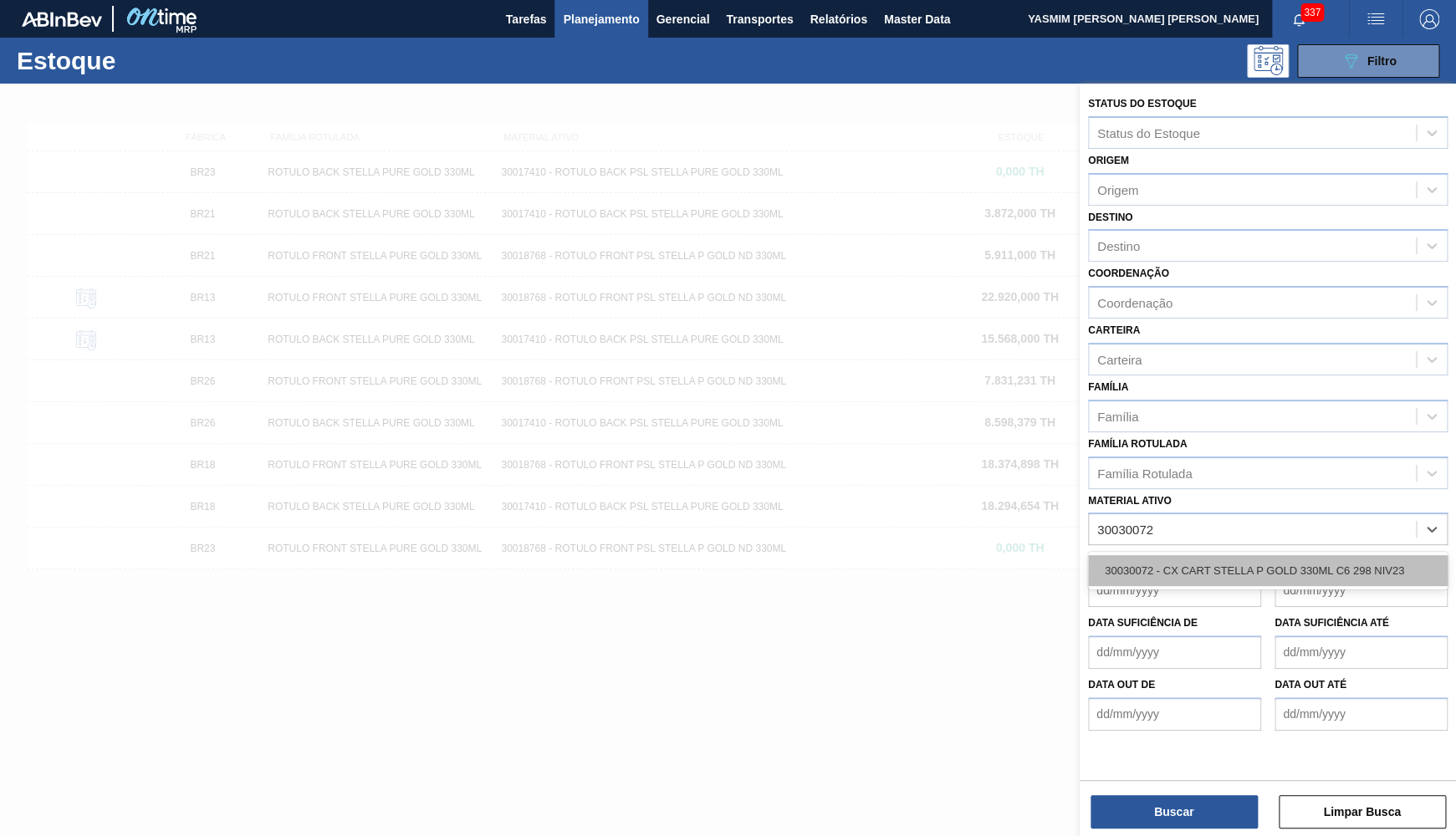
click at [1228, 565] on div "30030072 - CX CART STELLA P GOLD 330ML C6 298 NIV23" at bounding box center [1267, 570] width 360 height 31
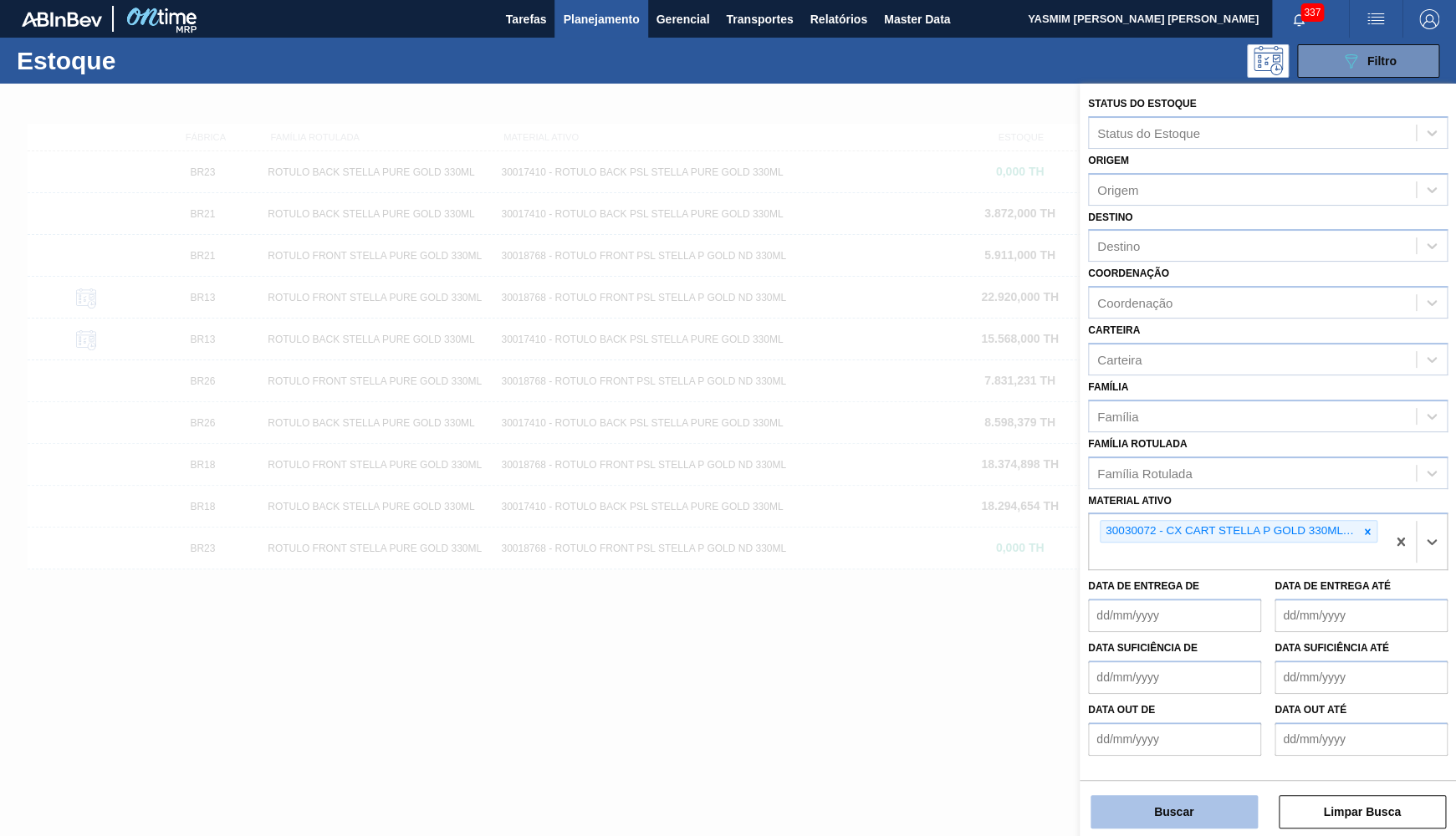
click at [1111, 813] on button "Buscar" at bounding box center [1174, 812] width 167 height 33
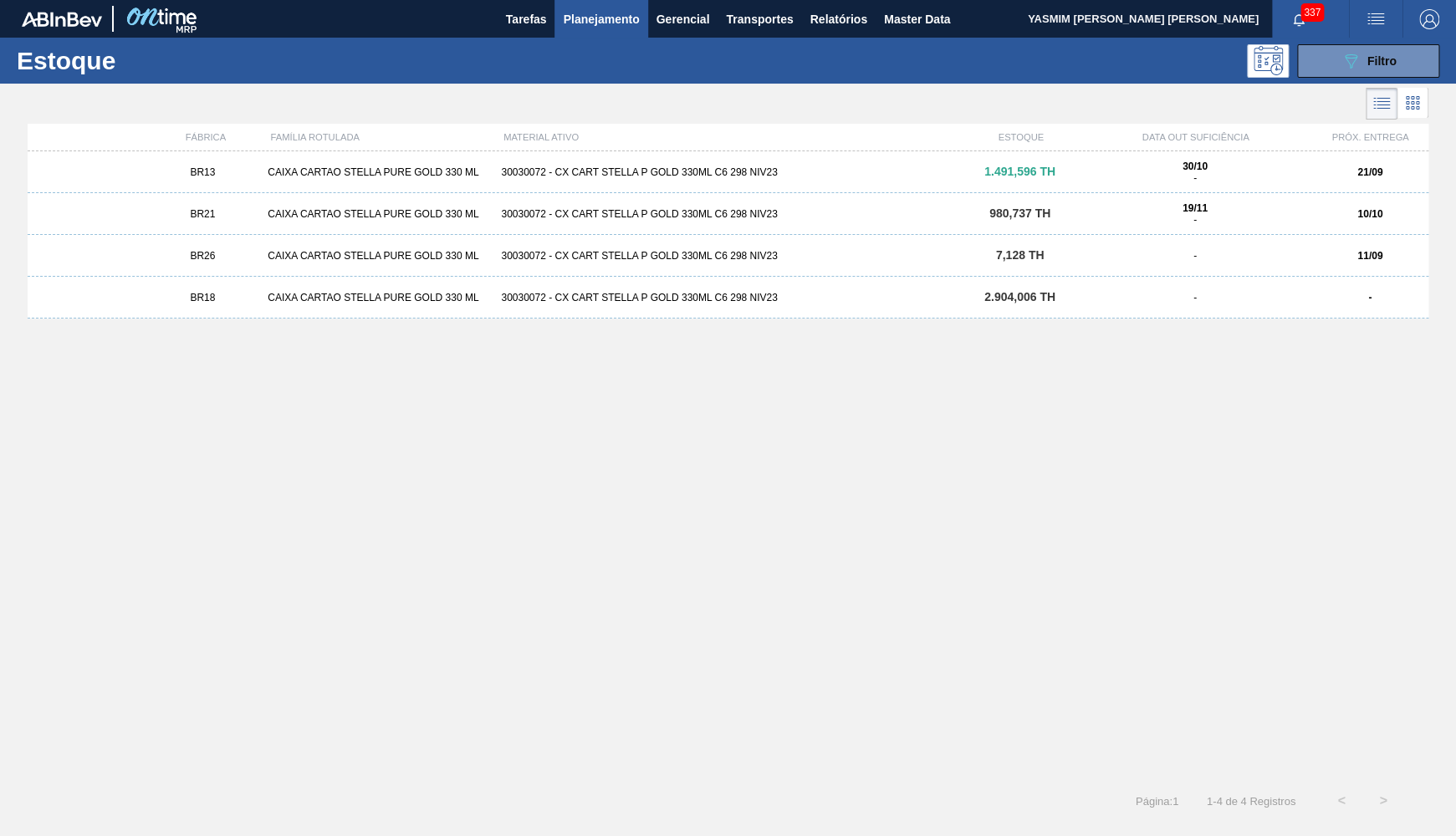
click at [1019, 165] on div "BR13 CAIXA CARTAO STELLA PURE GOLD 330 ML 30030072 - CX CART STELLA P GOLD 330M…" at bounding box center [728, 172] width 1401 height 41
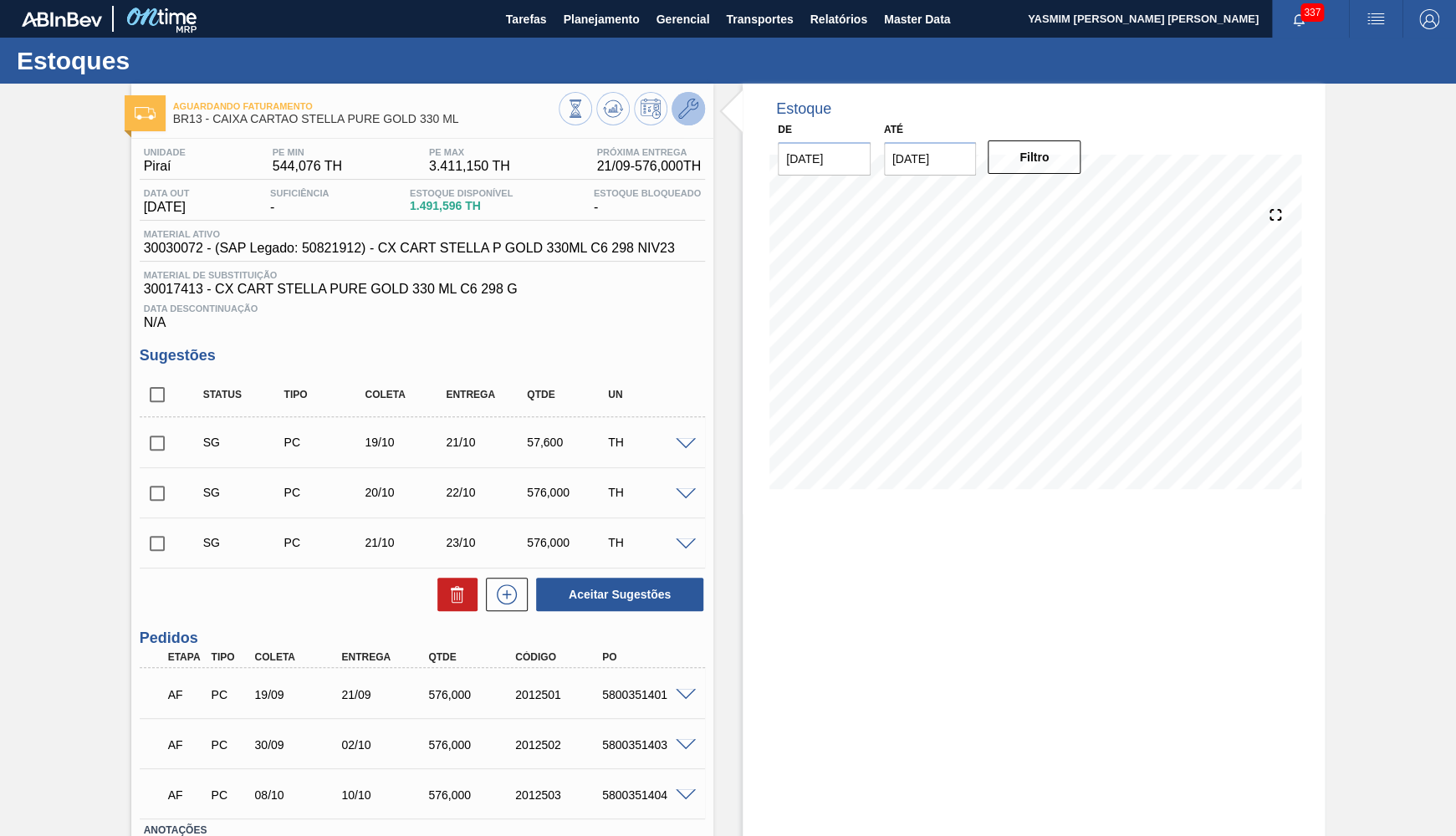
click at [692, 101] on icon at bounding box center [688, 108] width 20 height 20
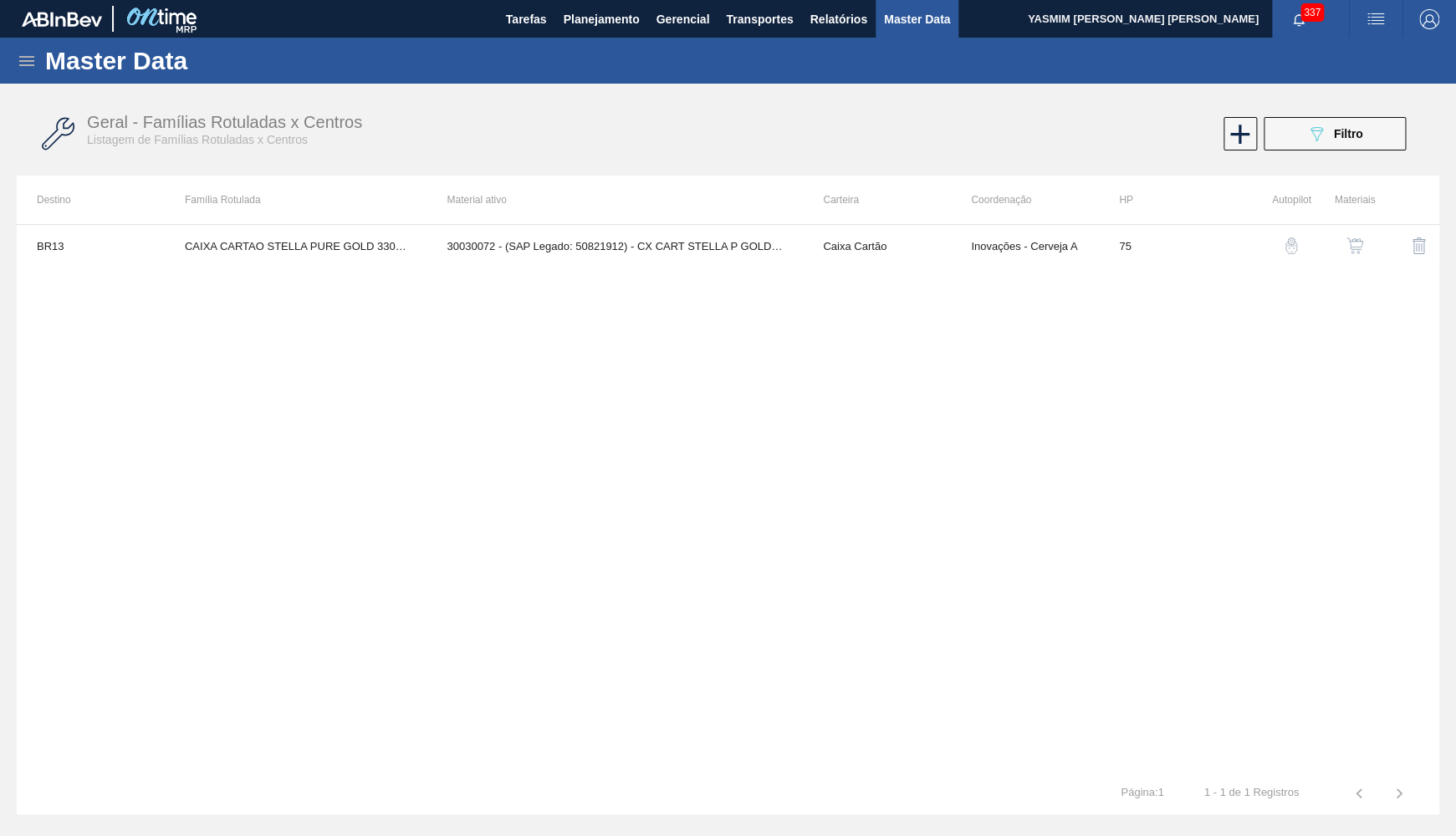
click at [1355, 261] on button "button" at bounding box center [1354, 245] width 40 height 40
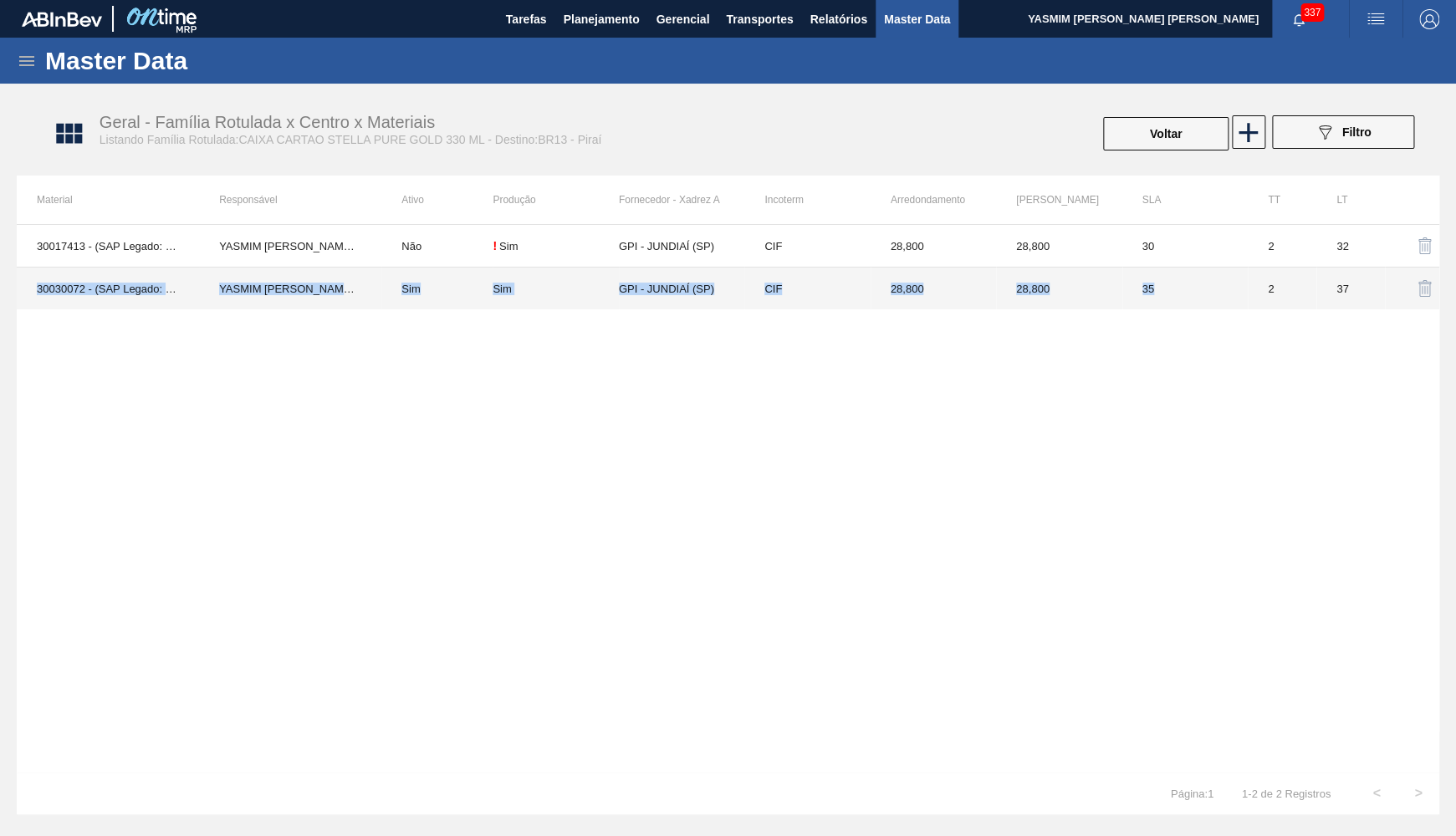
drag, startPoint x: 1138, startPoint y: 259, endPoint x: 1155, endPoint y: 269, distance: 19.7
click at [1155, 269] on tbody "30017413 - (SAP Legado: 50800324) - CX CART STELLA PURE GOLD 330 ML C6 298 G YA…" at bounding box center [728, 267] width 1423 height 85
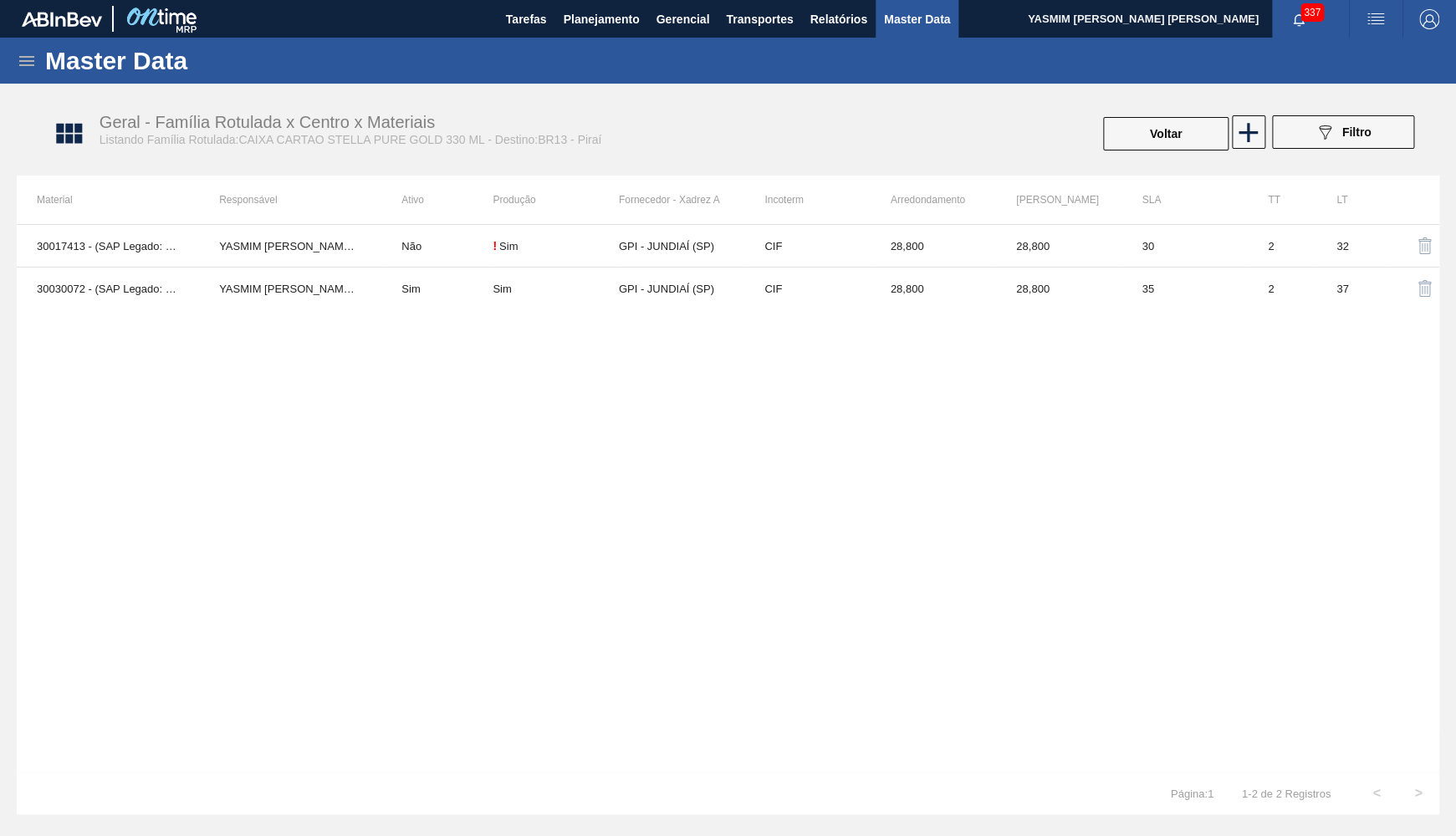
click at [1092, 312] on div "30017413 - (SAP Legado: 50800324) - CX CART STELLA PURE GOLD 330 ML C6 298 G YA…" at bounding box center [728, 498] width 1423 height 548
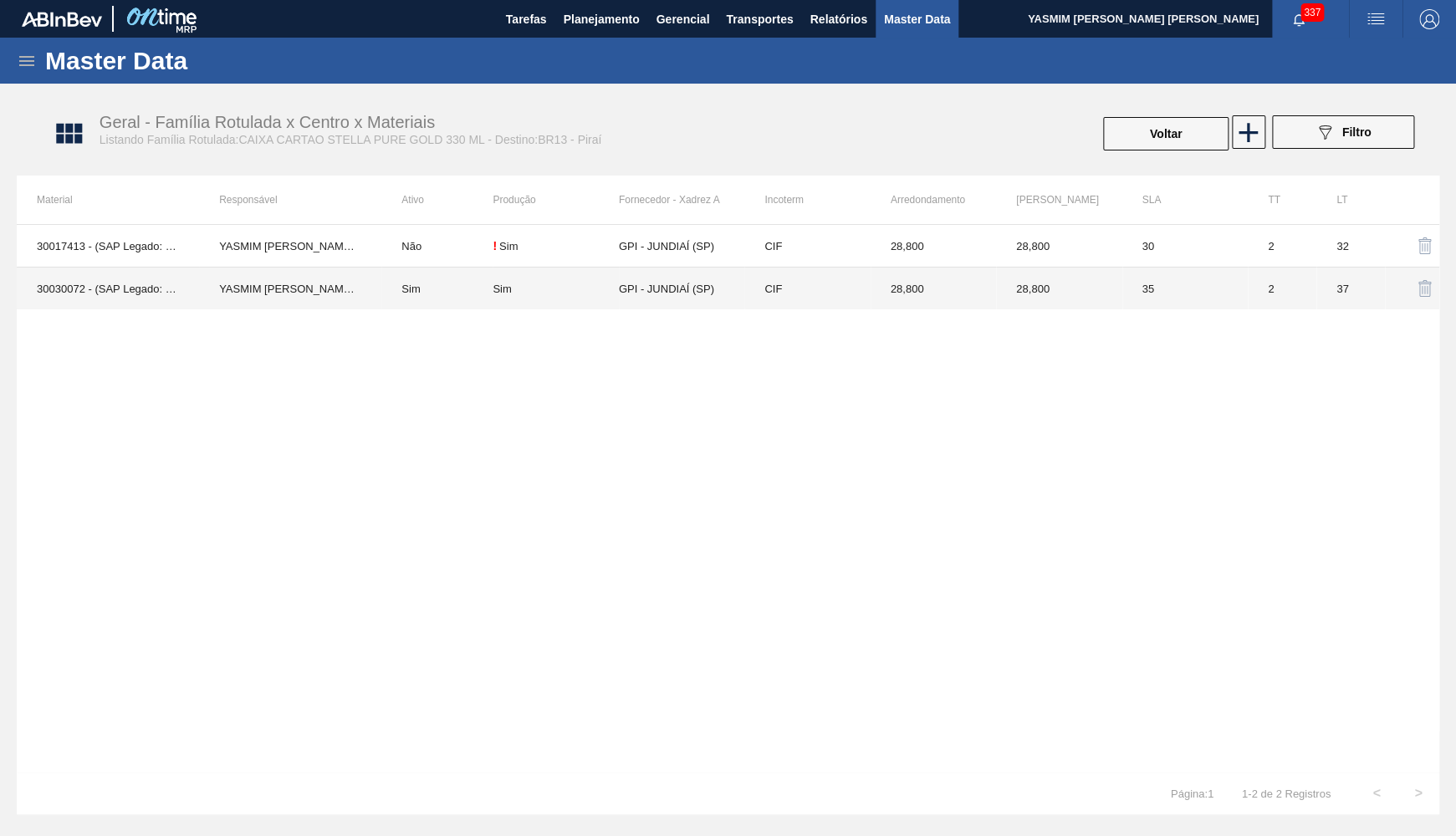
click at [517, 293] on div "Sim" at bounding box center [555, 289] width 125 height 13
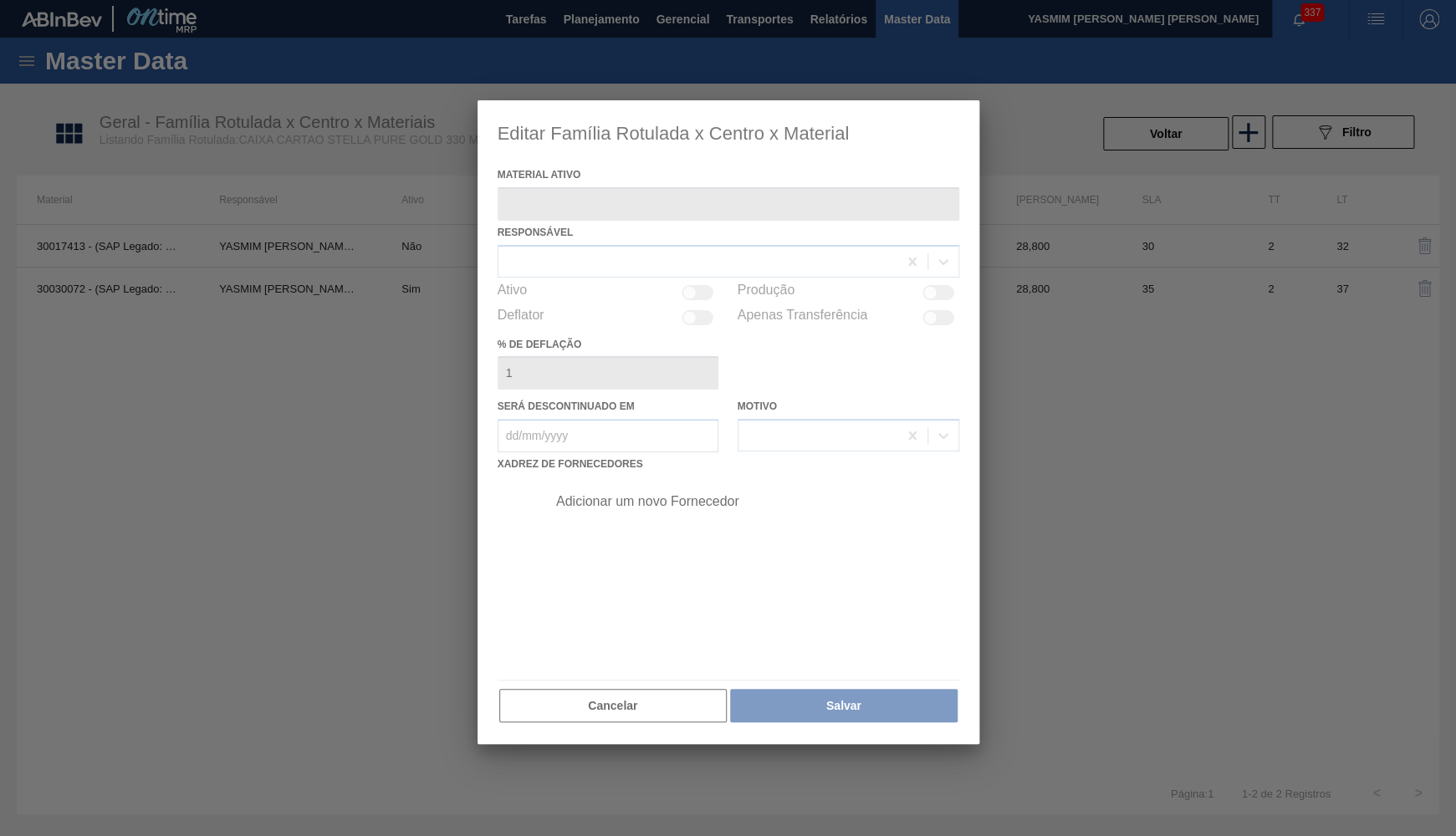
type ativo "30030072 - (SAP Legado: 50821912) - CX CART STELLA P GOLD 330ML C6 298 NIV23"
checkbox input "true"
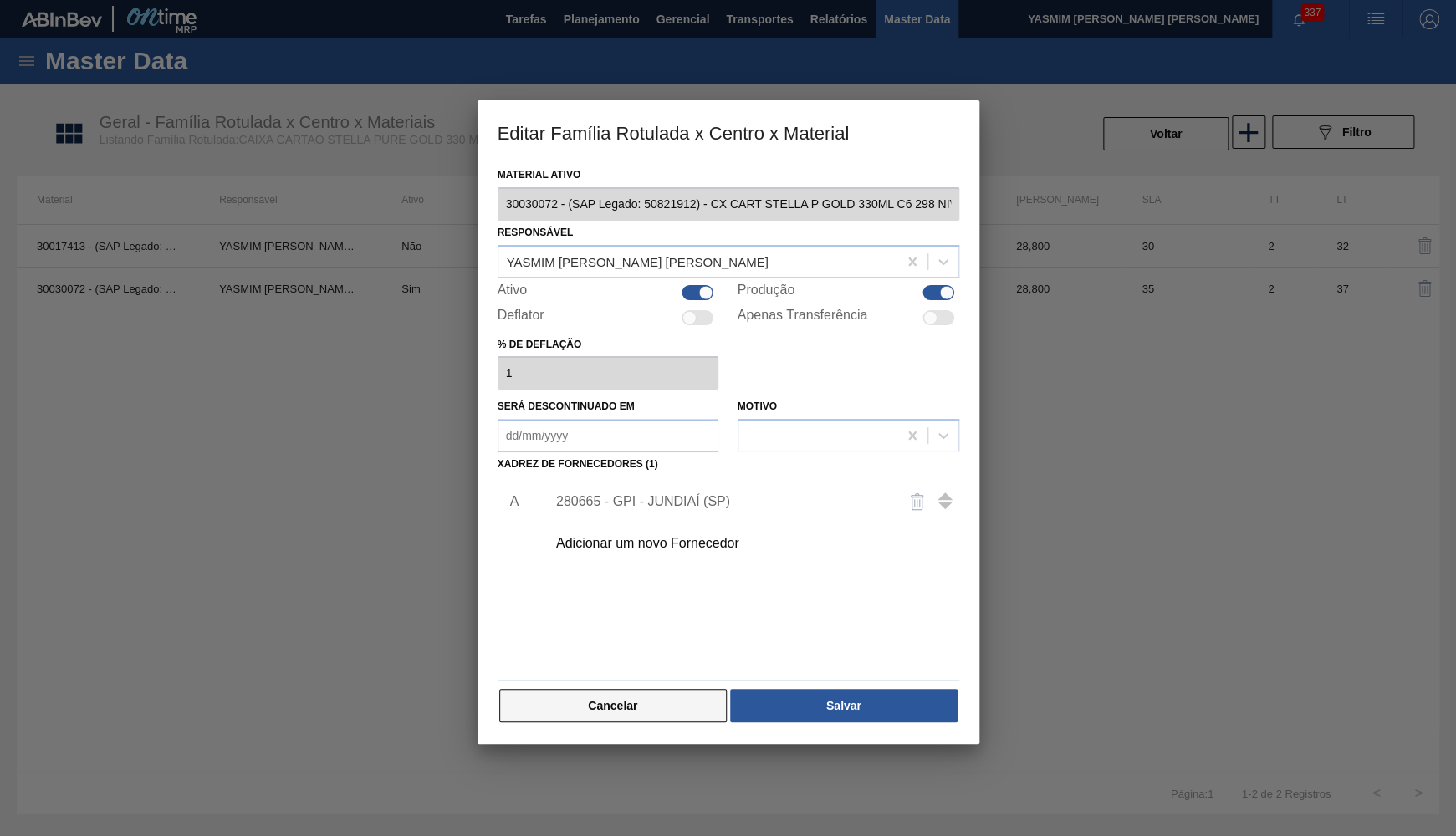
click at [585, 689] on button "Cancelar" at bounding box center [613, 705] width 228 height 33
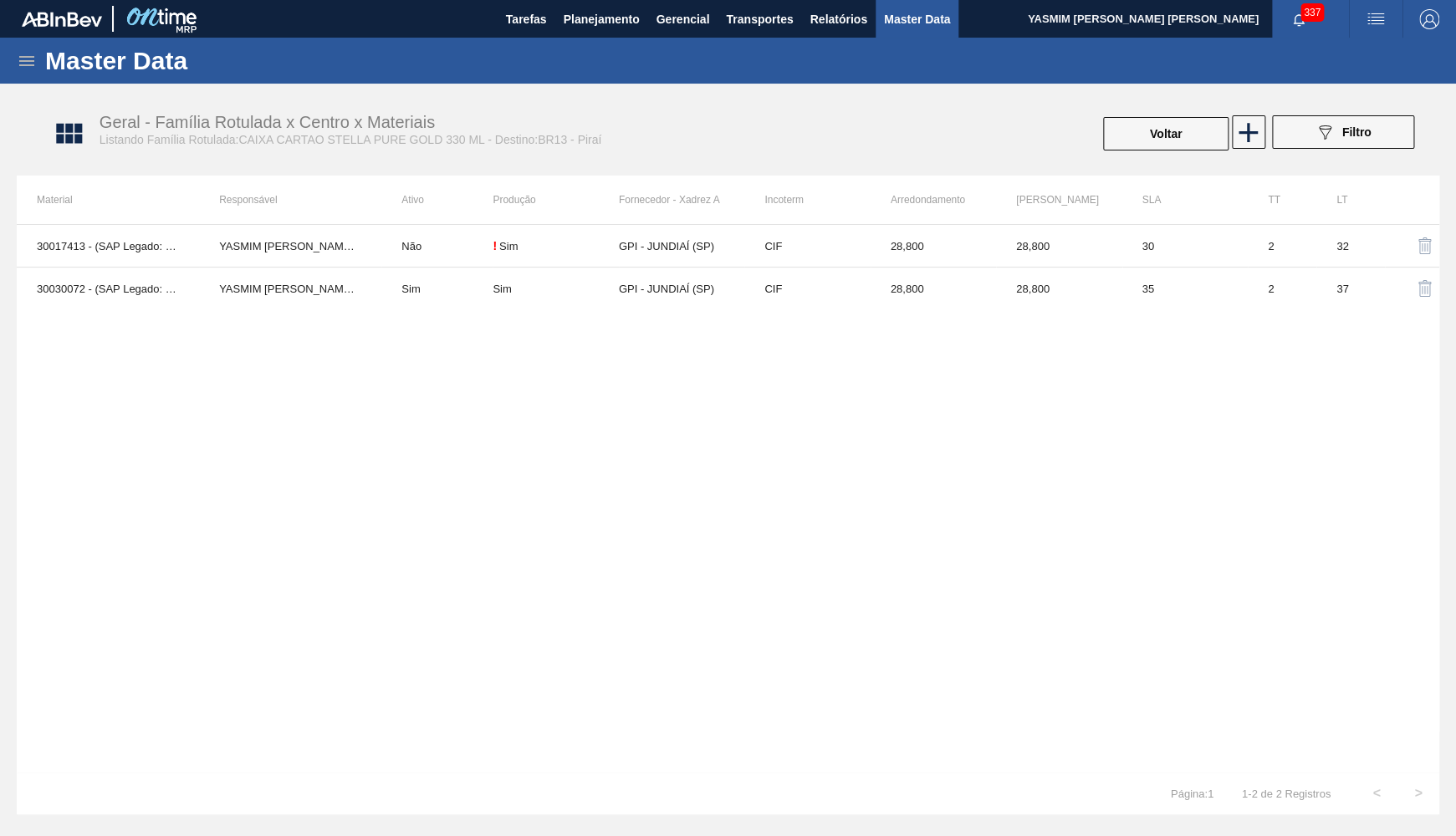
click at [1184, 96] on div "Geral - Família Rotulada x Centro x Materiais Listando Família Rotulada:CAIXA C…" at bounding box center [736, 133] width 1439 height 84
click at [1173, 142] on button "Voltar" at bounding box center [1166, 133] width 125 height 33
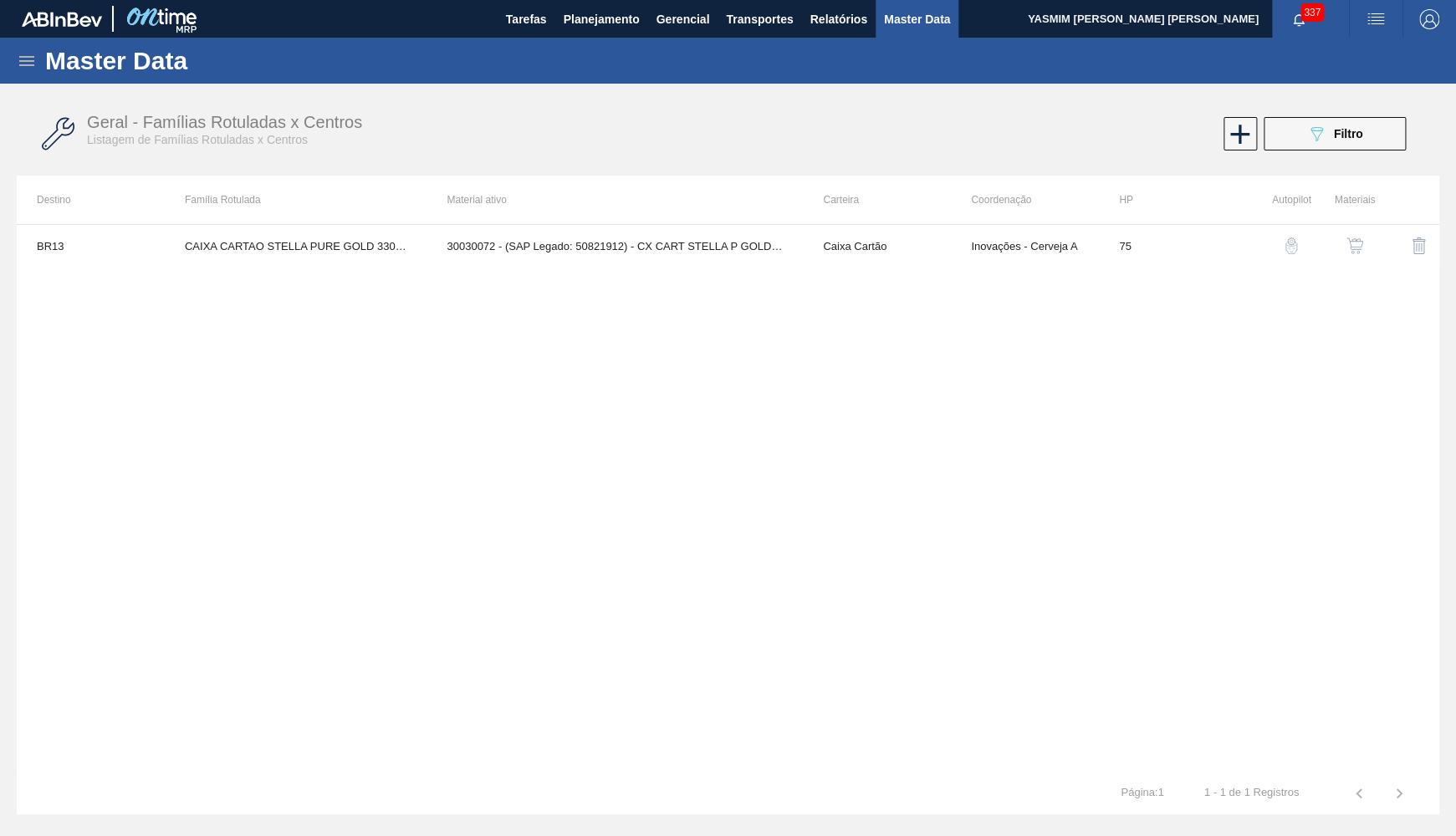
click at [1313, 152] on div "Geral - Famílias Rotuladas x Centros Listagem de Famílias Rotuladas x Centros 0…" at bounding box center [728, 134] width 1423 height 63
click at [1311, 148] on button "089F7B8B-B2A5-4AFE-B5C0-19BA573D28AC Filtro" at bounding box center [1335, 133] width 143 height 33
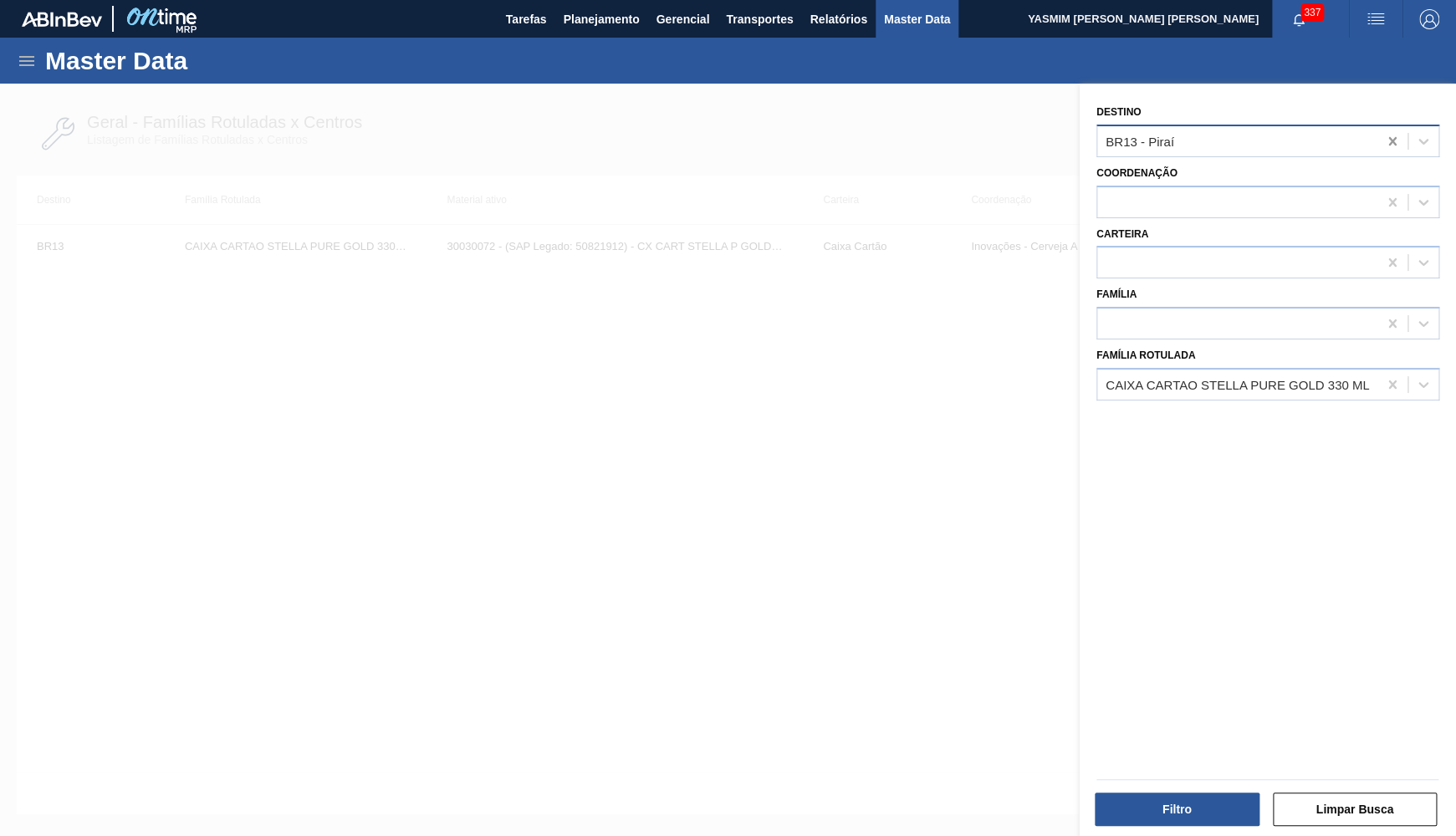
click at [1387, 142] on icon at bounding box center [1392, 141] width 17 height 17
click at [1091, 787] on div "Filtro Limpar Busca" at bounding box center [1267, 806] width 355 height 41
click at [1101, 793] on div "Filtro" at bounding box center [1178, 809] width 178 height 37
click at [1114, 806] on button "Filtro" at bounding box center [1176, 809] width 165 height 33
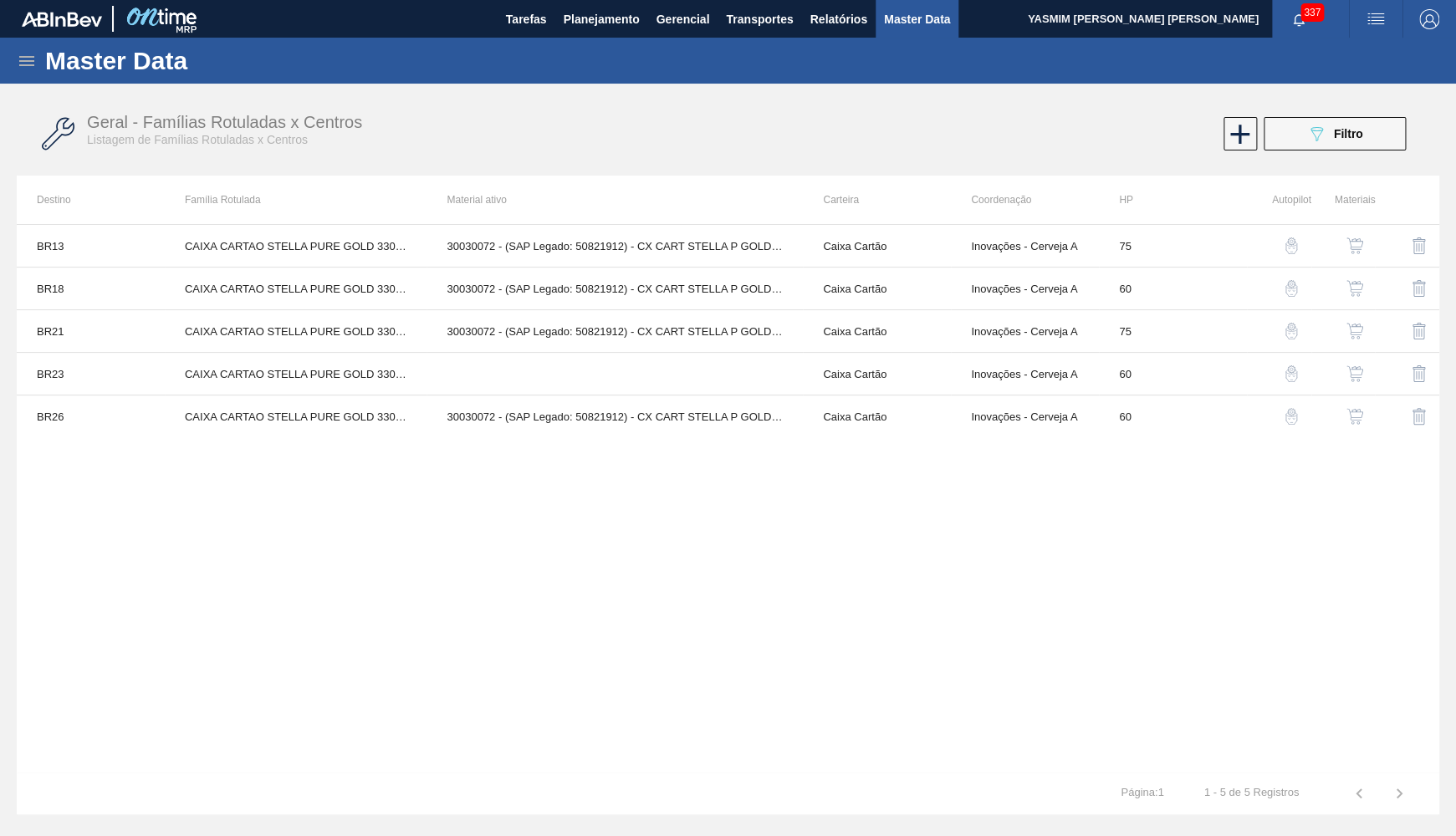
click at [1359, 374] on img "button" at bounding box center [1354, 373] width 17 height 17
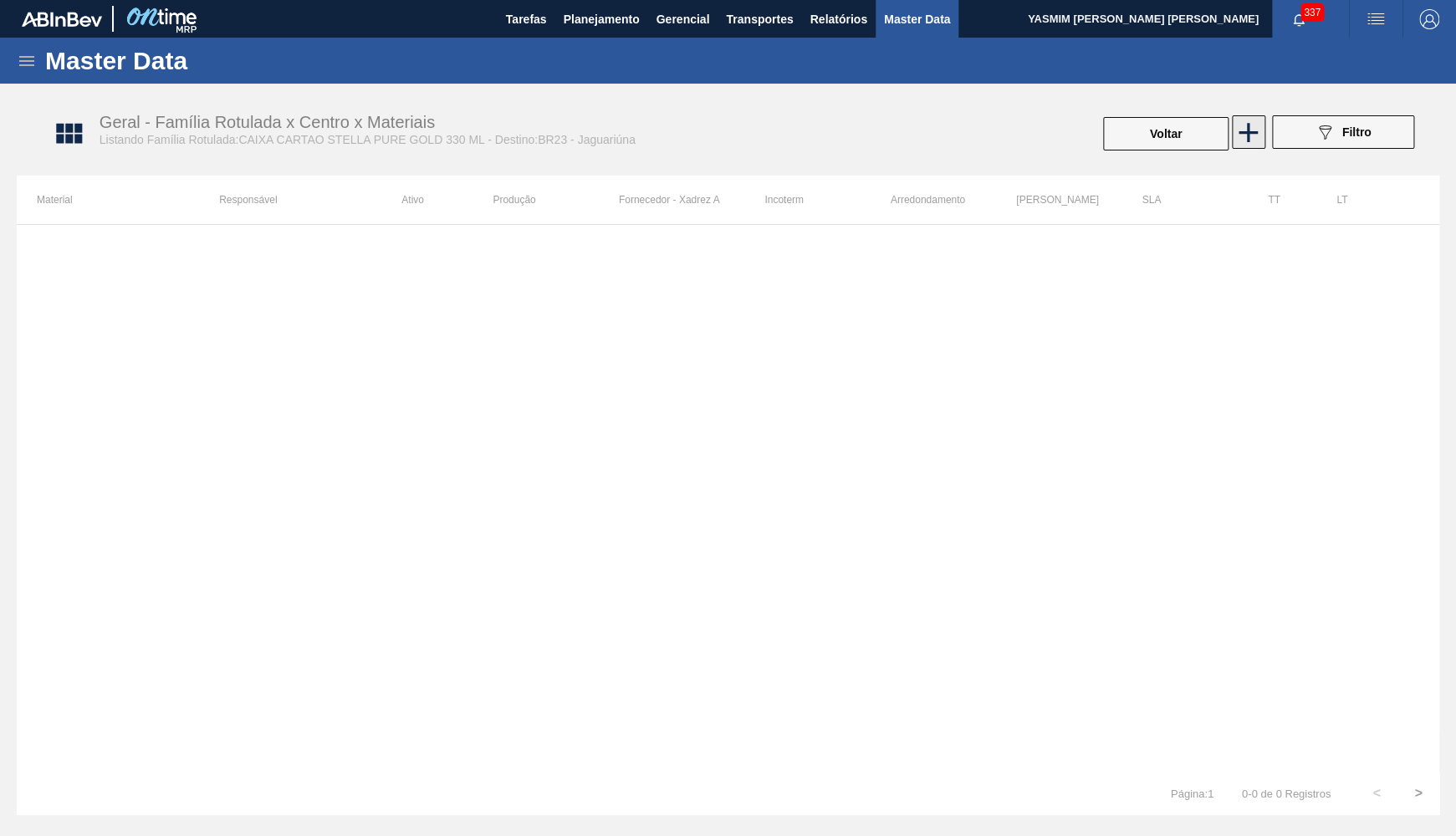
click at [1257, 120] on icon at bounding box center [1248, 133] width 32 height 32
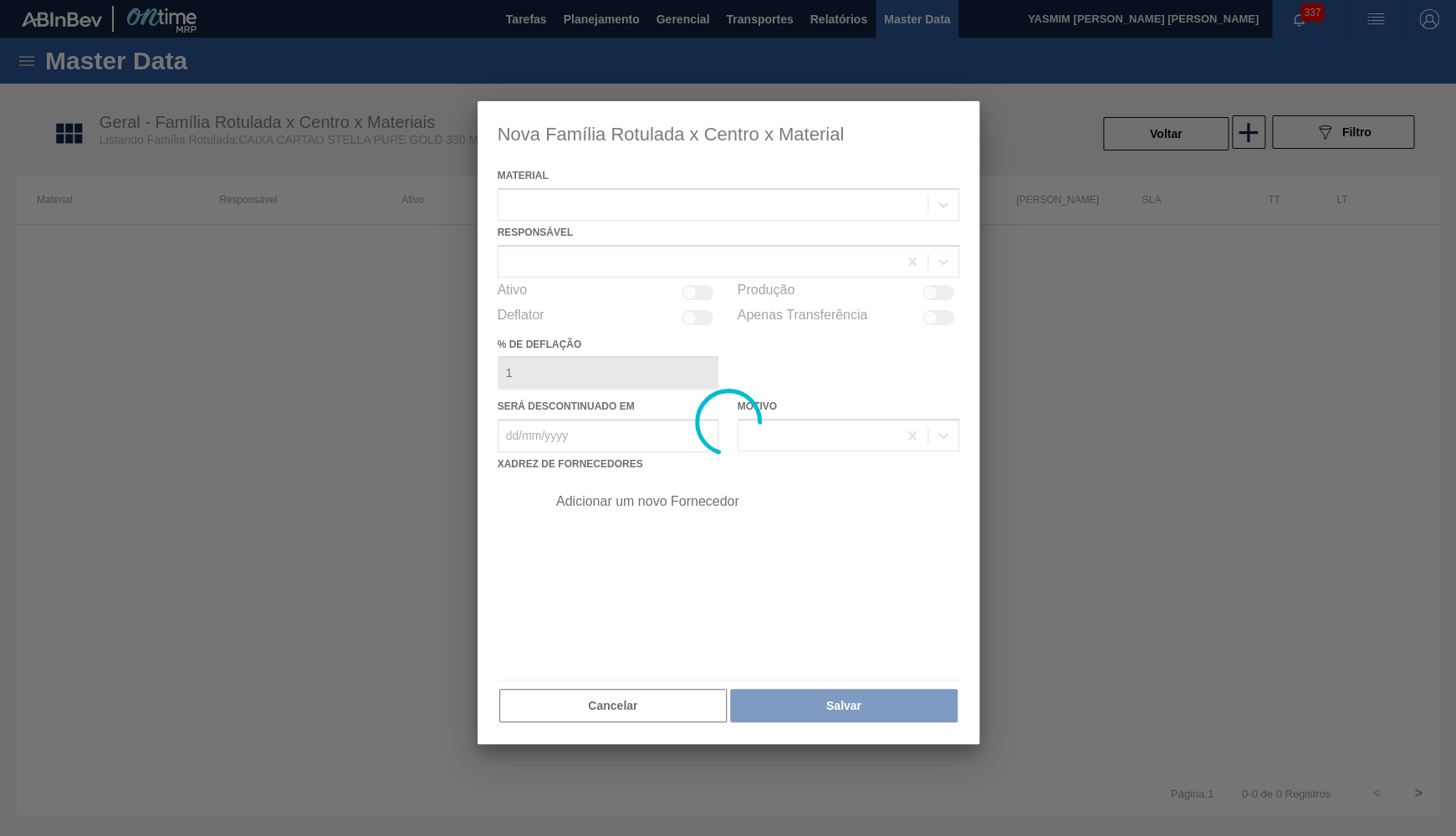
click at [733, 192] on div at bounding box center [713, 204] width 429 height 24
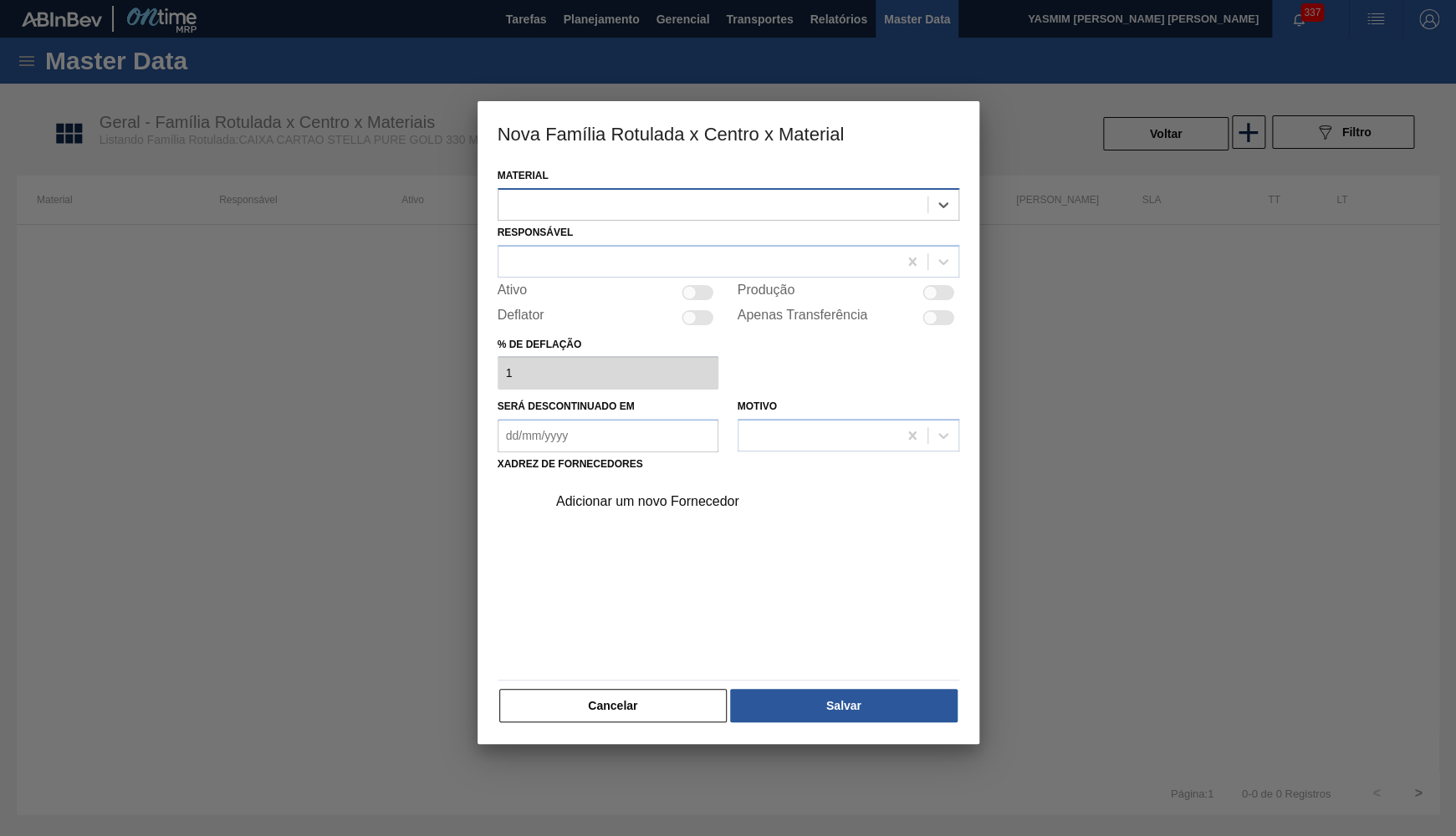
click at [715, 197] on div at bounding box center [713, 204] width 429 height 24
click at [690, 179] on div "Material Select is focused ,type to refine list, press Down to open the menu," at bounding box center [729, 192] width 462 height 57
click at [668, 198] on div at bounding box center [713, 204] width 429 height 24
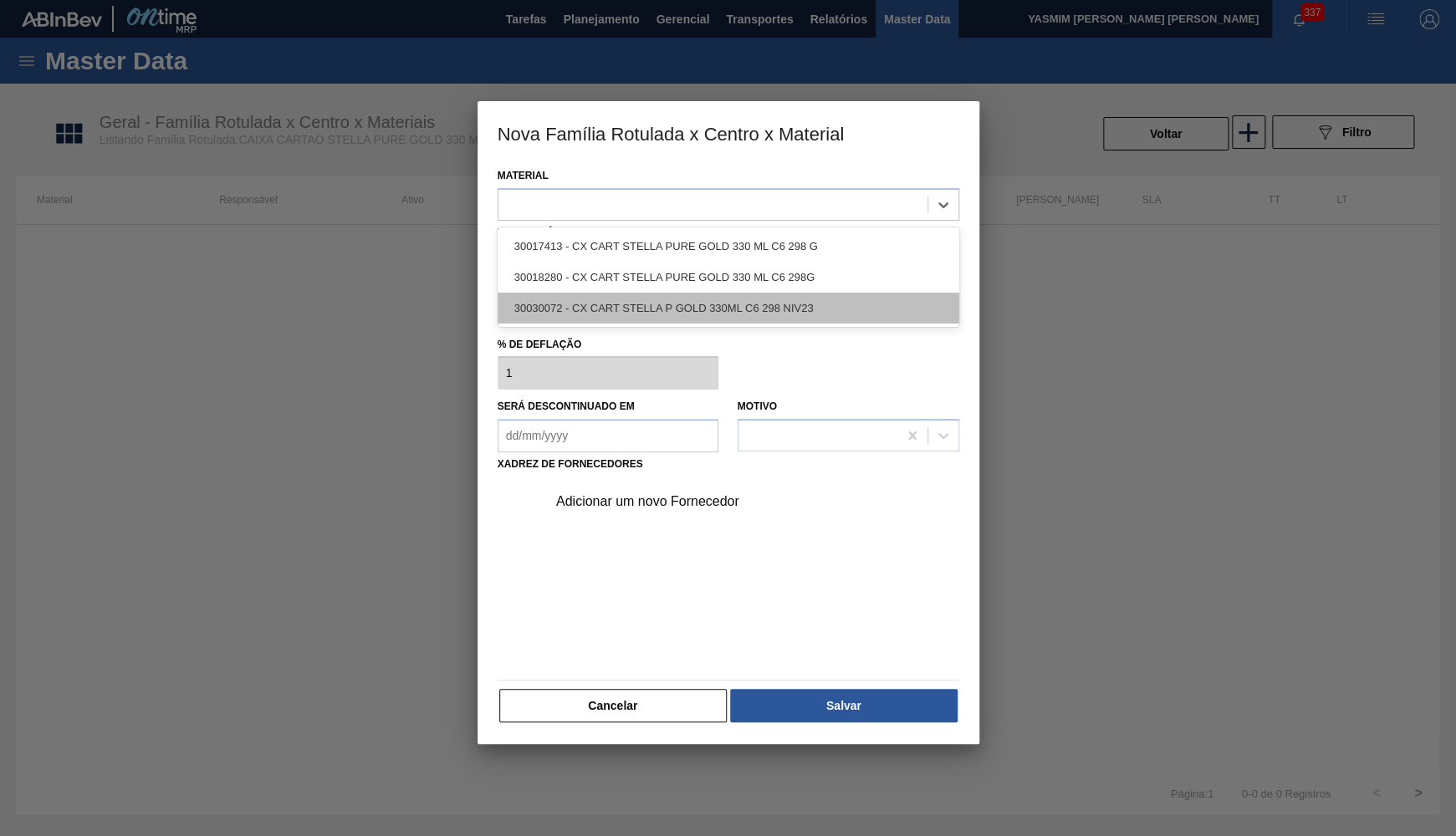
drag, startPoint x: 598, startPoint y: 279, endPoint x: 601, endPoint y: 296, distance: 17.3
click at [601, 296] on div "30017413 - CX CART STELLA PURE GOLD 330 ML C6 298 G 30018280 - CX CART STELLA P…" at bounding box center [729, 277] width 462 height 99
click at [601, 296] on div "30030072 - CX CART STELLA P GOLD 330ML C6 298 NIV23" at bounding box center [729, 308] width 462 height 31
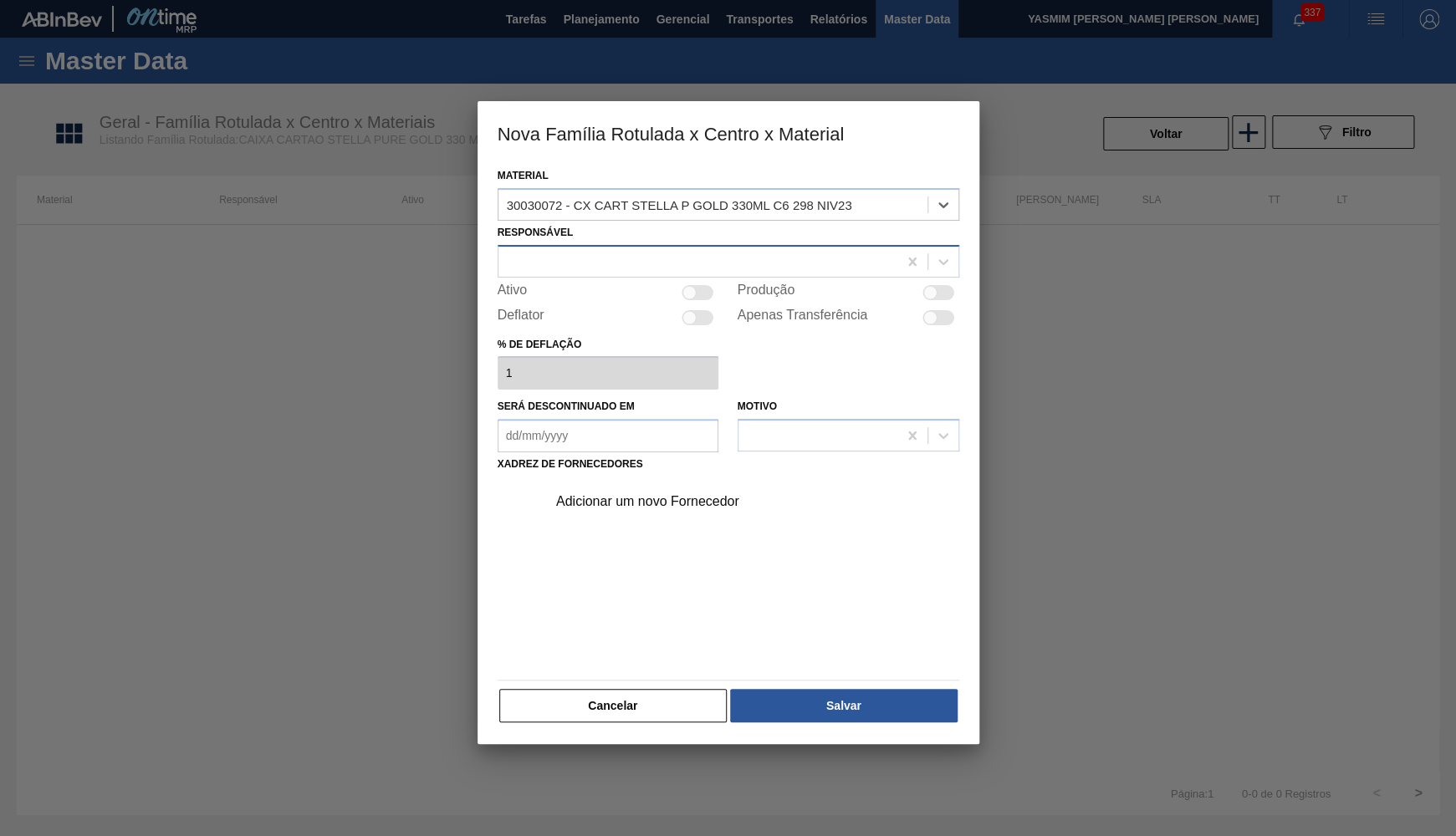
click at [558, 256] on div at bounding box center [697, 261] width 399 height 24
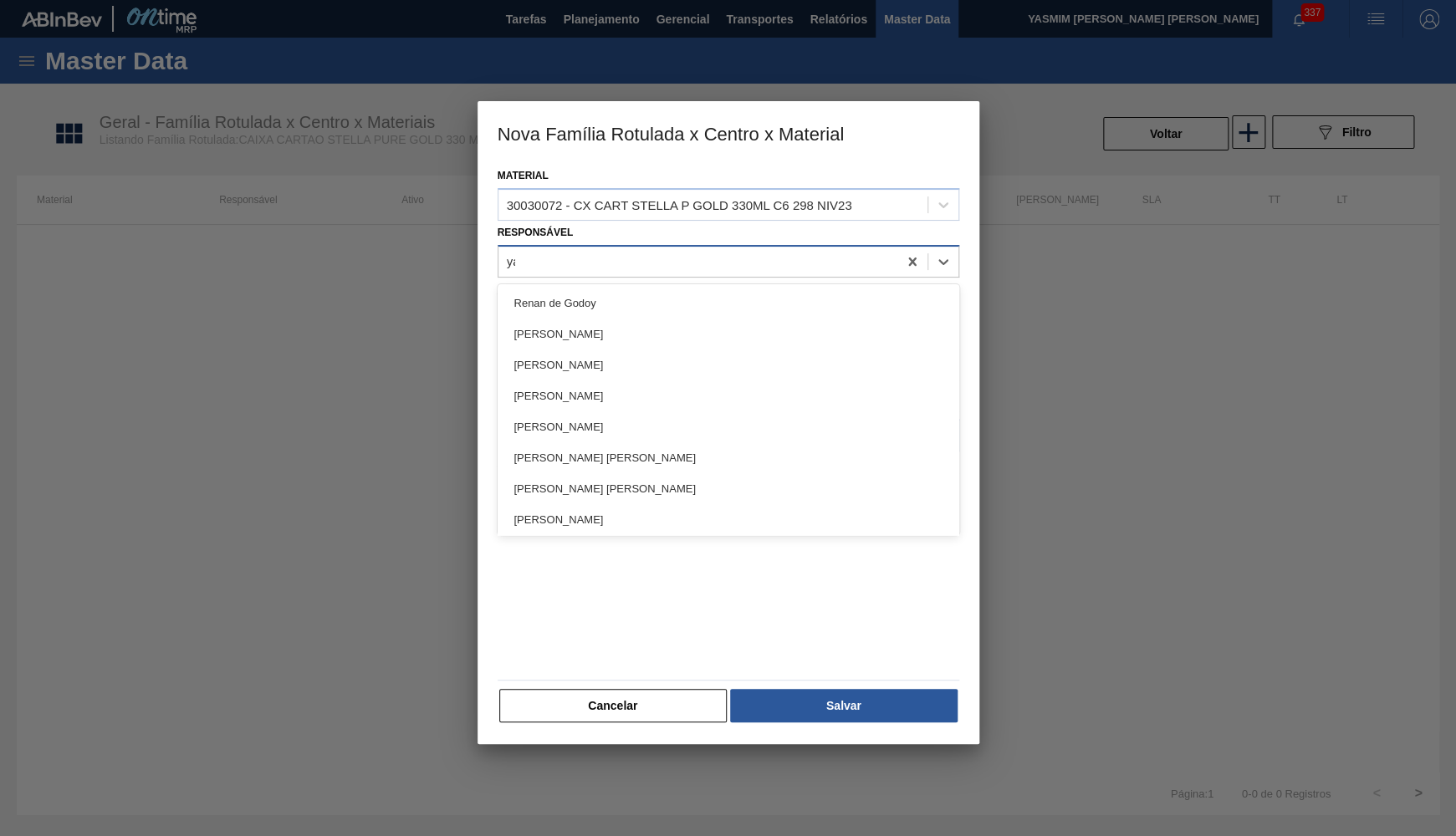
type input "yas"
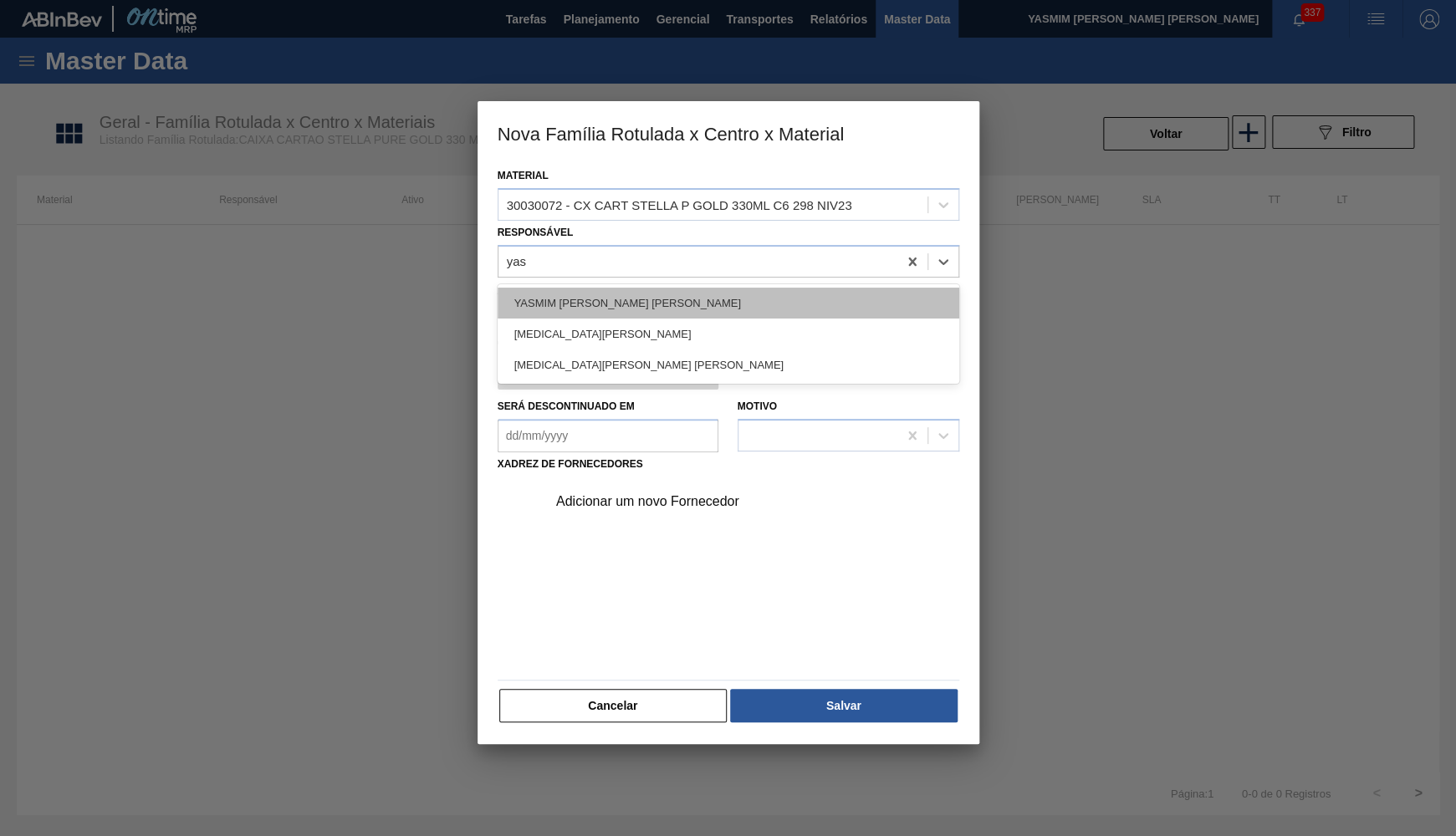
click at [570, 308] on div "YASMIM [PERSON_NAME] [PERSON_NAME]" at bounding box center [729, 303] width 462 height 31
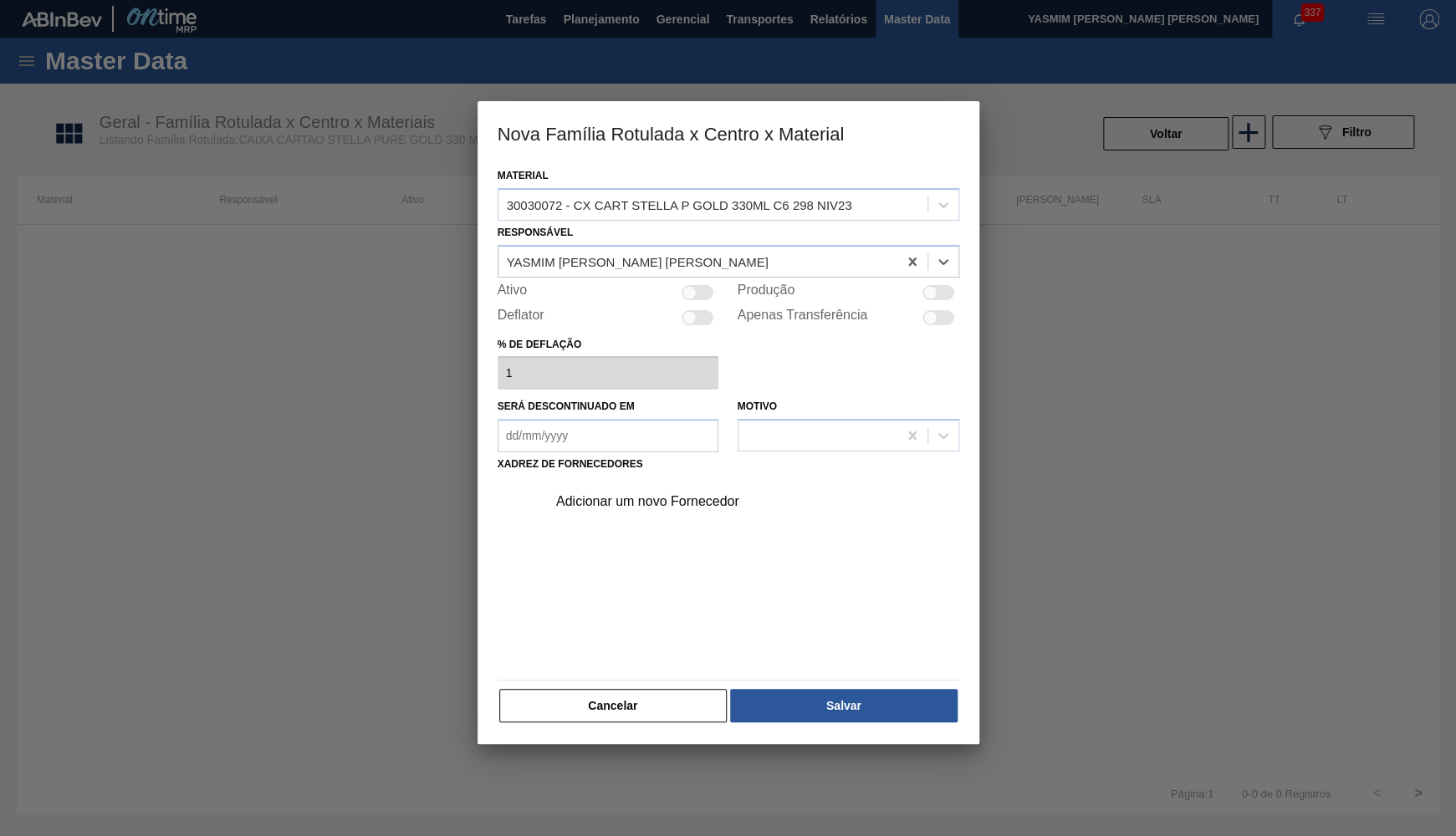
click at [697, 296] on div "Ativo" at bounding box center [609, 292] width 222 height 20
click at [696, 276] on div "Material 30030072 - CX CART STELLA P GOLD 330ML C6 298 NIV23 Responsável YASMIM…" at bounding box center [729, 444] width 462 height 560
click at [696, 282] on div "Ativo" at bounding box center [609, 292] width 222 height 20
click at [695, 285] on div at bounding box center [697, 292] width 32 height 15
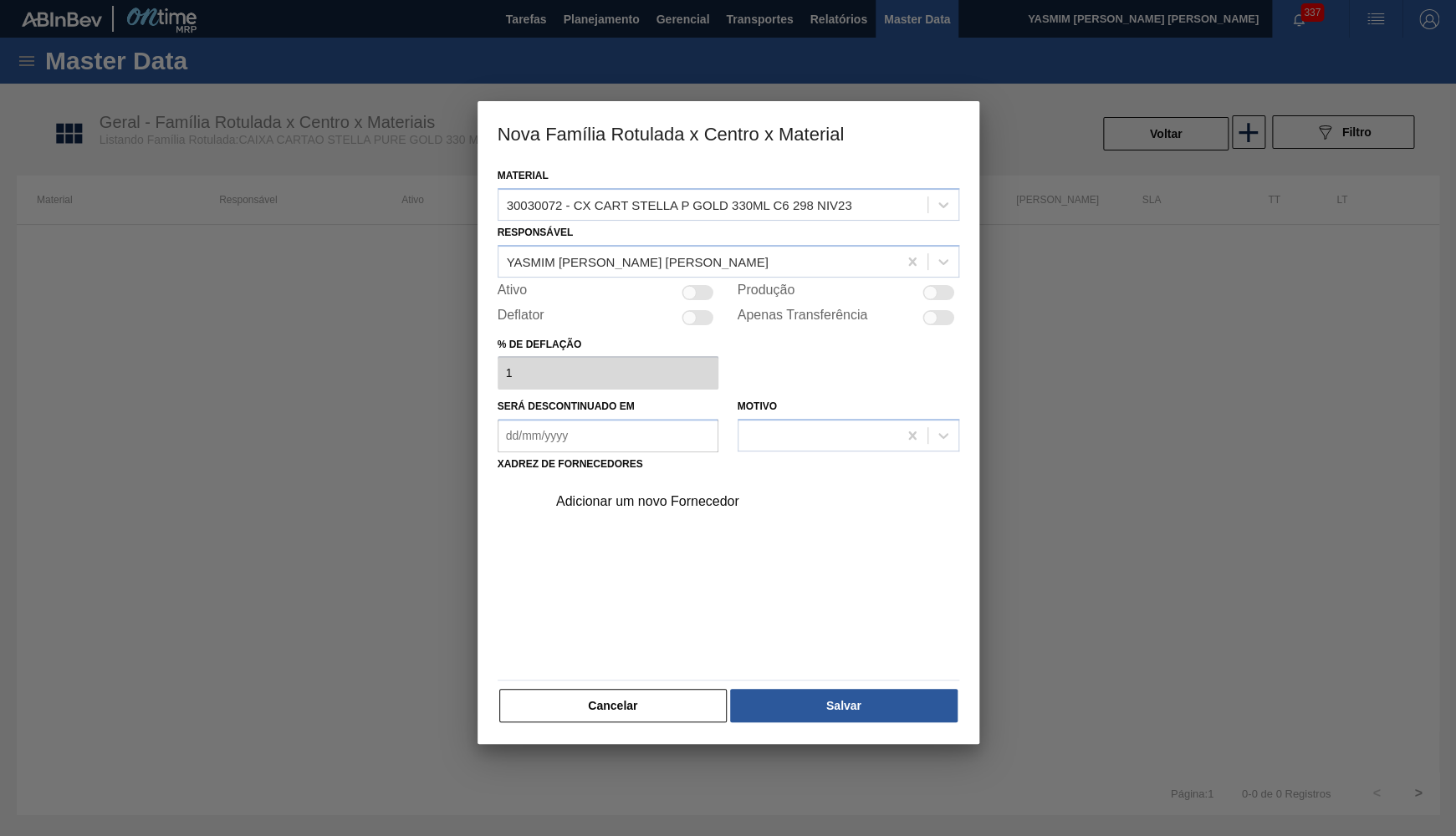
checkbox input "true"
click at [658, 481] on div "Adicionar um novo Fornecedor" at bounding box center [748, 501] width 422 height 41
click at [650, 485] on div "Adicionar um novo Fornecedor" at bounding box center [748, 501] width 422 height 41
click at [641, 481] on div "Adicionar um novo Fornecedor" at bounding box center [748, 501] width 422 height 41
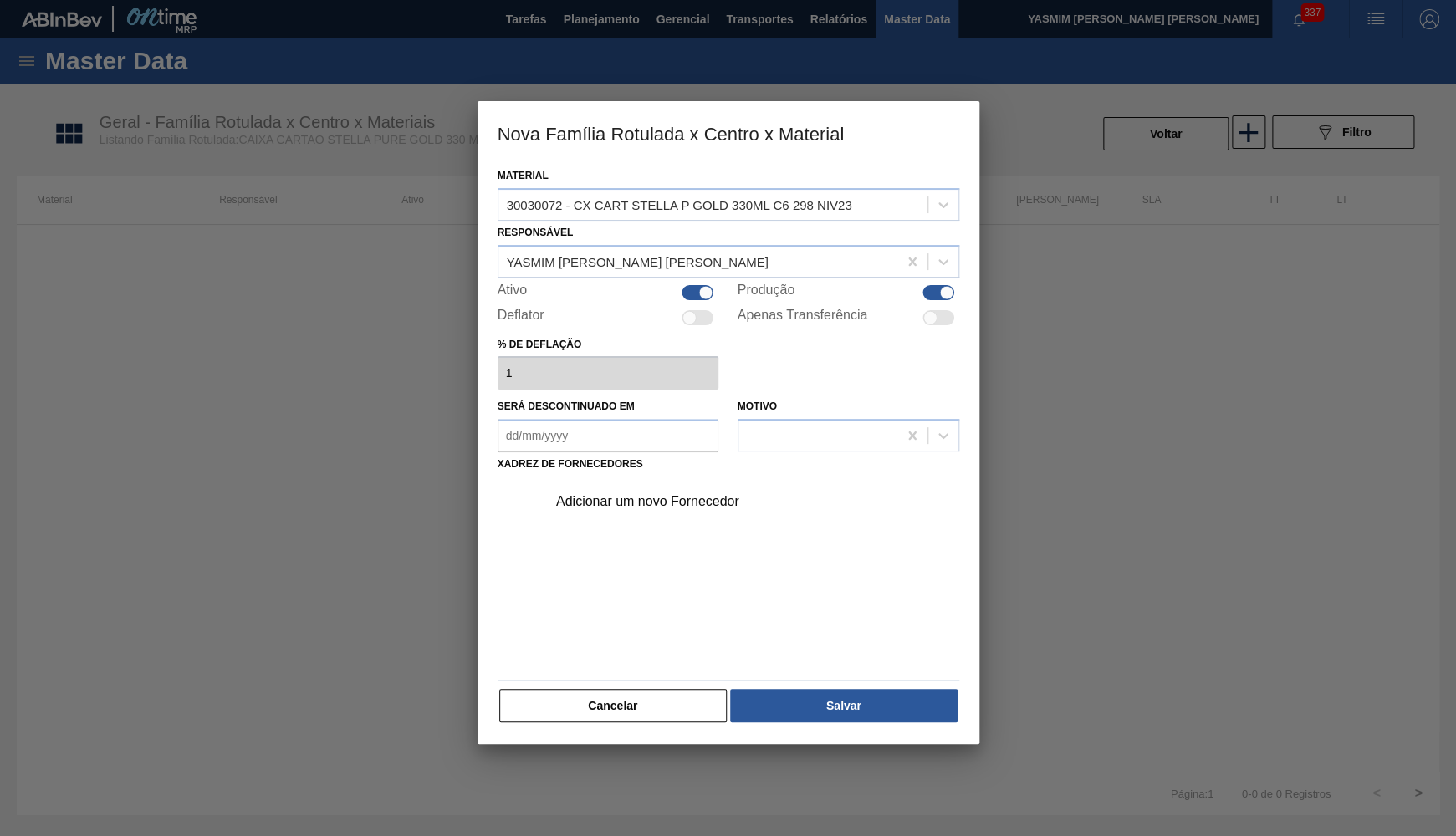
click at [629, 498] on div "Adicionar um novo Fornecedor" at bounding box center [719, 501] width 327 height 15
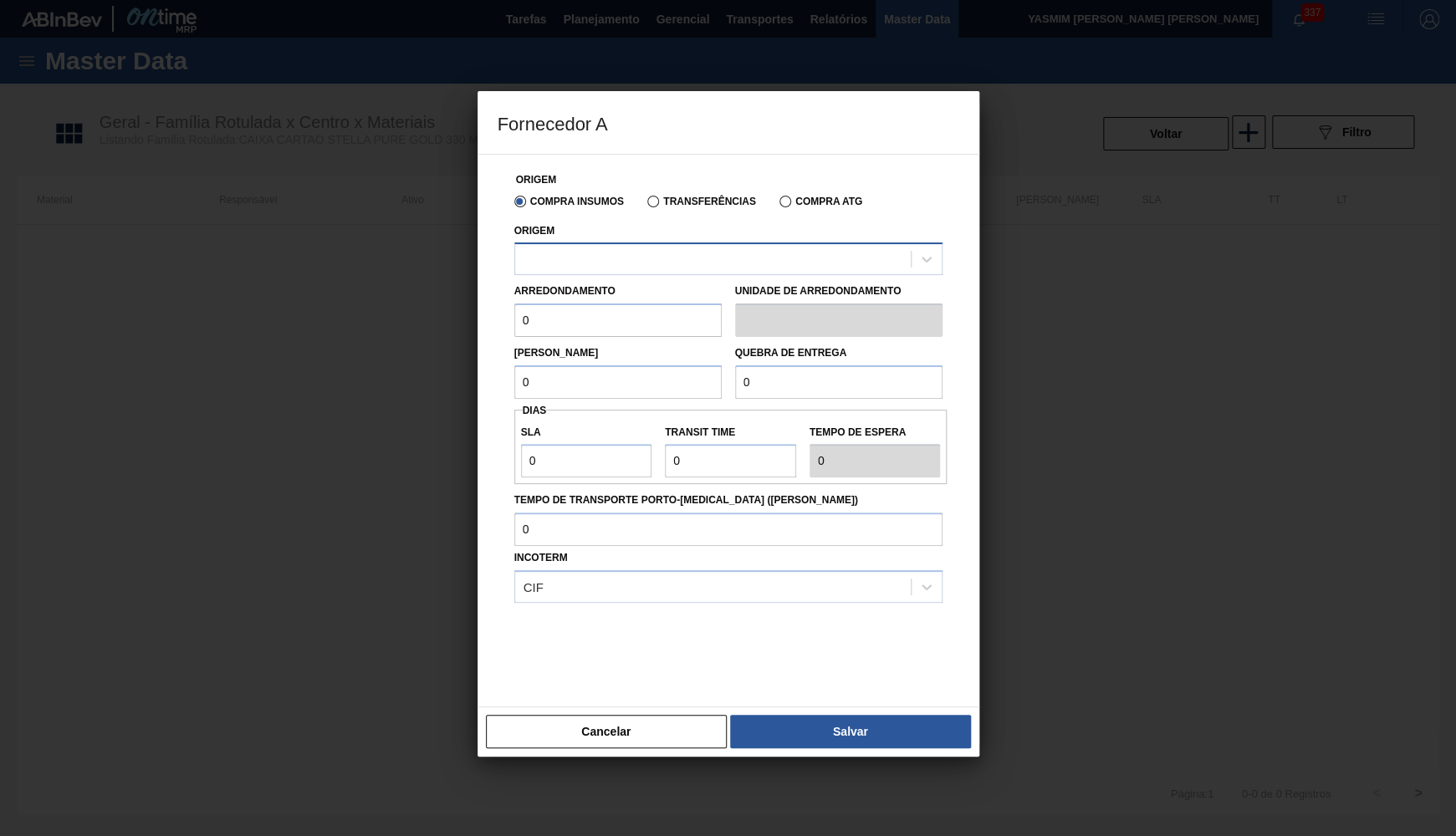
click at [601, 260] on div at bounding box center [713, 259] width 395 height 24
click at [658, 205] on label "Transferências" at bounding box center [701, 201] width 109 height 12
click at [645, 205] on input "Transferências" at bounding box center [645, 205] width 0 height 0
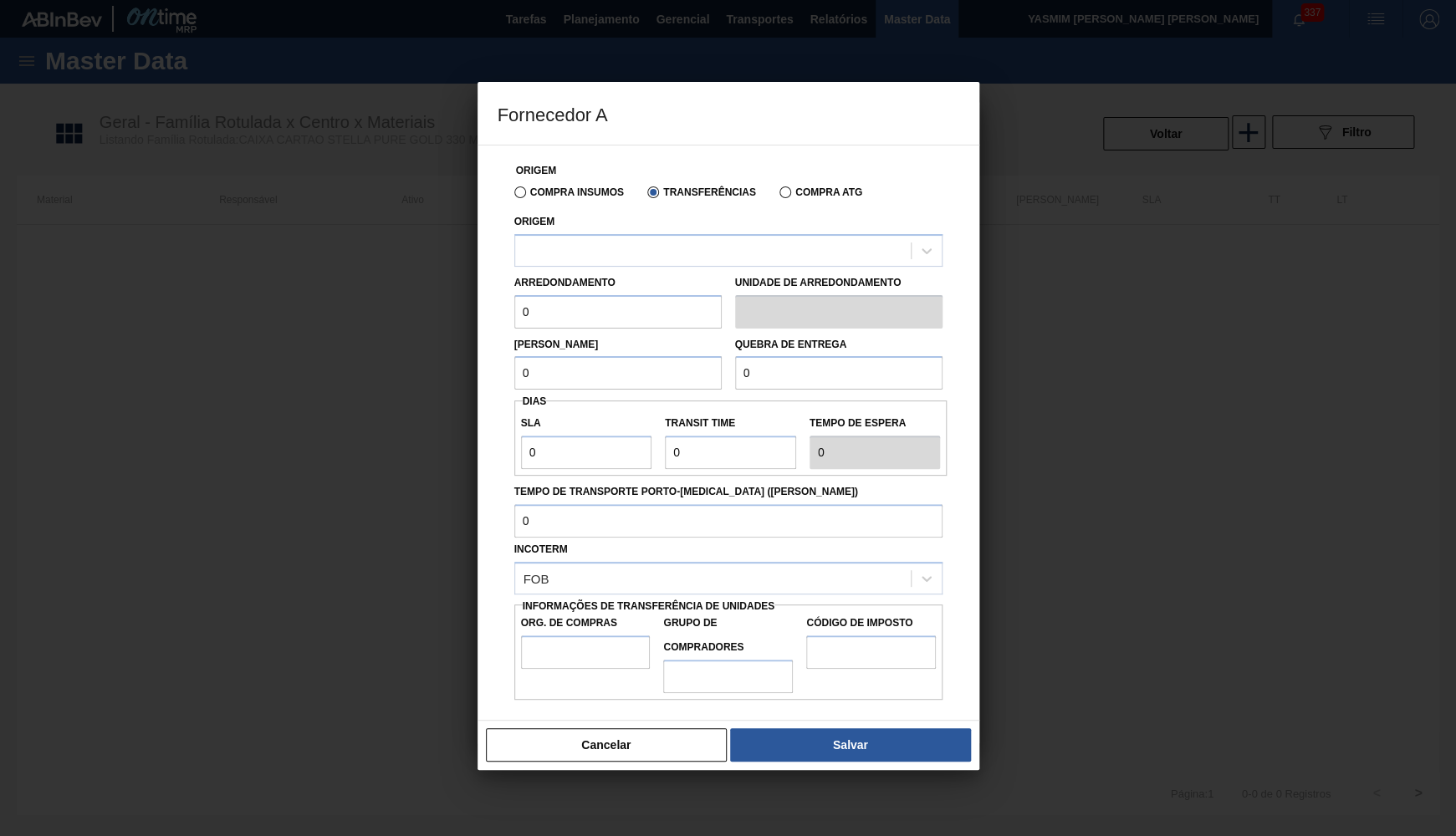
click at [584, 191] on label "Compra Insumos" at bounding box center [568, 192] width 109 height 12
click at [511, 196] on input "Compra Insumos" at bounding box center [511, 196] width 0 height 0
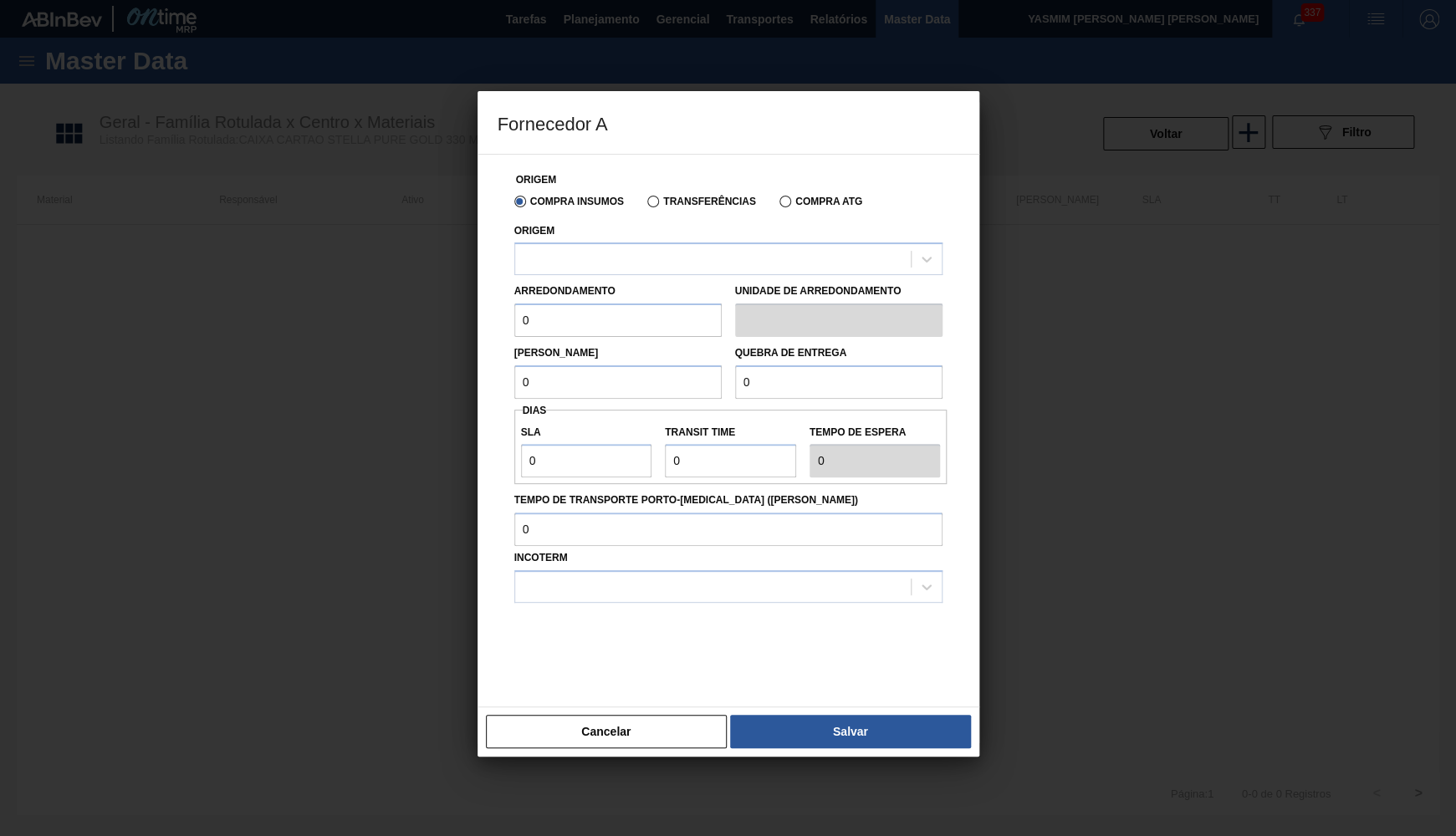
click at [578, 233] on div "Origem" at bounding box center [728, 247] width 429 height 57
click at [585, 249] on div at bounding box center [713, 259] width 395 height 24
click at [661, 198] on label "Transferências" at bounding box center [701, 201] width 109 height 12
click at [645, 205] on input "Transferências" at bounding box center [645, 205] width 0 height 0
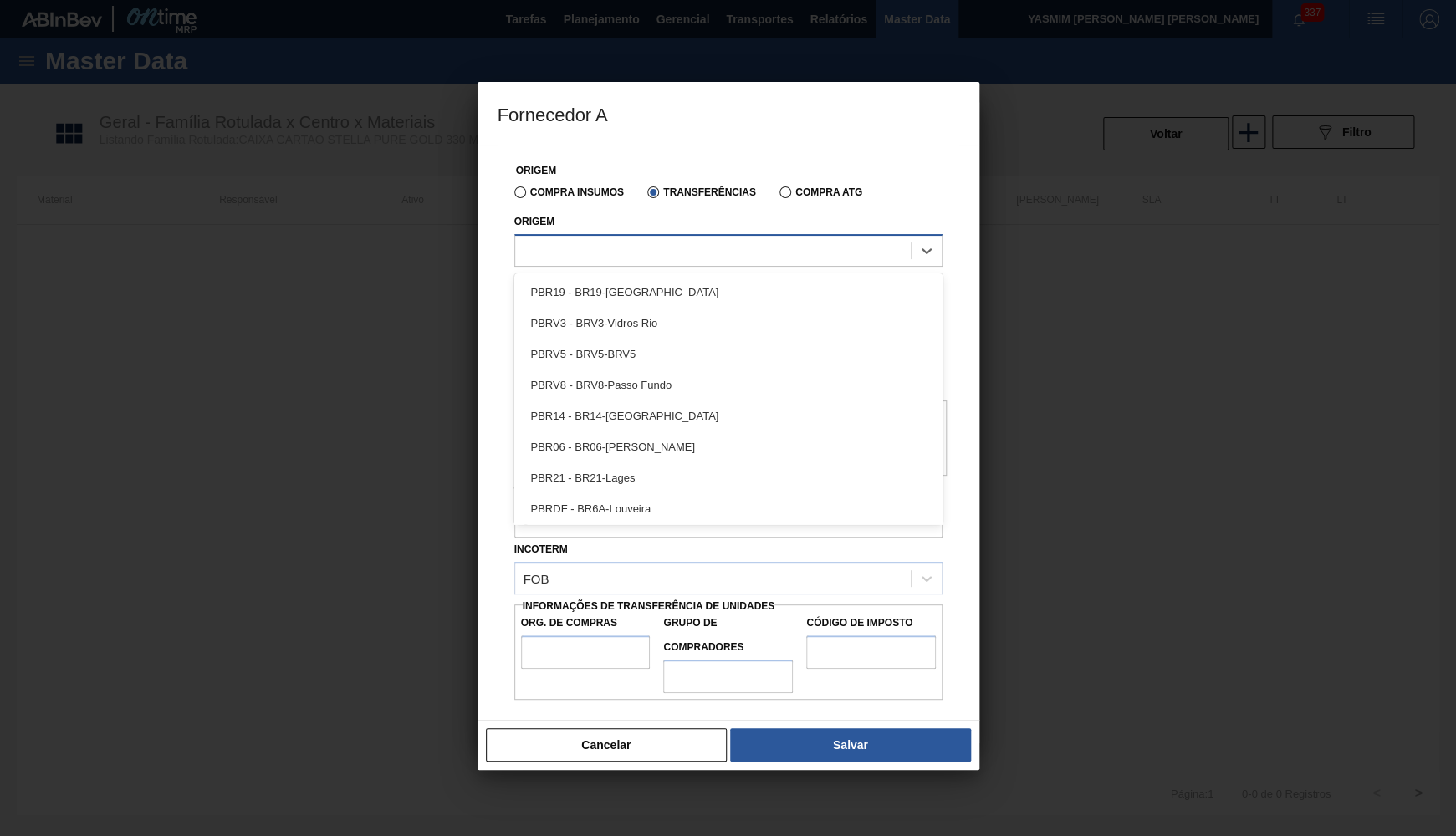
click at [658, 238] on div at bounding box center [713, 250] width 395 height 24
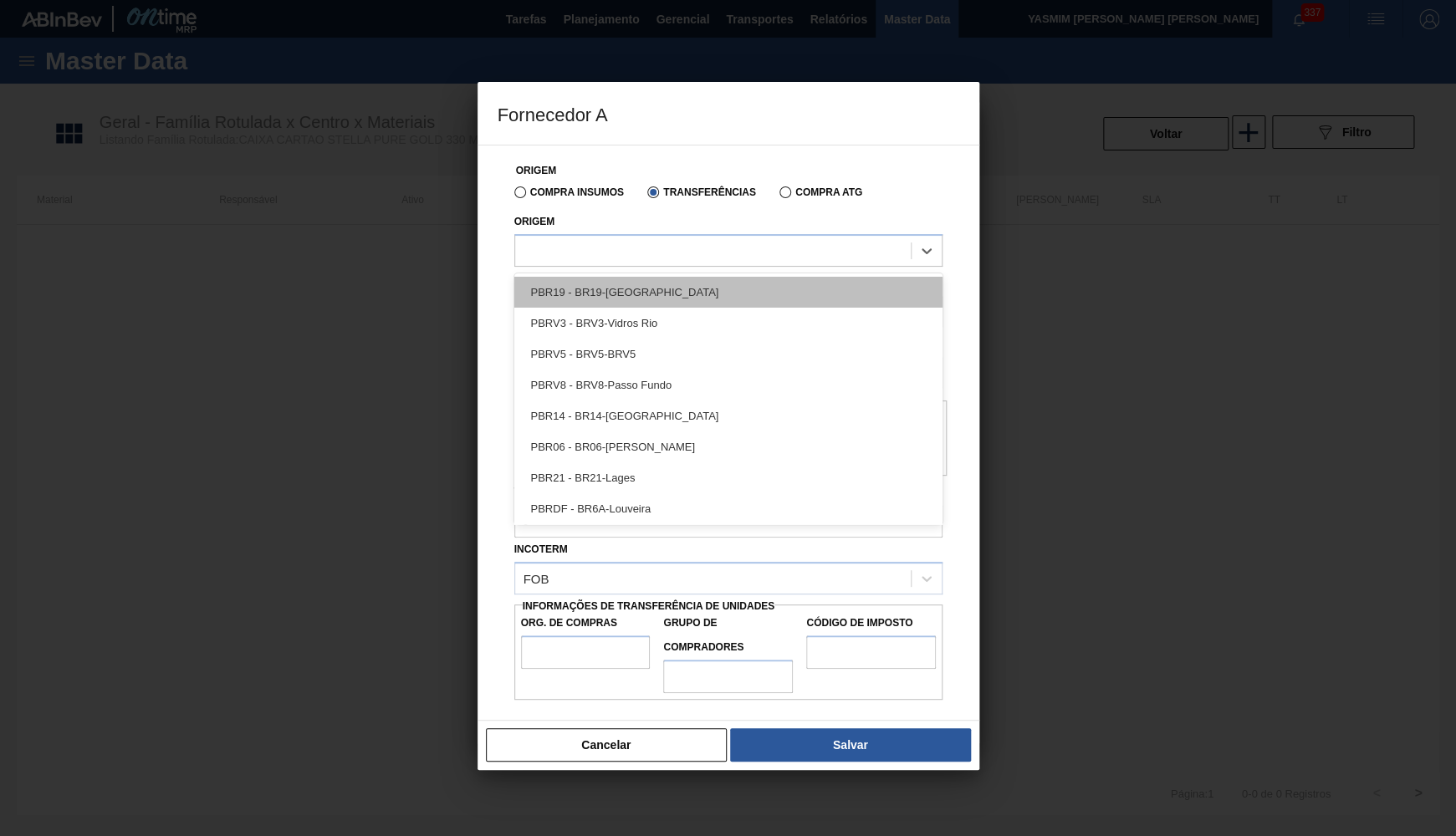
click at [629, 289] on div "PBR19 - BR19-[GEOGRAPHIC_DATA]" at bounding box center [728, 292] width 429 height 31
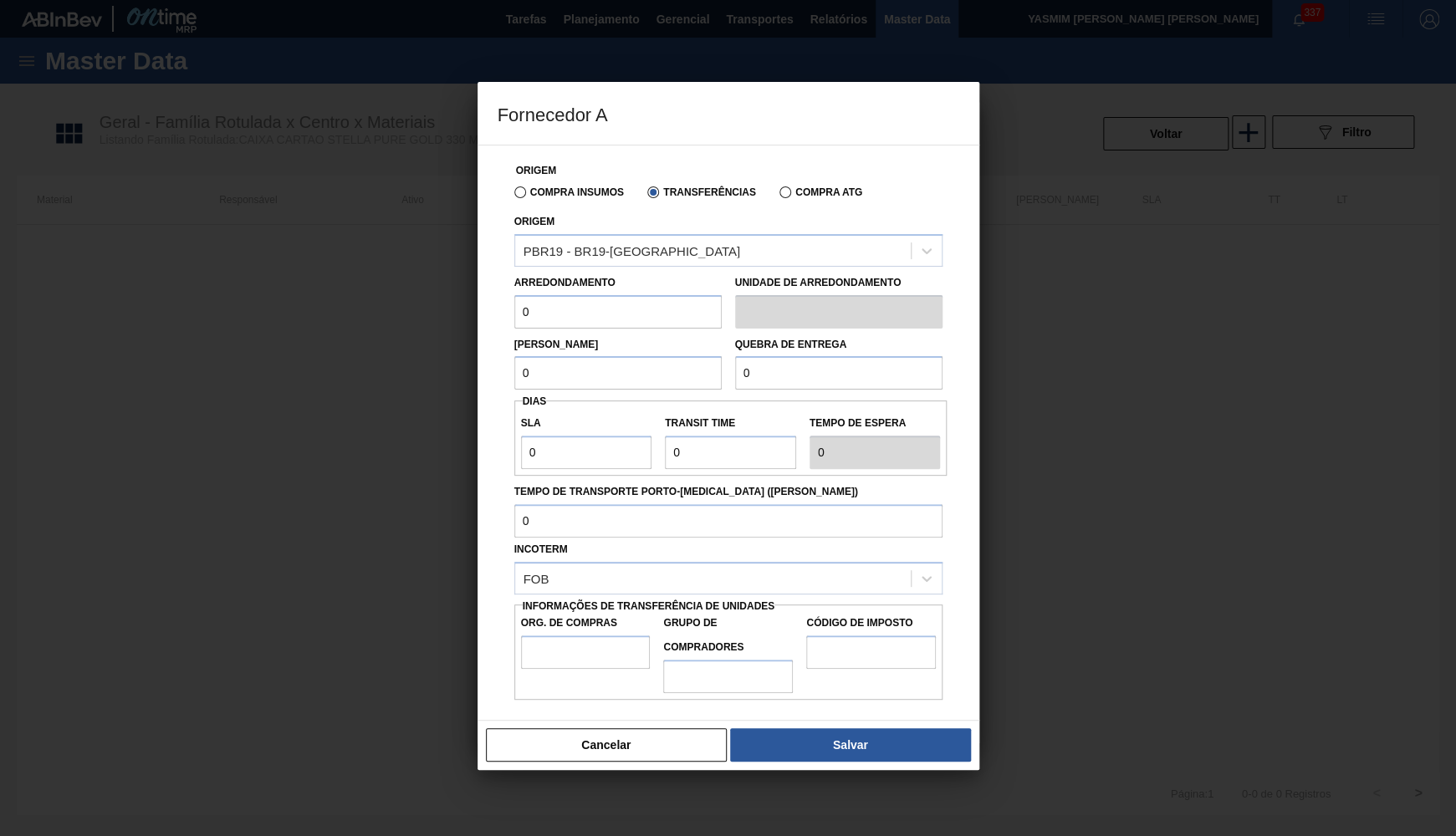
drag, startPoint x: 520, startPoint y: 302, endPoint x: 462, endPoint y: 302, distance: 58.0
click at [514, 302] on input "0" at bounding box center [618, 311] width 207 height 33
type input "2"
drag, startPoint x: 574, startPoint y: 376, endPoint x: 397, endPoint y: 395, distance: 178.0
click at [514, 390] on input "0" at bounding box center [618, 372] width 207 height 33
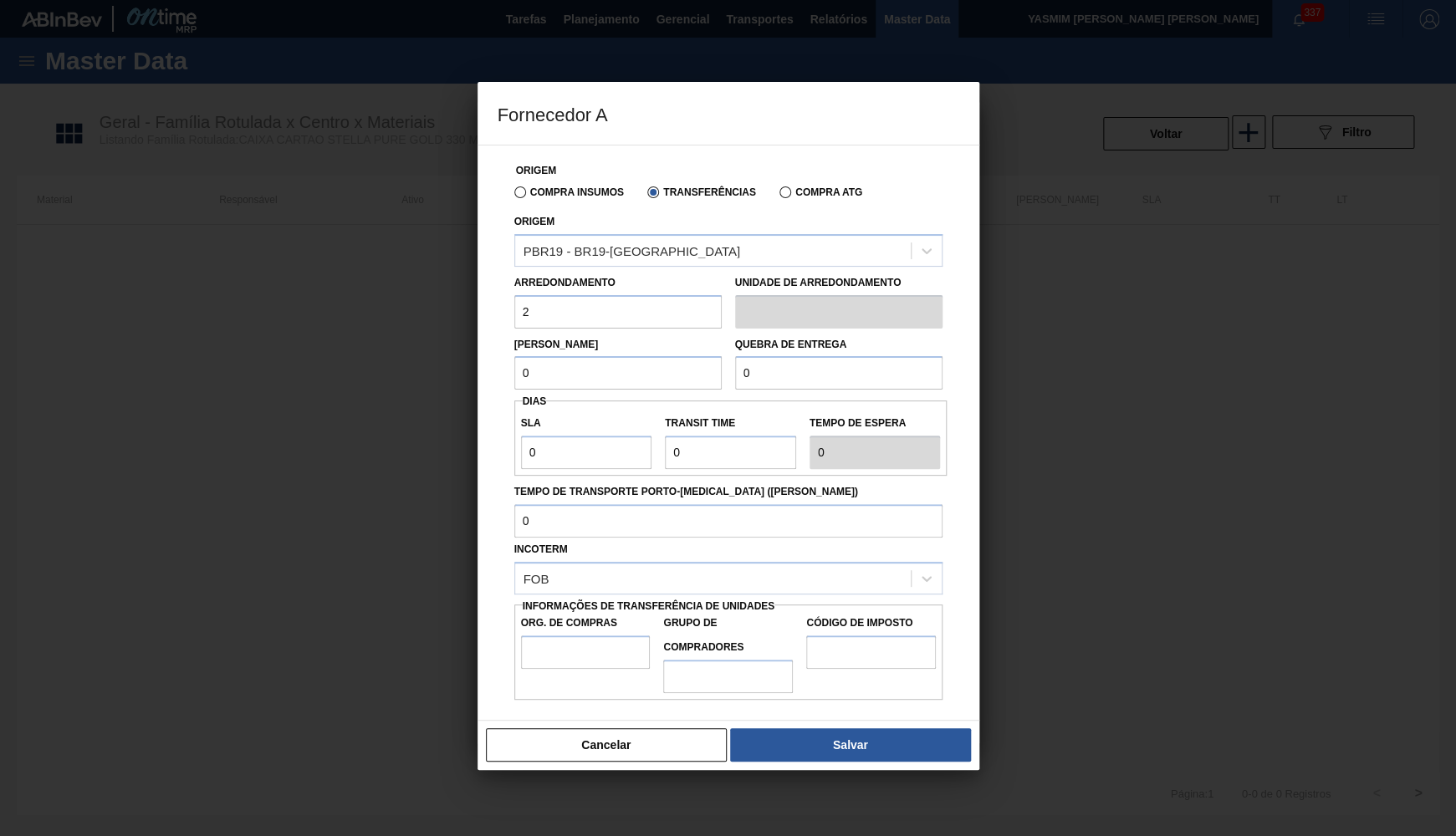
type input "2"
drag, startPoint x: 797, startPoint y: 374, endPoint x: 557, endPoint y: 399, distance: 241.3
click at [735, 390] on input "0" at bounding box center [839, 372] width 207 height 33
type input "2"
drag, startPoint x: 411, startPoint y: 418, endPoint x: 336, endPoint y: 419, distance: 75.0
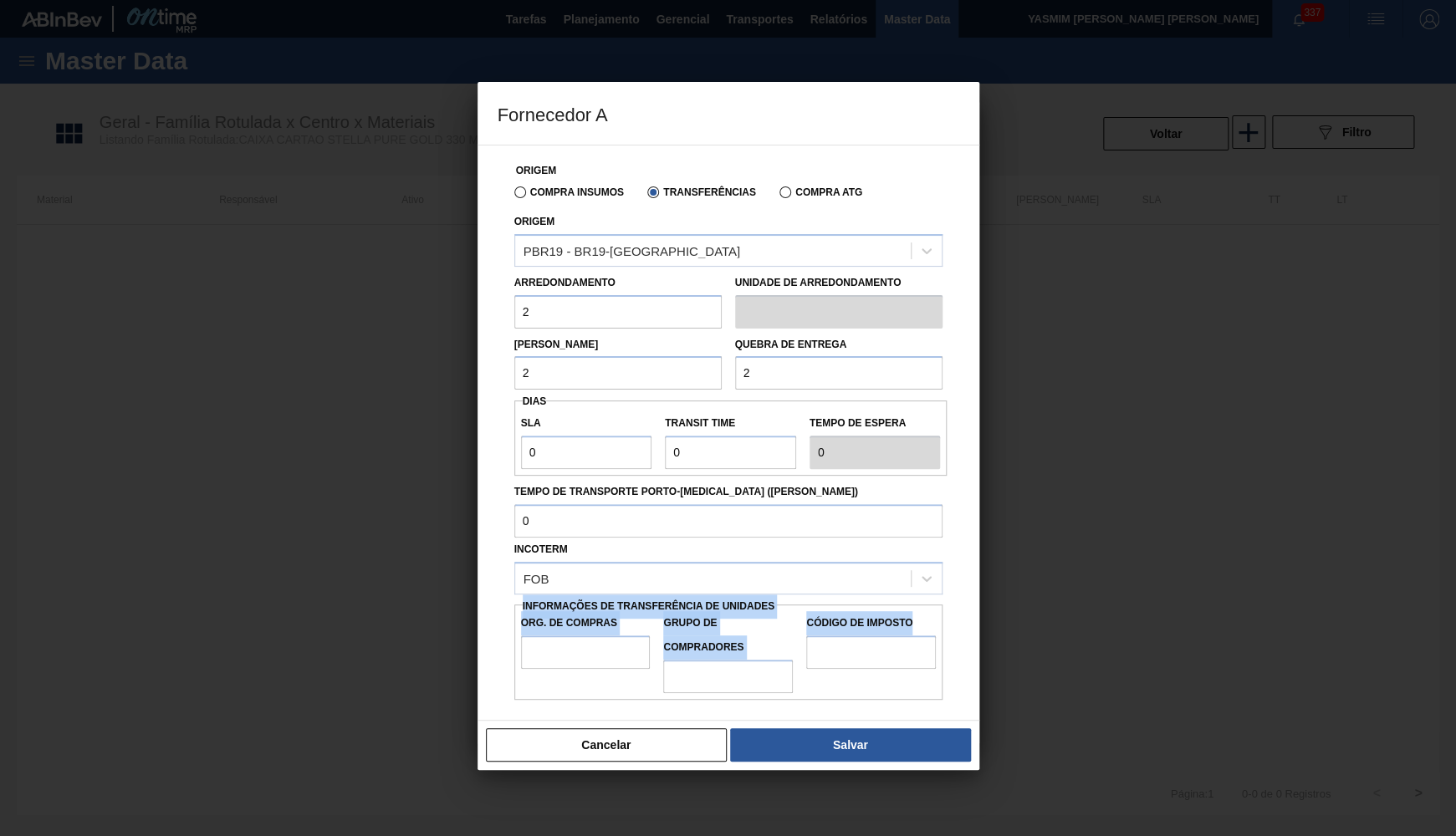
click at [477, 419] on div "Origem Compra Insumos Transferências Compra ATG Origem PBR19 - BR19-[GEOGRAPHIC…" at bounding box center [728, 432] width 502 height 576
drag, startPoint x: 558, startPoint y: 432, endPoint x: 268, endPoint y: 455, distance: 290.9
click at [521, 455] on input "0" at bounding box center [586, 452] width 132 height 33
type input "3"
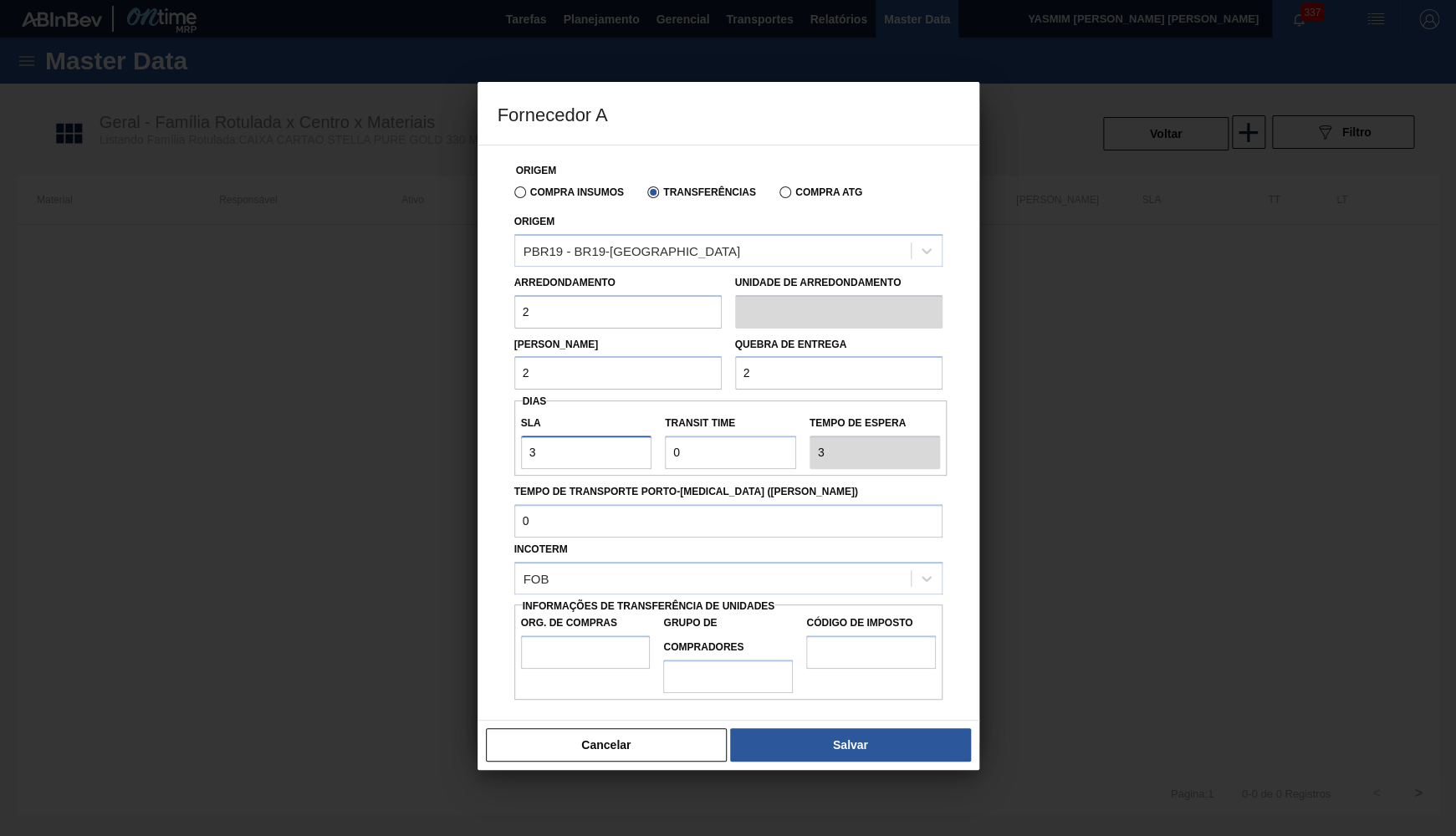
type input "30"
drag, startPoint x: 650, startPoint y: 440, endPoint x: 619, endPoint y: 446, distance: 31.6
click at [665, 446] on input "Transit Time" at bounding box center [731, 452] width 132 height 33
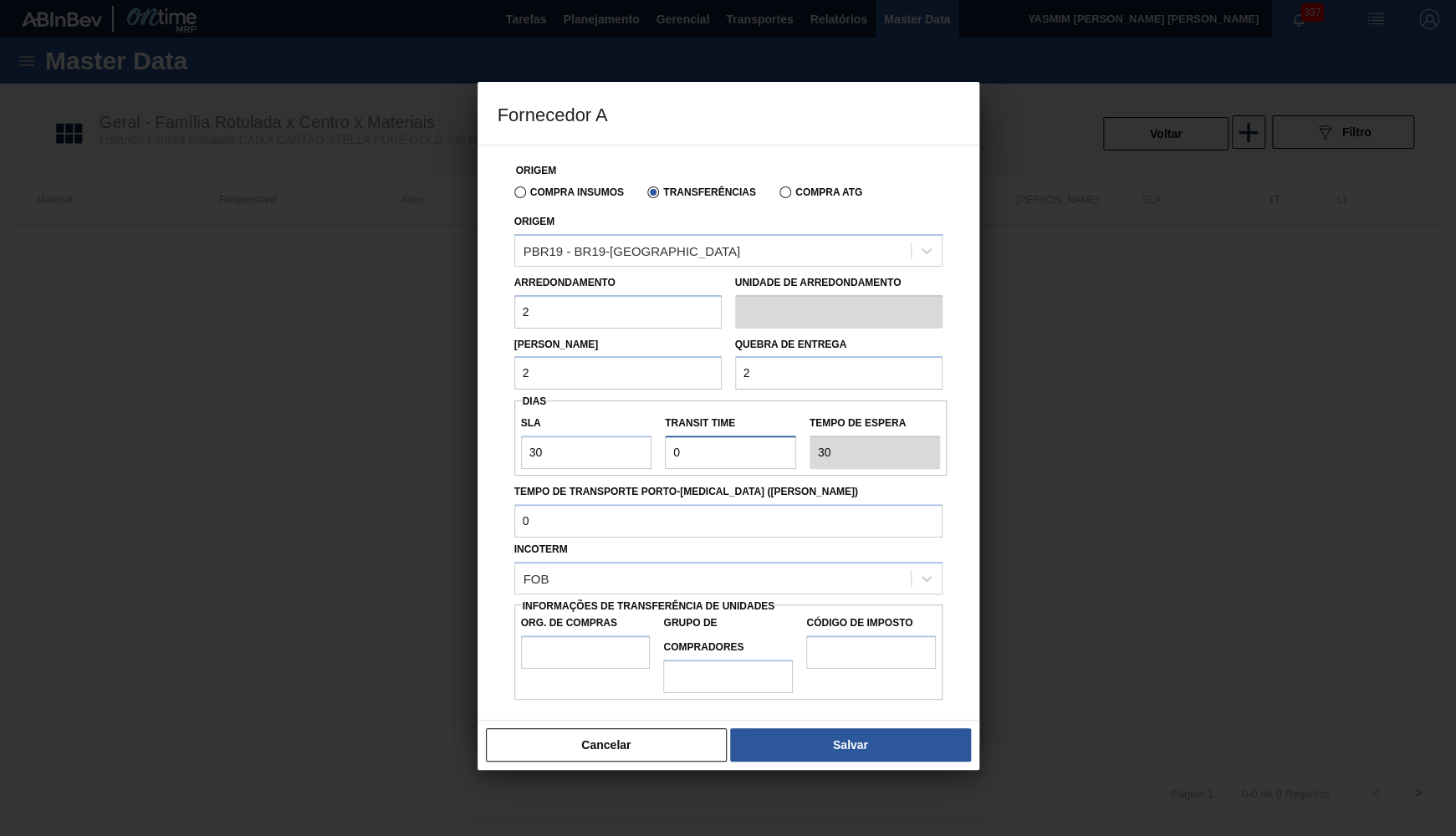
type input "1"
type input "31"
type input "1"
click at [585, 567] on div "FOB" at bounding box center [713, 578] width 395 height 24
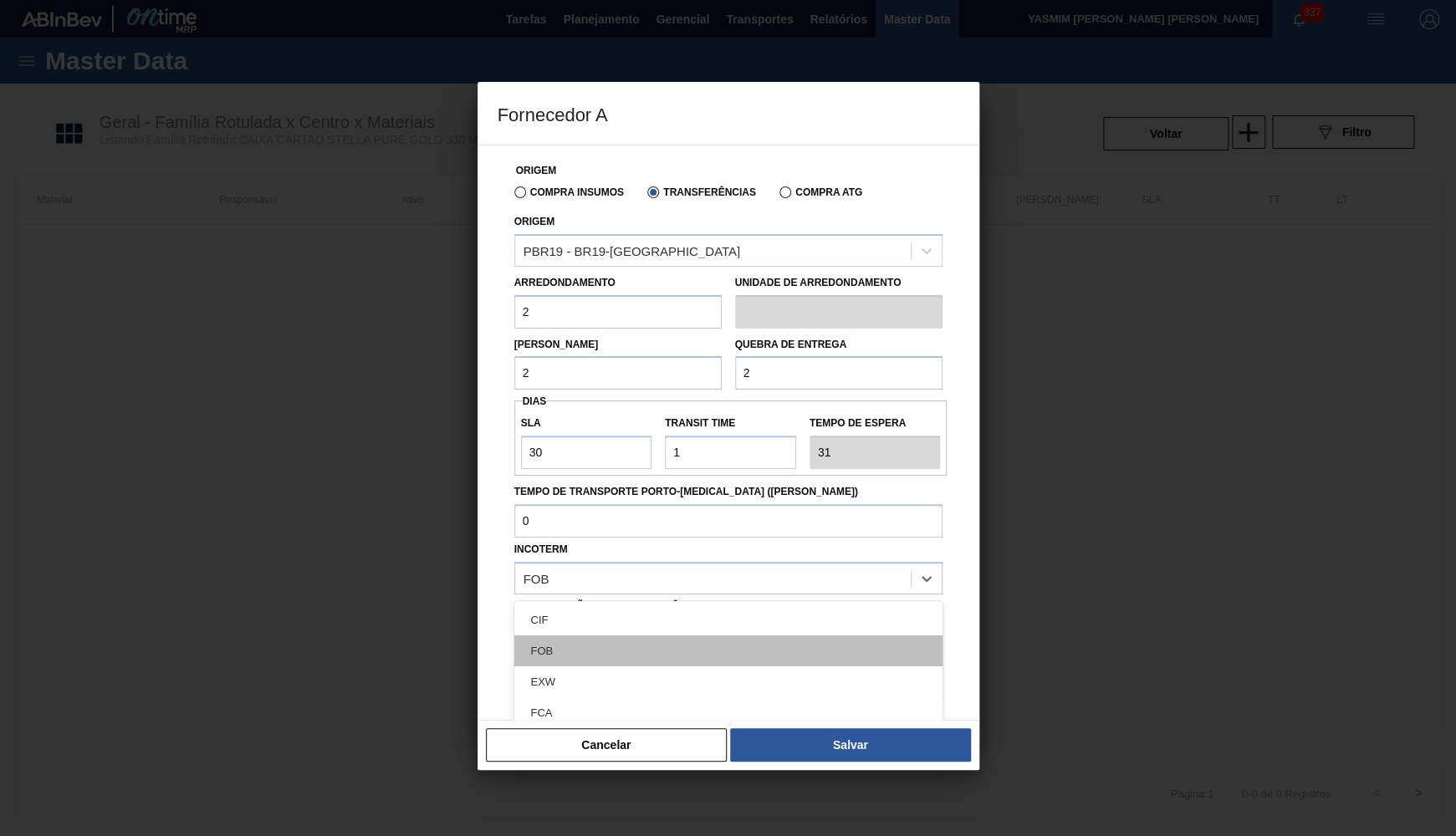
click at [568, 635] on div "FOB" at bounding box center [728, 650] width 429 height 31
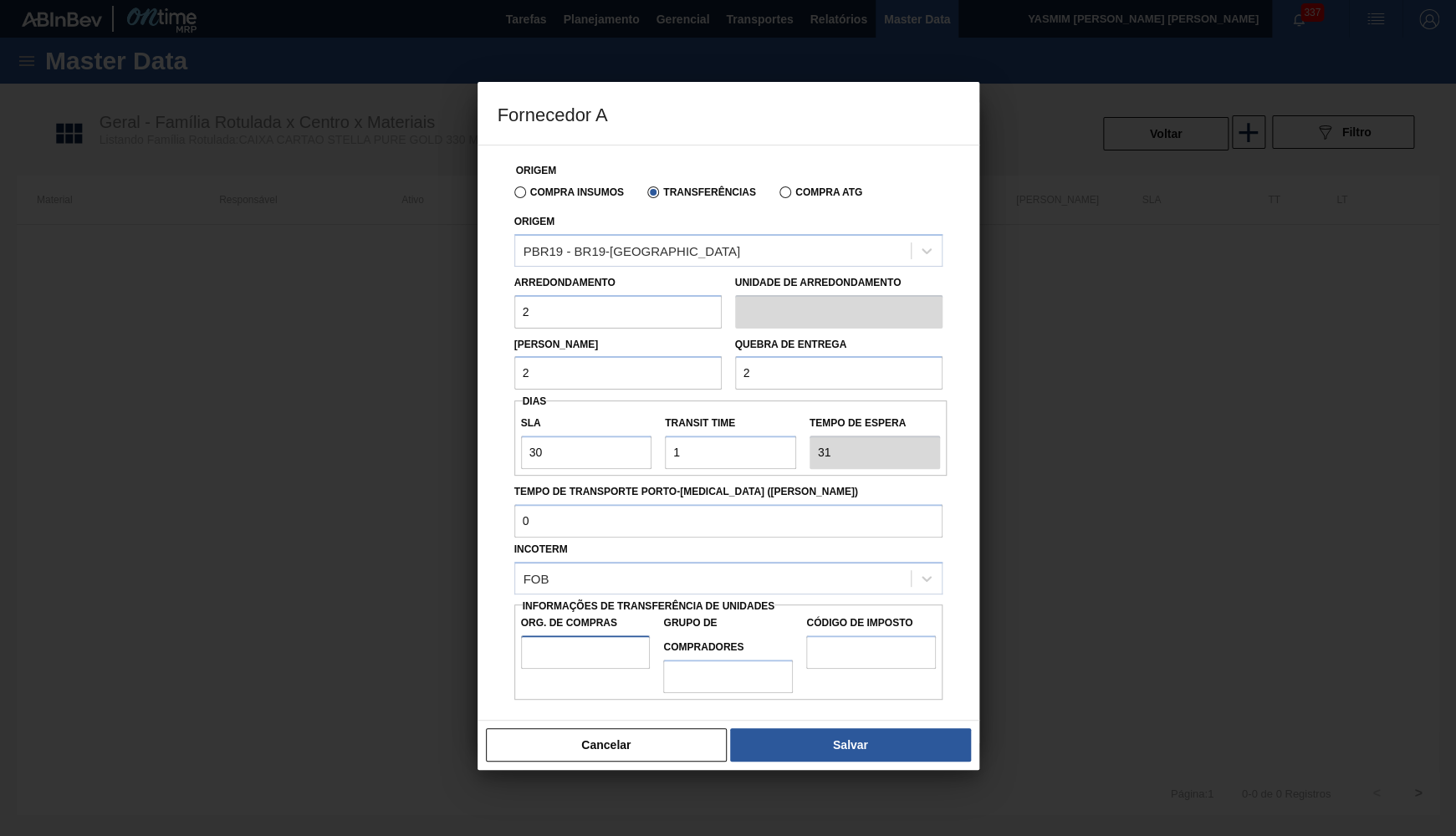
click at [568, 635] on input "Org. de Compras" at bounding box center [585, 651] width 130 height 33
type input "BR00"
click at [750, 659] on input "Grupo de Compradores" at bounding box center [728, 675] width 130 height 33
type input "B02"
click at [862, 657] on div "Código de Imposto" at bounding box center [871, 652] width 143 height 82
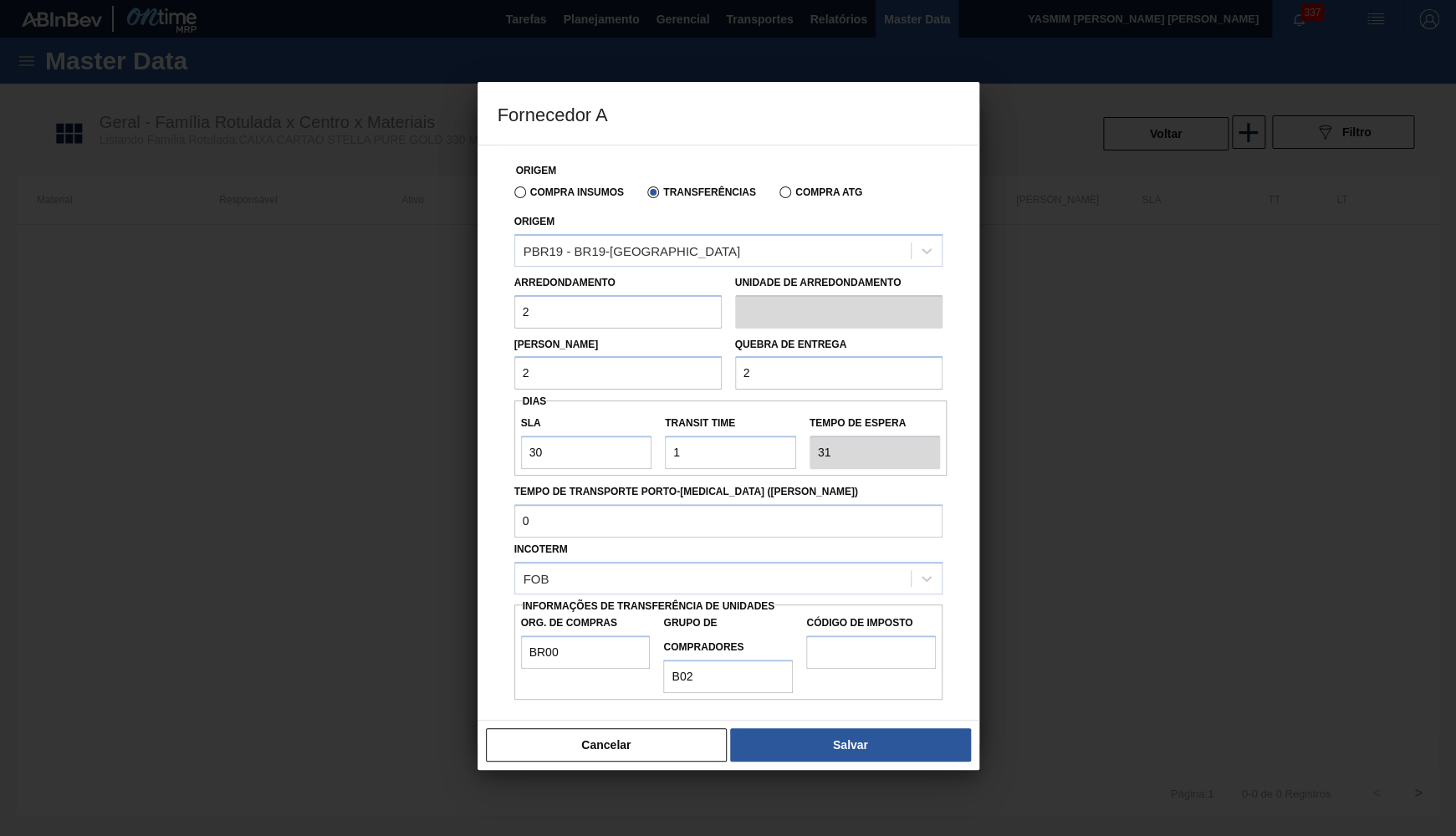
click at [816, 619] on label "Código de Imposto" at bounding box center [871, 623] width 130 height 24
click at [816, 635] on input "Código de Imposto" at bounding box center [871, 651] width 130 height 33
click at [887, 655] on div "Código de Imposto" at bounding box center [871, 652] width 143 height 82
click at [827, 635] on input "Código de Imposto" at bounding box center [871, 651] width 130 height 33
type input "IZ"
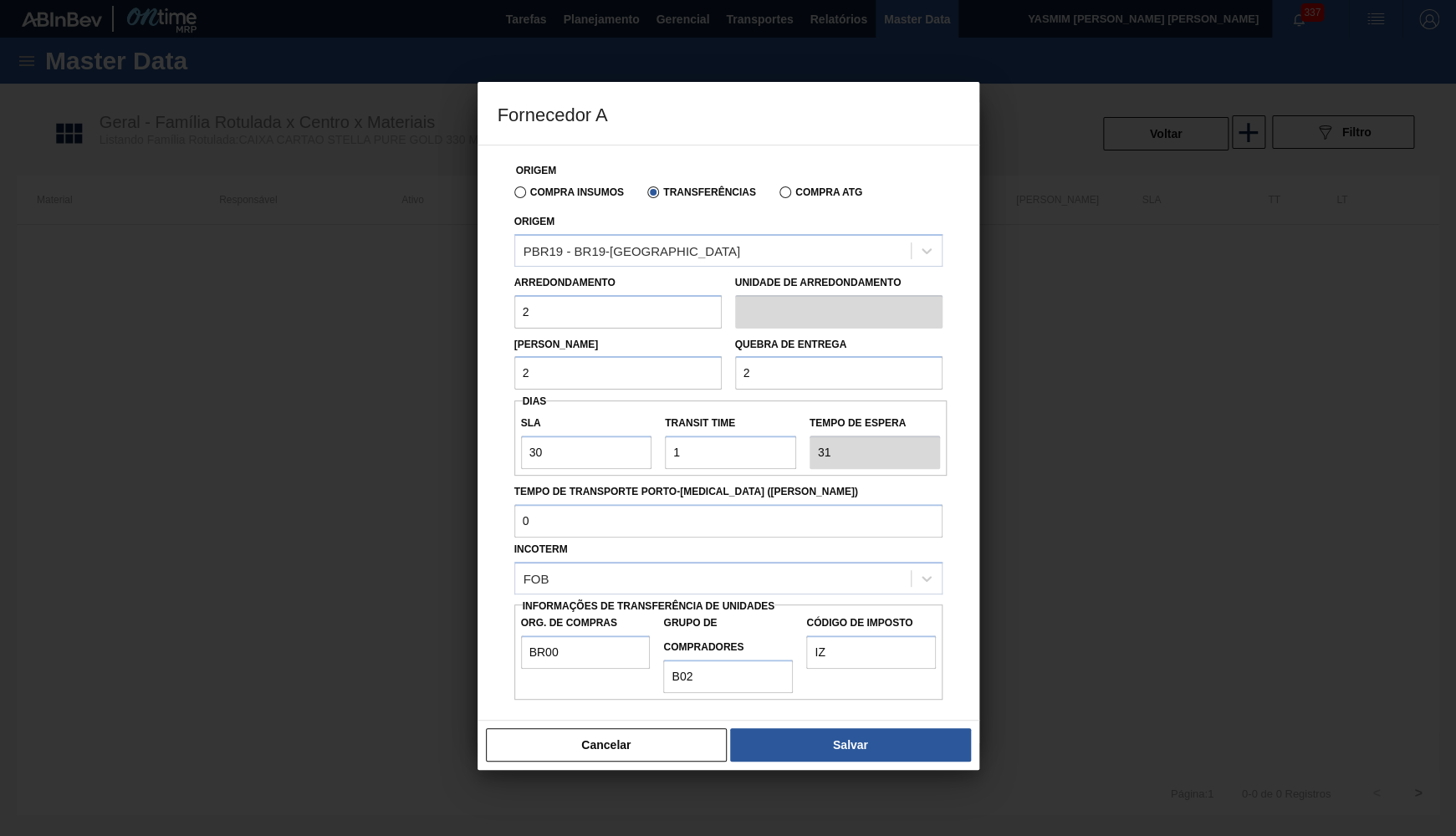
click at [863, 720] on div "Cancelar Salvar" at bounding box center [728, 745] width 502 height 51
click at [870, 728] on button "Salvar" at bounding box center [850, 744] width 240 height 33
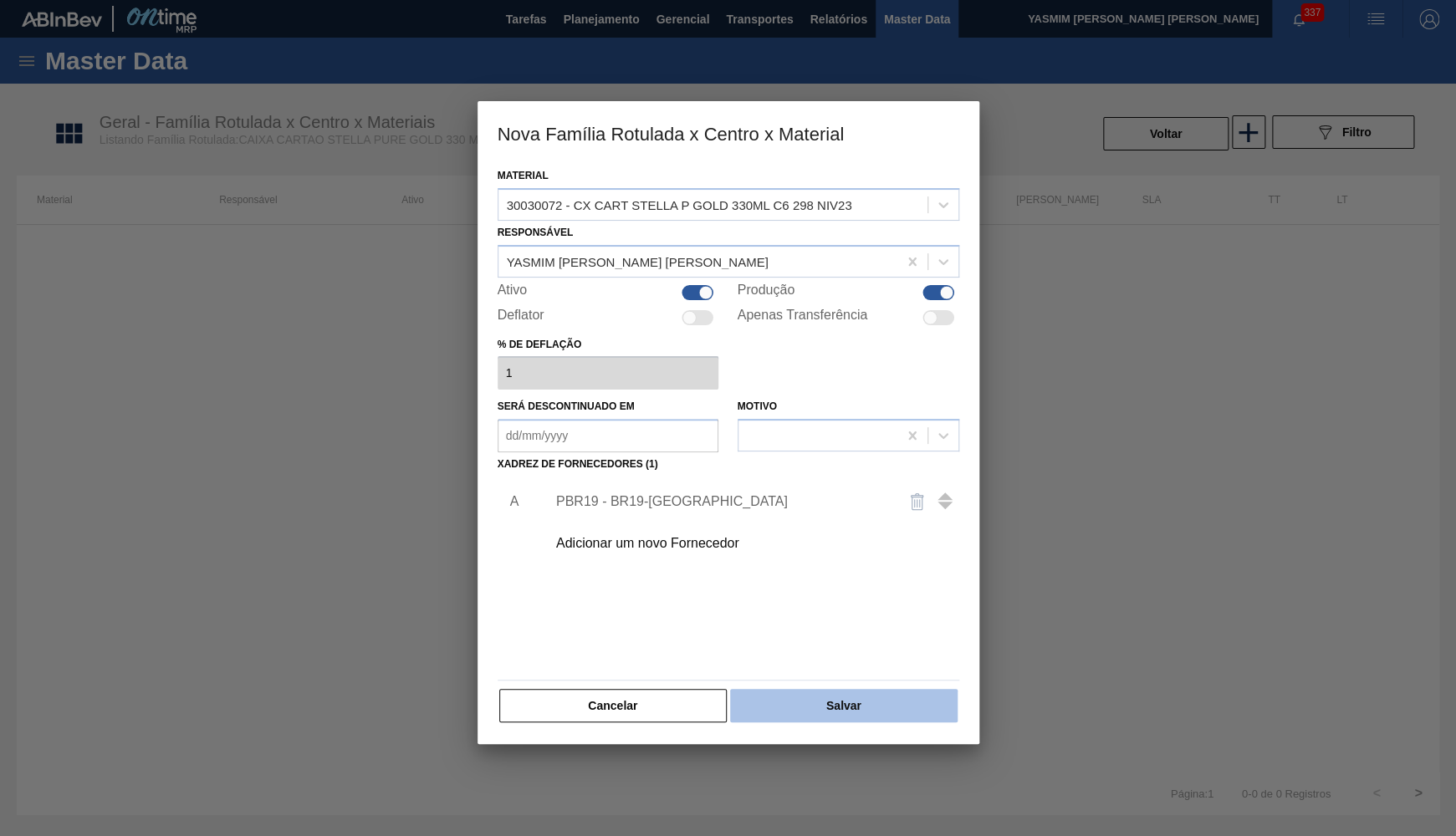
click at [847, 710] on button "Salvar" at bounding box center [843, 705] width 226 height 33
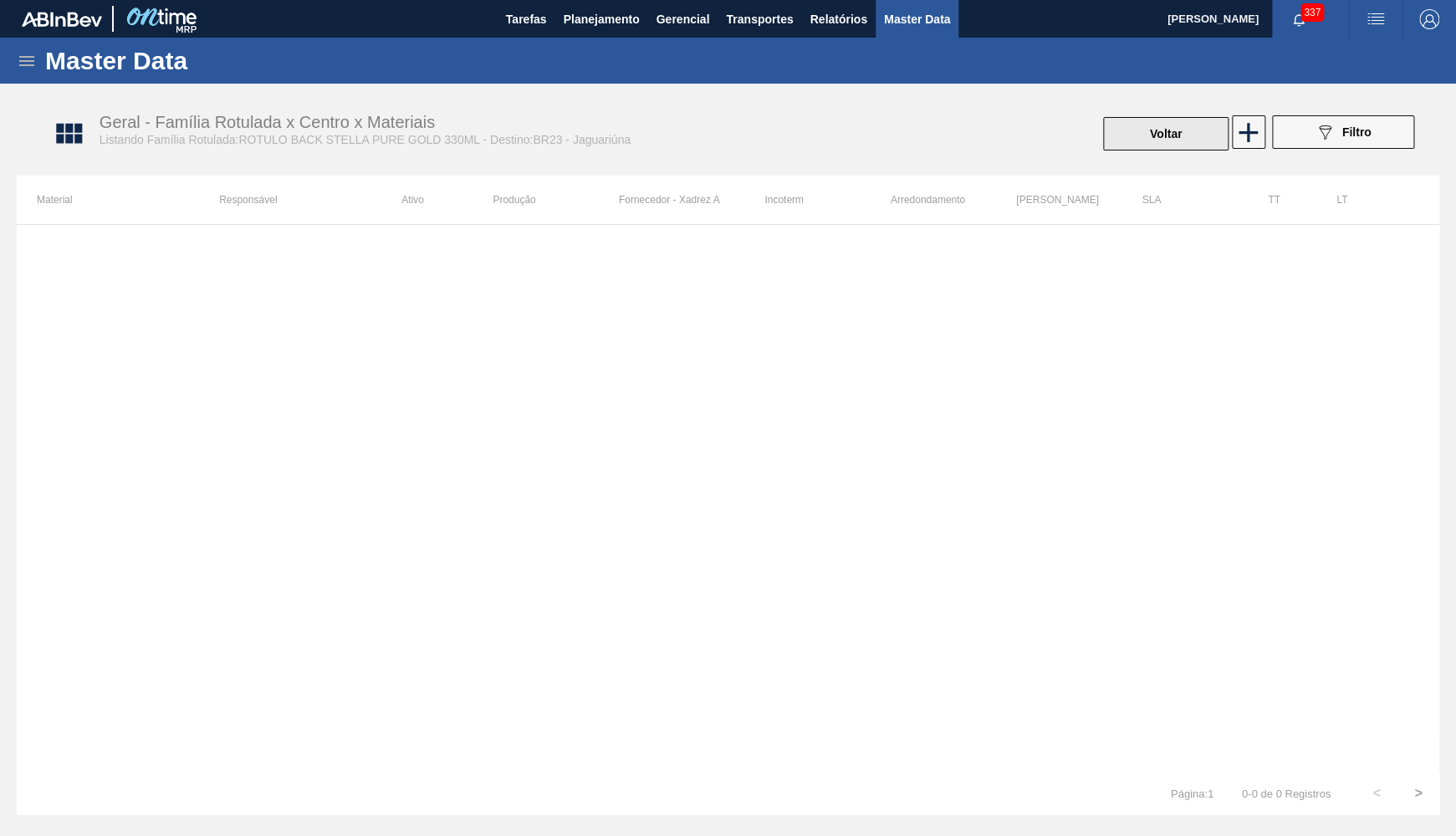
click at [1159, 125] on button "Voltar" at bounding box center [1166, 133] width 125 height 33
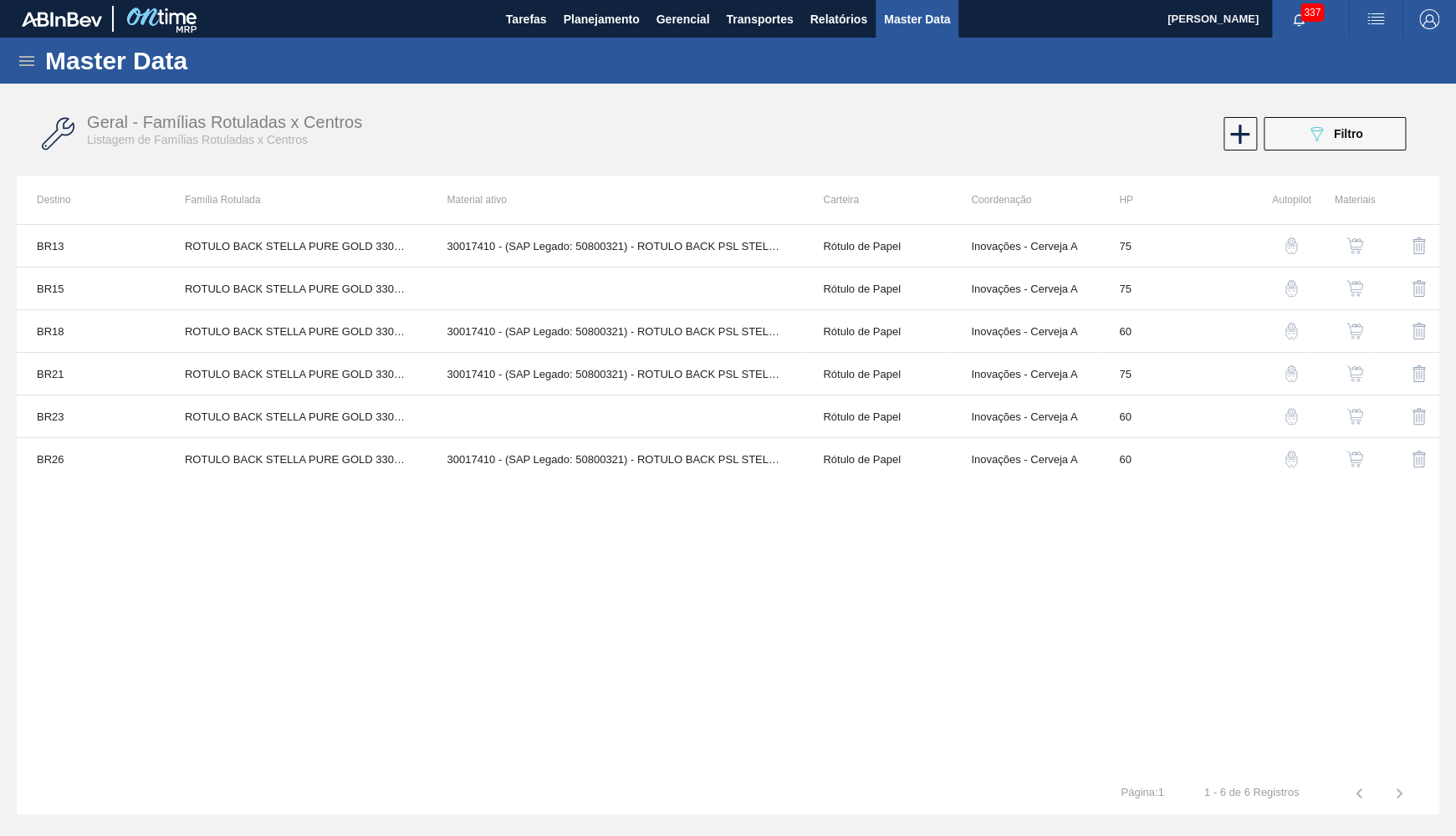
click at [1353, 464] on img "button" at bounding box center [1354, 459] width 17 height 17
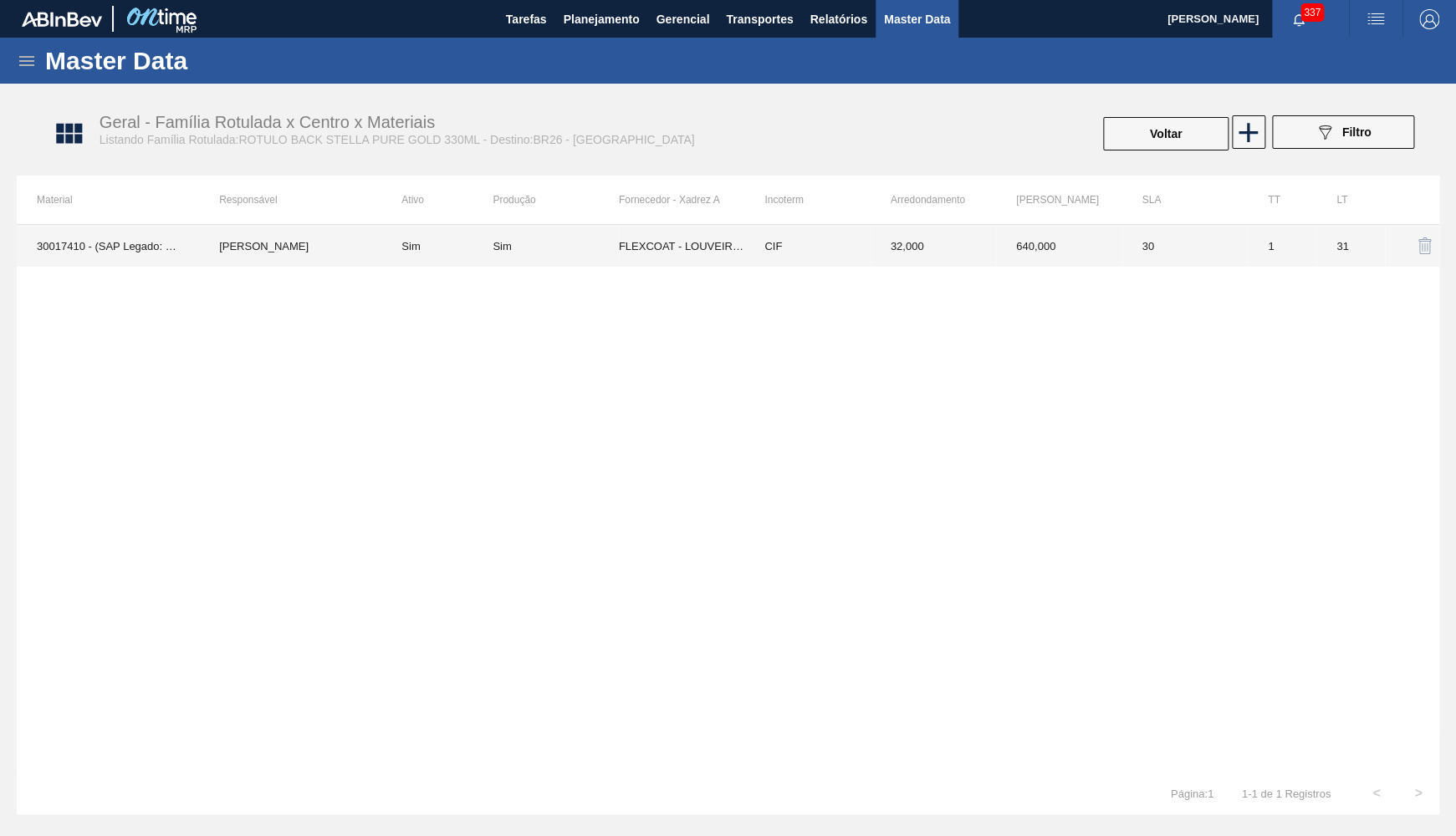
click at [1156, 240] on td "30" at bounding box center [1184, 245] width 125 height 41
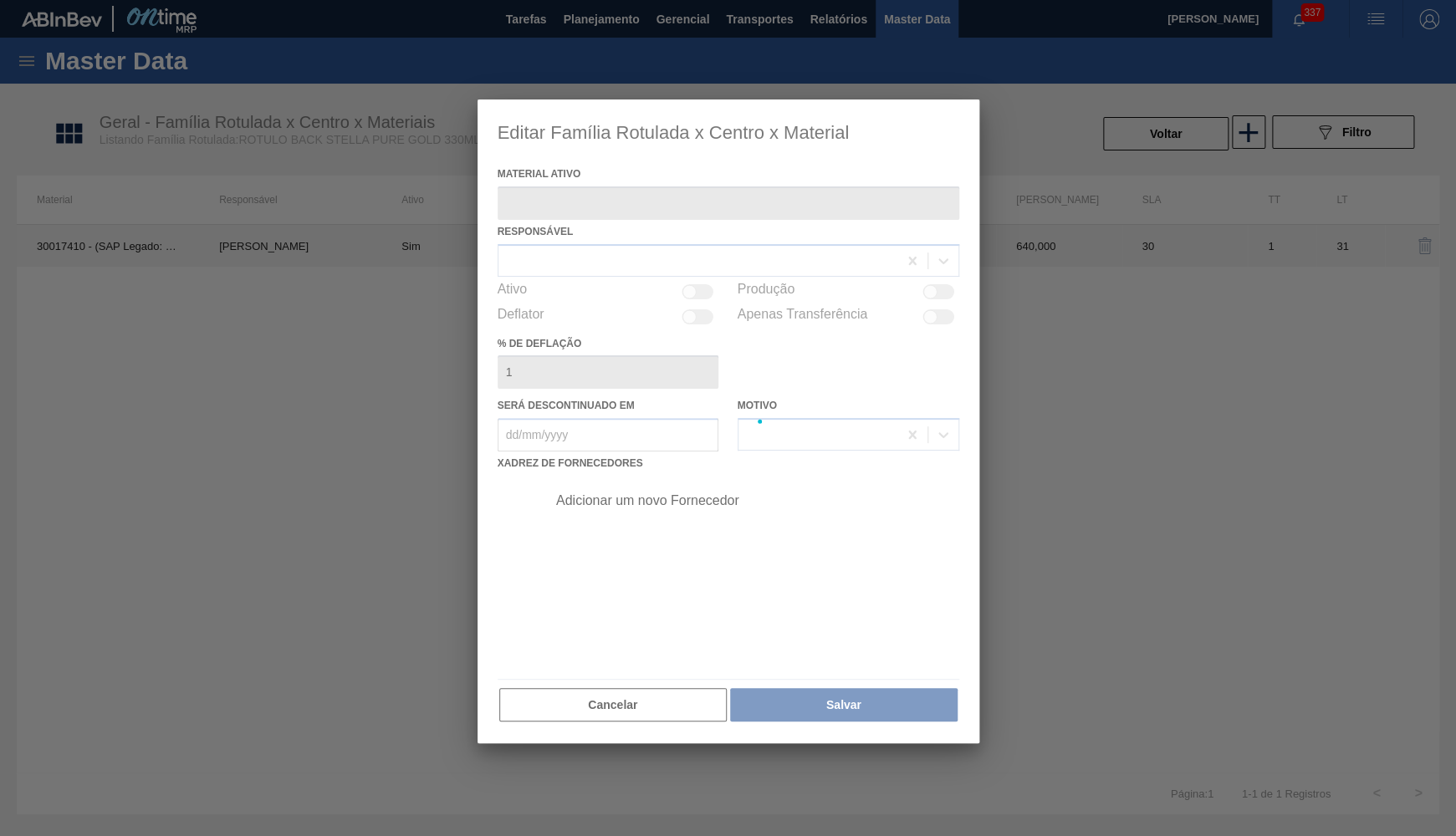
type ativo "30017410 - (SAP Legado: 50800321) - ROTULO BACK PSL STELLA PURE GOLD 330ML"
checkbox input "true"
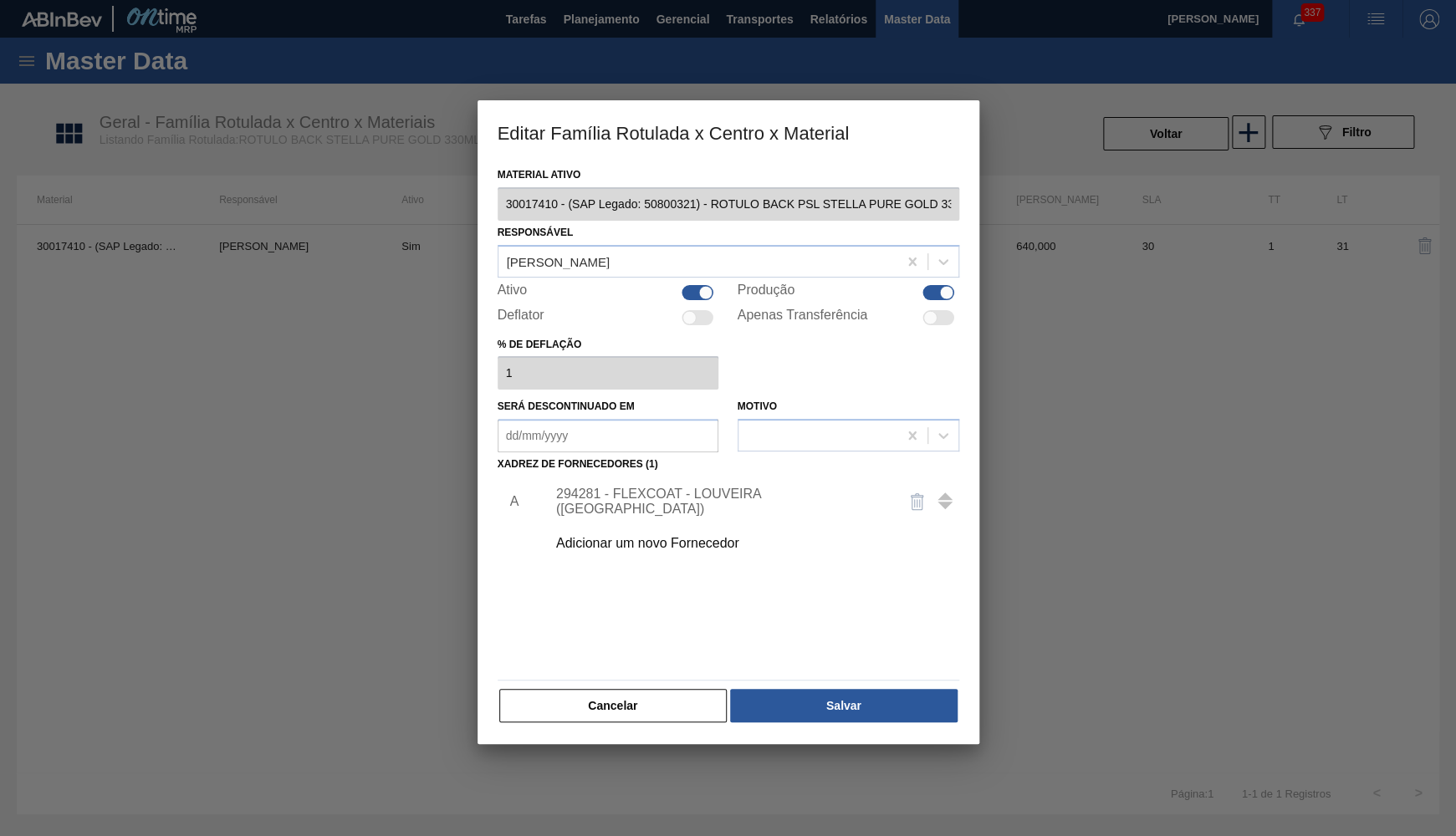
click at [624, 493] on div "294281 - FLEXCOAT - LOUVEIRA ([GEOGRAPHIC_DATA])" at bounding box center [719, 501] width 327 height 30
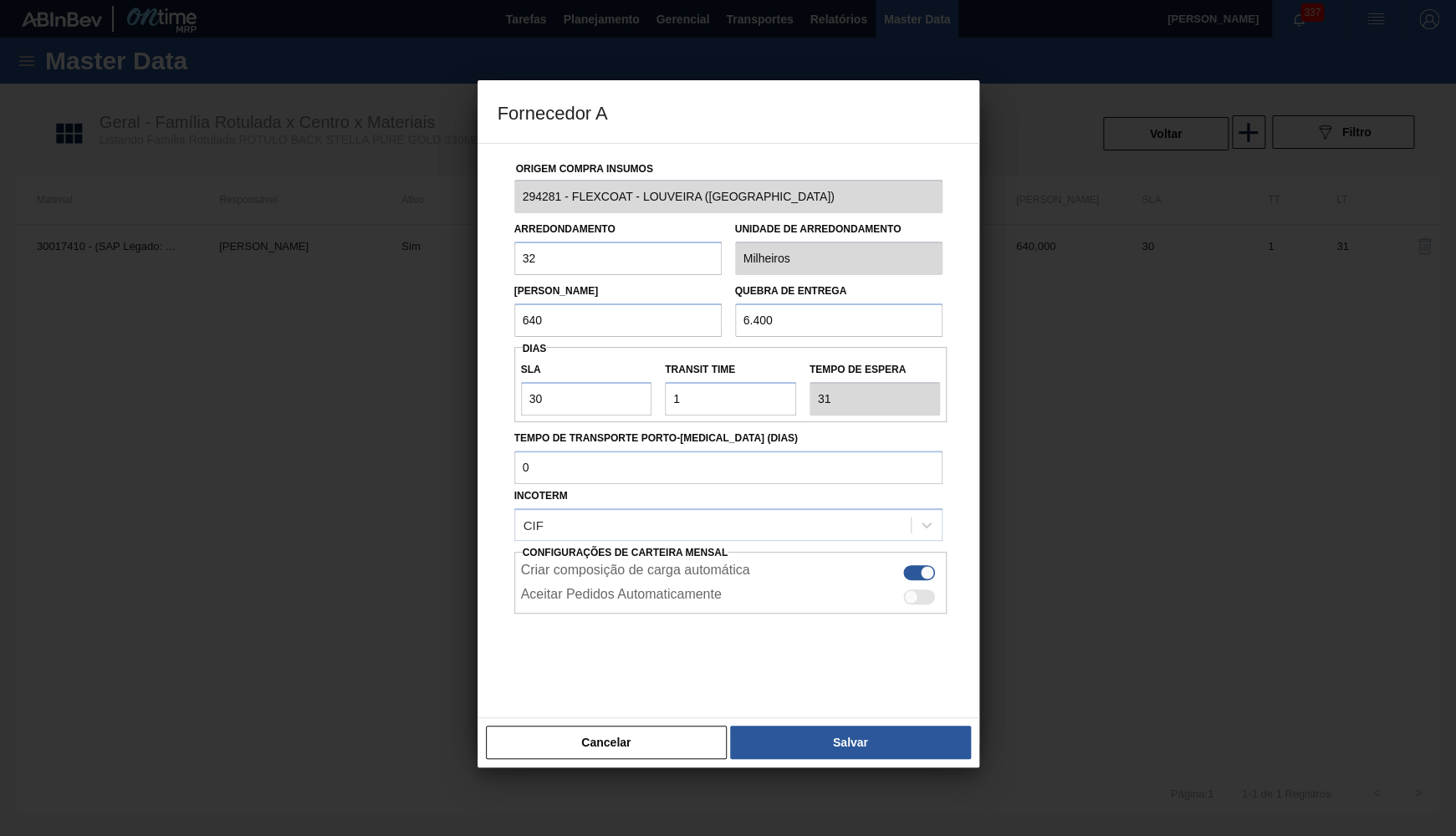
click at [572, 245] on input "32" at bounding box center [618, 258] width 207 height 33
drag, startPoint x: 576, startPoint y: 257, endPoint x: 336, endPoint y: 269, distance: 240.3
click at [514, 269] on input "32" at bounding box center [618, 258] width 207 height 33
drag, startPoint x: 636, startPoint y: 315, endPoint x: 236, endPoint y: 319, distance: 400.0
click at [514, 319] on input "640" at bounding box center [618, 319] width 207 height 33
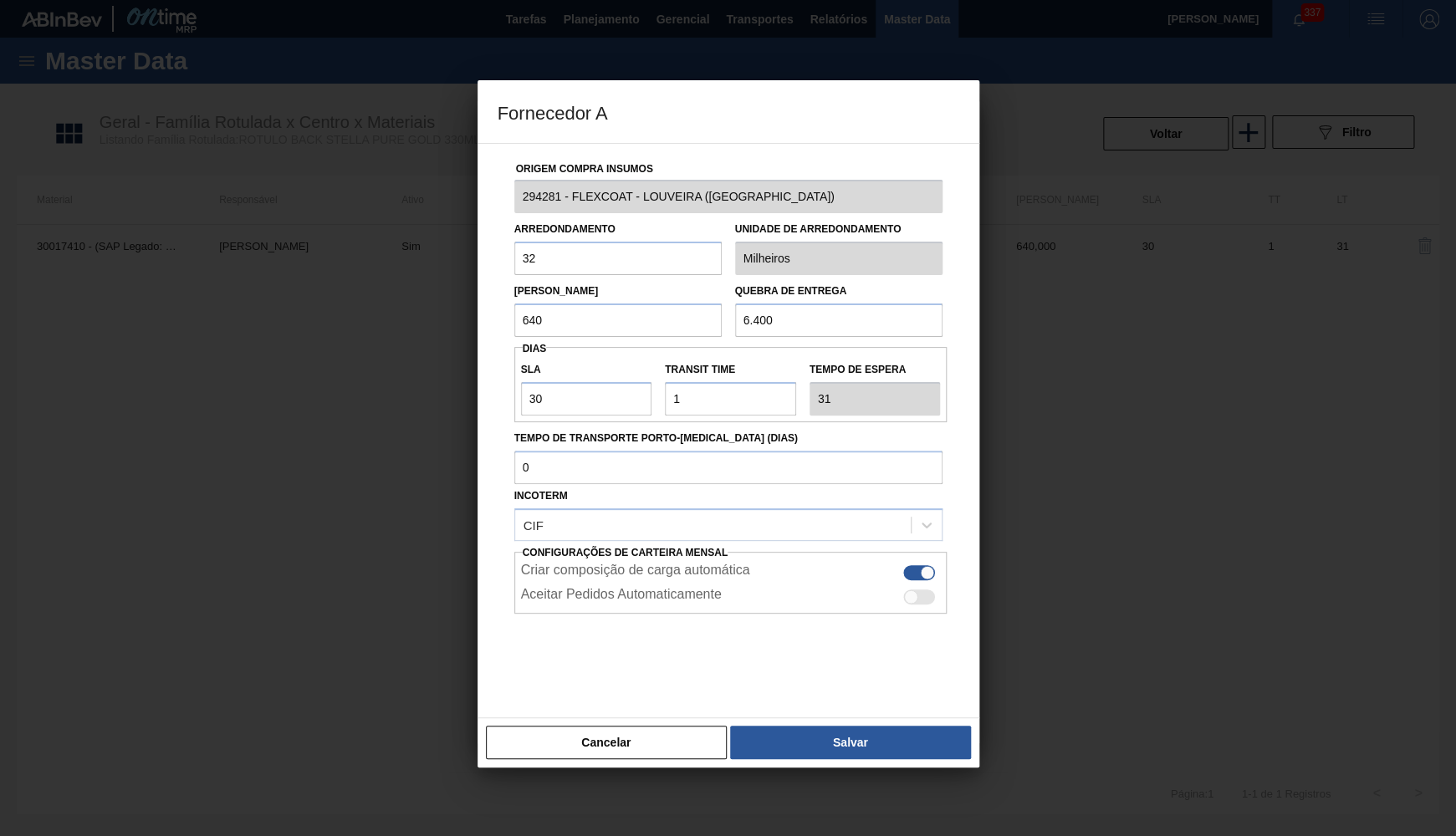
drag, startPoint x: 847, startPoint y: 322, endPoint x: 294, endPoint y: 313, distance: 553.1
click at [735, 313] on input "6.400" at bounding box center [839, 319] width 207 height 33
drag, startPoint x: 560, startPoint y: 407, endPoint x: 15, endPoint y: 649, distance: 596.3
click at [521, 409] on input "30" at bounding box center [586, 399] width 132 height 33
click at [859, 732] on button "Salvar" at bounding box center [850, 742] width 240 height 33
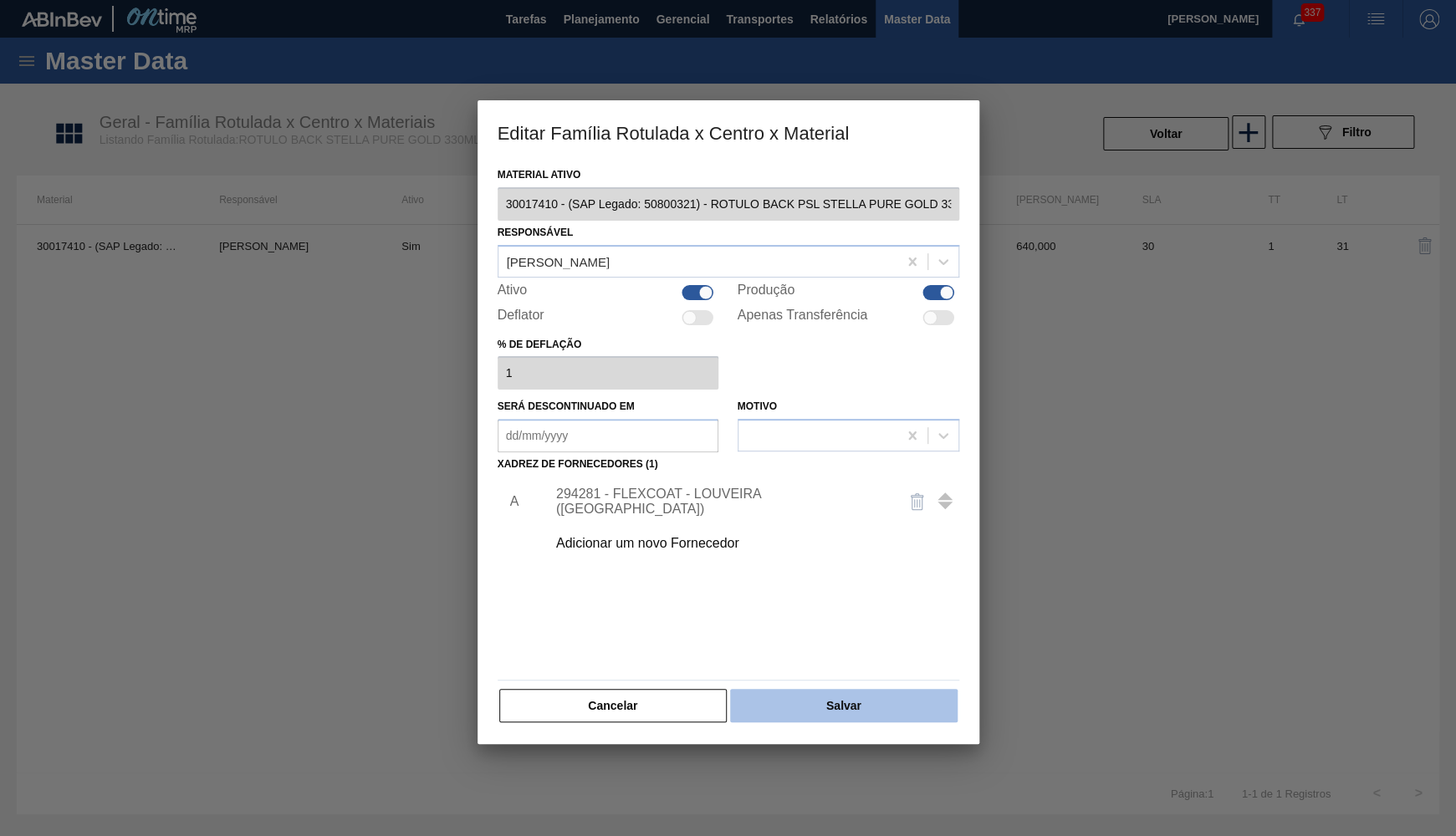
click at [832, 699] on button "Salvar" at bounding box center [843, 705] width 226 height 33
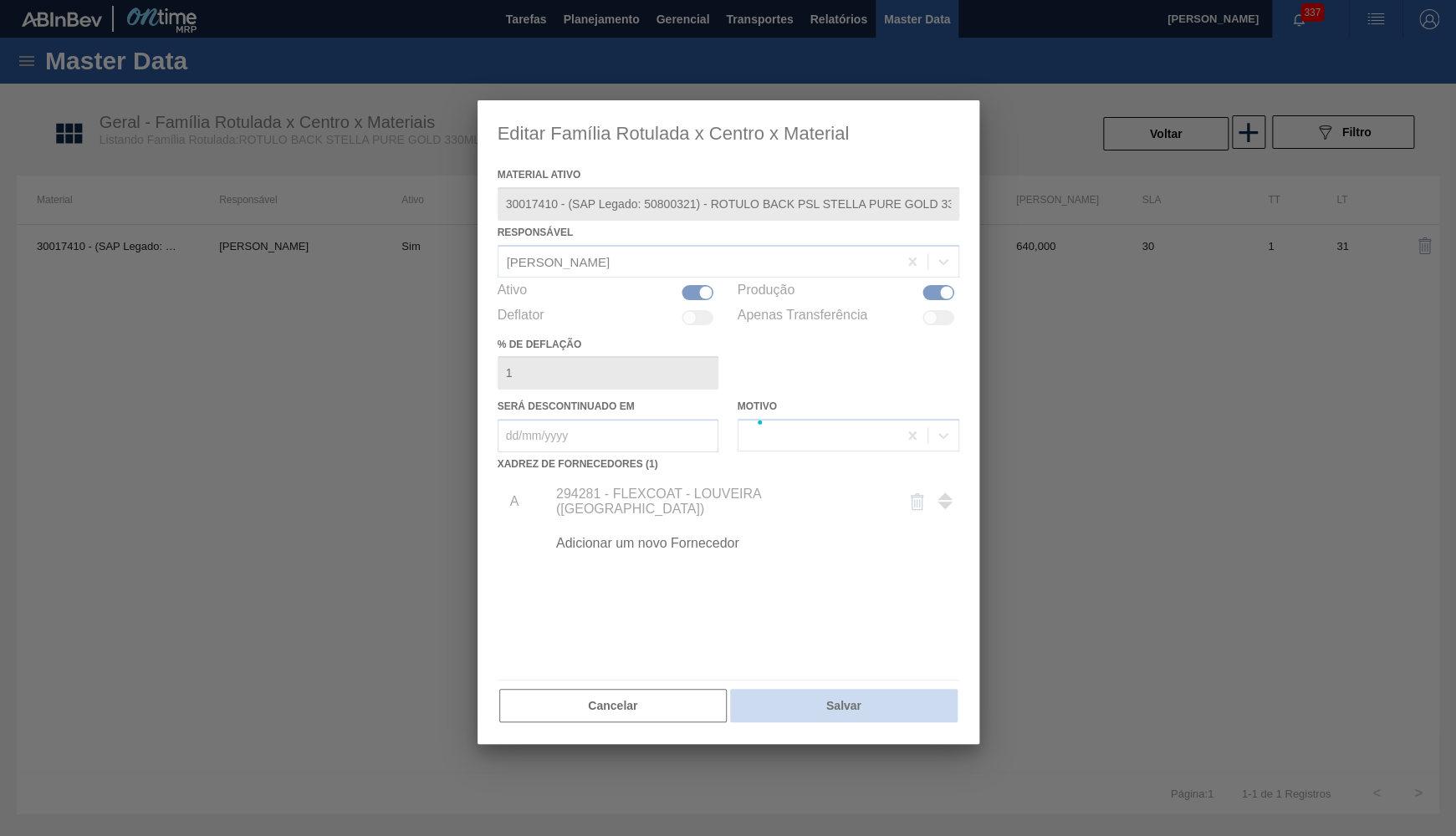
click at [832, 699] on div at bounding box center [728, 422] width 502 height 644
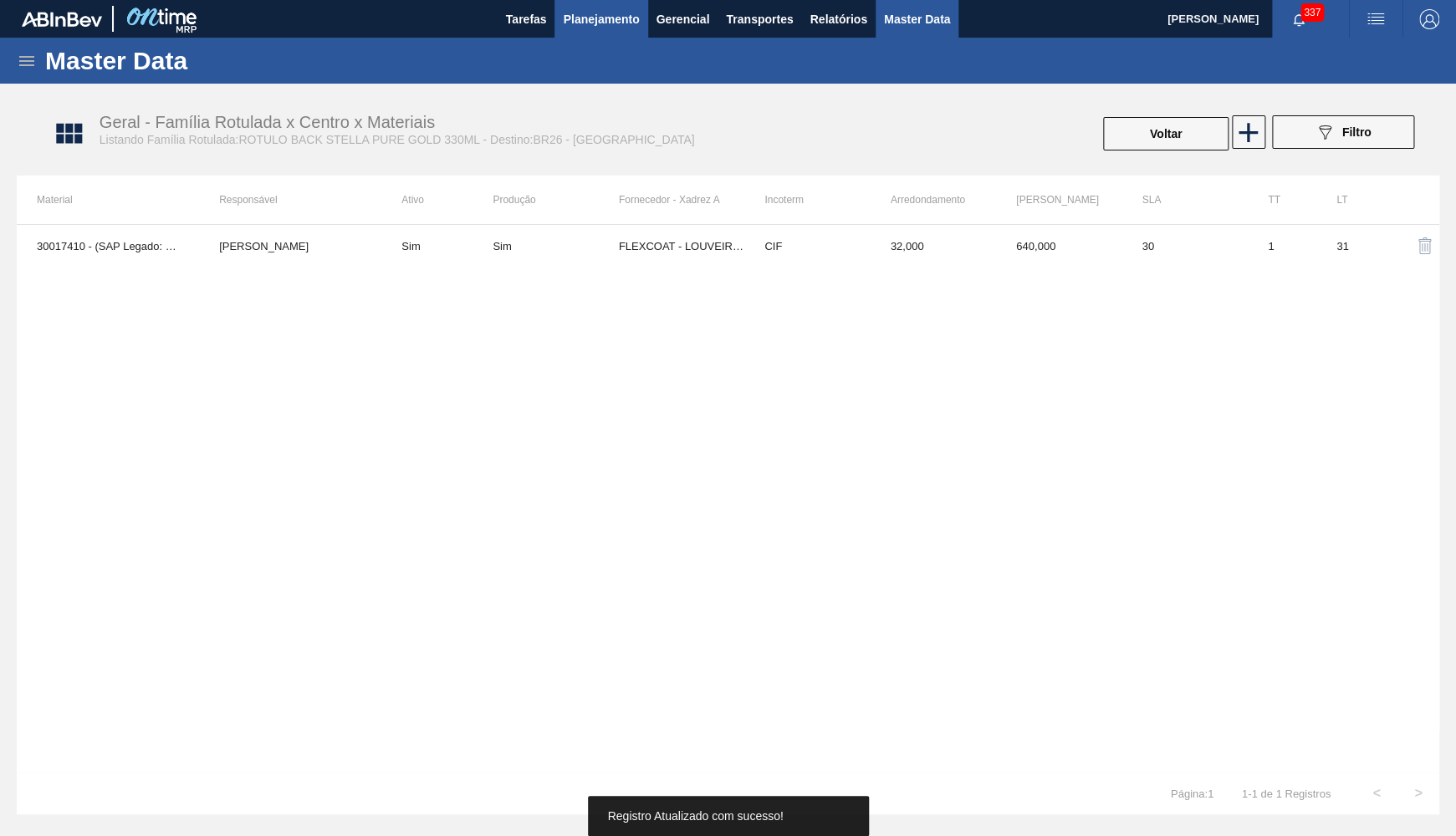
click at [592, 17] on span "Planejamento" at bounding box center [601, 19] width 76 height 20
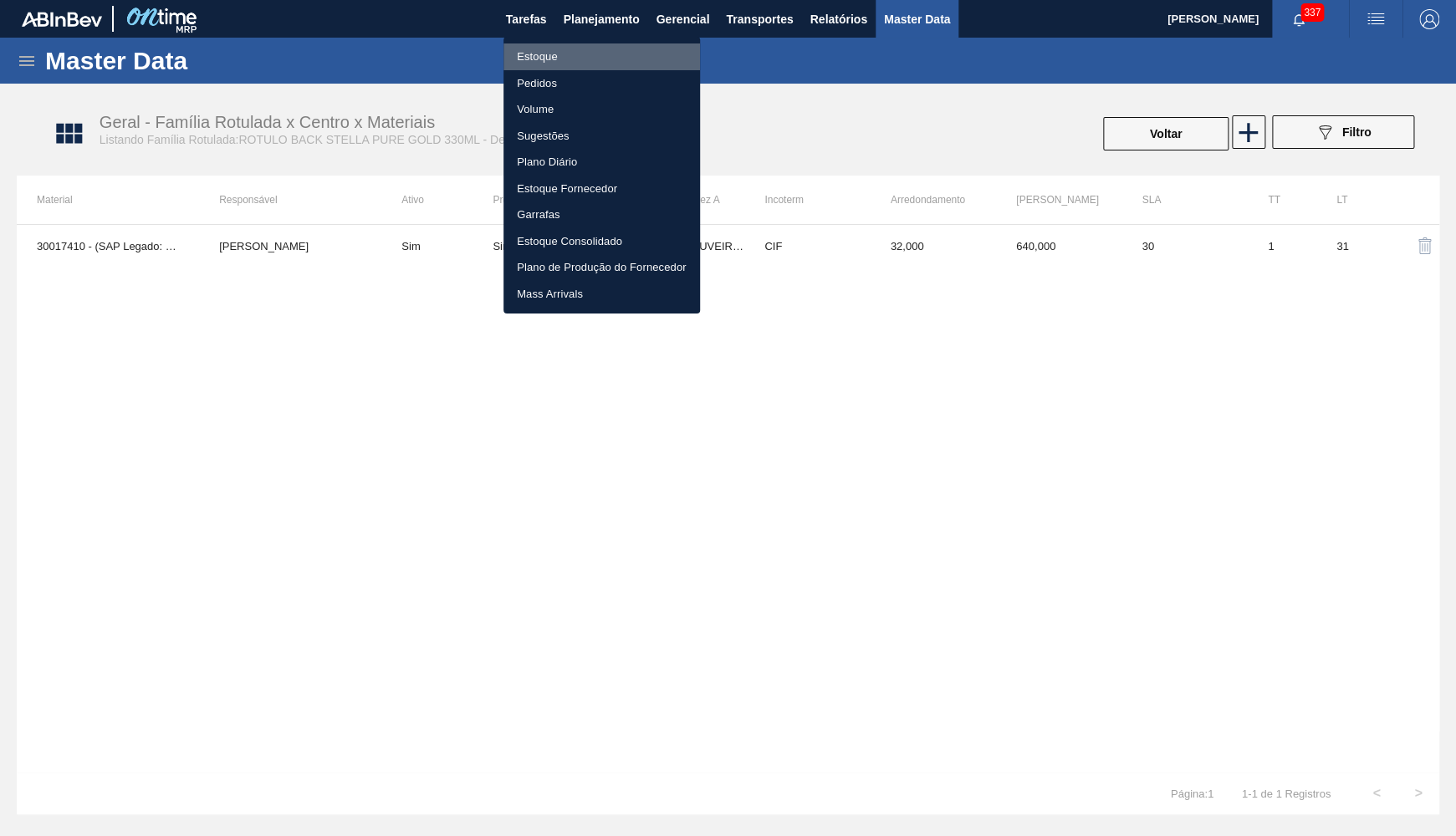
click at [563, 51] on li "Estoque" at bounding box center [602, 57] width 197 height 27
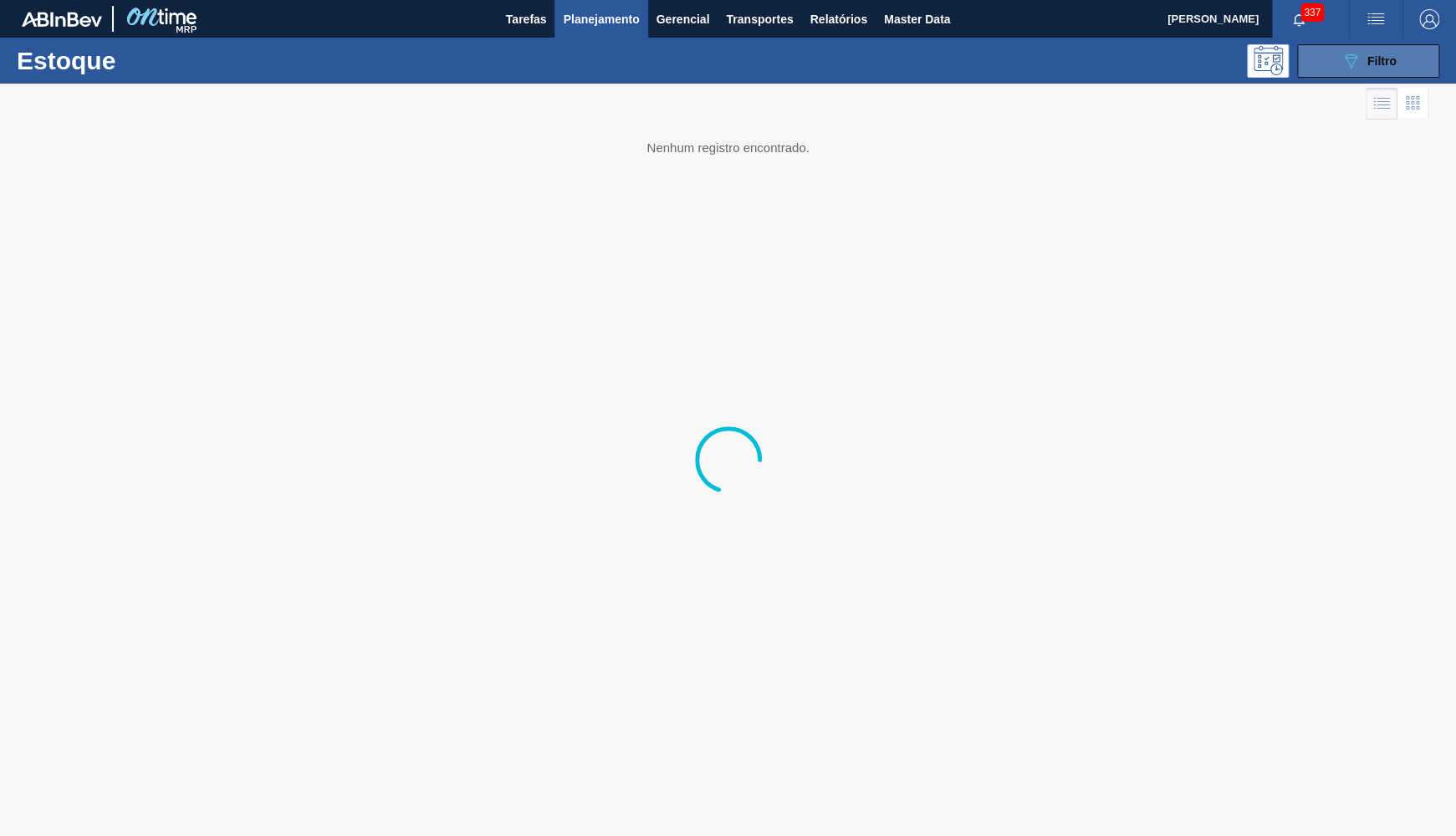
click at [1409, 67] on button "089F7B8B-B2A5-4AFE-B5C0-19BA573D28AC Filtro" at bounding box center [1368, 60] width 143 height 33
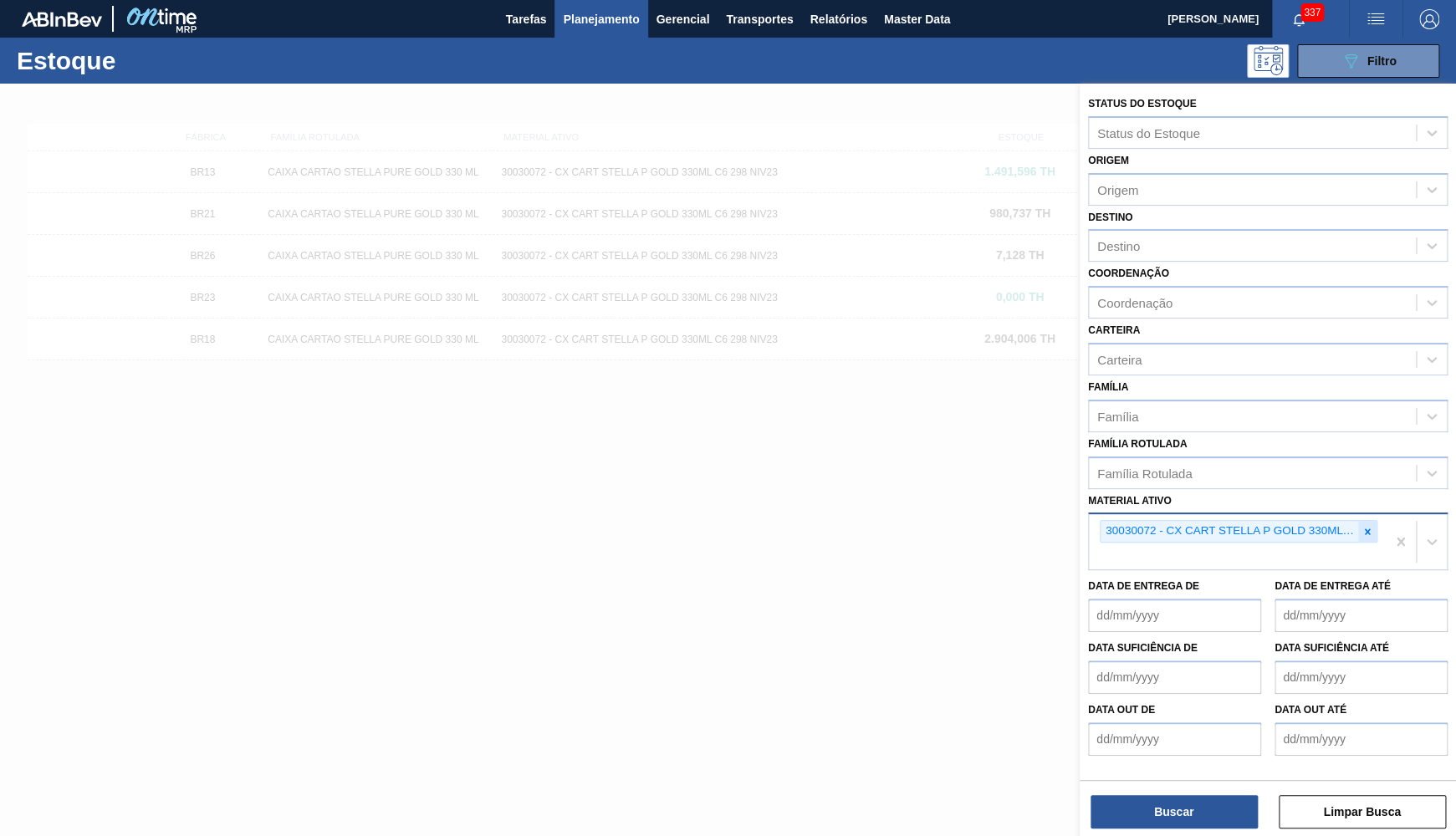
click at [1358, 520] on div at bounding box center [1367, 530] width 18 height 21
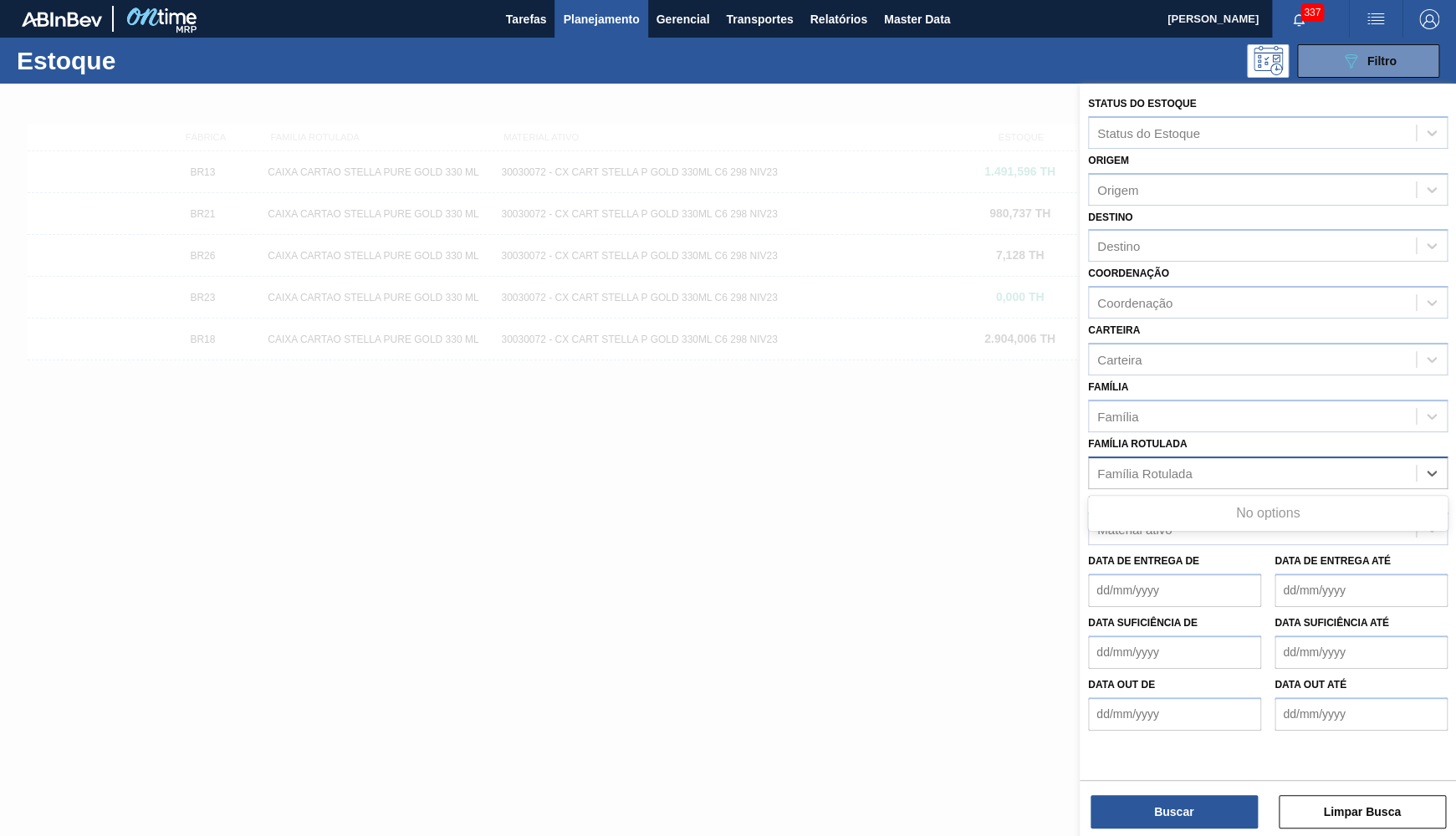
click at [1304, 461] on div "Família Rotulada" at bounding box center [1252, 473] width 327 height 24
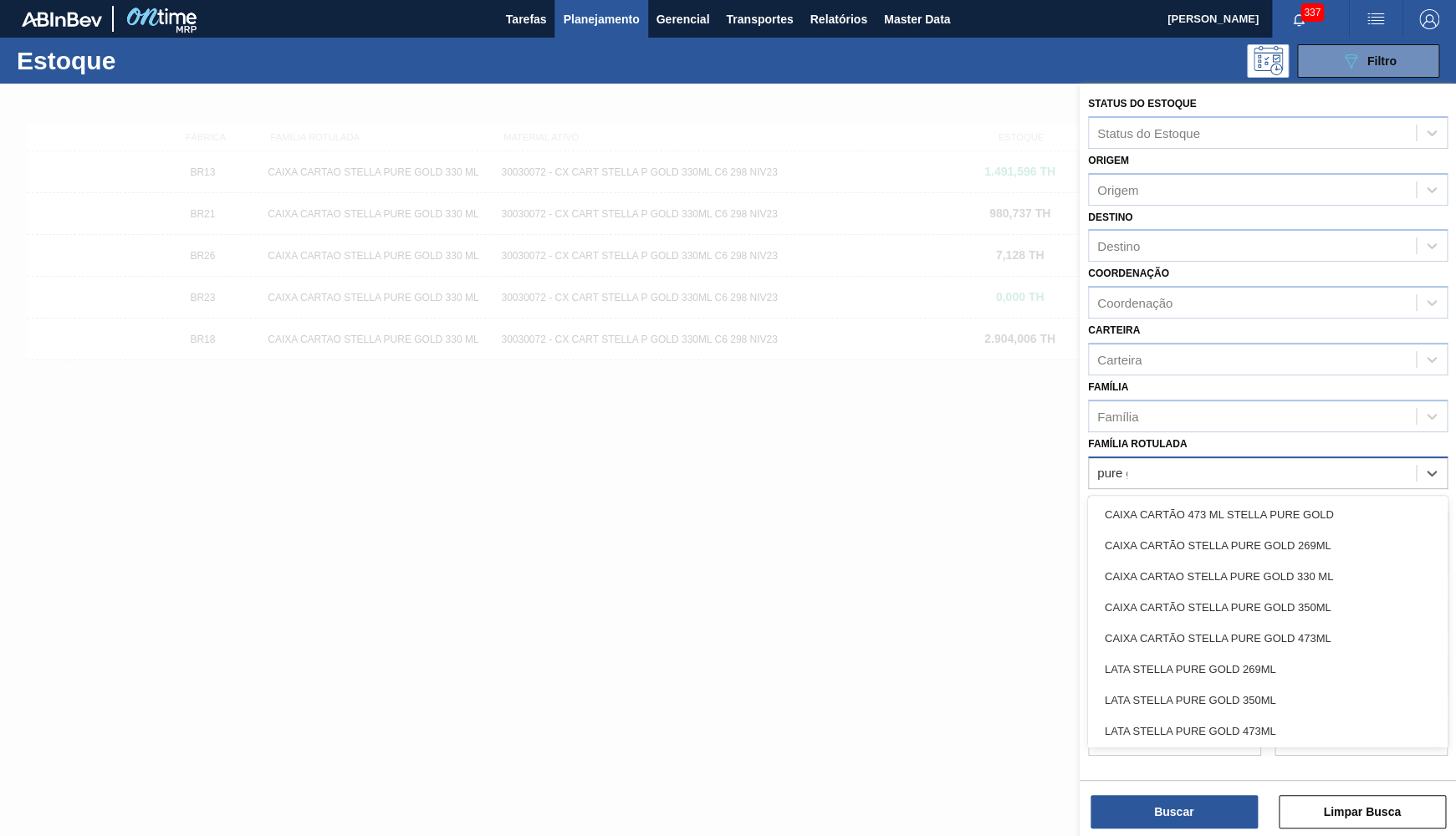
type Rotulada "pure gold"
click at [1146, 573] on div "CAIXA CARTAO STELLA PURE GOLD 330 ML" at bounding box center [1267, 576] width 360 height 31
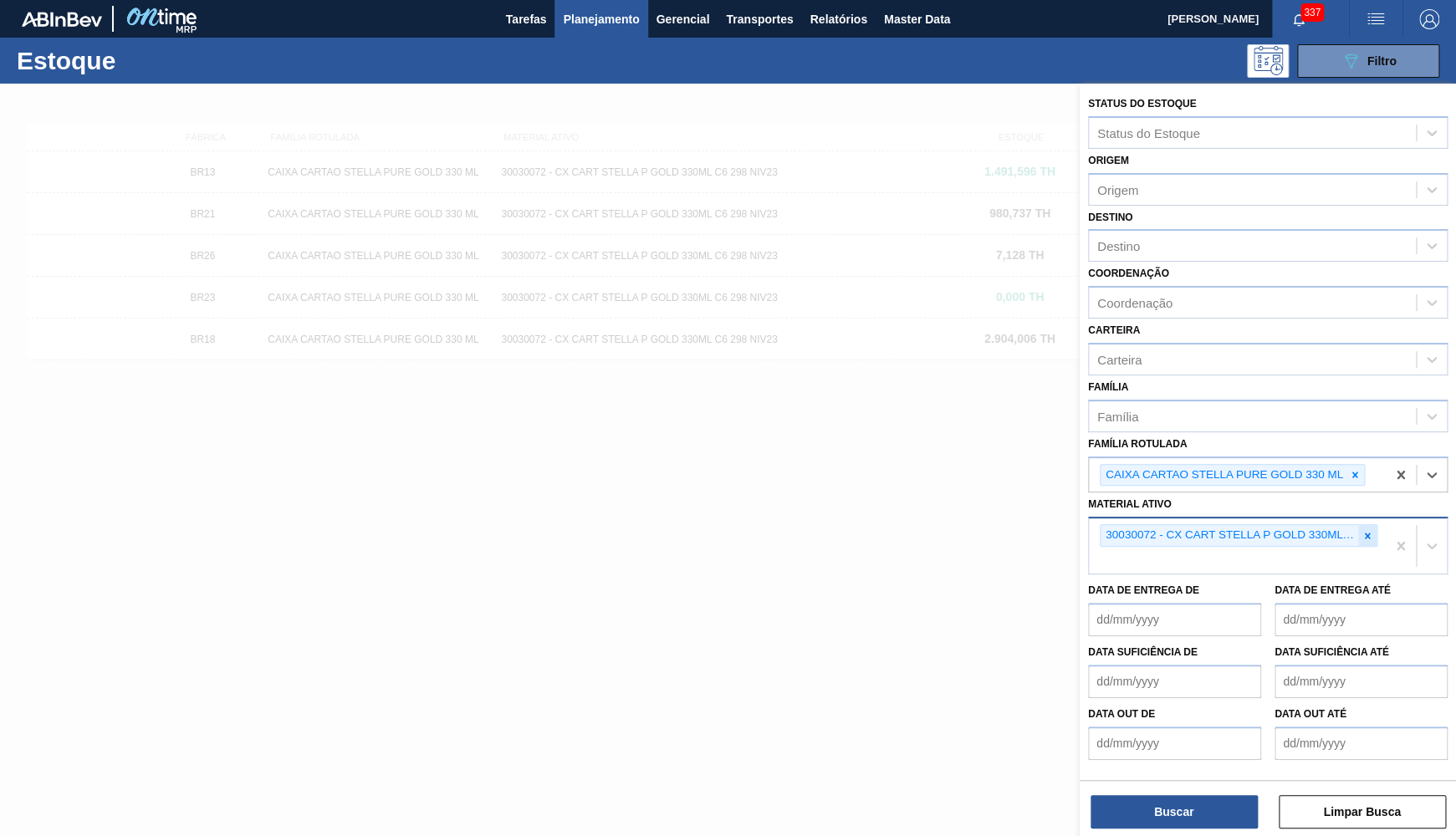
click at [1369, 525] on div at bounding box center [1367, 535] width 18 height 21
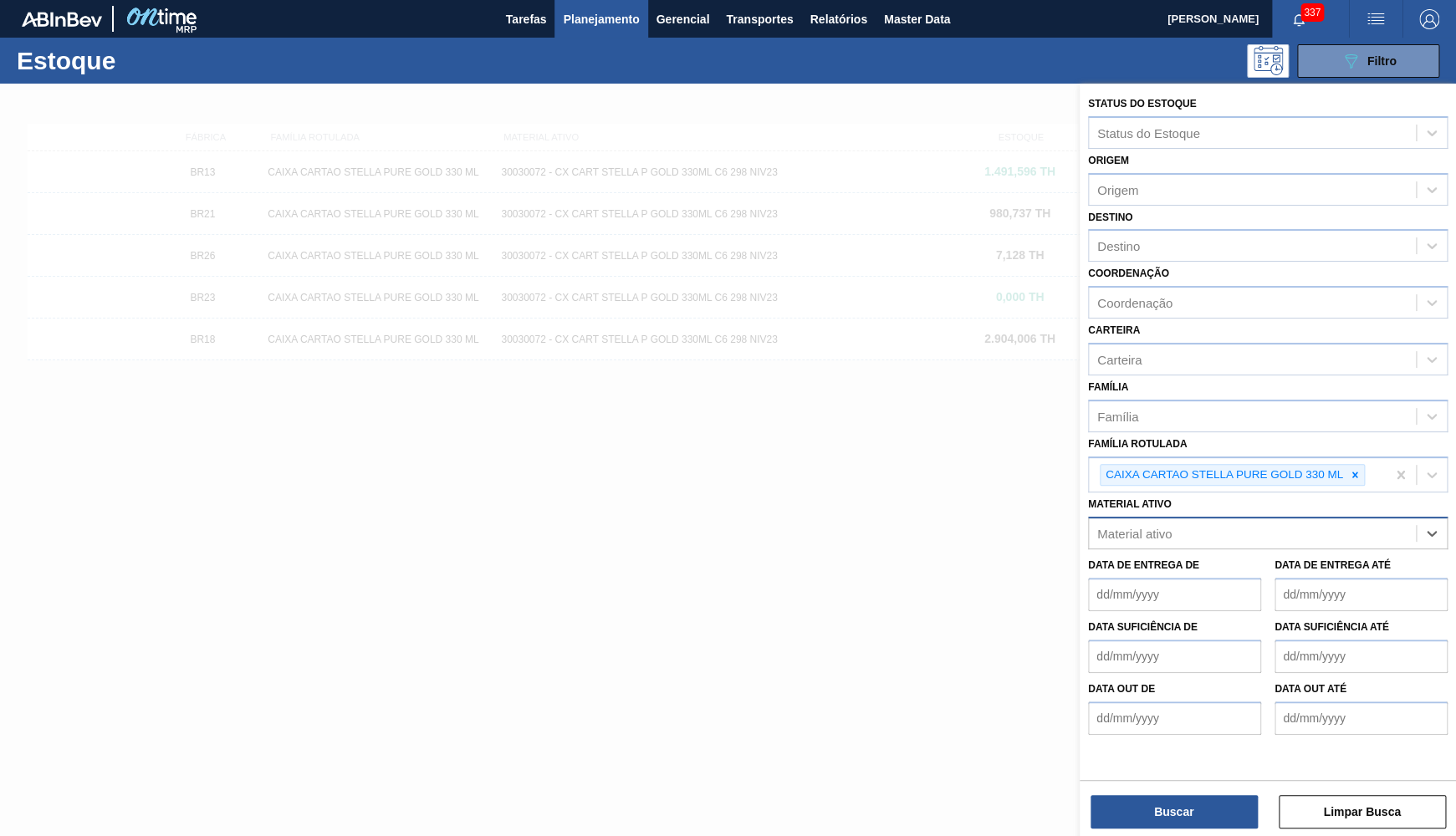
click at [1185, 832] on div "Status do Estoque Status do Estoque Origem Origem Destino Destino Coordenação C…" at bounding box center [1267, 462] width 376 height 756
click at [1183, 821] on button "Buscar" at bounding box center [1174, 812] width 167 height 33
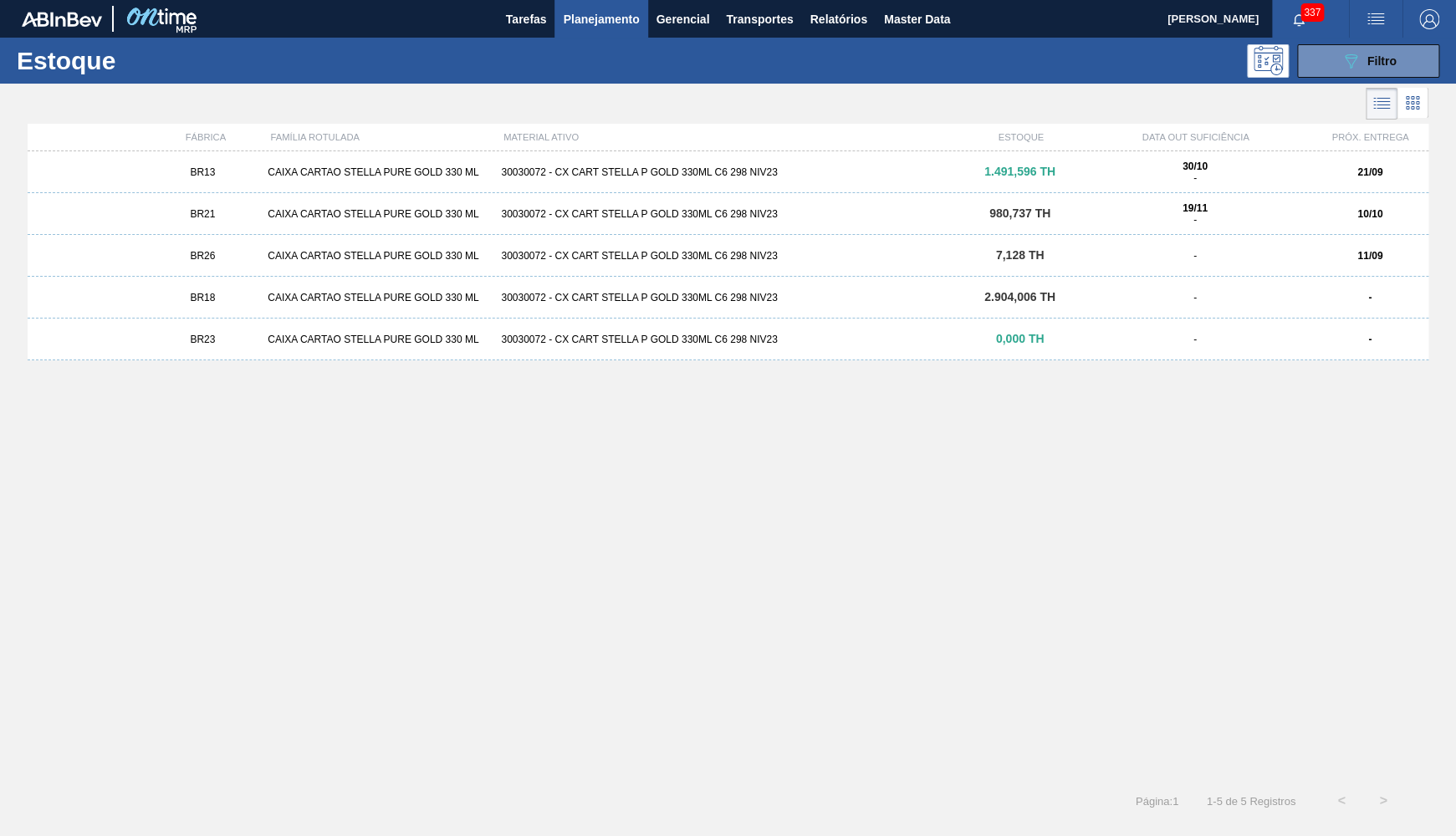
click at [632, 328] on div "BR23 CAIXA CARTAO STELLA PURE GOLD 330 ML 30030072 - CX CART STELLA P GOLD 330M…" at bounding box center [728, 339] width 1401 height 41
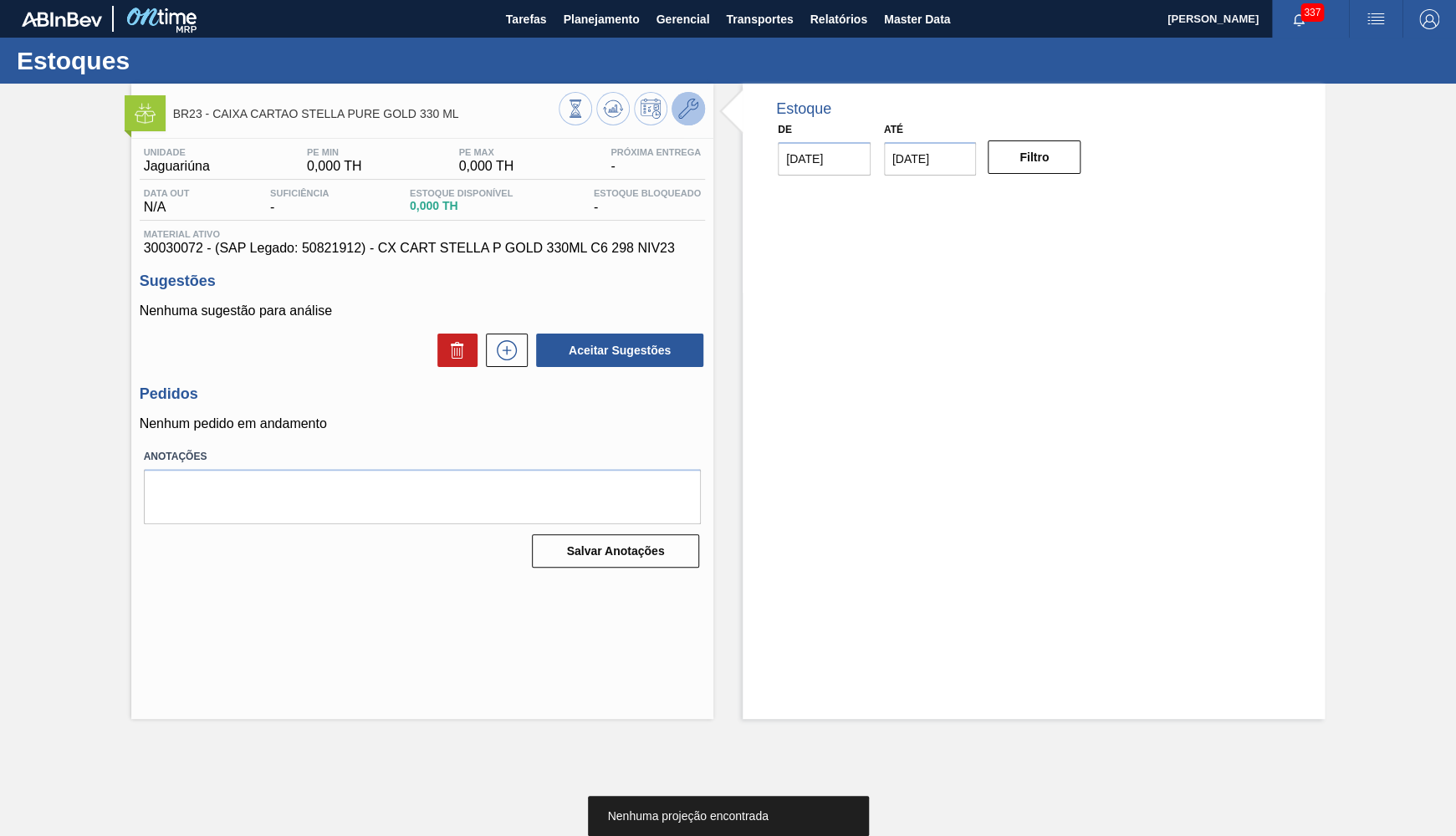
click at [693, 117] on icon at bounding box center [688, 108] width 20 height 20
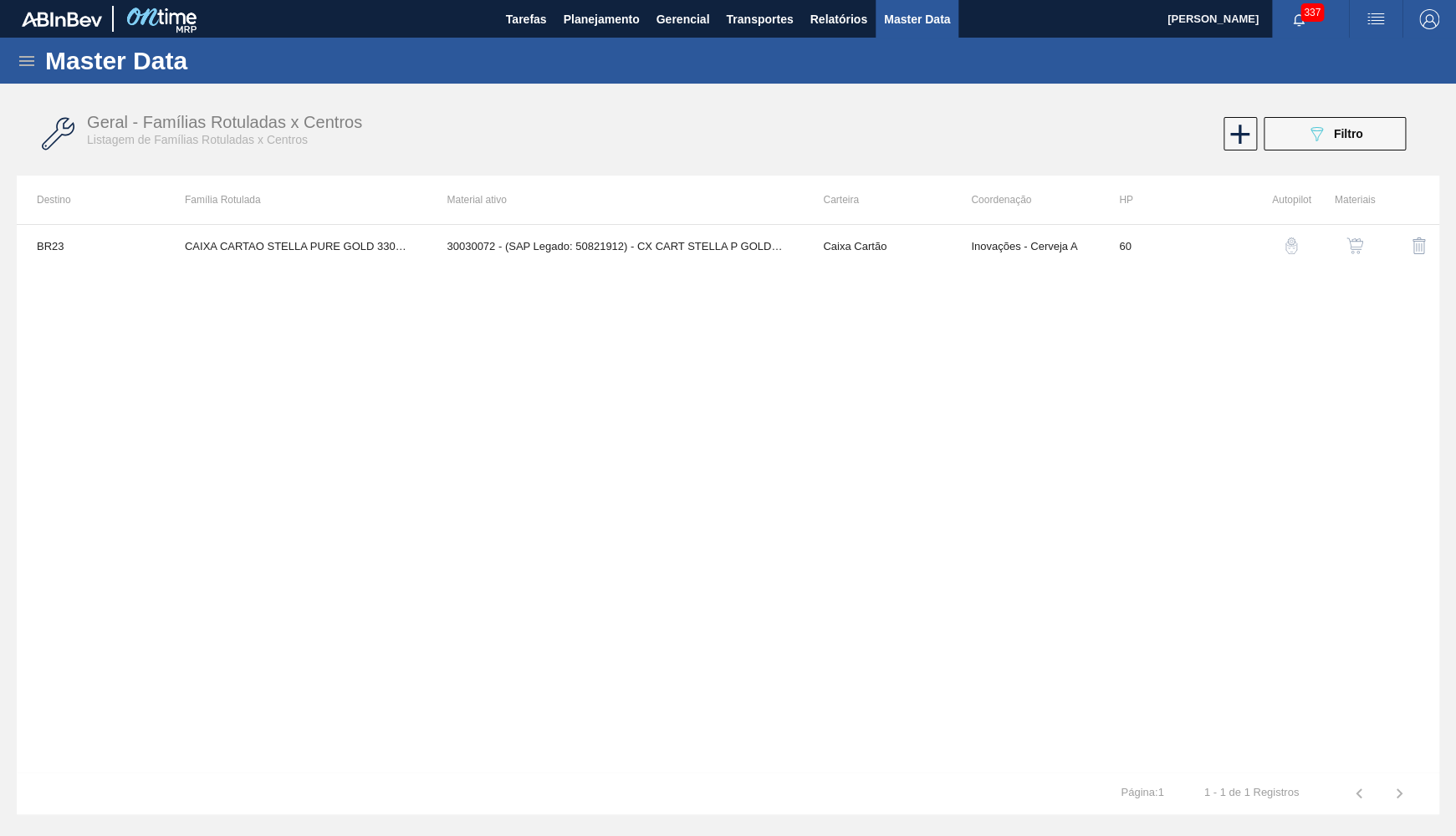
click at [1378, 253] on td at bounding box center [1406, 245] width 64 height 41
click at [1356, 243] on img "button" at bounding box center [1354, 245] width 17 height 17
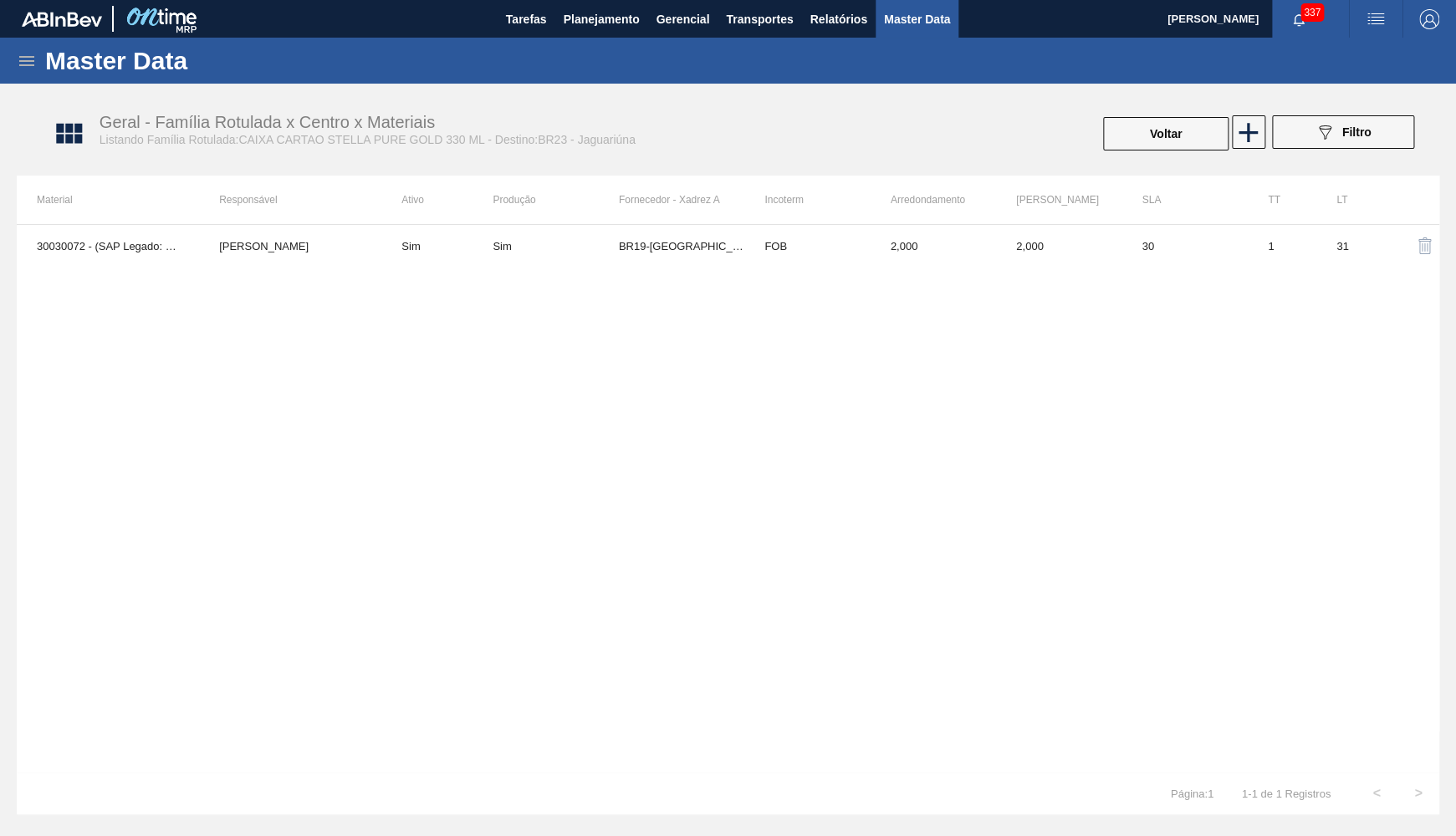
click at [646, 243] on td "BR19-[GEOGRAPHIC_DATA]" at bounding box center [681, 245] width 125 height 41
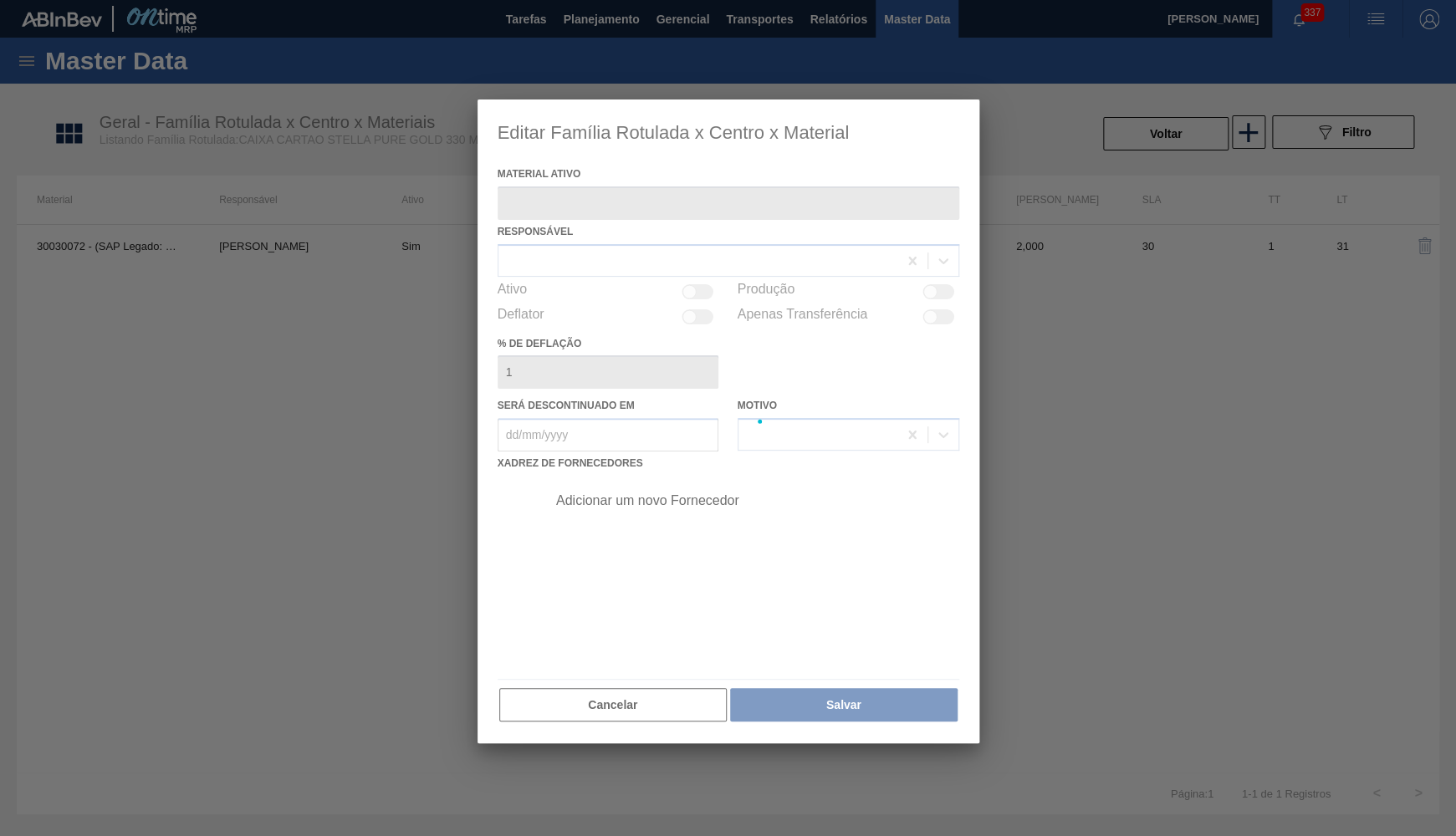
type ativo "30030072 - (SAP Legado: 50821912) - CX CART STELLA P GOLD 330ML C6 298 NIV23"
checkbox input "true"
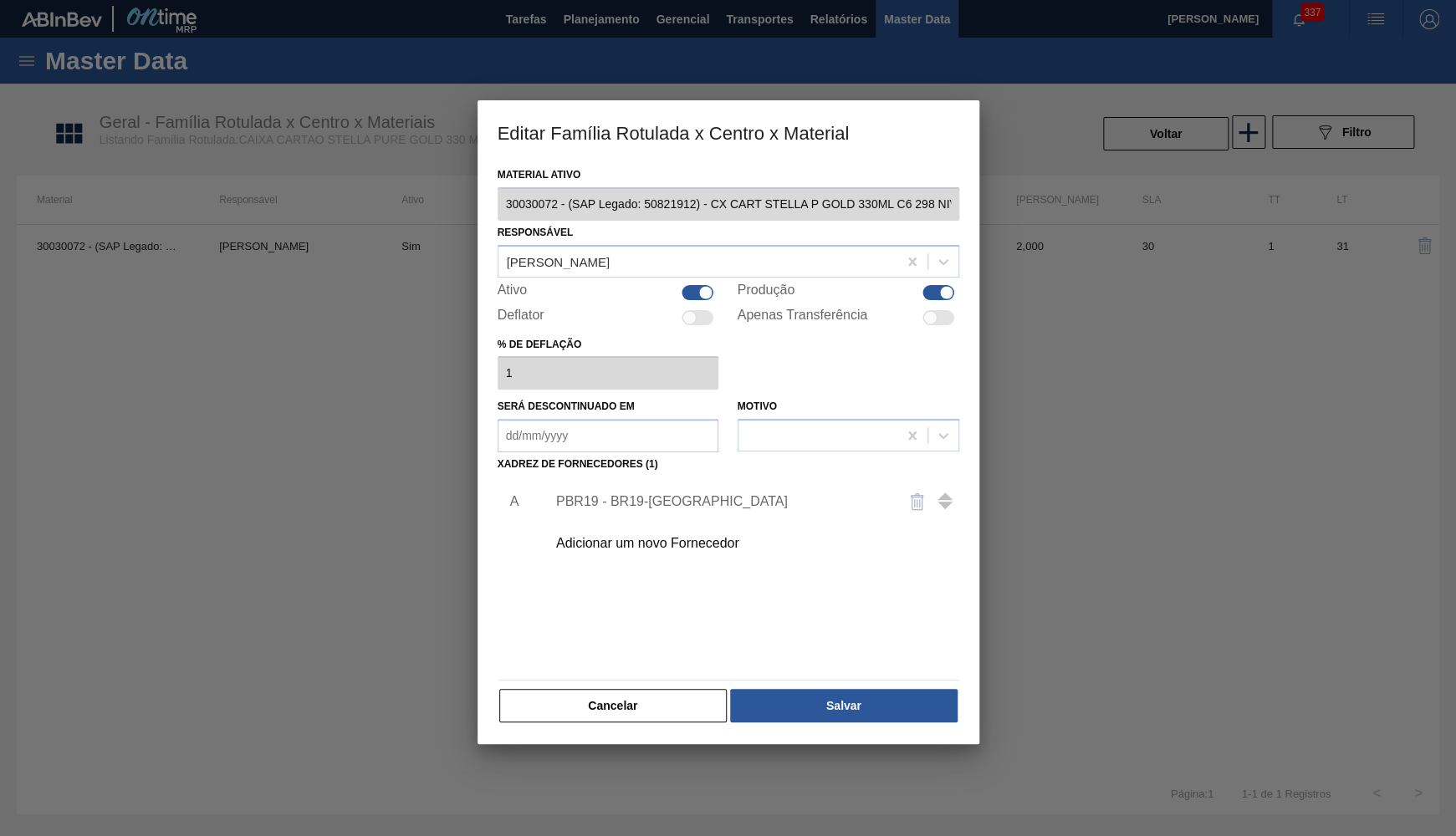
click at [613, 540] on div "Adicionar um novo Fornecedor" at bounding box center [719, 543] width 327 height 15
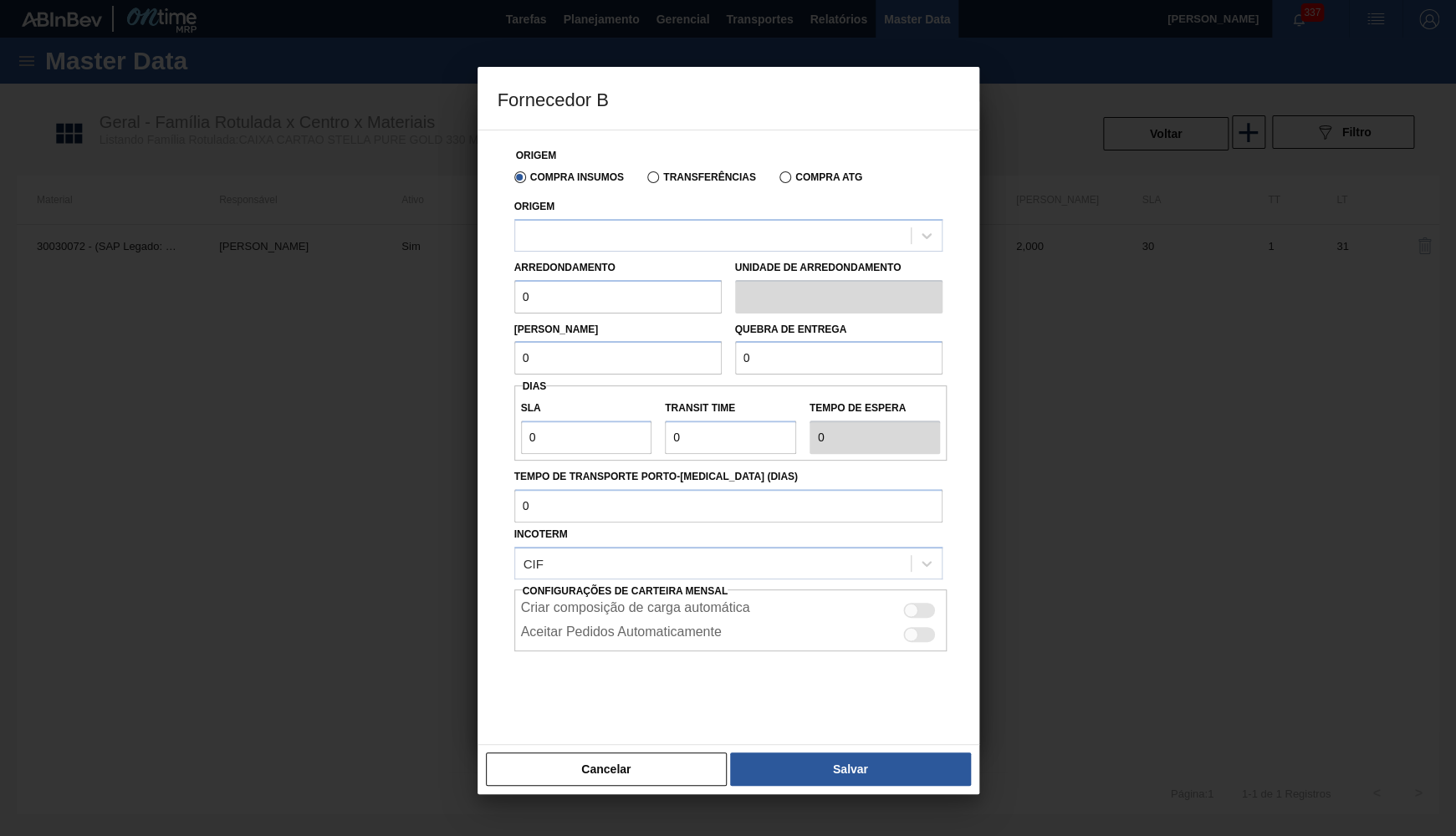
click at [581, 263] on label "Arredondamento" at bounding box center [565, 267] width 101 height 12
click at [578, 221] on div at bounding box center [728, 235] width 429 height 32
click at [572, 788] on div "Cancelar Salvar" at bounding box center [728, 769] width 502 height 51
click at [641, 775] on button "Cancelar" at bounding box center [607, 768] width 242 height 33
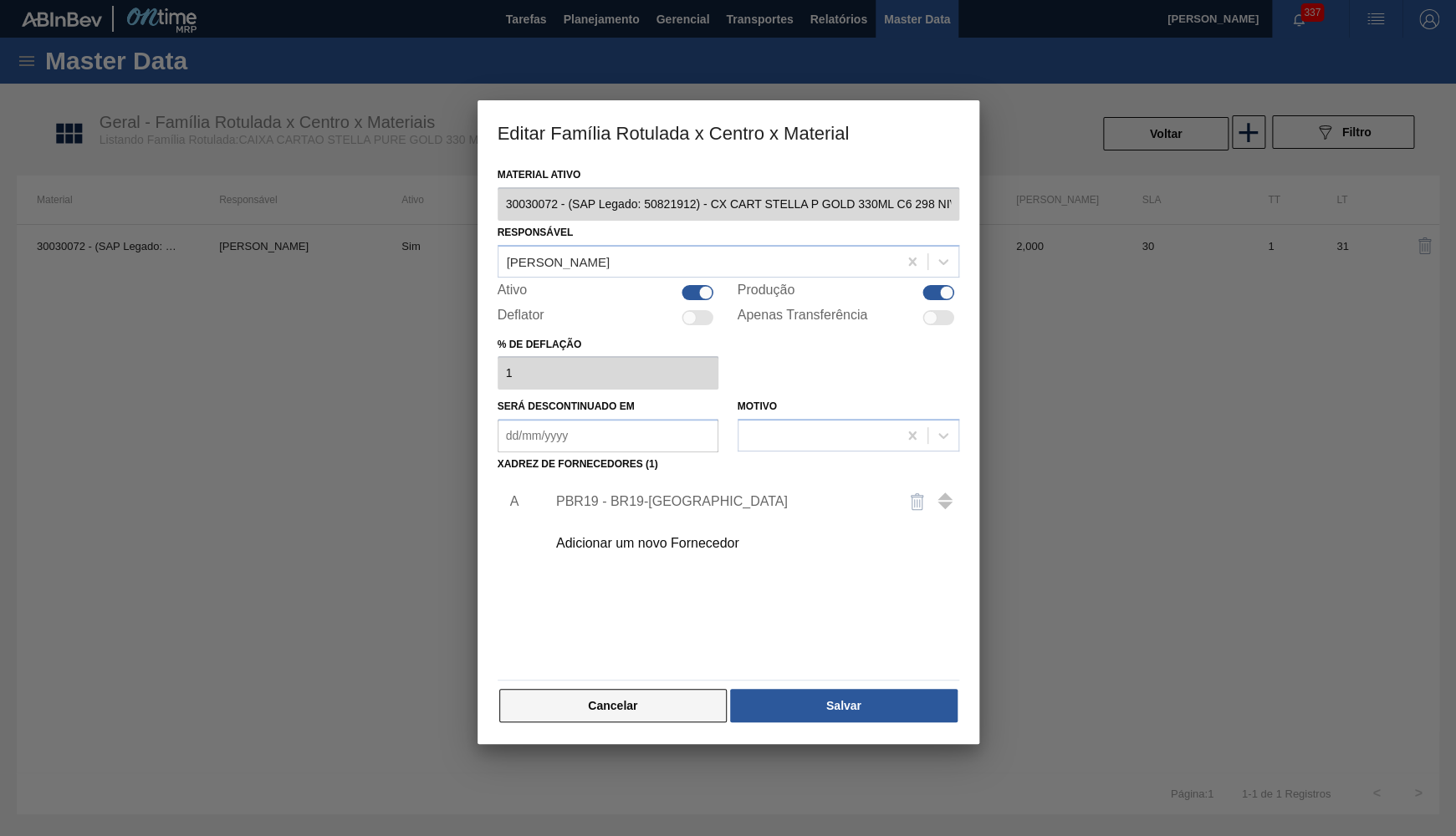
click at [666, 703] on button "Cancelar" at bounding box center [613, 705] width 228 height 33
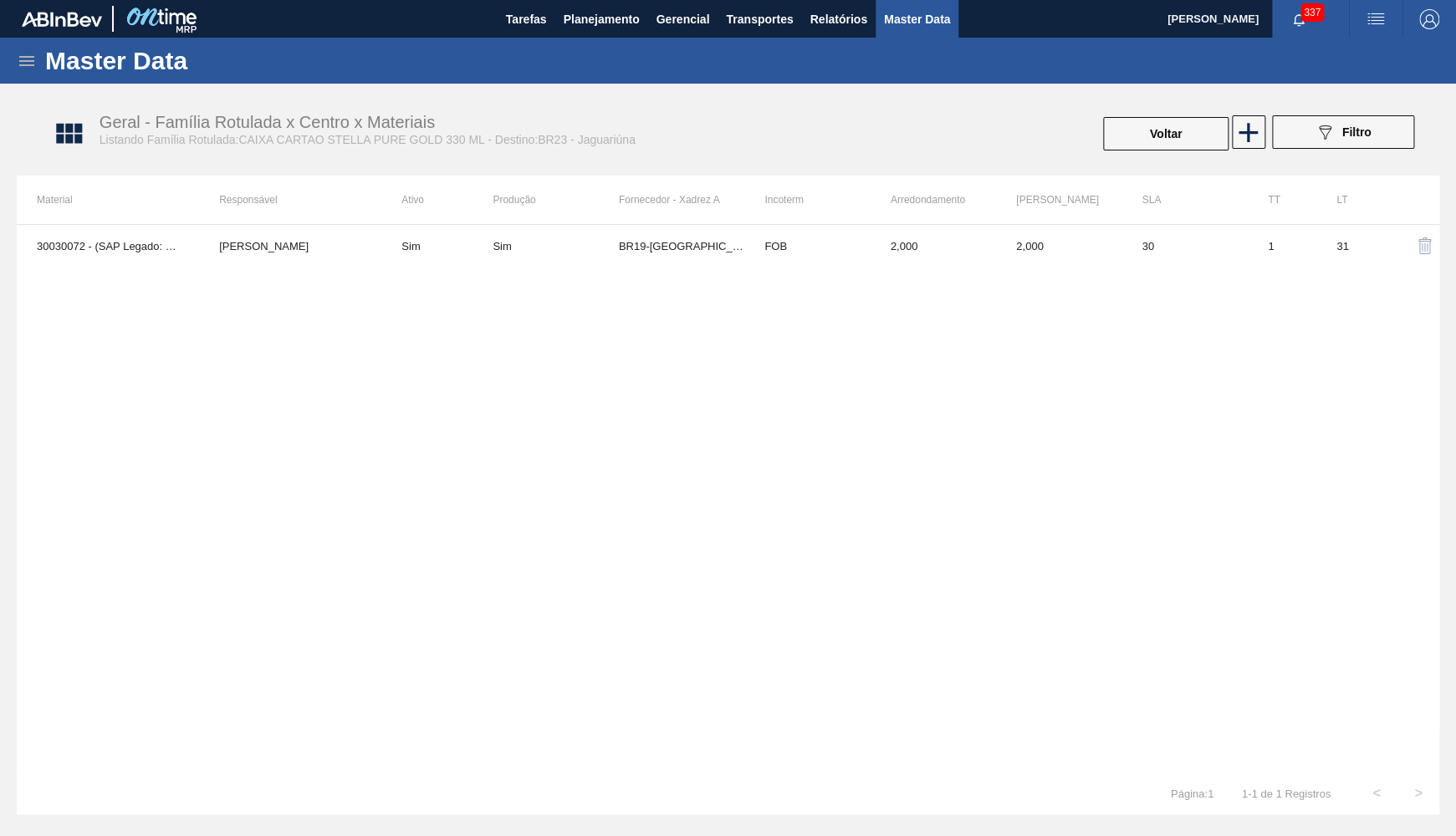
click at [1161, 101] on div "Geral - Família Rotulada x Centro x Materiais Listando Família Rotulada:CAIXA C…" at bounding box center [736, 133] width 1439 height 84
click at [1175, 149] on button "Voltar" at bounding box center [1166, 133] width 125 height 33
